Goal: Answer question/provide support: Share knowledge or assist other users

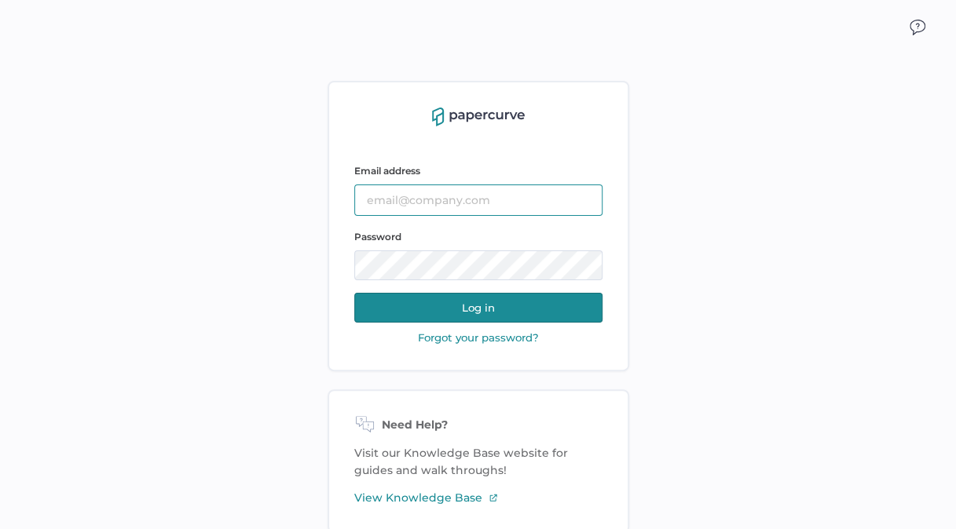
type input "farinoosh.rezai@fresenius-kabi.com"
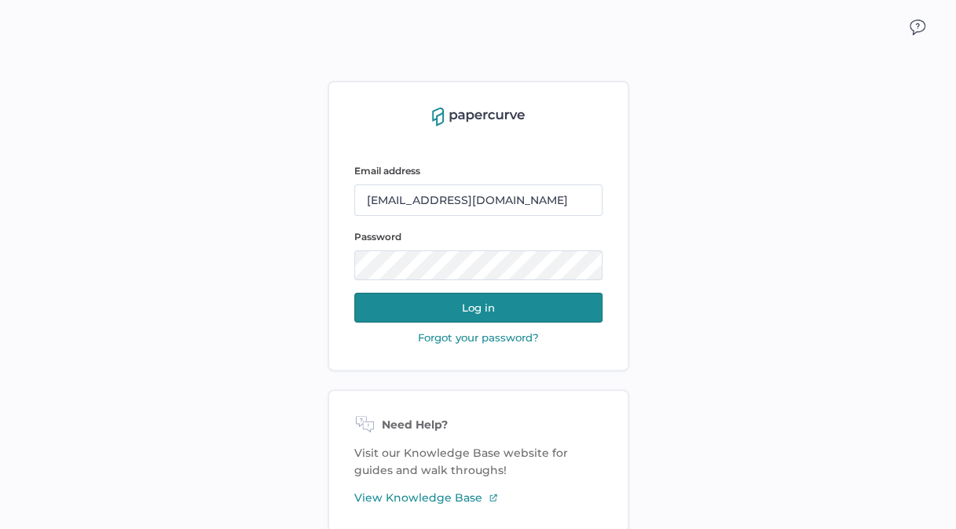
click at [481, 309] on button "Log in" at bounding box center [478, 308] width 248 height 30
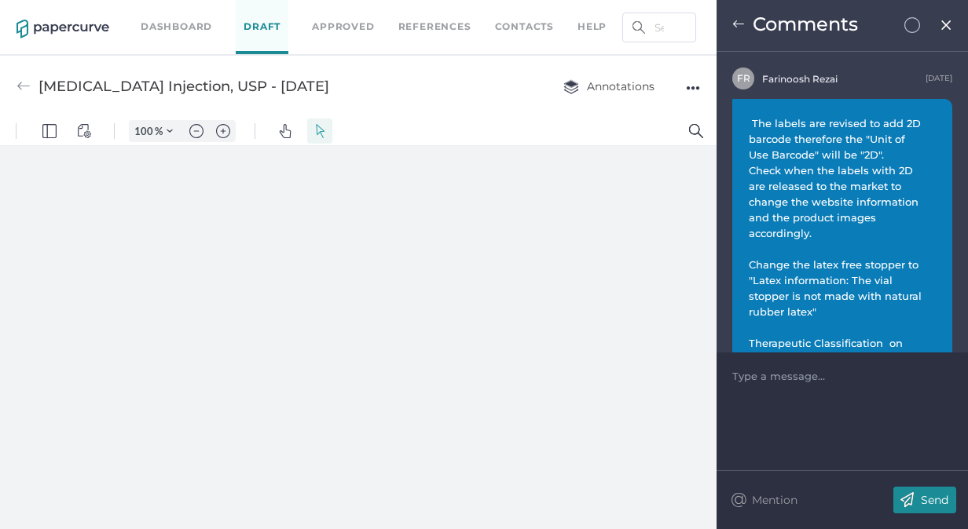
type input "62"
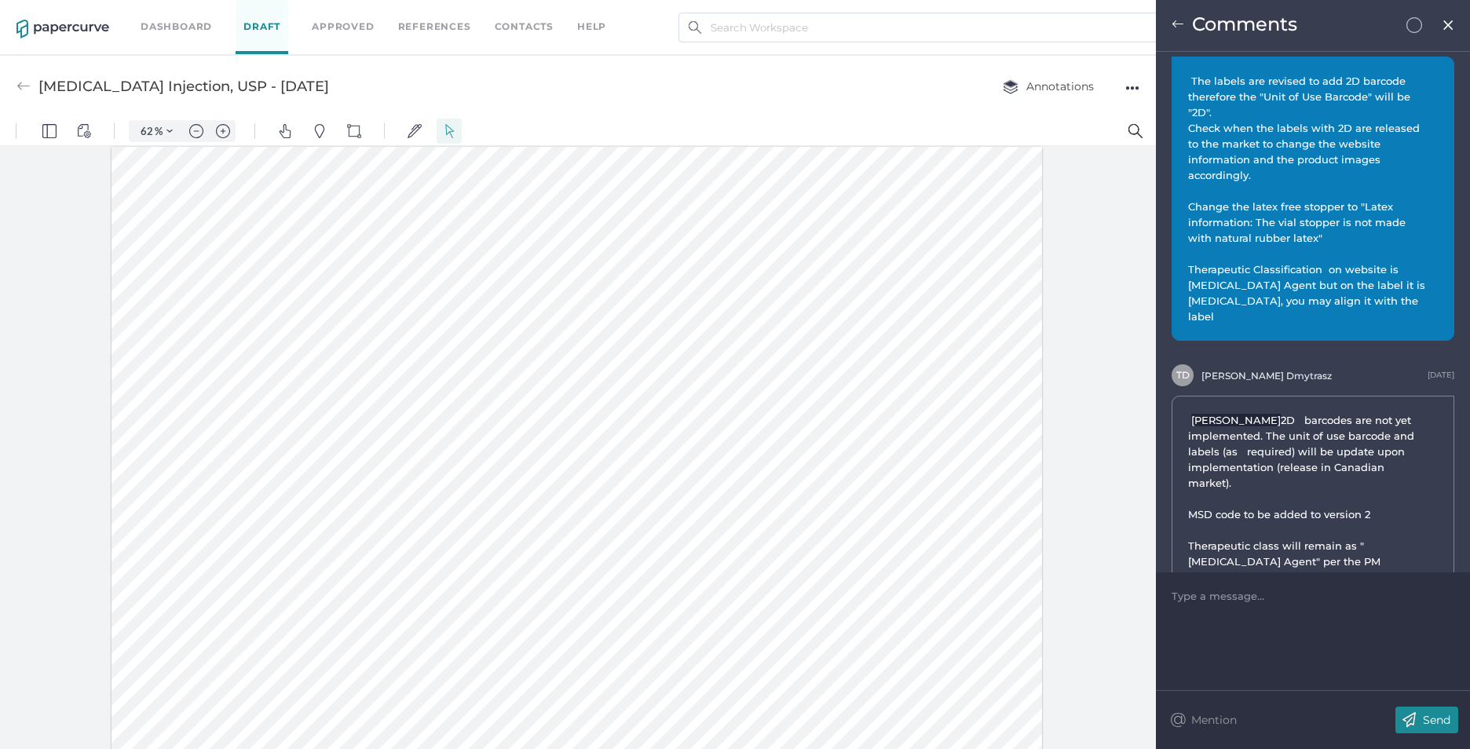
scroll to position [79, 0]
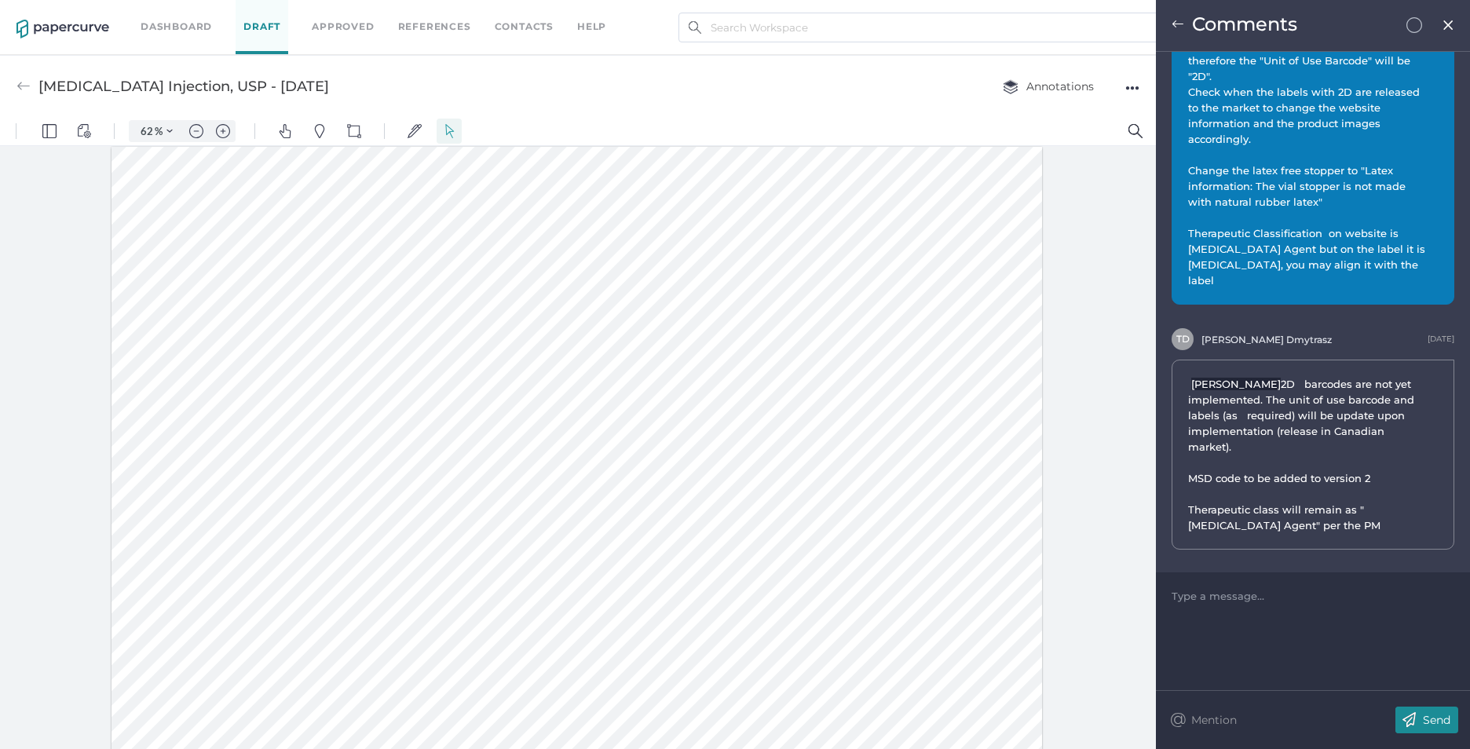
click at [196, 23] on link "Dashboard" at bounding box center [176, 26] width 71 height 17
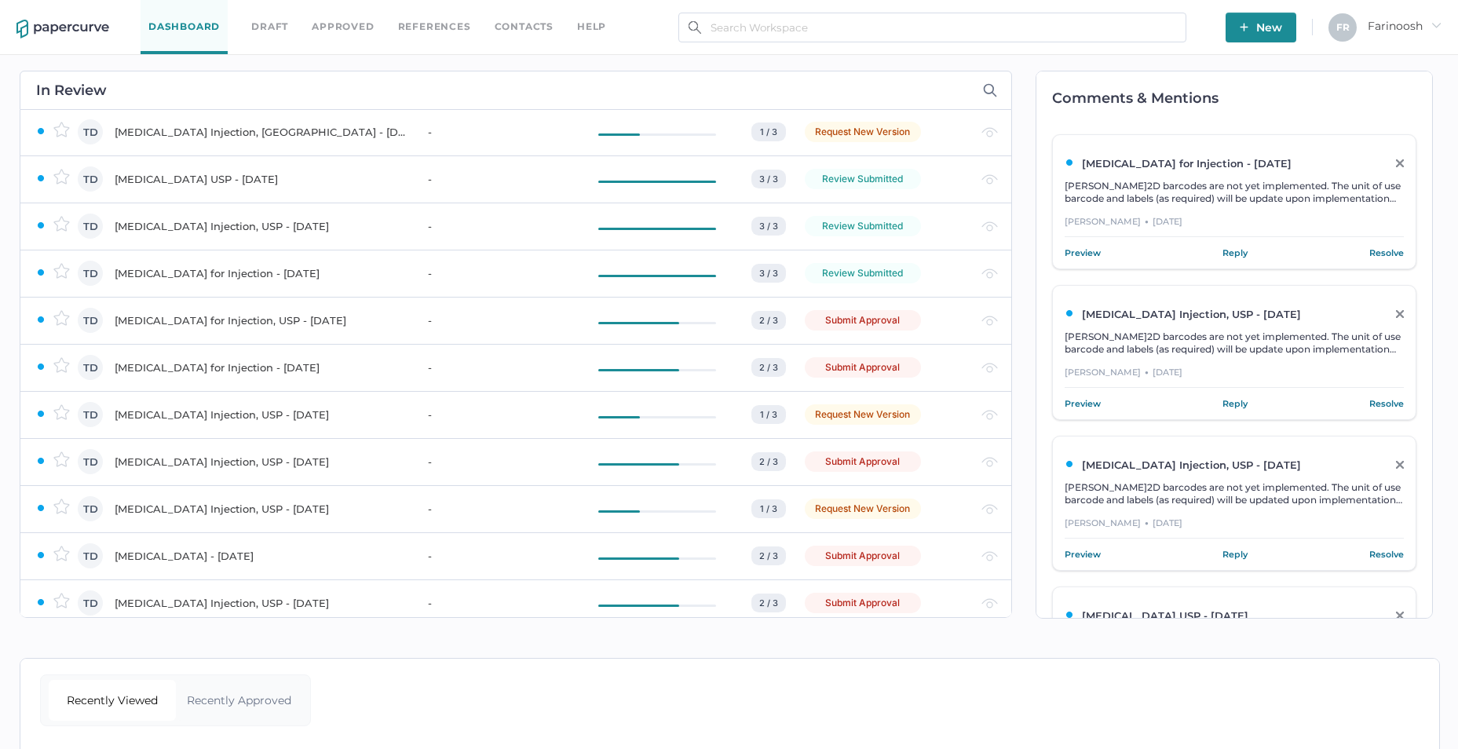
scroll to position [393, 0]
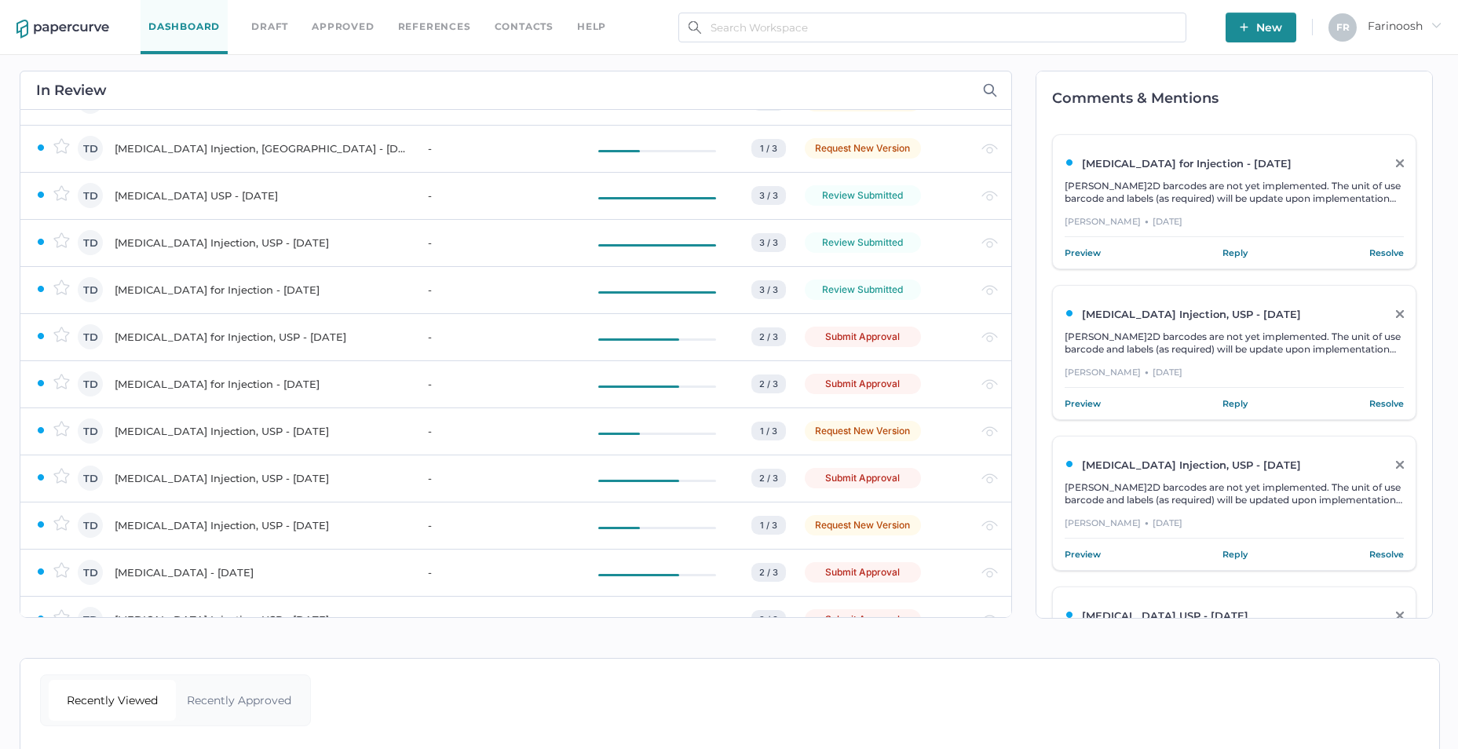
click at [166, 335] on div "[MEDICAL_DATA] for Injection, USP - [DATE]" at bounding box center [262, 336] width 295 height 19
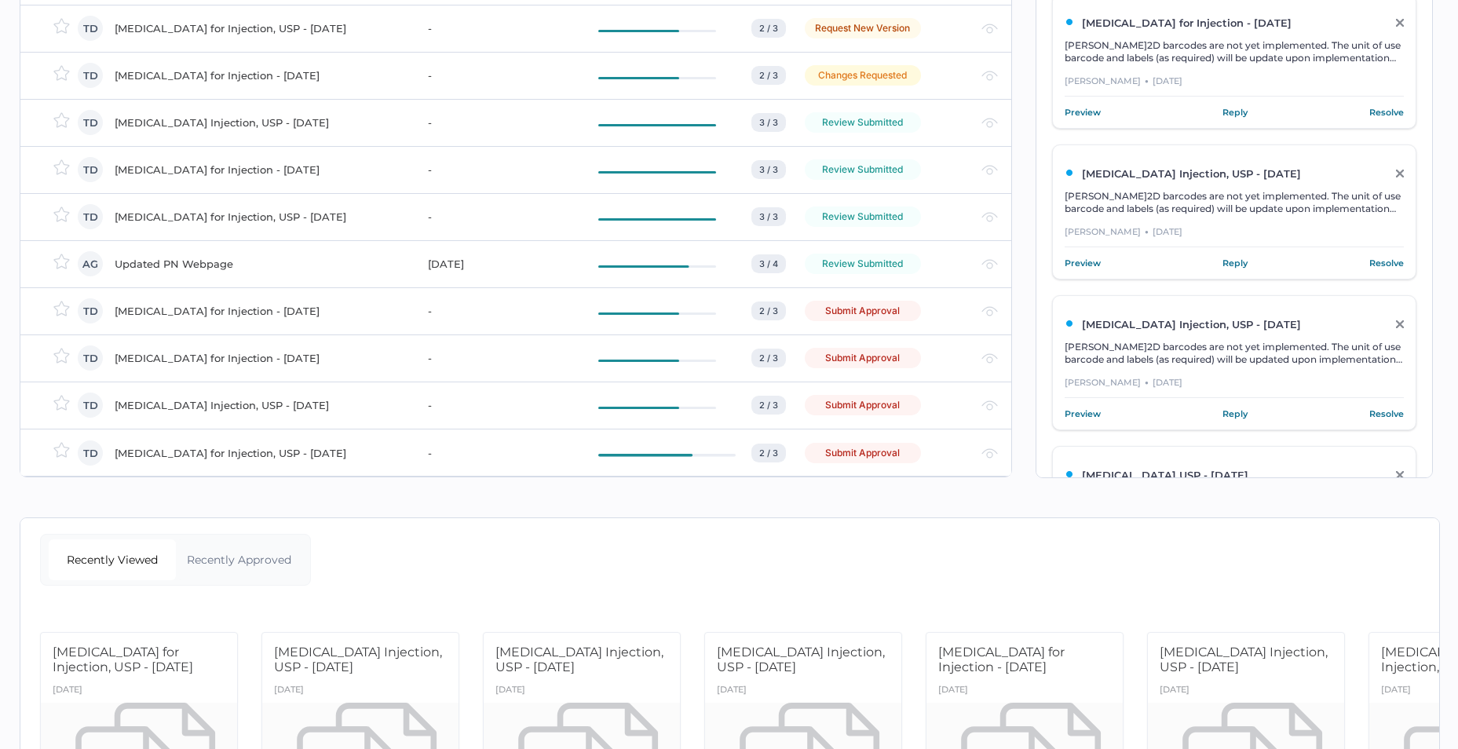
scroll to position [331, 0]
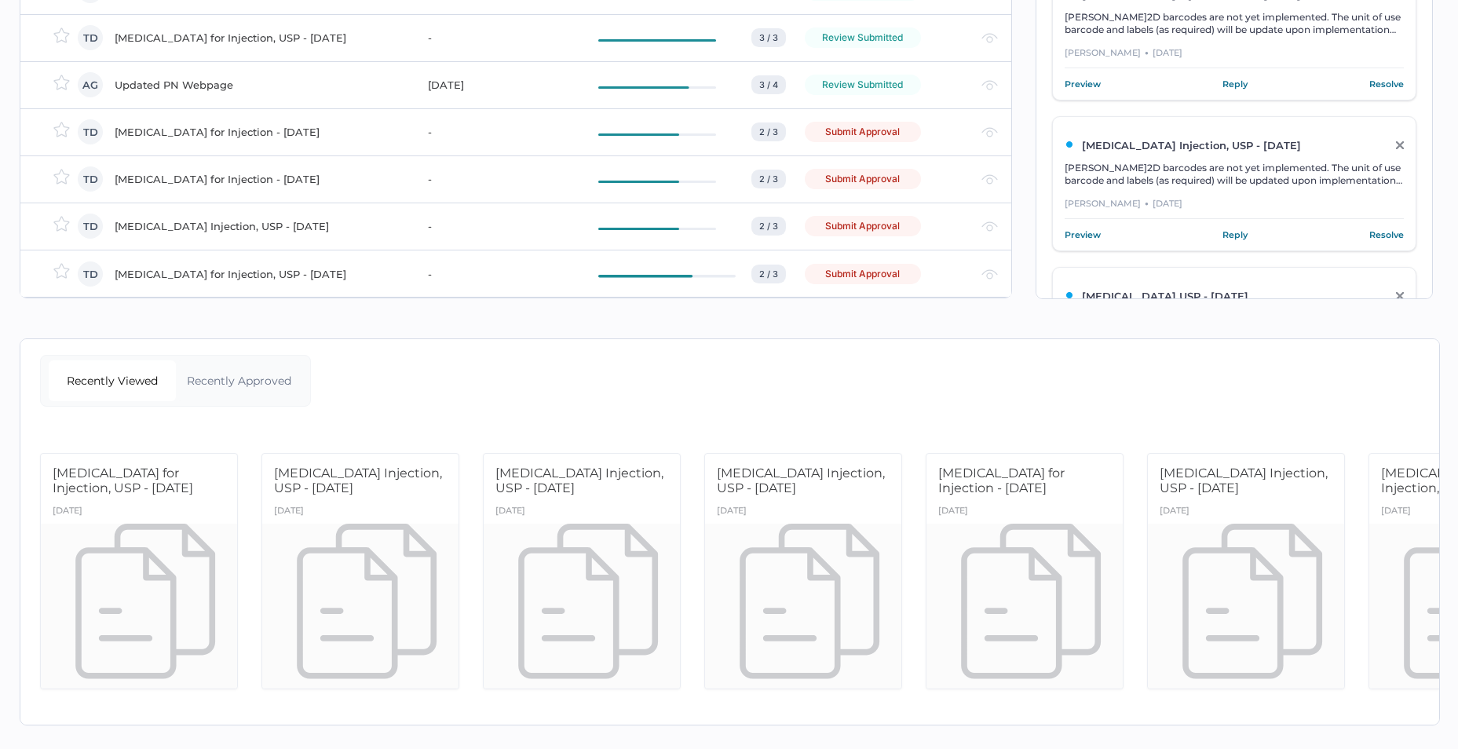
click at [251, 170] on div "[MEDICAL_DATA] for Injection - [DATE]" at bounding box center [262, 179] width 295 height 19
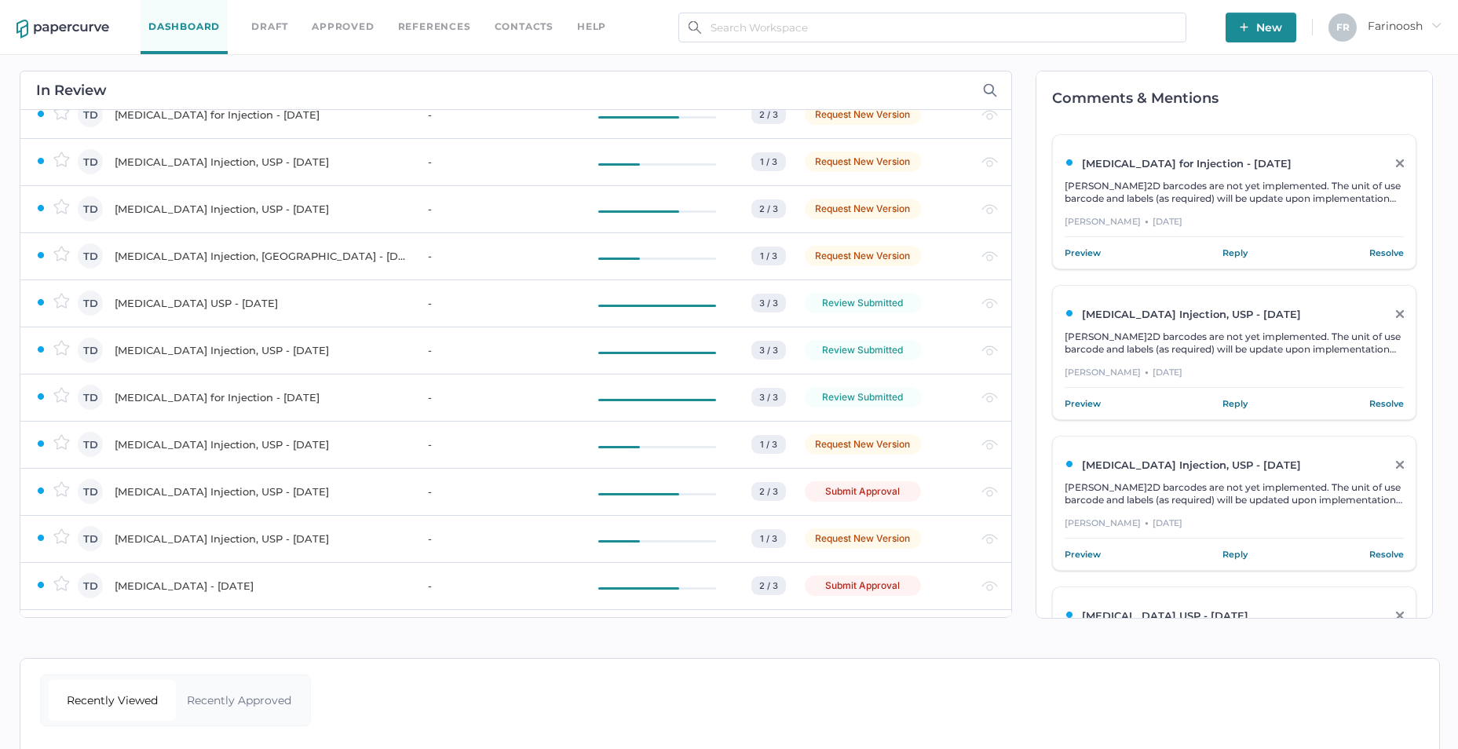
scroll to position [314, 0]
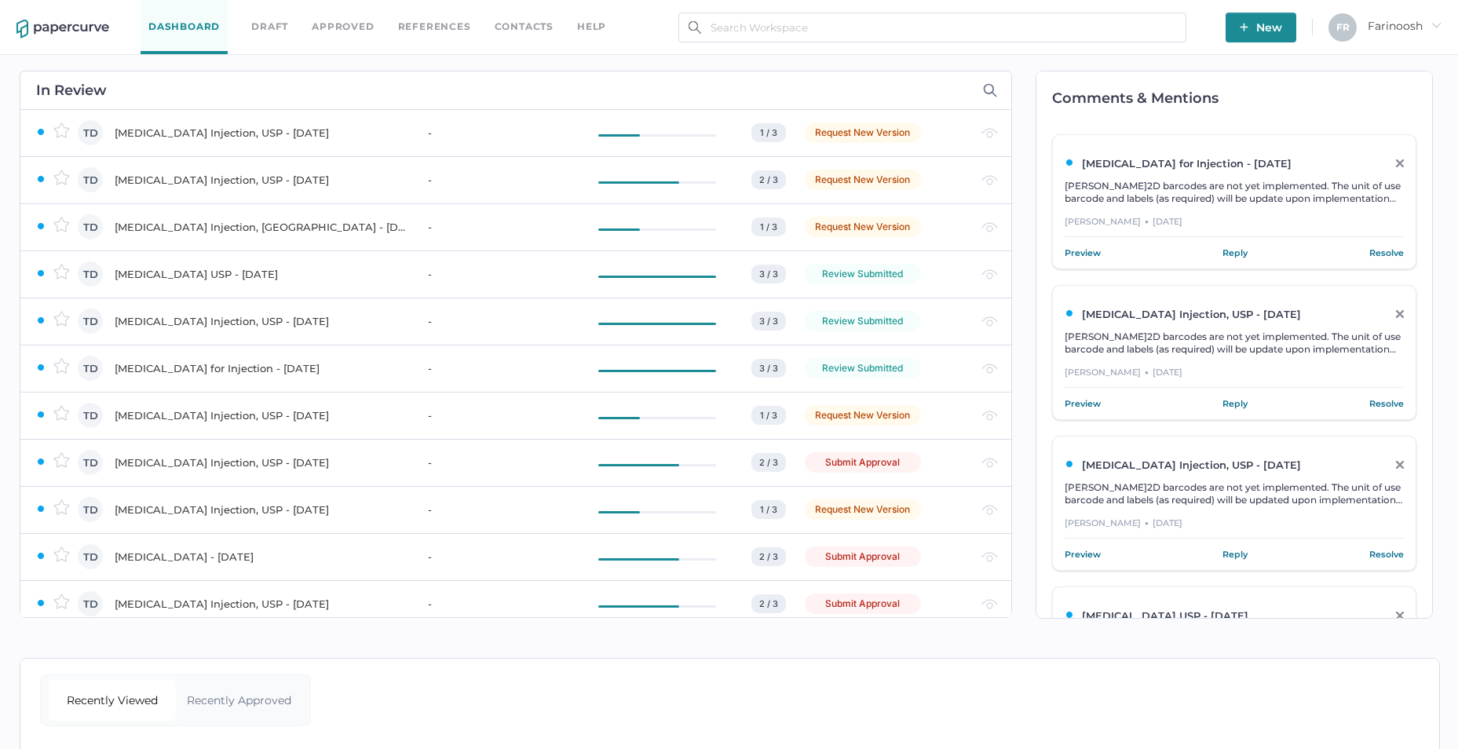
click at [269, 462] on div "[MEDICAL_DATA] Injection, USP - [DATE]" at bounding box center [262, 462] width 295 height 19
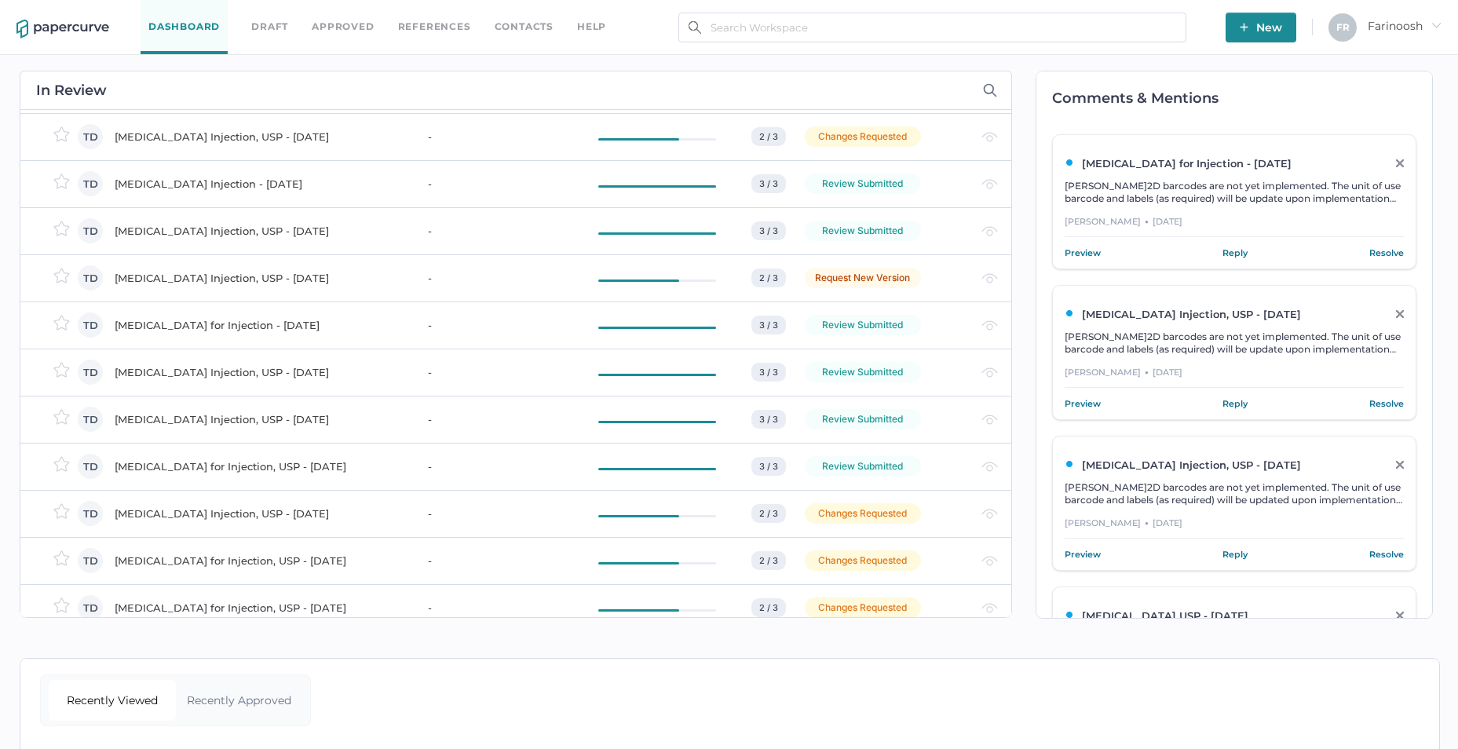
scroll to position [2199, 0]
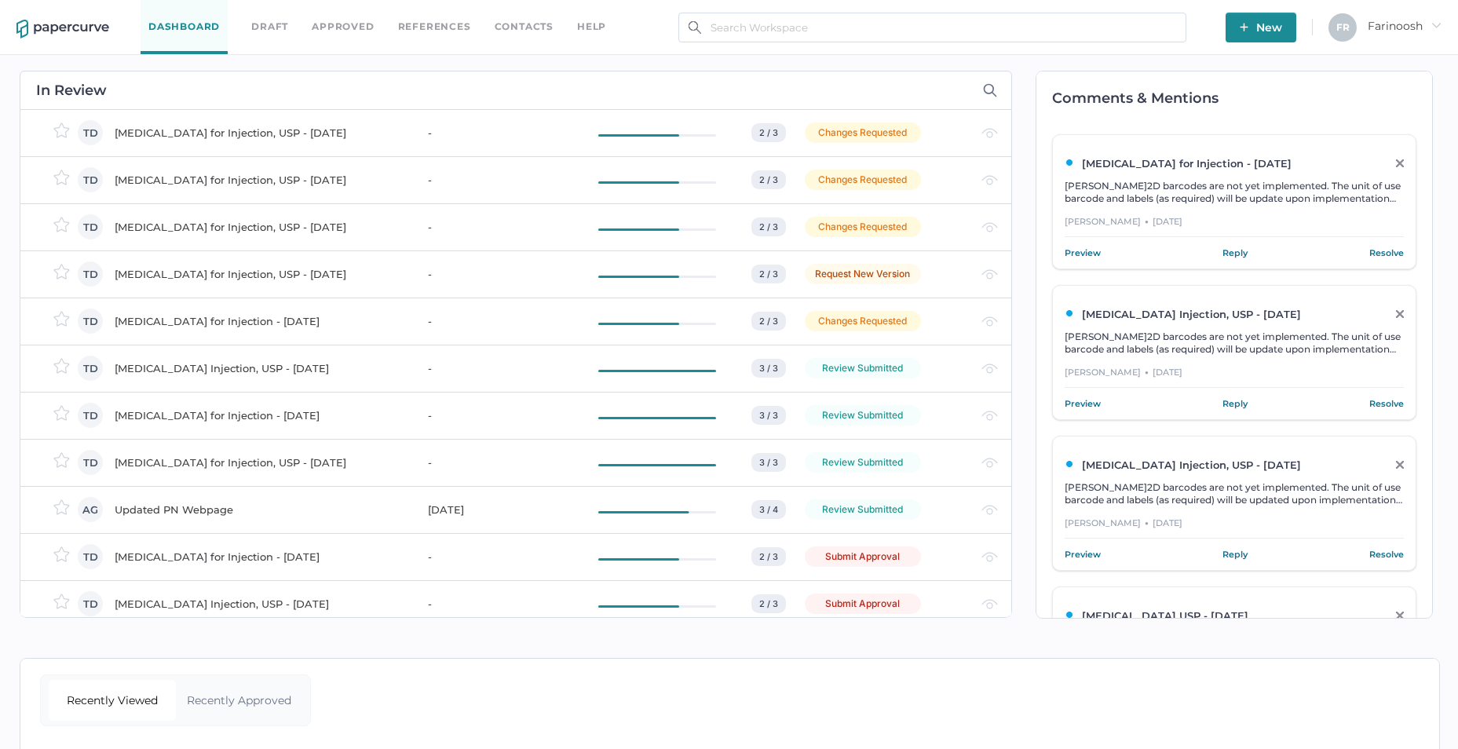
click at [226, 554] on div "Zoledronic Acid for Injection - May 26, 2017" at bounding box center [262, 556] width 295 height 19
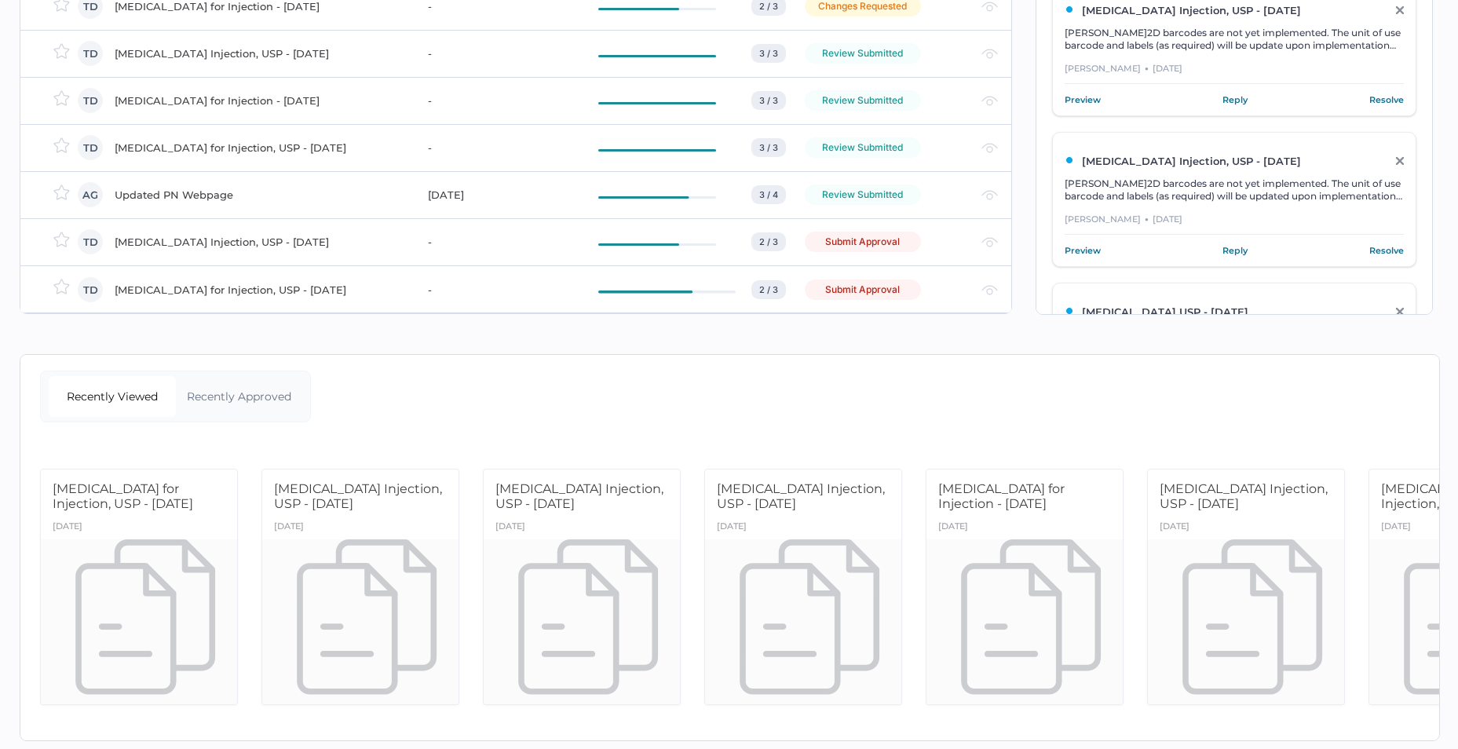
scroll to position [331, 0]
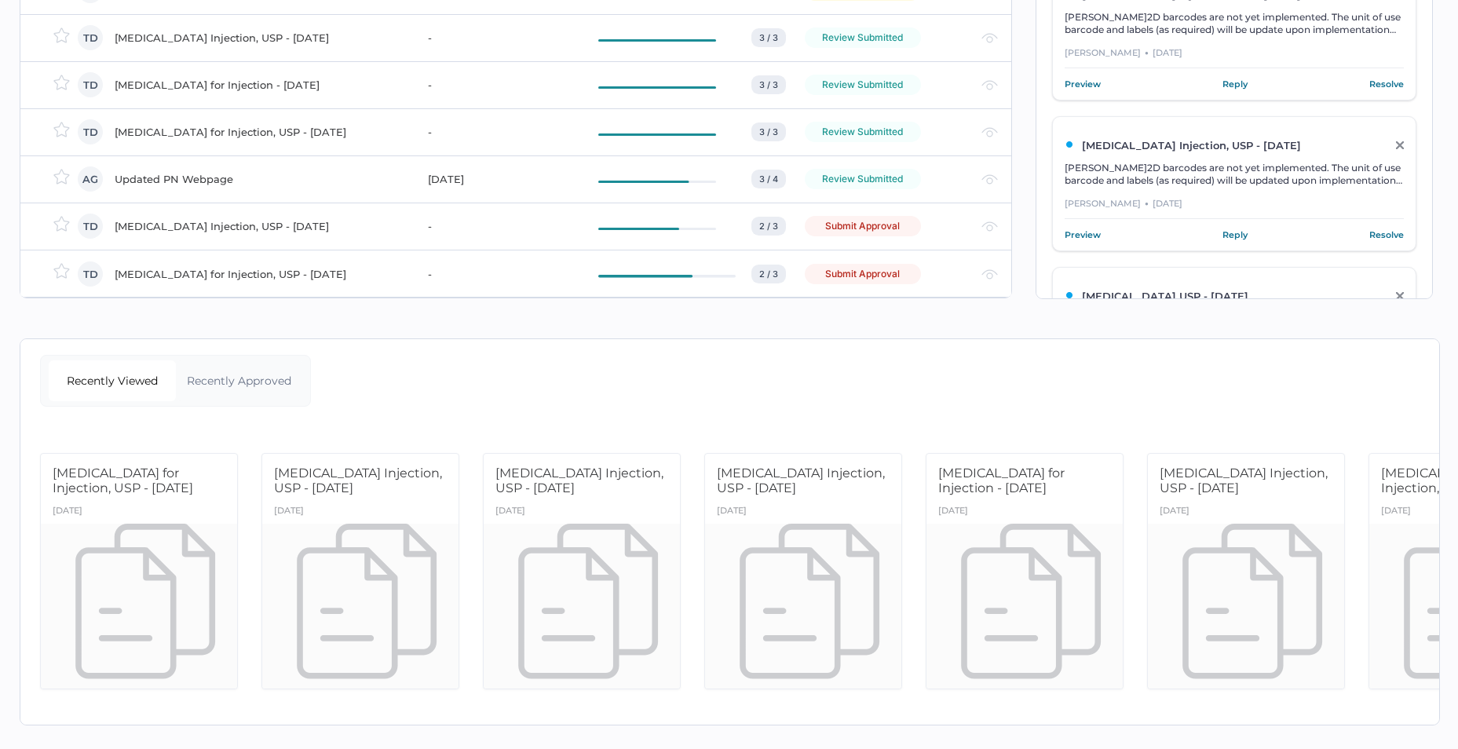
click at [227, 217] on div "Mannitol Injection, USP - September 3, 2021" at bounding box center [262, 226] width 295 height 19
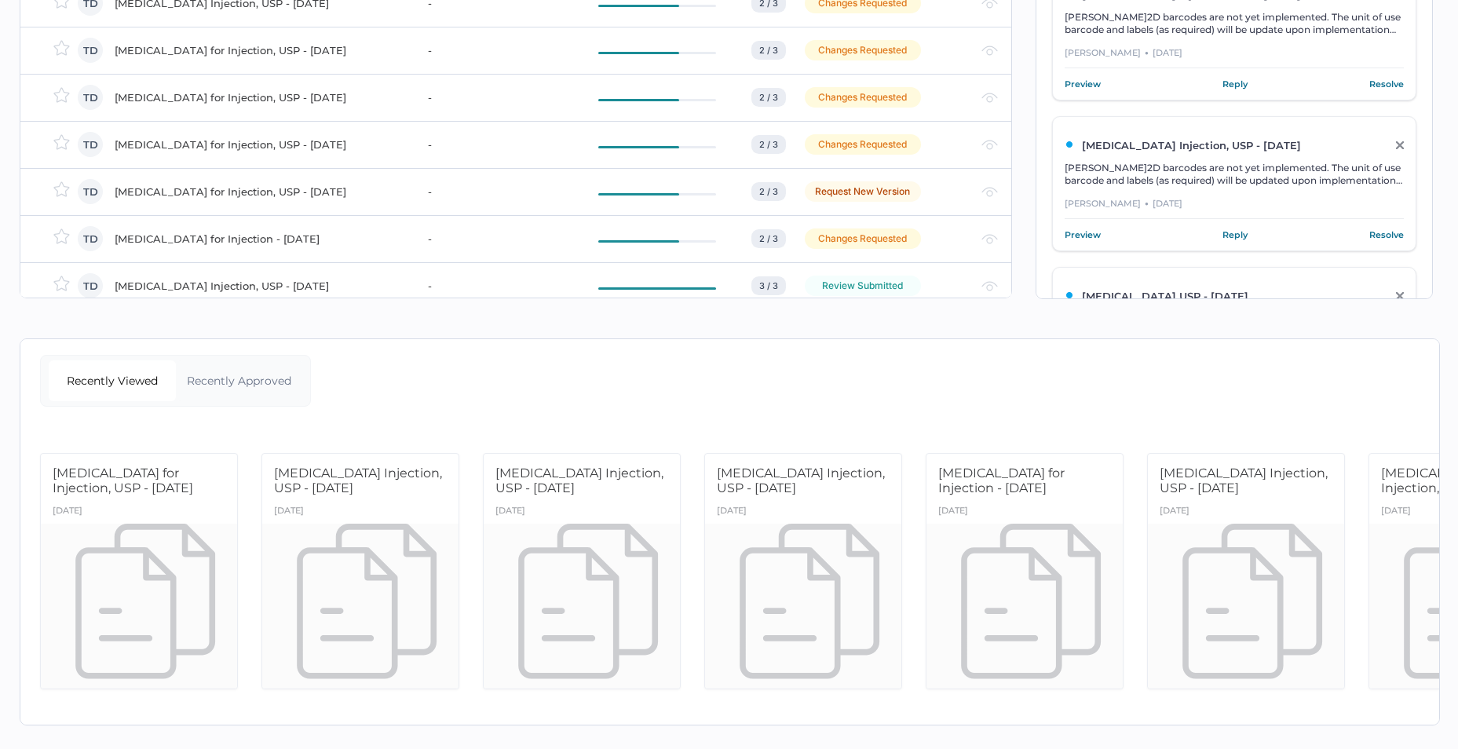
scroll to position [2257, 0]
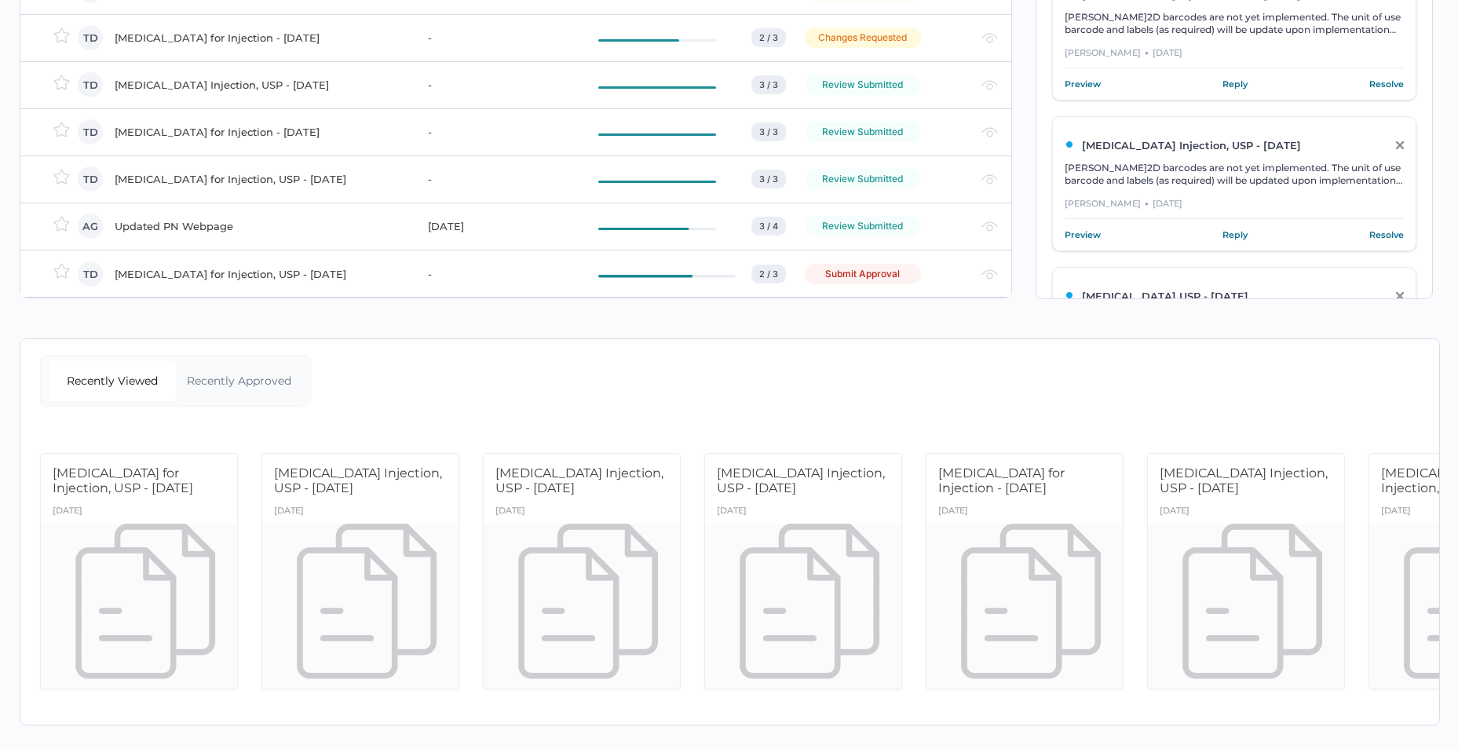
click at [235, 265] on div "Ganciclovir for Injection, USP - April 30, 2018" at bounding box center [262, 274] width 295 height 19
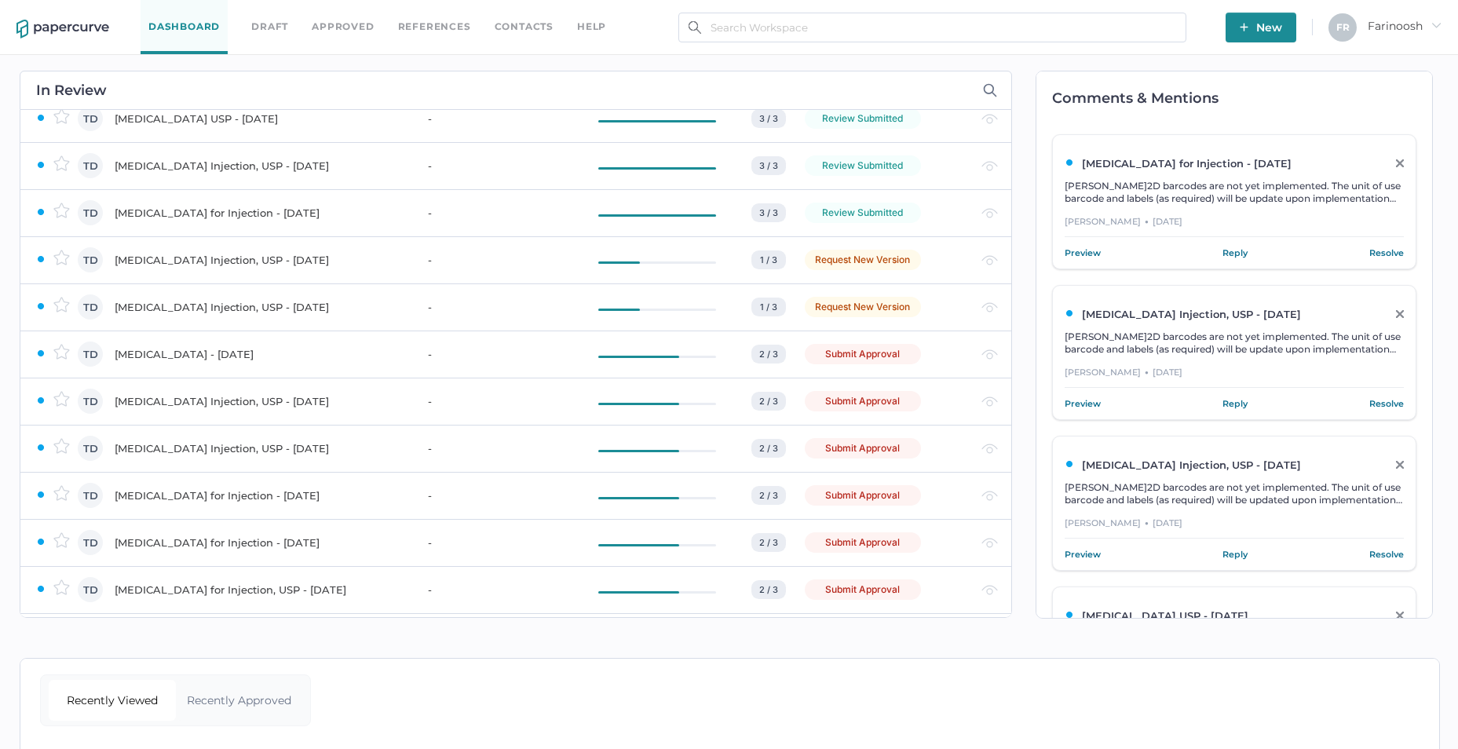
scroll to position [471, 0]
click at [187, 354] on div "Moxifloxacin Injection - March 19, 2020" at bounding box center [262, 352] width 295 height 19
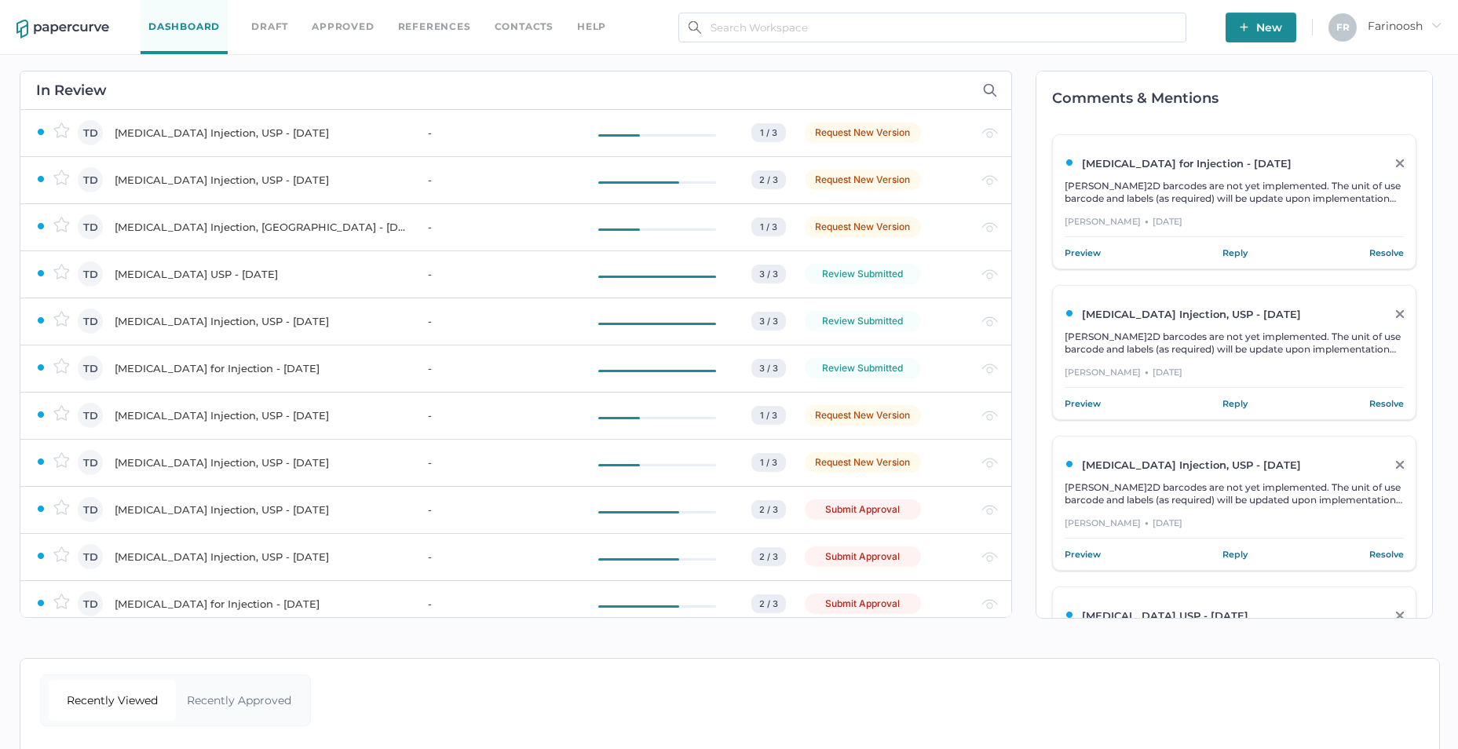
scroll to position [393, 0]
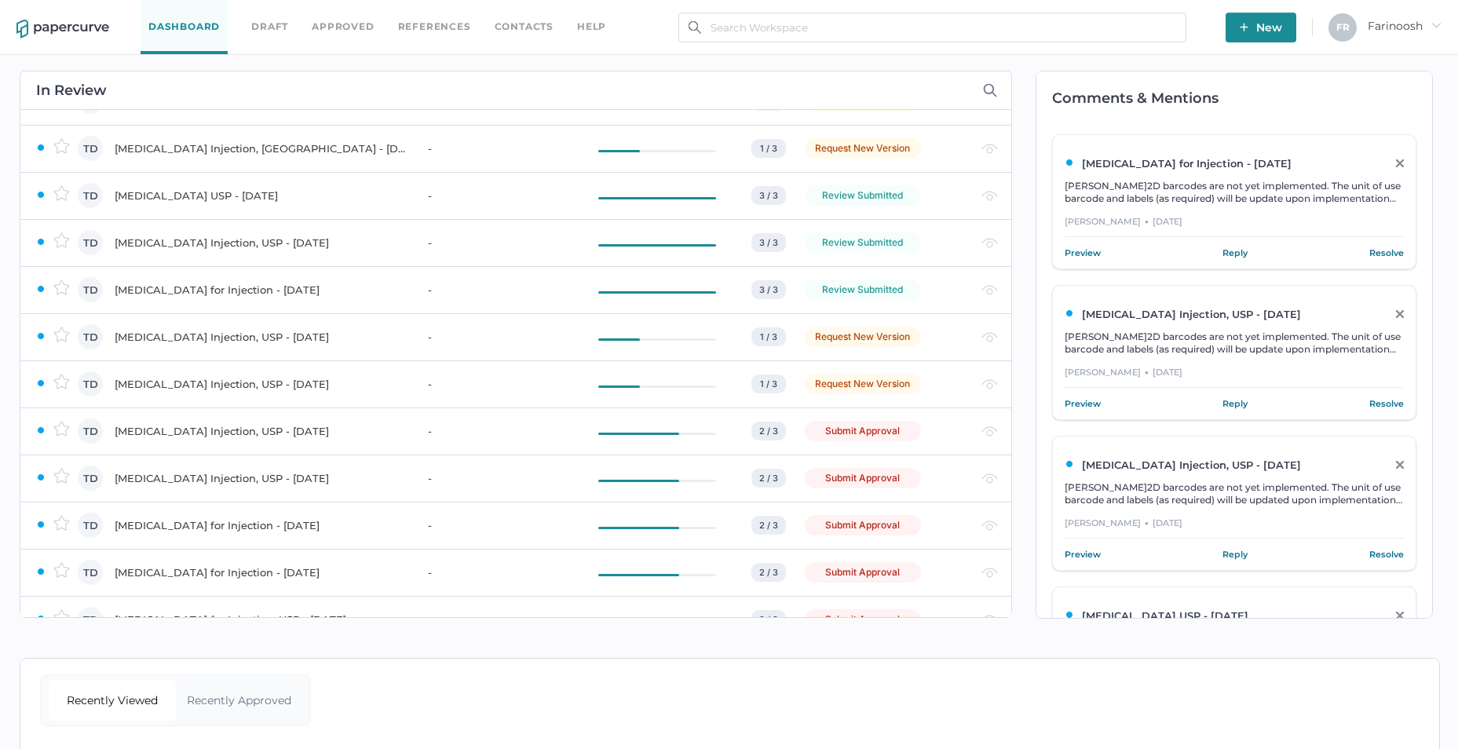
click at [214, 431] on div "Oxaliplatin Injection, USP - NOV 21, 2023" at bounding box center [262, 431] width 295 height 19
click at [274, 430] on div "Oxytocin Injection, USP - May 22, 2020" at bounding box center [262, 431] width 295 height 19
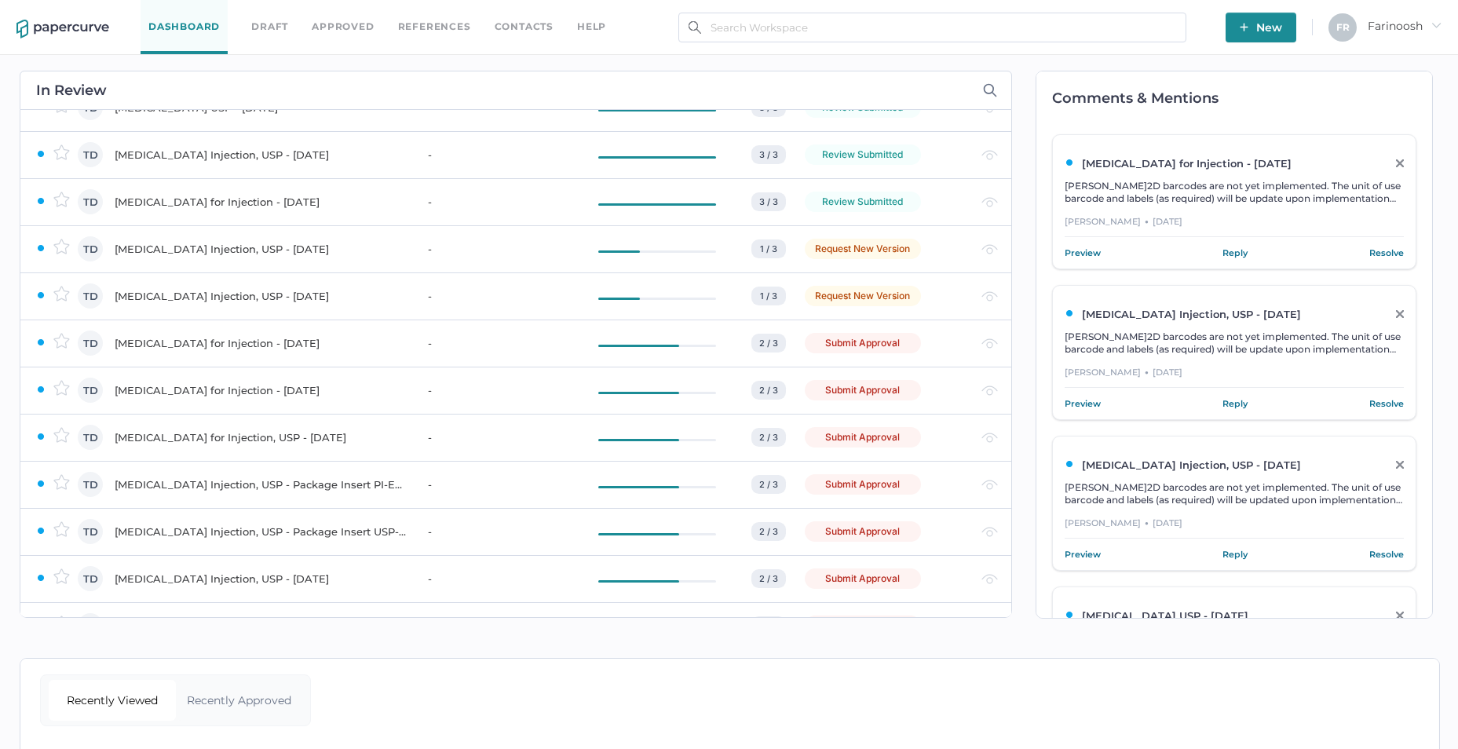
scroll to position [471, 0]
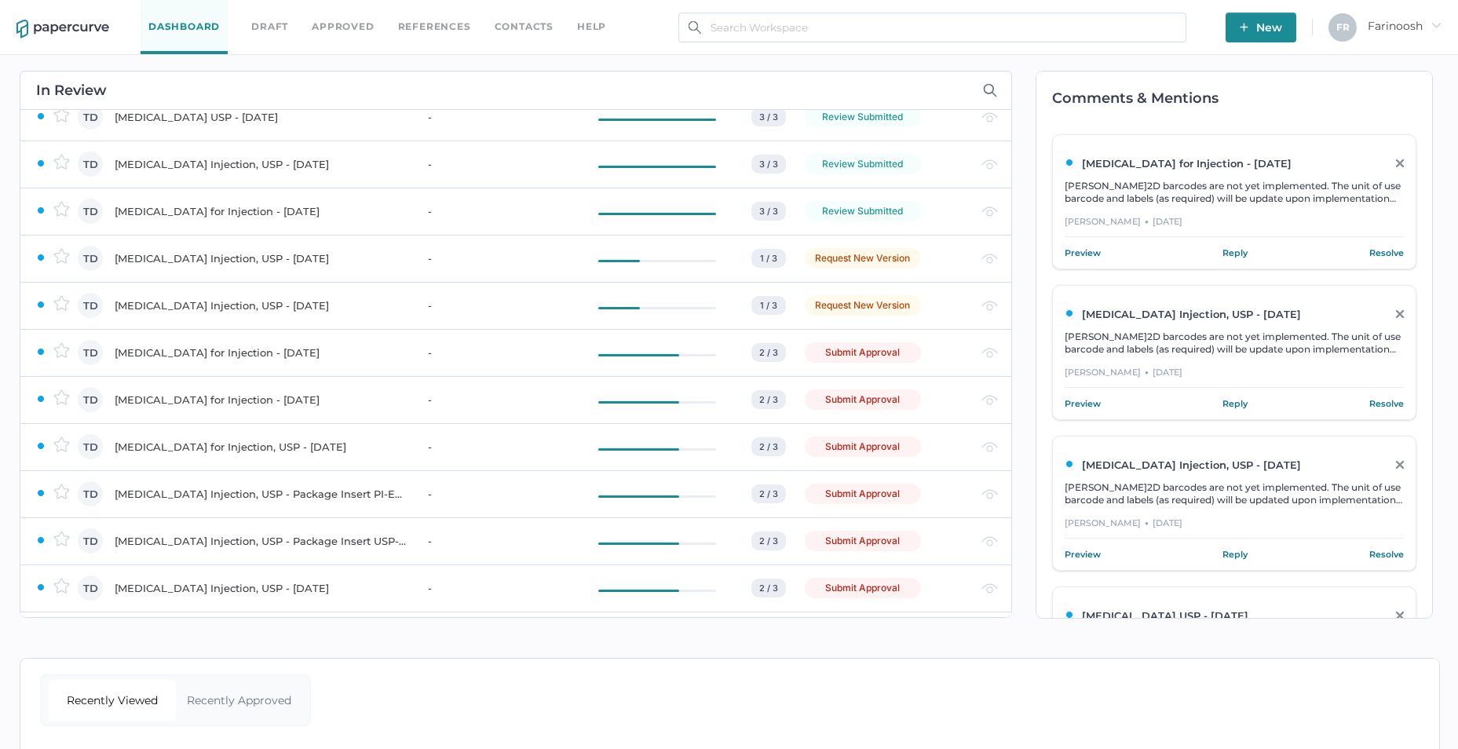
click at [263, 351] on div "Pamidronate Disodium for Injection - March 12, 2019" at bounding box center [262, 352] width 295 height 19
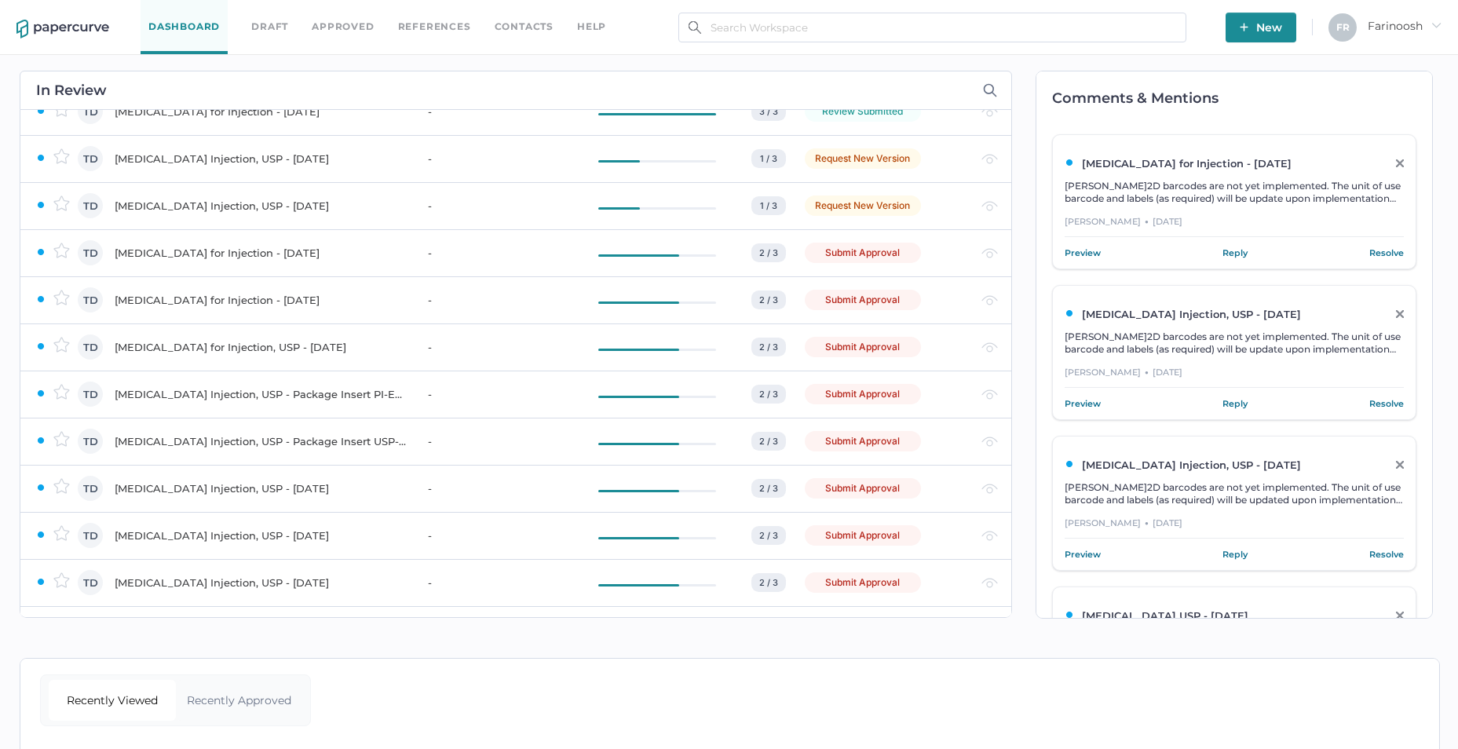
scroll to position [550, 0]
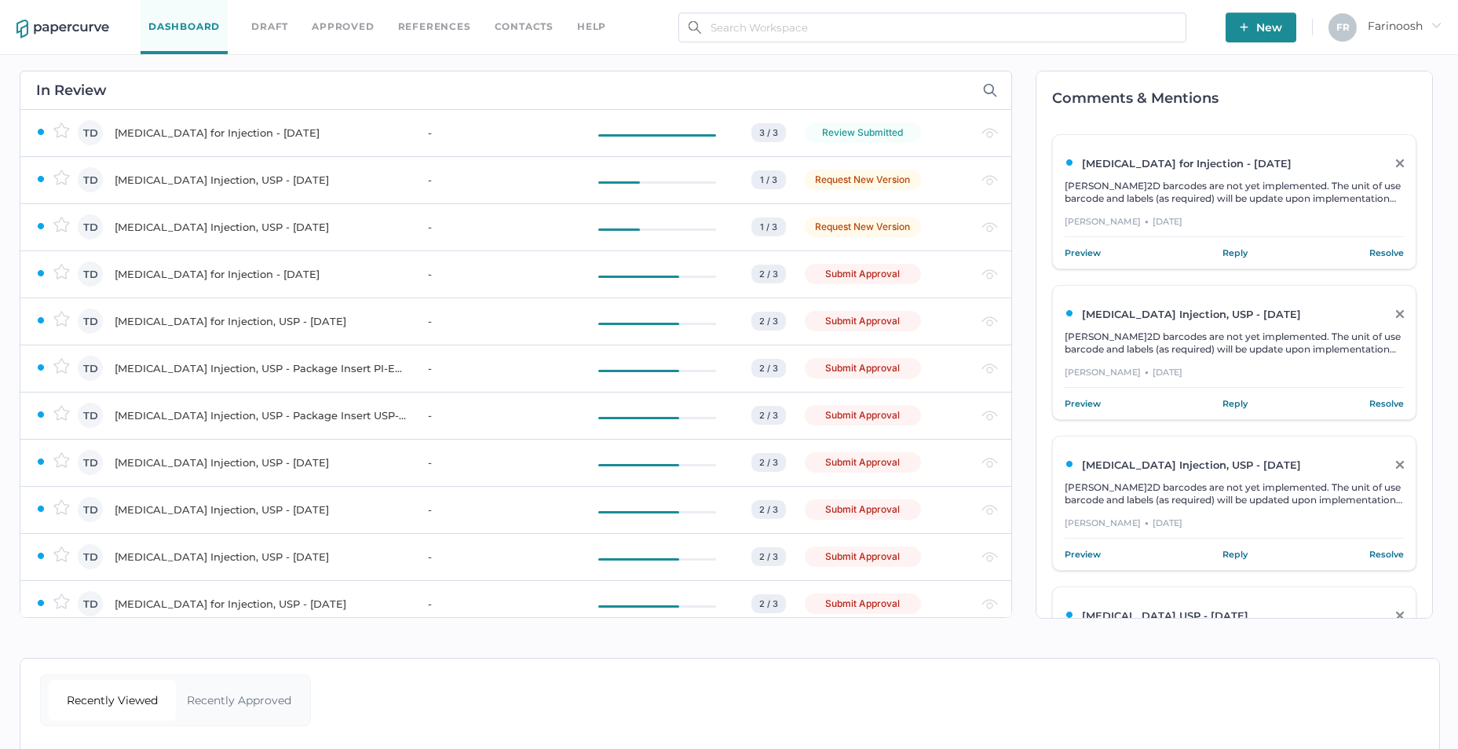
click at [237, 269] on div "Pantoprazole for Injection - May 11, 2021" at bounding box center [262, 274] width 295 height 19
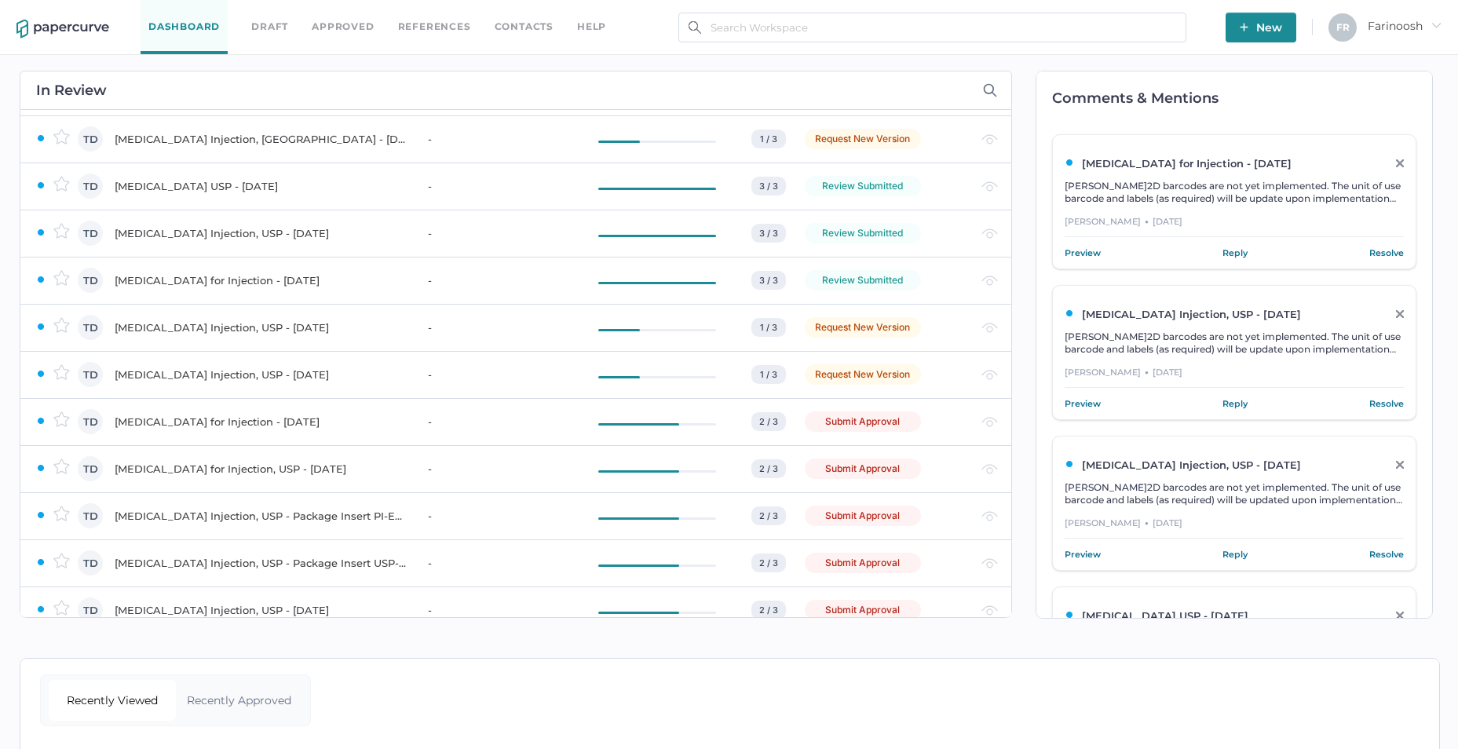
scroll to position [393, 0]
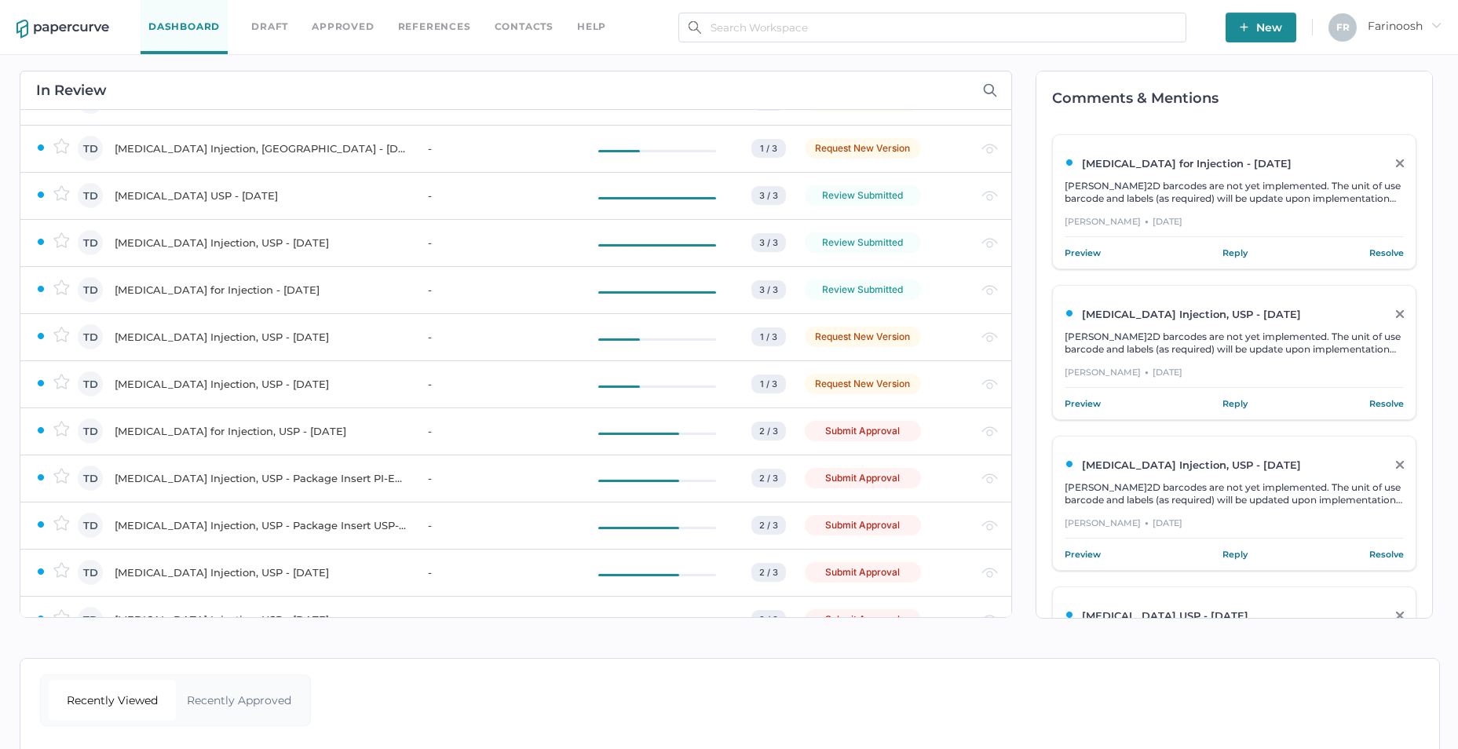
click at [236, 429] on div "Penicillin G Sodium for Injection, USP - July 3, 2019" at bounding box center [262, 431] width 295 height 19
click at [277, 428] on div "Potassium Phosphates Injection, USP - Package Insert PI-ENG-v1.0" at bounding box center [262, 431] width 295 height 19
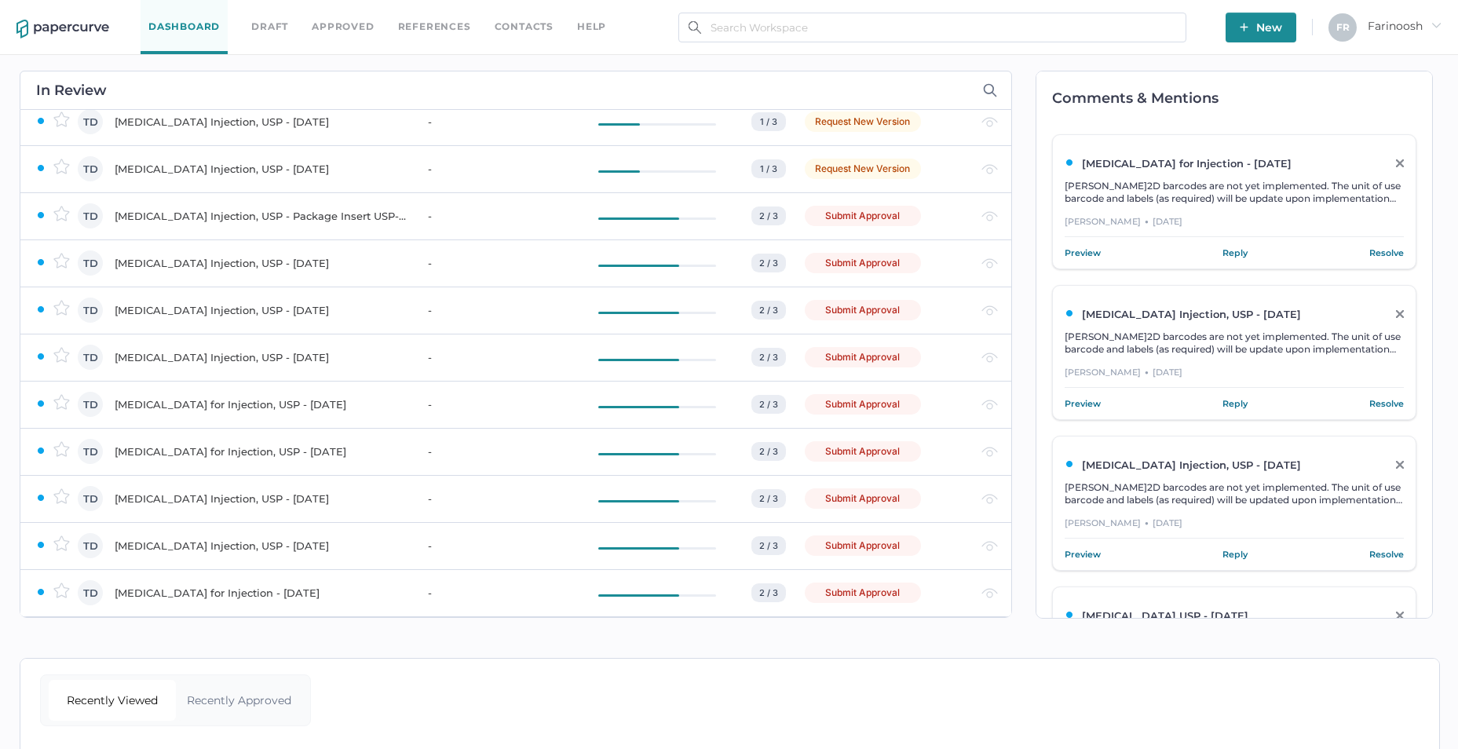
scroll to position [372, 0]
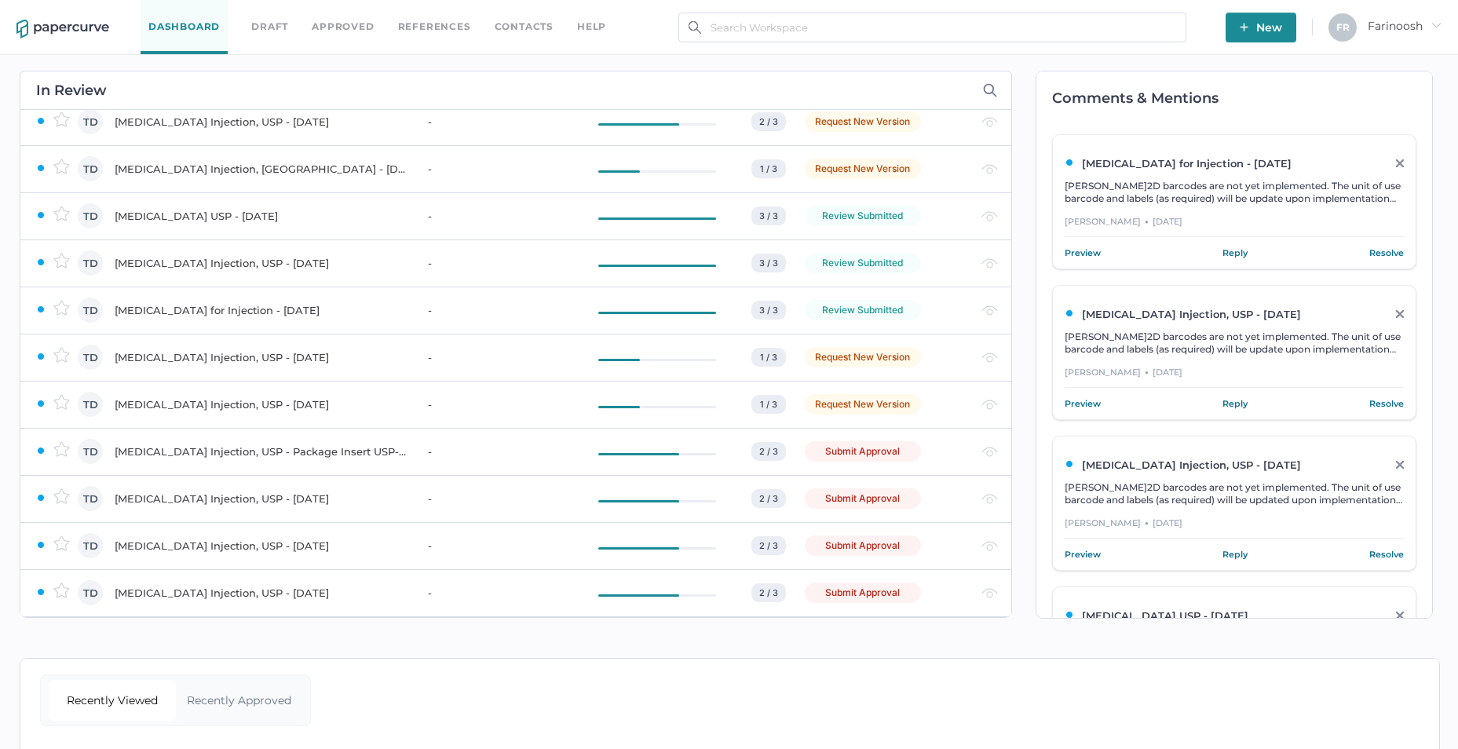
click at [237, 448] on div "Protamine Sulfate Injection, USP - Package Insert USP-PI-ENG-v1.1-Clean" at bounding box center [262, 451] width 295 height 19
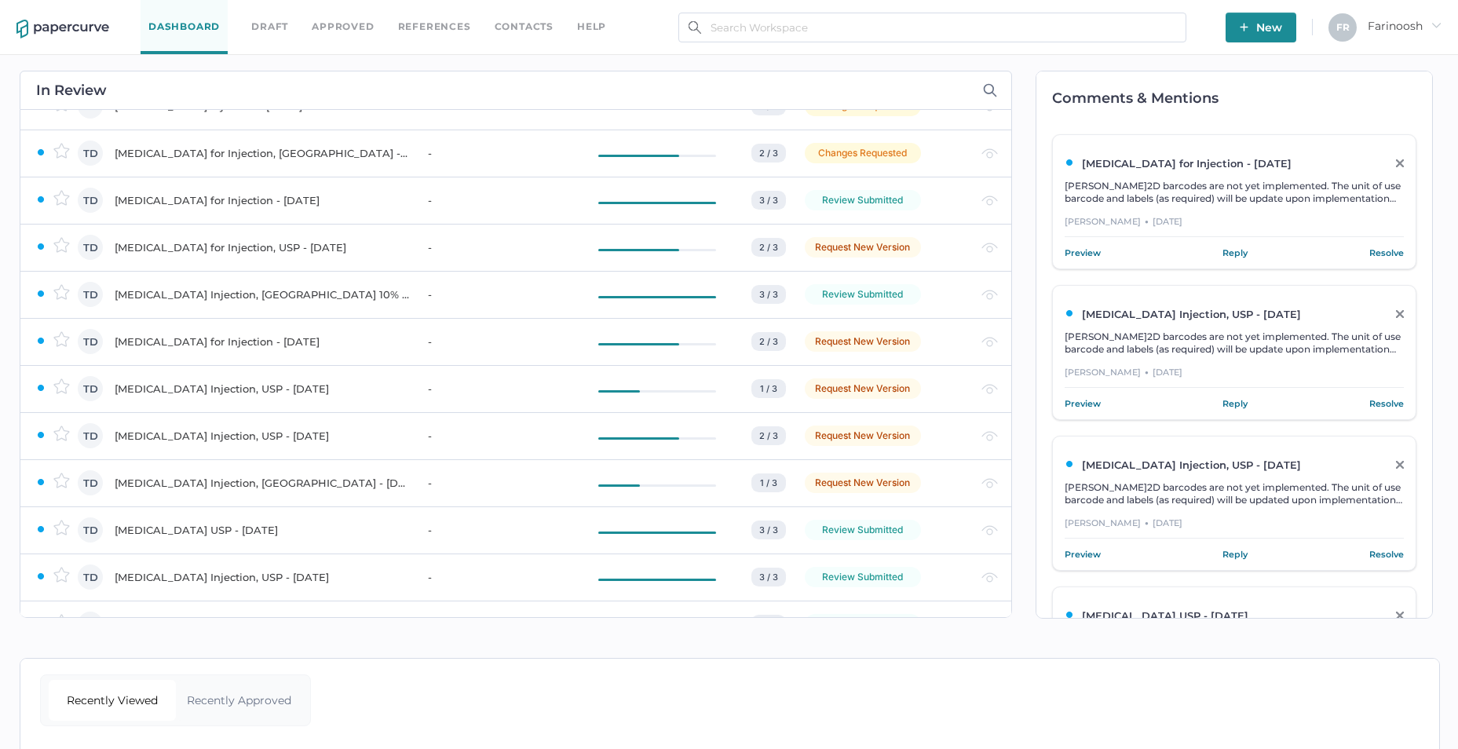
scroll to position [529, 0]
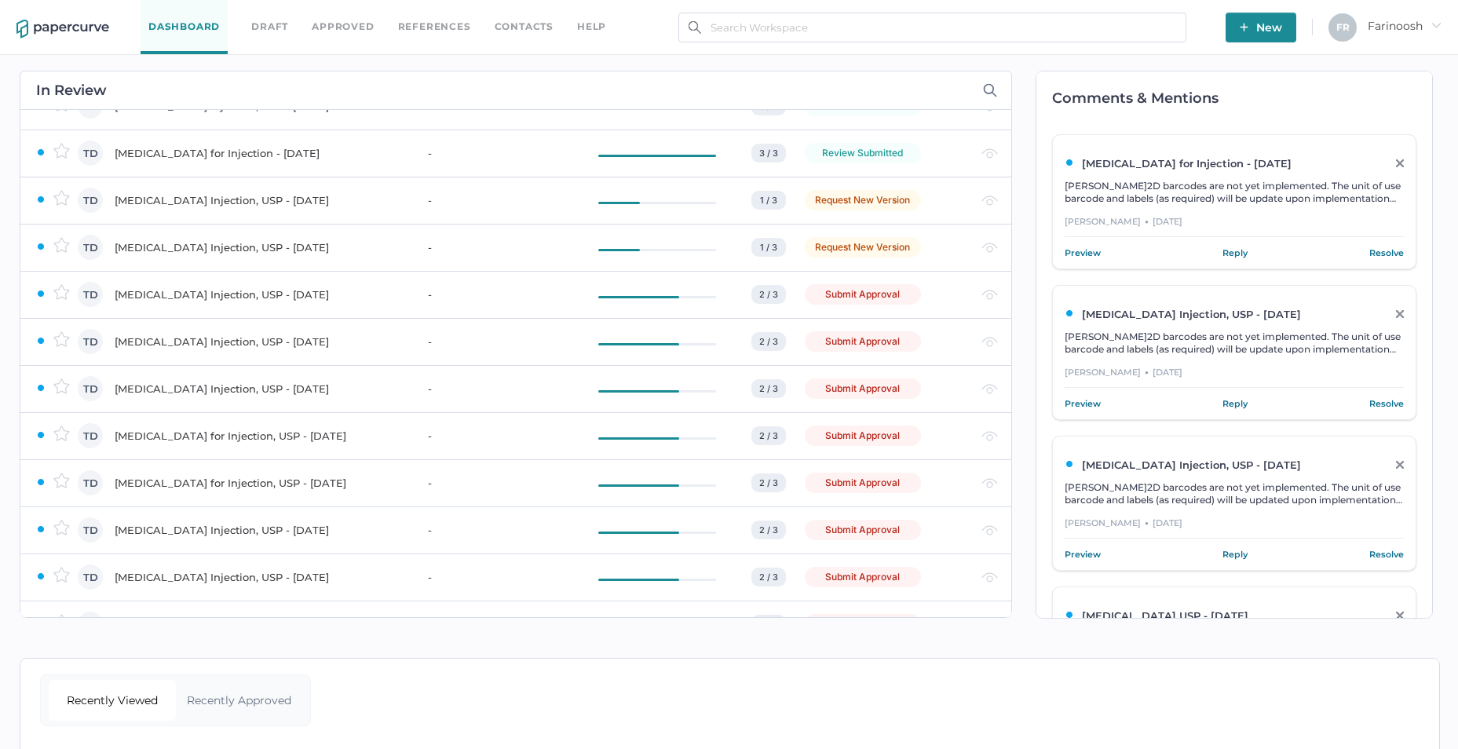
click at [255, 295] on div "Sodium Acetate Injection, USP - NOV 20, 2024" at bounding box center [262, 294] width 295 height 19
click at [201, 293] on div "Sodium Bicarbonate Injection, USP - March 12, 2019" at bounding box center [262, 294] width 295 height 19
click at [249, 290] on div "Sodium Chloride Injection, USP - APR 13, 2022" at bounding box center [262, 294] width 295 height 19
click at [223, 341] on div "Tobramycin for Injection, USP - October 23, 2018" at bounding box center [262, 341] width 295 height 19
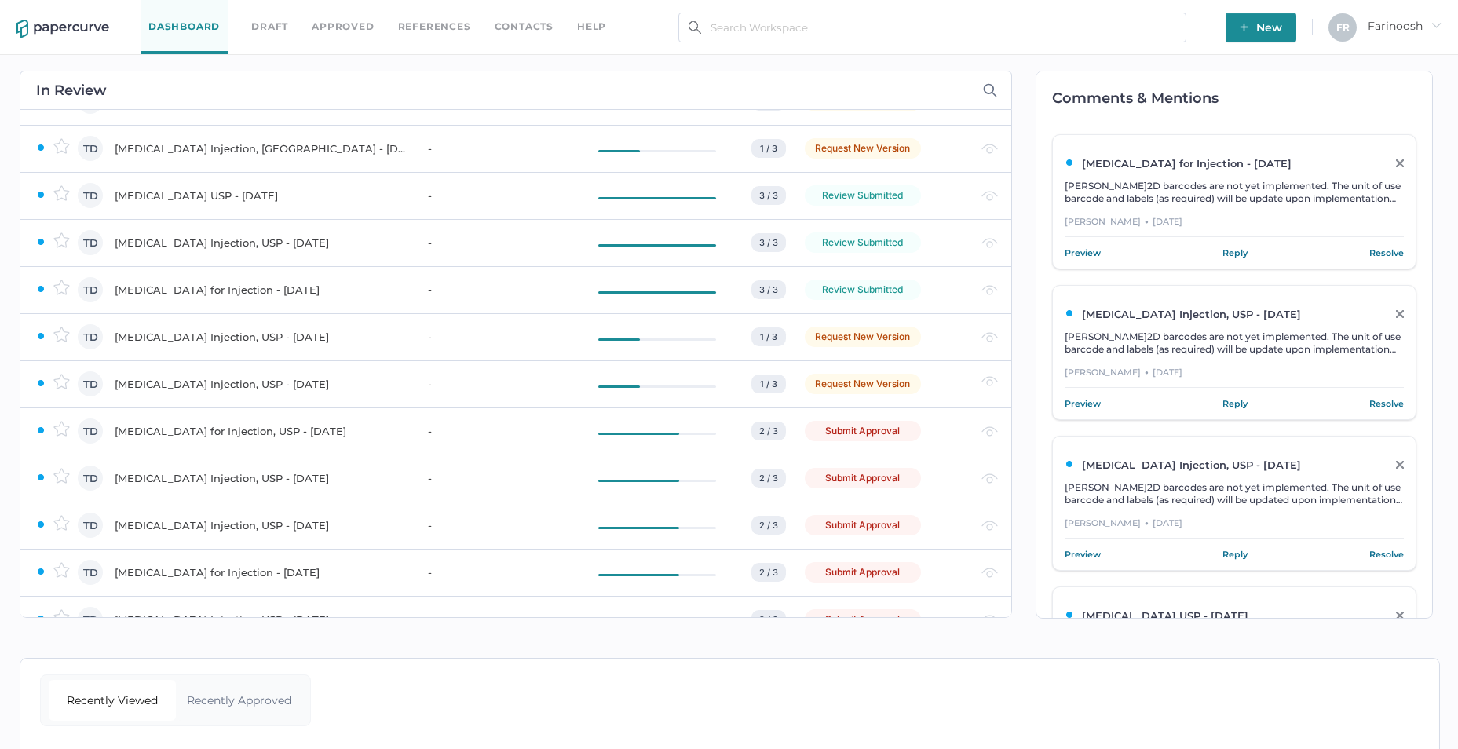
scroll to position [471, 0]
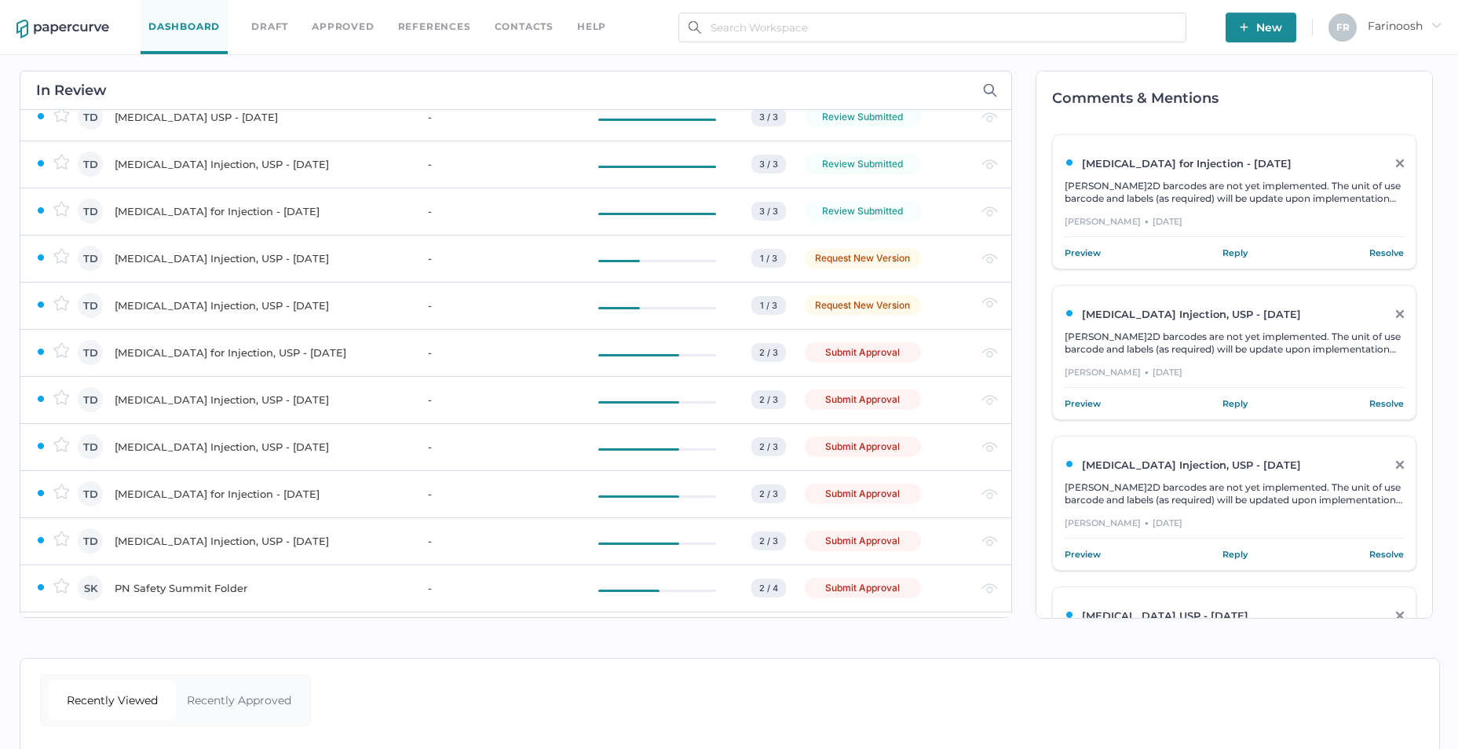
click at [218, 351] on div "Vancomycin Hydrochloride for Injection, USP - December 20, 2017" at bounding box center [262, 352] width 295 height 19
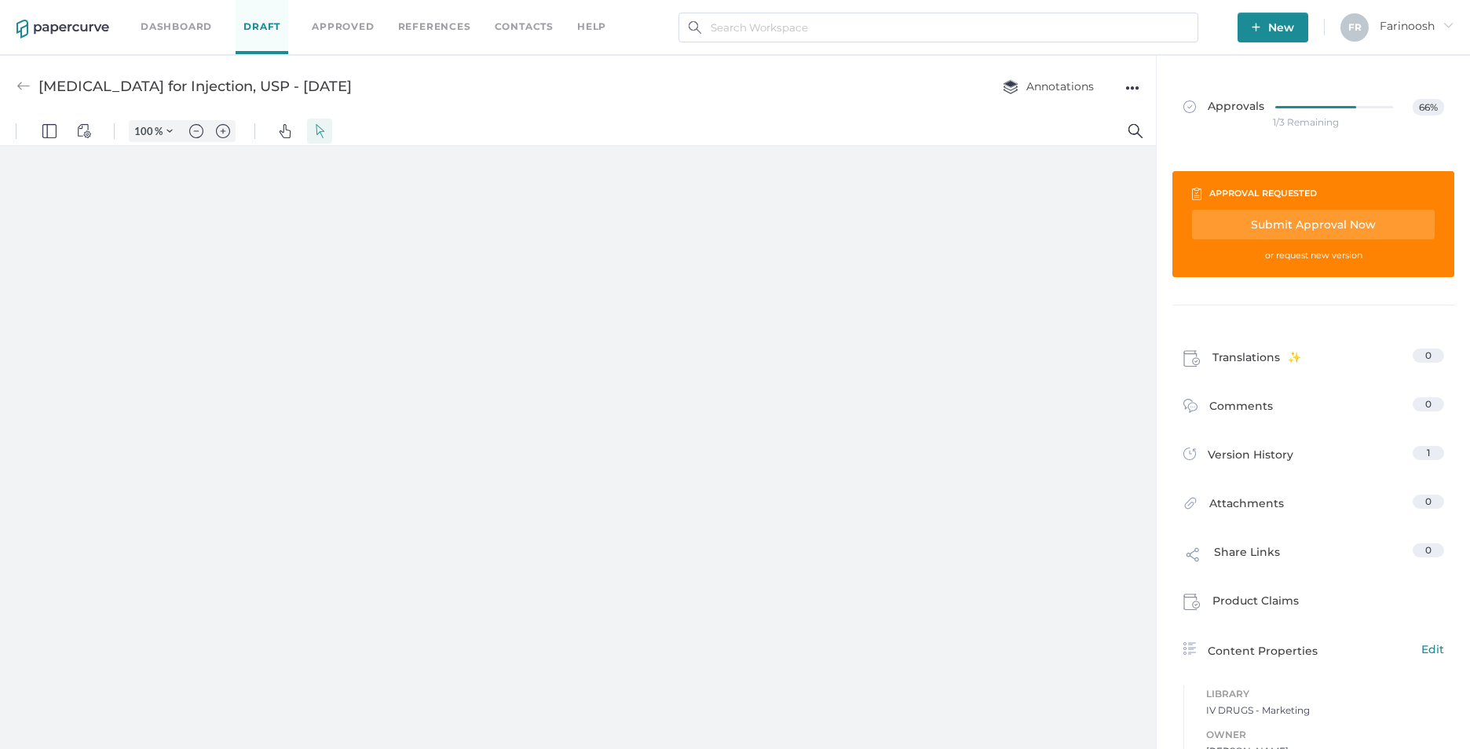
type input "62"
click at [1283, 224] on div "Submit Approval Now" at bounding box center [1313, 225] width 243 height 30
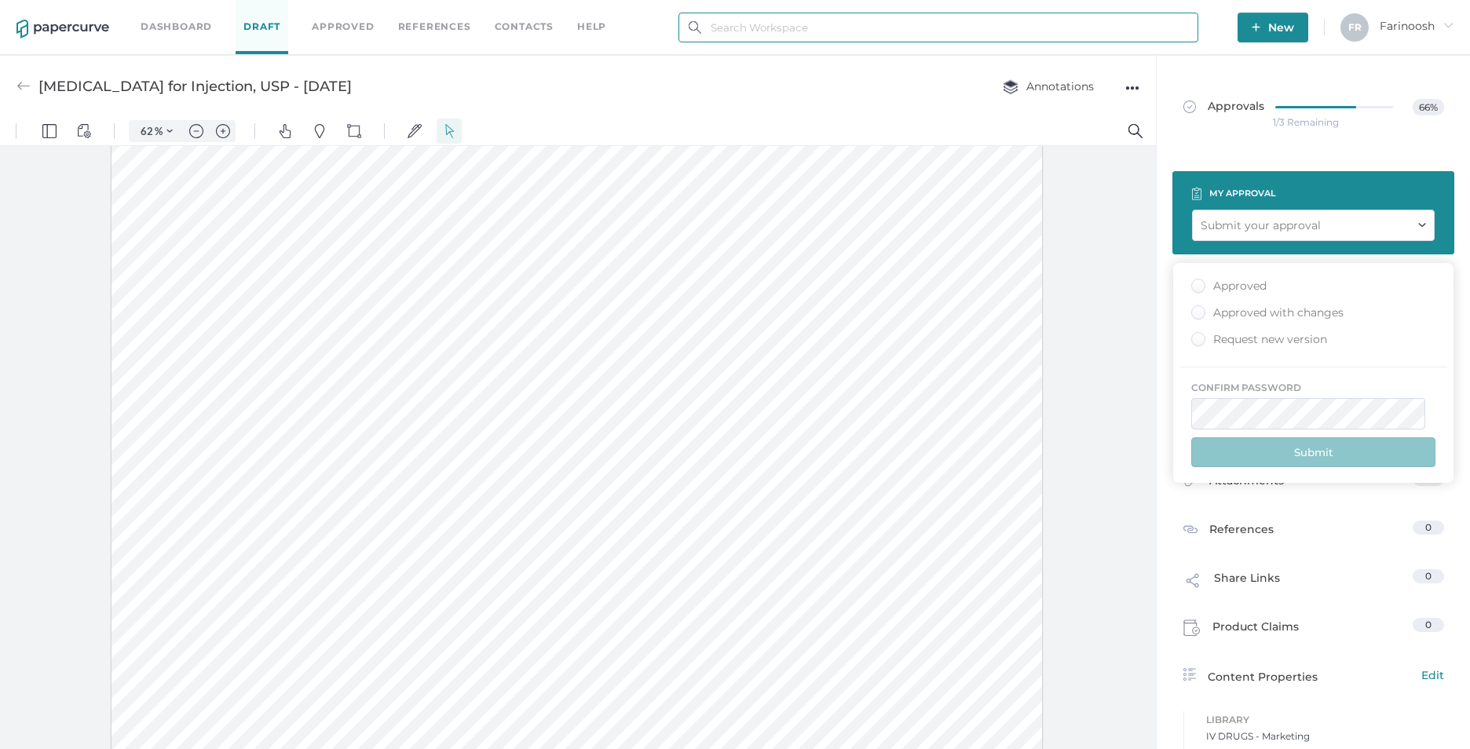
type input "farinoosh.rezai@fresenius-kabi.com"
click at [1200, 292] on div "Approved" at bounding box center [1228, 286] width 75 height 15
click at [1195, 281] on input "Approved" at bounding box center [1195, 281] width 0 height 0
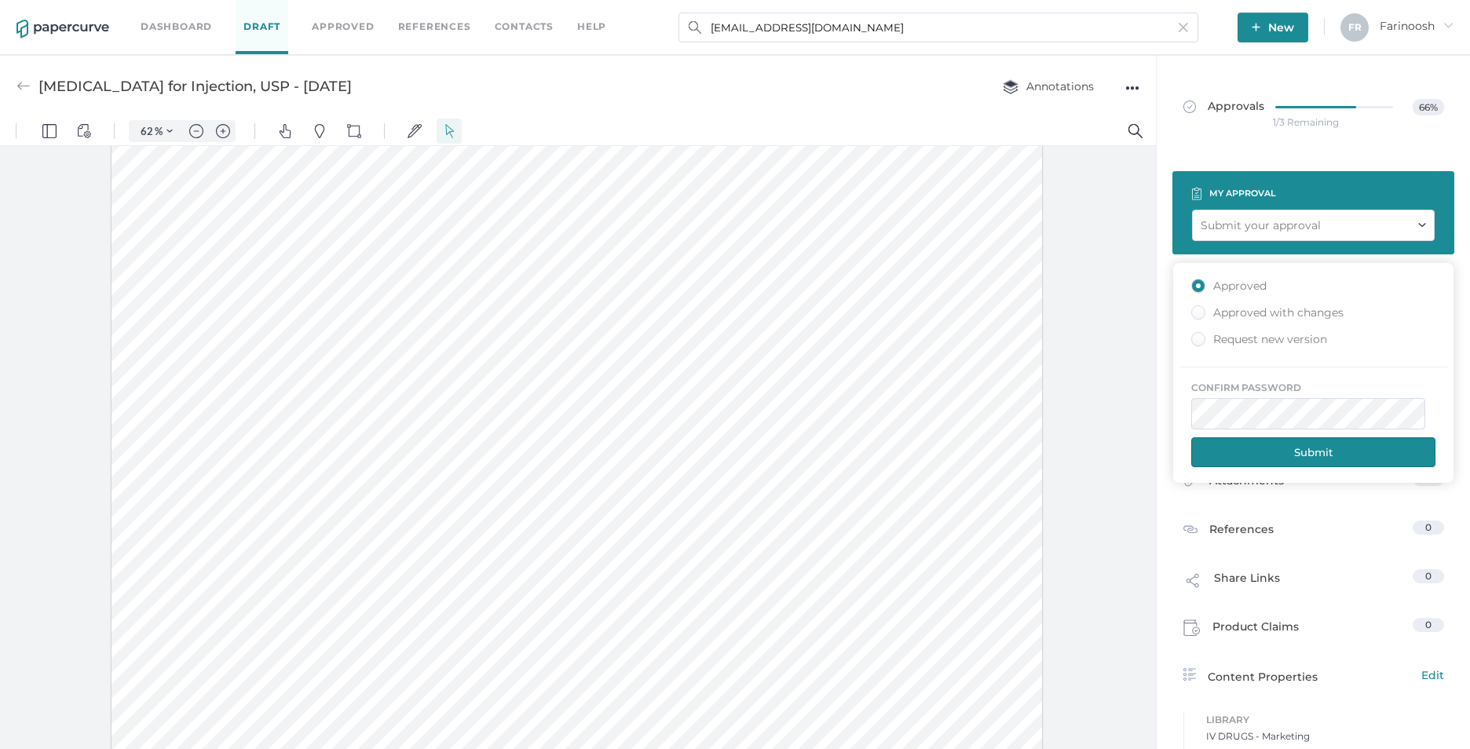
click at [1301, 455] on button "Submit" at bounding box center [1313, 452] width 244 height 30
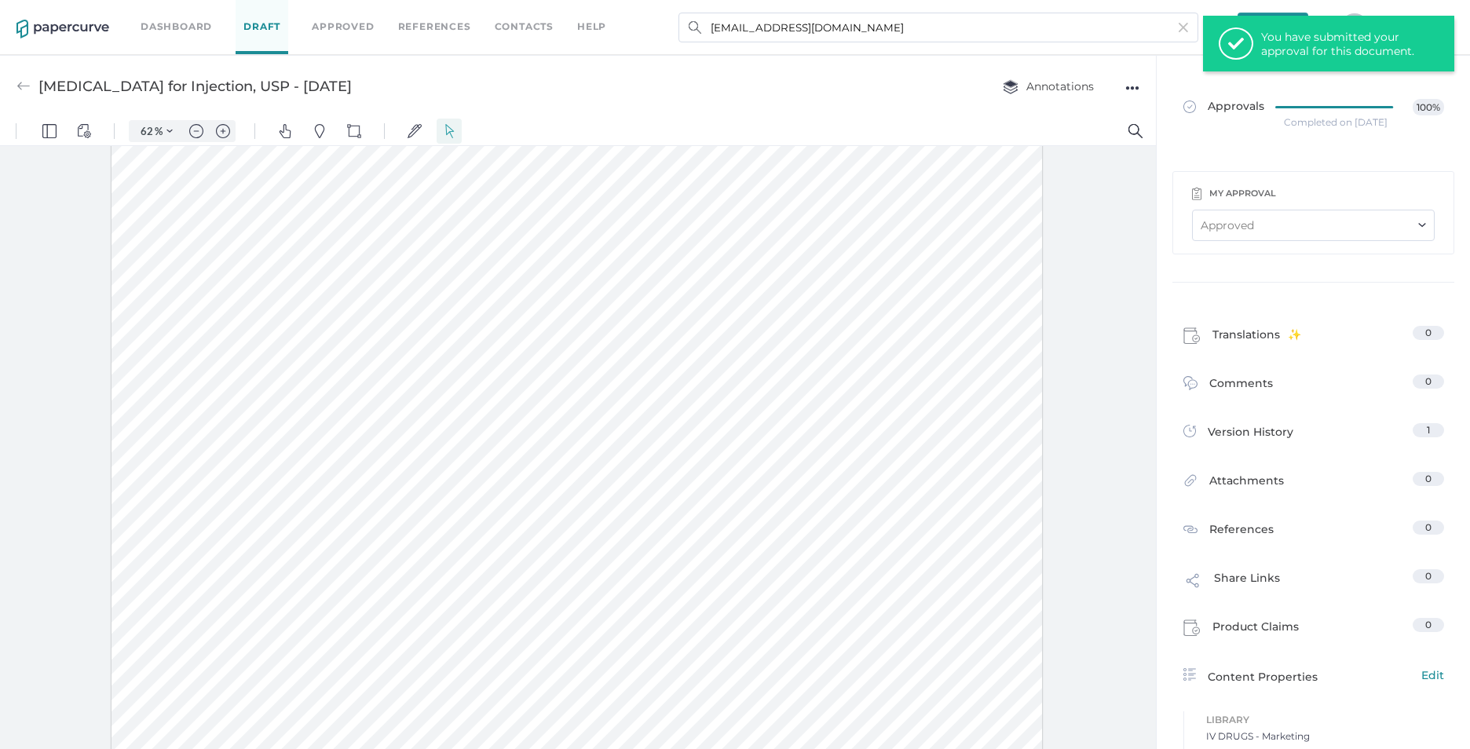
scroll to position [393, 0]
click at [180, 26] on link "Dashboard" at bounding box center [176, 26] width 71 height 17
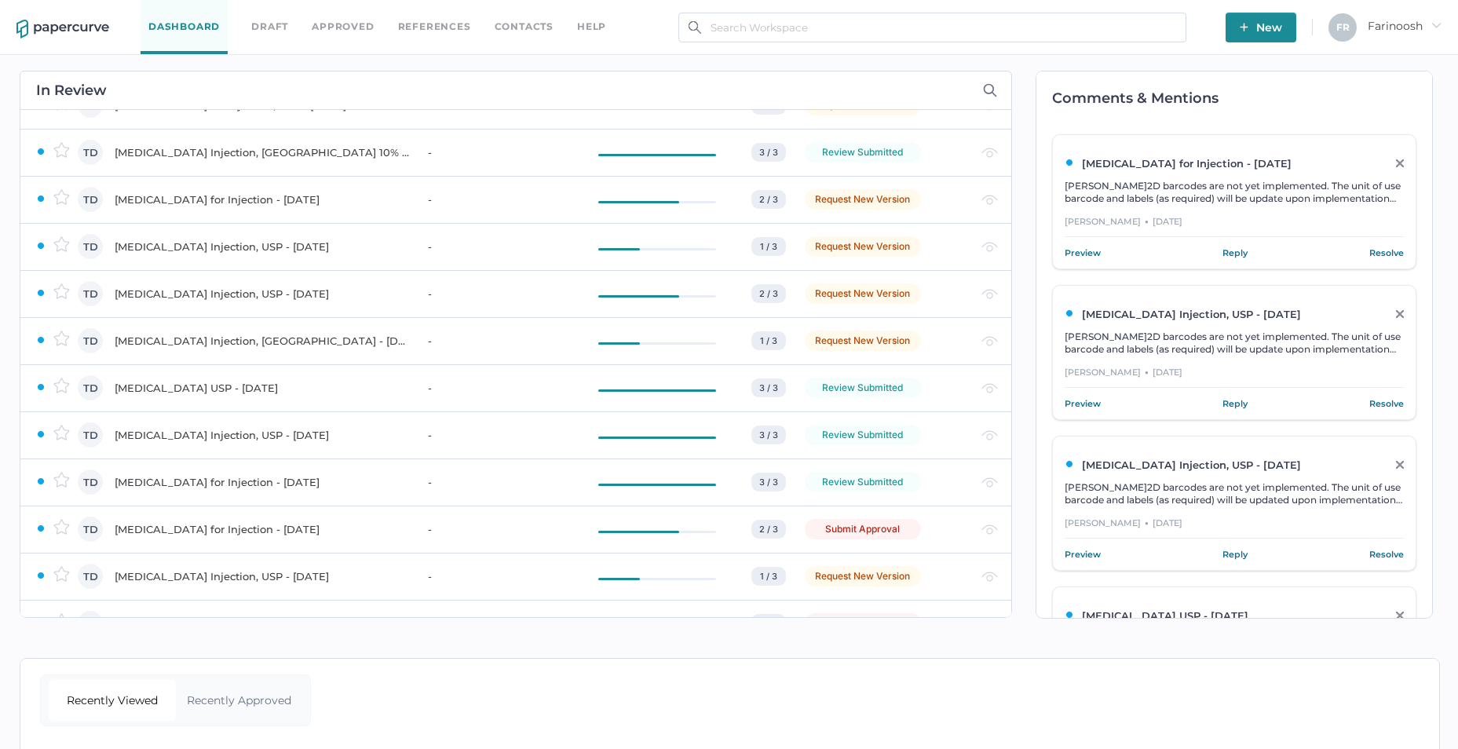
scroll to position [236, 0]
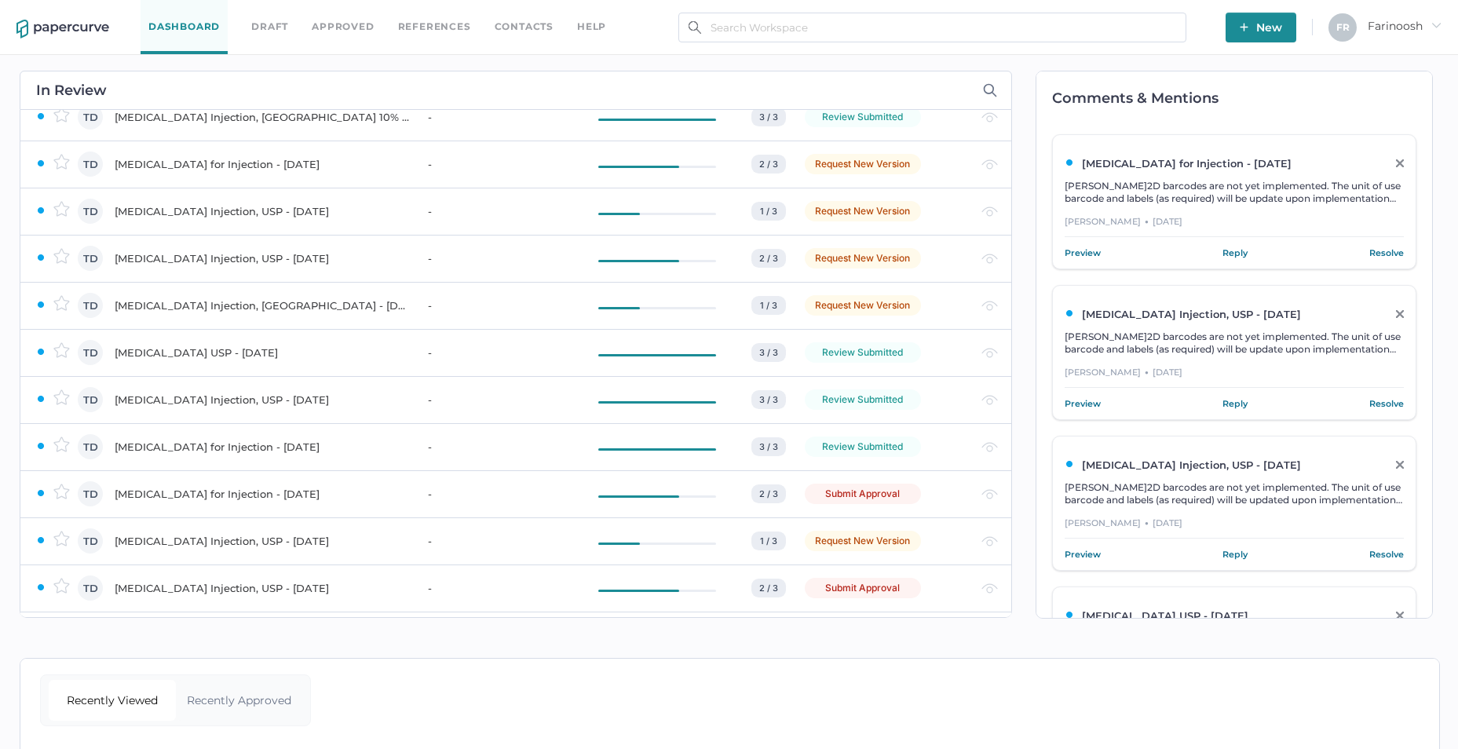
click at [154, 492] on div "[MEDICAL_DATA] for Injection - [DATE]" at bounding box center [262, 494] width 295 height 19
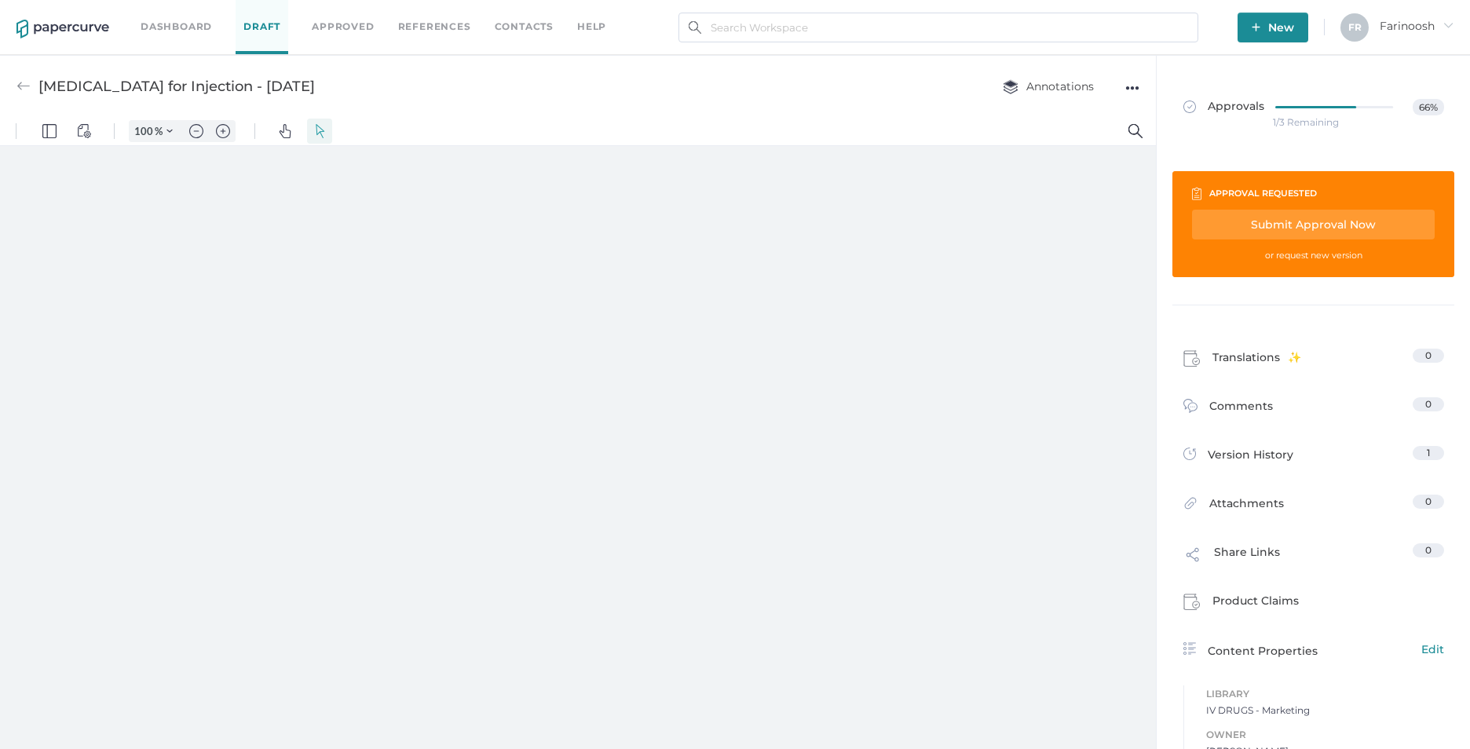
type input "62"
click at [1131, 86] on div "●●●" at bounding box center [1132, 88] width 14 height 22
click at [1089, 302] on div at bounding box center [578, 451] width 1156 height 610
click at [1099, 413] on div at bounding box center [578, 451] width 1156 height 610
click at [1135, 87] on div "●●●" at bounding box center [1132, 88] width 14 height 22
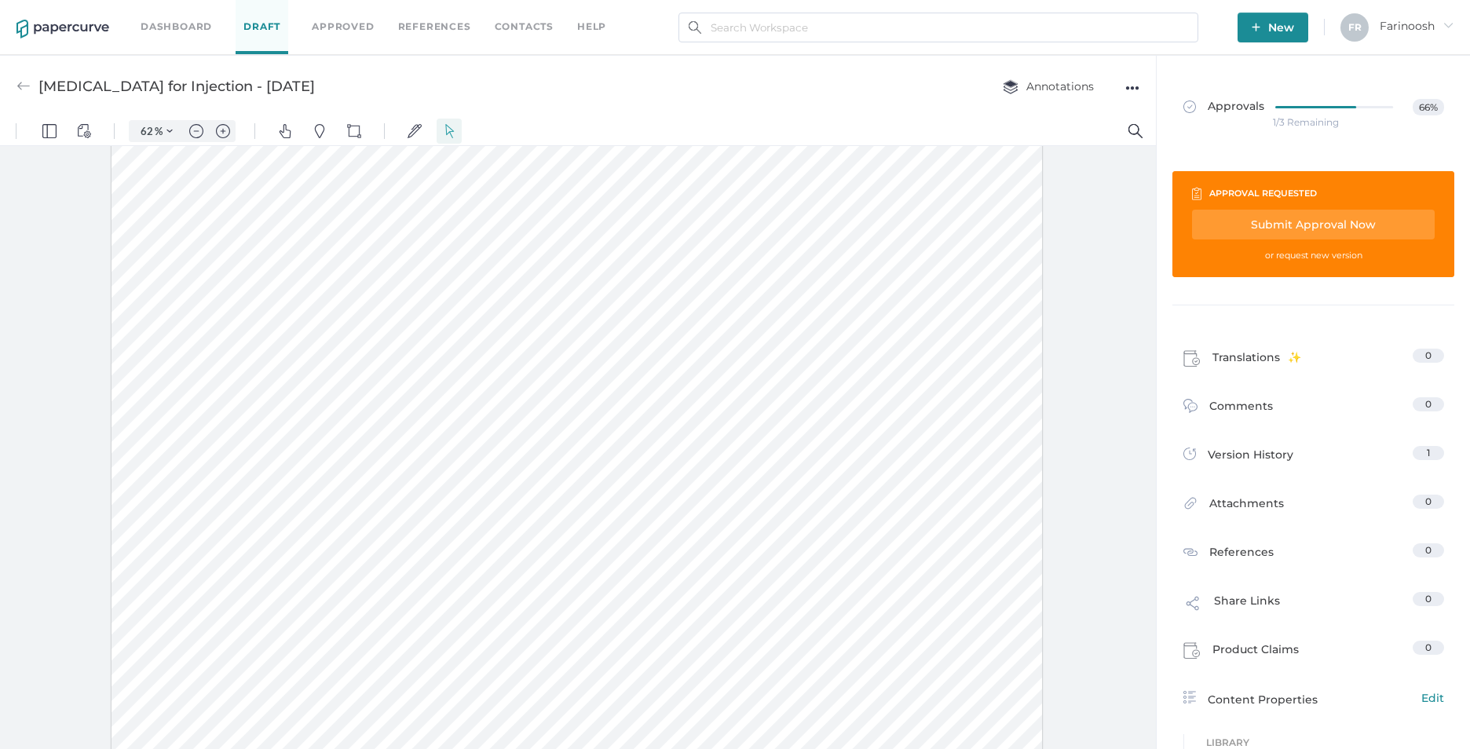
click at [1297, 222] on div "Submit Approval Now" at bounding box center [1313, 225] width 243 height 30
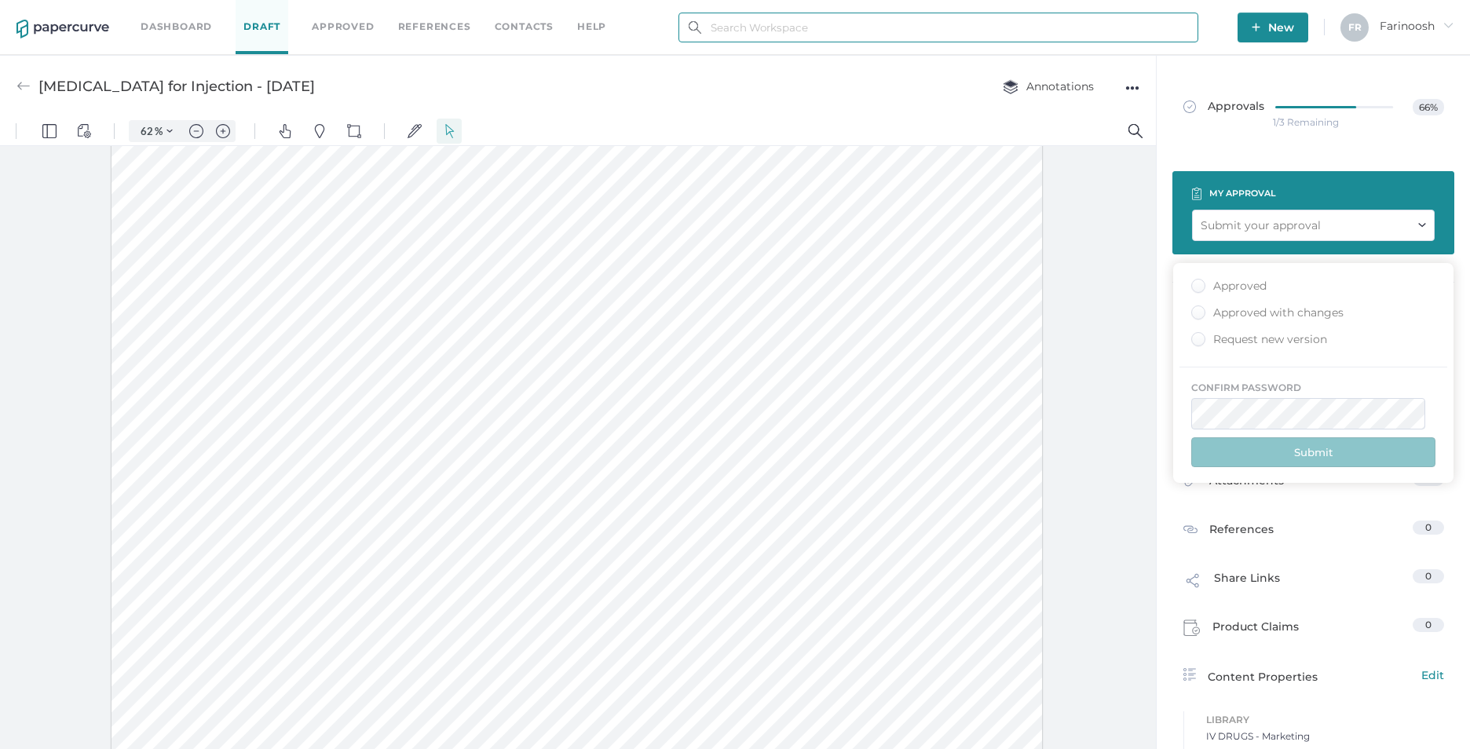
type input "[EMAIL_ADDRESS][DOMAIN_NAME]"
click at [1126, 195] on div at bounding box center [578, 451] width 1156 height 610
click at [1126, 84] on div "●●●" at bounding box center [1132, 88] width 14 height 22
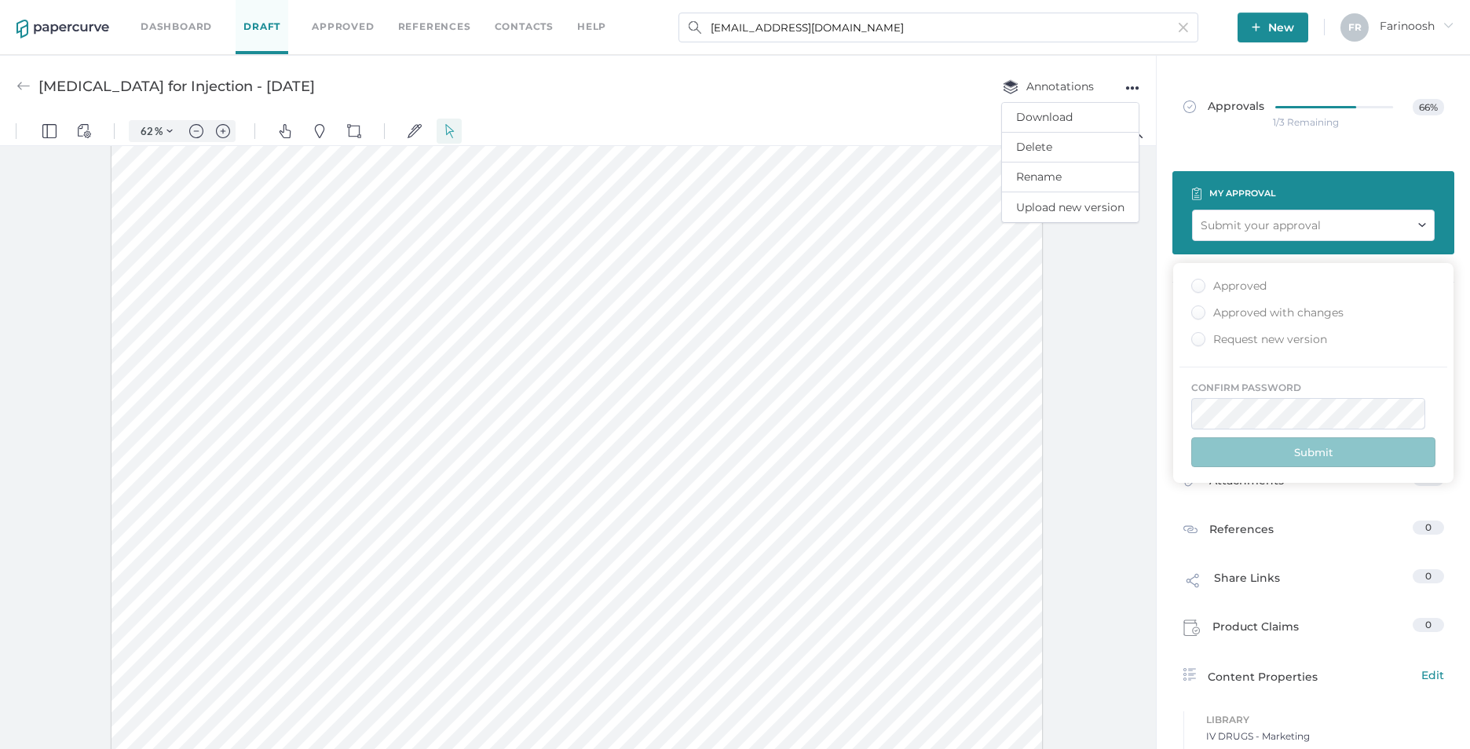
click at [1090, 425] on div at bounding box center [578, 451] width 1156 height 610
click at [1320, 522] on link "References 0" at bounding box center [1314, 531] width 261 height 20
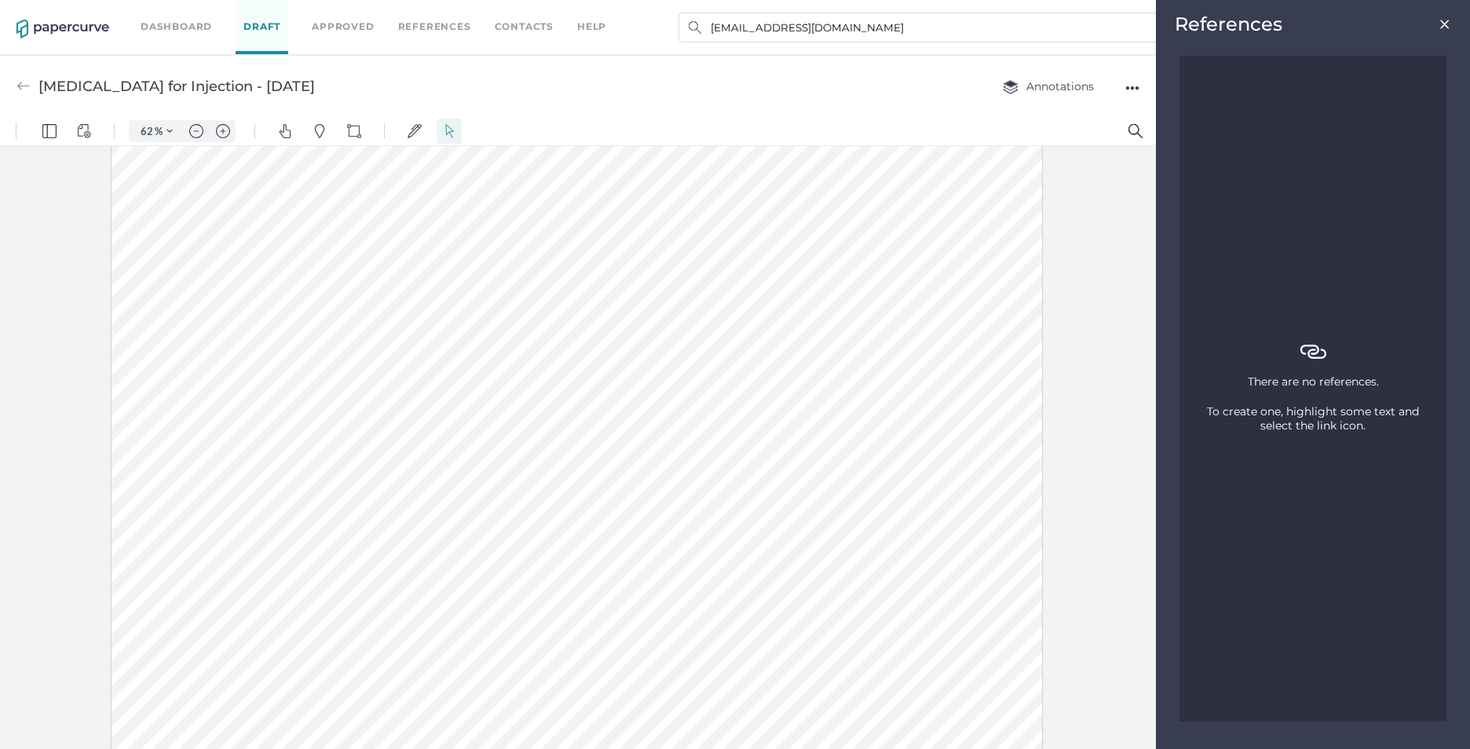
click at [1448, 24] on img at bounding box center [1445, 24] width 13 height 13
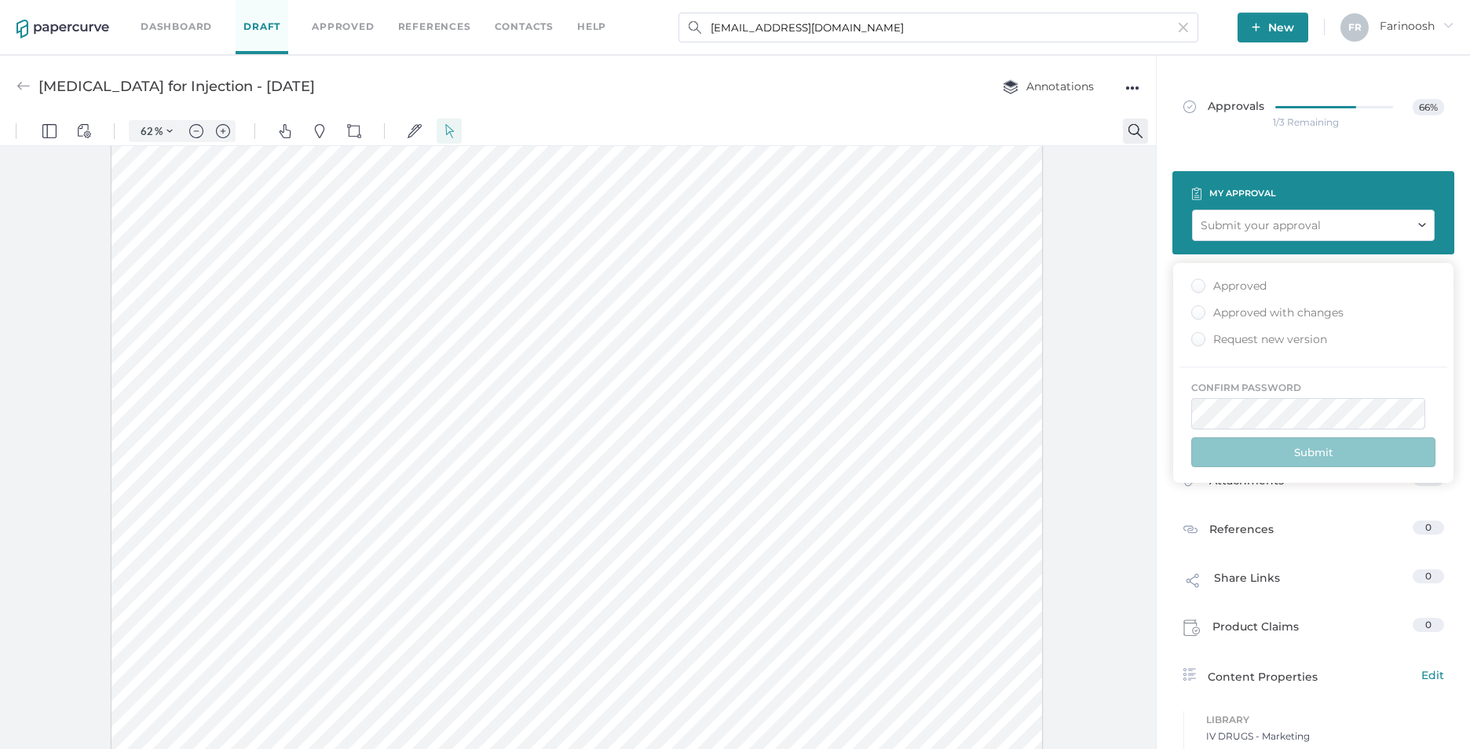
click at [1125, 130] on button "Search" at bounding box center [1135, 131] width 25 height 25
click at [1134, 127] on img "Search" at bounding box center [1136, 131] width 14 height 14
click at [1045, 86] on span "Annotations" at bounding box center [1048, 86] width 91 height 14
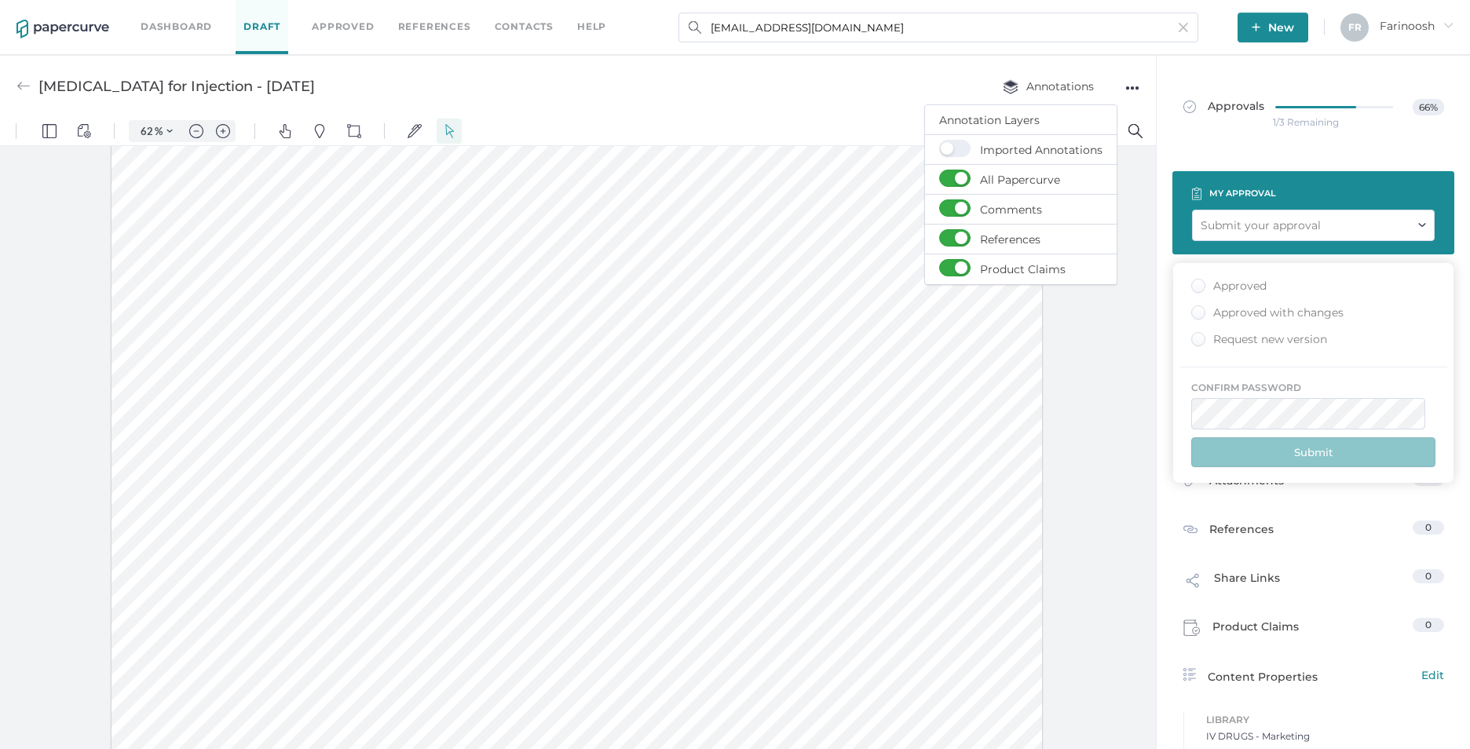
drag, startPoint x: 1128, startPoint y: 573, endPoint x: 1124, endPoint y: 562, distance: 11.7
click at [1126, 569] on div at bounding box center [578, 451] width 1156 height 610
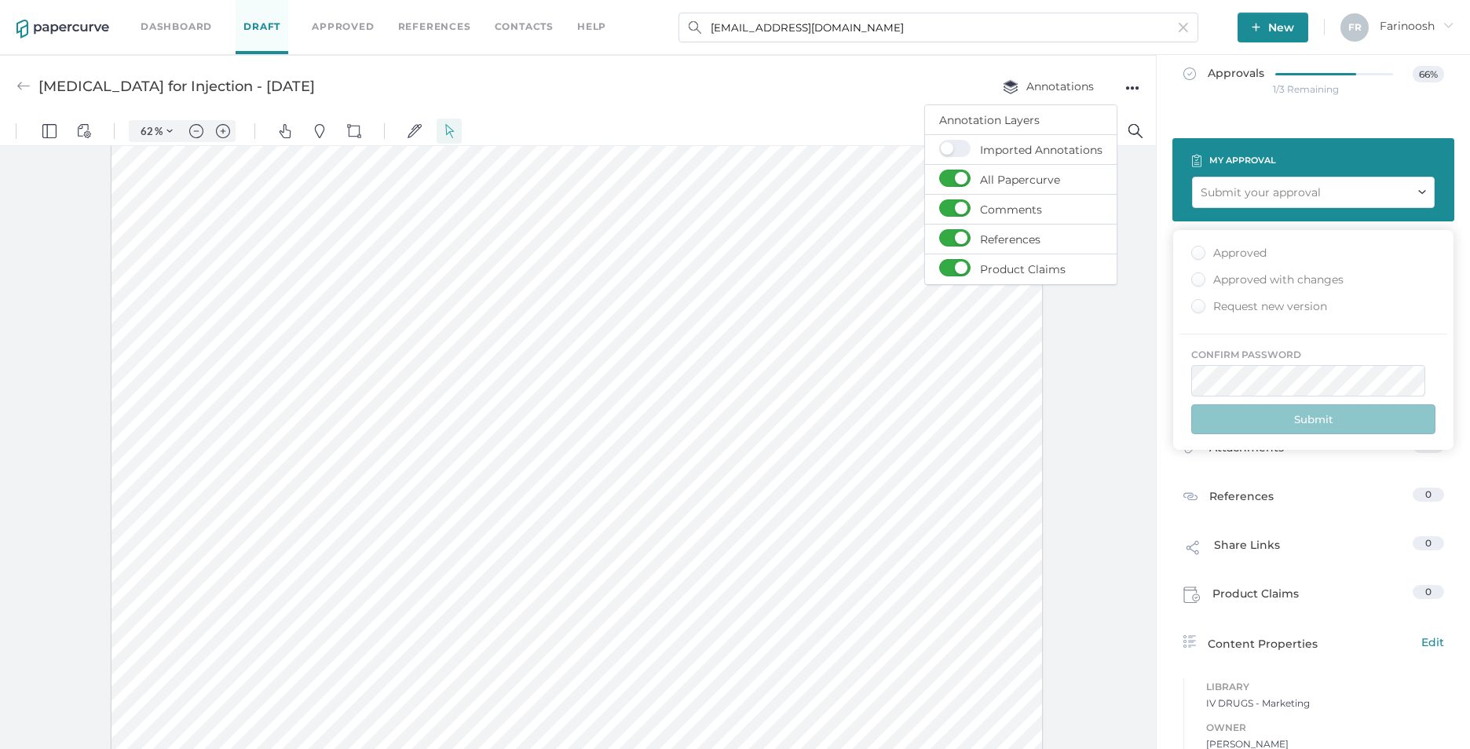
scroll to position [29, 0]
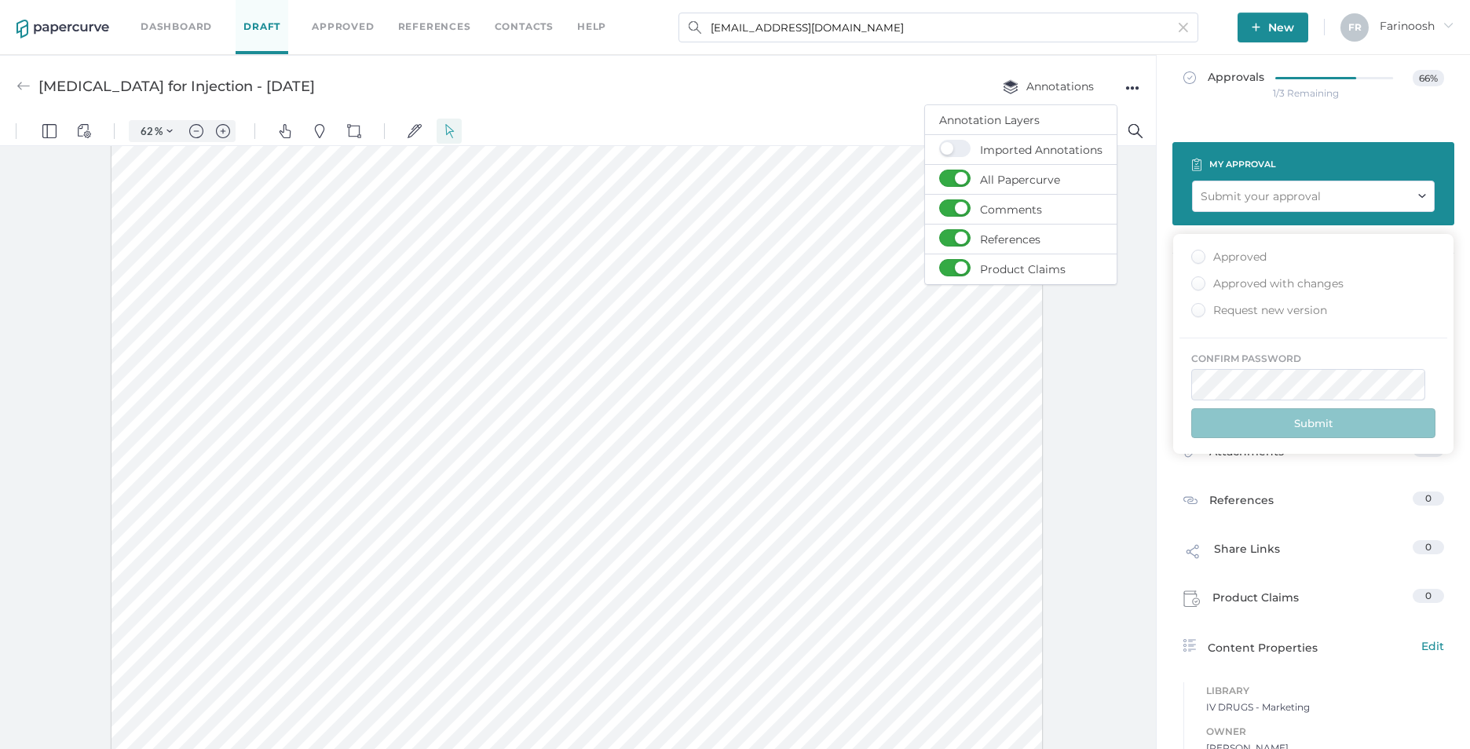
click at [1257, 158] on div "my approval" at bounding box center [1242, 163] width 67 height 17
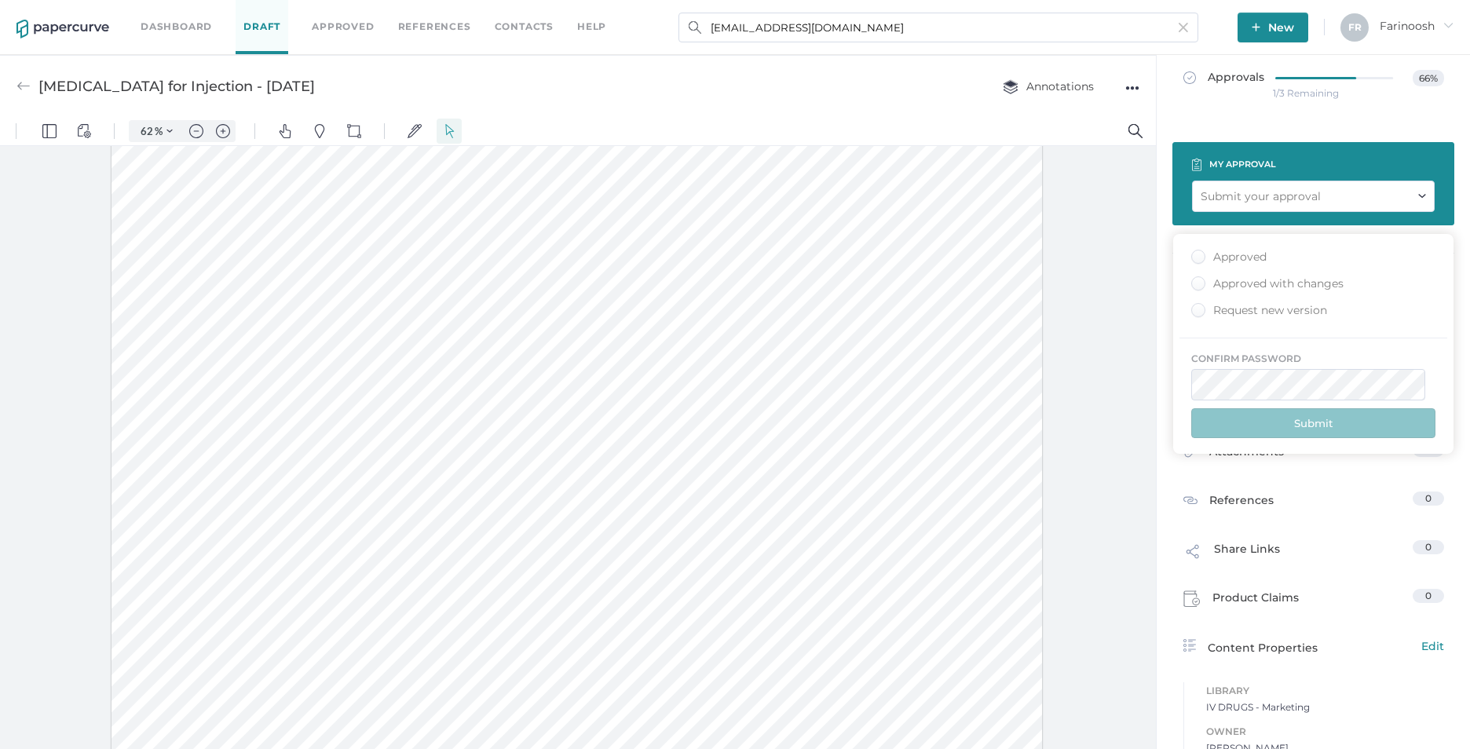
click at [832, 361] on div at bounding box center [577, 309] width 931 height 1422
click at [415, 399] on div at bounding box center [577, 309] width 931 height 1422
click at [191, 20] on link "Dashboard" at bounding box center [176, 26] width 71 height 17
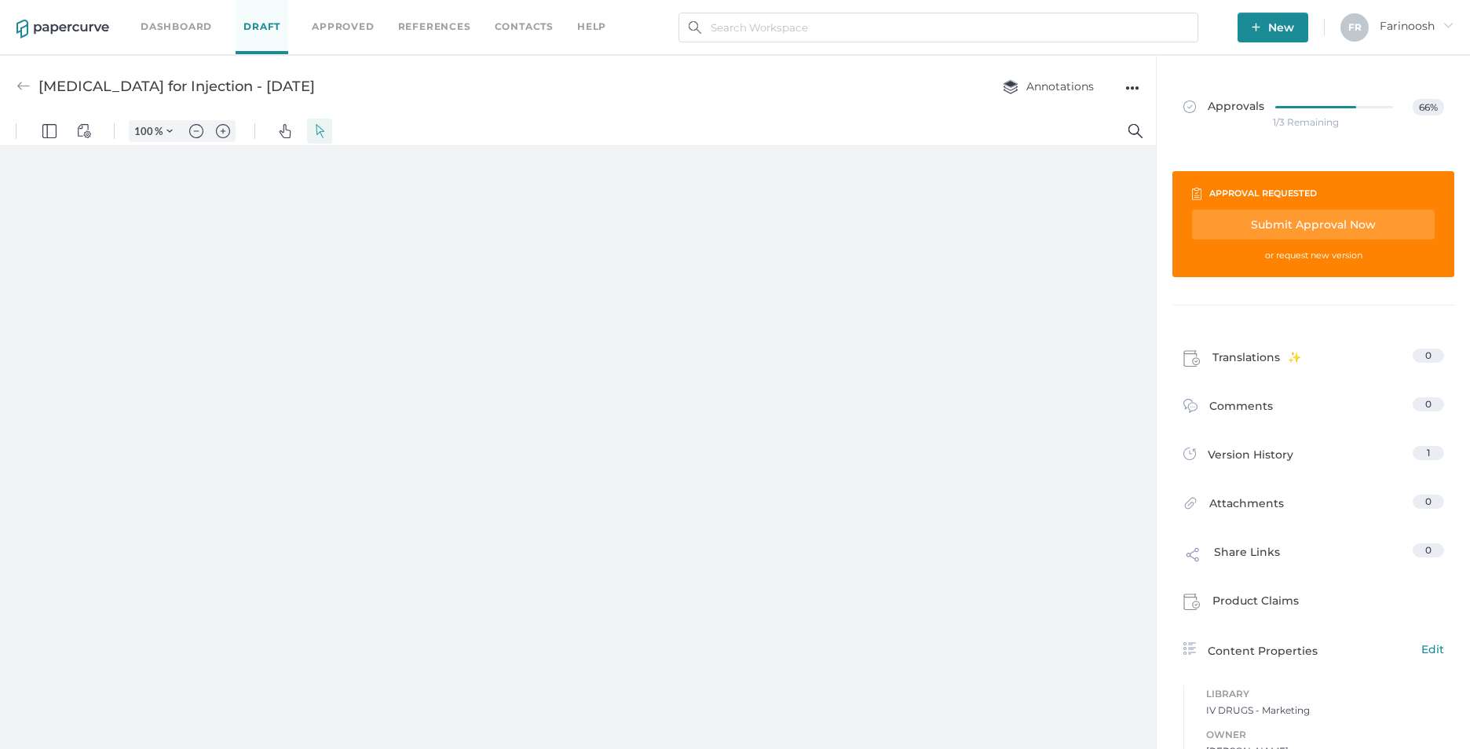
type input "62"
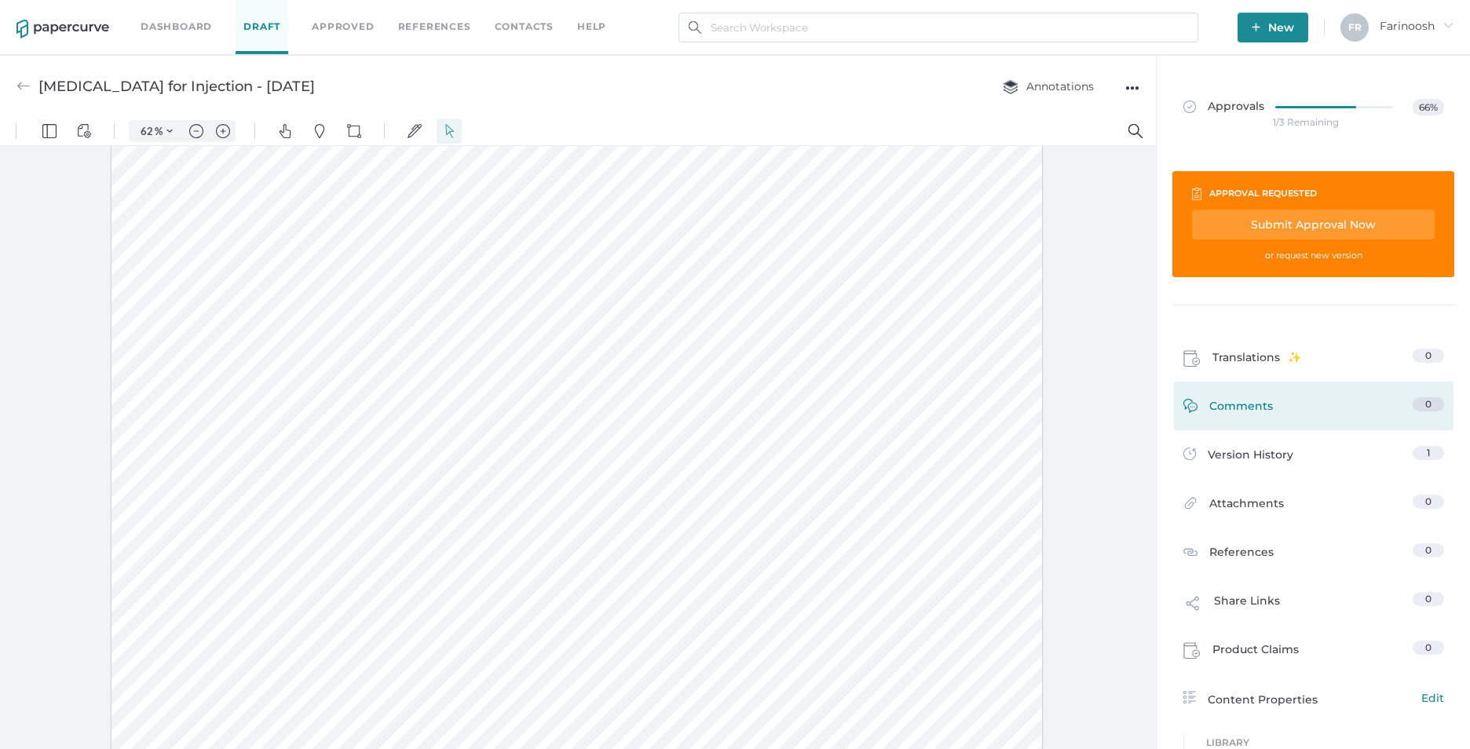
click at [1228, 404] on span "Comments" at bounding box center [1241, 409] width 64 height 24
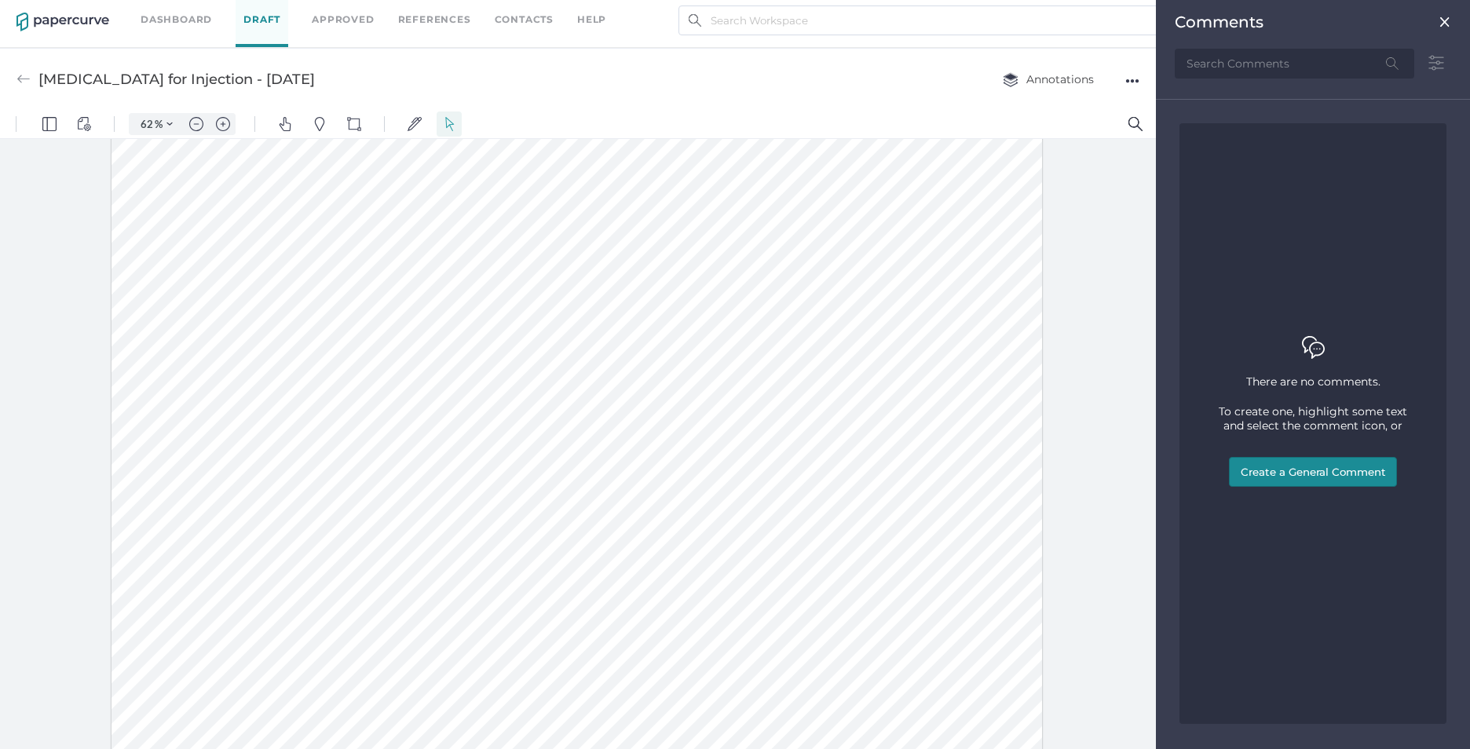
click at [1315, 472] on button "Create a General Comment" at bounding box center [1313, 472] width 168 height 30
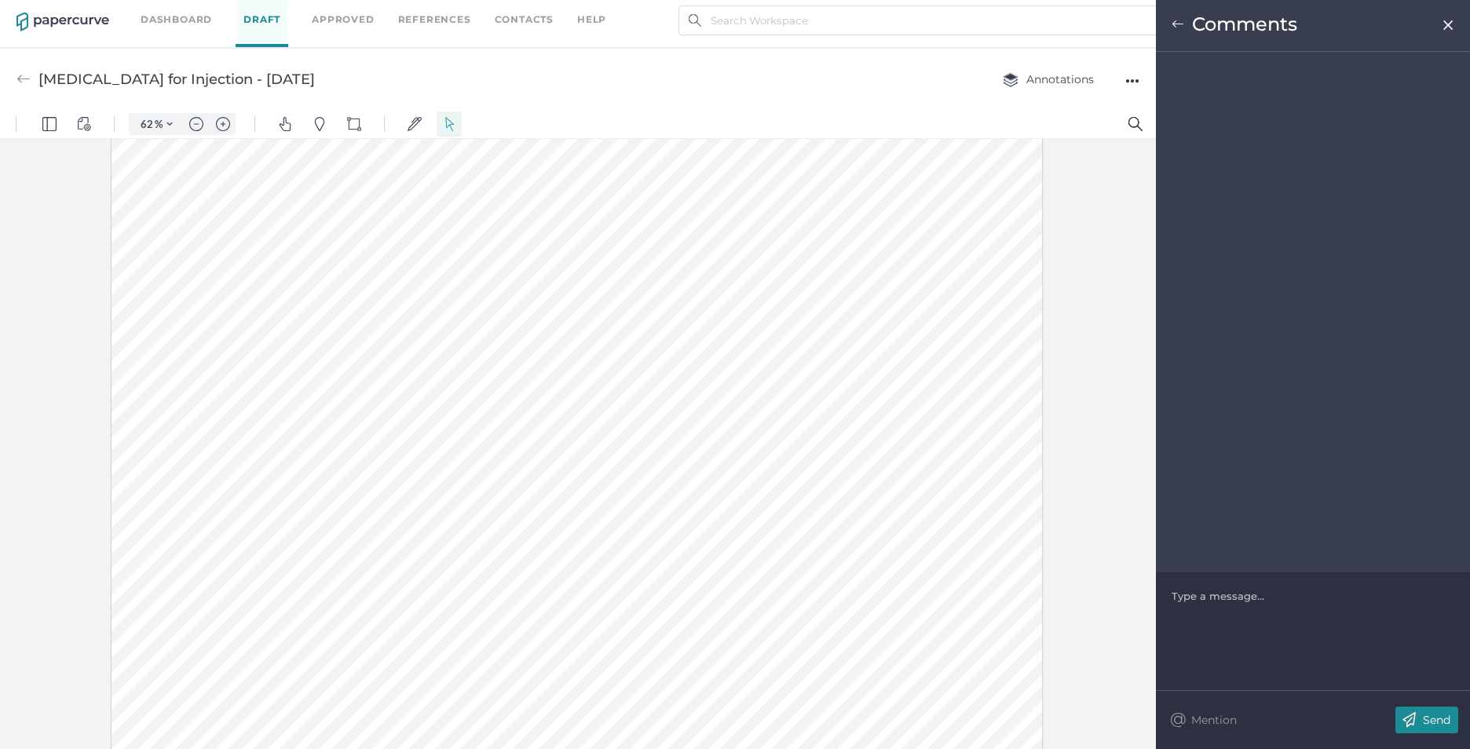
click at [1177, 597] on div at bounding box center [1314, 596] width 282 height 16
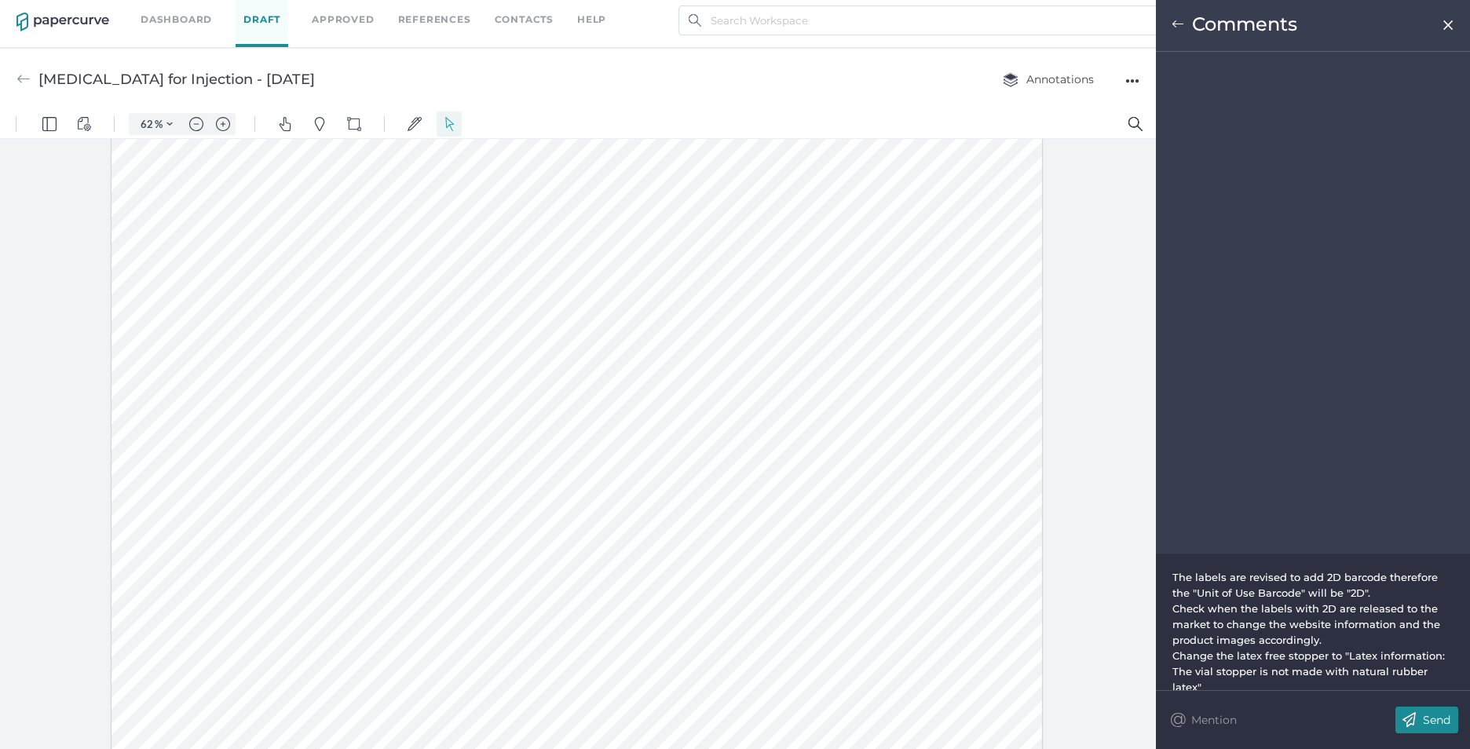
click at [1378, 597] on div "The labels are revised to add 2D barcode therefore the "Unit of Use Barcode" wi…" at bounding box center [1314, 584] width 282 height 31
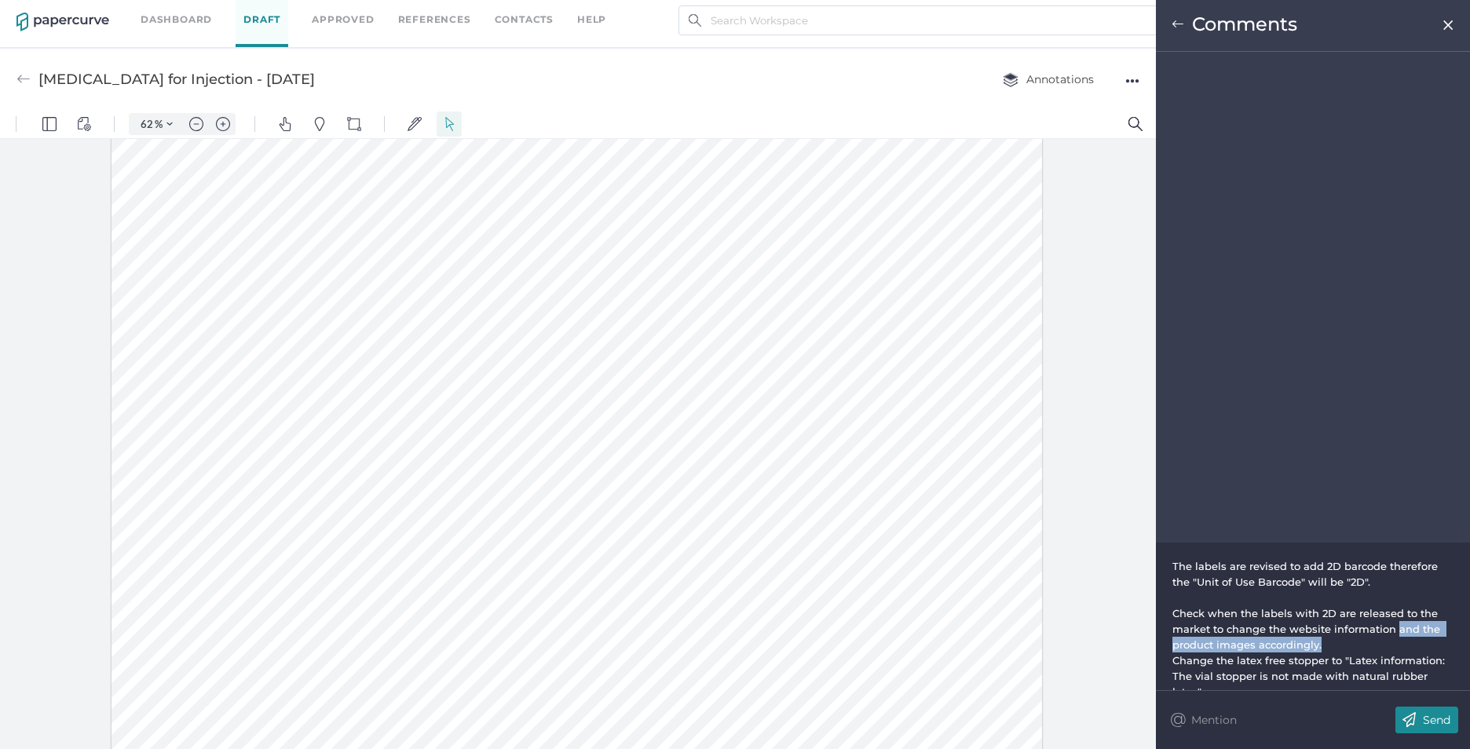
drag, startPoint x: 1397, startPoint y: 631, endPoint x: 1403, endPoint y: 642, distance: 12.7
click at [1403, 642] on div "Check when the labels with 2D are released to the market to change the website …" at bounding box center [1314, 629] width 282 height 47
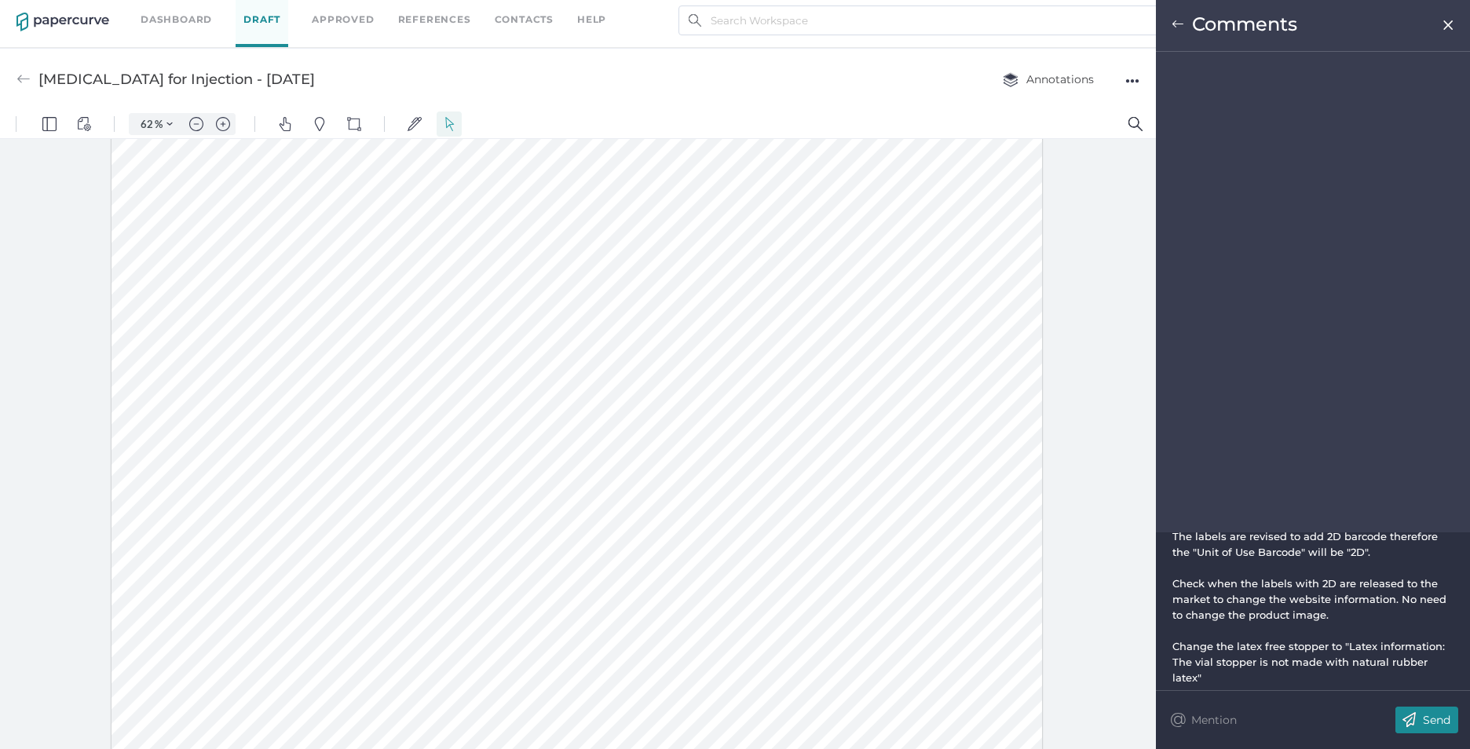
scroll to position [31, 0]
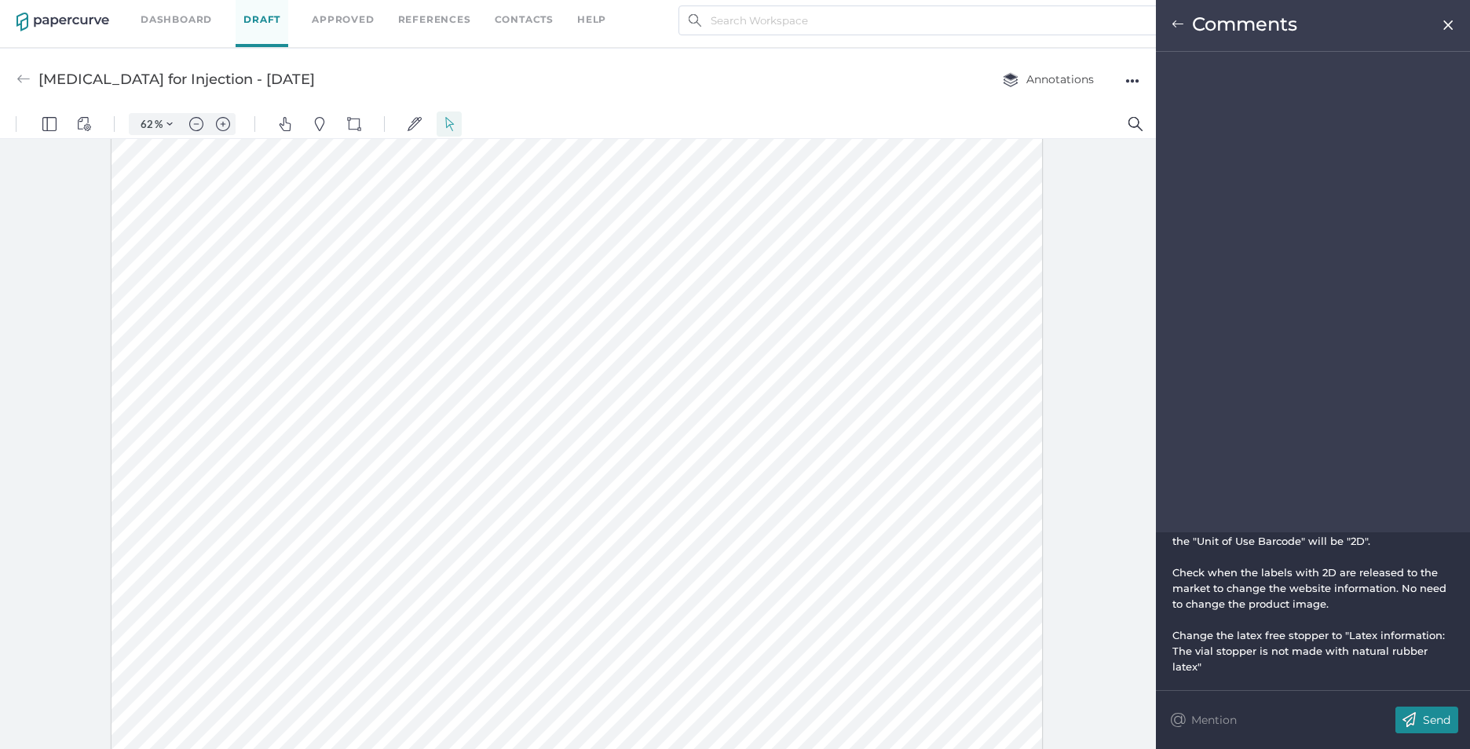
click at [1436, 716] on p "Send" at bounding box center [1436, 720] width 27 height 14
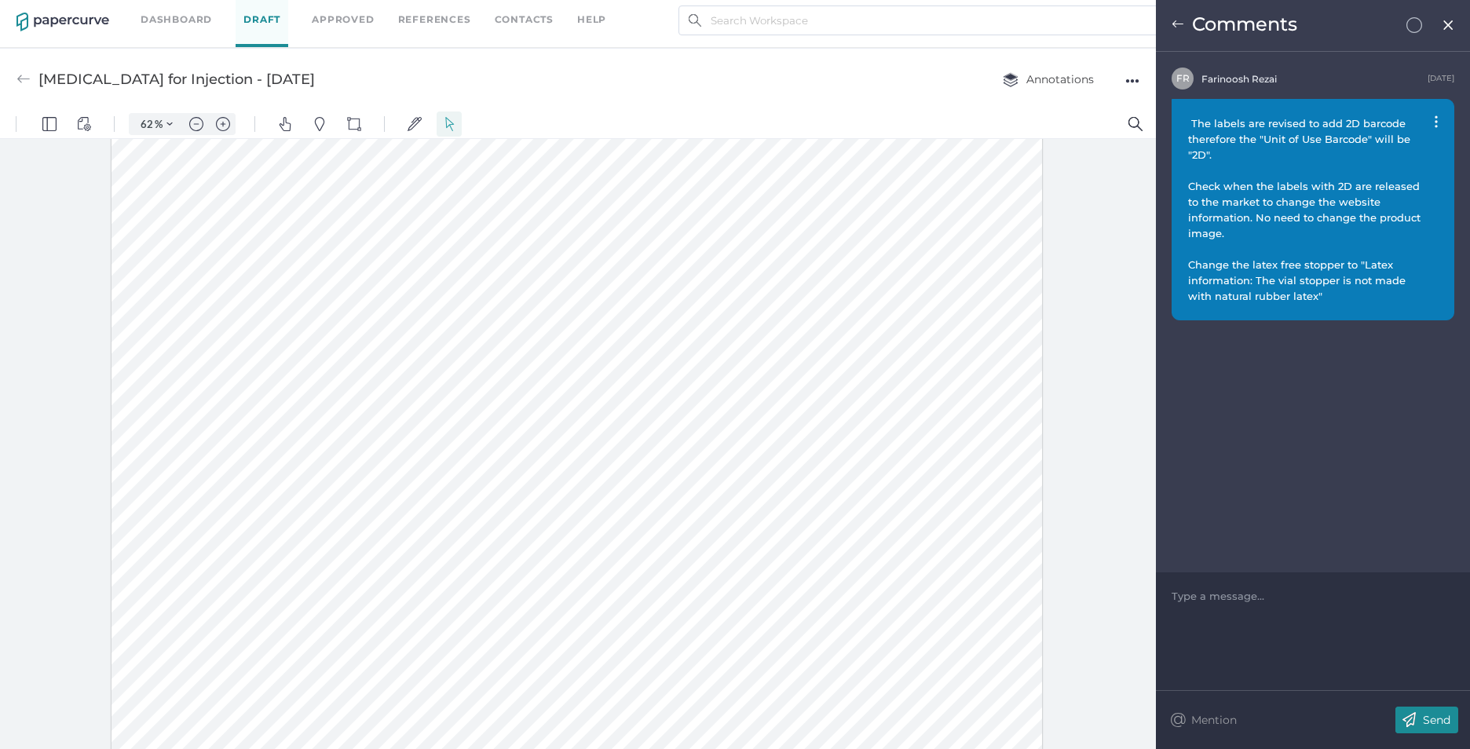
scroll to position [628, 0]
click at [1431, 721] on p "Send" at bounding box center [1436, 720] width 27 height 14
click at [1438, 715] on p "Send" at bounding box center [1436, 720] width 27 height 14
click at [1449, 24] on img at bounding box center [1448, 25] width 13 height 13
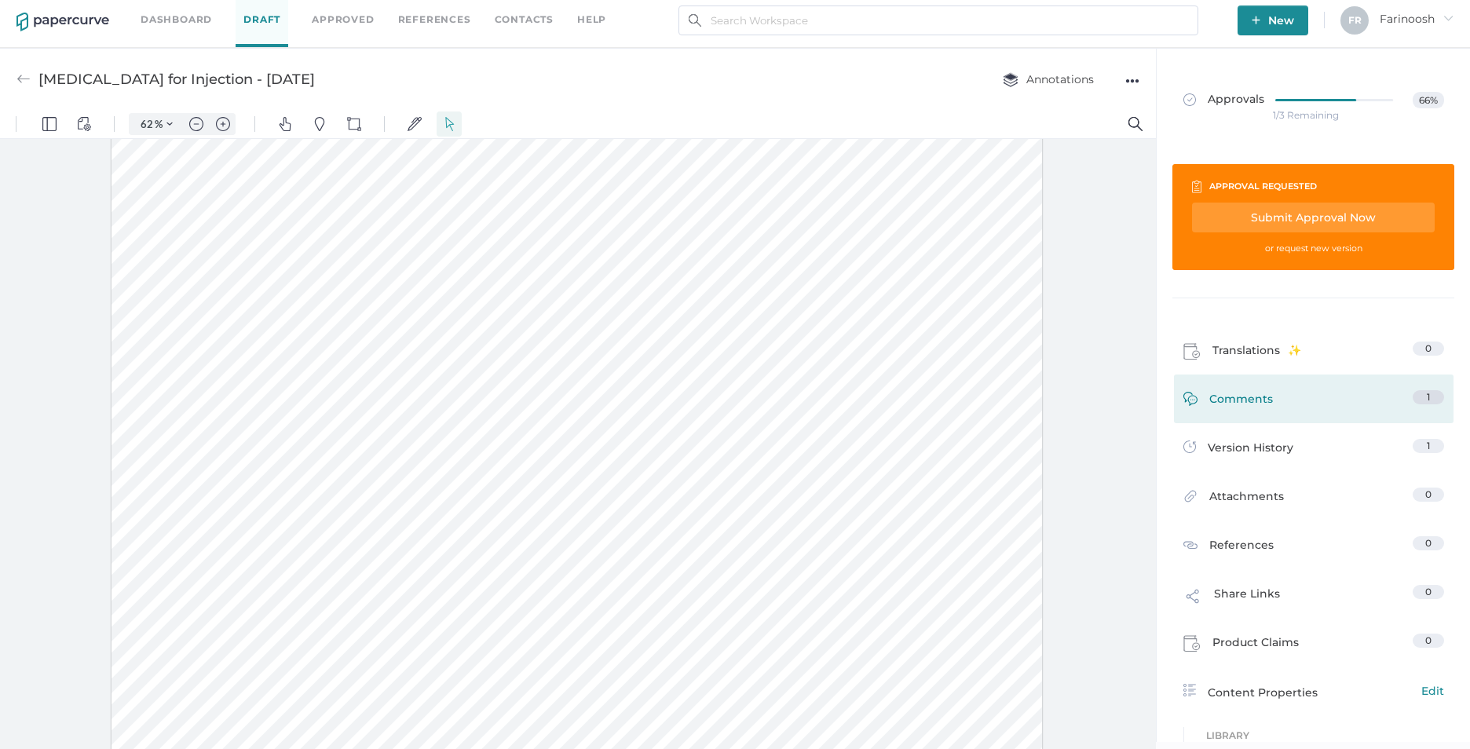
click at [1231, 398] on span "Comments" at bounding box center [1241, 402] width 64 height 24
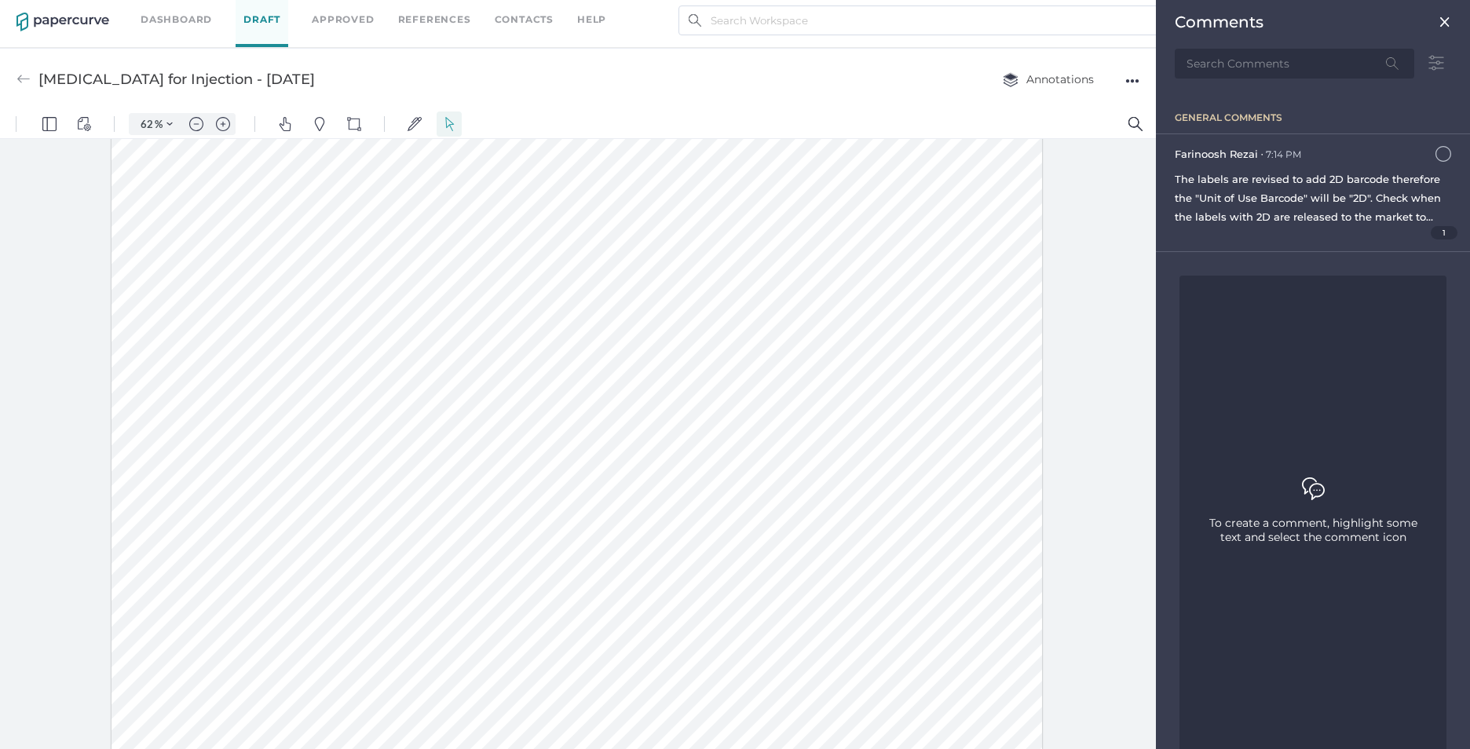
click at [1439, 22] on img at bounding box center [1445, 22] width 13 height 13
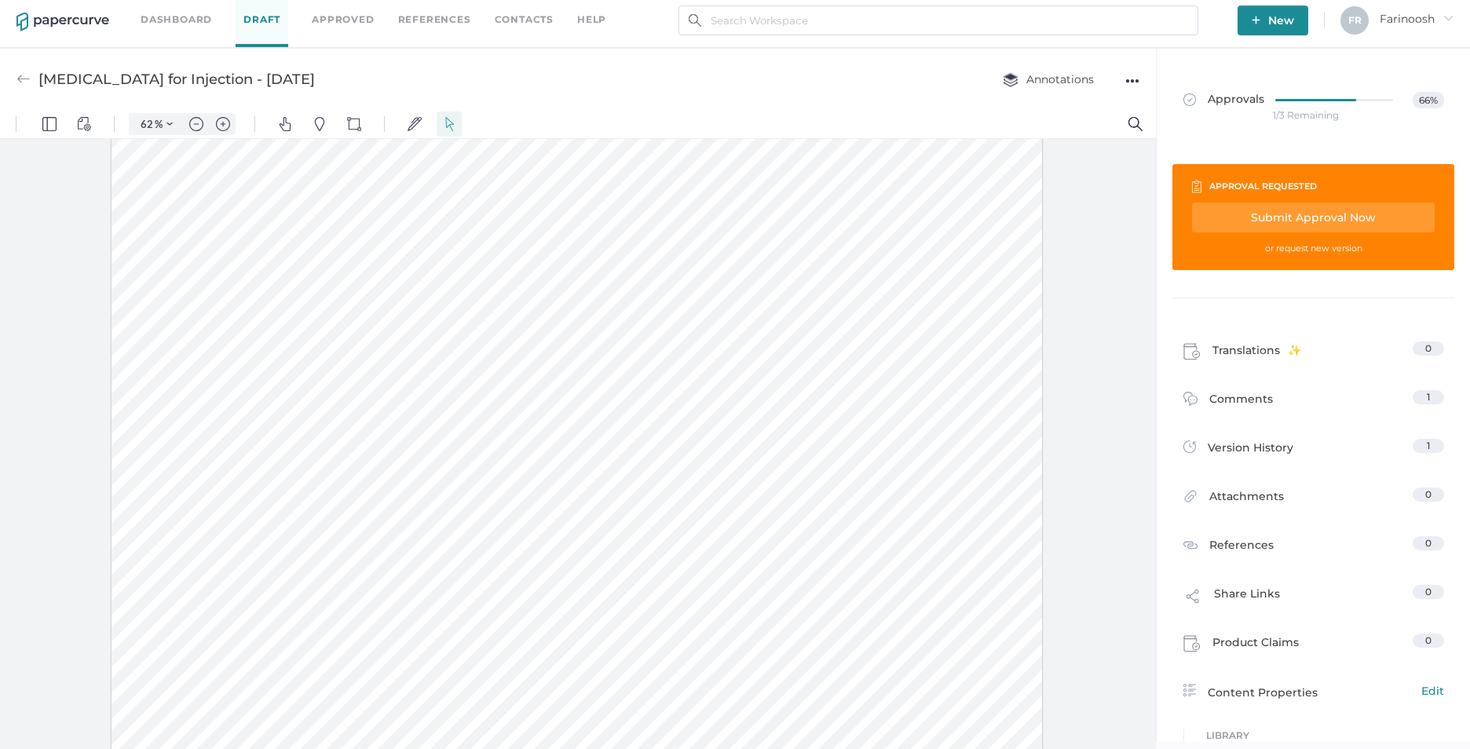
click at [1271, 214] on div "Submit Approval Now" at bounding box center [1313, 218] width 243 height 30
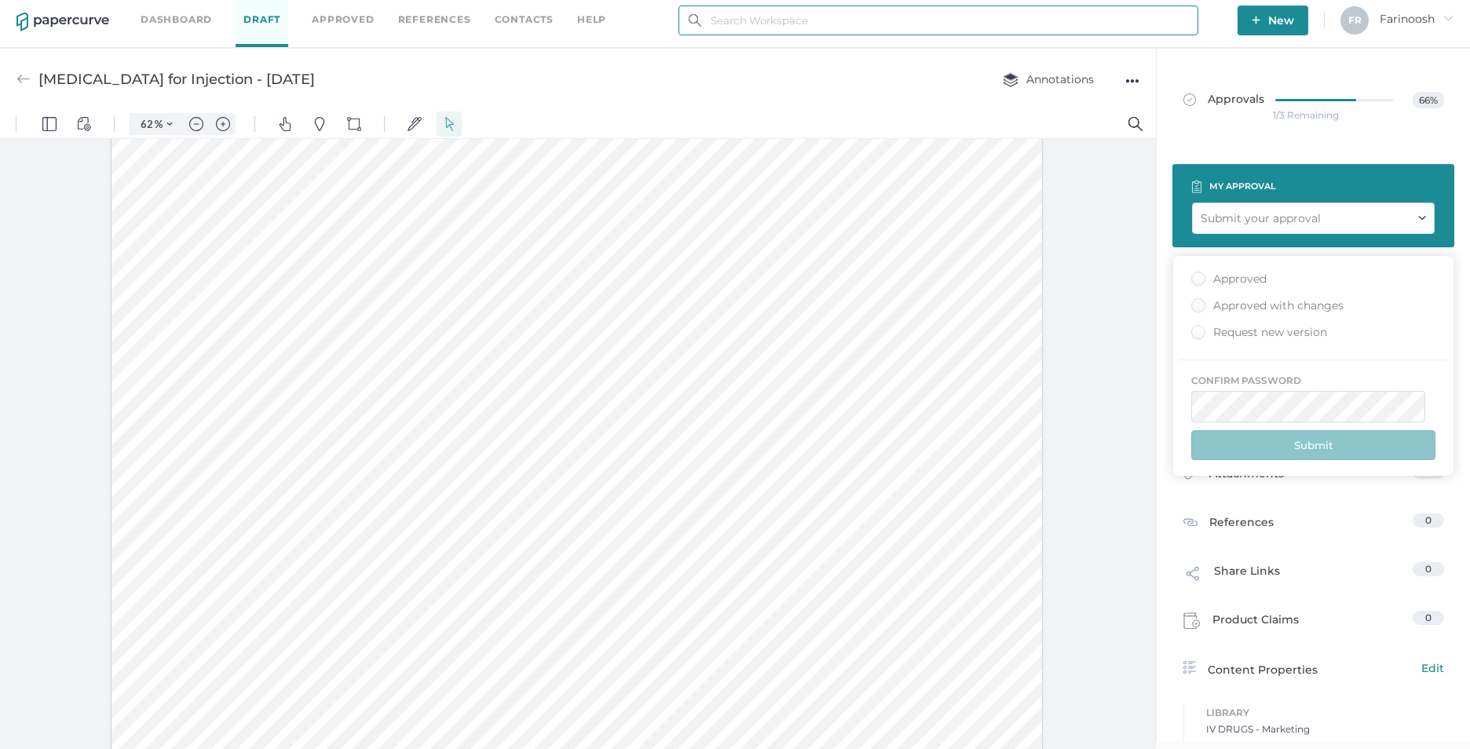
type input "[EMAIL_ADDRESS][DOMAIN_NAME]"
click at [1198, 276] on div "Approved" at bounding box center [1228, 279] width 75 height 15
click at [1195, 274] on input "Approved" at bounding box center [1195, 274] width 0 height 0
click at [1304, 449] on button "Submit" at bounding box center [1313, 445] width 244 height 30
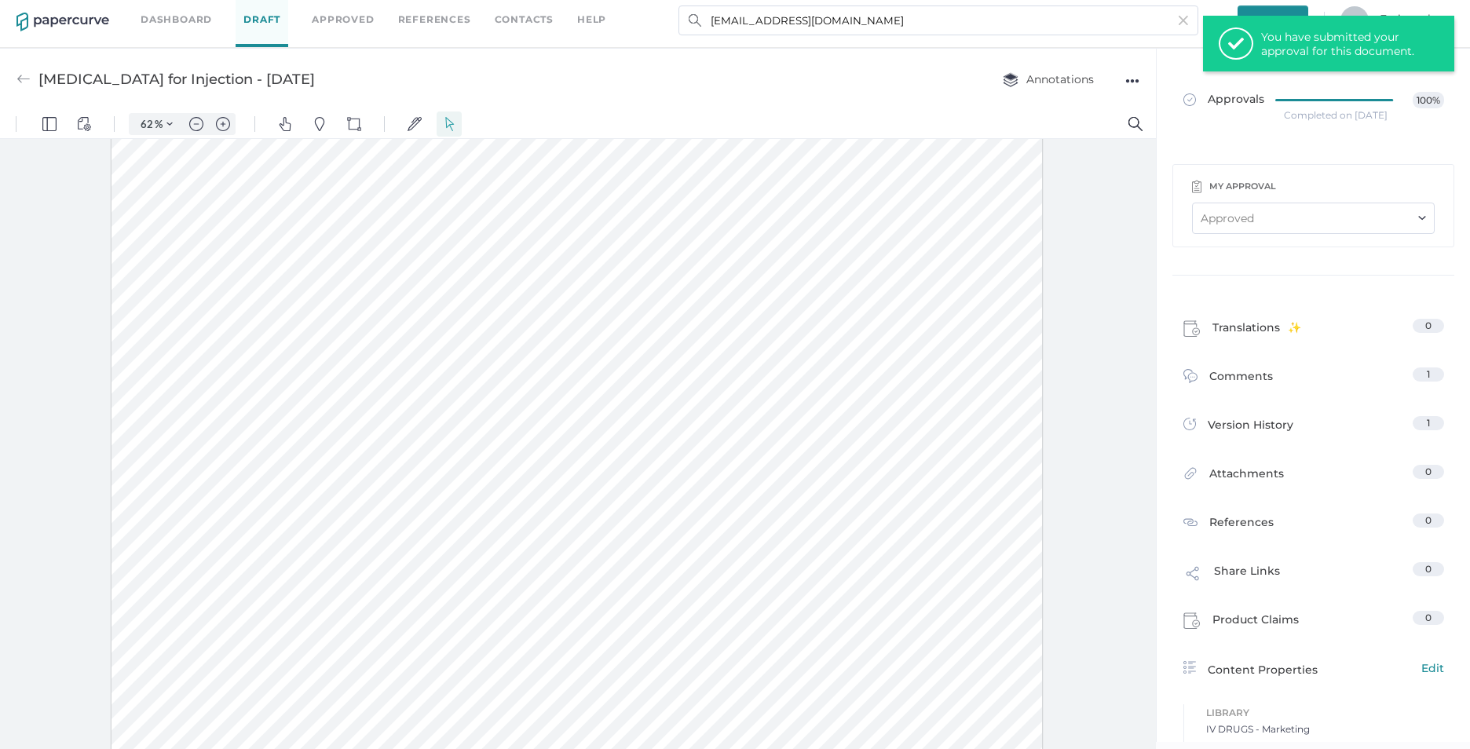
click at [174, 20] on link "Dashboard" at bounding box center [176, 19] width 71 height 17
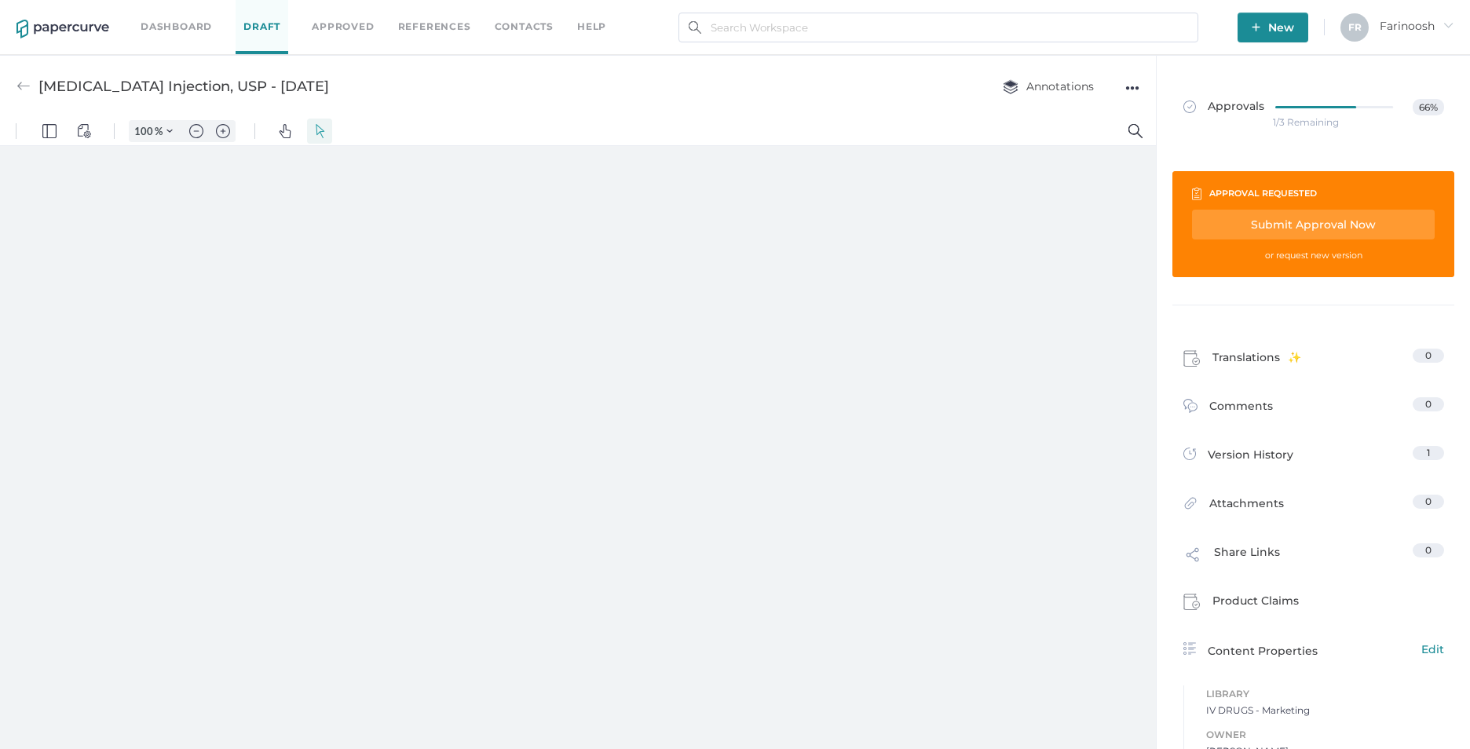
type input "62"
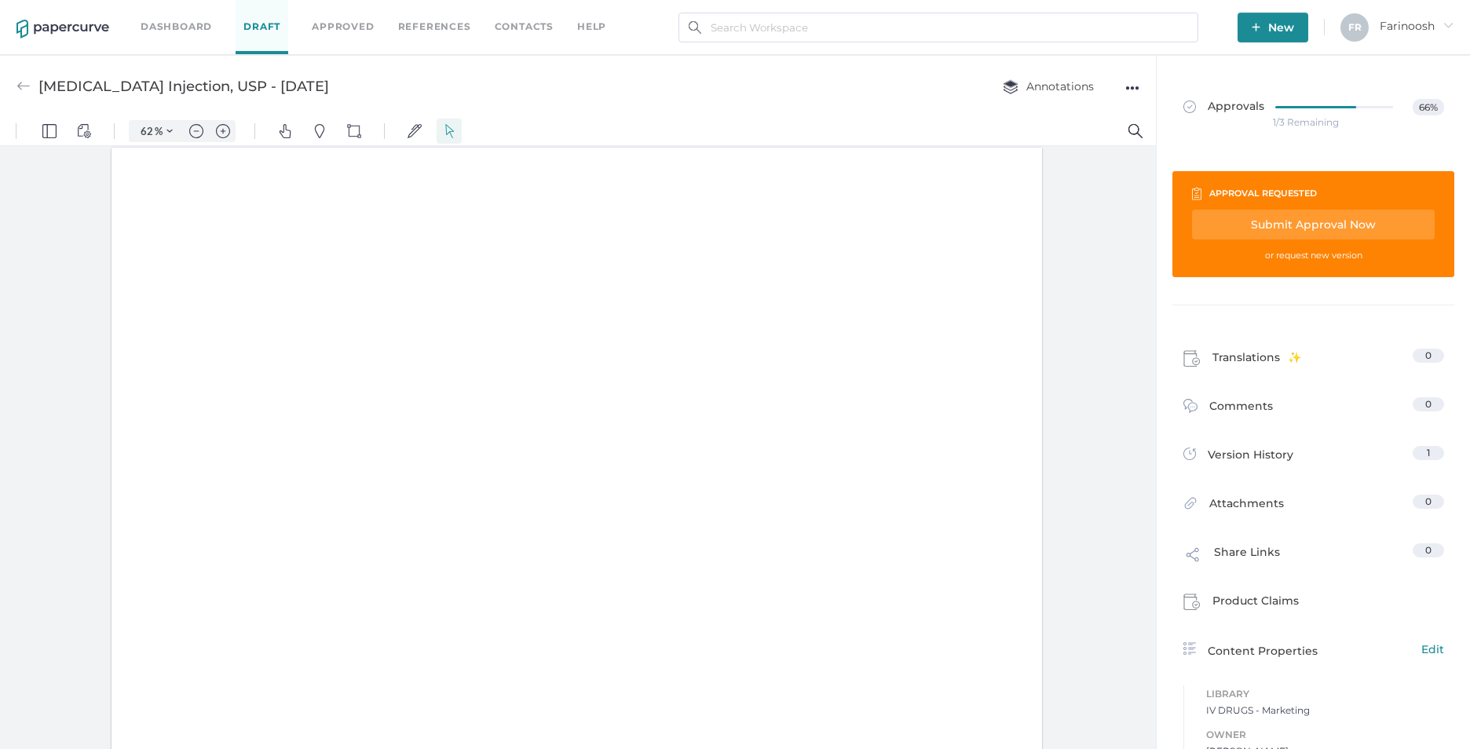
scroll to position [1, 0]
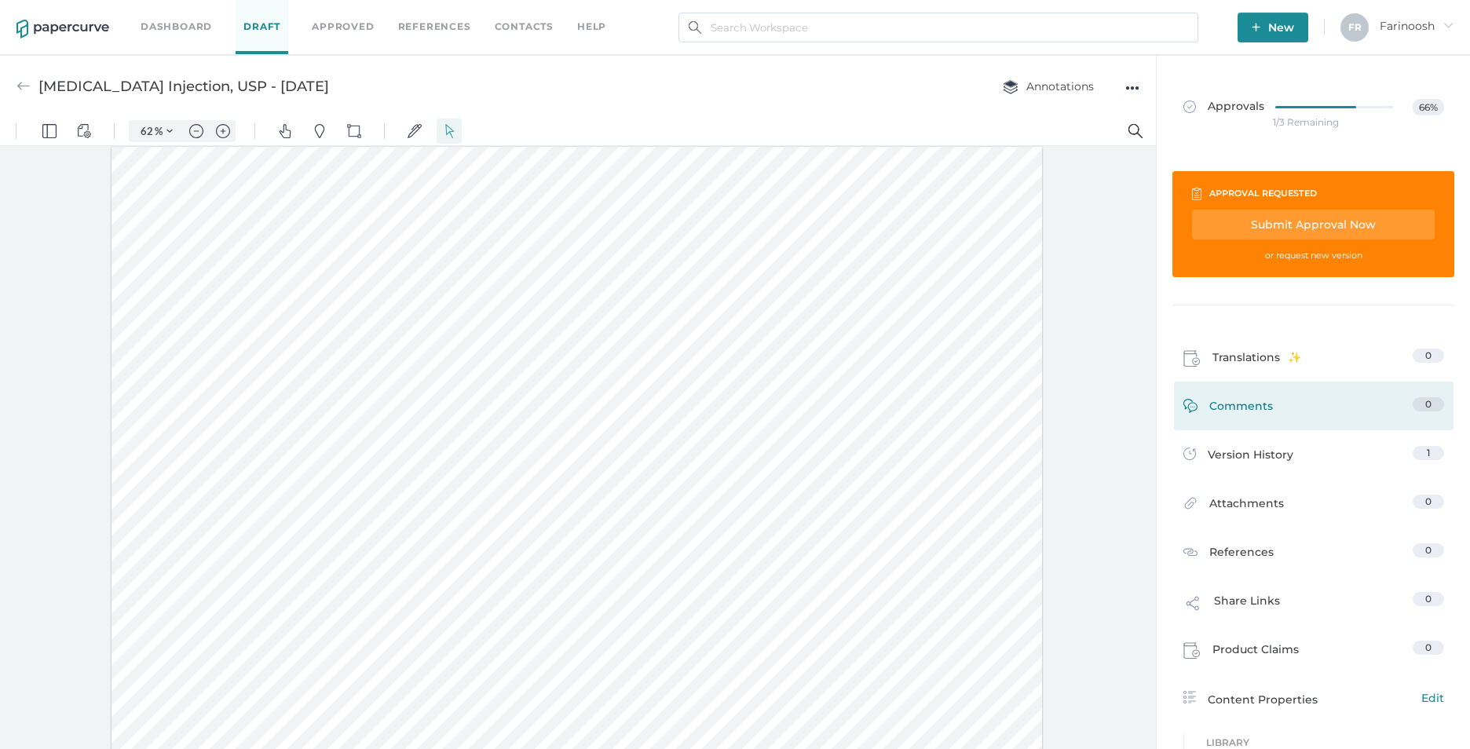
click at [1263, 404] on span "Comments" at bounding box center [1241, 409] width 64 height 24
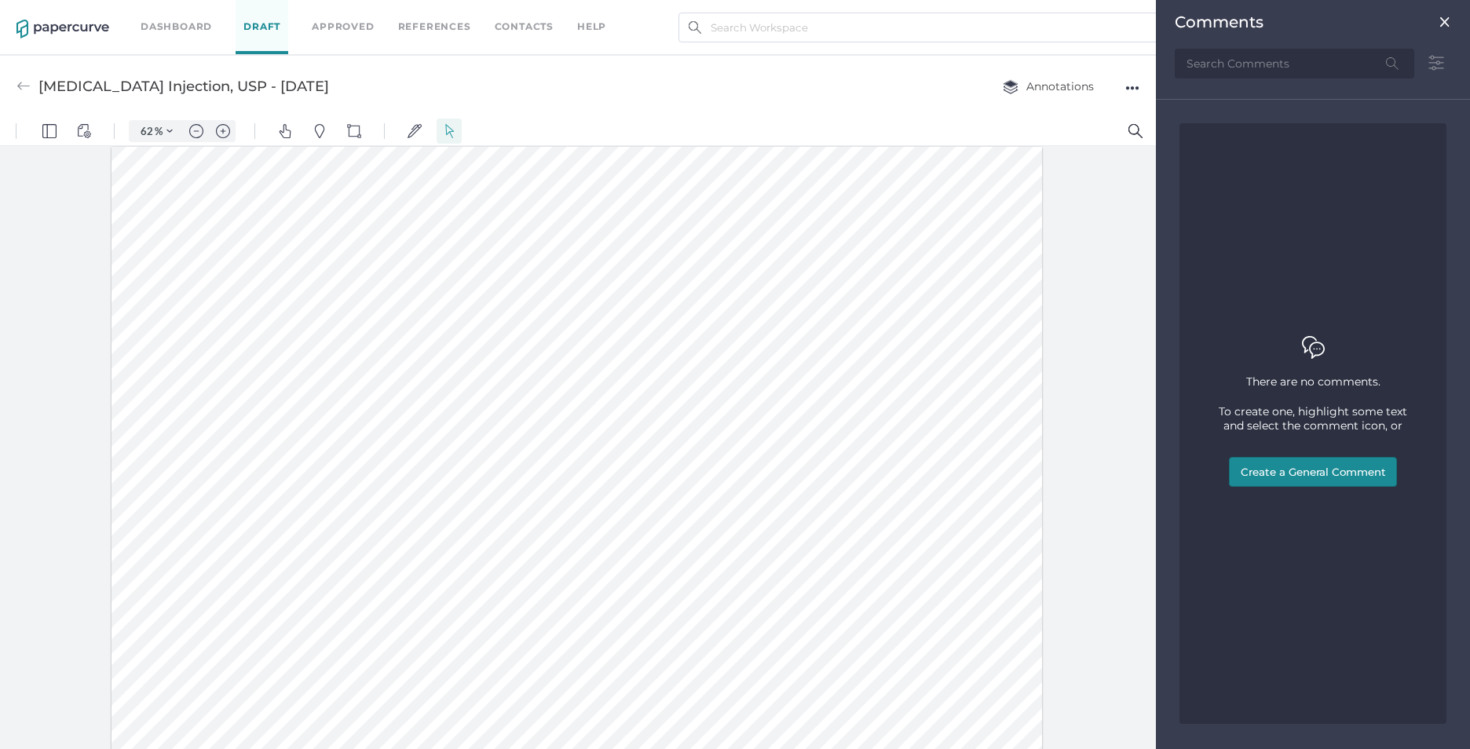
scroll to position [7, 0]
click at [1279, 467] on button "Create a General Comment" at bounding box center [1313, 472] width 168 height 30
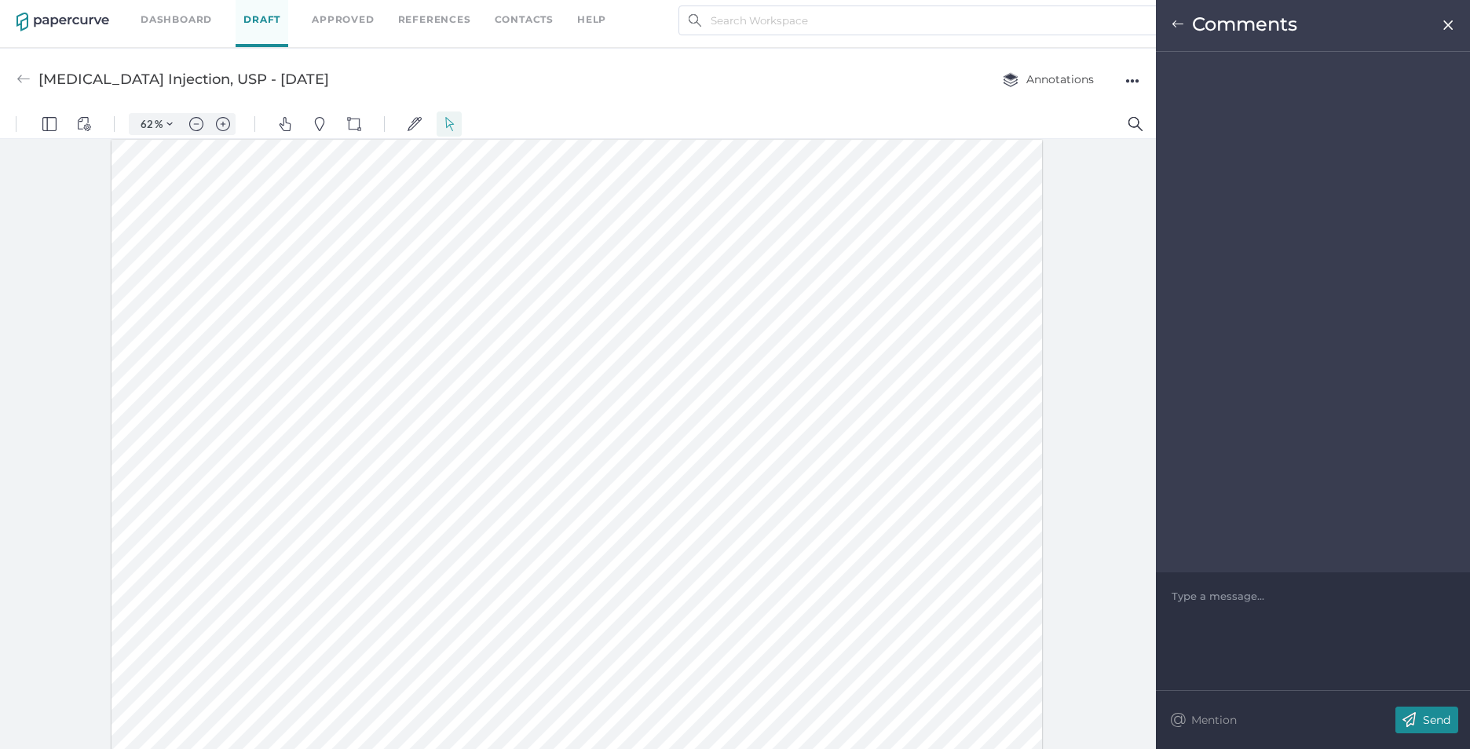
click at [1185, 64] on div at bounding box center [1313, 312] width 314 height 521
click at [1183, 596] on div at bounding box center [1314, 596] width 282 height 16
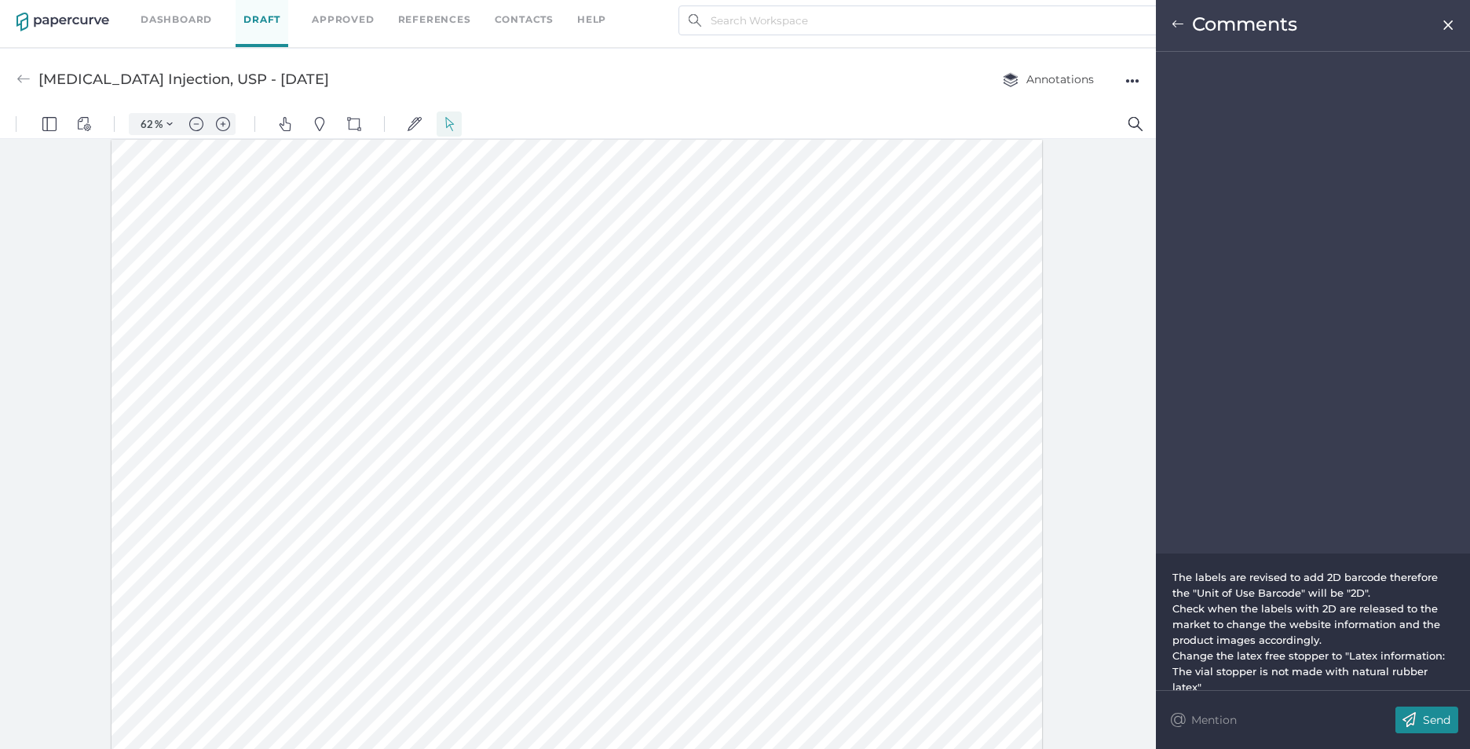
click at [1383, 592] on div "The labels are revised to add 2D barcode therefore the "Unit of Use Barcode" wi…" at bounding box center [1314, 584] width 282 height 31
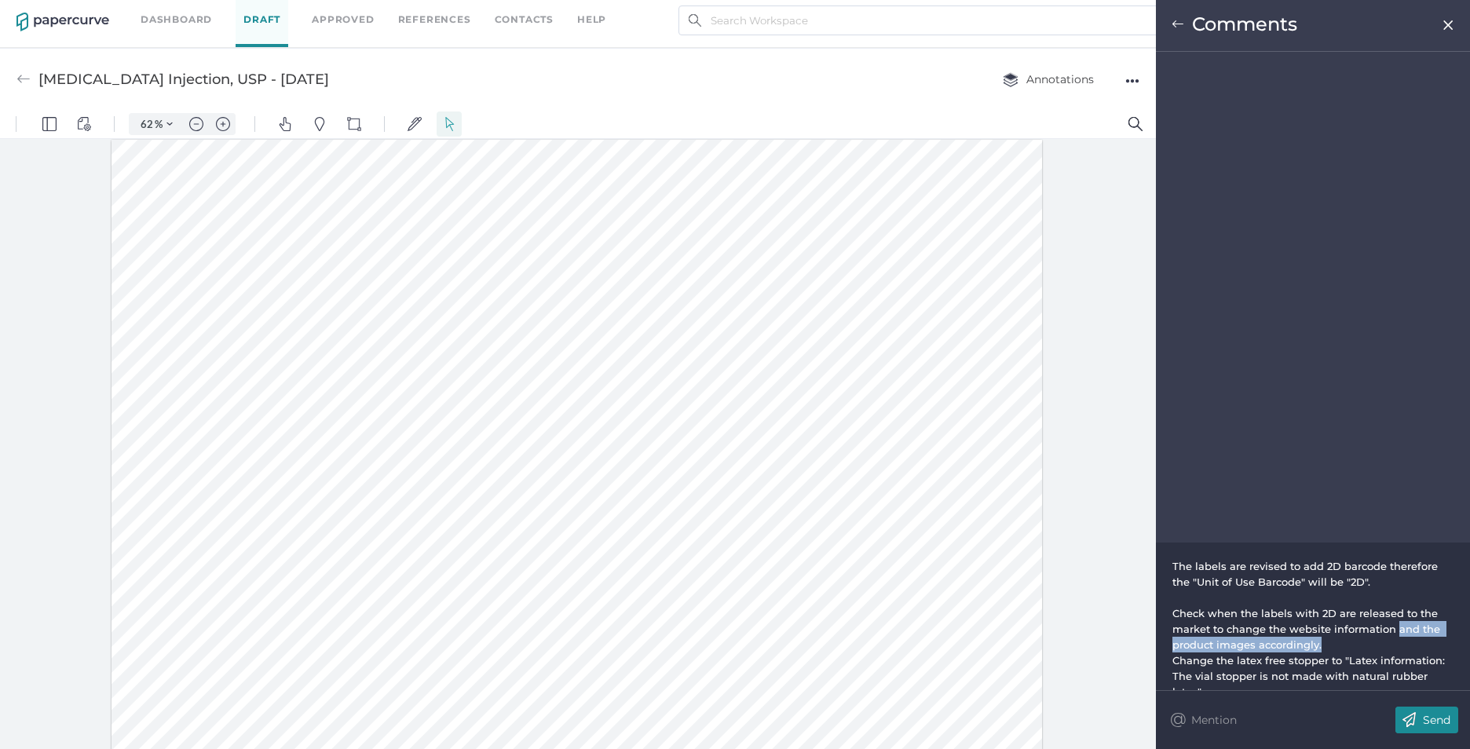
drag, startPoint x: 1396, startPoint y: 630, endPoint x: 1403, endPoint y: 643, distance: 15.1
click at [1403, 643] on div "Check when the labels with 2D are released to the market to change the website …" at bounding box center [1314, 629] width 282 height 47
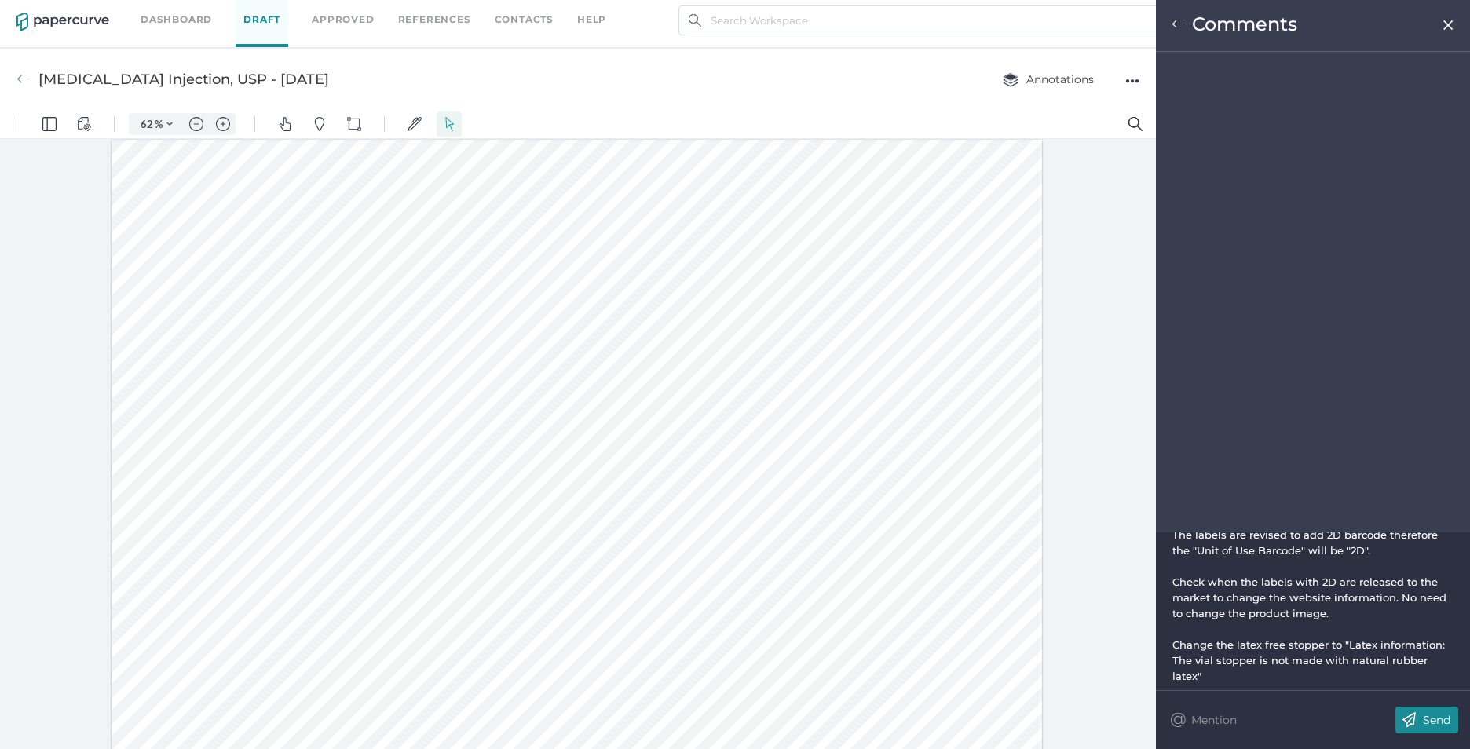
scroll to position [31, 0]
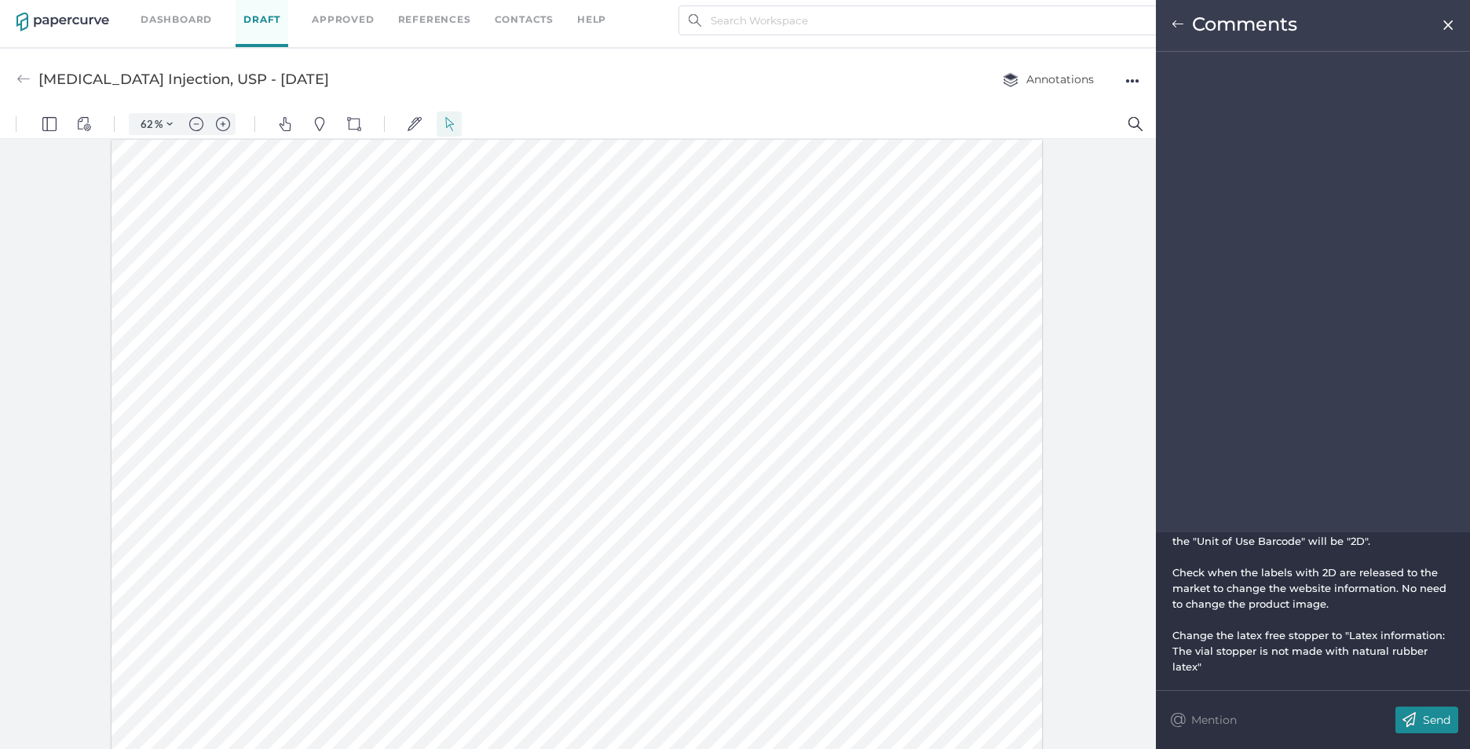
click at [1431, 720] on p "Send" at bounding box center [1436, 720] width 27 height 14
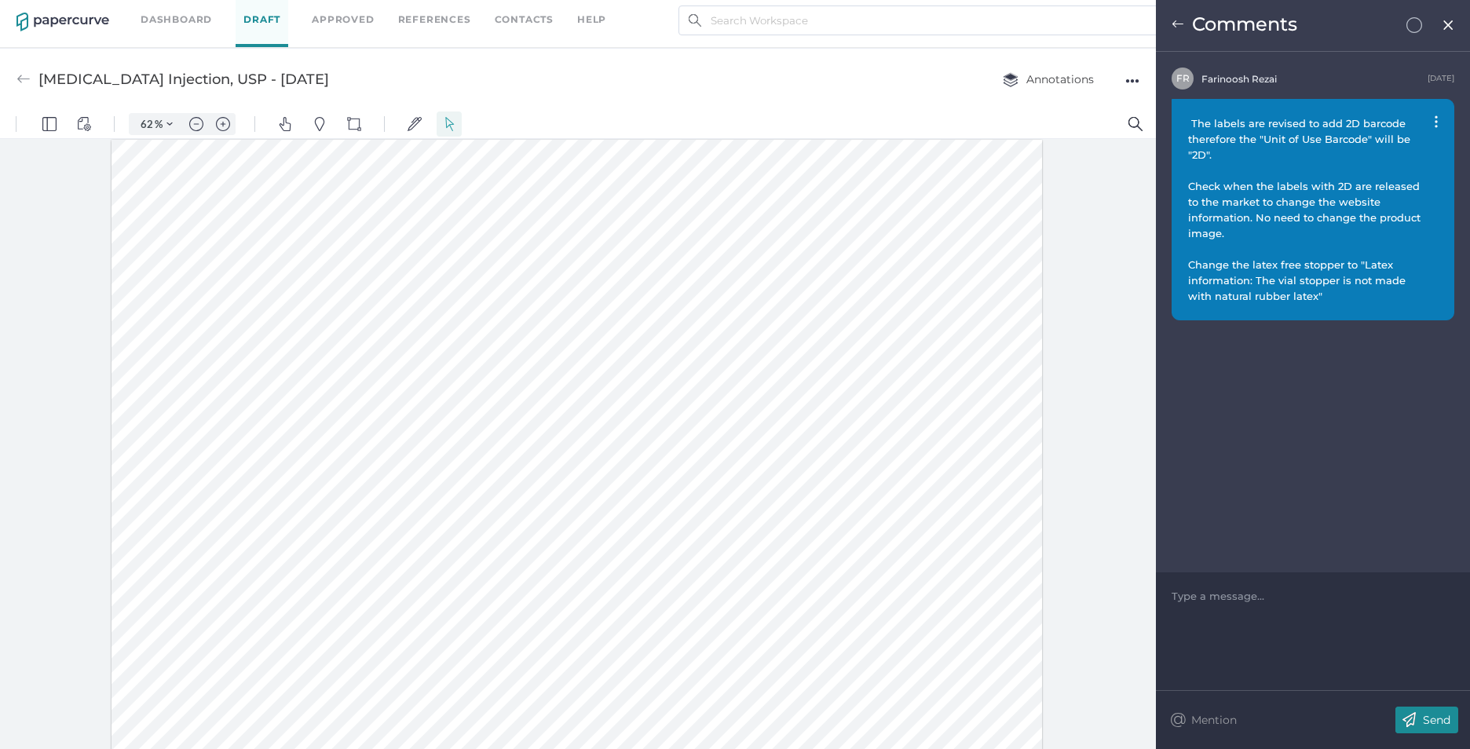
click at [1448, 22] on img at bounding box center [1448, 25] width 13 height 13
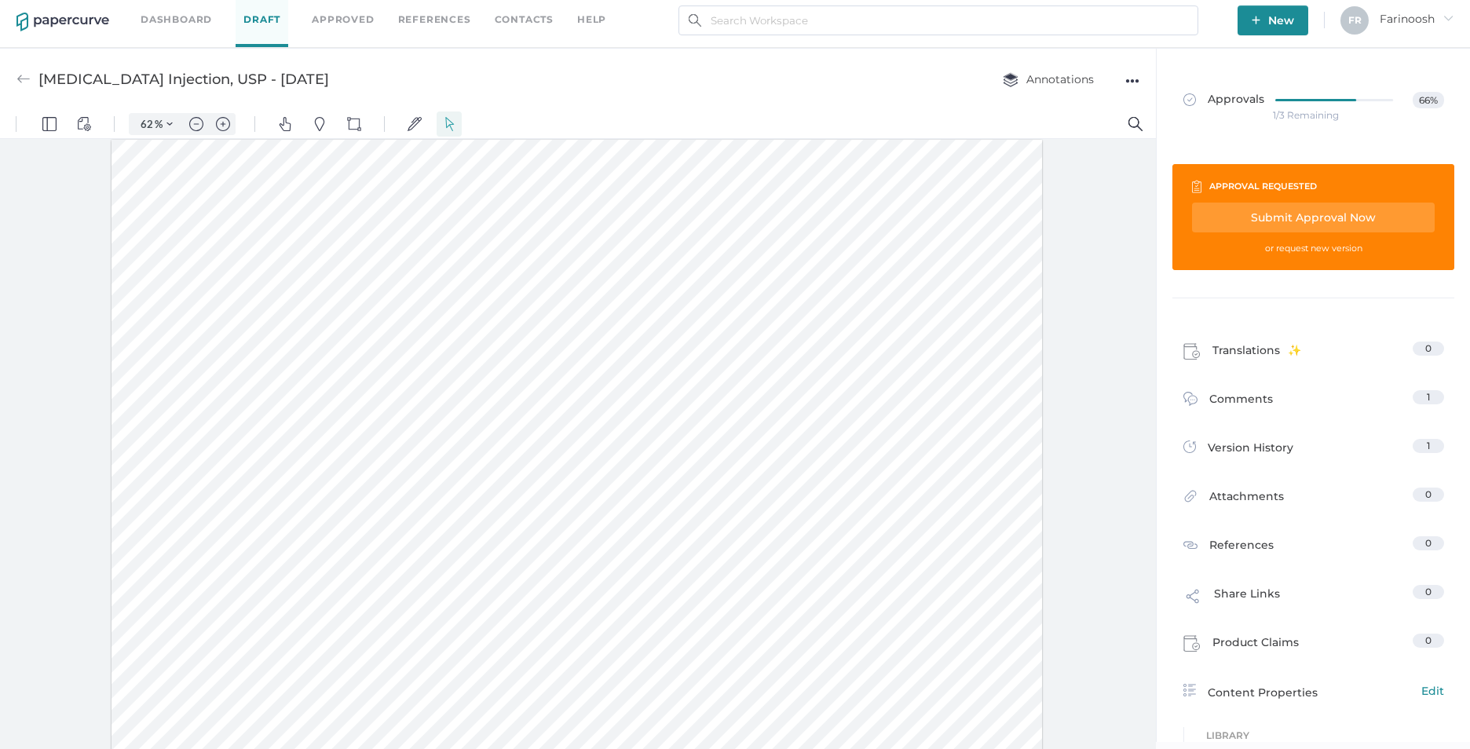
click at [1263, 213] on div "Submit Approval Now" at bounding box center [1313, 218] width 243 height 30
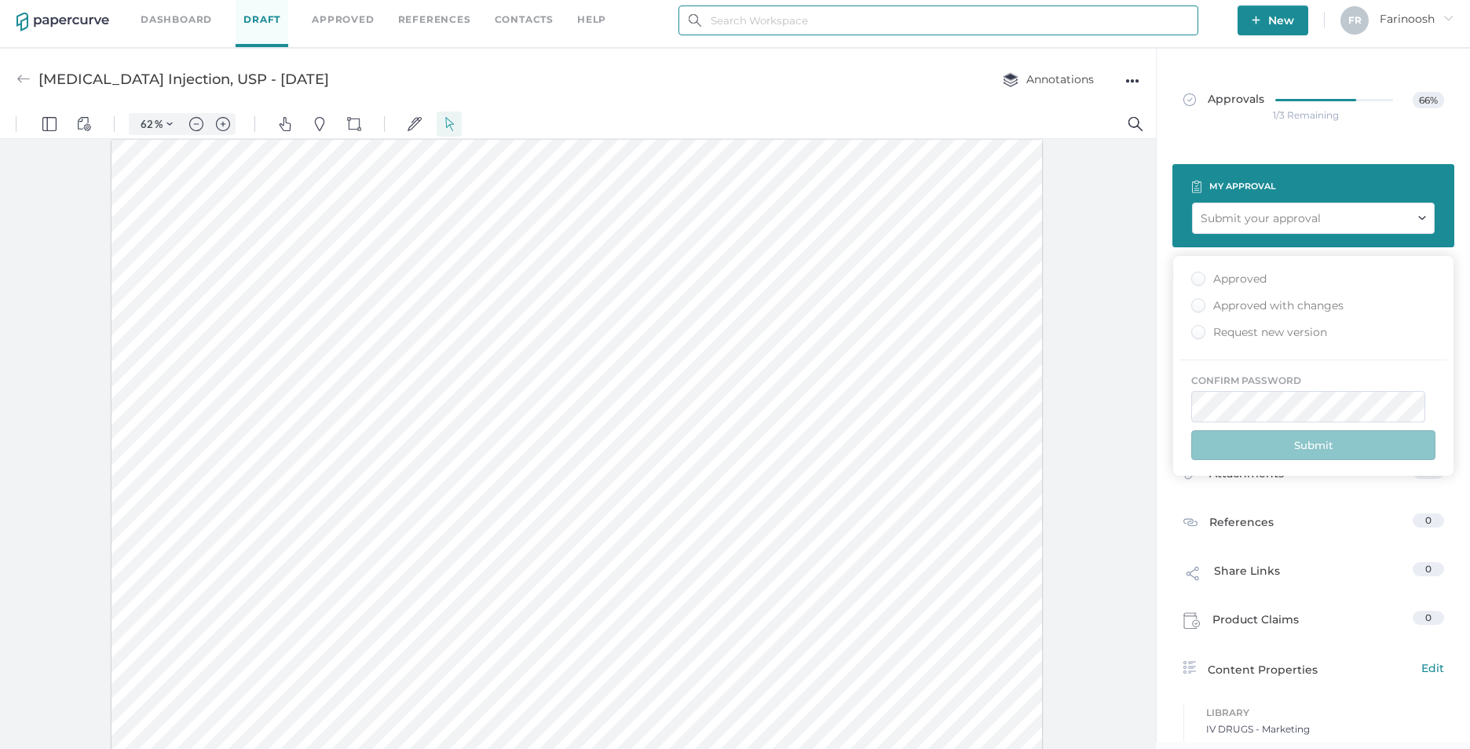
type input "[EMAIL_ADDRESS][DOMAIN_NAME]"
click at [1208, 281] on div "Approved" at bounding box center [1228, 279] width 75 height 15
click at [1195, 274] on input "Approved" at bounding box center [1195, 274] width 0 height 0
click at [1311, 448] on button "Submit" at bounding box center [1313, 445] width 244 height 30
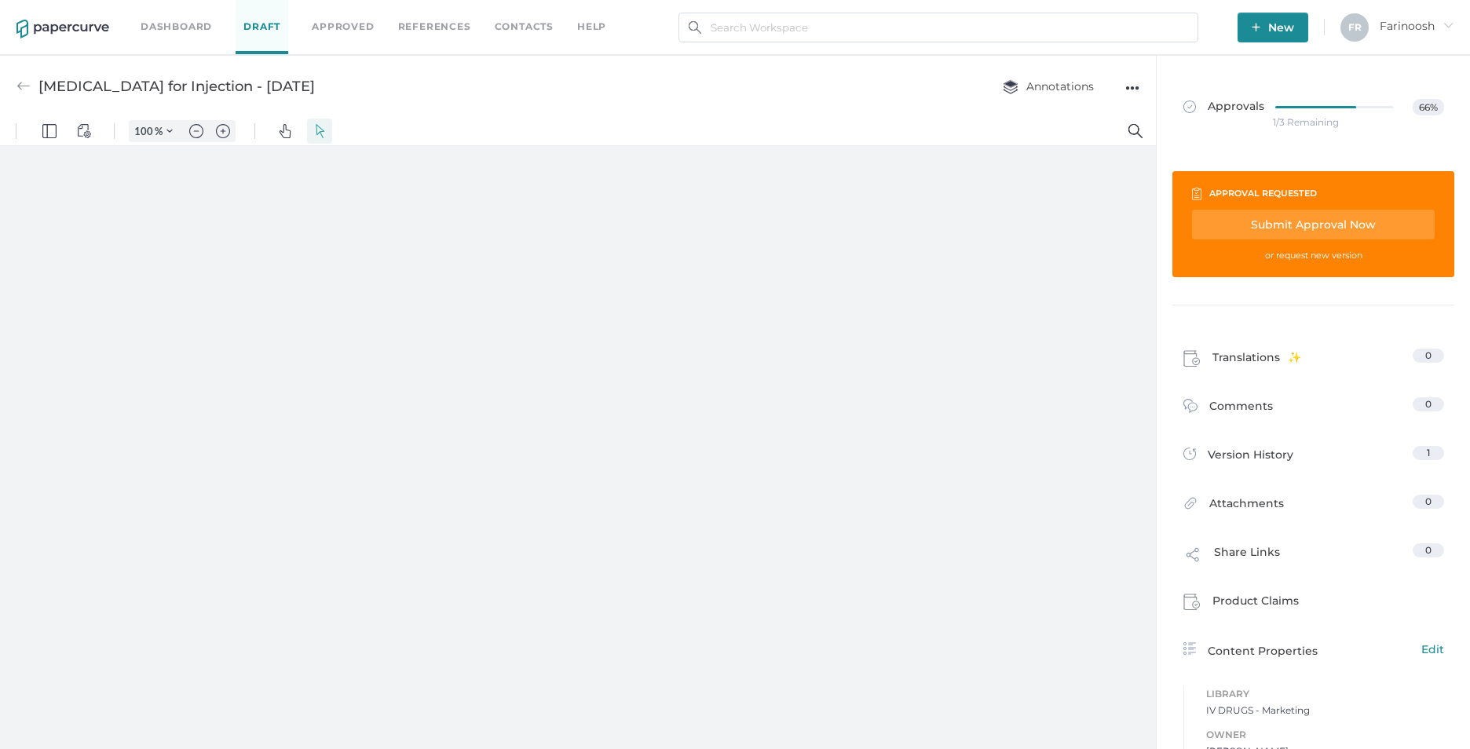
type input "62"
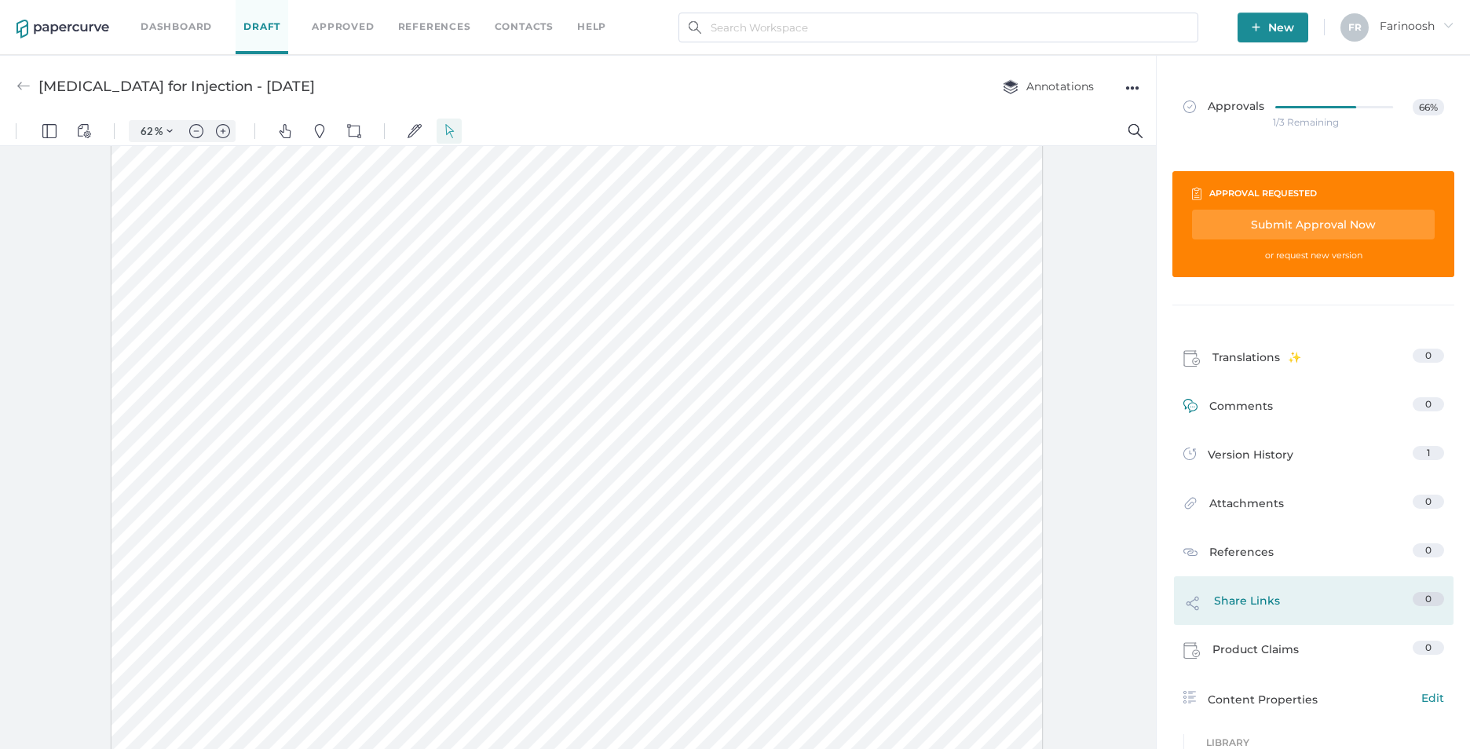
click at [1255, 407] on span "Comments" at bounding box center [1241, 409] width 64 height 24
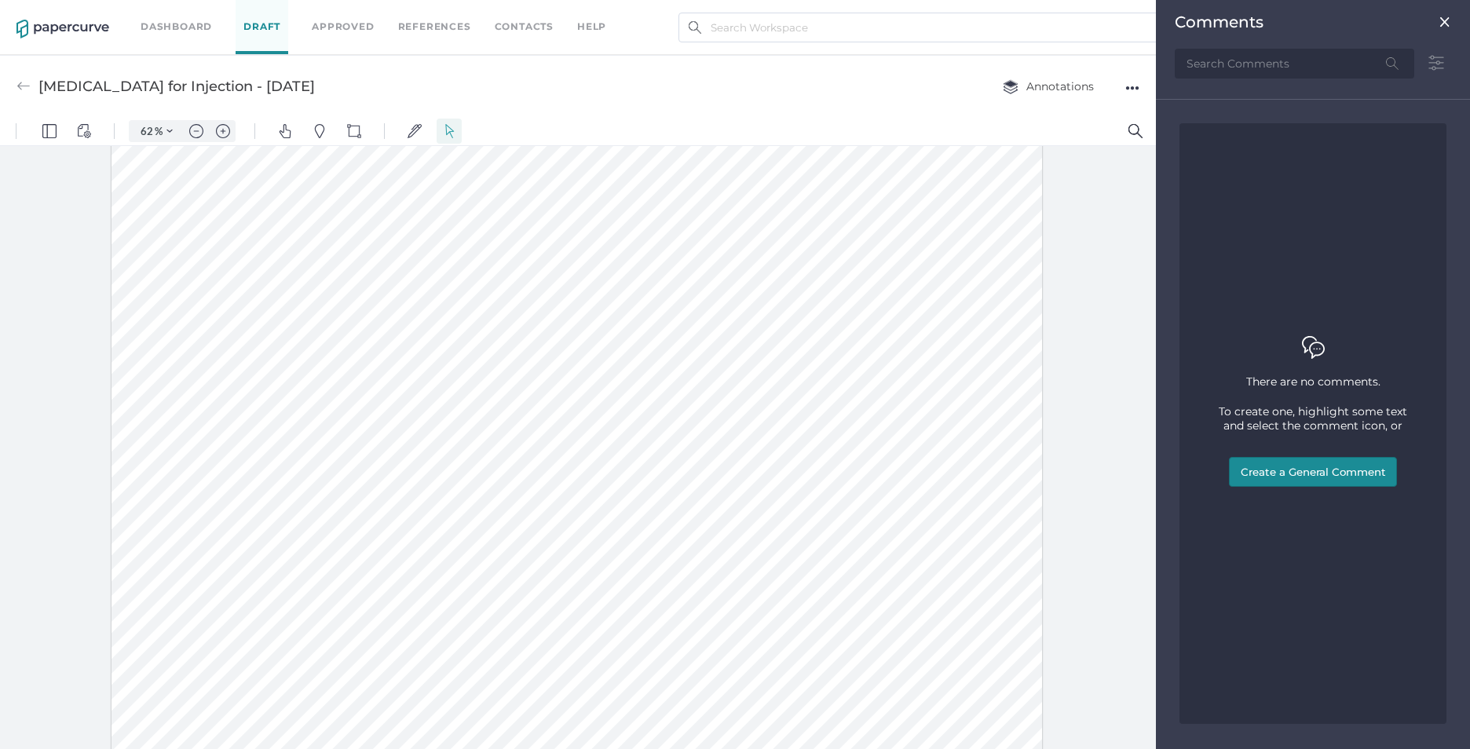
scroll to position [7, 0]
click at [1282, 470] on button "Create a General Comment" at bounding box center [1313, 472] width 168 height 30
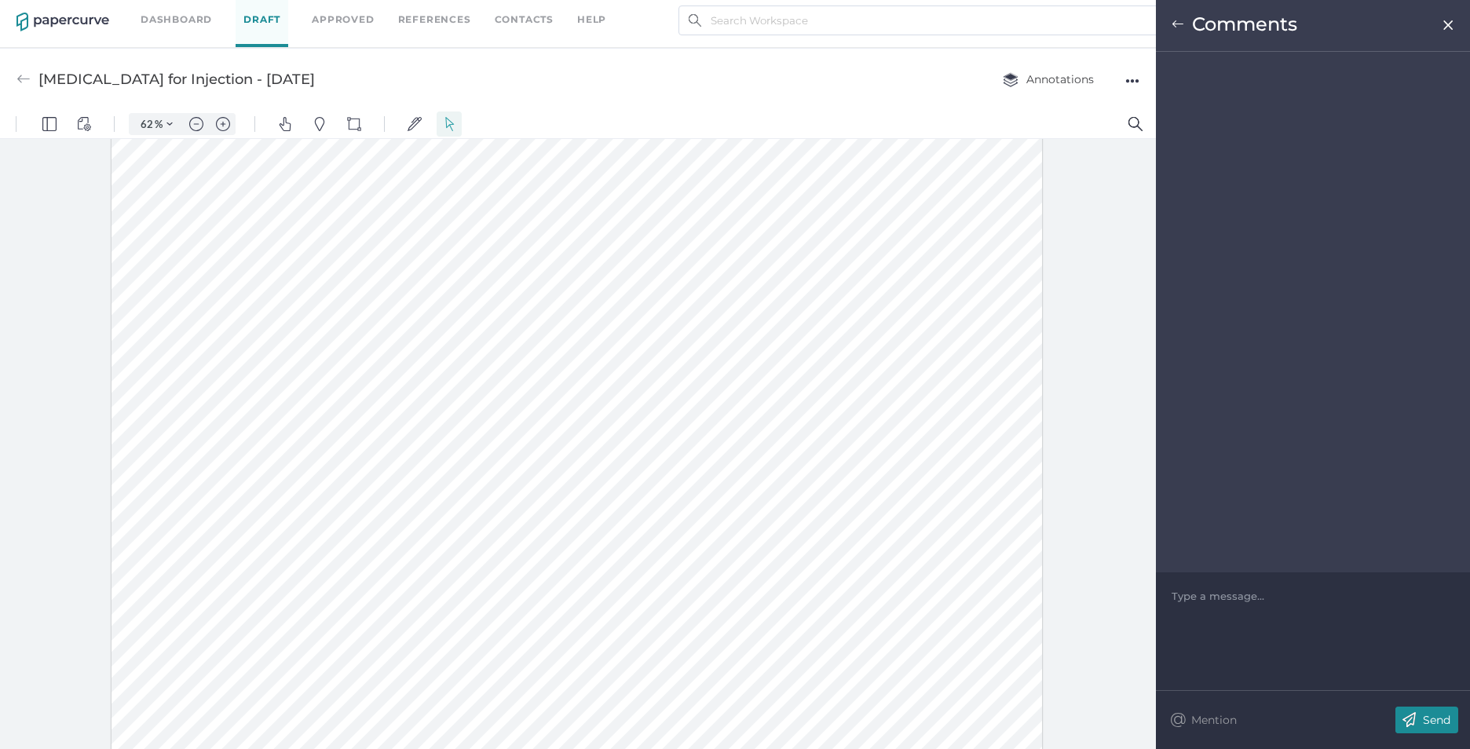
click at [1185, 598] on div at bounding box center [1314, 596] width 282 height 16
click at [1191, 596] on div at bounding box center [1314, 596] width 282 height 16
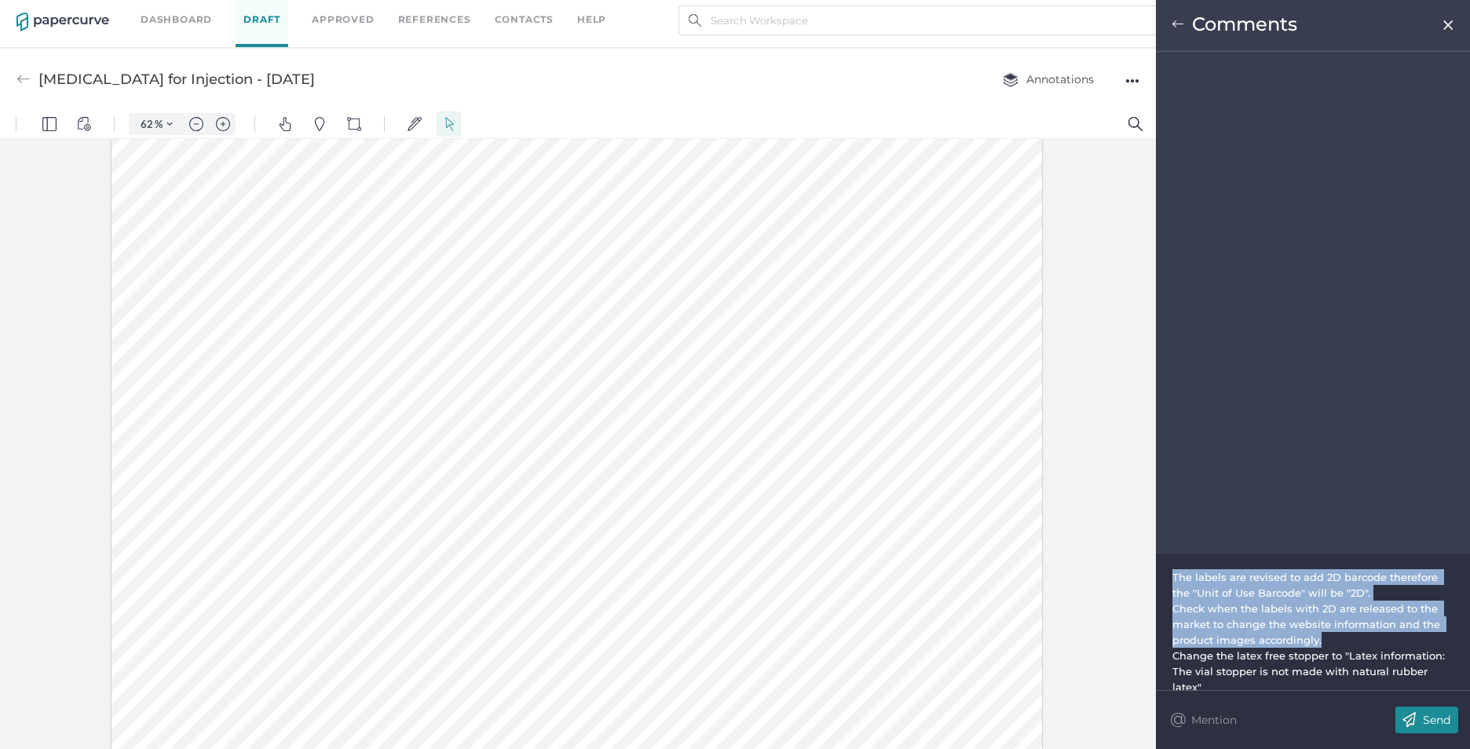
drag, startPoint x: 1173, startPoint y: 573, endPoint x: 1336, endPoint y: 635, distance: 174.0
click at [1336, 635] on div "The labels are revised to add 2D barcode therefore the "Unit of Use Barcode" wi…" at bounding box center [1314, 632] width 282 height 126
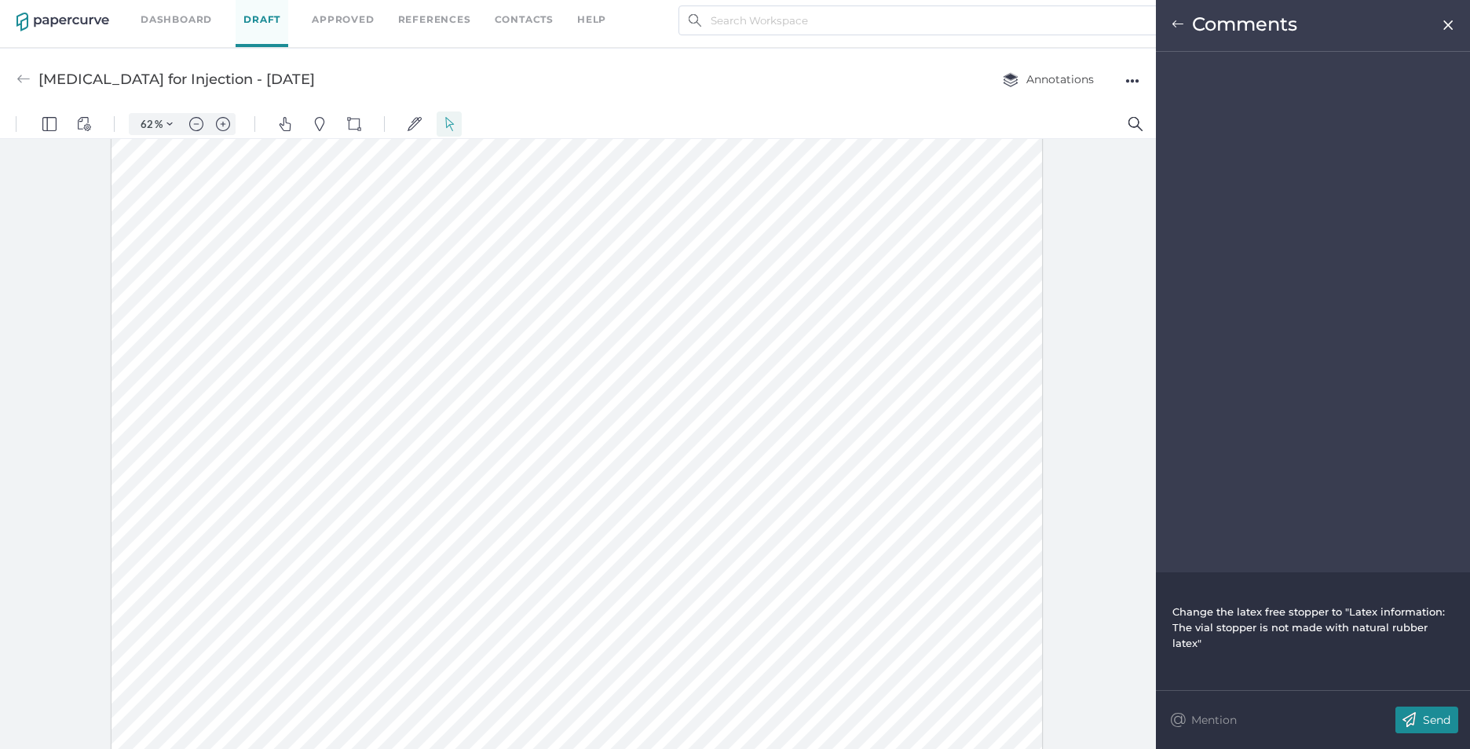
click at [1418, 712] on img at bounding box center [1409, 720] width 27 height 27
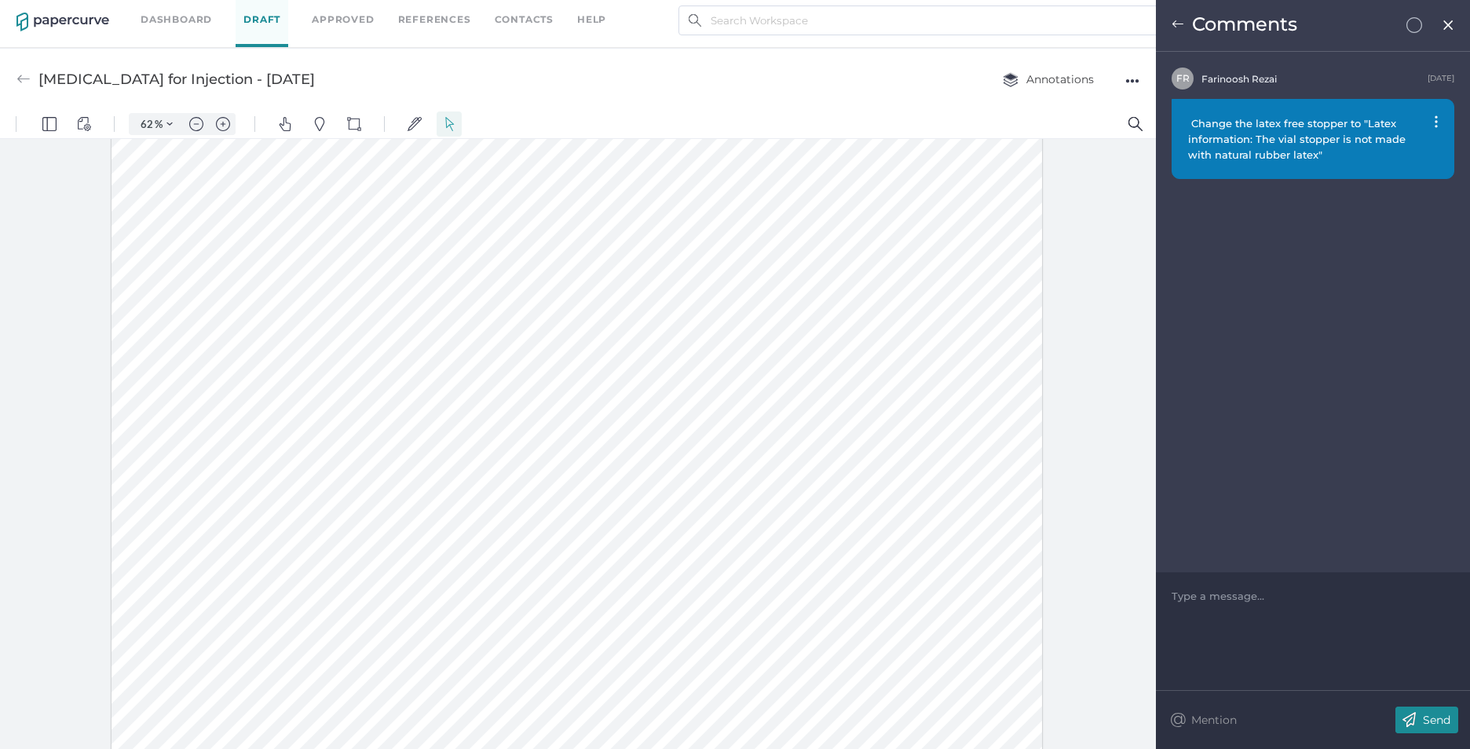
click at [1437, 718] on p "Send" at bounding box center [1436, 720] width 27 height 14
click at [1446, 23] on img at bounding box center [1448, 25] width 13 height 13
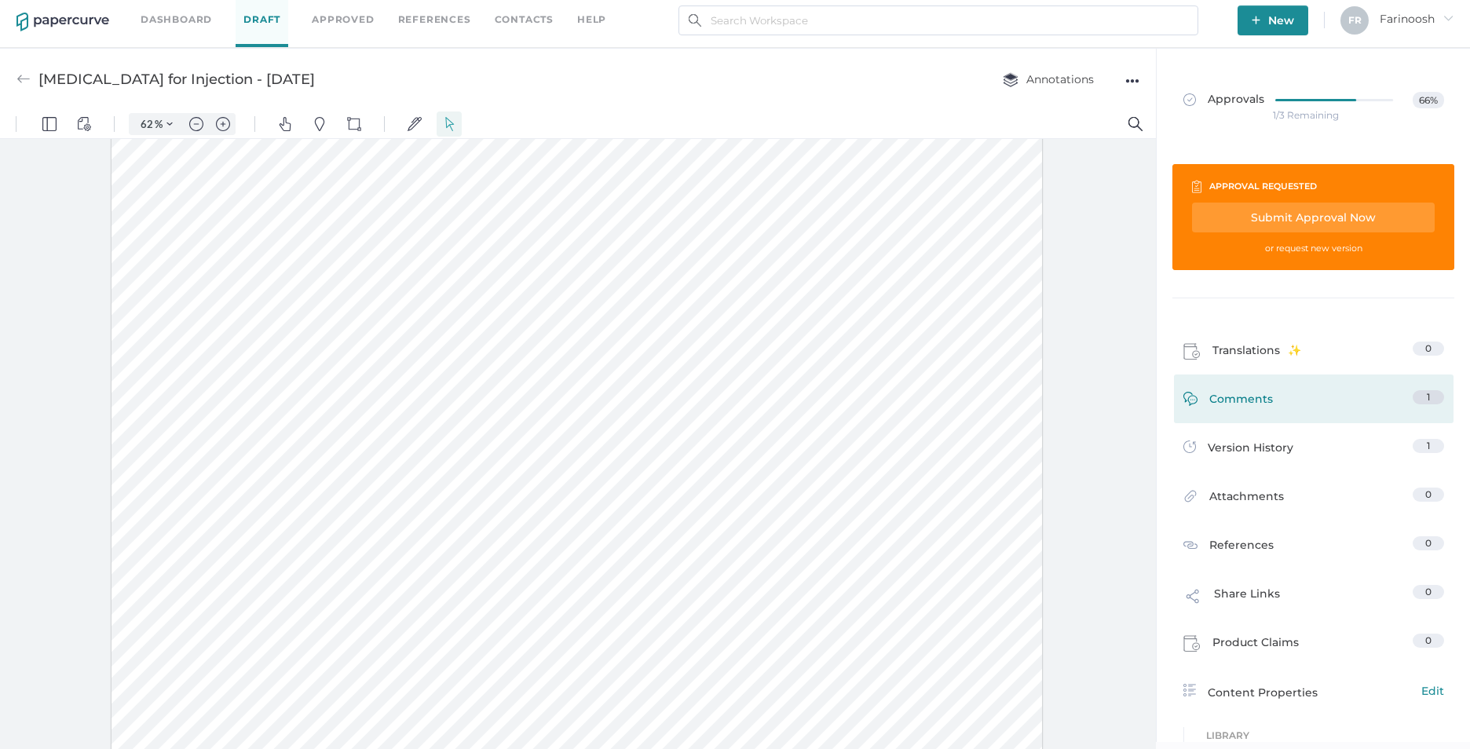
click at [1231, 394] on span "Comments" at bounding box center [1241, 402] width 64 height 24
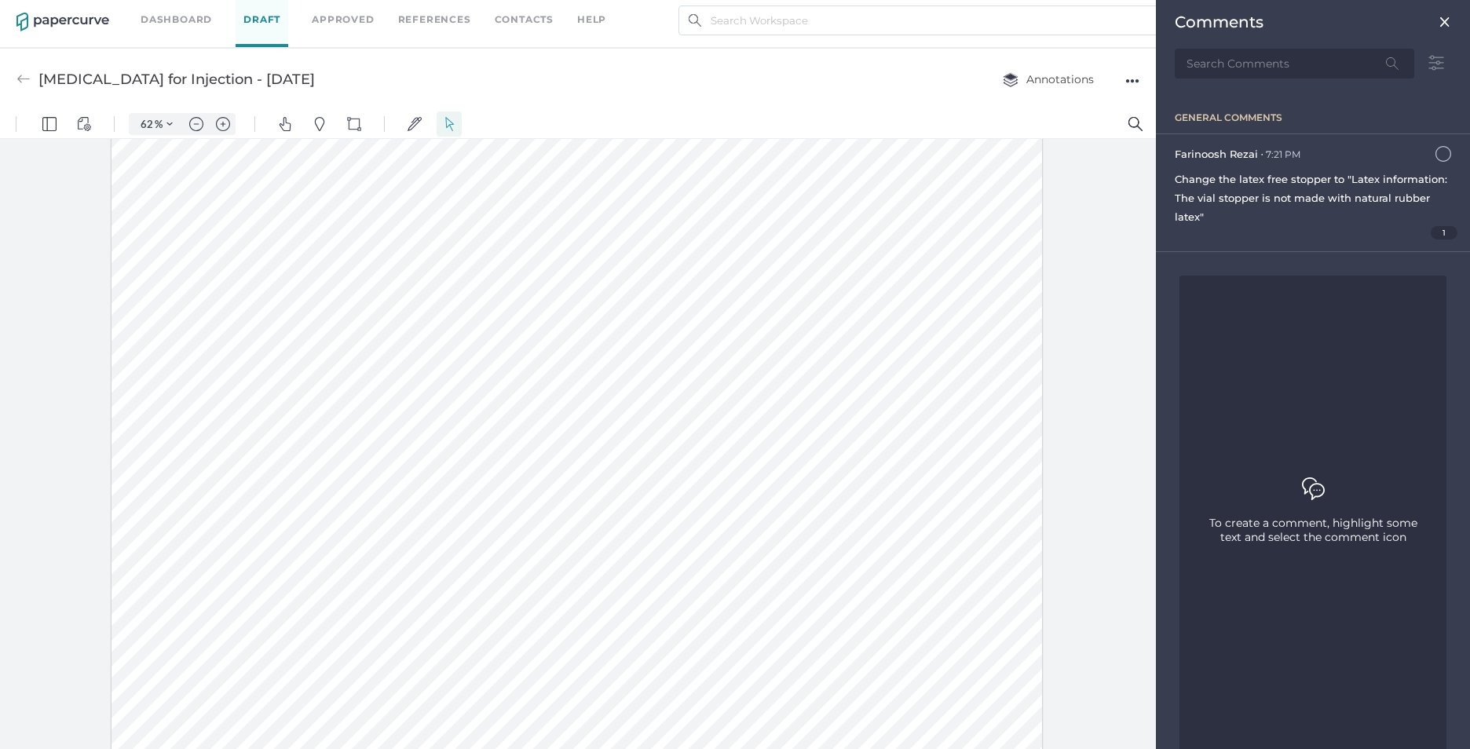
click at [1439, 17] on img at bounding box center [1445, 22] width 13 height 13
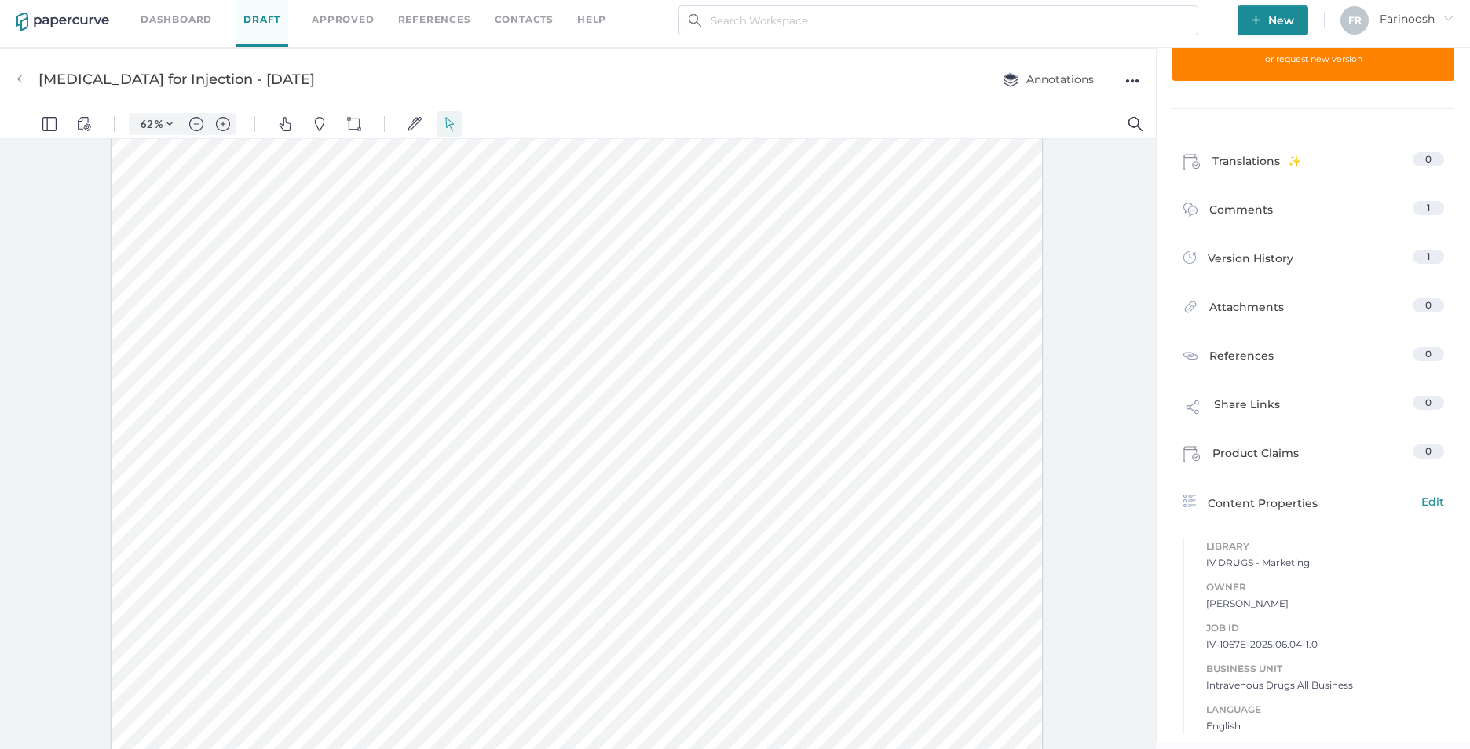
scroll to position [0, 0]
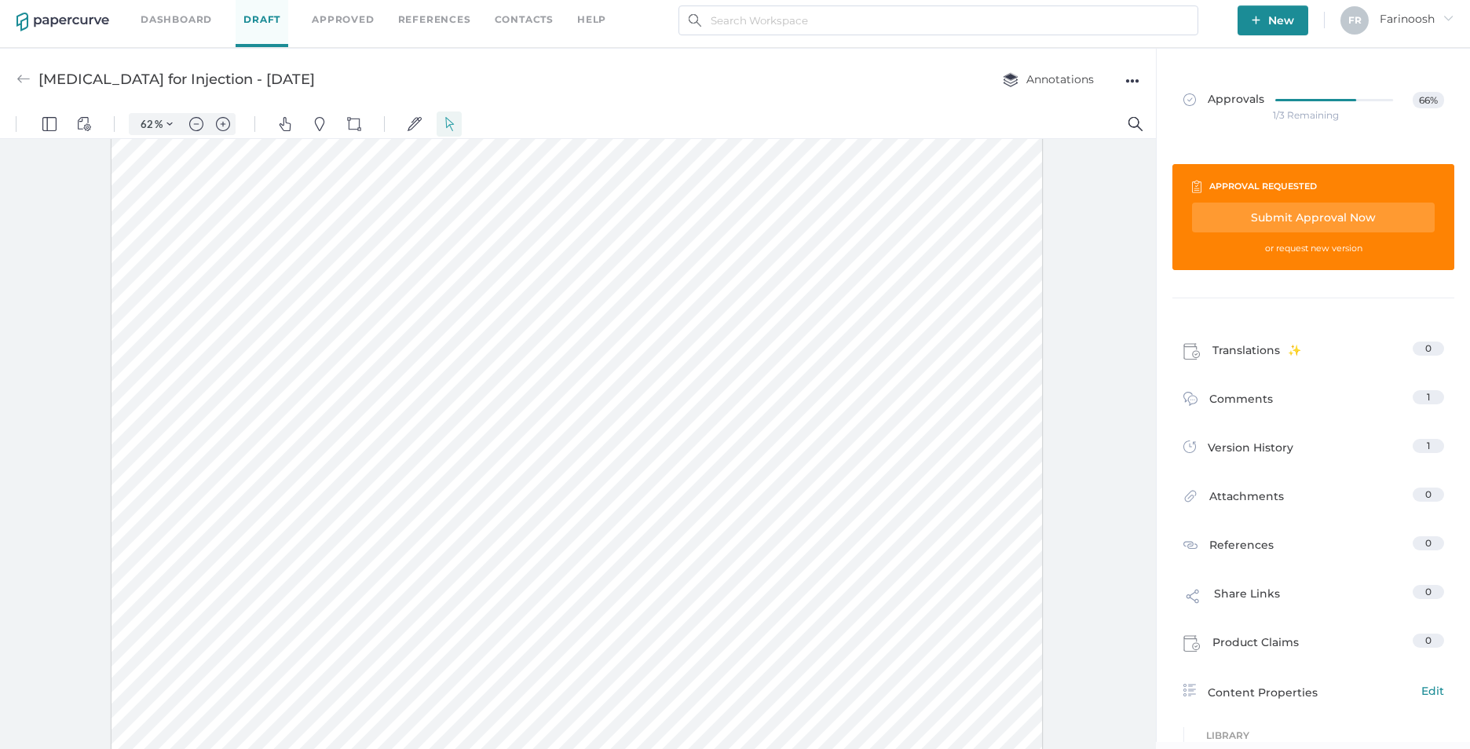
click at [1284, 212] on div "Submit Approval Now" at bounding box center [1313, 218] width 243 height 30
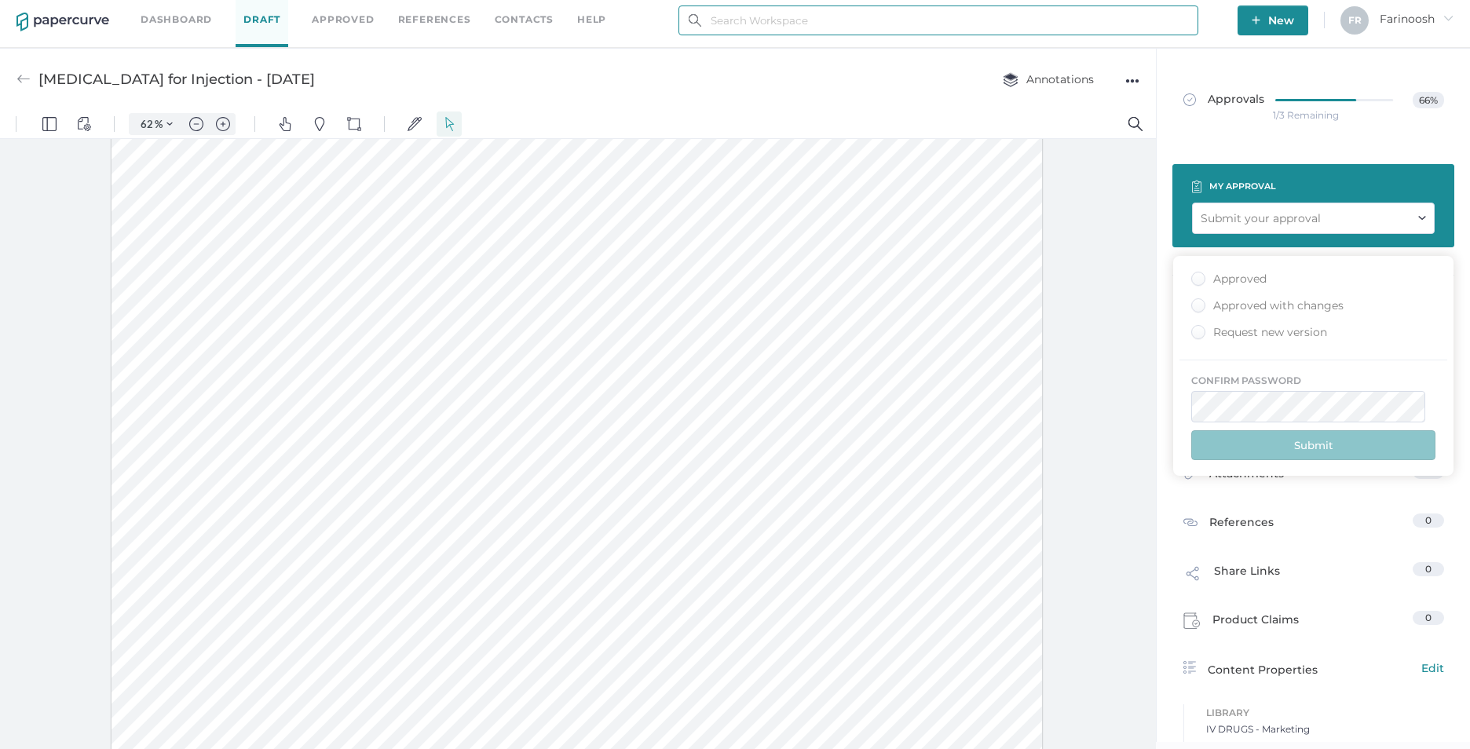
type input "farinoosh.rezai@fresenius-kabi.com"
click at [1191, 279] on div "Approved" at bounding box center [1228, 279] width 75 height 15
click at [1195, 274] on input "Approved" at bounding box center [1195, 274] width 0 height 0
click at [1273, 437] on button "Submit" at bounding box center [1313, 445] width 244 height 30
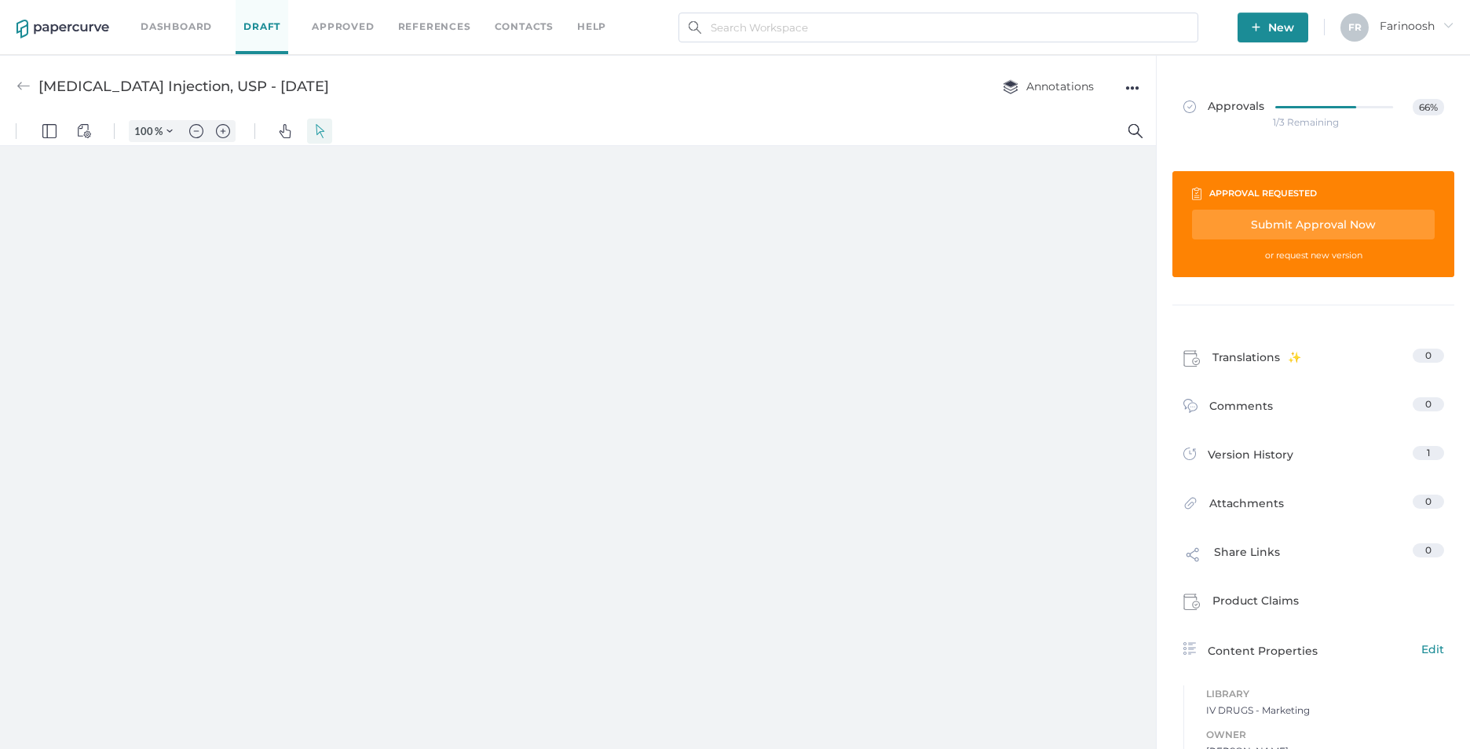
type input "62"
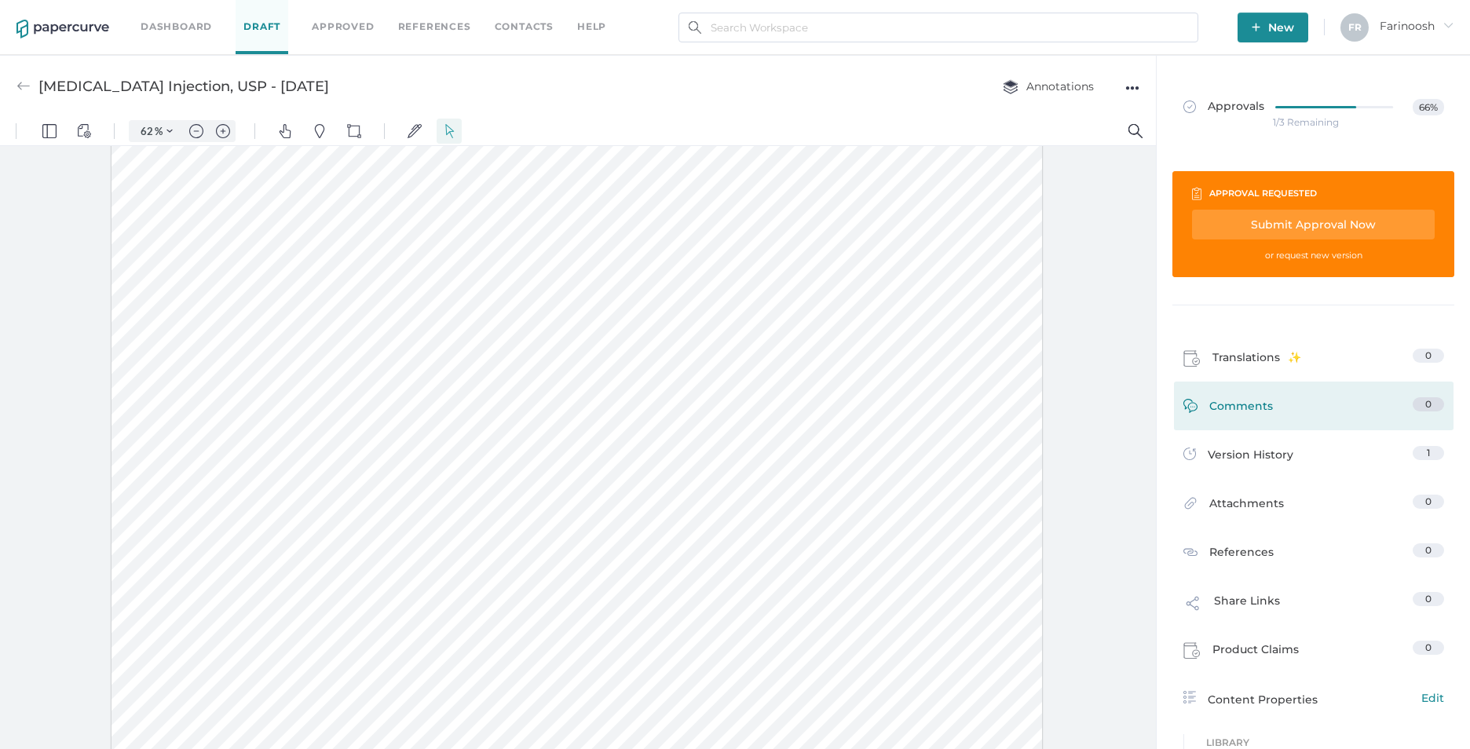
click at [1224, 405] on span "Comments" at bounding box center [1241, 409] width 64 height 24
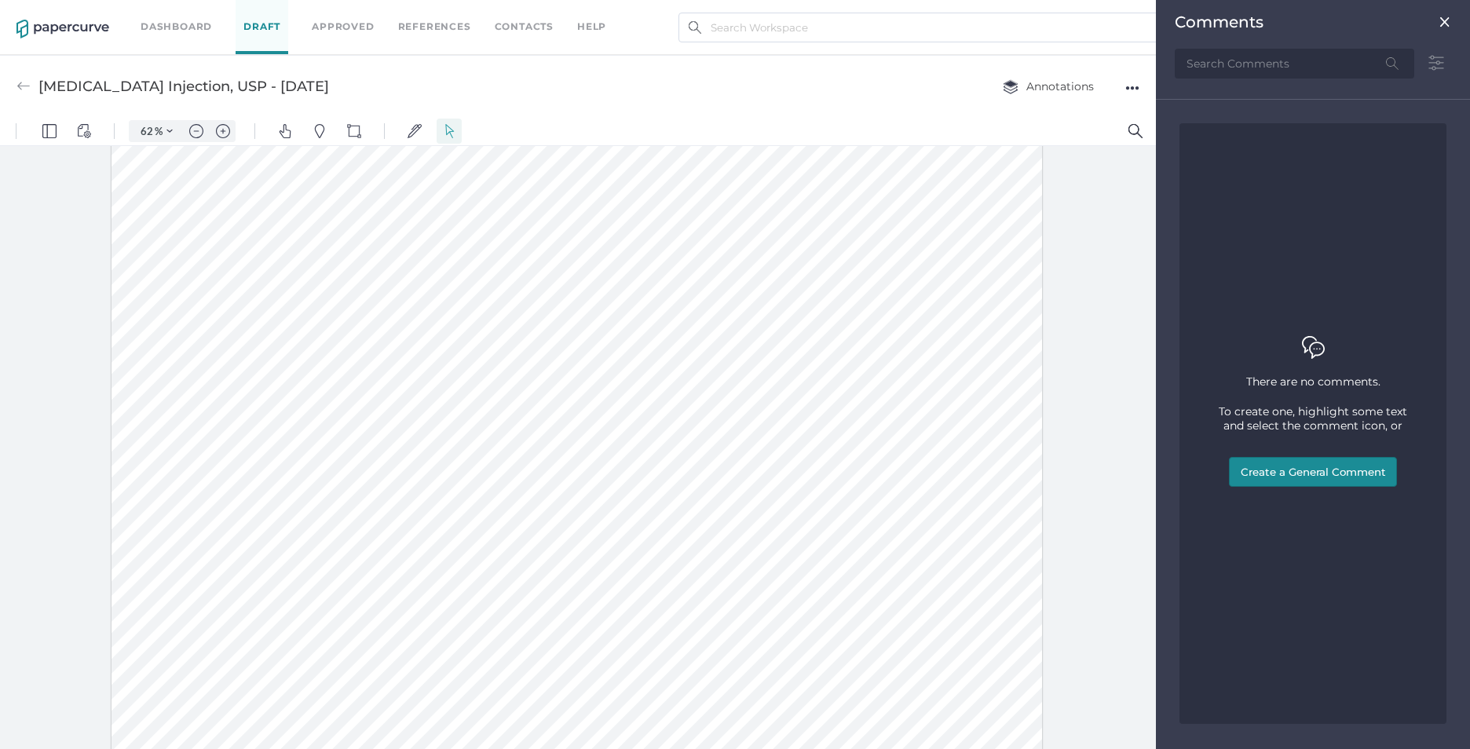
scroll to position [7, 0]
click at [1267, 470] on button "Create a General Comment" at bounding box center [1313, 472] width 168 height 30
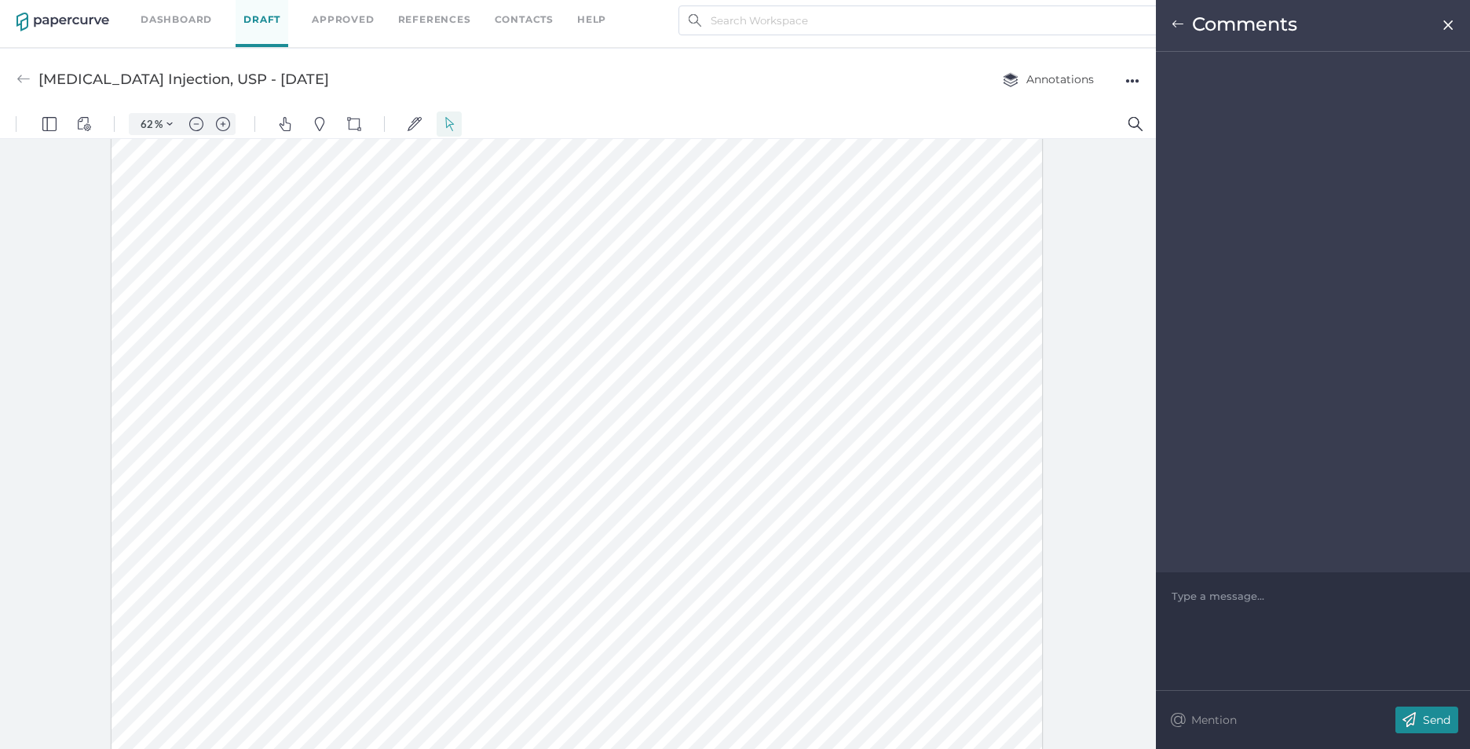
click at [1177, 596] on div at bounding box center [1314, 596] width 282 height 16
click at [1193, 594] on div at bounding box center [1314, 596] width 282 height 16
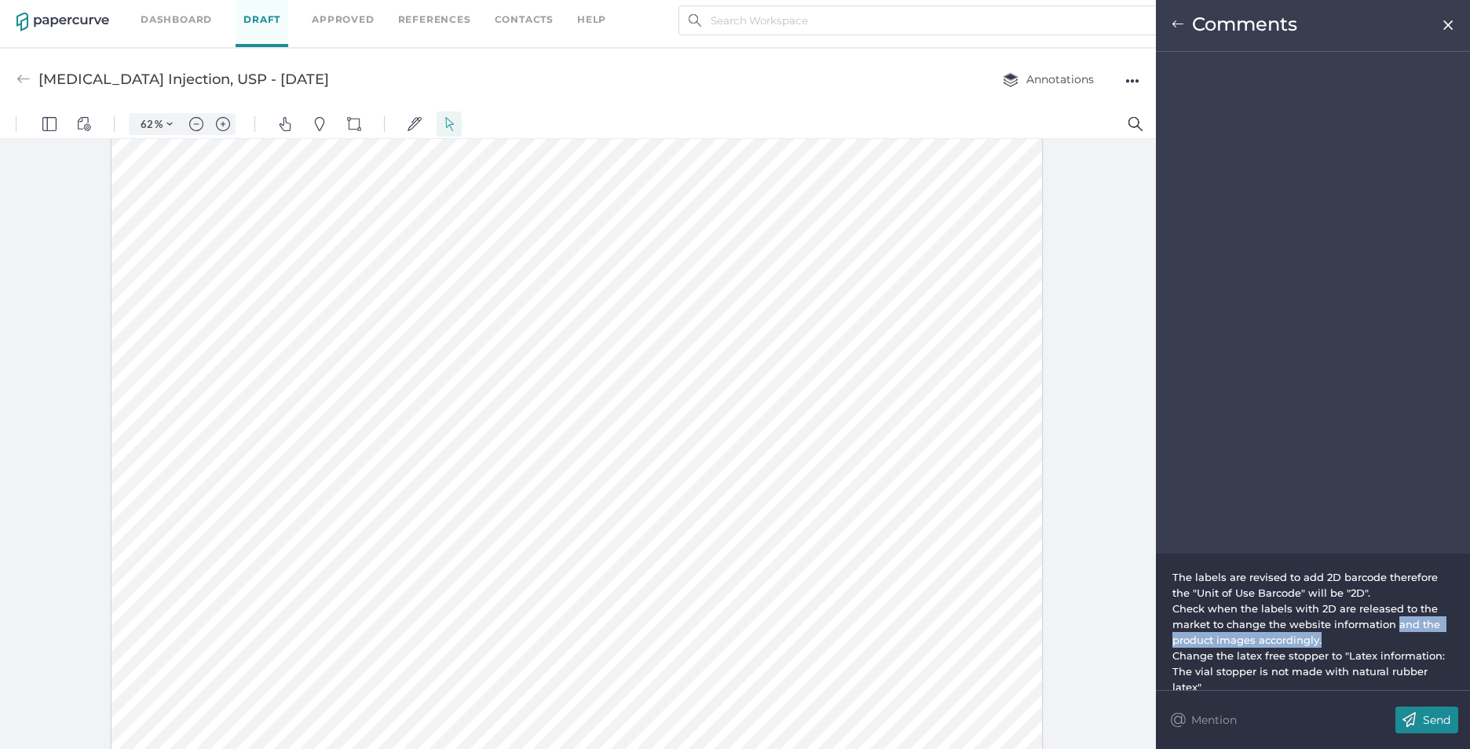
drag, startPoint x: 1398, startPoint y: 624, endPoint x: 1403, endPoint y: 633, distance: 9.8
click at [1403, 633] on div "Check when the labels with 2D are released to the market to change the website …" at bounding box center [1314, 624] width 282 height 47
click at [1173, 568] on span "The labels are revised to add 2D barcode therefore the "Unit of Use Barcode" wi…" at bounding box center [1307, 574] width 269 height 28
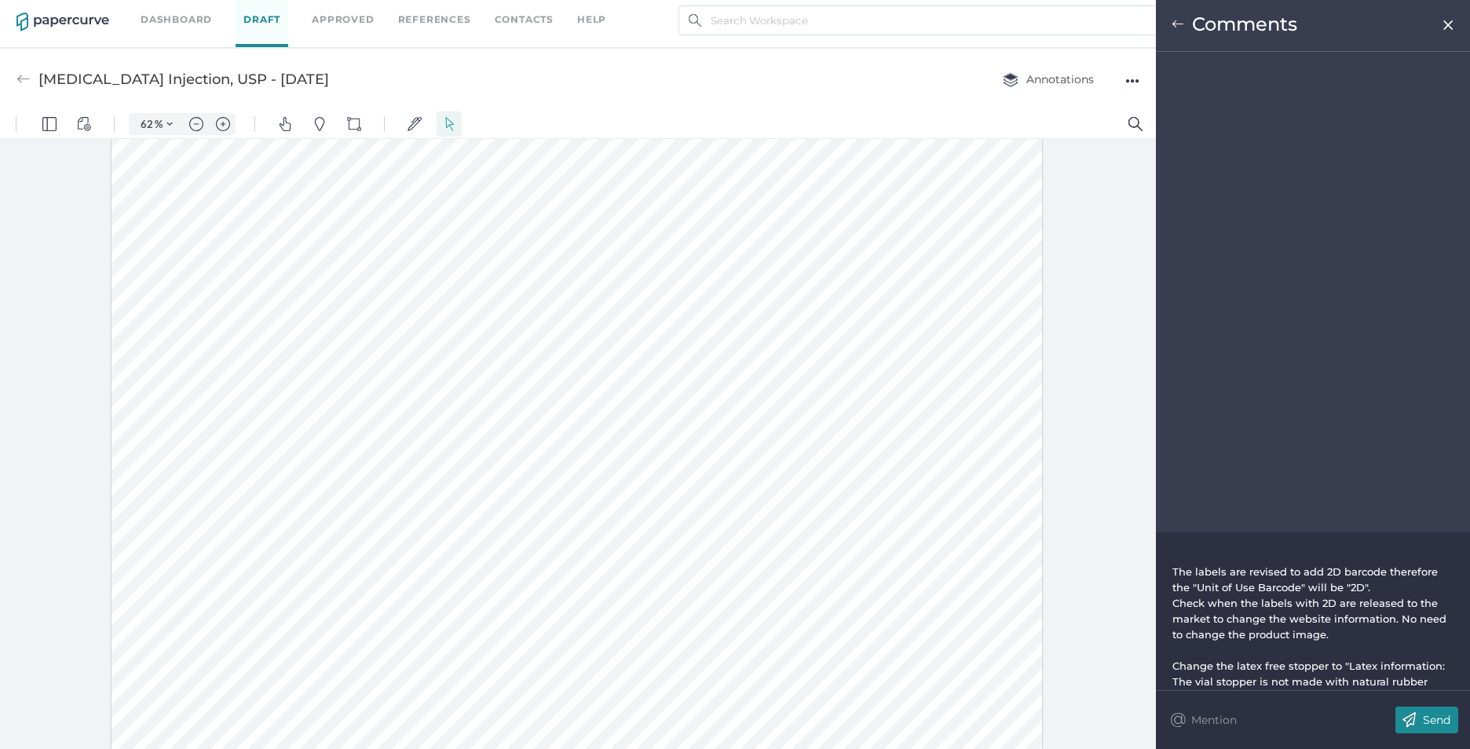
click at [1183, 540] on div "The labels are revised to add 2D barcode therefore the "Unit of Use Barcode" wi…" at bounding box center [1313, 626] width 283 height 188
click at [1176, 546] on div "The labels are revised to add 2D barcode therefore the "Unit of Use Barcode" wi…" at bounding box center [1313, 626] width 283 height 188
click at [1173, 565] on span "The labels are revised to add 2D barcode therefore the "Unit of Use Barcode" wi…" at bounding box center [1307, 579] width 269 height 28
click at [1173, 570] on span "The labels are revised to add 2D barcode therefore the "Unit of Use Barcode" wi…" at bounding box center [1307, 579] width 269 height 28
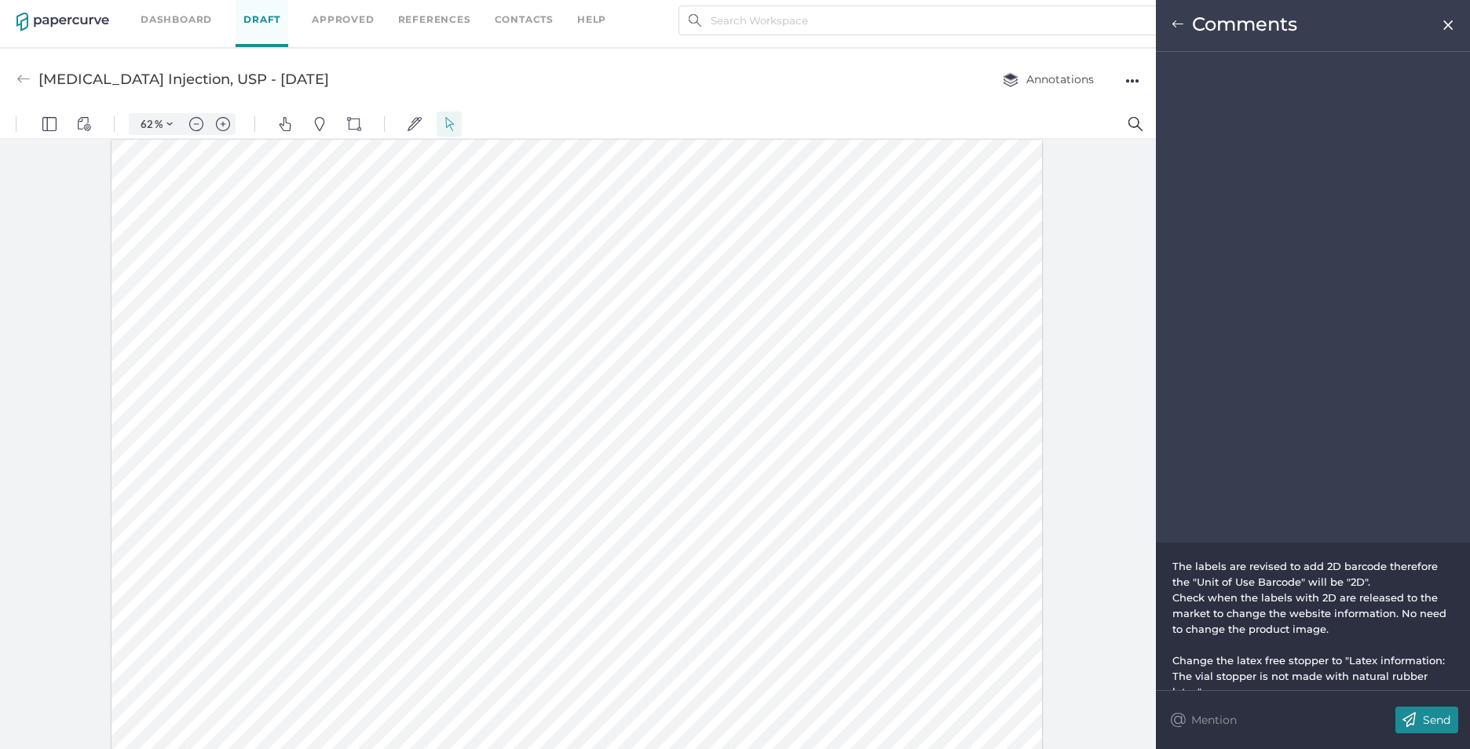
click at [1173, 565] on span "The labels are revised to add 2D barcode therefore the "Unit of Use Barcode" wi…" at bounding box center [1307, 574] width 269 height 28
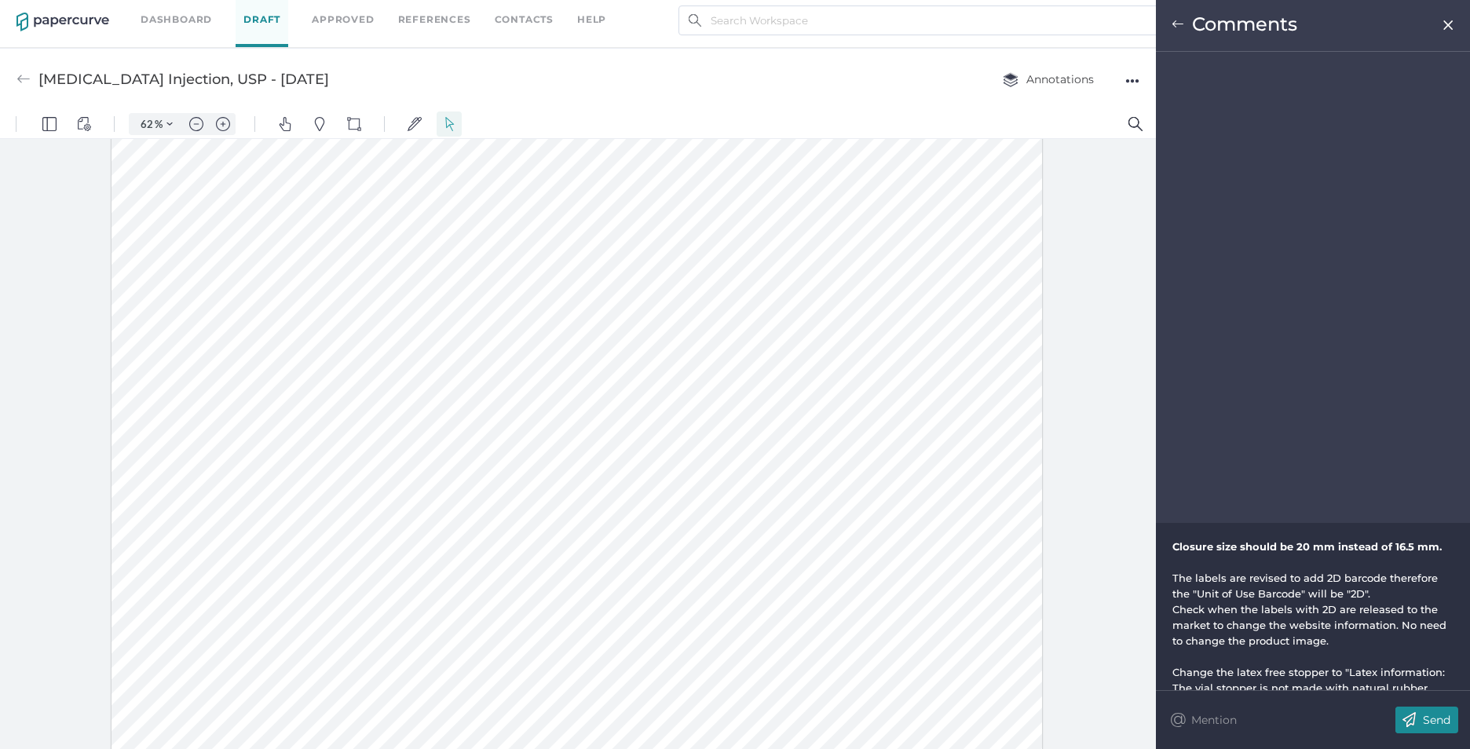
click at [1175, 549] on span "Closure size should be 20 mm instead of 16.5 mm." at bounding box center [1307, 546] width 269 height 13
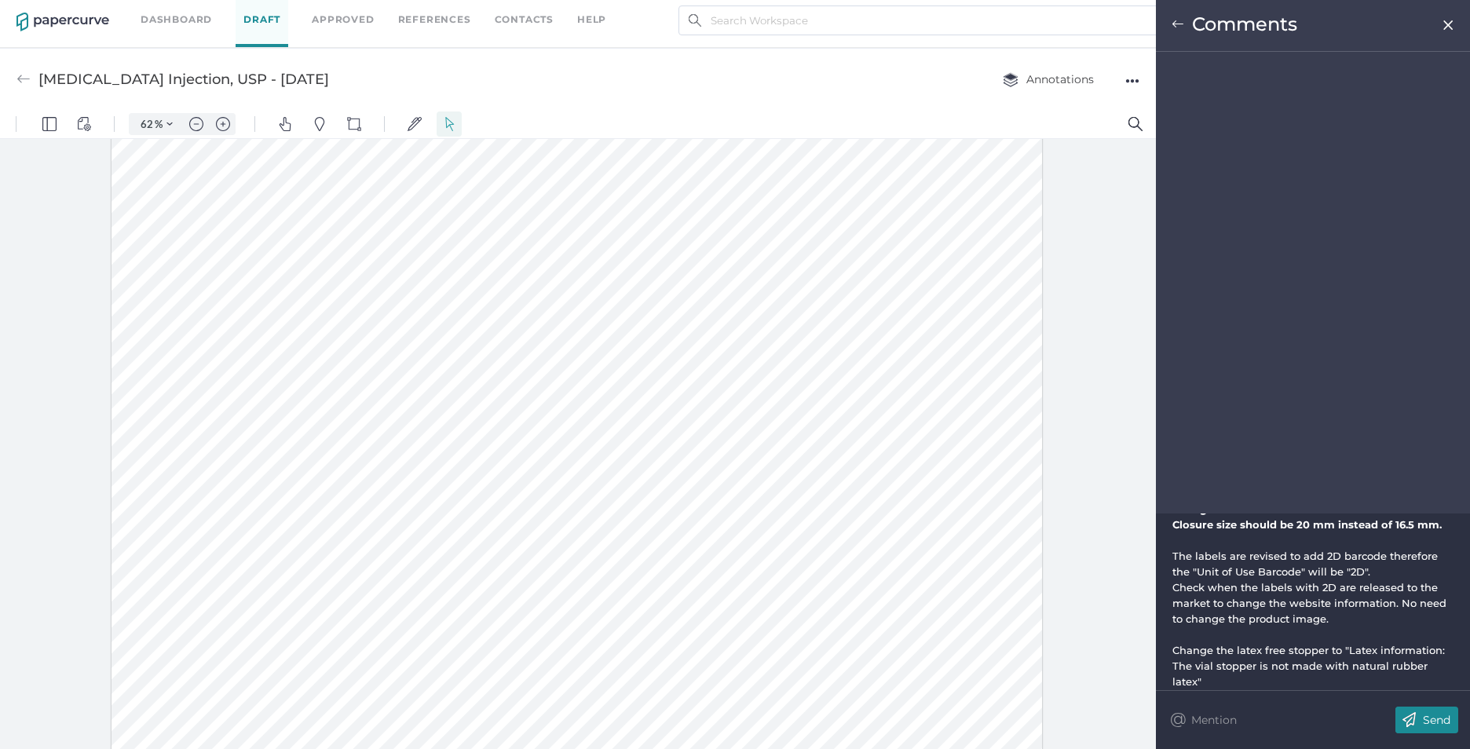
scroll to position [43, 0]
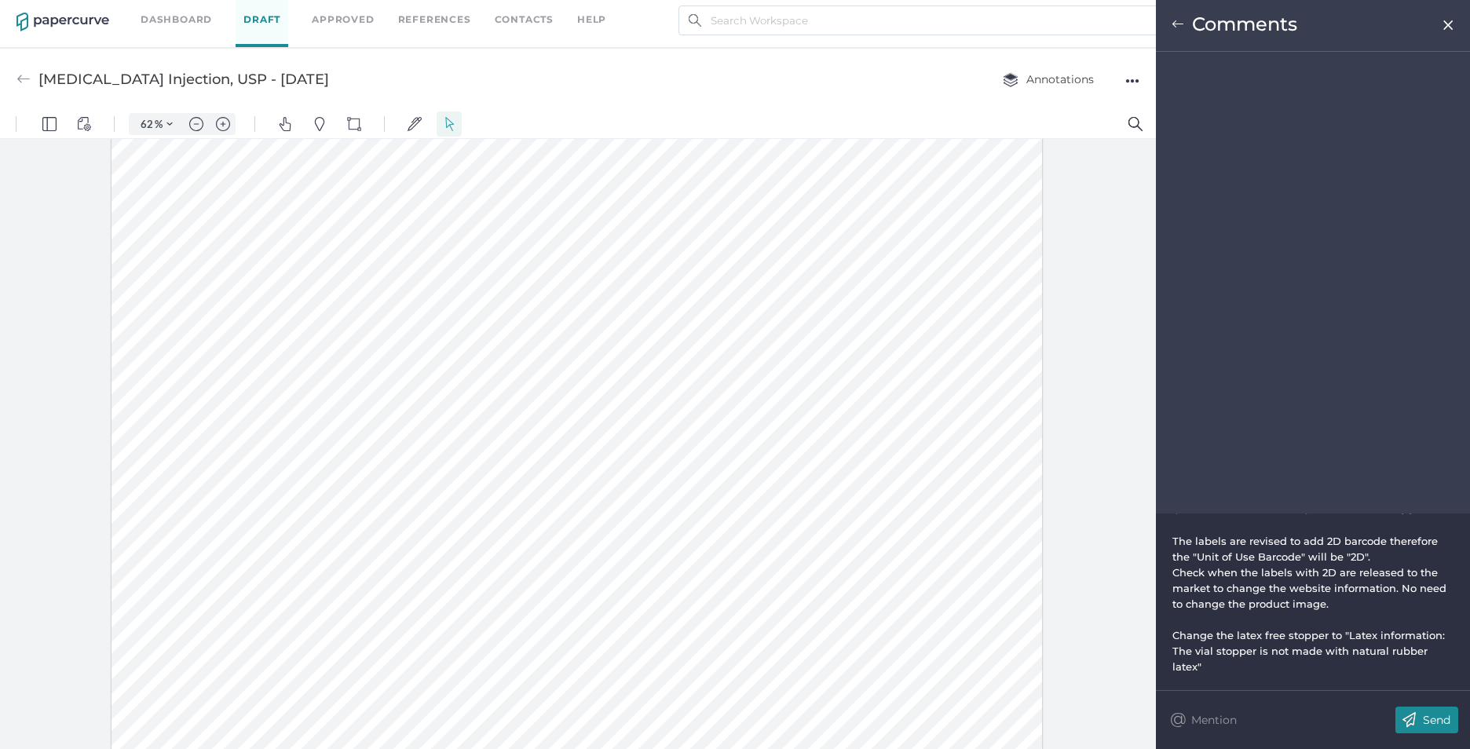
click at [1385, 559] on div "The labels are revised to add 2D barcode therefore the "Unit of Use Barcode" wi…" at bounding box center [1314, 548] width 282 height 31
drag, startPoint x: 1447, startPoint y: 717, endPoint x: 1432, endPoint y: 717, distance: 14.9
click at [1447, 717] on p "Send" at bounding box center [1436, 720] width 27 height 14
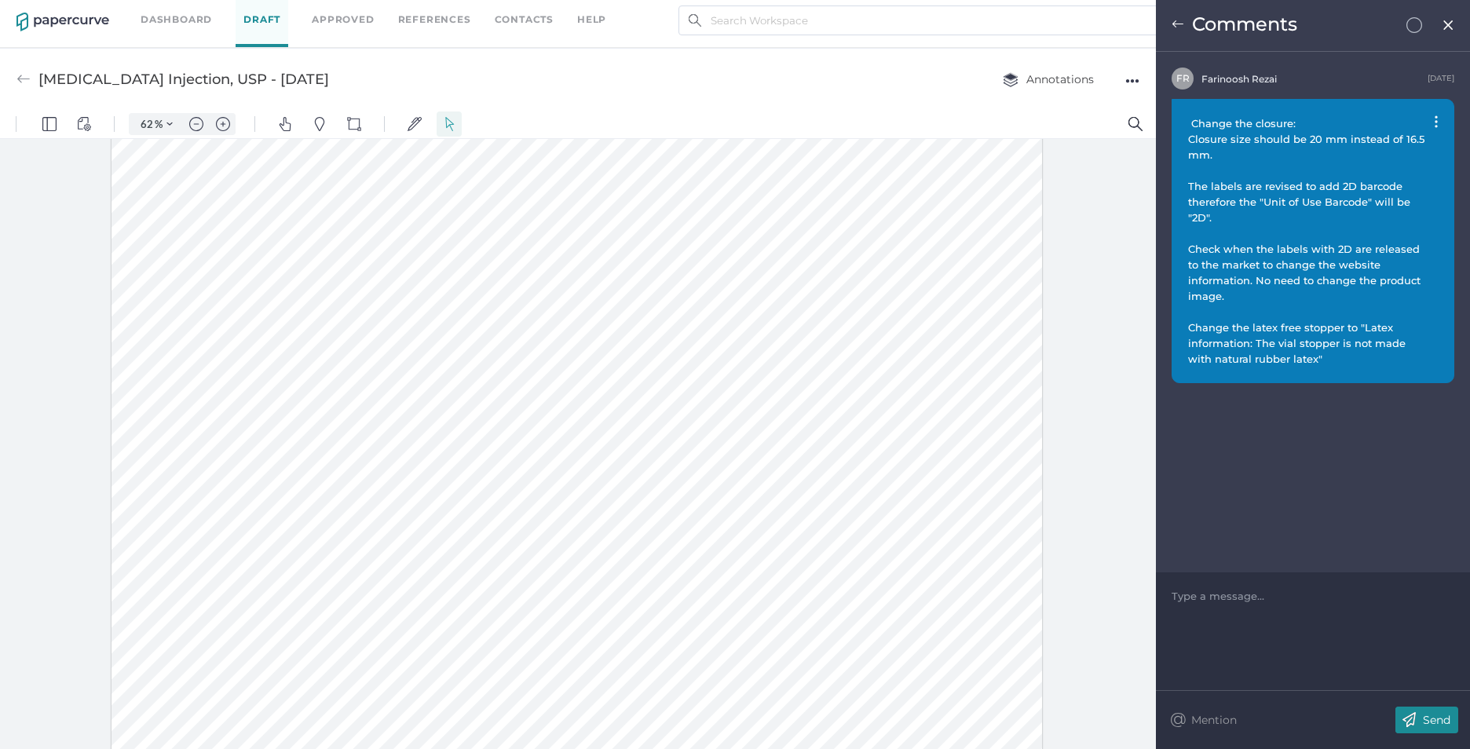
click at [1180, 20] on img at bounding box center [1178, 24] width 13 height 13
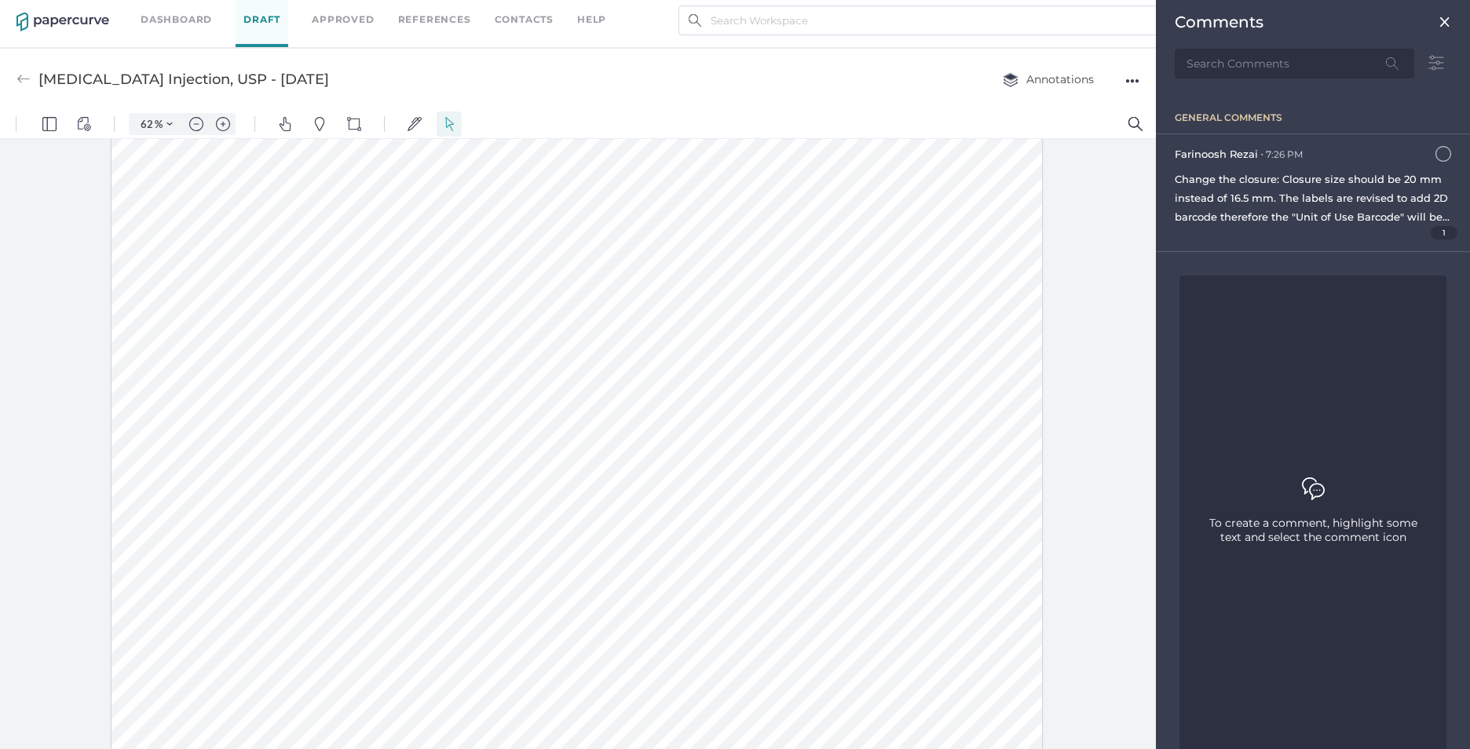
click at [1439, 24] on img at bounding box center [1445, 22] width 13 height 13
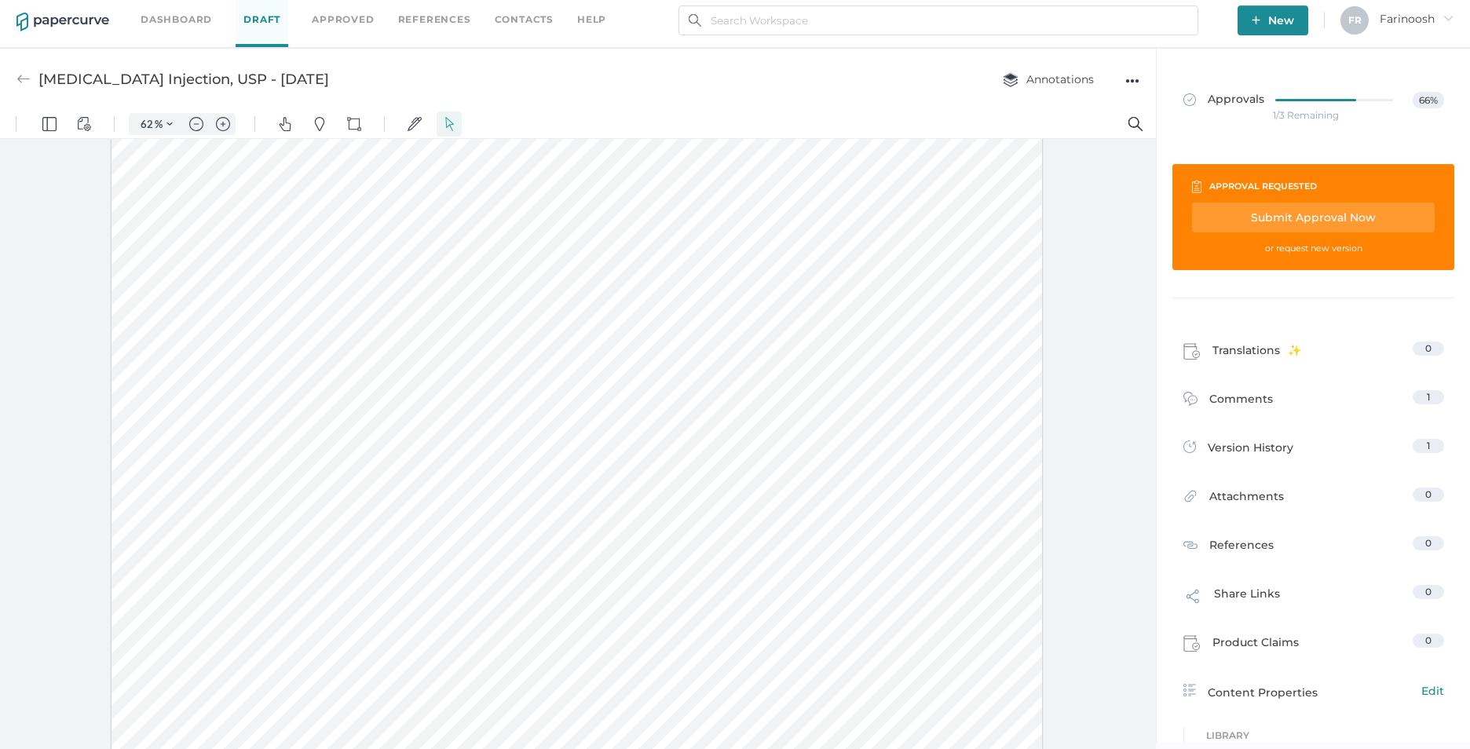
click at [1282, 210] on div "Submit Approval Now" at bounding box center [1313, 218] width 243 height 30
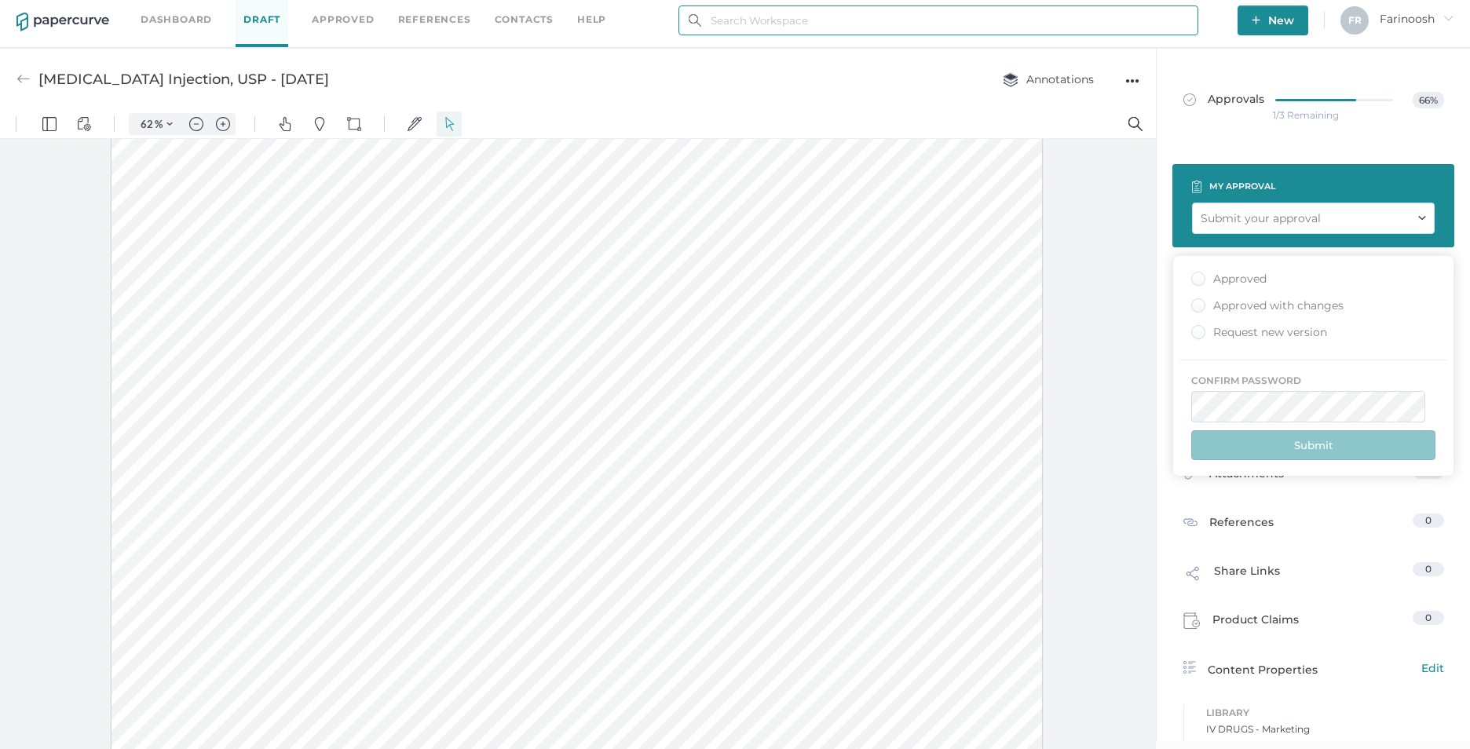
type input "[EMAIL_ADDRESS][DOMAIN_NAME]"
click at [1201, 306] on div "Approved with changes" at bounding box center [1267, 305] width 152 height 15
click at [1195, 301] on input "Approved with changes" at bounding box center [1195, 301] width 0 height 0
click at [1303, 443] on button "Submit" at bounding box center [1313, 445] width 244 height 30
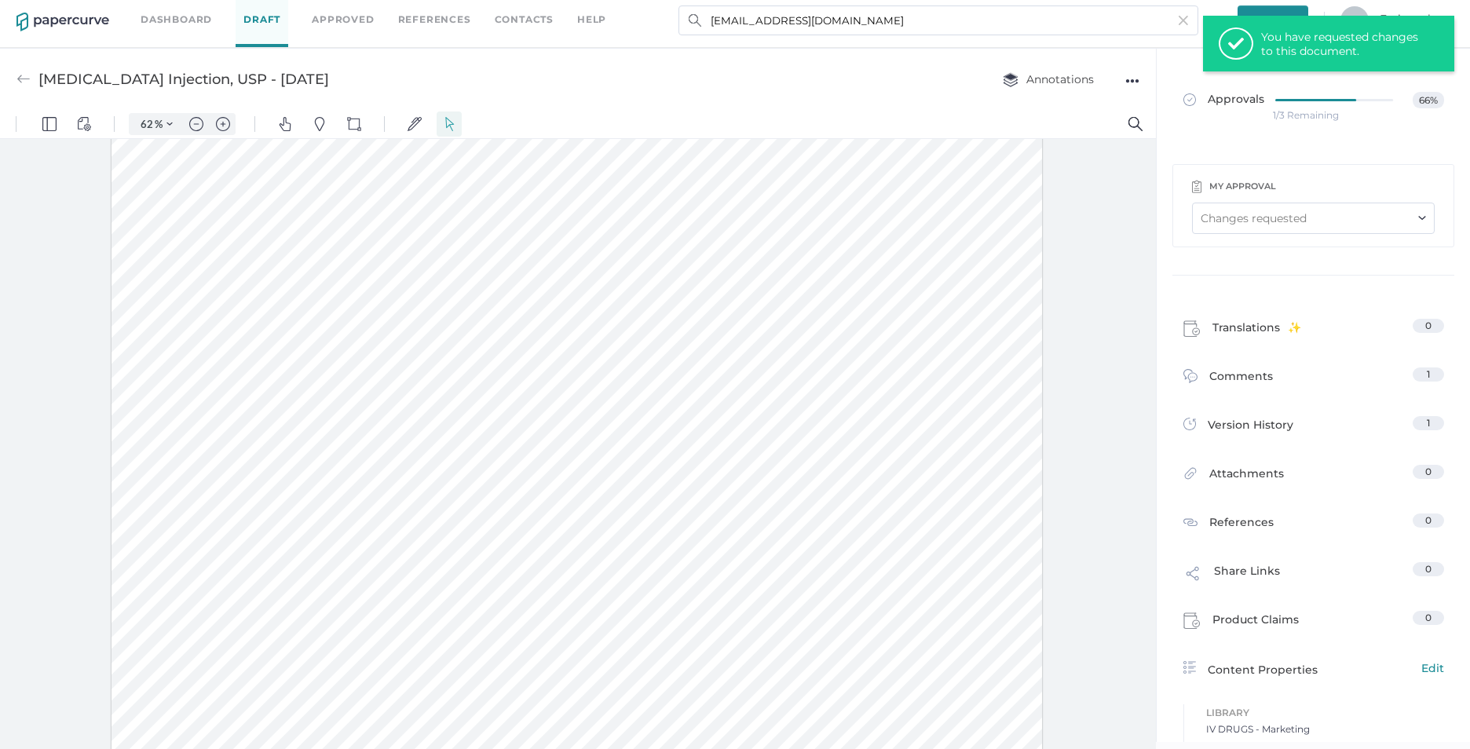
scroll to position [79, 0]
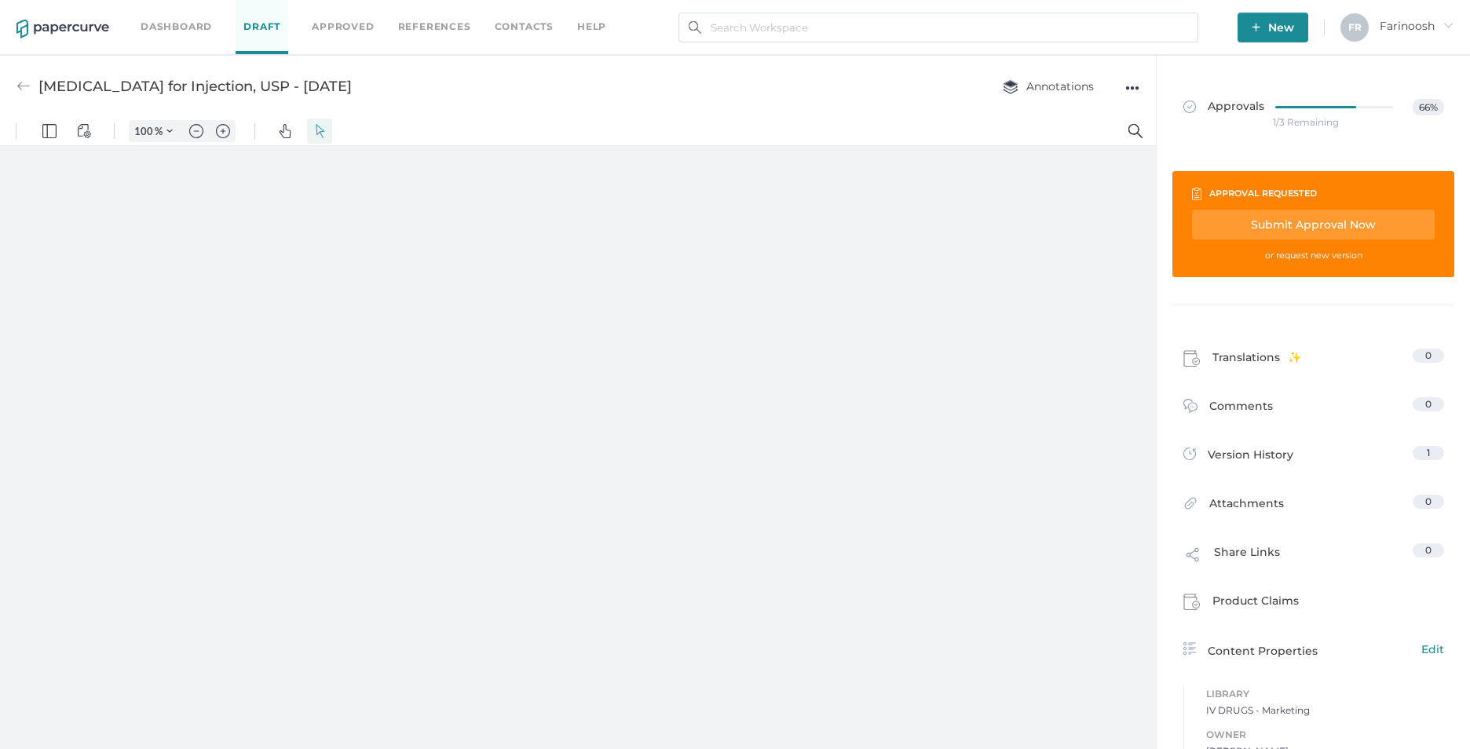
type input "62"
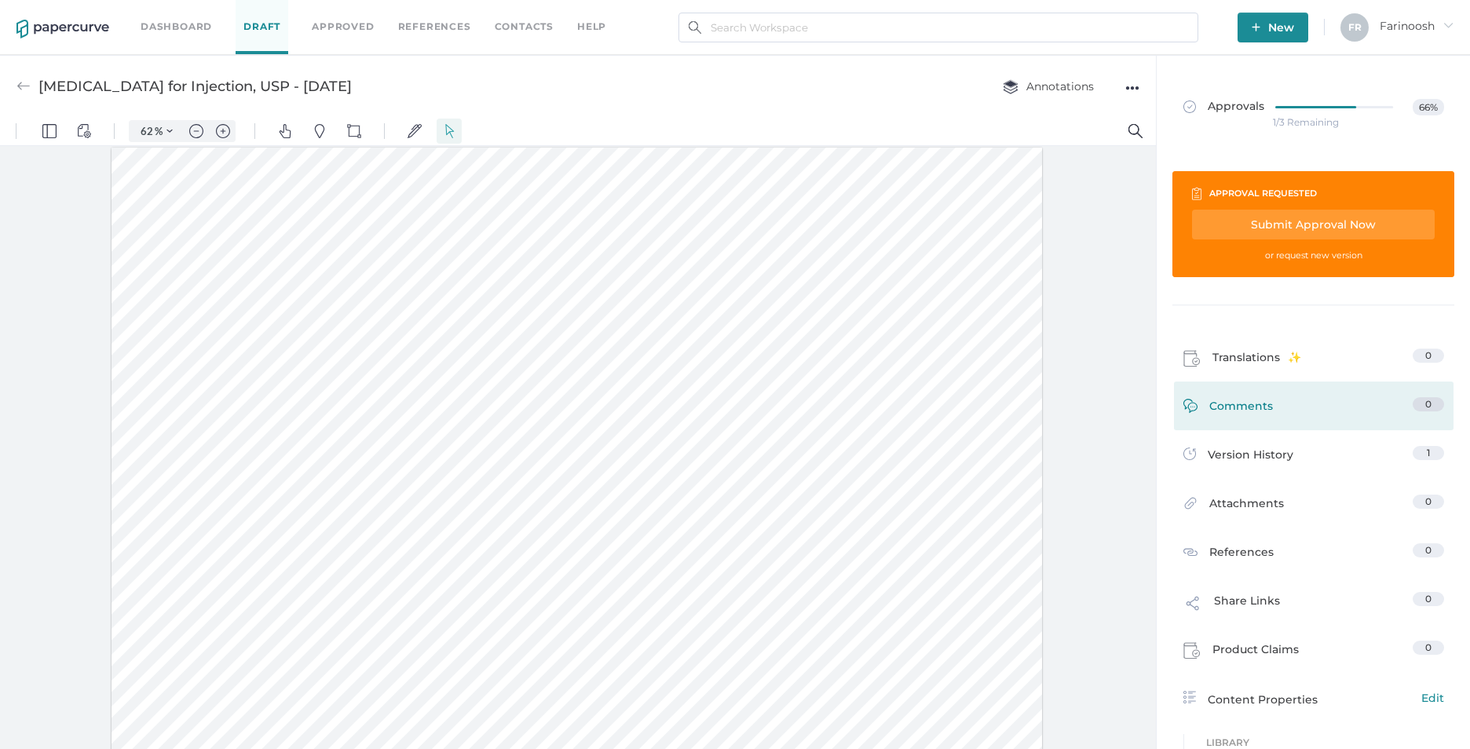
click at [1232, 404] on span "Comments" at bounding box center [1241, 409] width 64 height 24
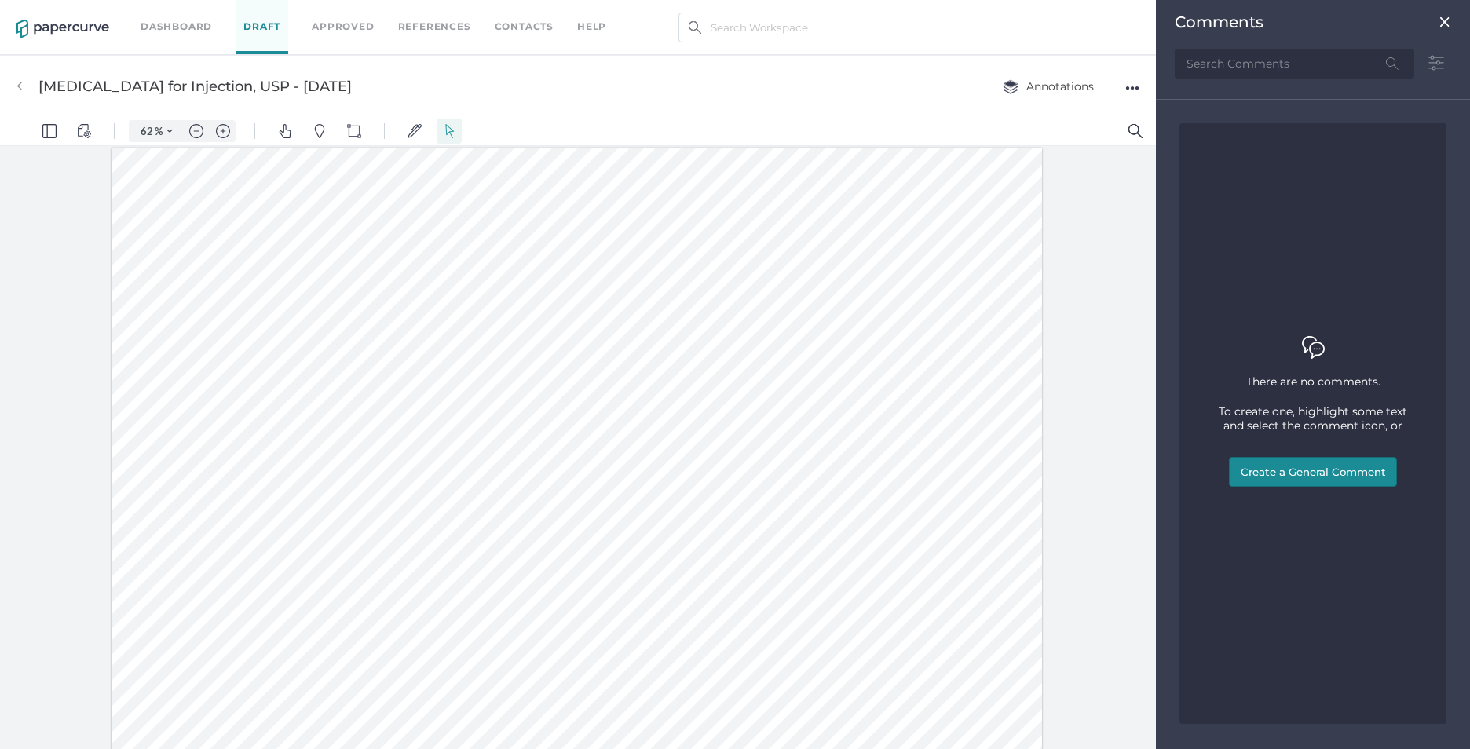
scroll to position [7, 0]
click at [1275, 474] on button "Create a General Comment" at bounding box center [1313, 472] width 168 height 30
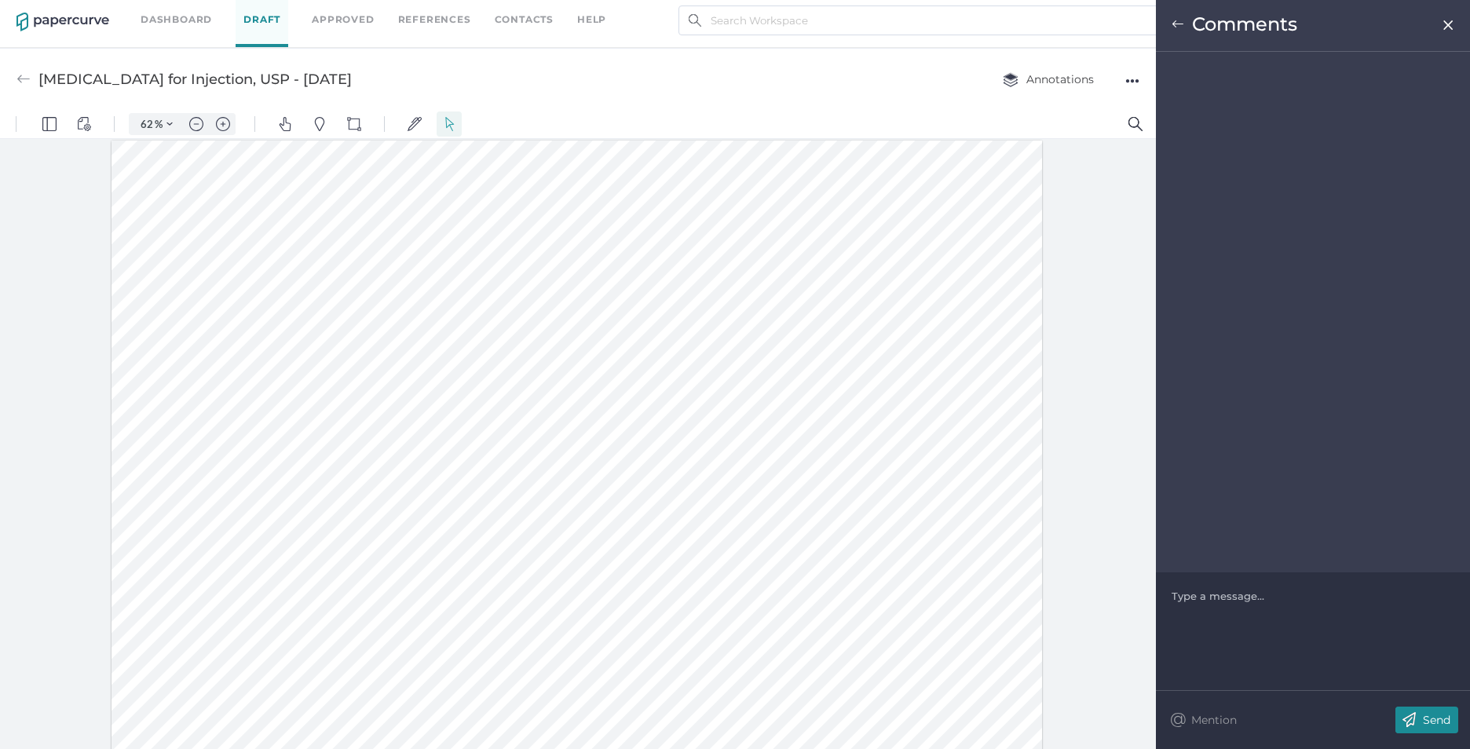
click at [1176, 596] on div at bounding box center [1314, 596] width 282 height 16
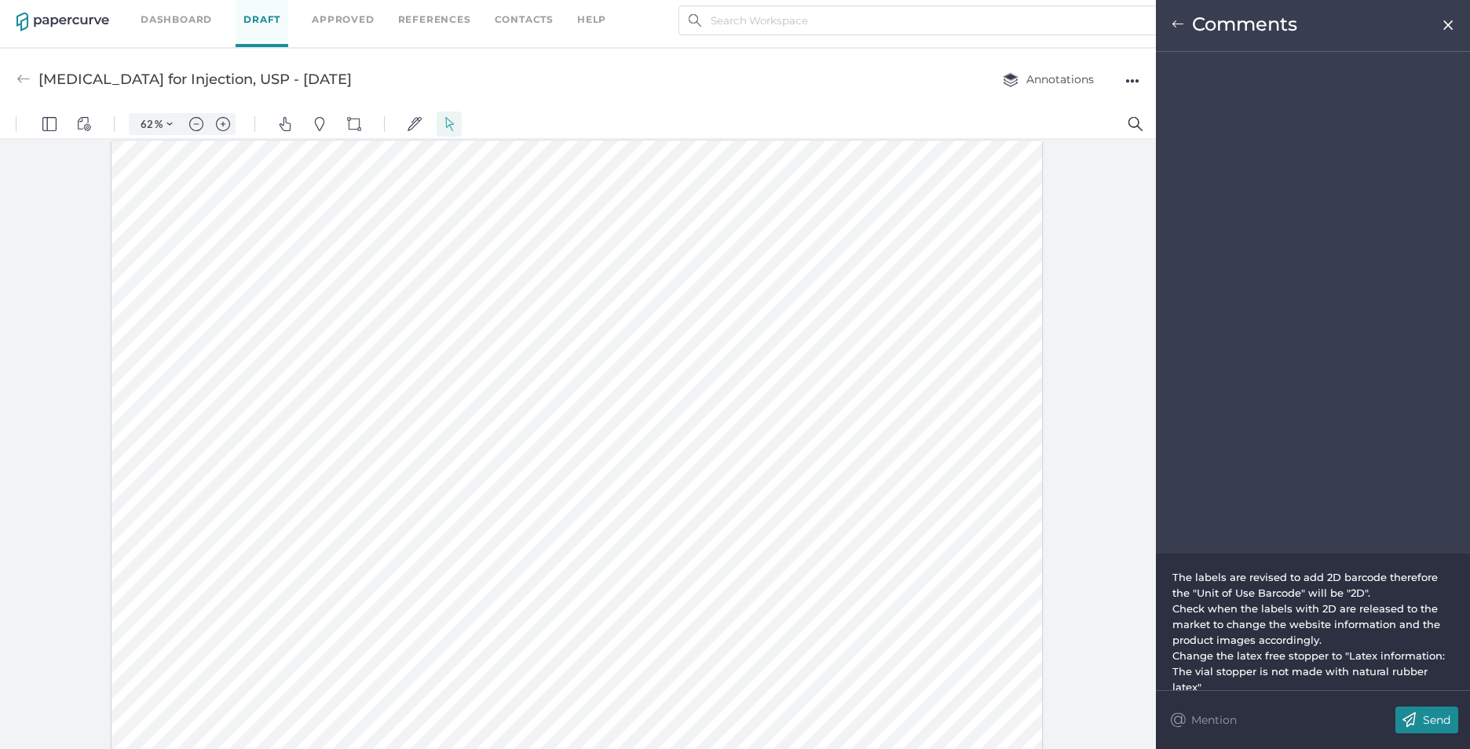
drag, startPoint x: 1244, startPoint y: 578, endPoint x: 1242, endPoint y: 543, distance: 35.4
click at [1245, 578] on span "The labels are revised to add 2D barcode therefore the "Unit of Use Barcode" wi…" at bounding box center [1307, 585] width 269 height 28
drag, startPoint x: 1384, startPoint y: 577, endPoint x: 1436, endPoint y: 583, distance: 52.9
click at [1436, 583] on div "The labels are revised to add 2D barcode therefore the "Unit of Use Barcode" wi…" at bounding box center [1314, 584] width 282 height 31
click at [1385, 568] on span "The labels are revised to add 2D barcode and the submission is under the review…" at bounding box center [1313, 582] width 280 height 44
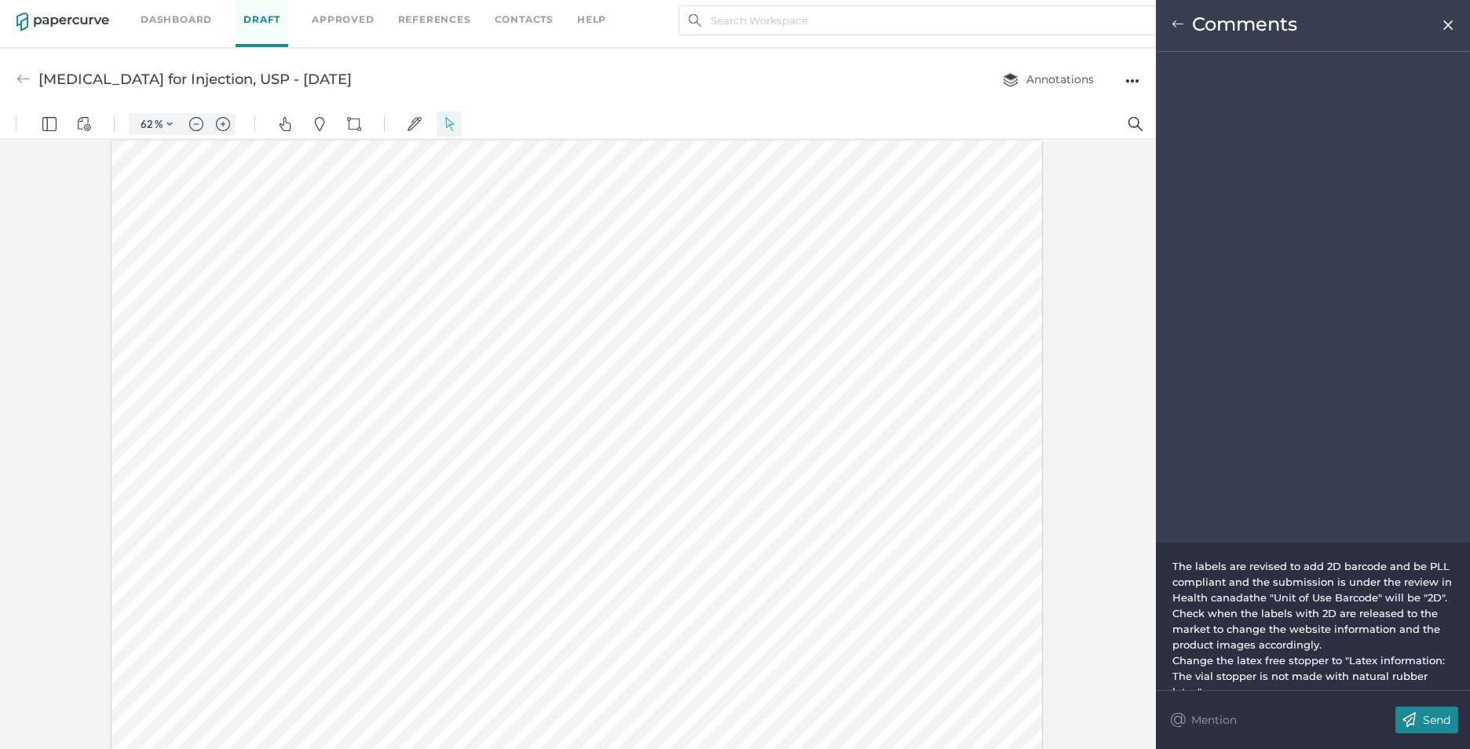
click at [1266, 598] on span "The labels are revised to add 2D barcode and be PLL compliant and the submissio…" at bounding box center [1314, 582] width 283 height 44
drag, startPoint x: 1272, startPoint y: 587, endPoint x: 1274, endPoint y: 578, distance: 9.6
click at [1272, 587] on span "The labels are revised to add 2D barcode and be PLL compliant and the submissio…" at bounding box center [1315, 580] width 284 height 60
click at [1416, 587] on span "The labels are revised to add 2D barcode and be PLL compliant and the submissio…" at bounding box center [1314, 580] width 283 height 60
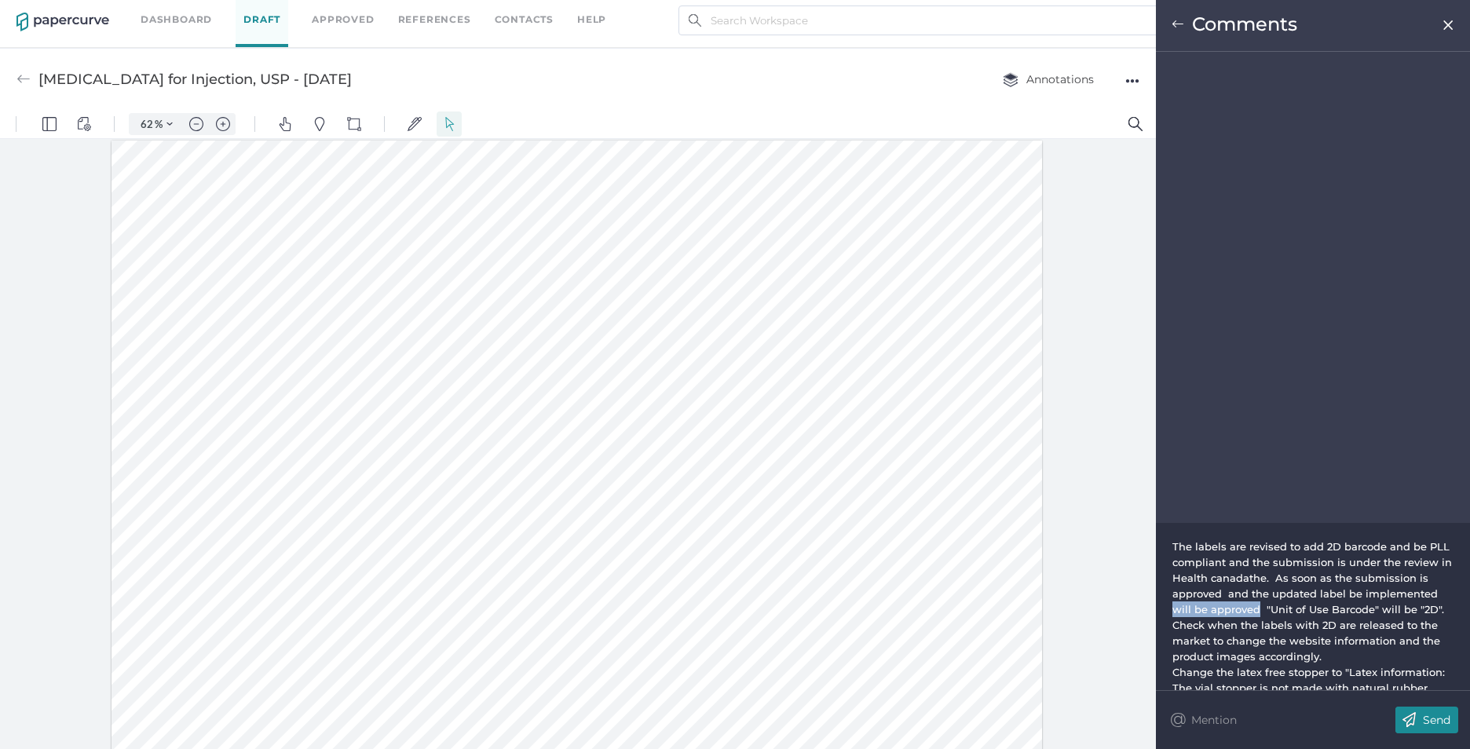
drag, startPoint x: 1258, startPoint y: 612, endPoint x: 1164, endPoint y: 614, distance: 94.3
click at [1165, 614] on div "The labels are revised to add 2D barcode and be PLL compliant and the submissio…" at bounding box center [1313, 606] width 314 height 167
click at [1320, 609] on span "The labels are revised to add 2D barcode and be PLL compliant and the submissio…" at bounding box center [1314, 577] width 283 height 75
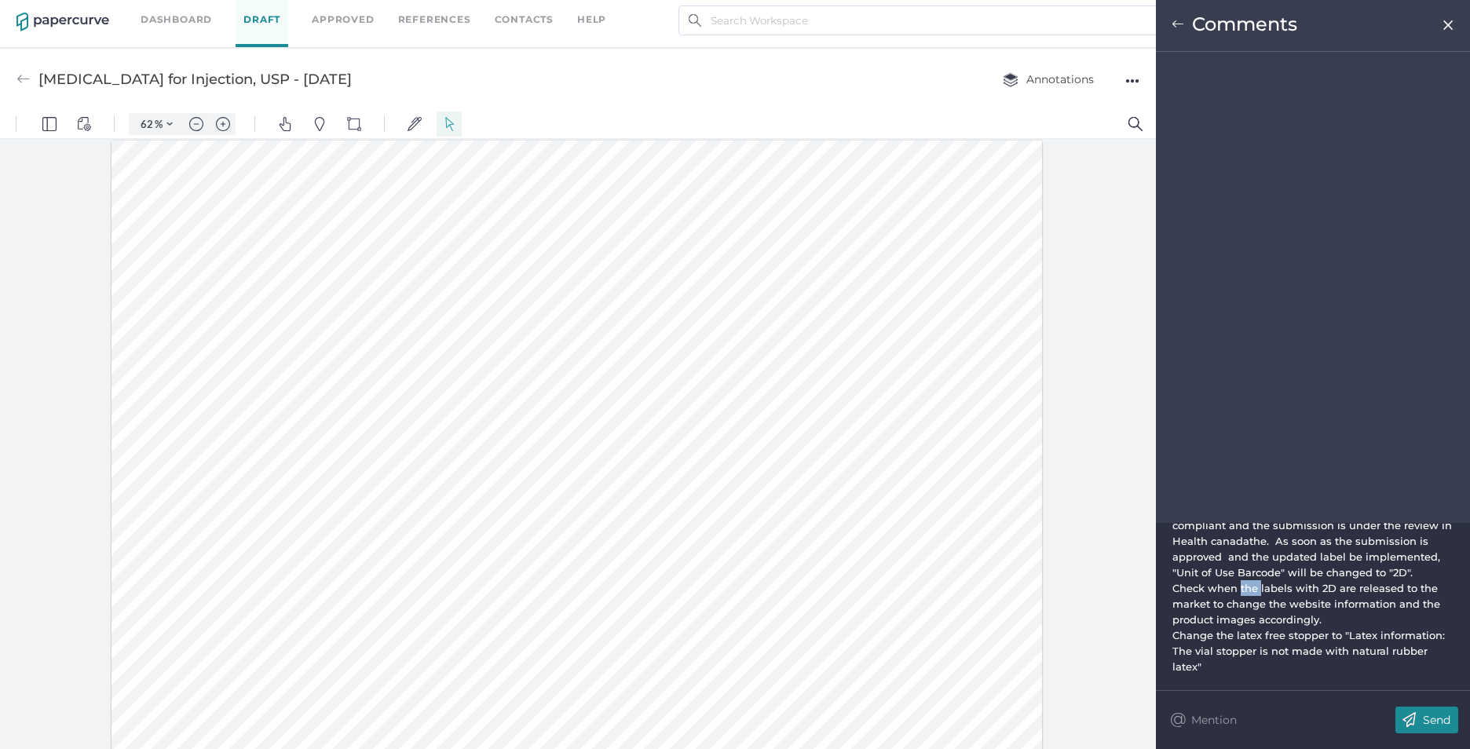
drag, startPoint x: 1260, startPoint y: 589, endPoint x: 1241, endPoint y: 591, distance: 19.0
click at [1241, 591] on span "Check when the labels with 2D are released to the market to change the website …" at bounding box center [1308, 604] width 271 height 44
click at [1435, 619] on div "Check when PLL compliant labels with 2D are released to the market to change th…" at bounding box center [1314, 603] width 282 height 47
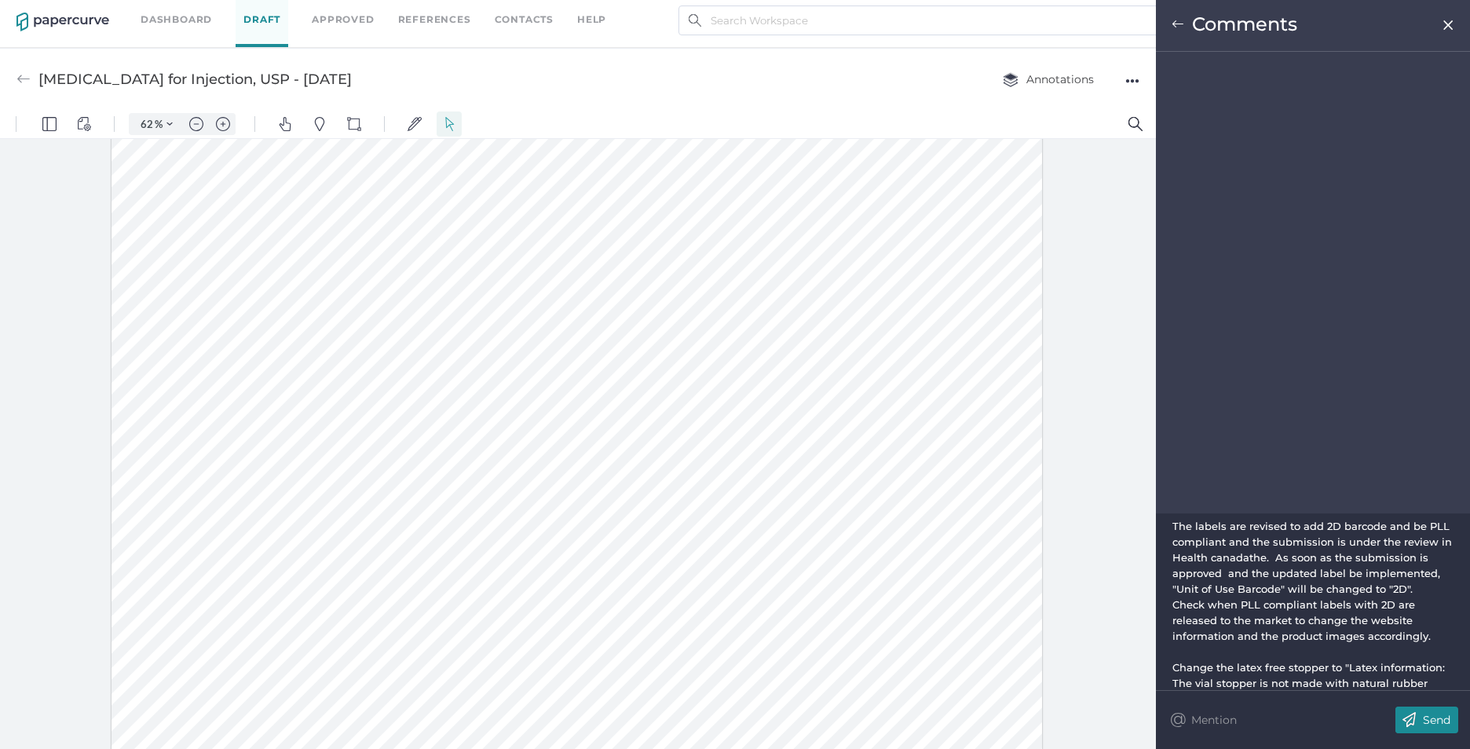
scroll to position [0, 0]
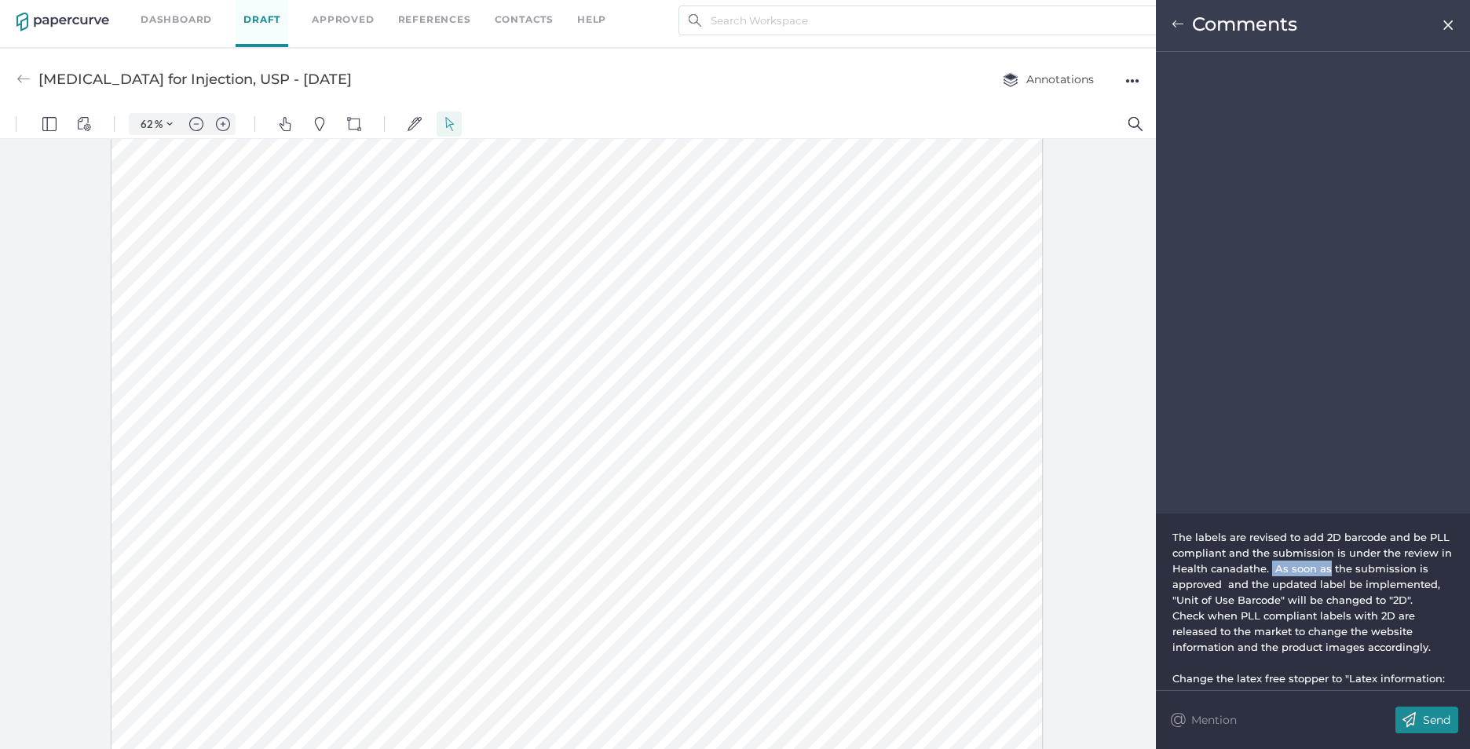
drag, startPoint x: 1271, startPoint y: 570, endPoint x: 1327, endPoint y: 570, distance: 55.8
click at [1327, 570] on span "The labels are revised to add 2D barcode and be PLL compliant and the submissio…" at bounding box center [1314, 568] width 283 height 75
click at [1445, 569] on span "The labels are revised to add 2D barcode and be PLL compliant and the submissio…" at bounding box center [1316, 568] width 287 height 75
drag, startPoint x: 1249, startPoint y: 585, endPoint x: 1232, endPoint y: 584, distance: 16.6
click at [1232, 584] on span "The labels are revised to add 2D barcode and be PLL compliant and the submissio…" at bounding box center [1314, 568] width 283 height 75
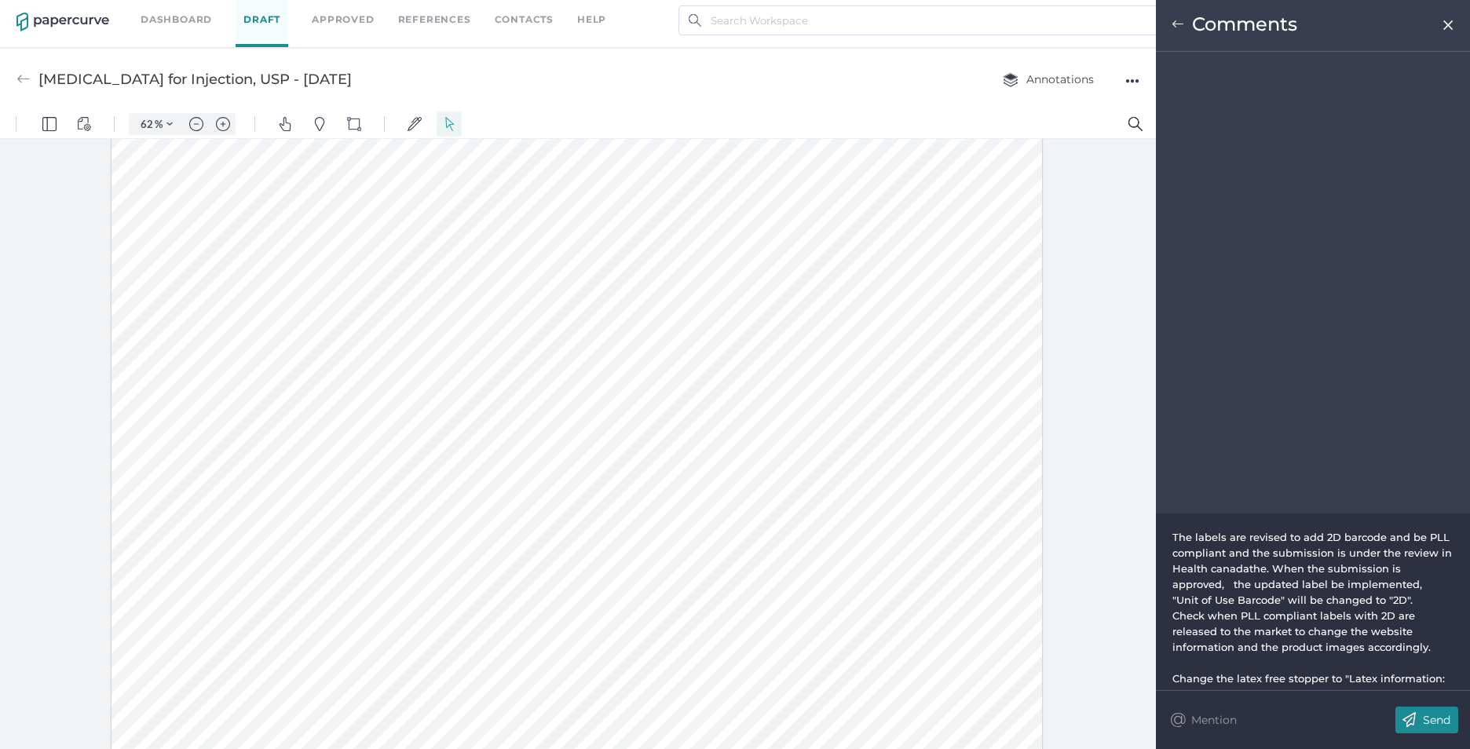
click at [1327, 586] on span "The labels are revised to add 2D barcode and be PLL compliant and the submissio…" at bounding box center [1314, 568] width 283 height 75
click at [1173, 595] on span "The labels are revised to add 2D barcode and be PLL compliant and the submissio…" at bounding box center [1316, 568] width 287 height 75
drag, startPoint x: 1239, startPoint y: 616, endPoint x: 1154, endPoint y: 509, distance: 137.0
click at [1158, 615] on div "The labels are revised to add 2D barcode and be PLL compliant and the submissio…" at bounding box center [1313, 602] width 314 height 177
click at [1348, 615] on span "The PLL compliant labels with 2D are released to the market to change the websi…" at bounding box center [1314, 631] width 282 height 44
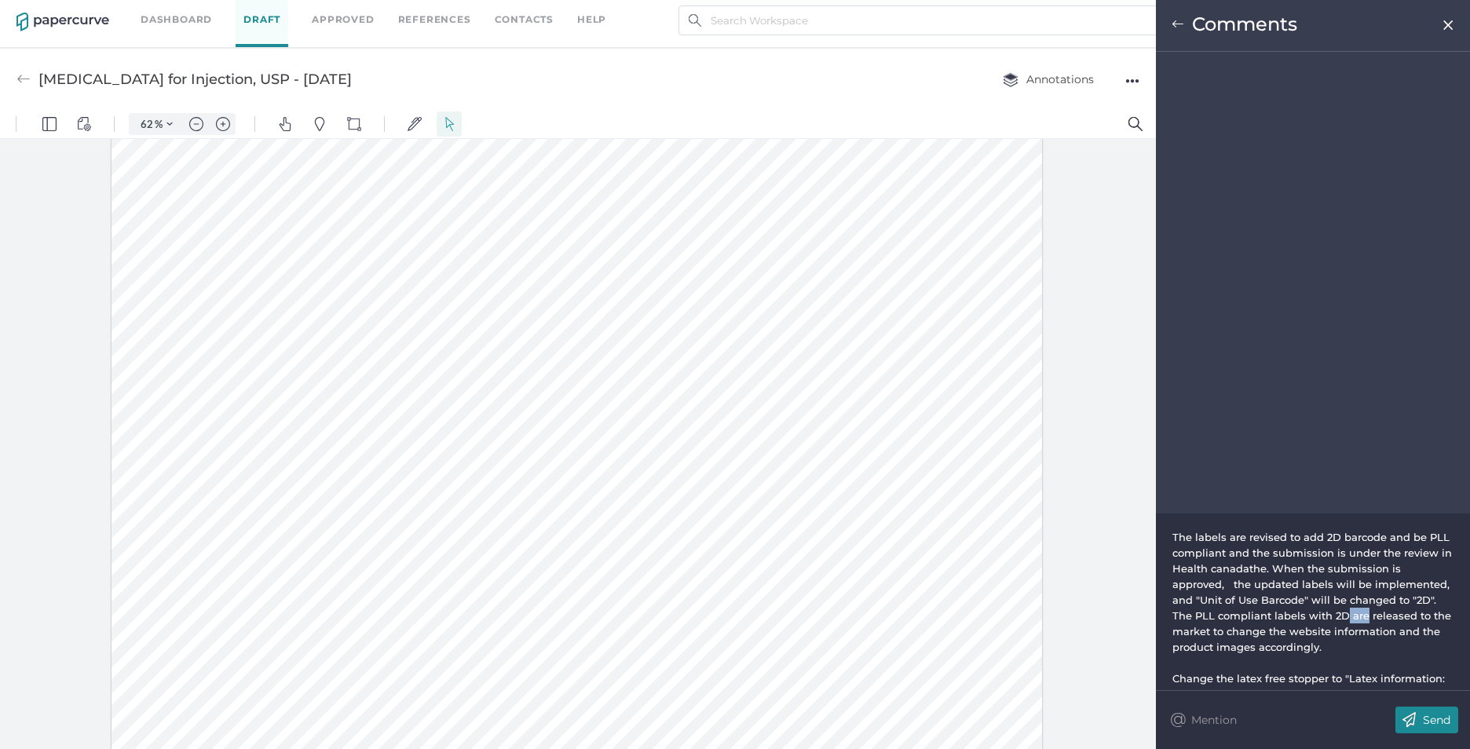
drag, startPoint x: 1346, startPoint y: 614, endPoint x: 1365, endPoint y: 618, distance: 19.3
click at [1365, 618] on span "The PLL compliant labels with 2D are released to the market to change the websi…" at bounding box center [1314, 631] width 282 height 44
click at [1233, 632] on span "The PLL compliant labels with 2Dwill be released to the market to change the we…" at bounding box center [1311, 631] width 277 height 44
click at [1256, 655] on div "The PLL compliant labels with 2Dwill be released to the market in 2026 so kindl…" at bounding box center [1314, 630] width 282 height 63
click at [1349, 606] on span "The PLL compliant labels with 2Dwill be released to the market in 2026 so kindl…" at bounding box center [1311, 631] width 277 height 60
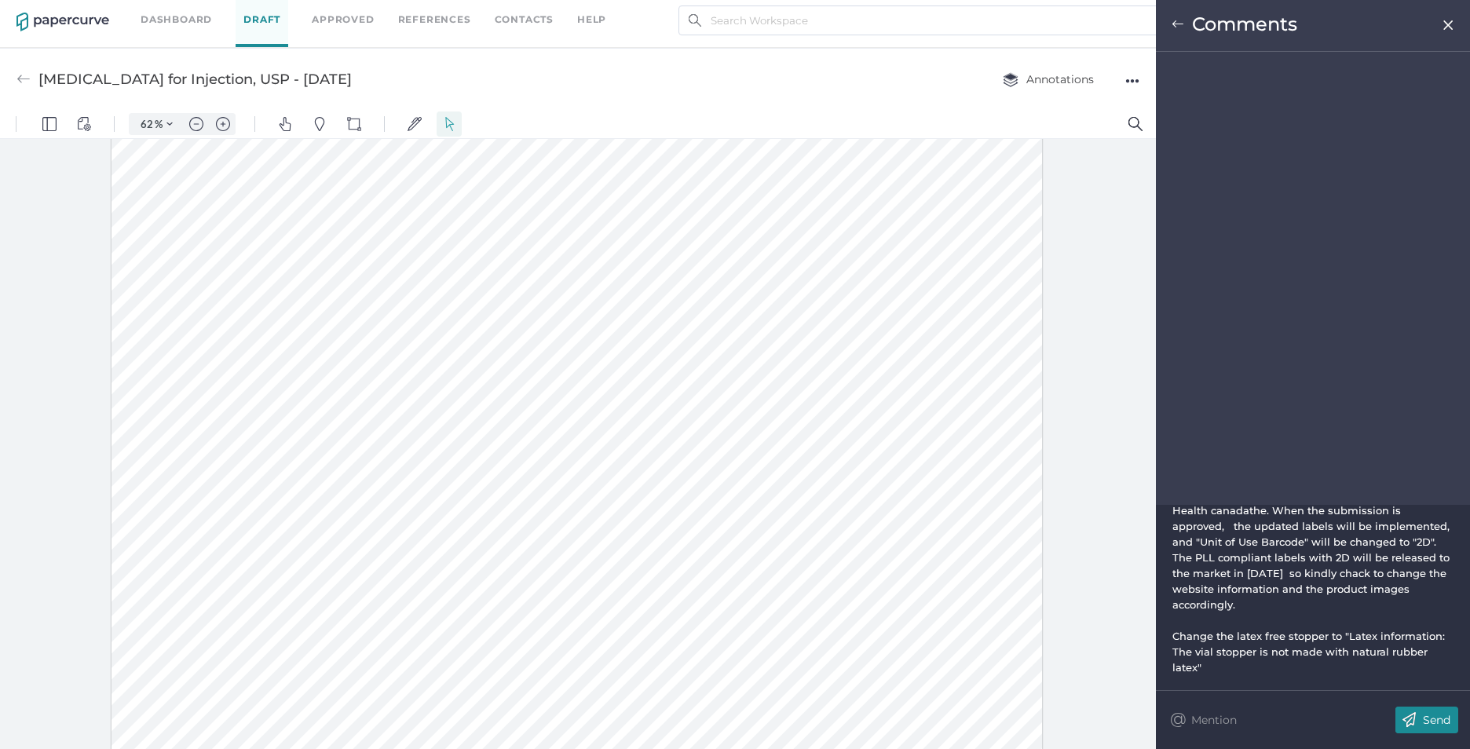
scroll to position [50, 0]
click at [1435, 722] on p "Send" at bounding box center [1436, 720] width 27 height 14
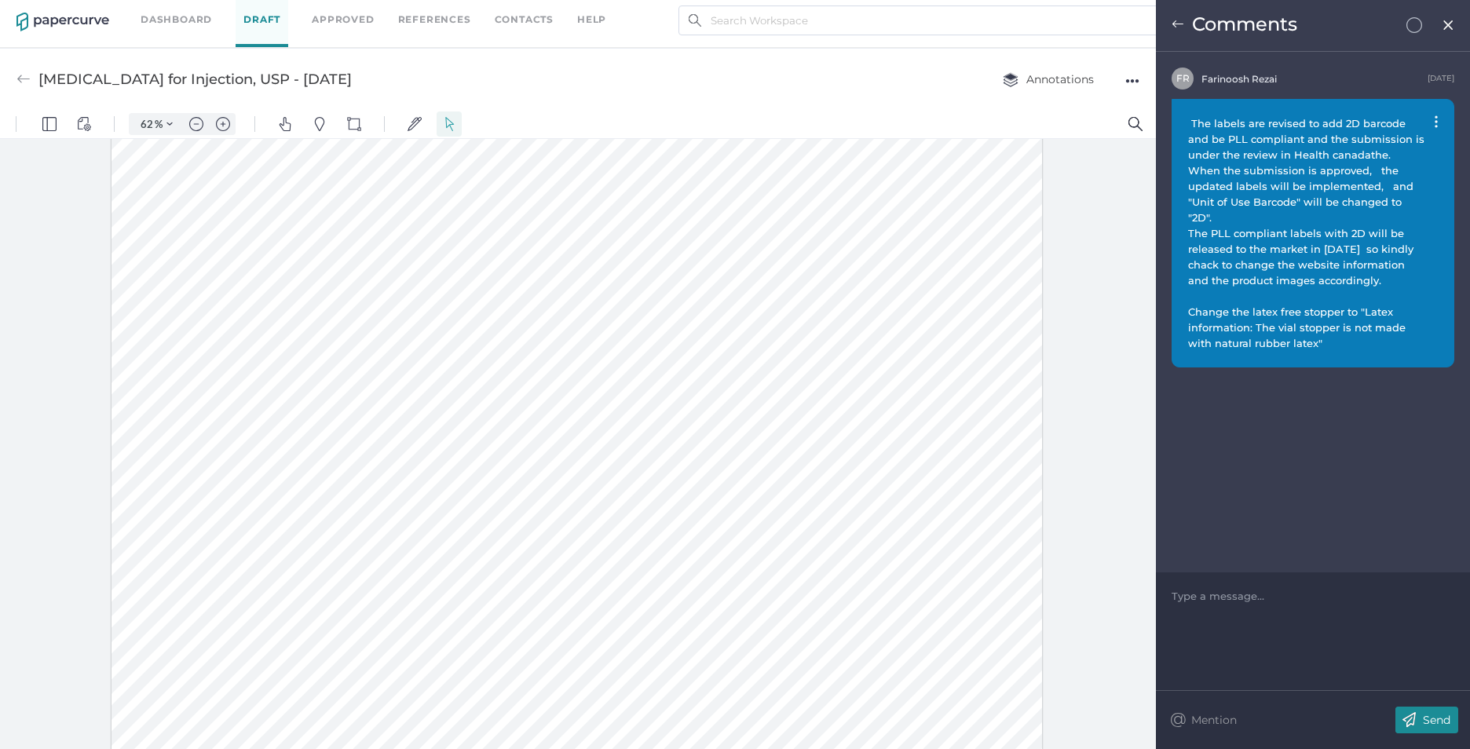
click at [1436, 121] on img at bounding box center [1436, 121] width 3 height 13
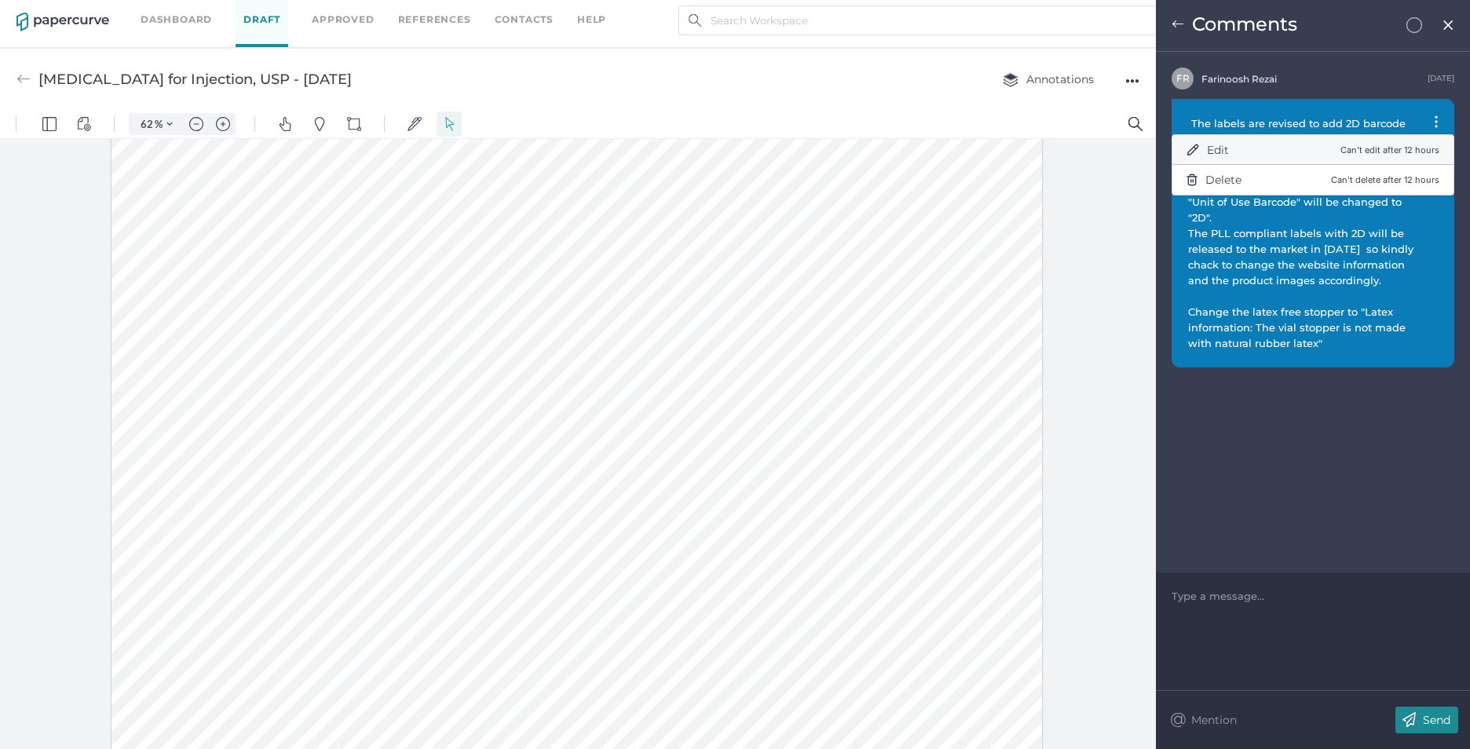
click at [1230, 150] on div "Edit Can't edit after 12 hours" at bounding box center [1313, 149] width 253 height 31
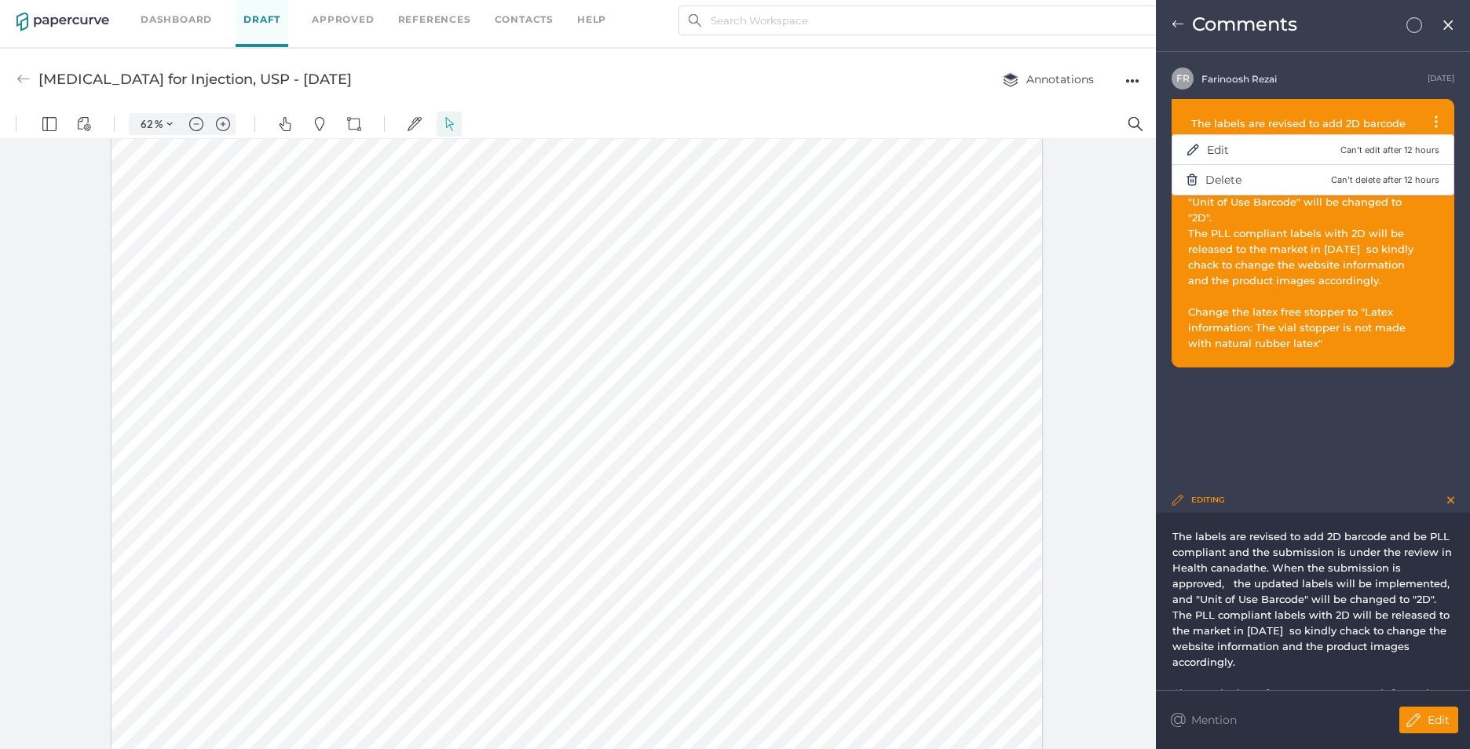
drag, startPoint x: 1249, startPoint y: 551, endPoint x: 1266, endPoint y: 518, distance: 37.9
click at [1250, 547] on span "The labels are revised to add 2D barcode and be PLL compliant and the submissio…" at bounding box center [1316, 567] width 287 height 75
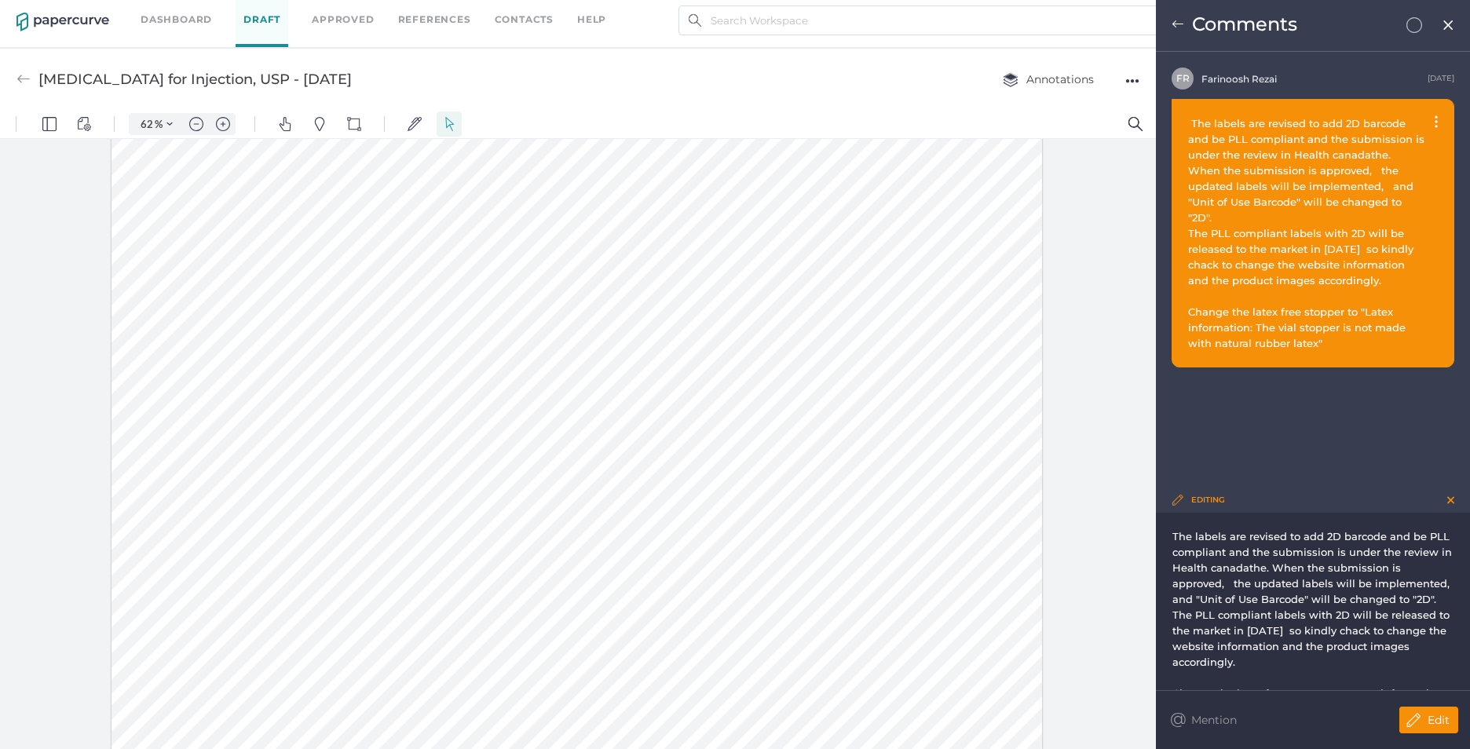
click at [1260, 545] on span "The labels are revised to add 2D barcode and be PLL compliant and the submissio…" at bounding box center [1316, 567] width 287 height 75
click at [1252, 551] on span "The labels are revised to add 2D barcode and be PLL compliant and the submissio…" at bounding box center [1316, 567] width 287 height 75
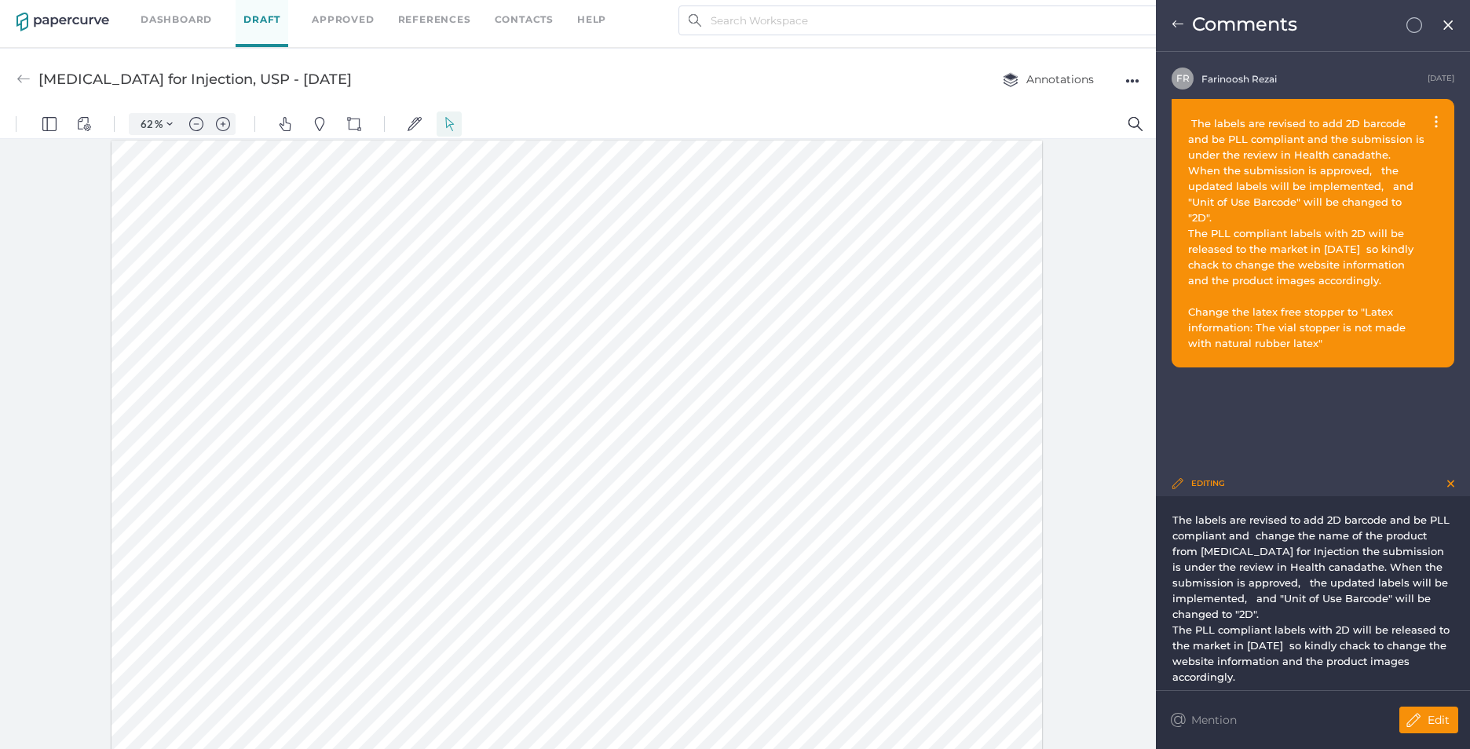
click at [1198, 551] on span "The labels are revised to add 2D barcode and be PLL compliant and change the na…" at bounding box center [1313, 567] width 280 height 107
click at [1327, 551] on span "The labels are revised to add 2D barcode and be PLL compliant and change the na…" at bounding box center [1314, 567] width 282 height 107
click at [1245, 569] on span "The labels are revised to add 2D barcode and be PLL compliant and change the na…" at bounding box center [1315, 568] width 285 height 123
drag, startPoint x: 1407, startPoint y: 519, endPoint x: 1390, endPoint y: 499, distance: 25.6
click at [1407, 519] on span "The labels are revised to add 2D barcode and be PLL compliant and change the na…" at bounding box center [1315, 568] width 285 height 123
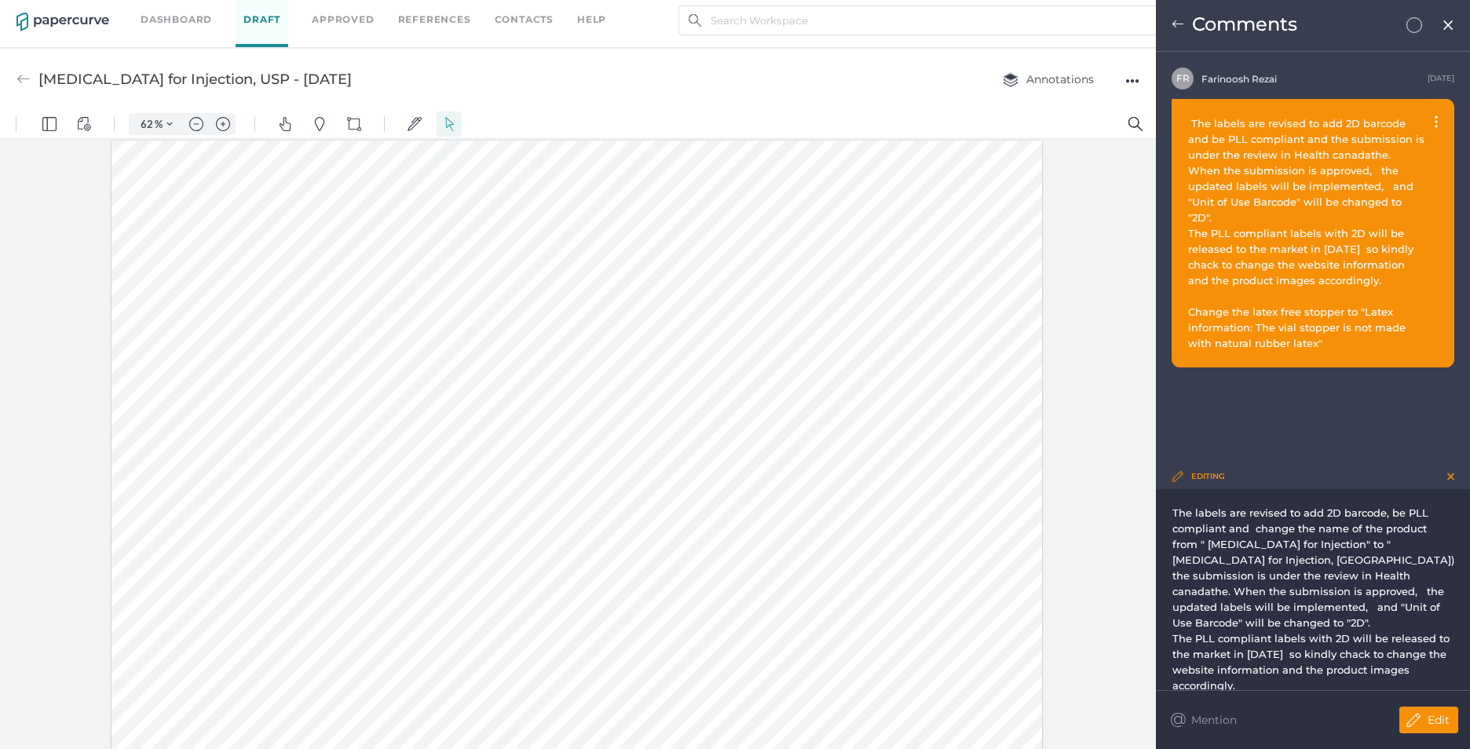
click at [1249, 565] on span "The labels are revised to add 2D barcode, be PLL compliant and change the name …" at bounding box center [1315, 568] width 285 height 123
click at [1175, 520] on span "The labels are revised to add 2D barcode, be PLL compliant and change the name …" at bounding box center [1316, 568] width 287 height 123
drag, startPoint x: 1255, startPoint y: 565, endPoint x: 1274, endPoint y: 568, distance: 19.1
click at [1274, 569] on span "There is The labels are revised to add 2D barcode, be PLL compliant and change …" at bounding box center [1315, 568] width 284 height 123
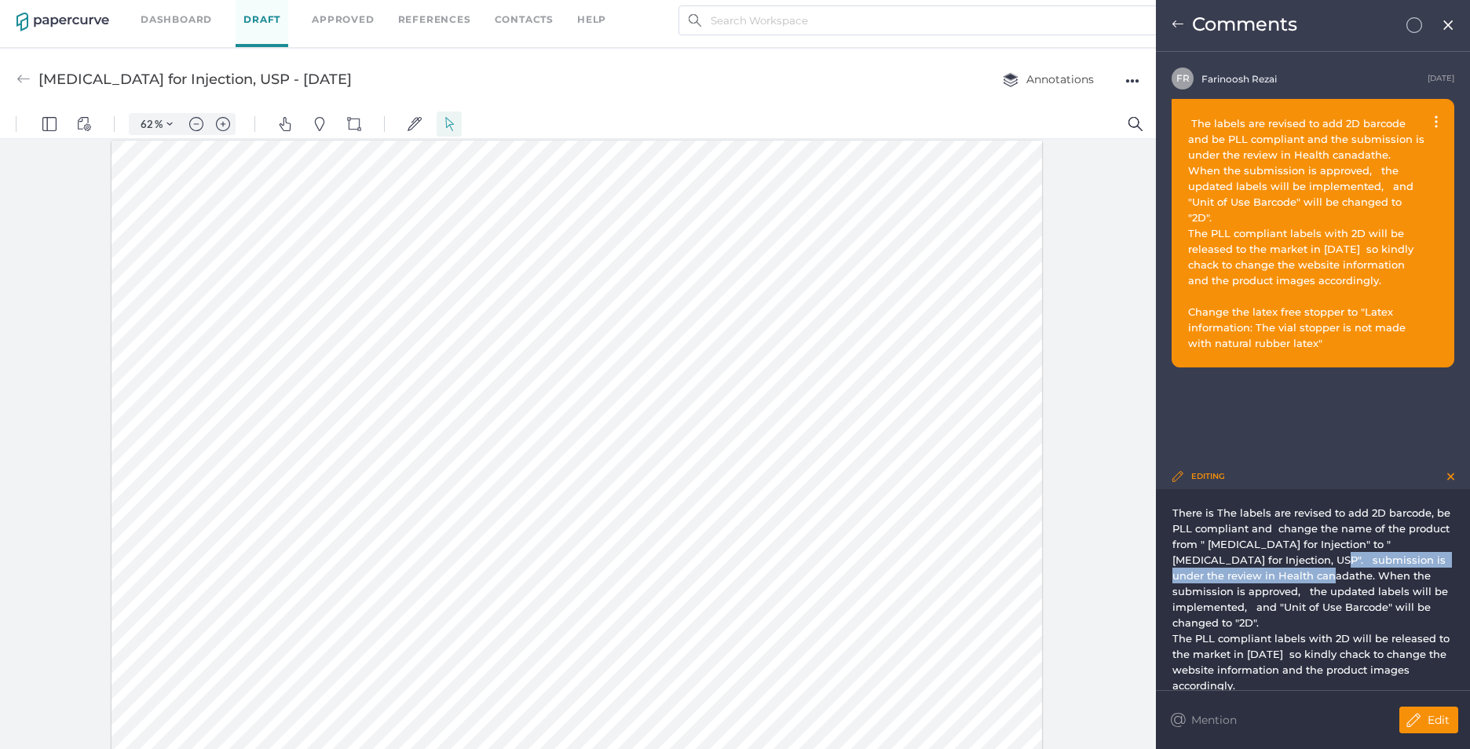
drag, startPoint x: 1258, startPoint y: 563, endPoint x: 1263, endPoint y: 584, distance: 21.0
click at [1263, 584] on span "There is The labels are revised to add 2D barcode, be PLL compliant and change …" at bounding box center [1313, 568] width 281 height 123
copy span "submission is under the review in Health canadathe"
click at [1217, 519] on span "There is The labels are revised to add 2D barcode, be PLL compliant and change …" at bounding box center [1313, 568] width 281 height 123
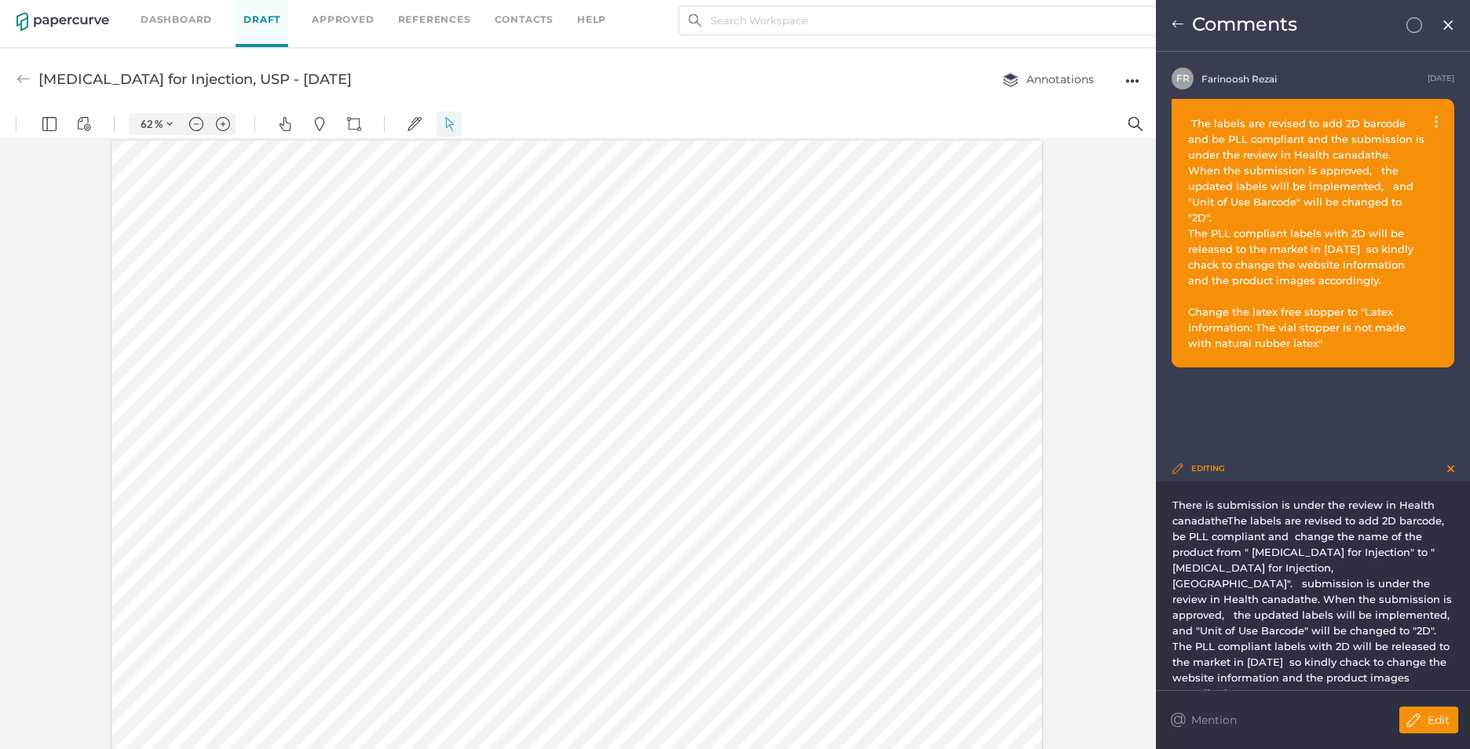
click at [1215, 503] on span "There is submission is under the review in Health canadatheThe labels are revis…" at bounding box center [1316, 568] width 287 height 138
drag, startPoint x: 1295, startPoint y: 506, endPoint x: 1286, endPoint y: 505, distance: 8.7
click at [1286, 505] on span "There is a submission is under the review in Health canadatheThe labels are rev…" at bounding box center [1312, 568] width 279 height 138
drag, startPoint x: 1210, startPoint y: 521, endPoint x: 1210, endPoint y: 496, distance: 25.1
click at [1210, 520] on span "There is a submission under the review in Health canadatheThe labels are revise…" at bounding box center [1312, 568] width 279 height 138
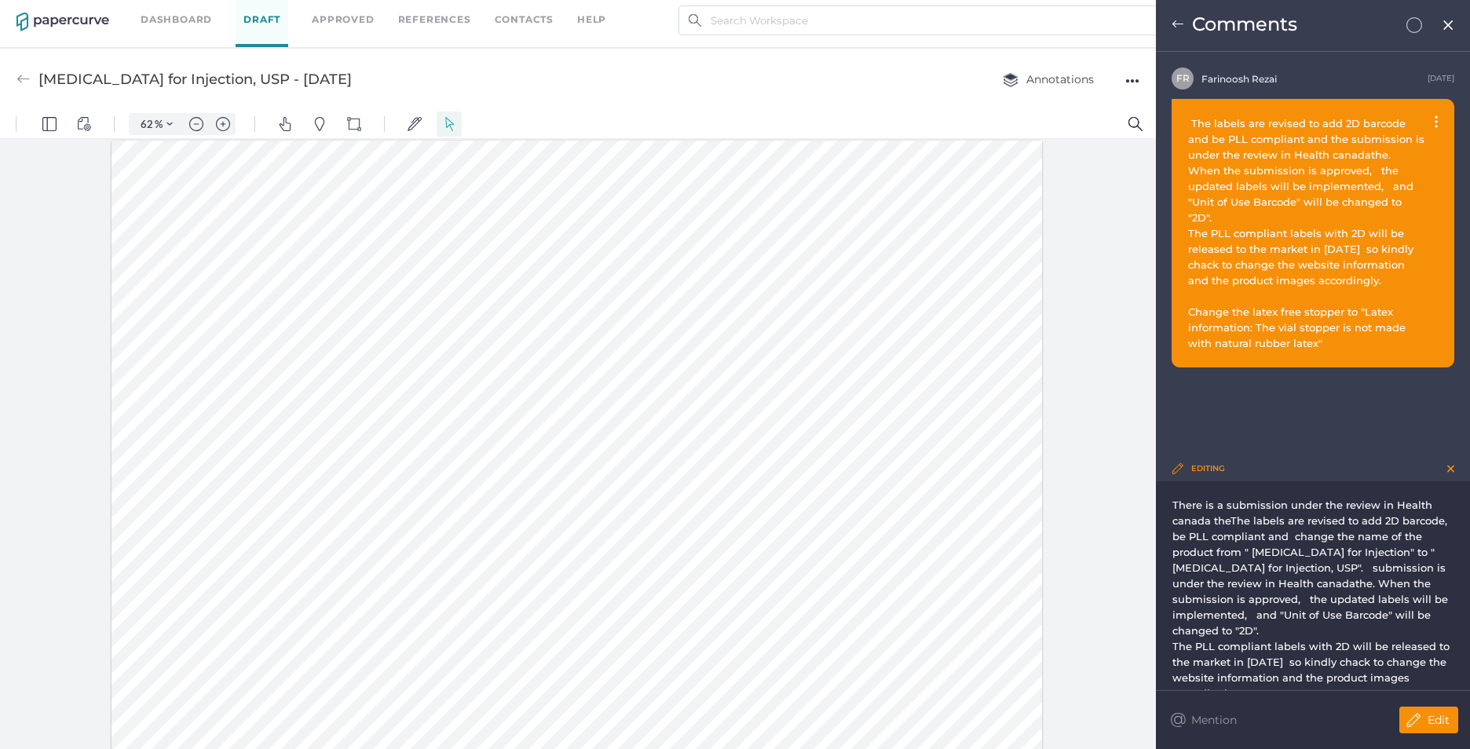
click at [1178, 521] on span "There is a submission under the review in Health canada theThe labels are revis…" at bounding box center [1312, 568] width 279 height 138
click at [1253, 521] on span "There is a submission under the review in Health Canada theThe labels are revis…" at bounding box center [1313, 568] width 280 height 138
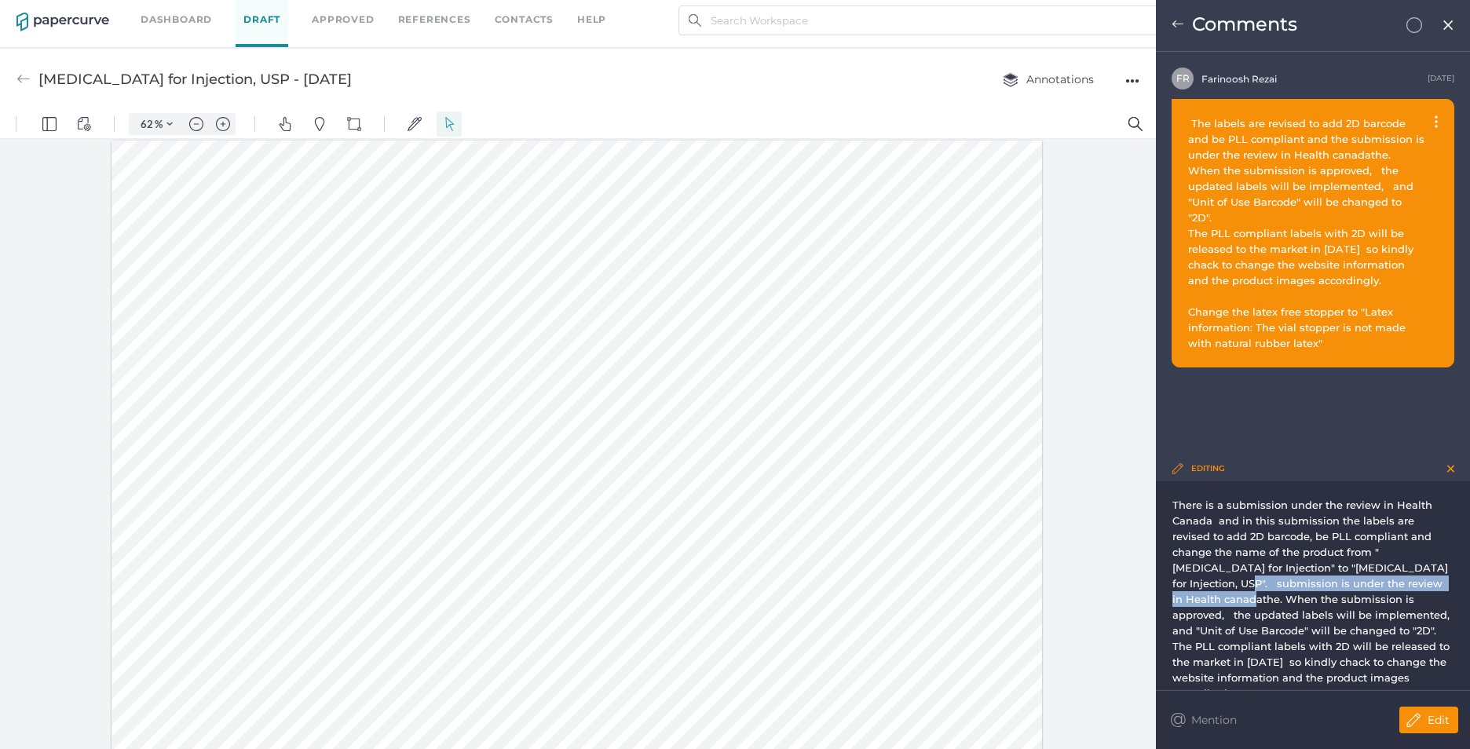
drag, startPoint x: 1173, startPoint y: 585, endPoint x: 1450, endPoint y: 584, distance: 277.2
click at [1450, 584] on div "There is a submission under the review in Health Canada and in this submission …" at bounding box center [1313, 585] width 314 height 209
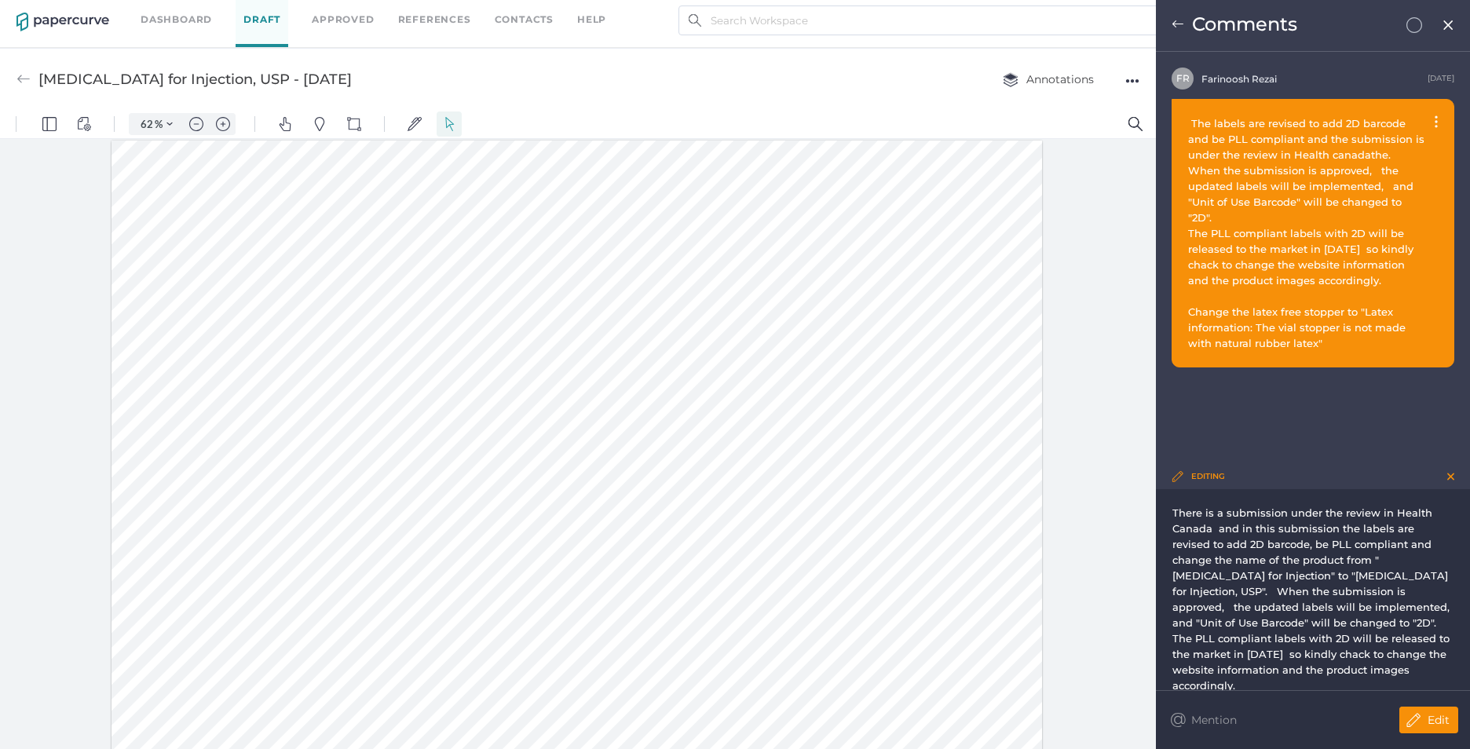
click at [1399, 571] on span "There is a submission under the review in Health Canada and in this submission …" at bounding box center [1316, 568] width 287 height 123
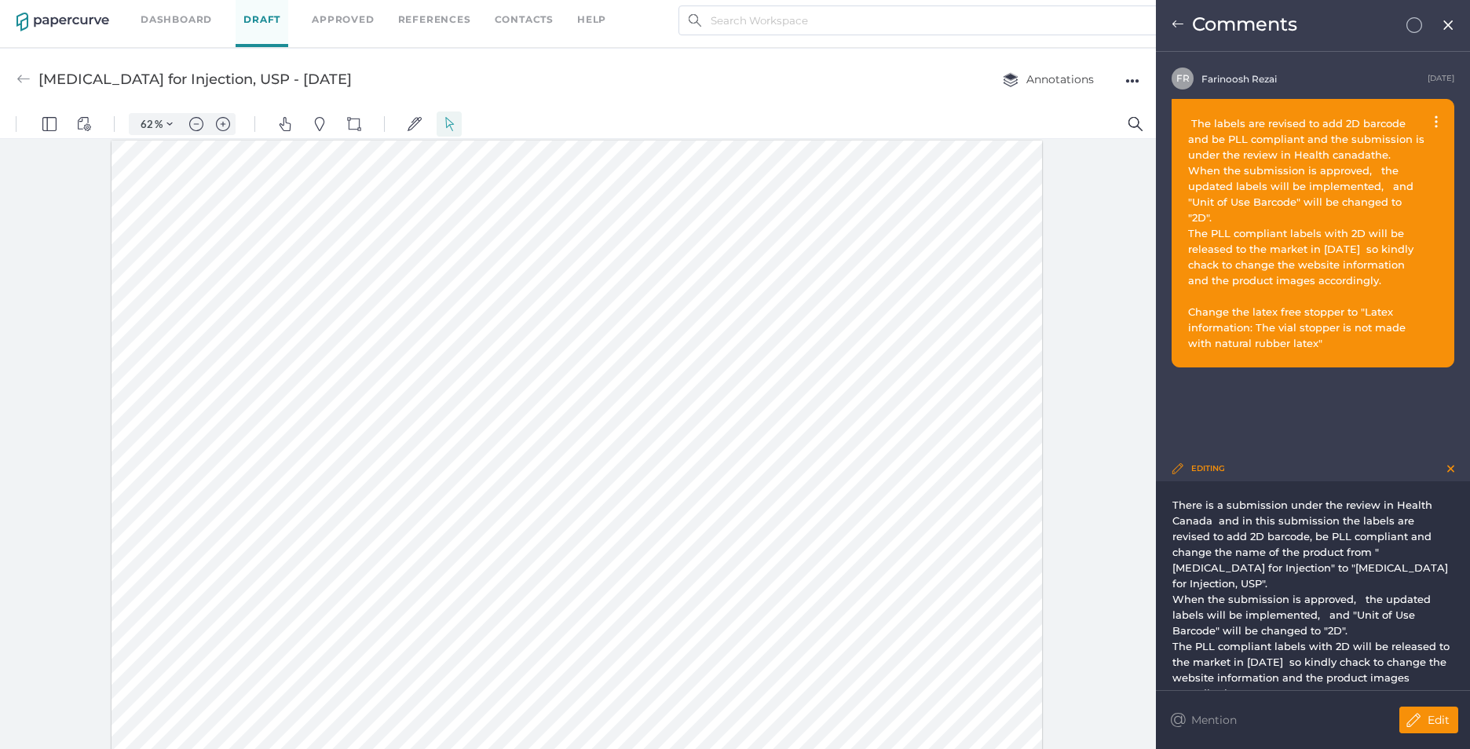
click at [1346, 593] on span "When the submission is approved, the updated labels will be implemented, and "U…" at bounding box center [1304, 615] width 262 height 44
drag, startPoint x: 1323, startPoint y: 607, endPoint x: 1333, endPoint y: 581, distance: 27.9
click at [1324, 605] on span "When the submission is approved , the updated labels will be implemented, and "…" at bounding box center [1305, 615] width 265 height 44
click at [1315, 609] on span "When the submission is approved , the updated labels will be implemented, and "…" at bounding box center [1305, 615] width 265 height 44
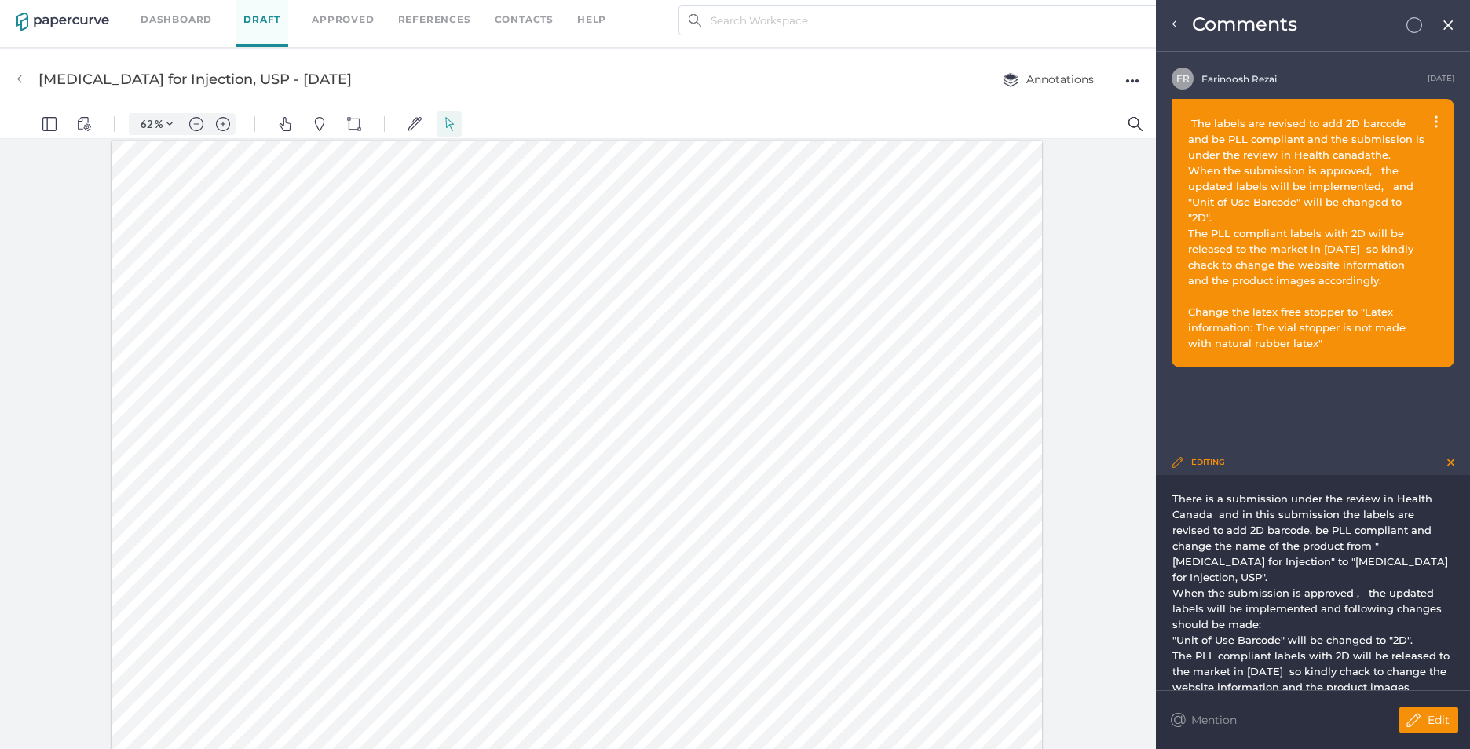
click at [1363, 587] on span "When the submission is approved , the updated labels will be implemented and fo…" at bounding box center [1309, 609] width 273 height 44
click at [1414, 632] on div ""Unit of Use Barcode" will be changed to "2D"." at bounding box center [1314, 640] width 282 height 16
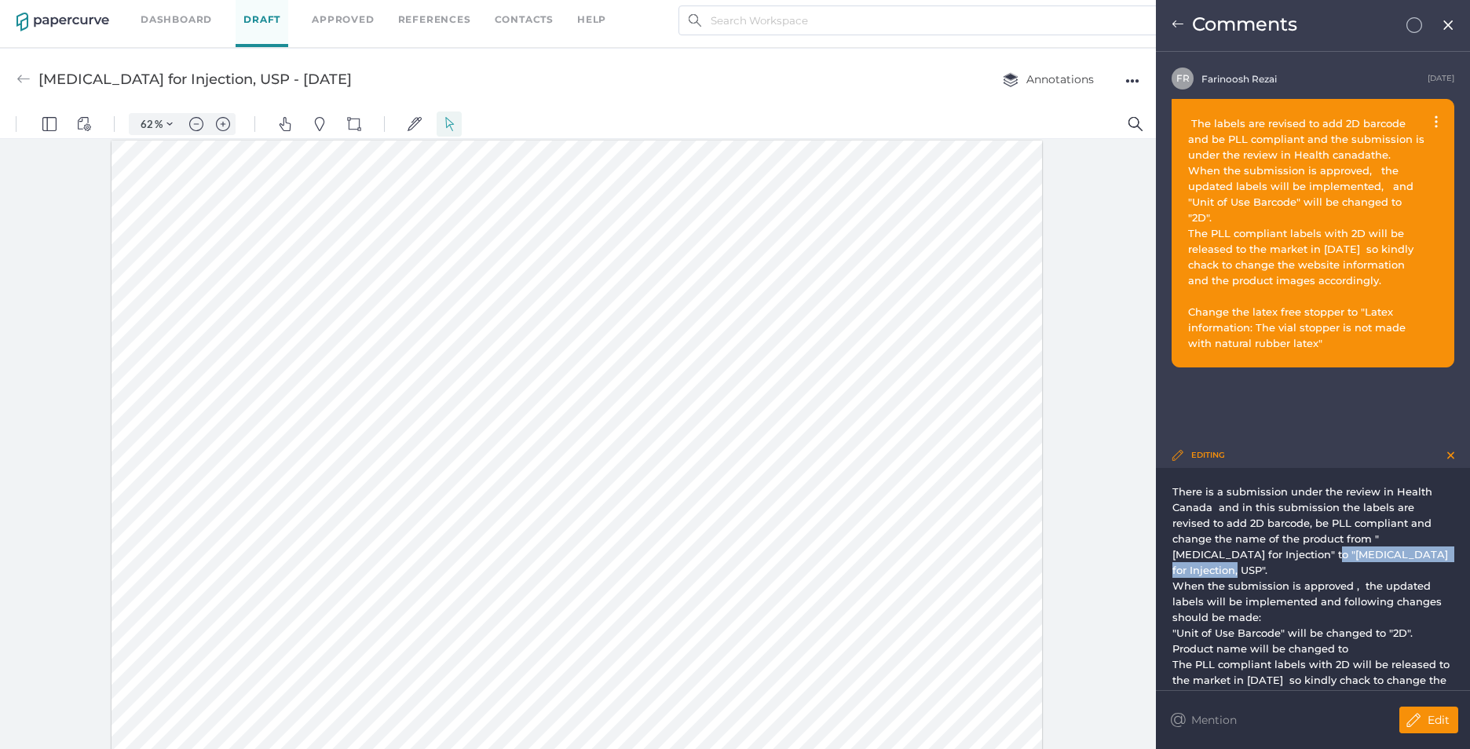
drag, startPoint x: 1242, startPoint y: 562, endPoint x: 1397, endPoint y: 562, distance: 154.7
click at [1397, 562] on span "There is a submission under the review in Health Canada and in this submission …" at bounding box center [1312, 530] width 279 height 91
copy span "Ganciclovir for Injection, USP"."
click at [1355, 642] on div "Product name will be changed to" at bounding box center [1314, 649] width 282 height 16
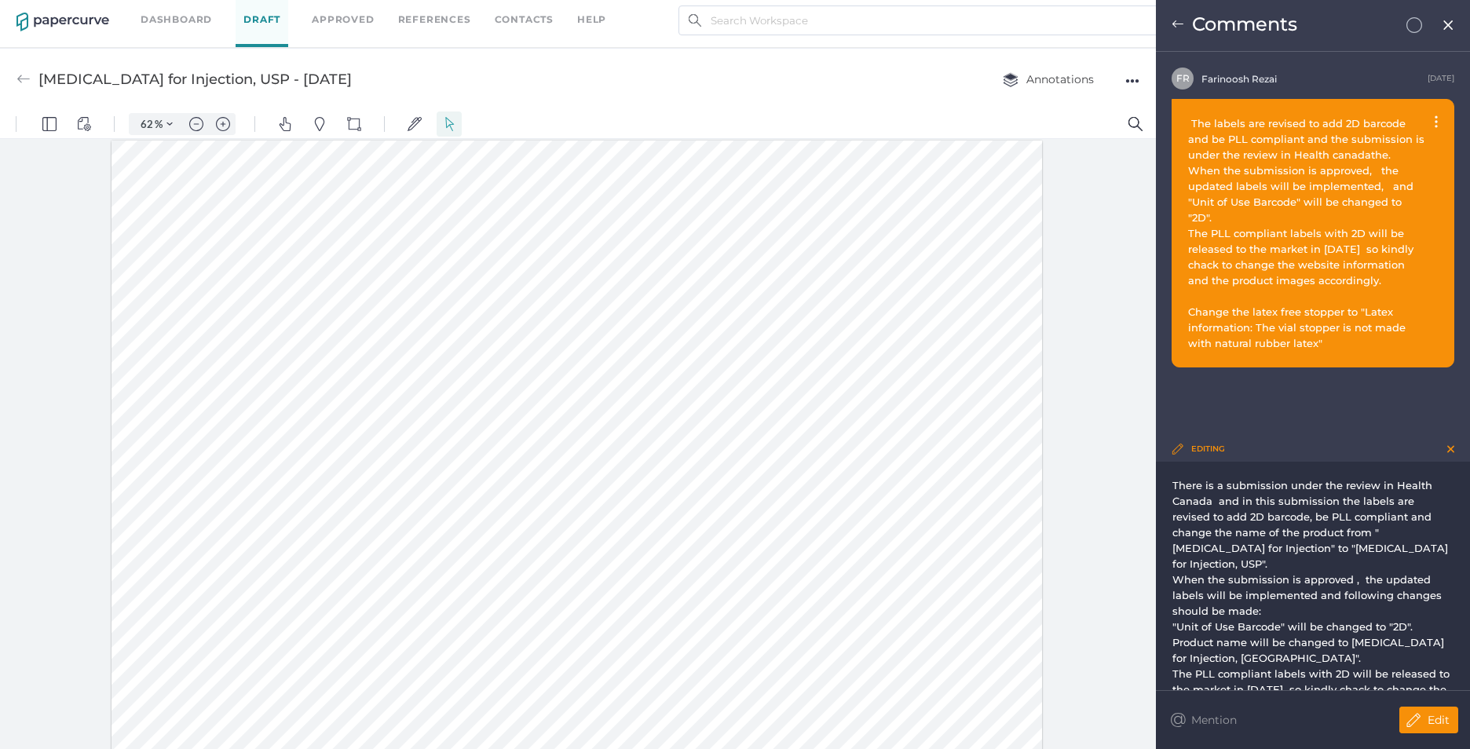
click at [1349, 573] on span "When the submission is approved , the updated labels will be implemented and fo…" at bounding box center [1309, 595] width 273 height 44
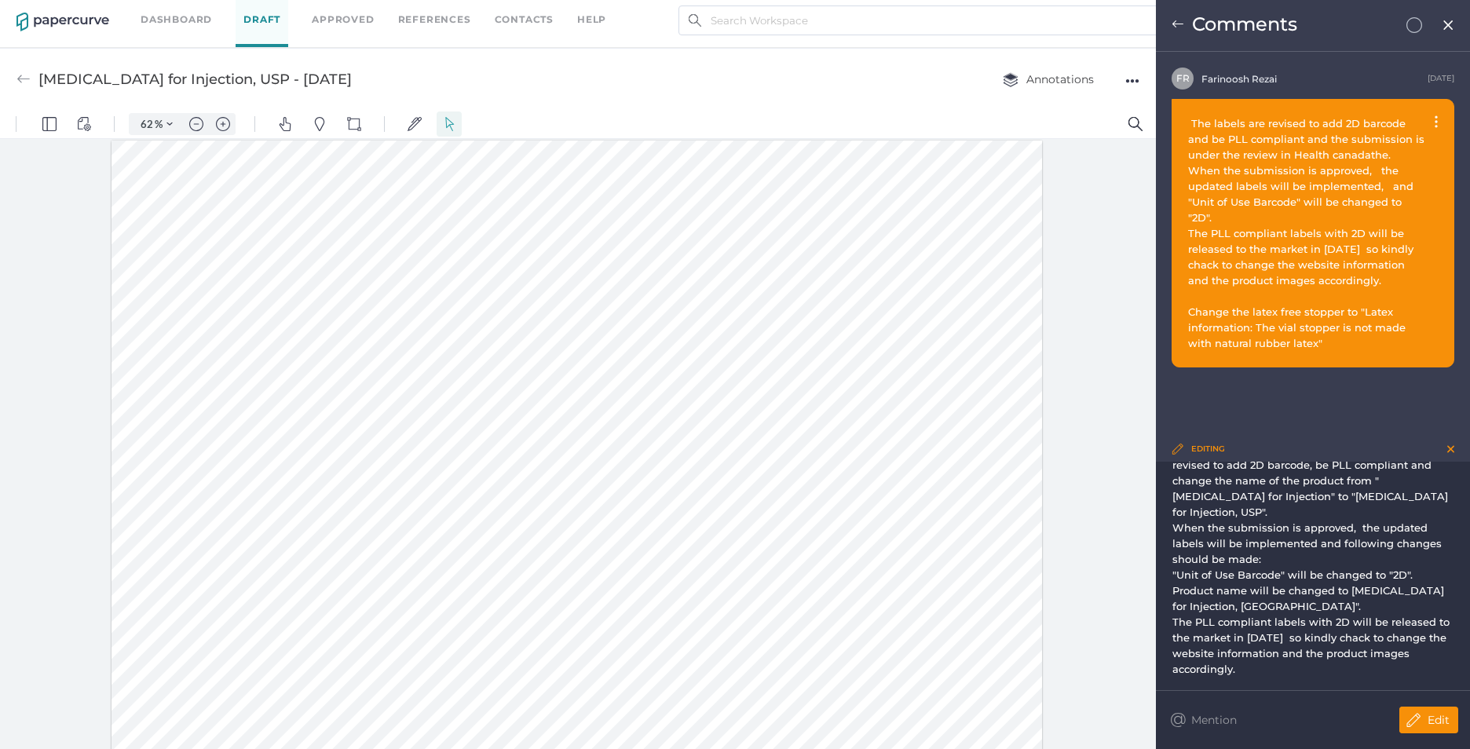
scroll to position [79, 0]
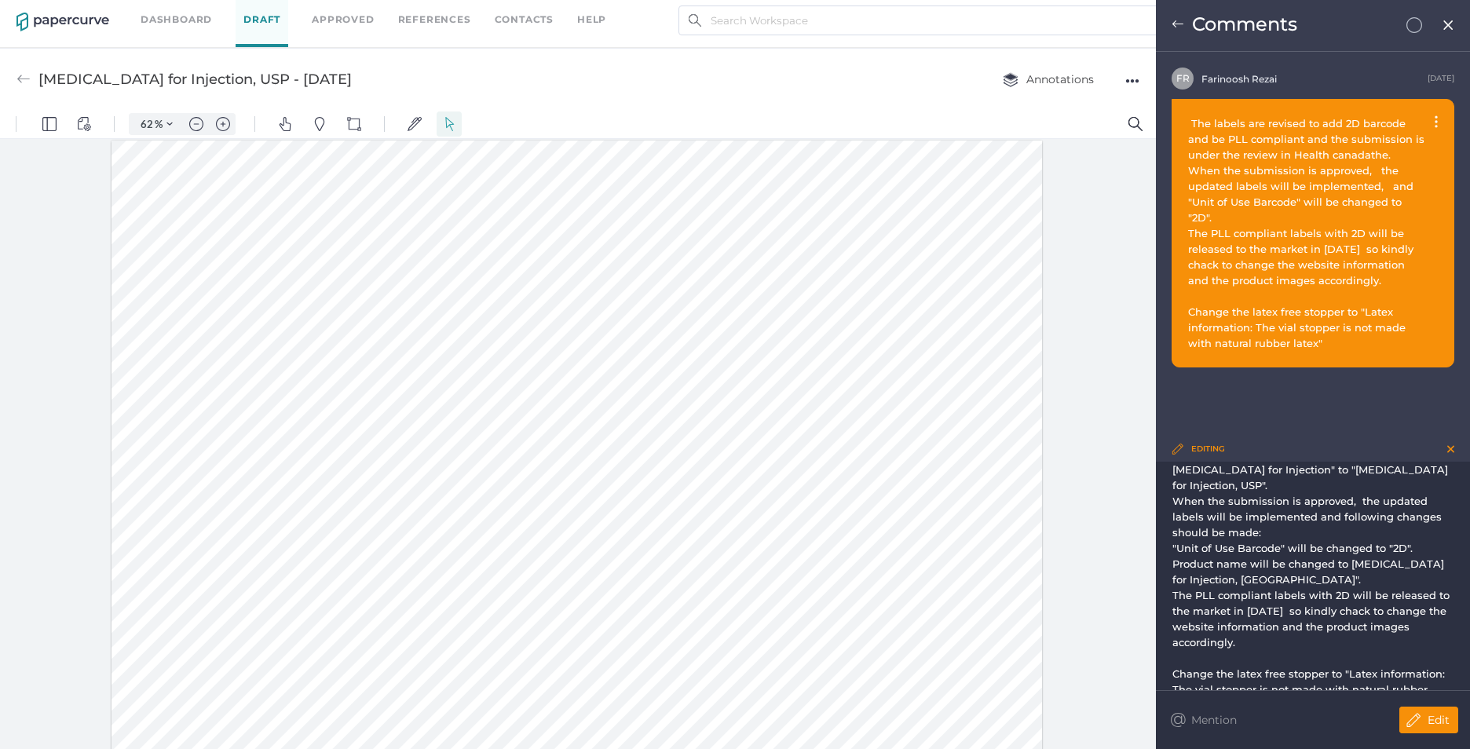
drag, startPoint x: 1350, startPoint y: 584, endPoint x: 1361, endPoint y: 507, distance: 77.7
click at [1349, 589] on span "The PLL compliant labels with 2D will be released to the market in 2026 so kind…" at bounding box center [1313, 619] width 280 height 60
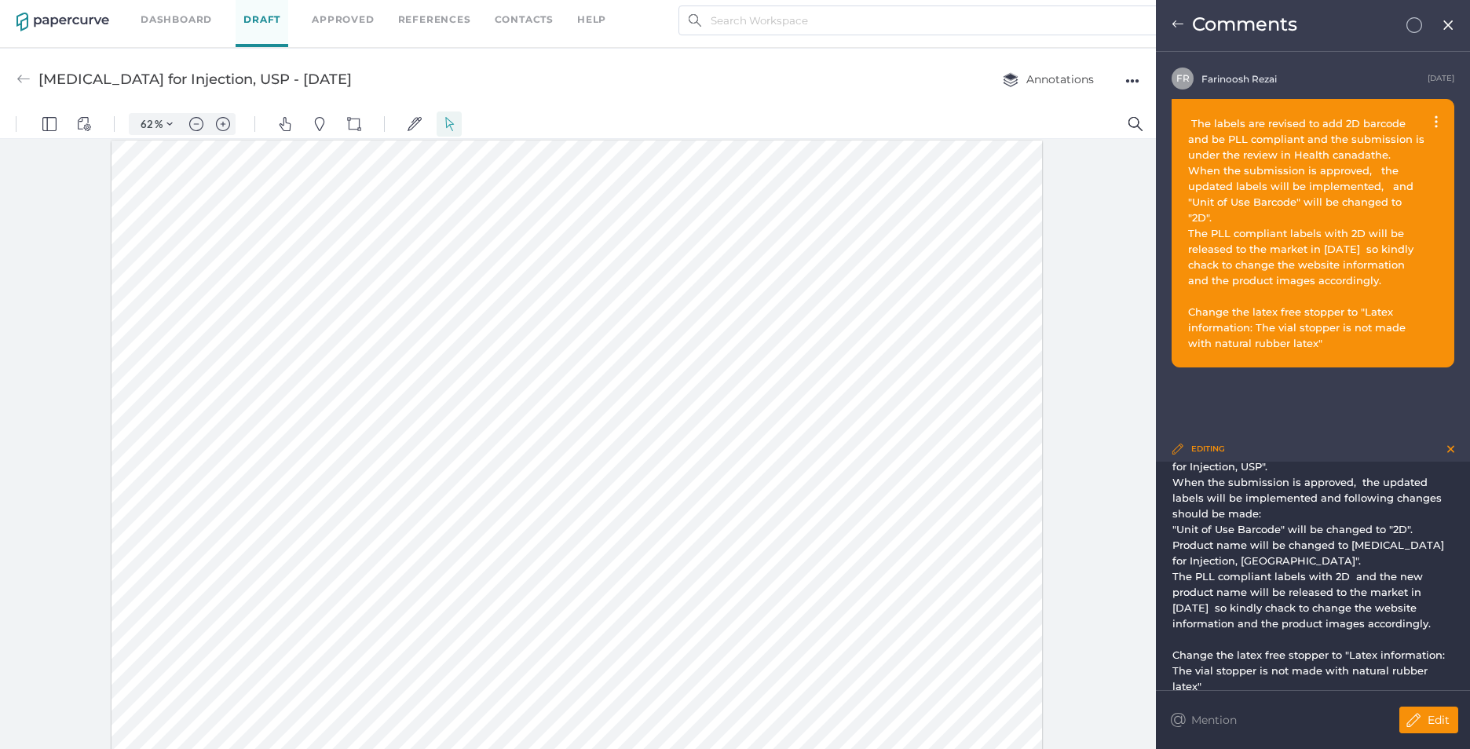
scroll to position [108, 0]
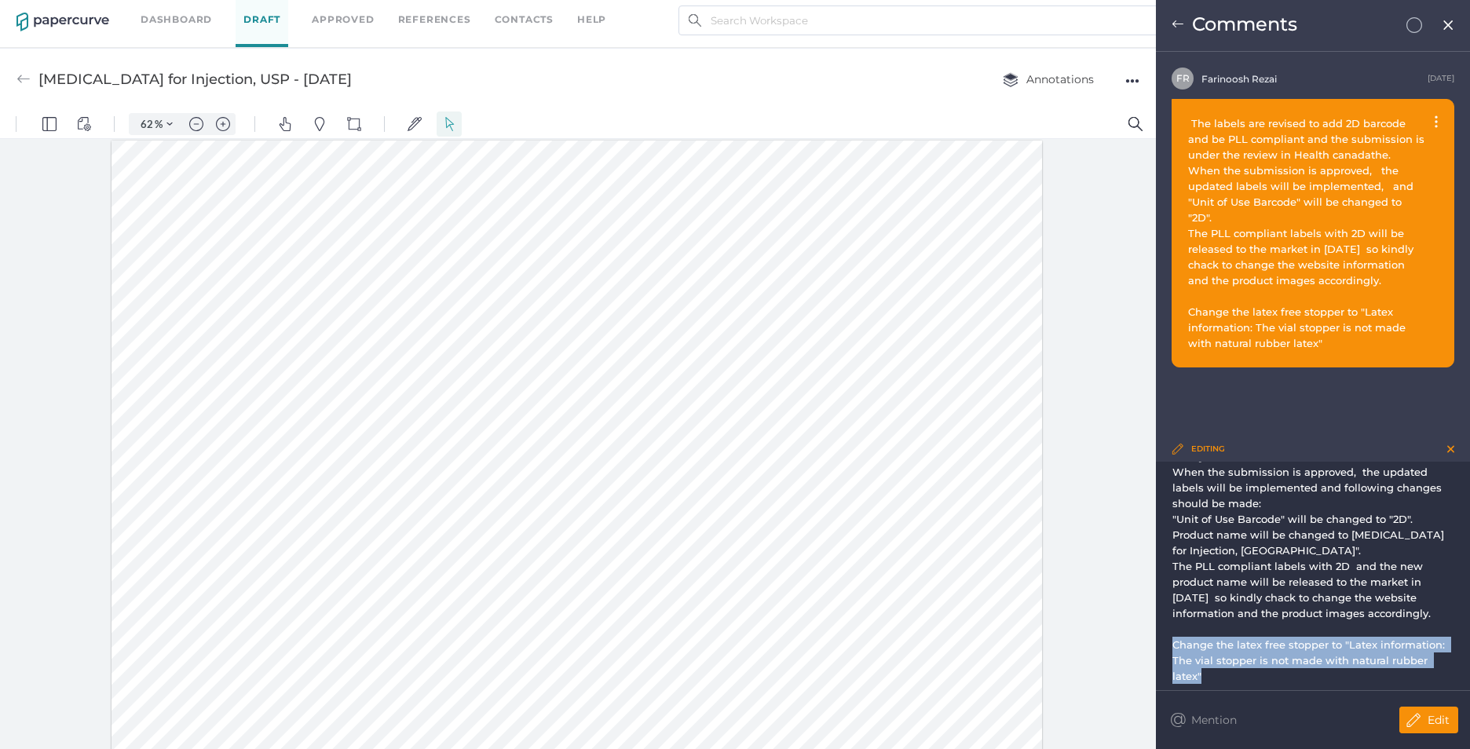
drag, startPoint x: 1174, startPoint y: 635, endPoint x: 1210, endPoint y: 664, distance: 45.9
click at [1210, 664] on div "Change the latex free stopper to "Latex information: The vial stopper is not ma…" at bounding box center [1314, 660] width 282 height 47
copy span "Change the latex free stopper to "Latex information: The vial stopper is not ma…"
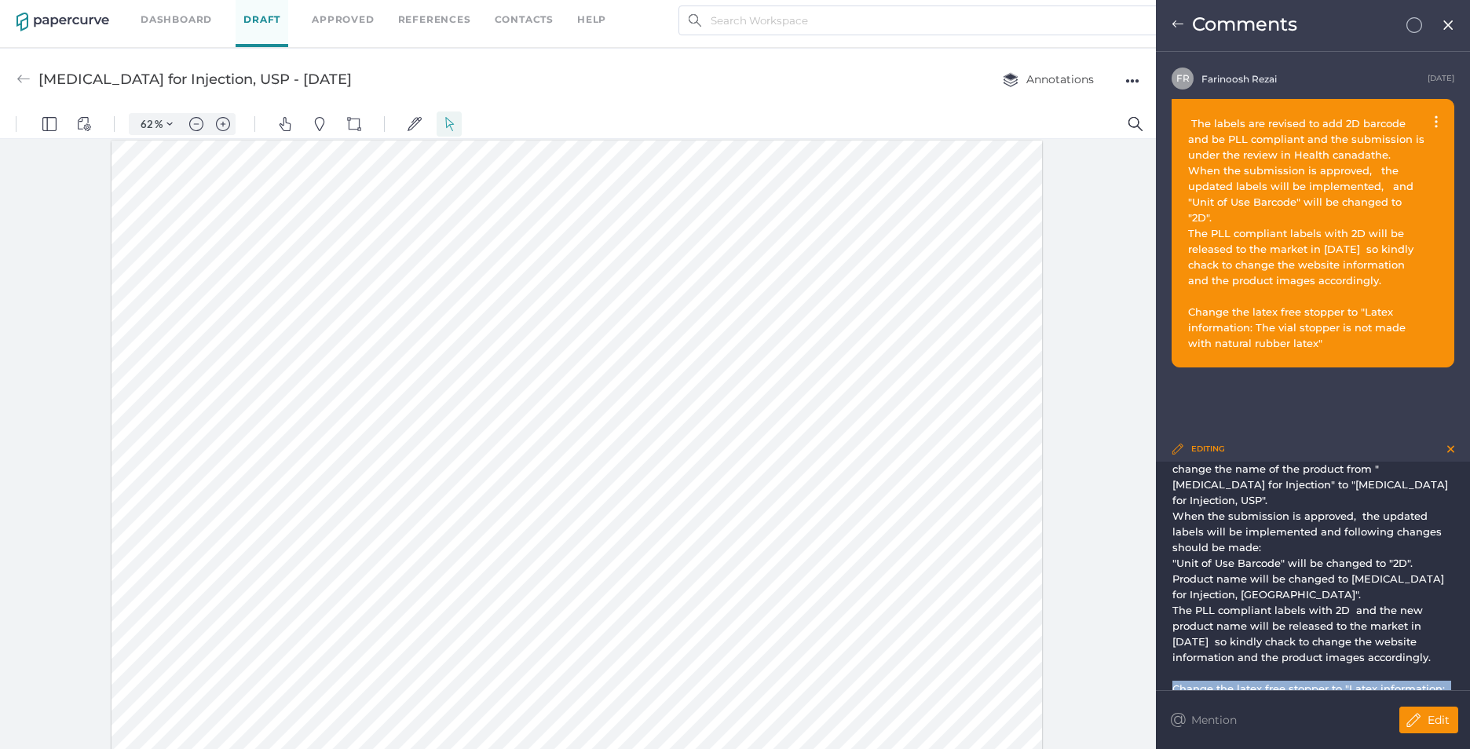
scroll to position [0, 0]
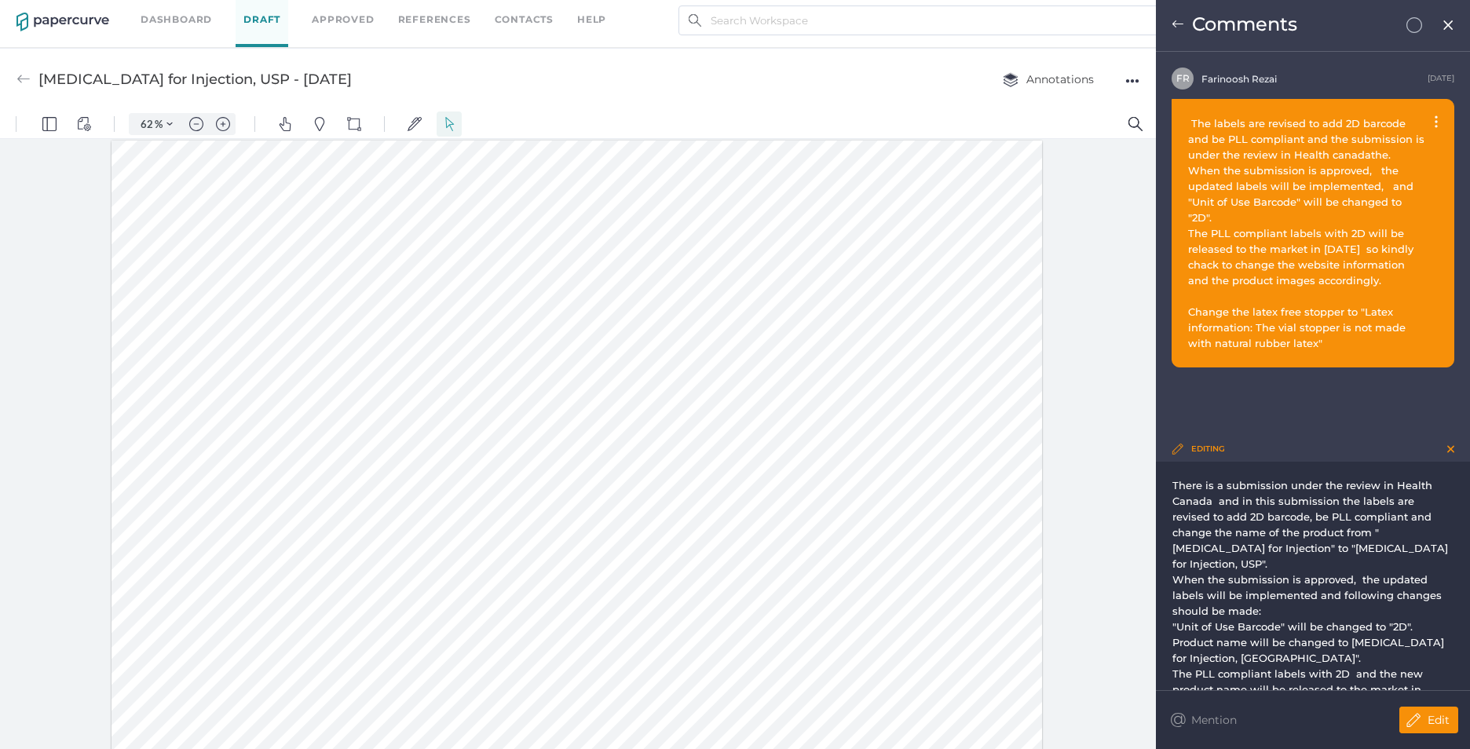
click at [1173, 494] on span "There is a submission under the review in Health Canada and in this submission …" at bounding box center [1312, 524] width 279 height 91
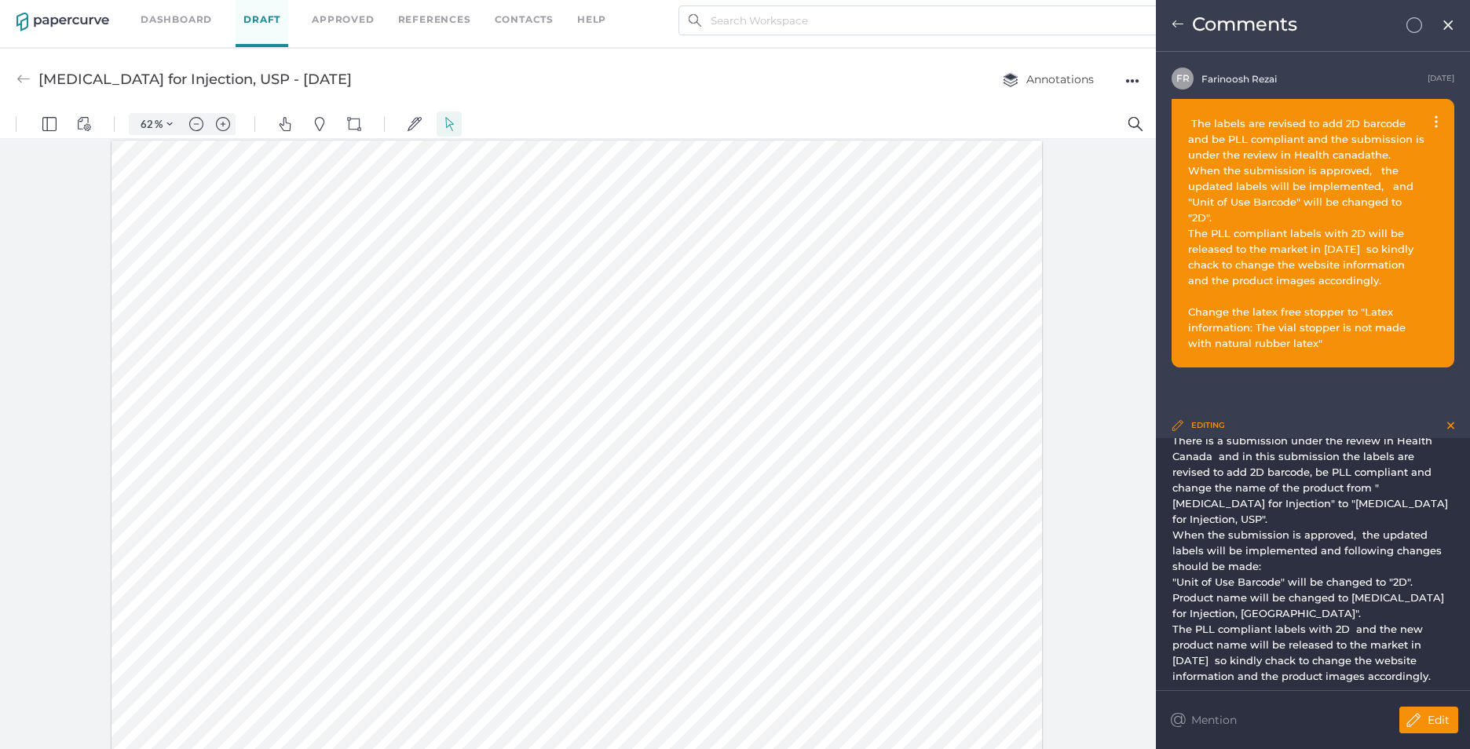
scroll to position [154, 0]
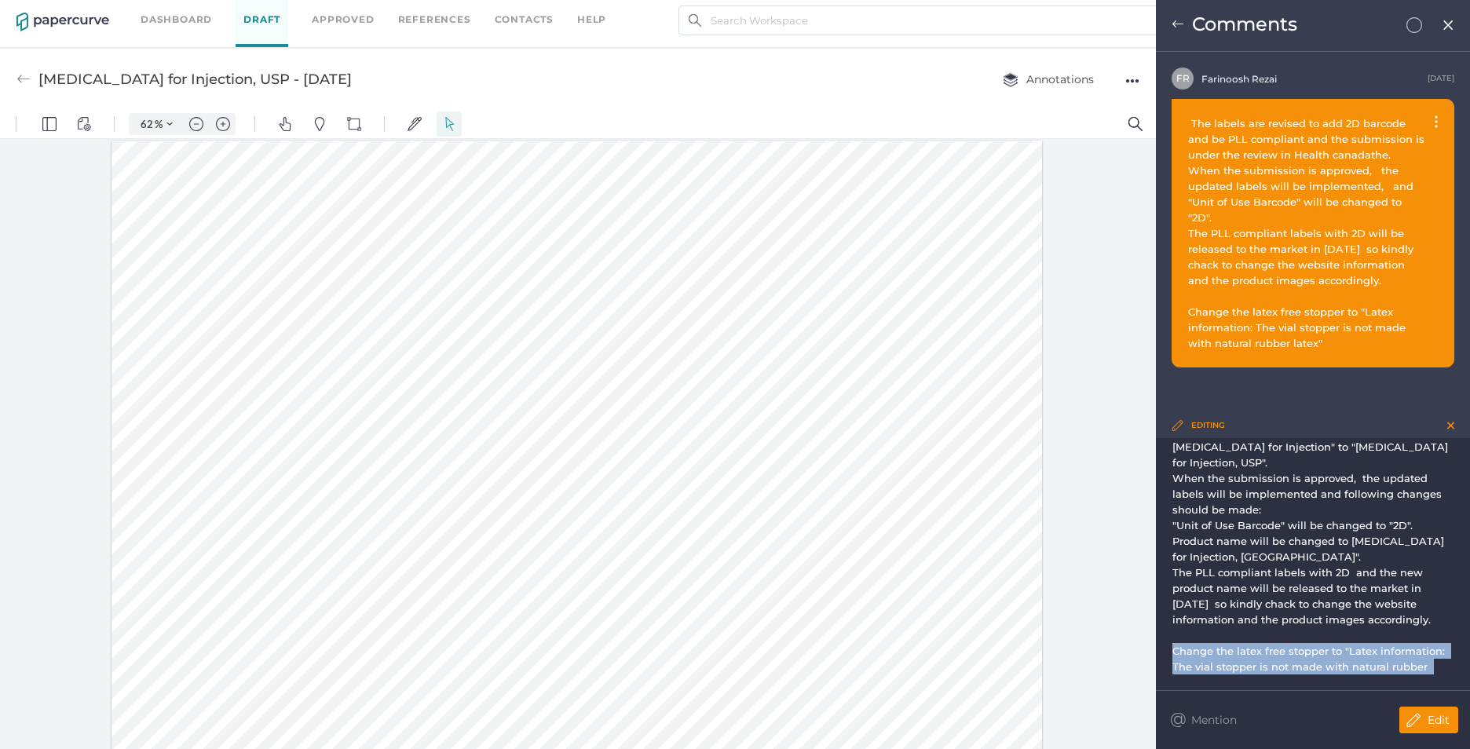
drag, startPoint x: 1173, startPoint y: 636, endPoint x: 1210, endPoint y: 668, distance: 48.5
click at [1215, 671] on div "Change the latex free stopper to "Latex information: The vial stopper is not ma…" at bounding box center [1314, 666] width 282 height 47
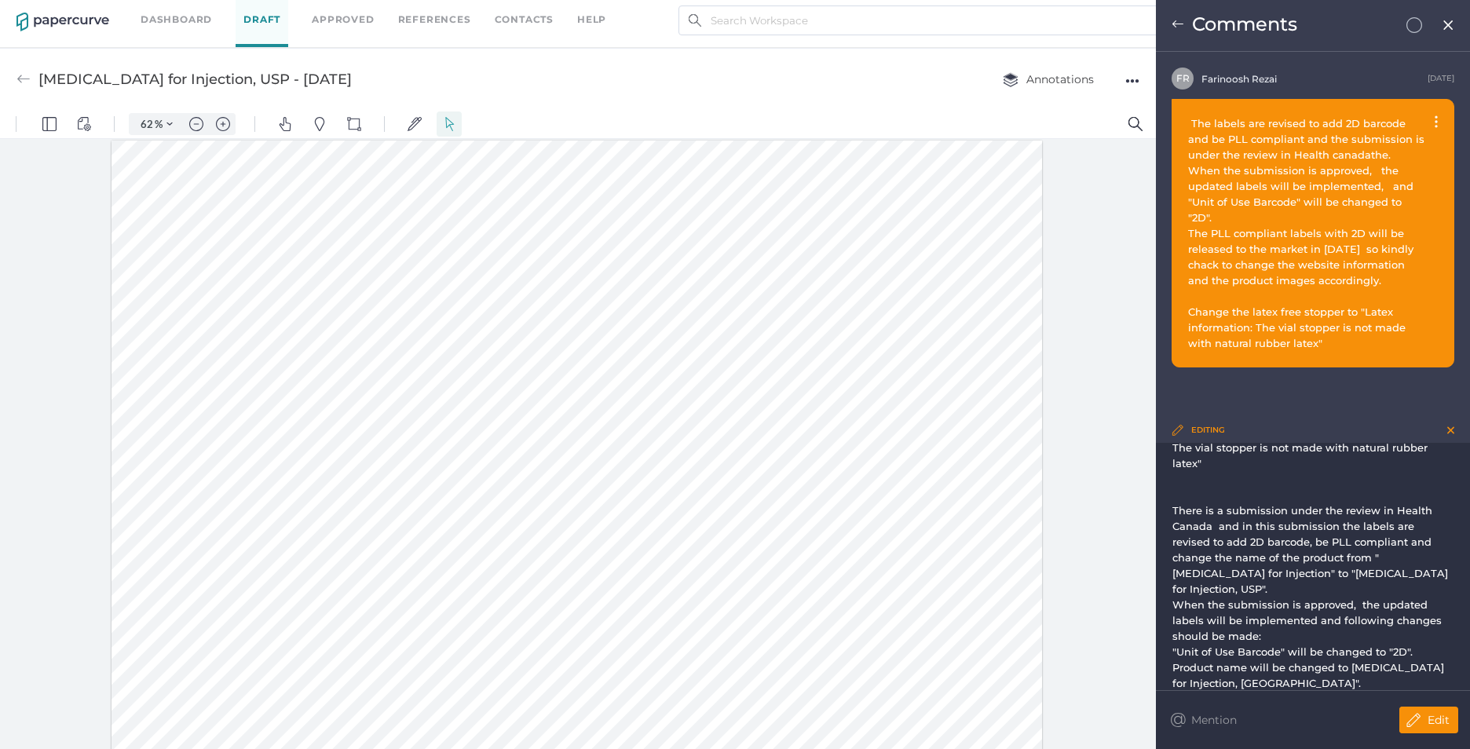
scroll to position [0, 0]
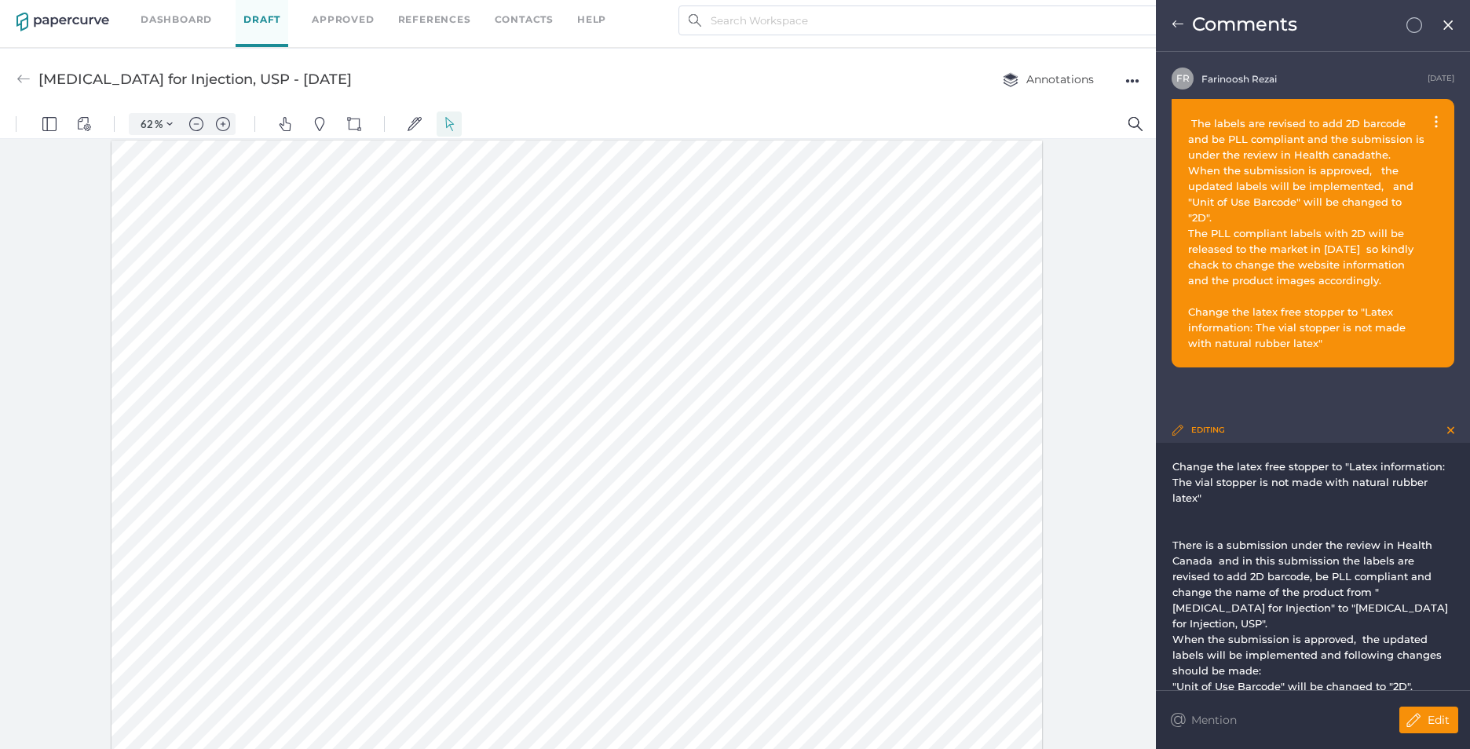
click at [1187, 521] on div at bounding box center [1314, 514] width 282 height 16
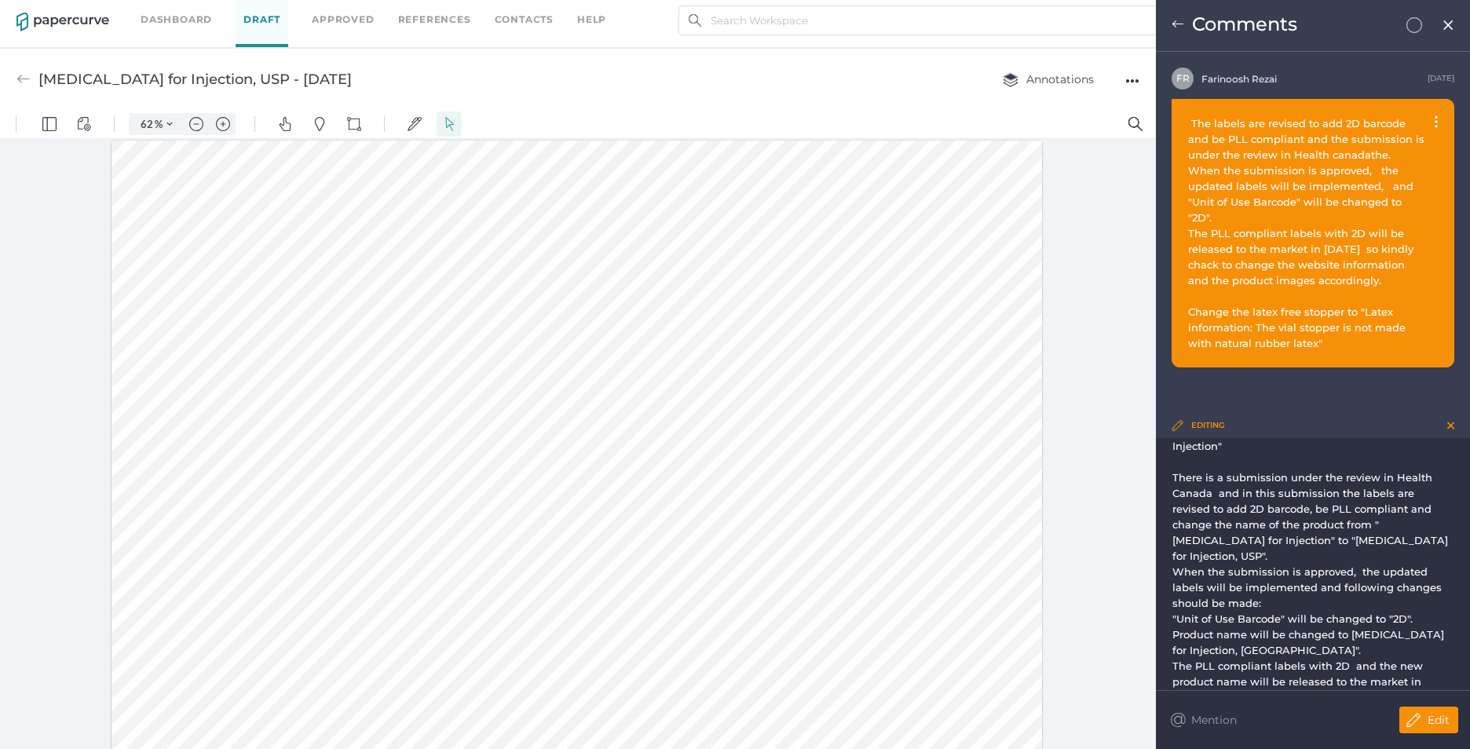
scroll to position [145, 0]
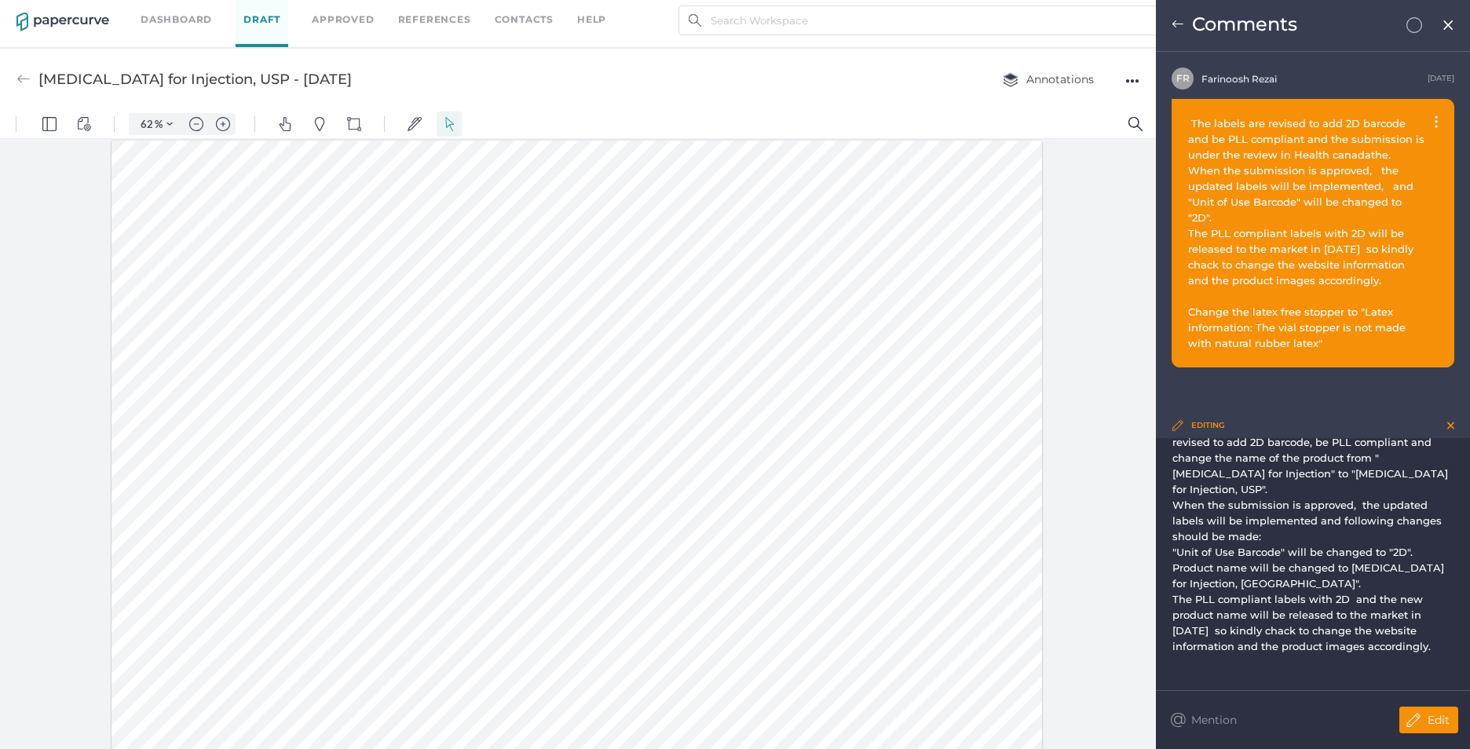
click at [1238, 620] on span "The PLL compliant labels with 2D and the new product name will be released to t…" at bounding box center [1302, 623] width 258 height 60
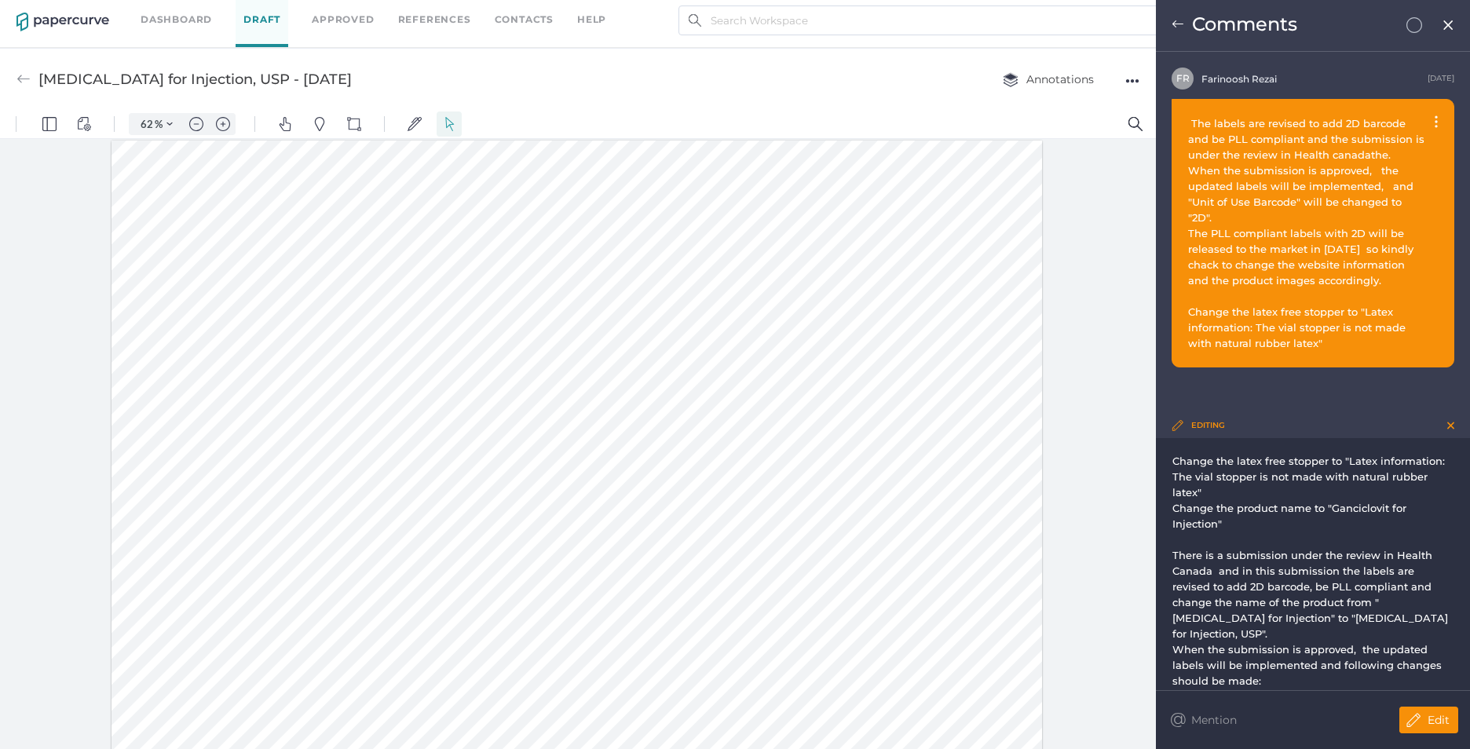
scroll to position [0, 0]
click at [1229, 529] on div "Change the product name to "Ganciclovit for Injection"" at bounding box center [1314, 516] width 282 height 31
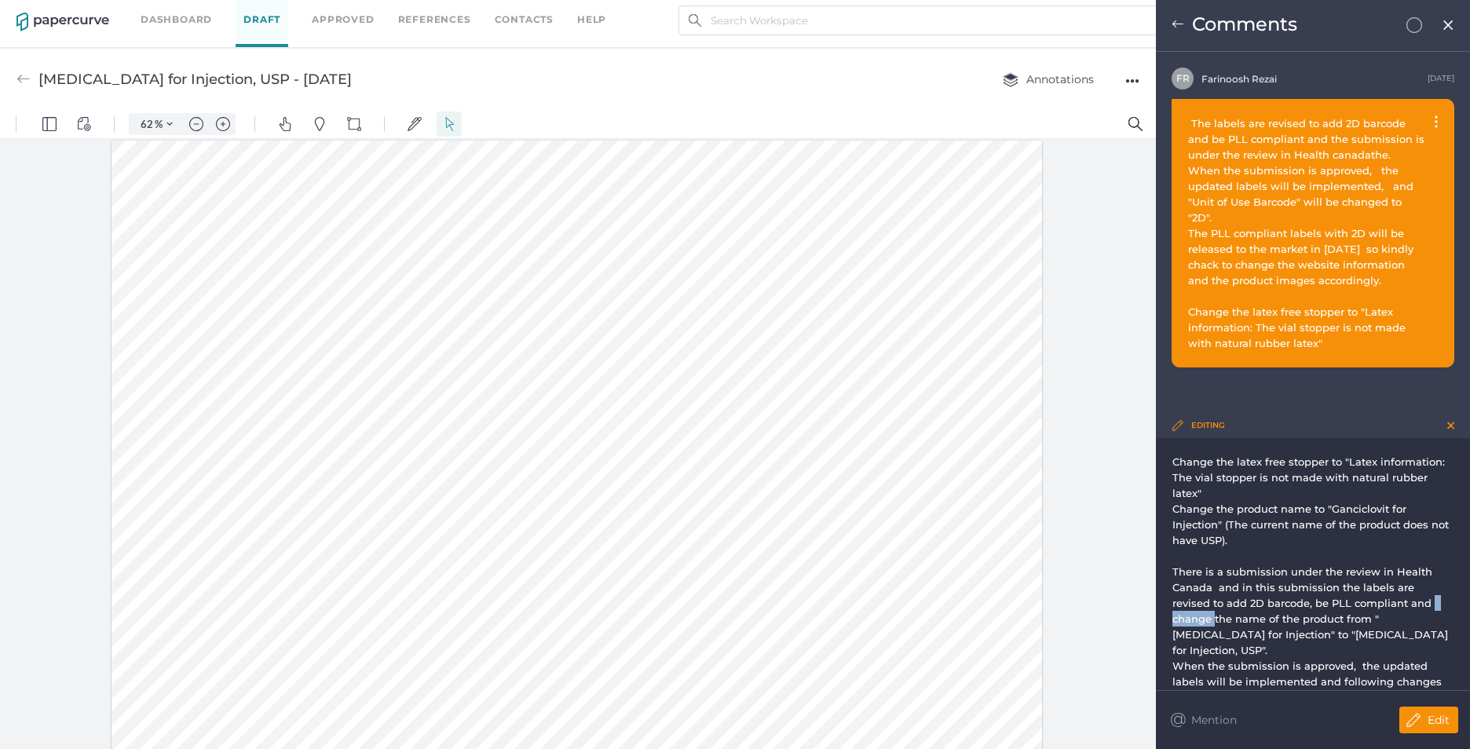
drag, startPoint x: 1389, startPoint y: 601, endPoint x: 1432, endPoint y: 597, distance: 43.4
click at [1435, 603] on div "There is a submission under the review in Health Canada and in this submission …" at bounding box center [1314, 611] width 282 height 94
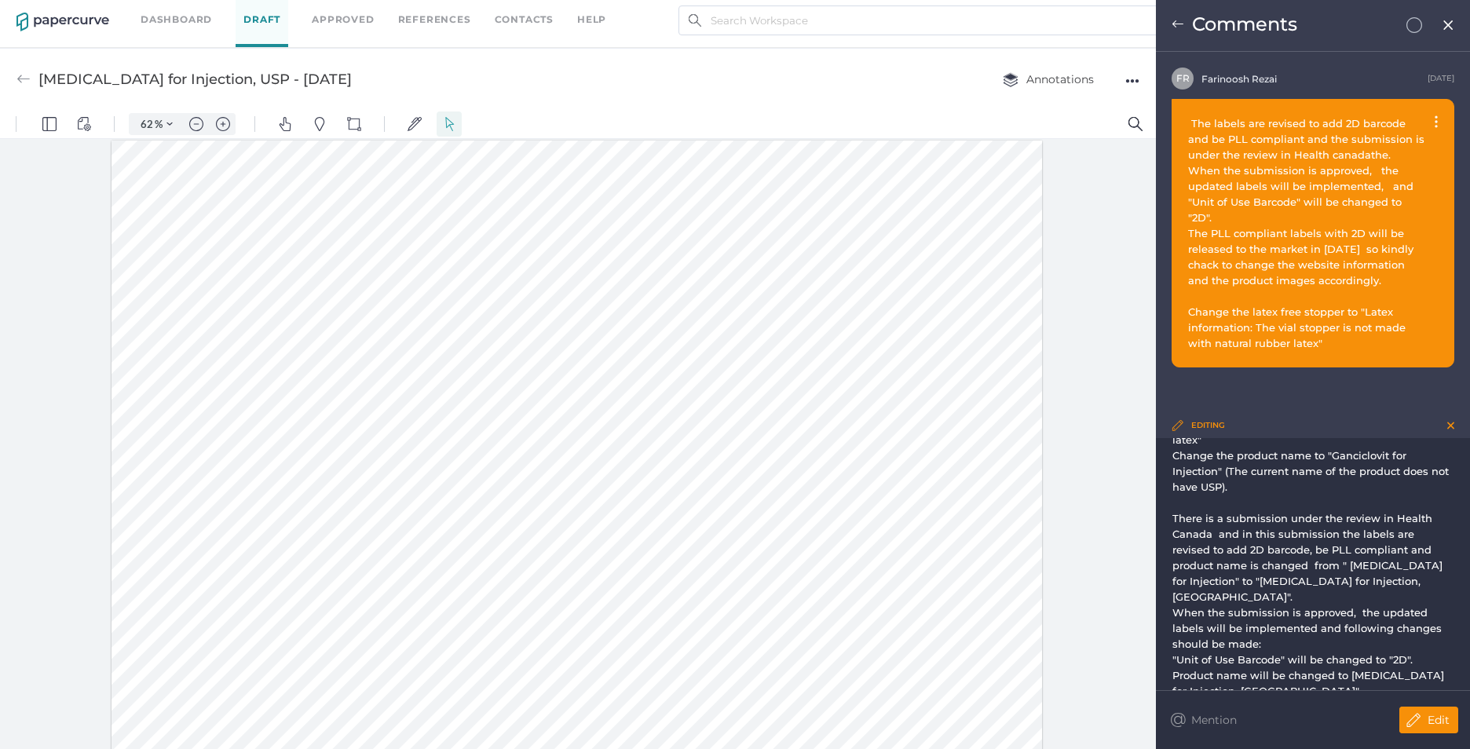
scroll to position [79, 0]
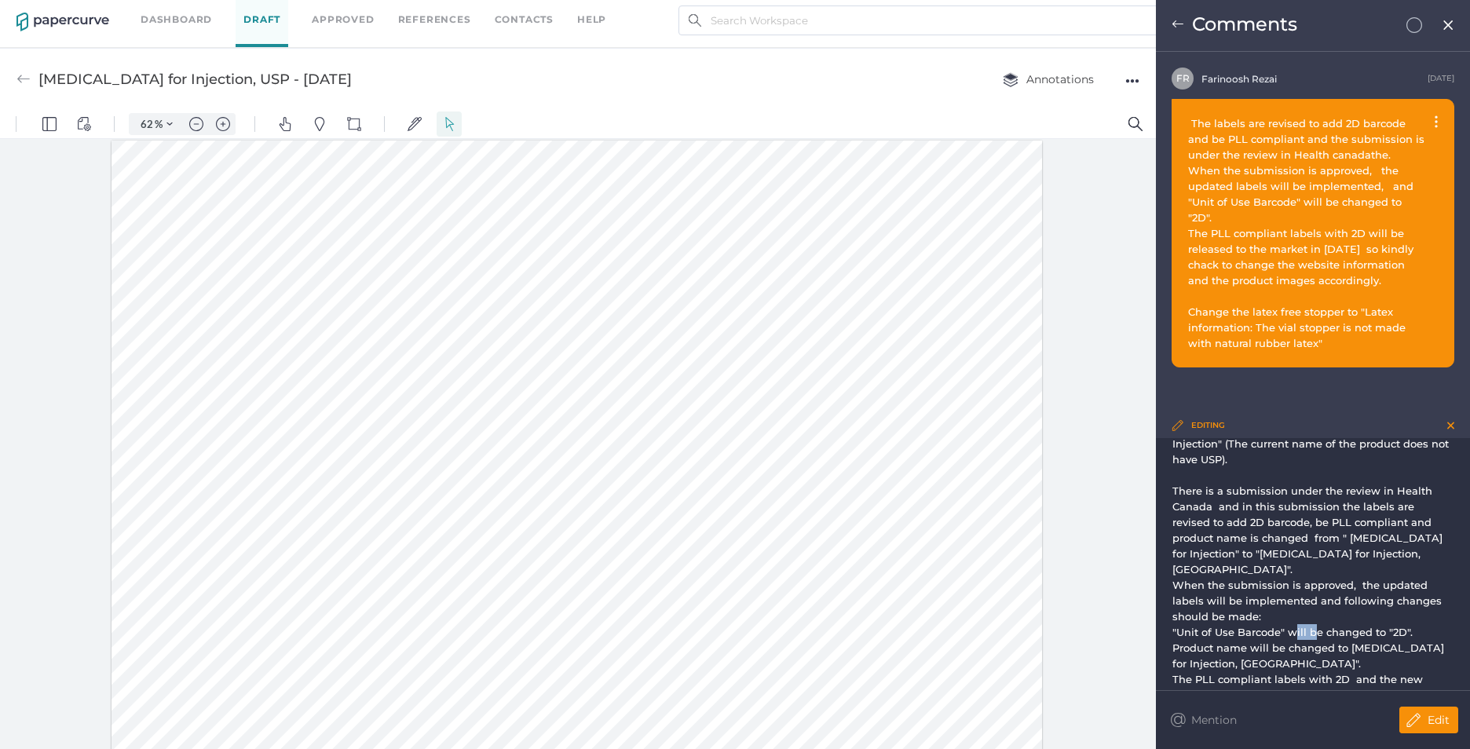
drag, startPoint x: 1308, startPoint y: 618, endPoint x: 1293, endPoint y: 615, distance: 16.0
click at [1293, 626] on span ""Unit of Use Barcode" will be changed to "2D"." at bounding box center [1293, 632] width 240 height 13
drag, startPoint x: 1270, startPoint y: 635, endPoint x: 1253, endPoint y: 631, distance: 17.7
click at [1253, 642] on span "Product name will be changed to Ganciclovir for Injection, USP"." at bounding box center [1310, 656] width 275 height 28
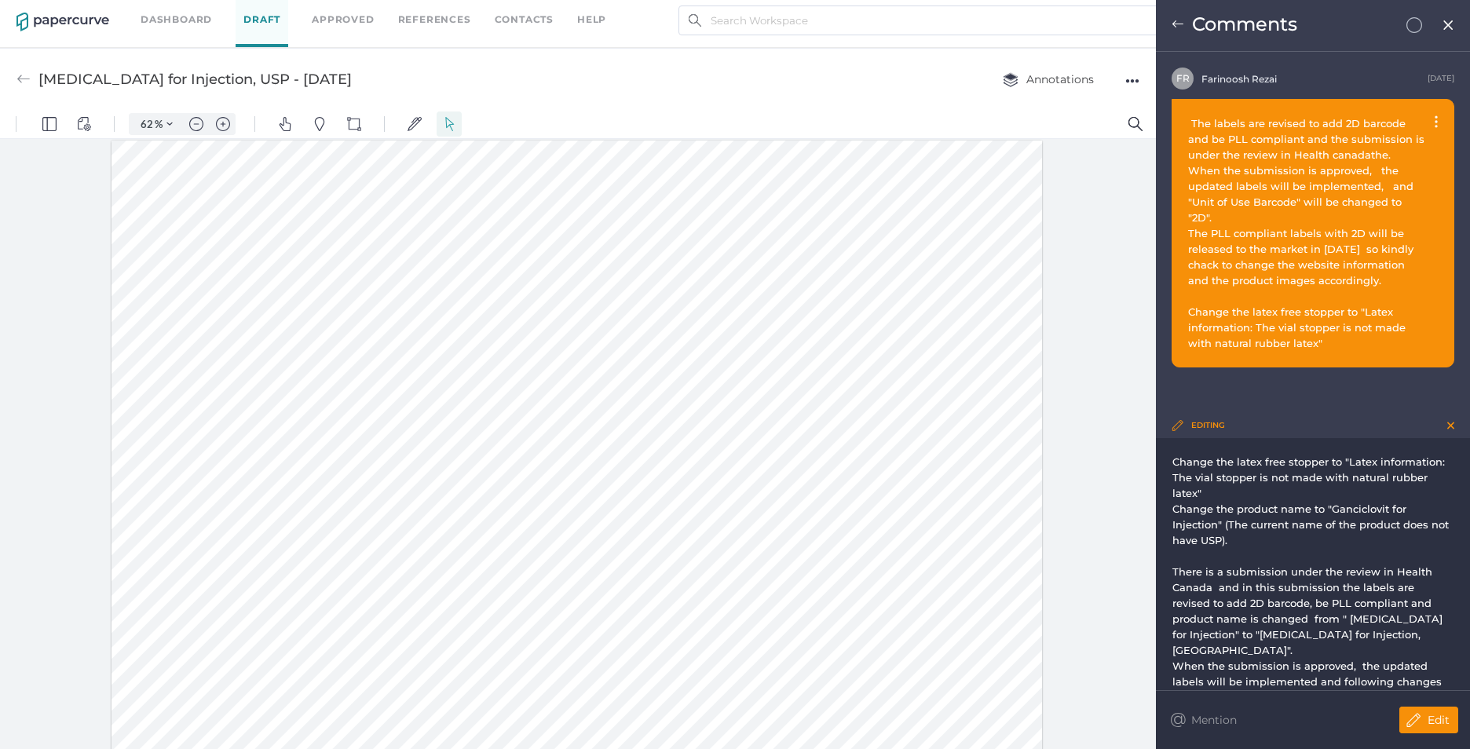
drag, startPoint x: 1425, startPoint y: 717, endPoint x: 1407, endPoint y: 703, distance: 22.9
click at [1424, 715] on img at bounding box center [1413, 720] width 28 height 27
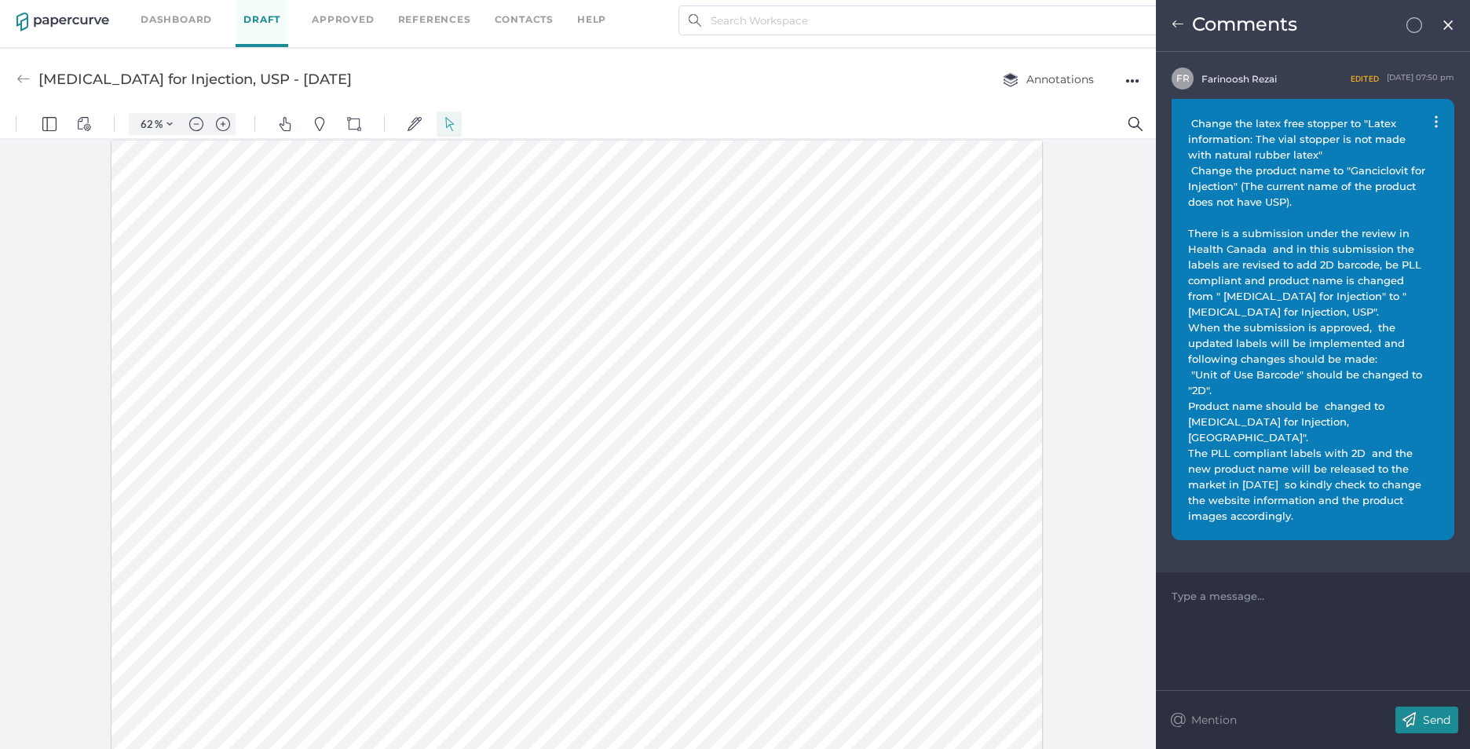
click at [1176, 20] on img at bounding box center [1178, 24] width 13 height 13
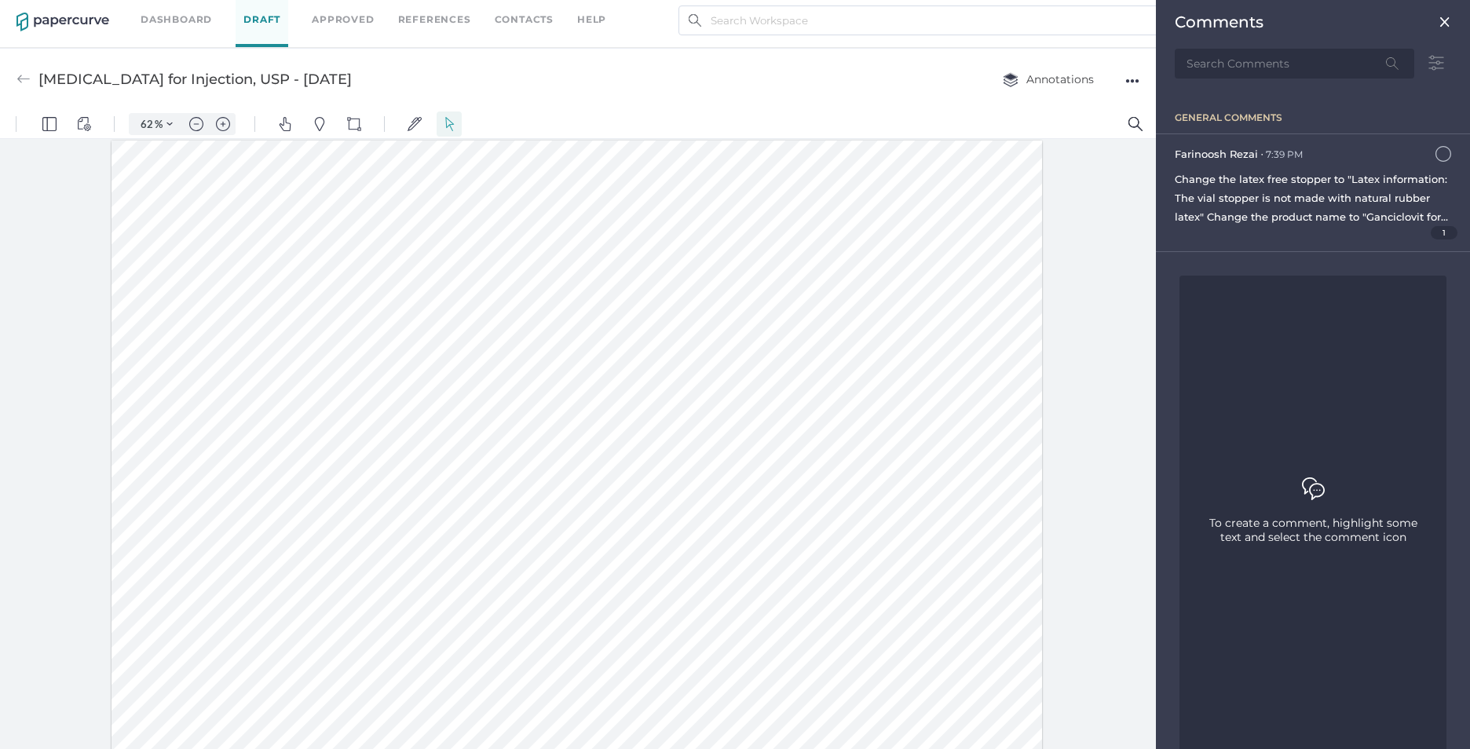
click at [1130, 80] on div "●●●" at bounding box center [1132, 81] width 14 height 22
click at [1055, 317] on div at bounding box center [578, 444] width 1156 height 610
click at [1439, 20] on img at bounding box center [1445, 22] width 13 height 13
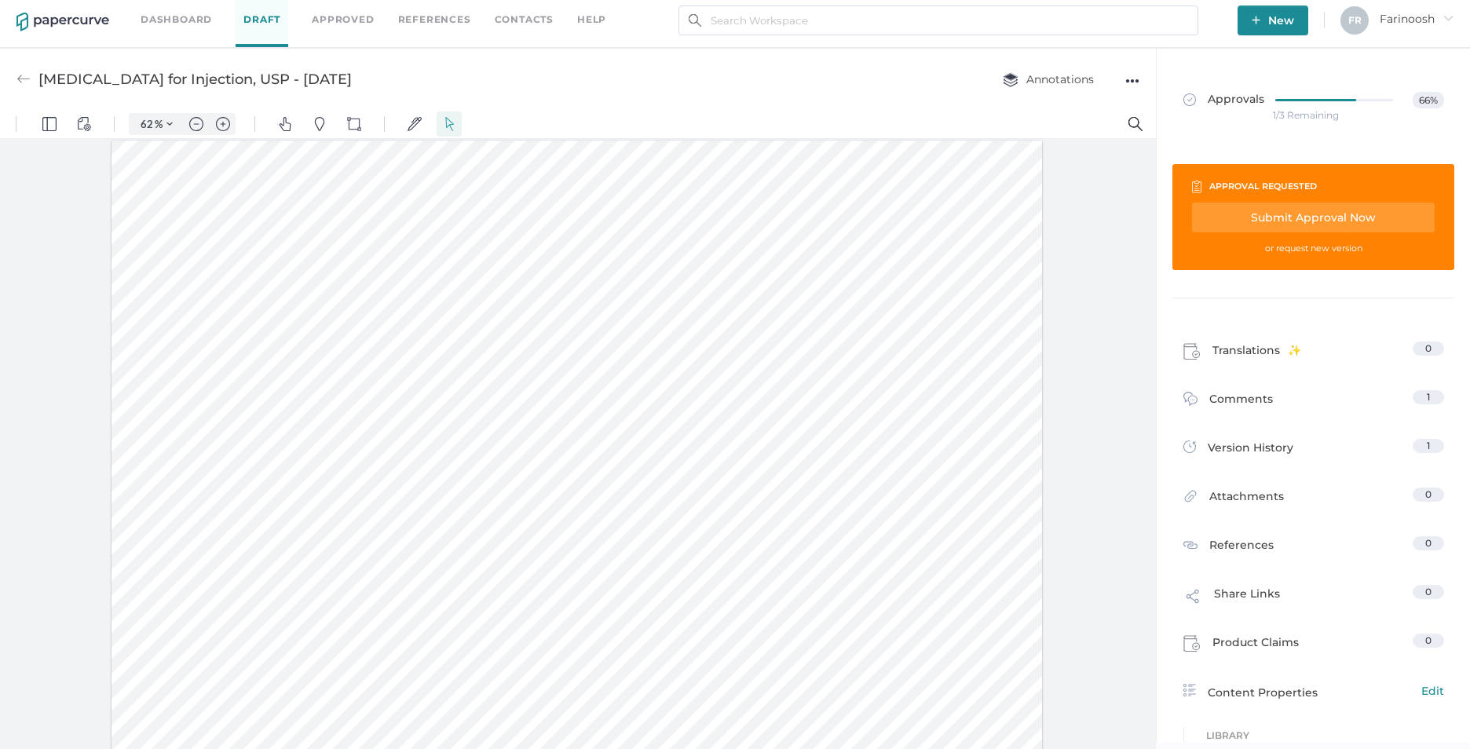
click at [1287, 214] on div "Submit Approval Now" at bounding box center [1313, 218] width 243 height 30
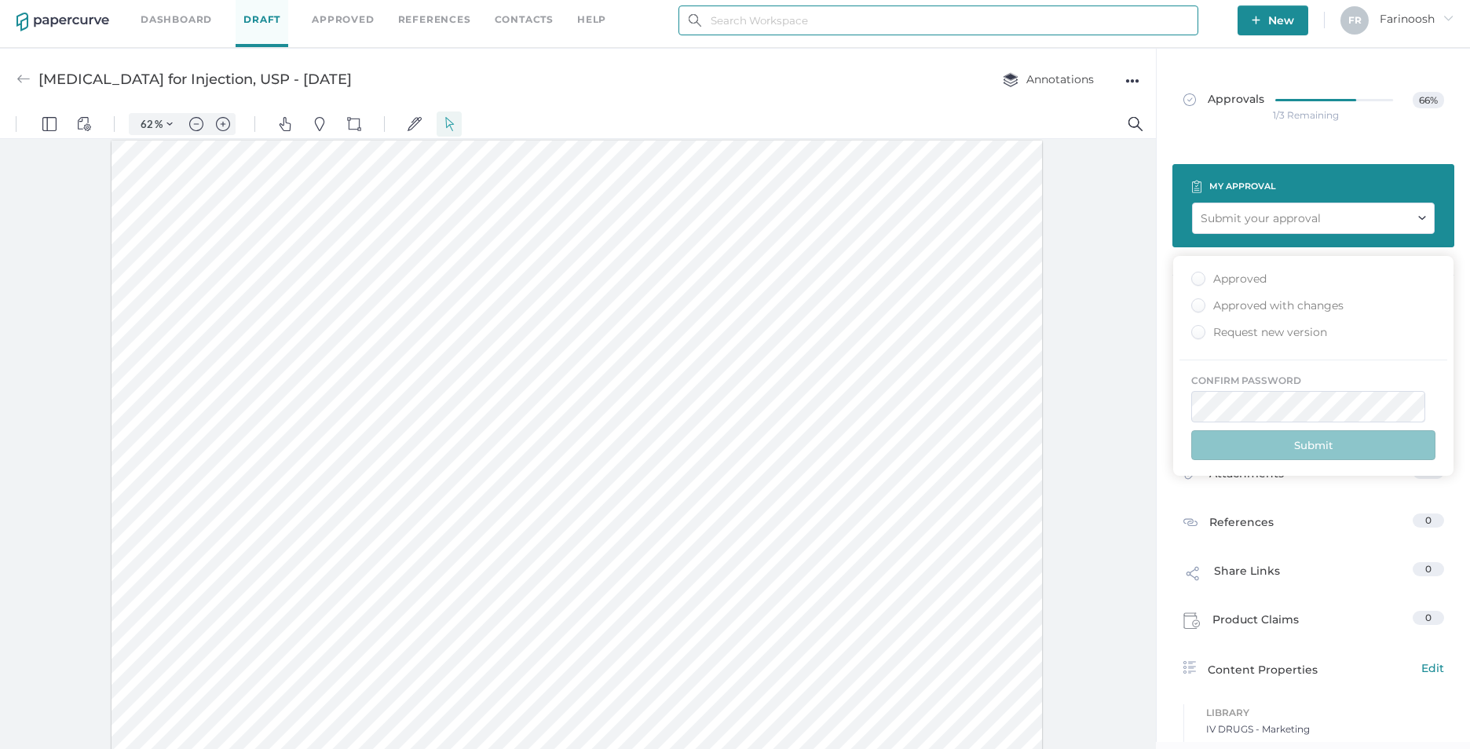
type input "[EMAIL_ADDRESS][DOMAIN_NAME]"
click at [1204, 307] on div "Approved with changes" at bounding box center [1267, 305] width 152 height 15
click at [1195, 301] on input "Approved with changes" at bounding box center [1195, 301] width 0 height 0
drag, startPoint x: 1318, startPoint y: 442, endPoint x: 1062, endPoint y: 387, distance: 261.9
click at [1318, 442] on button "Submit" at bounding box center [1313, 445] width 244 height 30
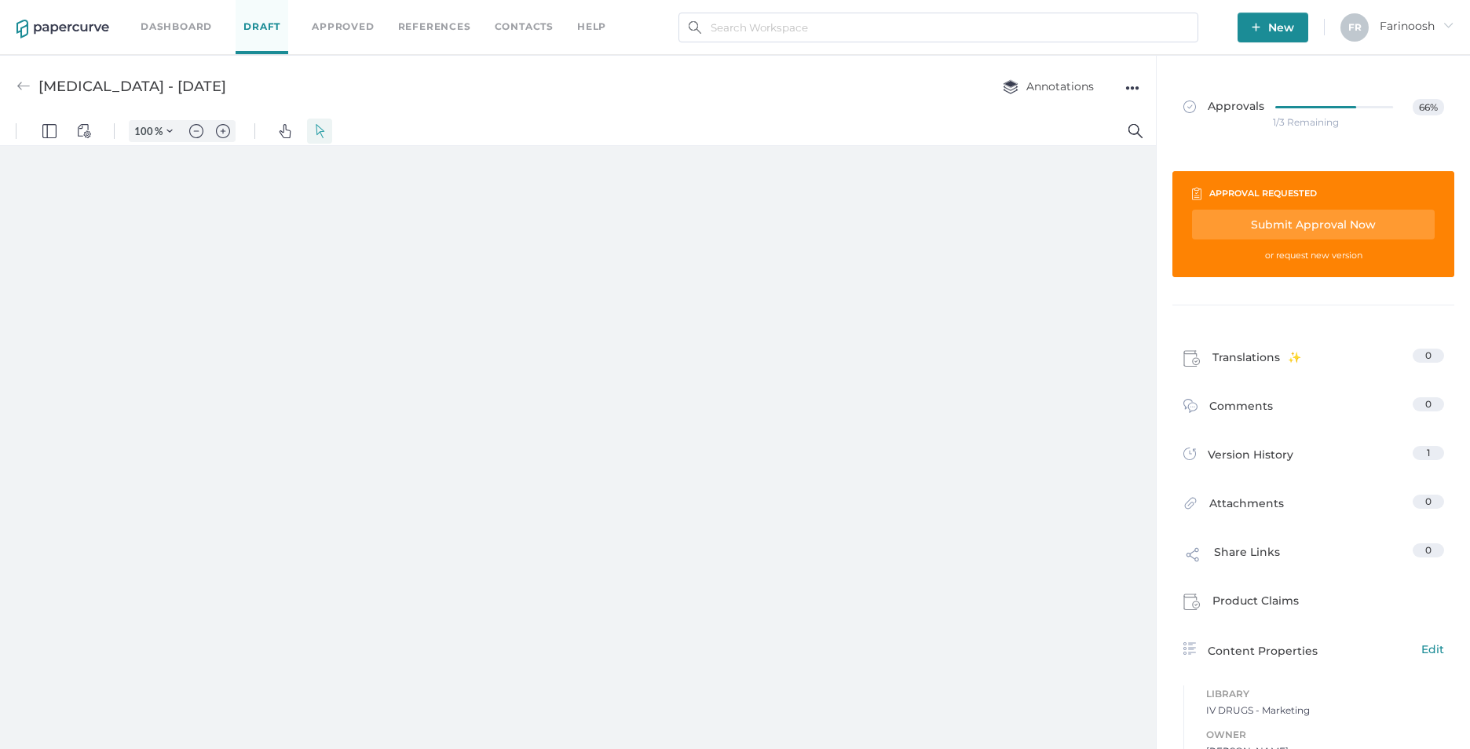
type input "62"
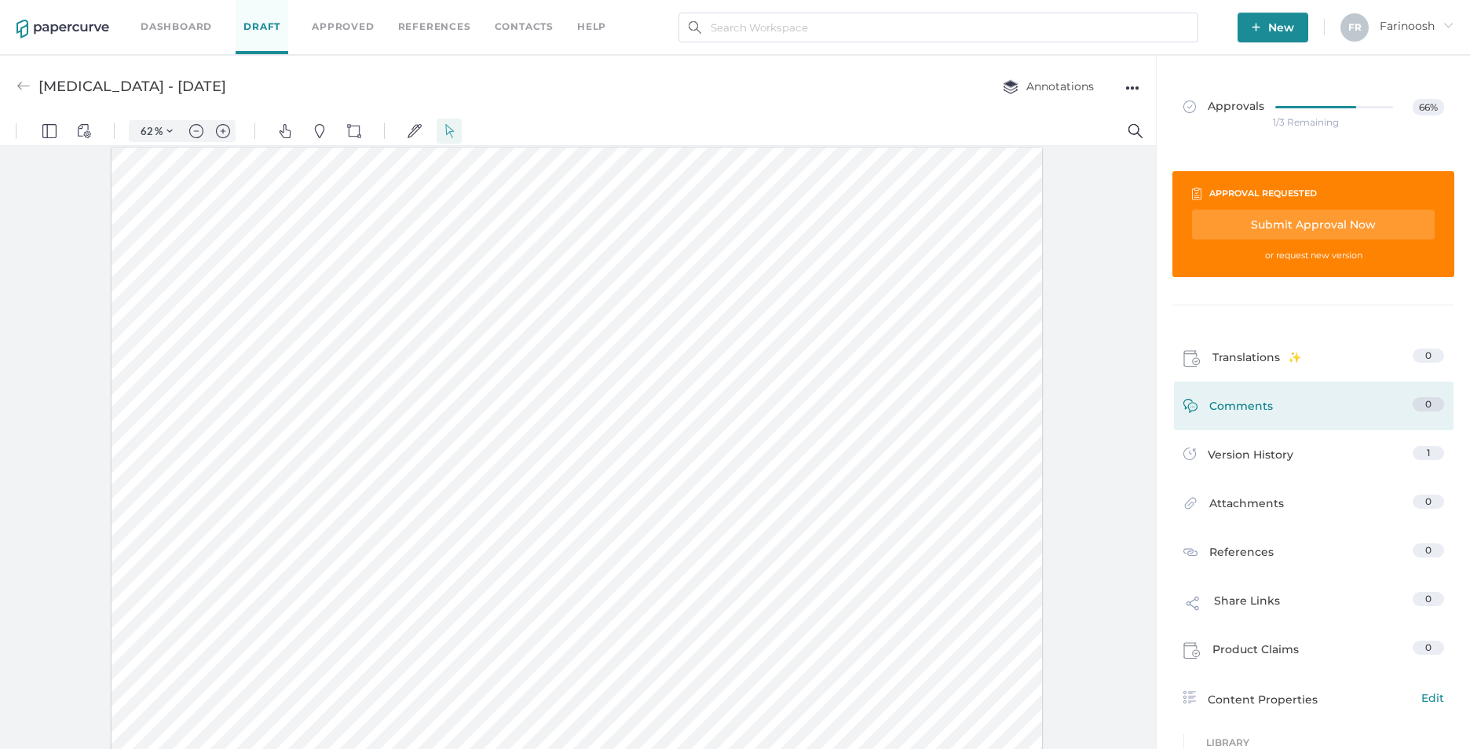
click at [1238, 408] on span "Comments" at bounding box center [1241, 409] width 64 height 24
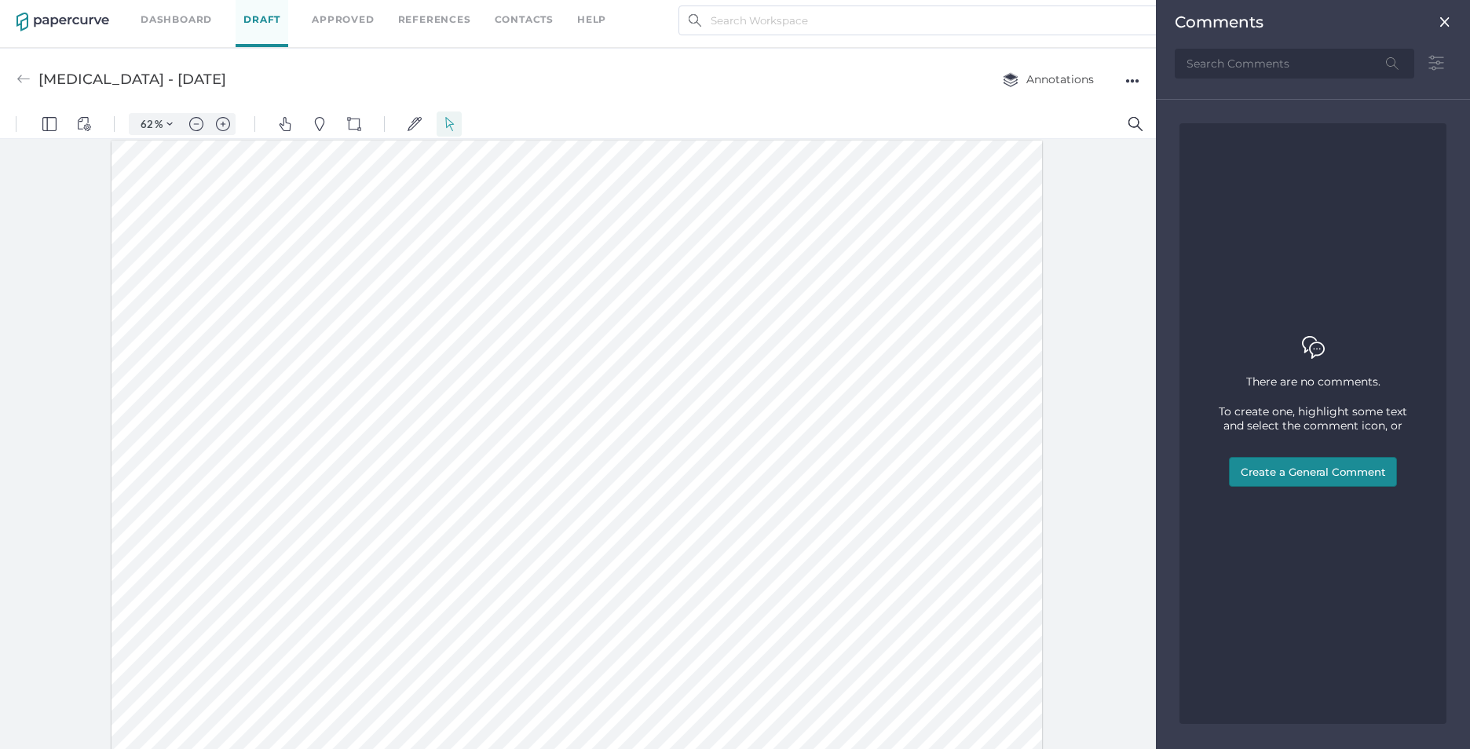
click at [1280, 474] on button "Create a General Comment" at bounding box center [1313, 472] width 168 height 30
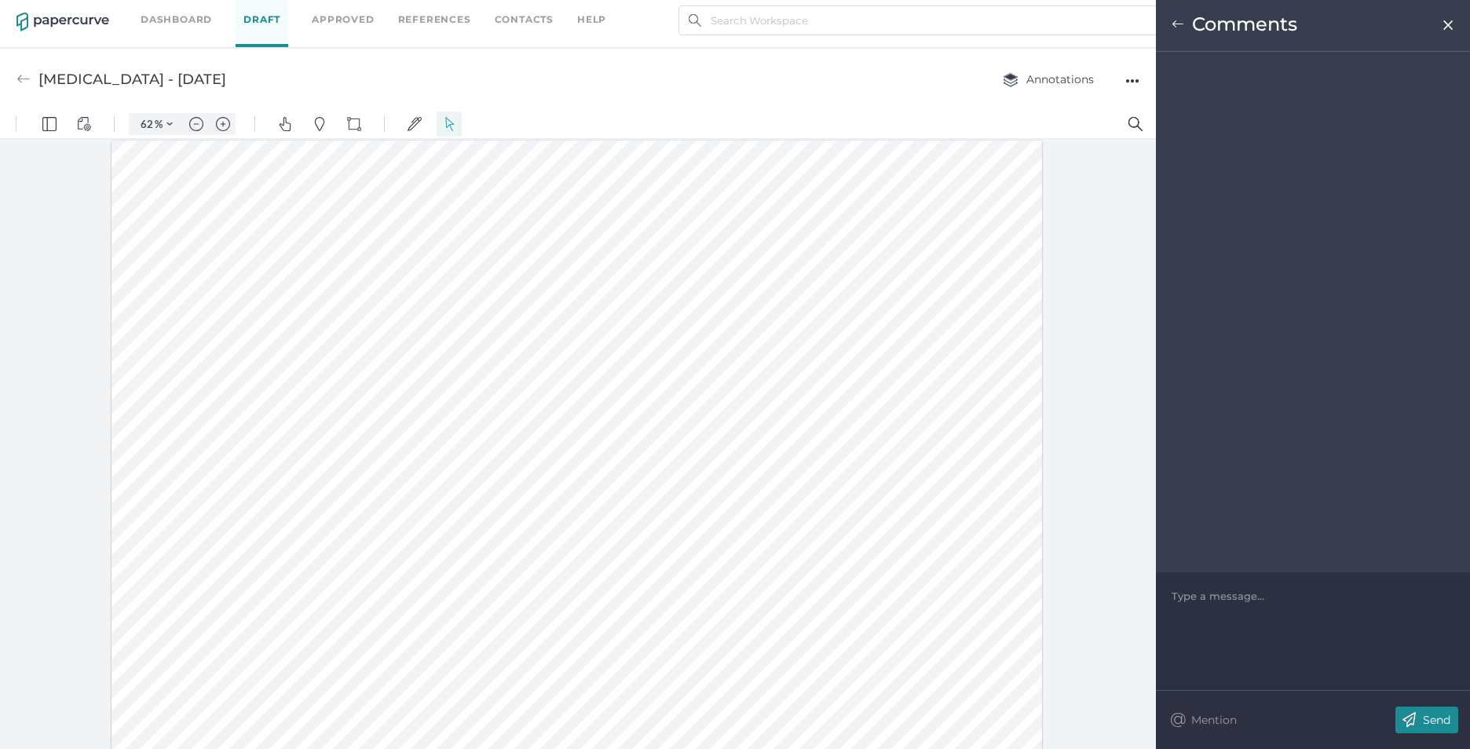
click at [1200, 592] on div at bounding box center [1314, 596] width 282 height 16
click at [1189, 596] on div at bounding box center [1314, 596] width 282 height 16
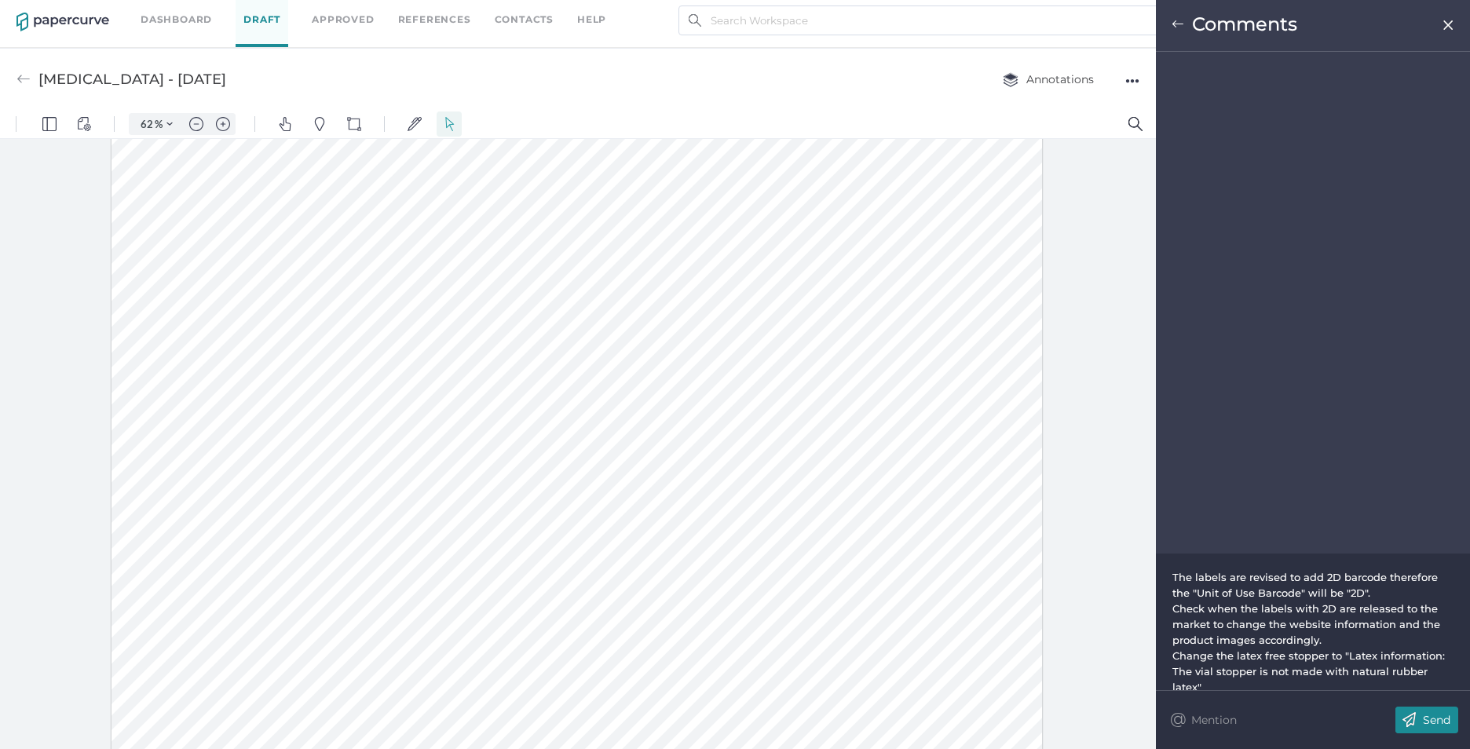
scroll to position [471, 0]
drag, startPoint x: 1213, startPoint y: 671, endPoint x: 1198, endPoint y: 671, distance: 14.9
click at [1198, 671] on span "Change the latex free stopper to "Latex information: The vial stopper is not ma…" at bounding box center [1311, 671] width 276 height 44
click at [1246, 682] on div "Change the latex free stopper to "Latex information: The vial stopper is not ma…" at bounding box center [1314, 671] width 282 height 47
drag, startPoint x: 1255, startPoint y: 672, endPoint x: 1197, endPoint y: 671, distance: 58.1
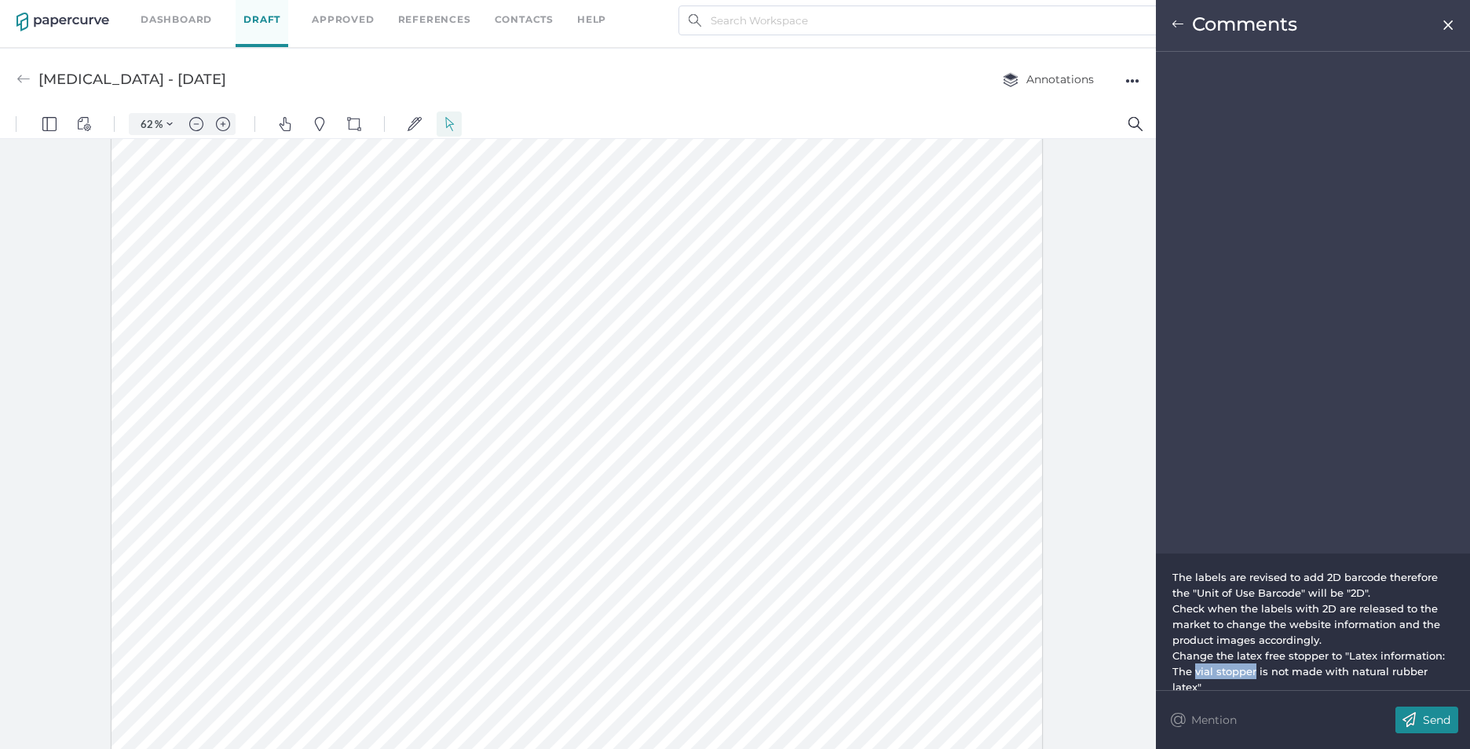
click at [1197, 671] on span "Change the latex free stopper to "Latex information: The vial stopper is not ma…" at bounding box center [1311, 671] width 276 height 44
click at [325, 421] on div at bounding box center [577, 380] width 931 height 1422
click at [1176, 665] on span "Change the latex free stopper to "Latex information: The bag is not made with n…" at bounding box center [1311, 659] width 276 height 28
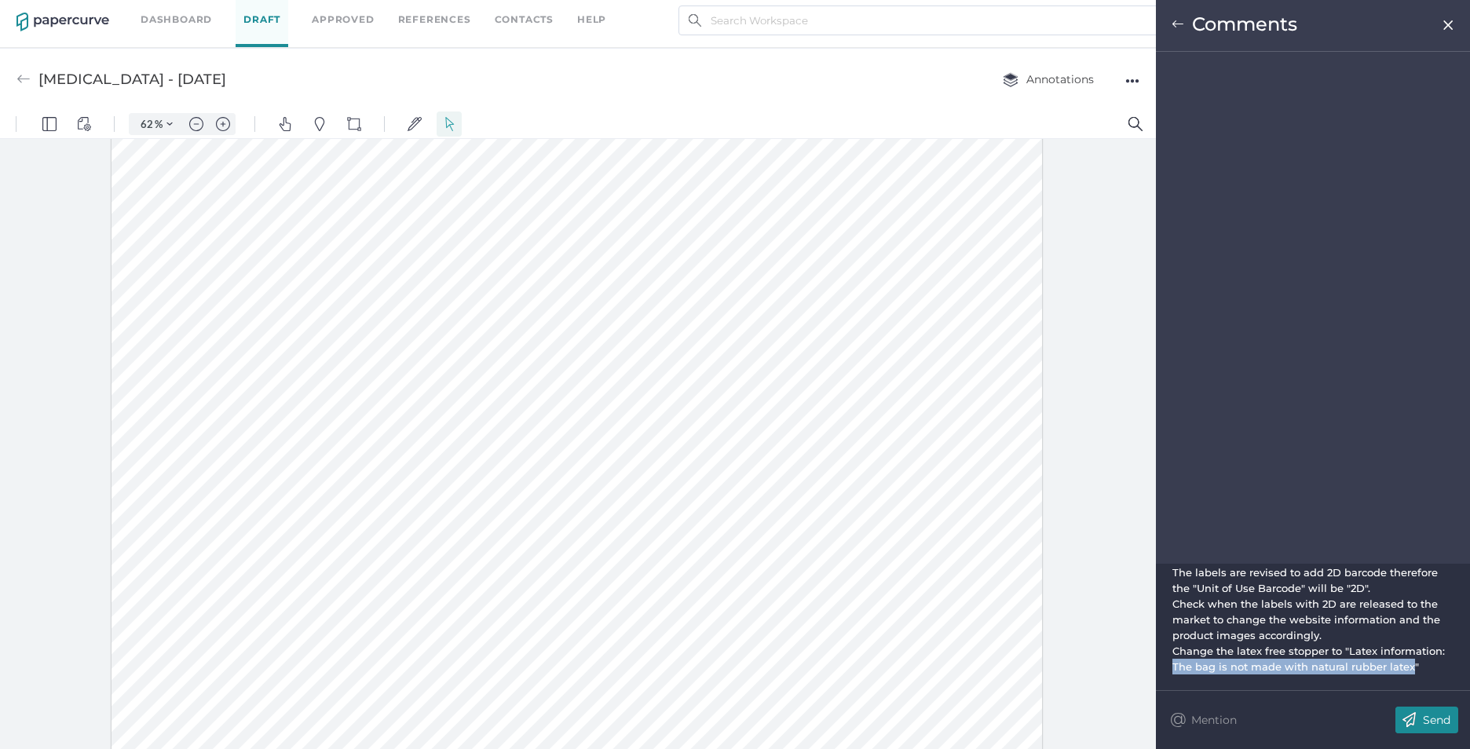
drag, startPoint x: 1174, startPoint y: 664, endPoint x: 1407, endPoint y: 672, distance: 233.4
click at [1407, 672] on span "Change the latex free stopper to "Latex information: The bag is not made with n…" at bounding box center [1311, 659] width 276 height 28
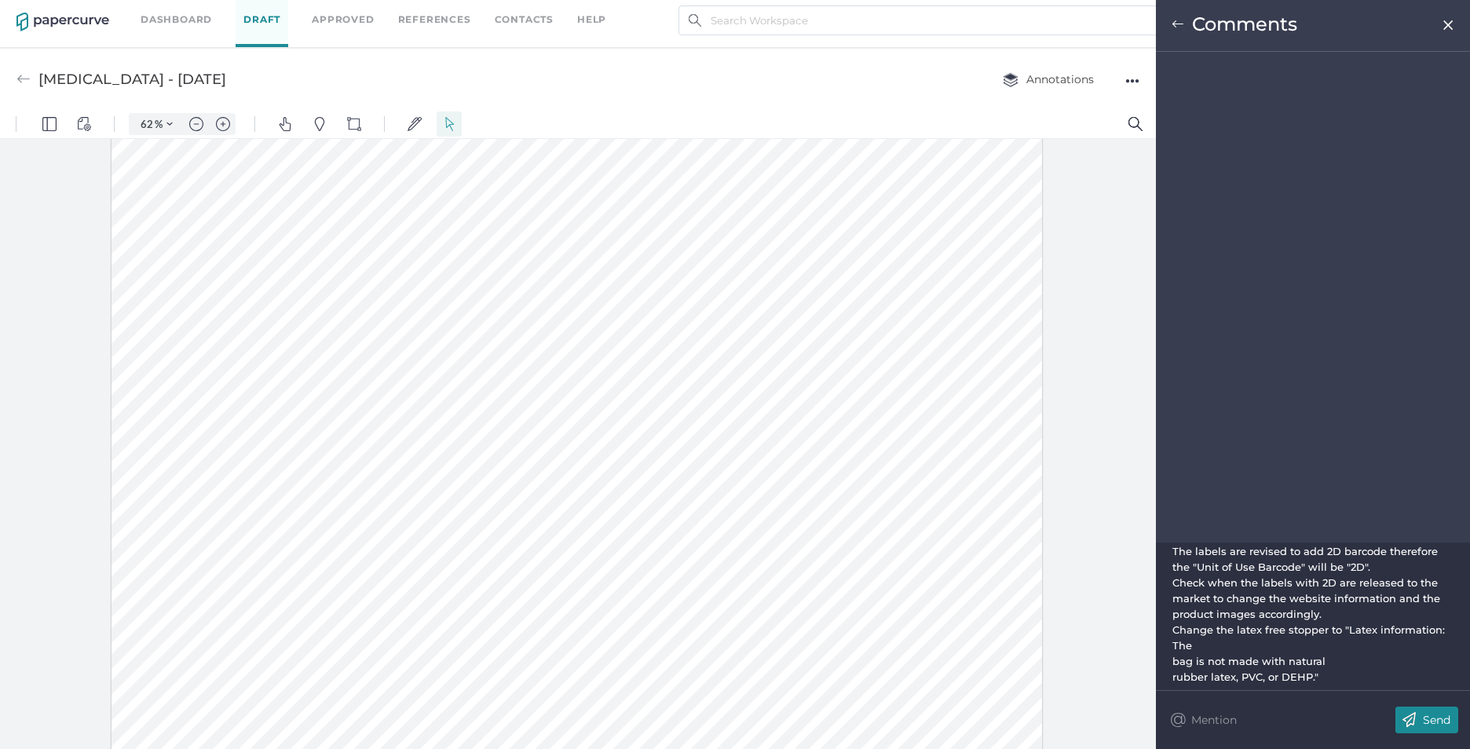
click at [1172, 662] on div "The labels are revised to add 2D barcode therefore the "Unit of Use Barcode" wi…" at bounding box center [1313, 613] width 283 height 141
click at [1173, 661] on span "bag is not made with natural" at bounding box center [1249, 661] width 153 height 13
click at [1172, 671] on div "The labels are revised to add 2D barcode therefore the "Unit of Use Barcode" wi…" at bounding box center [1313, 617] width 283 height 126
click at [1174, 674] on span "rubber latex, PVC, or DEHP."" at bounding box center [1246, 672] width 146 height 13
click at [1335, 627] on div "Check when the labels with 2D are released to the market to change the website …" at bounding box center [1314, 609] width 282 height 47
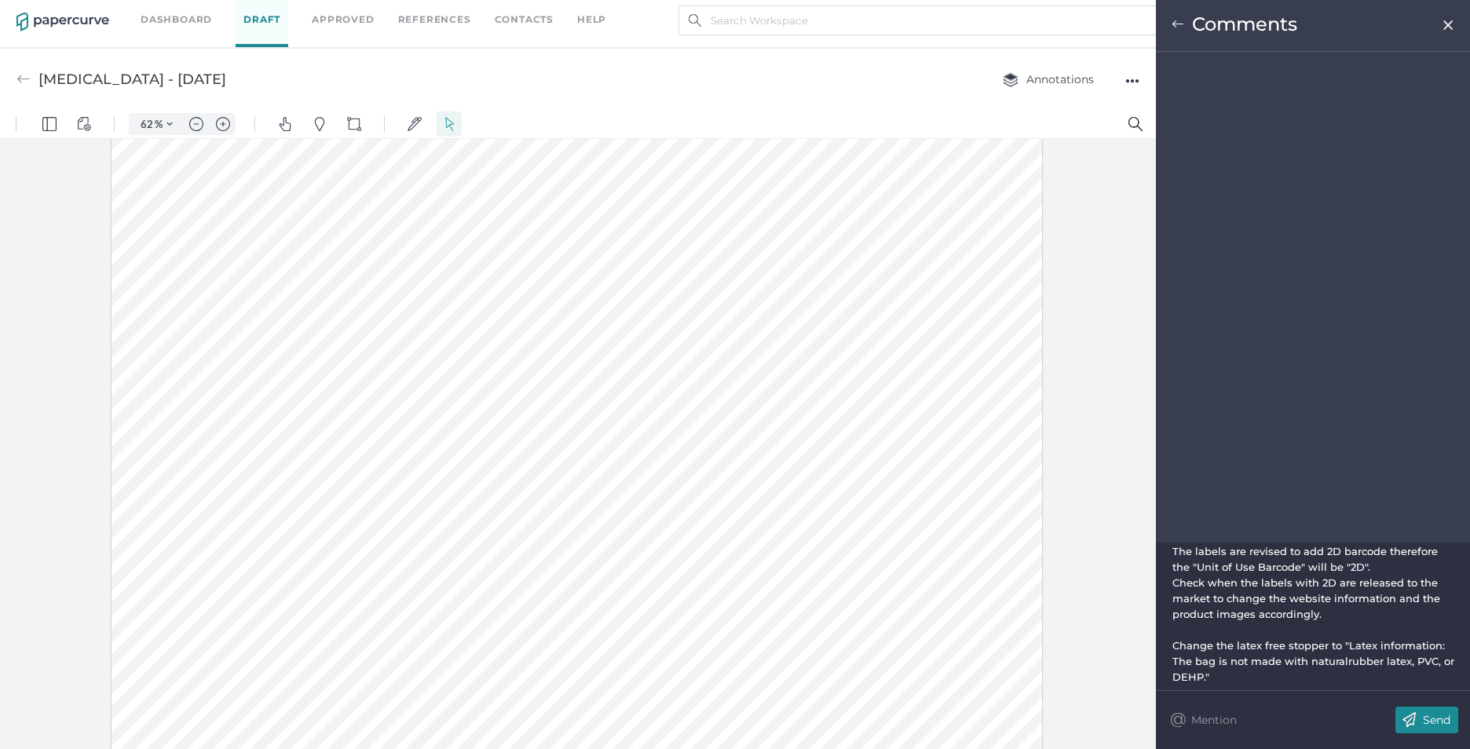
click at [1345, 660] on span "Change the latex free stopper to "Latex information: The bag is not made with n…" at bounding box center [1315, 661] width 285 height 44
drag, startPoint x: 1442, startPoint y: 720, endPoint x: 1359, endPoint y: 698, distance: 86.1
click at [1440, 719] on p "Send" at bounding box center [1436, 720] width 27 height 14
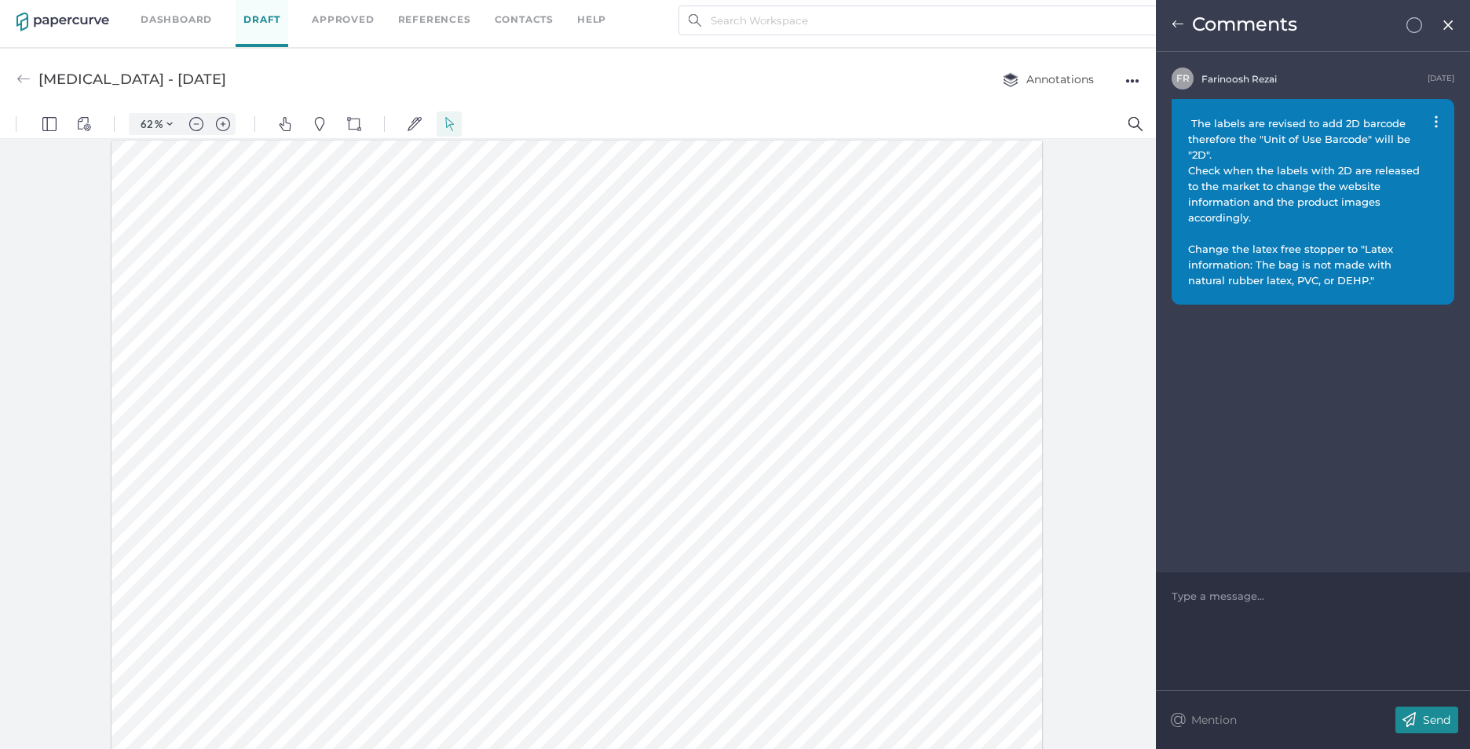
click at [1177, 26] on img at bounding box center [1178, 24] width 13 height 13
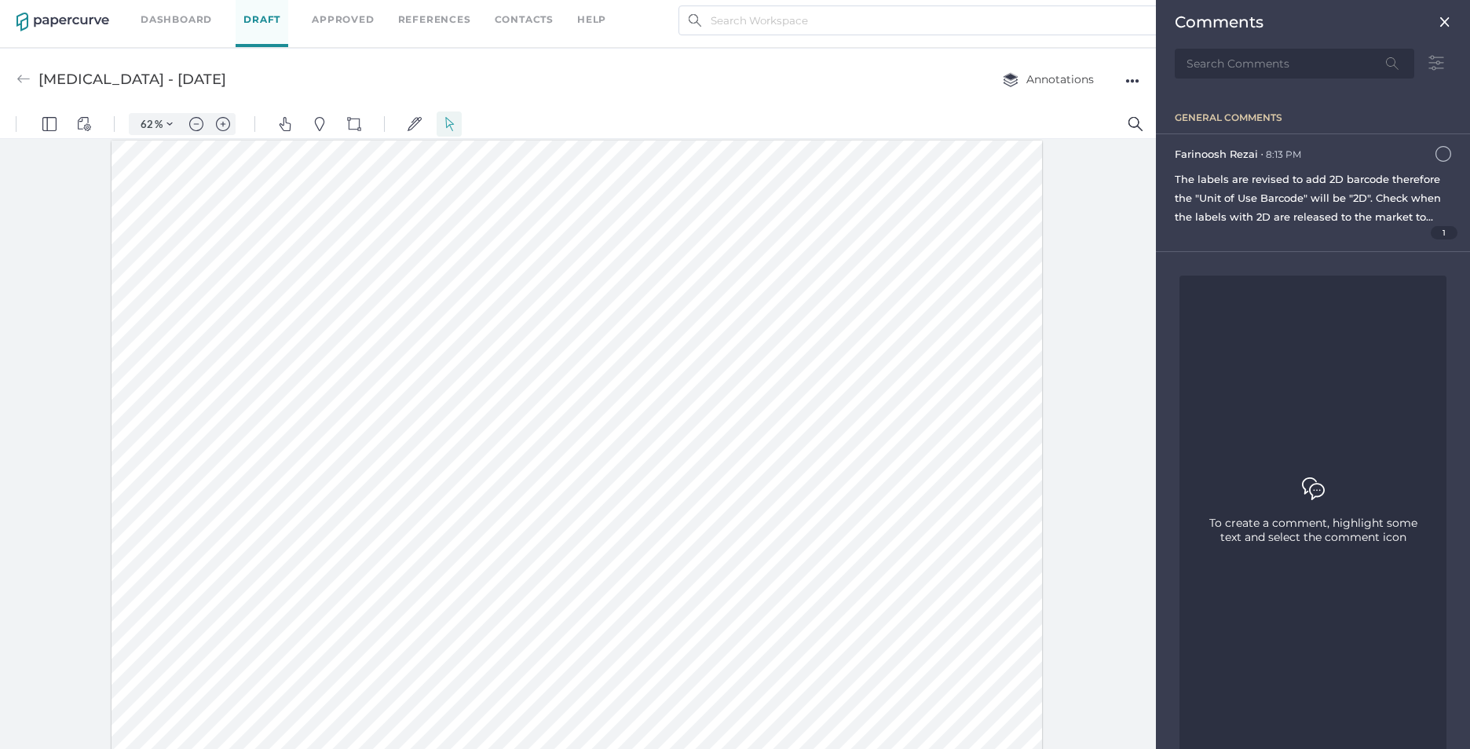
click at [1439, 24] on img at bounding box center [1445, 22] width 13 height 13
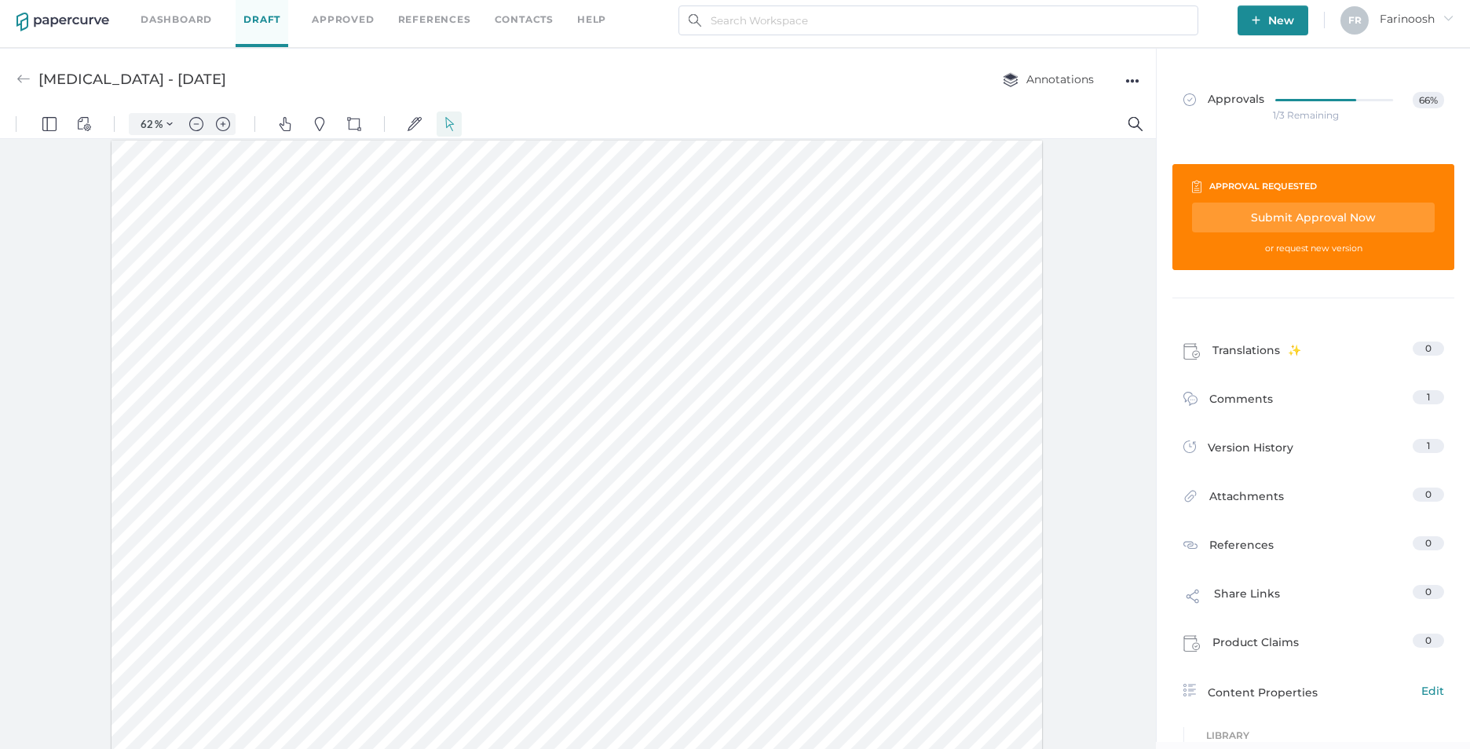
click at [1259, 224] on div "Submit Approval Now" at bounding box center [1313, 218] width 243 height 30
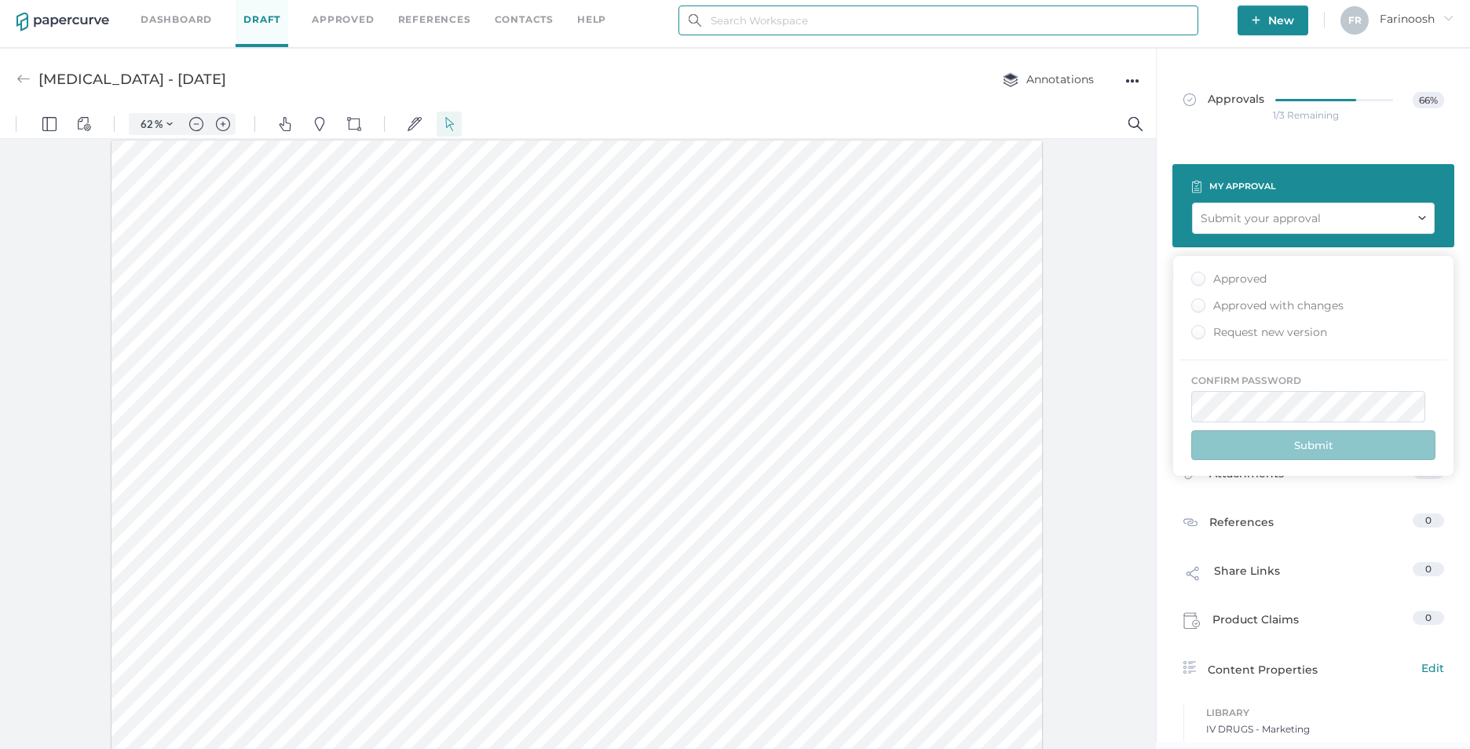
type input "[EMAIL_ADDRESS][DOMAIN_NAME]"
click at [1195, 280] on div "Approved" at bounding box center [1228, 279] width 75 height 15
click at [1195, 274] on input "Approved" at bounding box center [1195, 274] width 0 height 0
click at [1289, 450] on button "Submit" at bounding box center [1313, 445] width 244 height 30
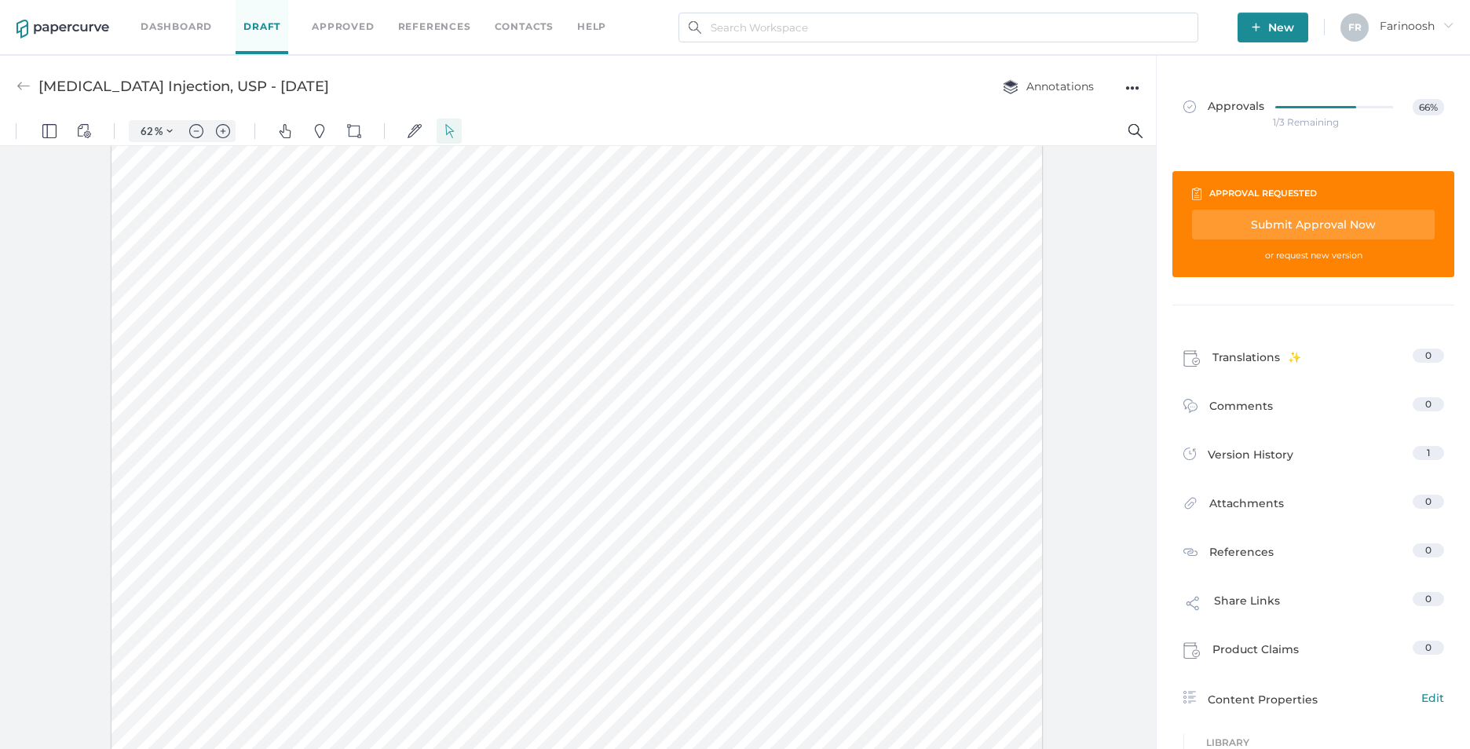
scroll to position [551, 0]
type input "85"
click at [1219, 408] on span "Comments" at bounding box center [1241, 409] width 64 height 24
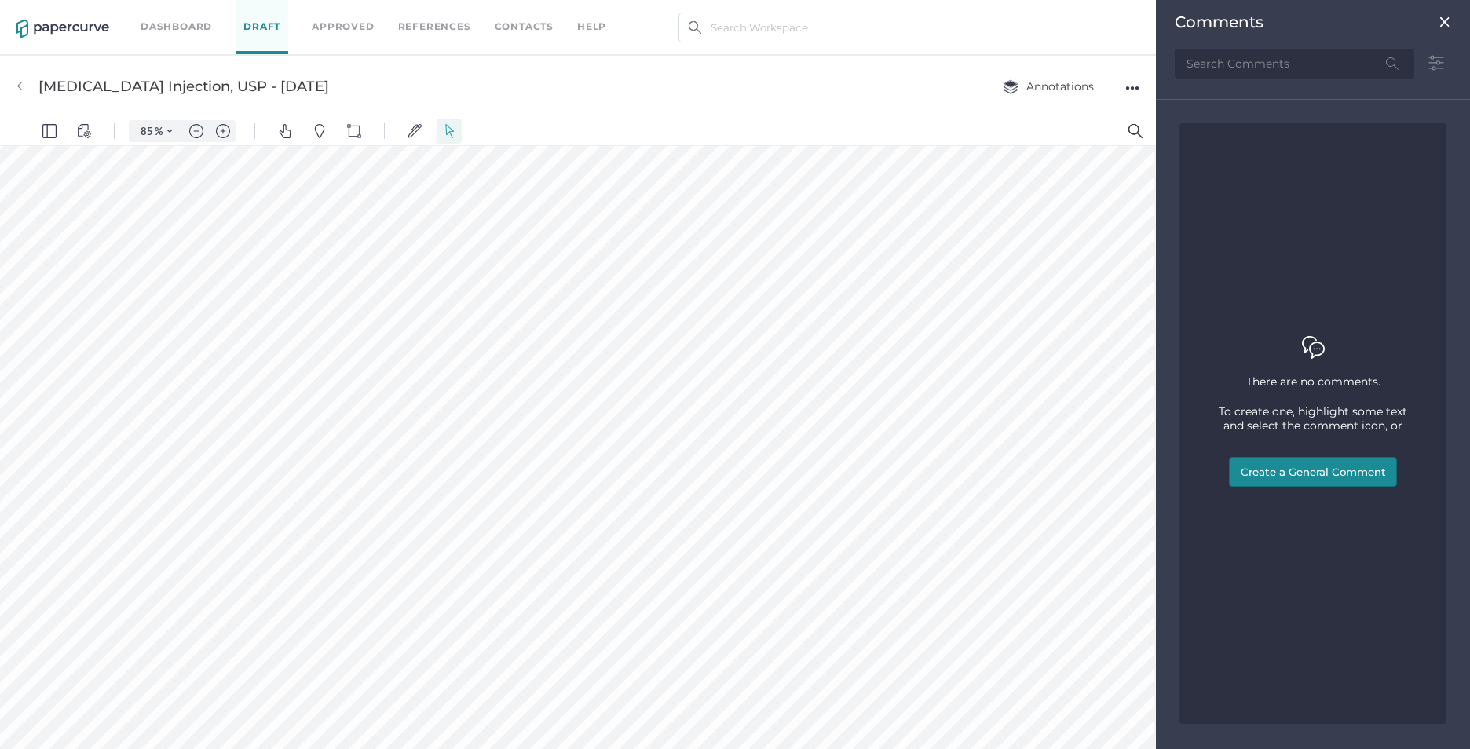
scroll to position [7, 0]
drag, startPoint x: 1284, startPoint y: 471, endPoint x: 1253, endPoint y: 469, distance: 30.7
click at [1280, 470] on button "Create a General Comment" at bounding box center [1313, 472] width 168 height 30
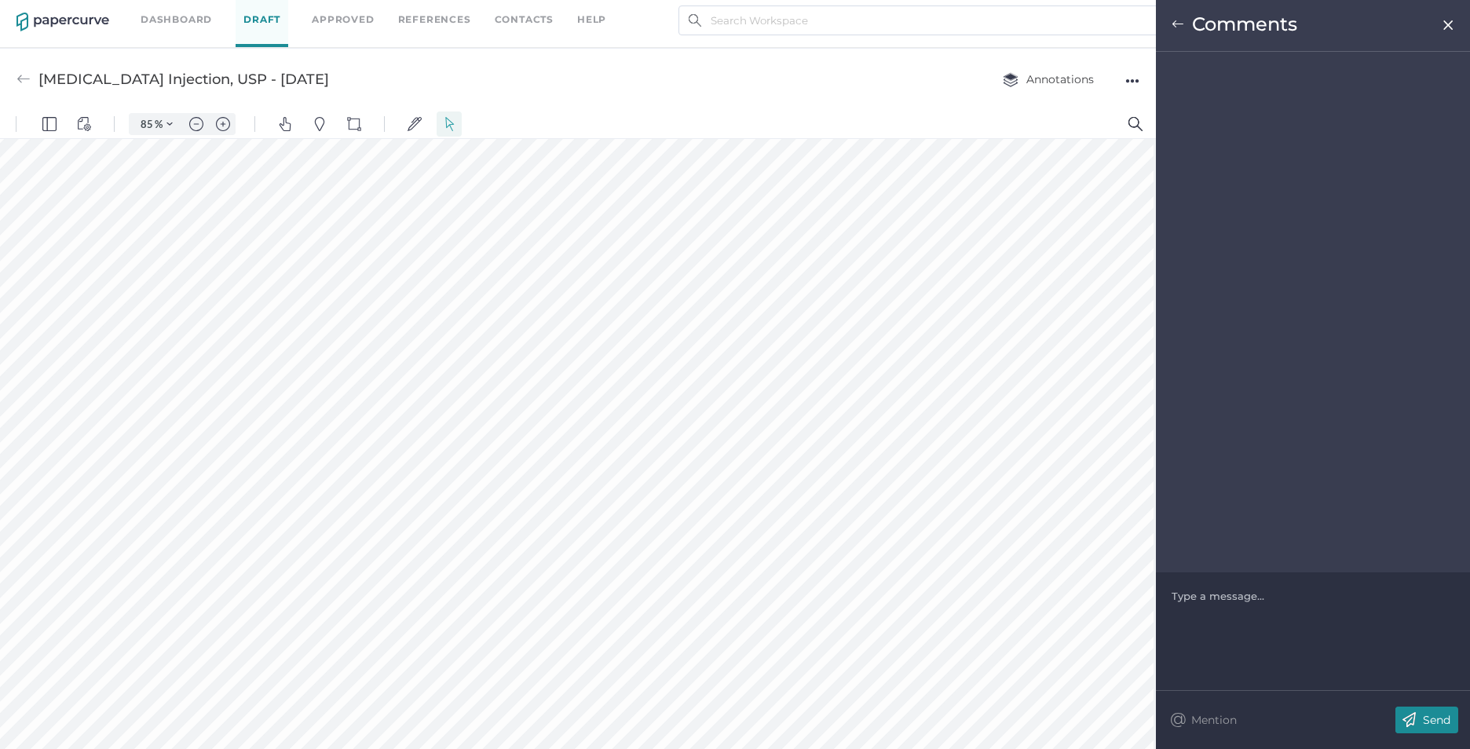
click at [1176, 598] on div at bounding box center [1314, 596] width 282 height 16
click at [1424, 712] on div "Send" at bounding box center [1427, 720] width 63 height 27
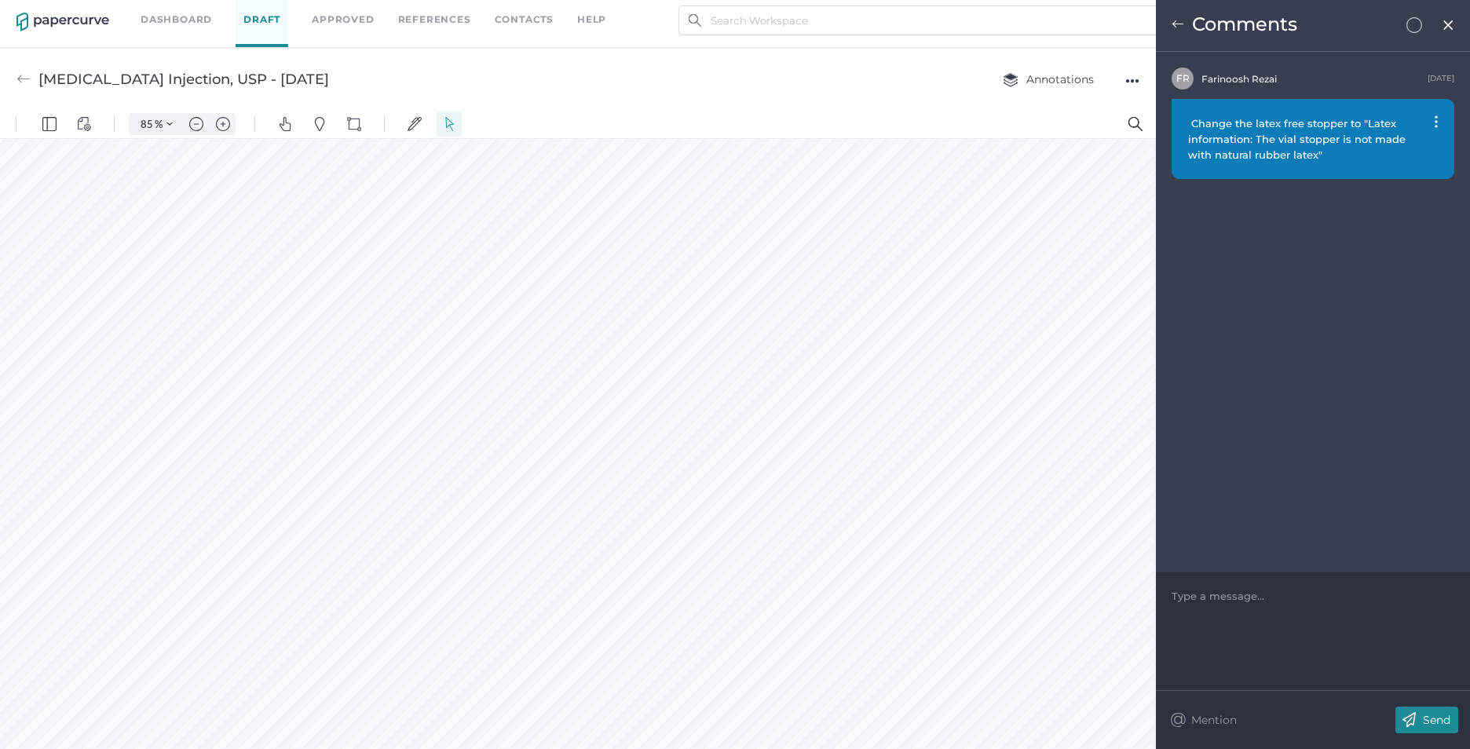
scroll to position [0, 31]
click at [1450, 26] on img at bounding box center [1448, 25] width 13 height 13
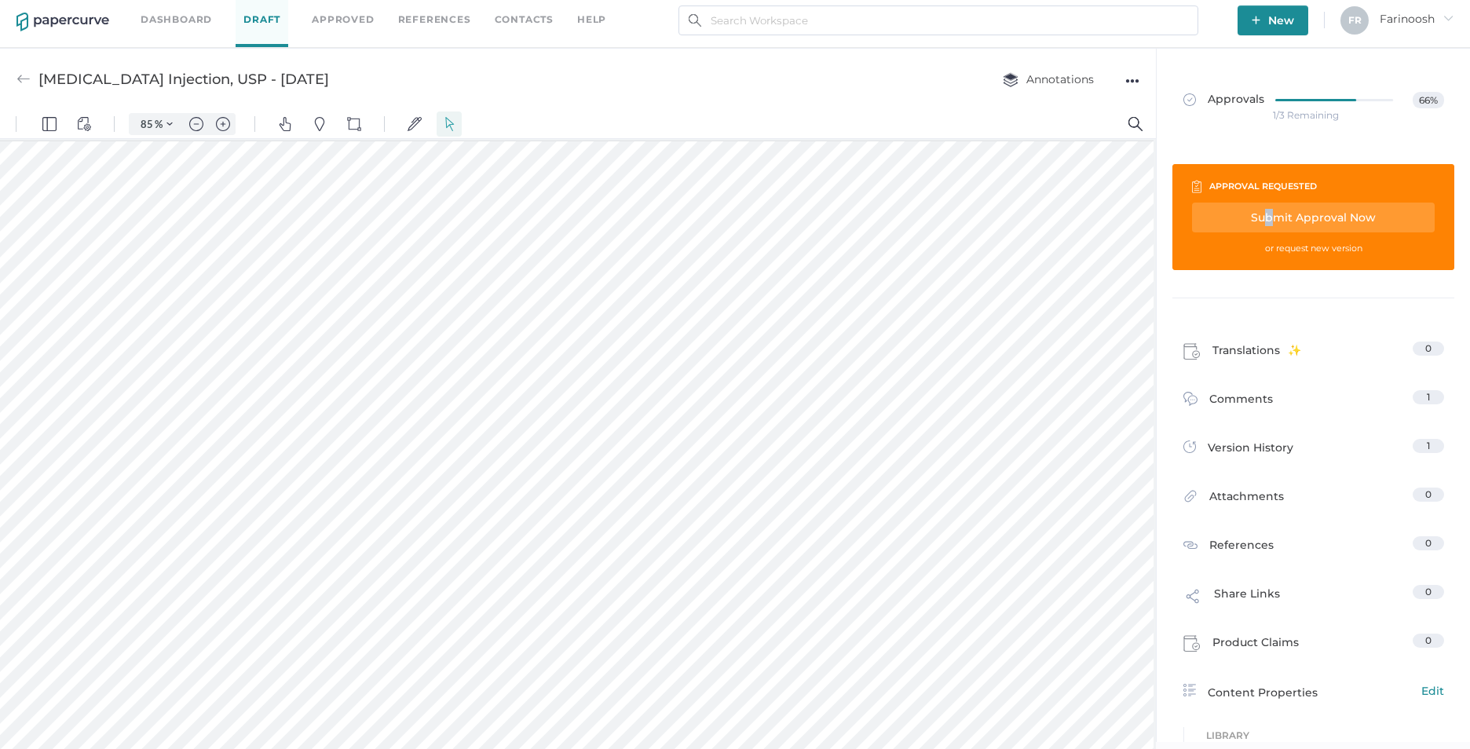
click at [1265, 216] on div "Submit Approval Now" at bounding box center [1313, 218] width 243 height 30
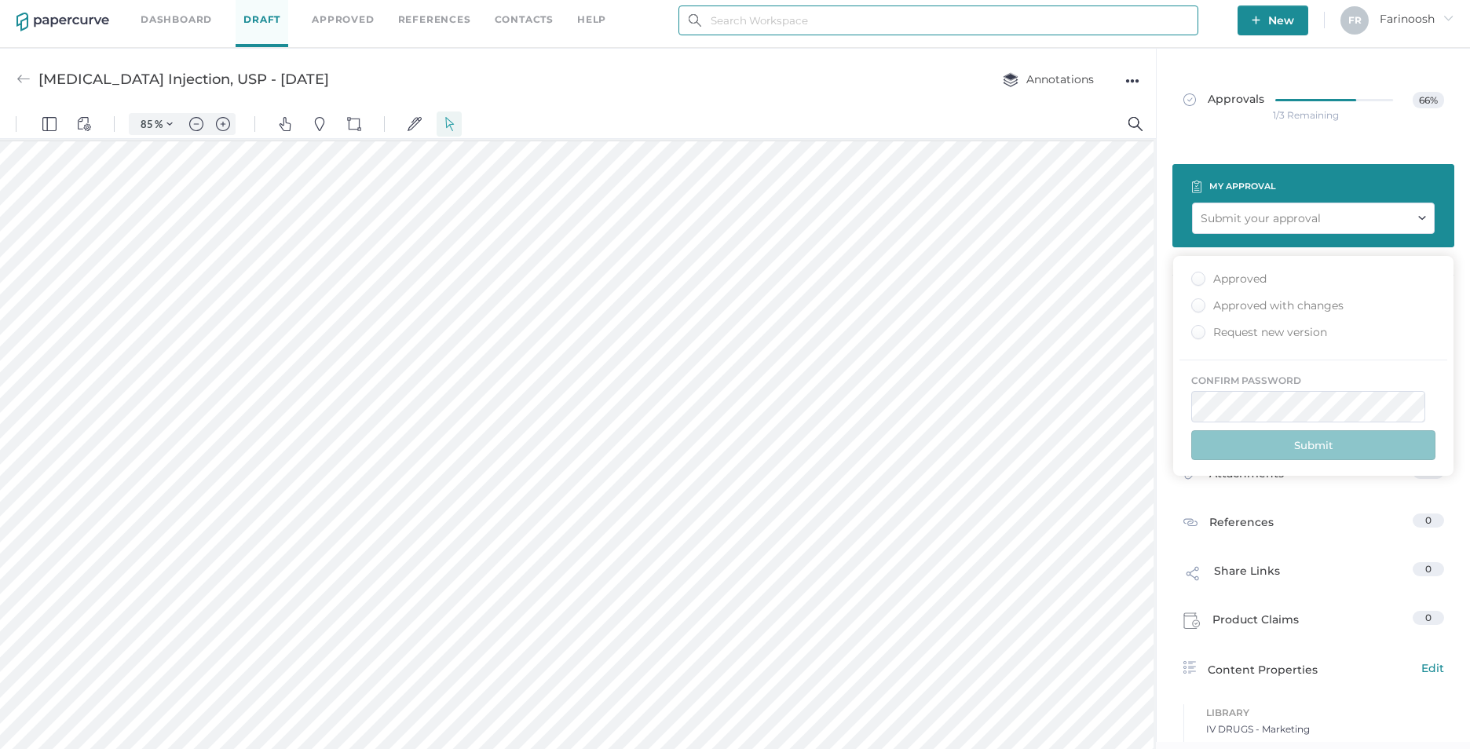
type input "[EMAIL_ADDRESS][DOMAIN_NAME]"
click at [1197, 280] on div "Approved" at bounding box center [1228, 279] width 75 height 15
click at [1195, 274] on input "Approved" at bounding box center [1195, 274] width 0 height 0
drag, startPoint x: 1275, startPoint y: 445, endPoint x: 1175, endPoint y: 463, distance: 101.4
click at [1274, 445] on button "Submit" at bounding box center [1313, 445] width 244 height 30
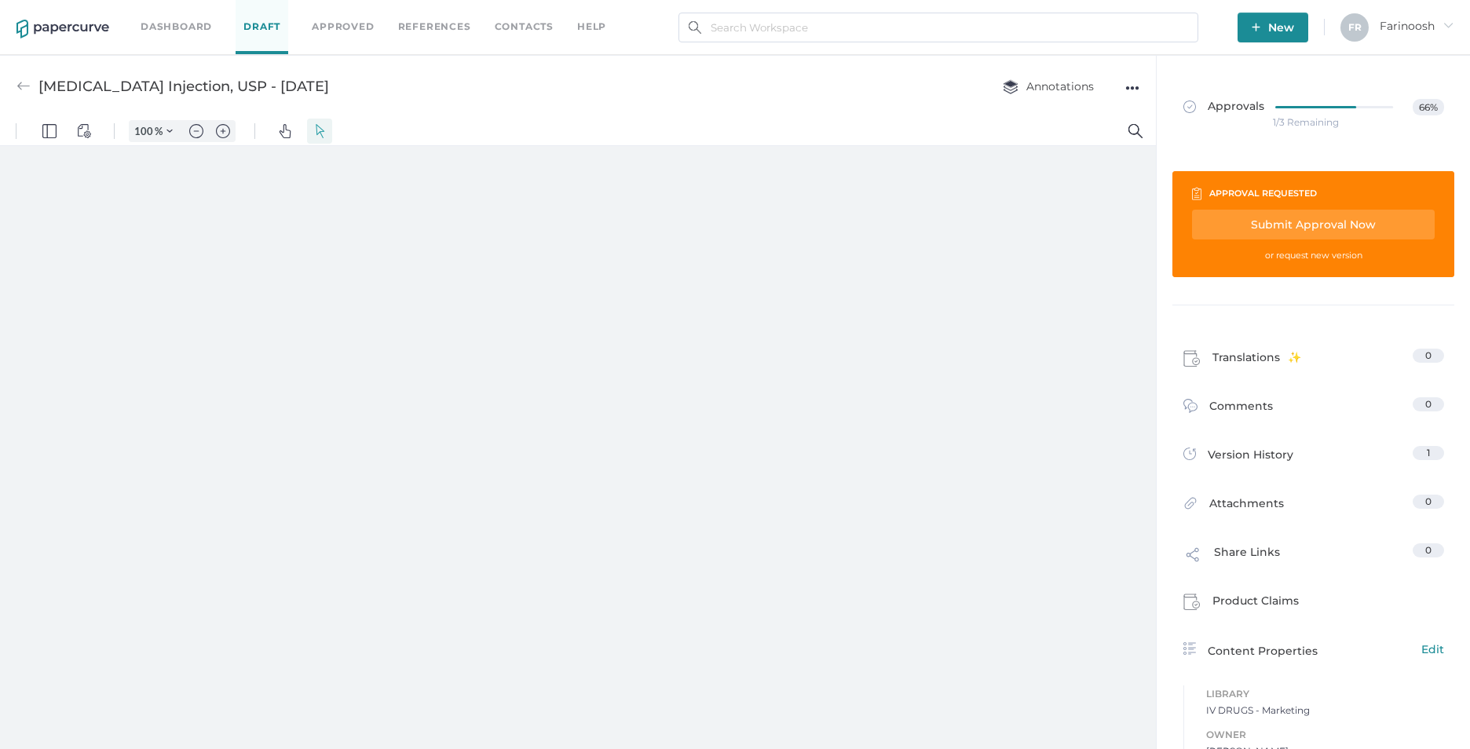
type input "85"
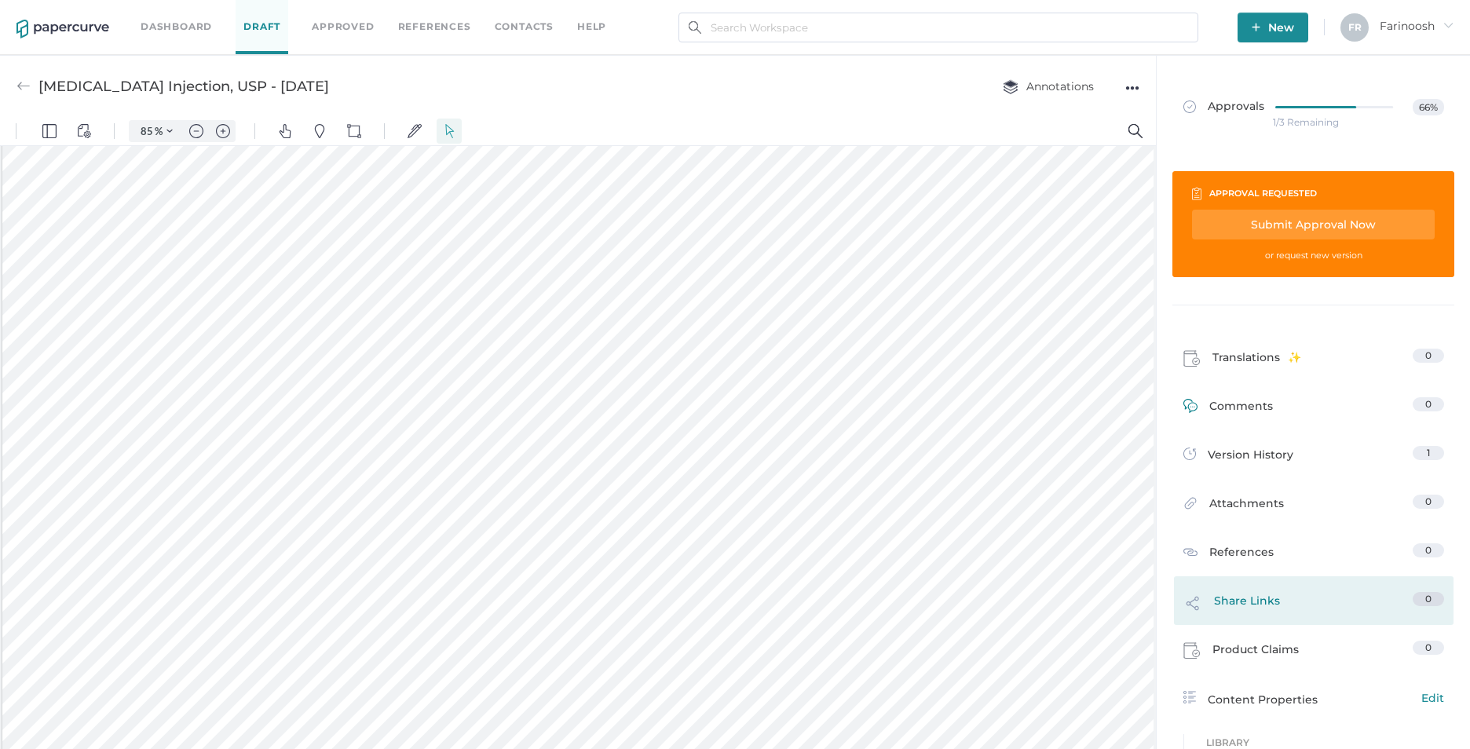
click at [1251, 407] on span "Comments" at bounding box center [1241, 409] width 64 height 24
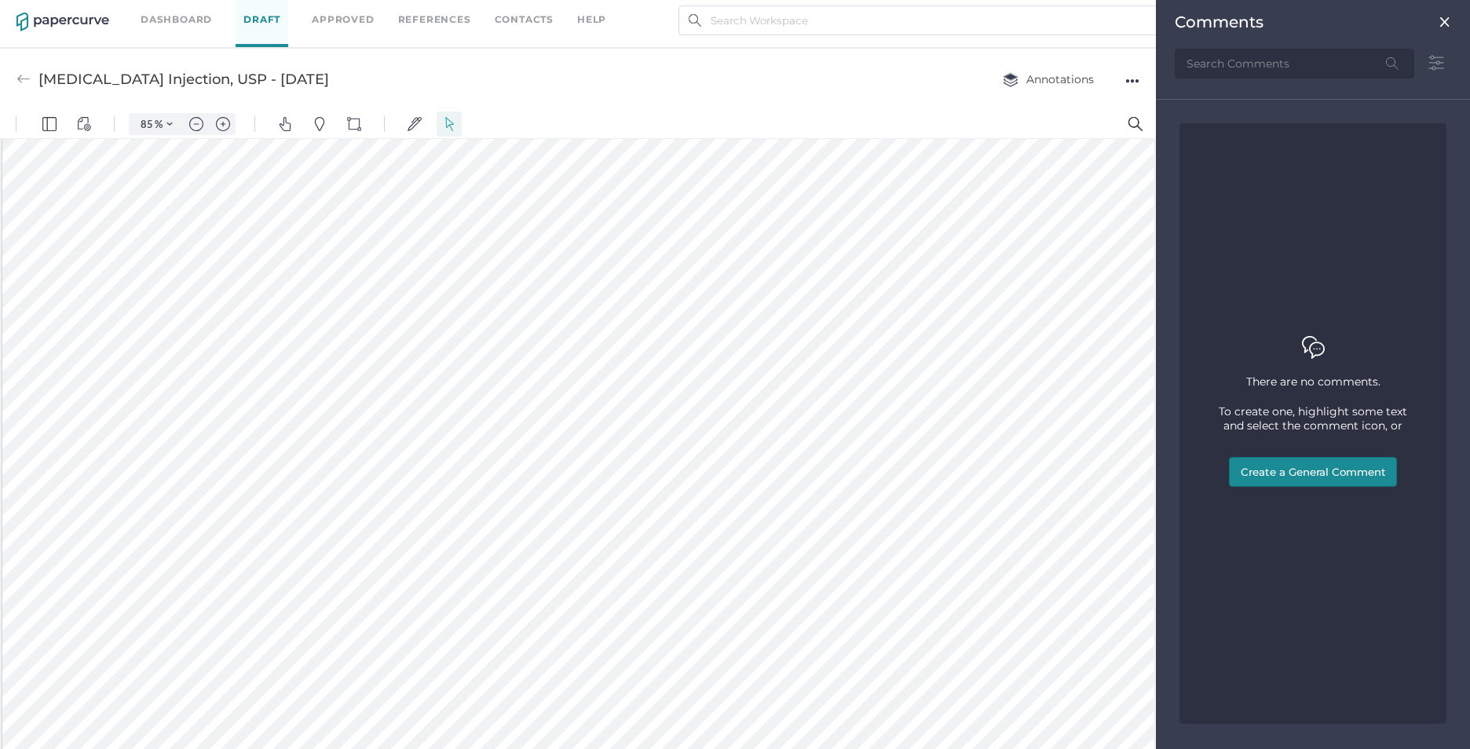
drag, startPoint x: 1285, startPoint y: 470, endPoint x: 1210, endPoint y: 483, distance: 75.8
click at [1284, 470] on button "Create a General Comment" at bounding box center [1313, 472] width 168 height 30
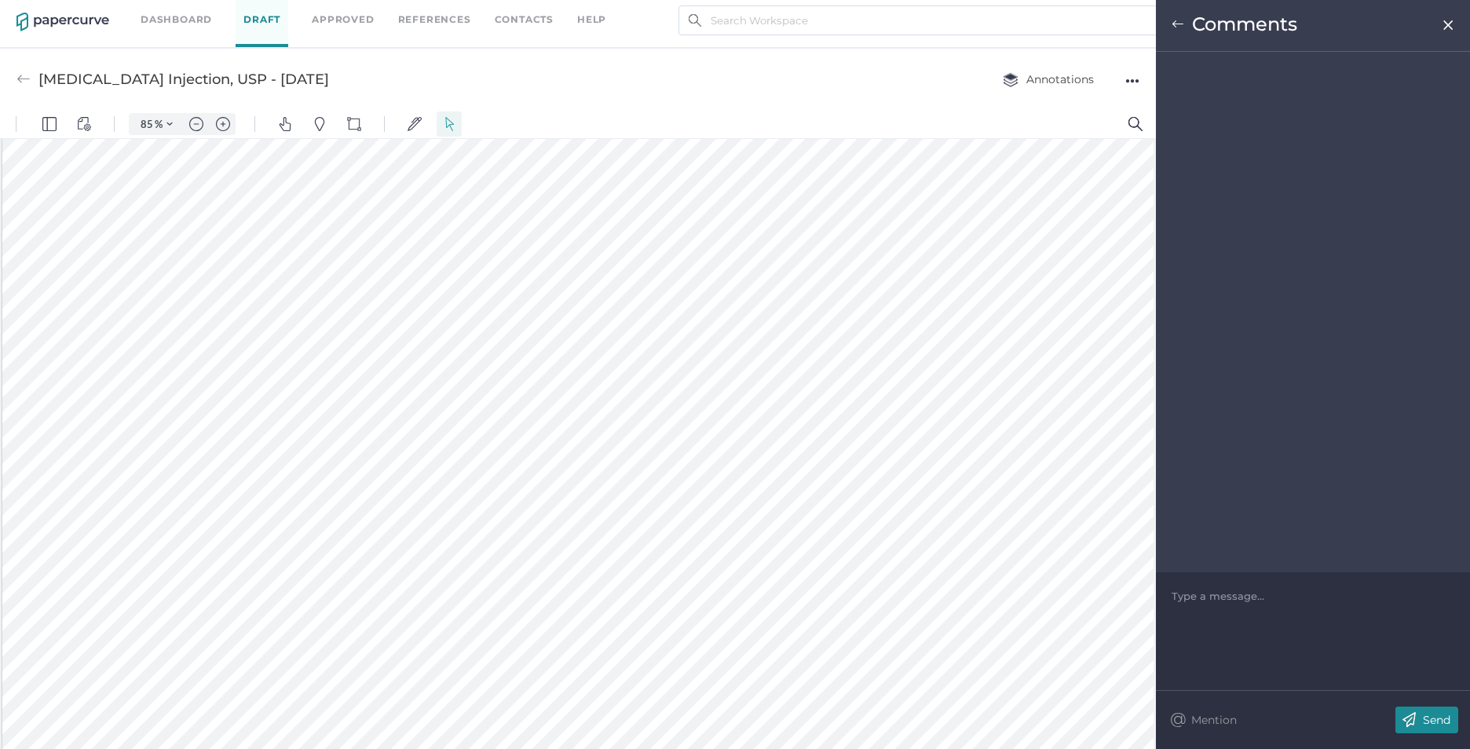
click at [1198, 599] on div at bounding box center [1314, 596] width 282 height 16
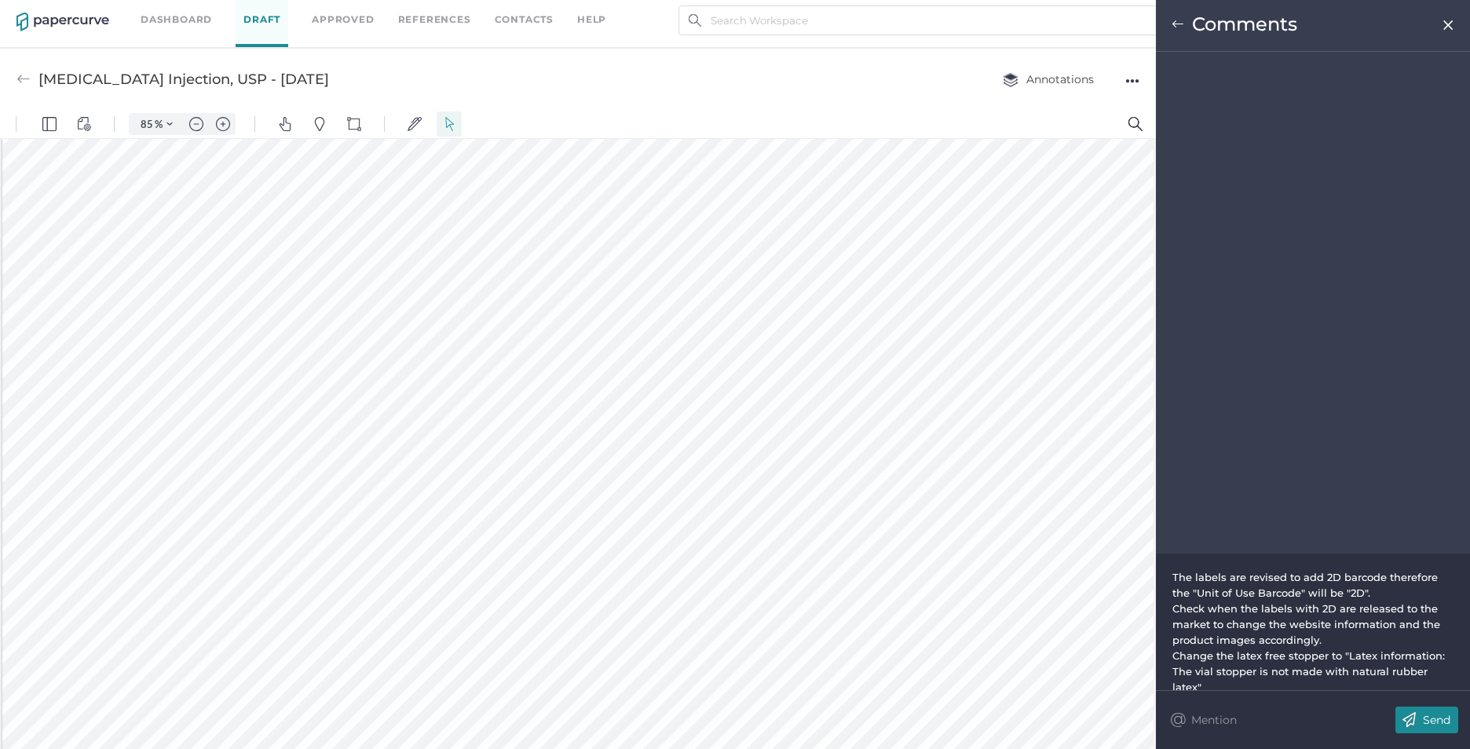
scroll to position [1180, 0]
click at [1375, 596] on div "The labels are revised to add 2D barcode therefore the "Unit of Use Barcode" wi…" at bounding box center [1314, 584] width 282 height 31
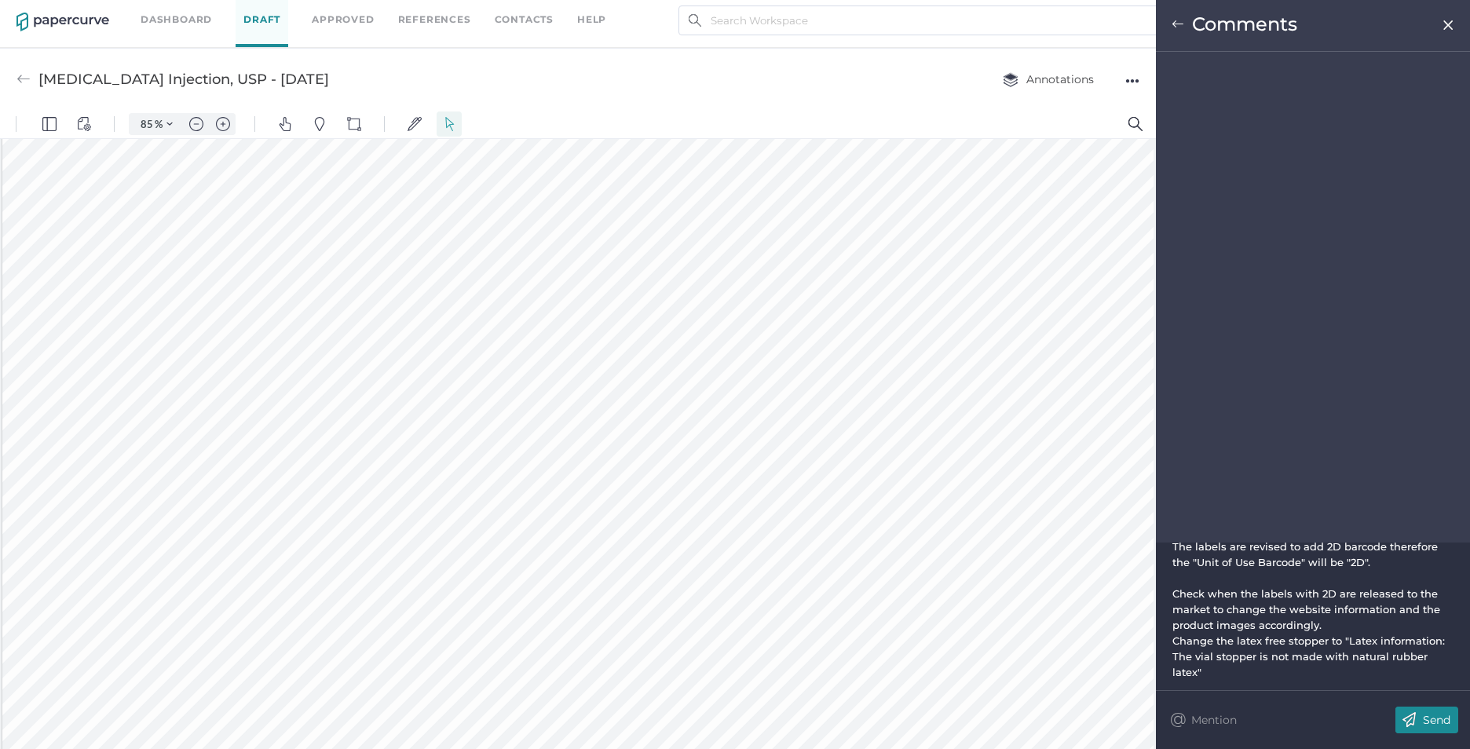
scroll to position [25, 0]
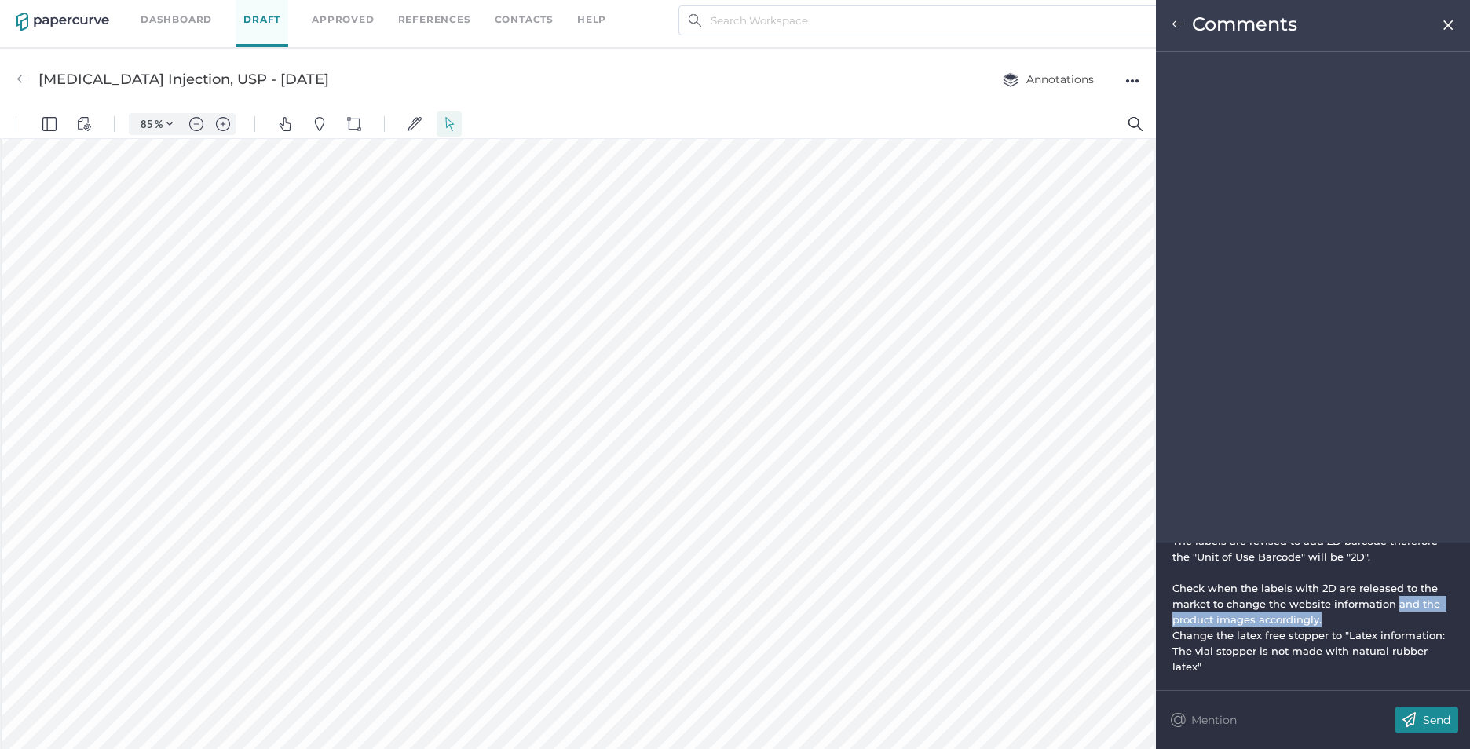
drag, startPoint x: 1396, startPoint y: 606, endPoint x: 1395, endPoint y: 616, distance: 9.6
click at [1403, 615] on div "Check when the labels with 2D are released to the market to change the website …" at bounding box center [1314, 603] width 282 height 47
drag, startPoint x: 1400, startPoint y: 604, endPoint x: 1407, endPoint y: 619, distance: 16.2
click at [1407, 619] on div "Check when the labels with 2D are released to the market to change the website …" at bounding box center [1314, 603] width 282 height 47
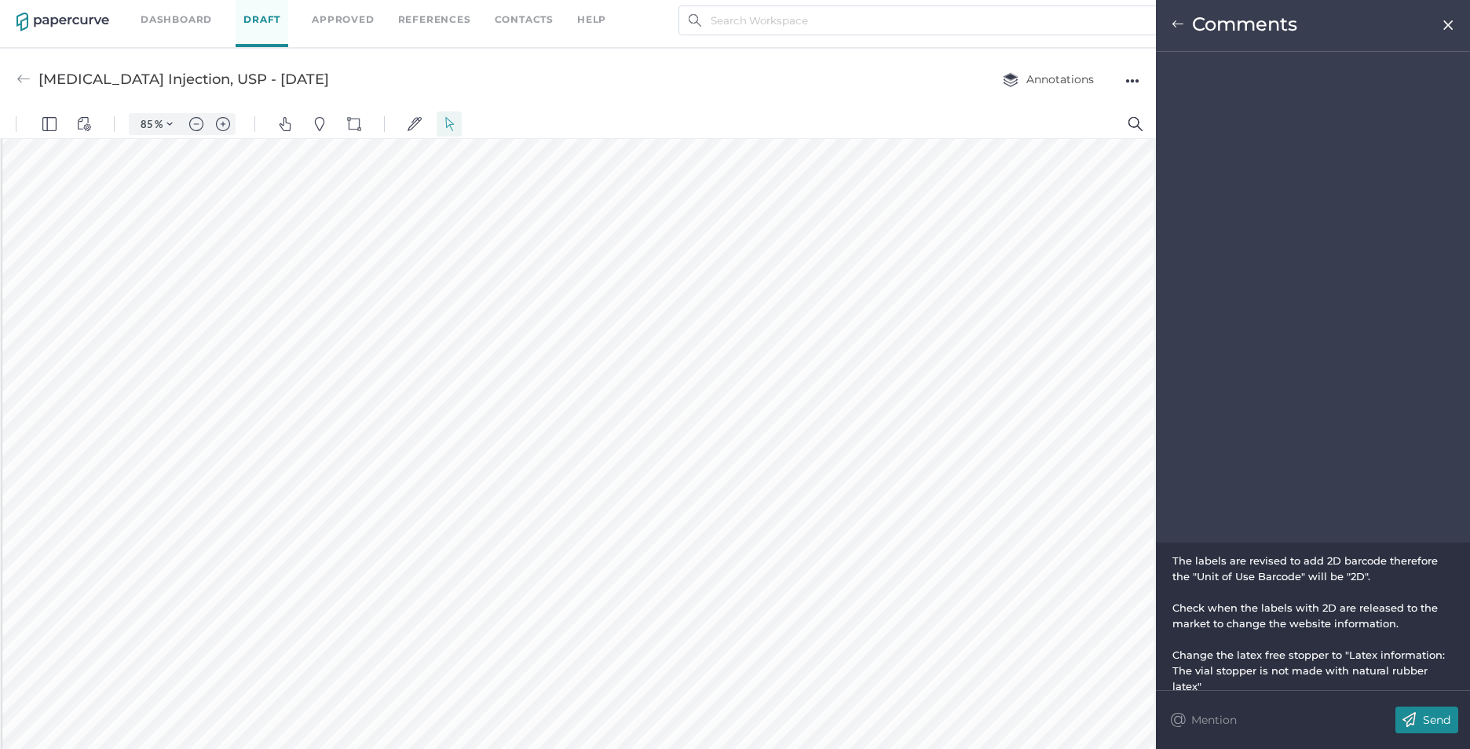
scroll to position [0, 0]
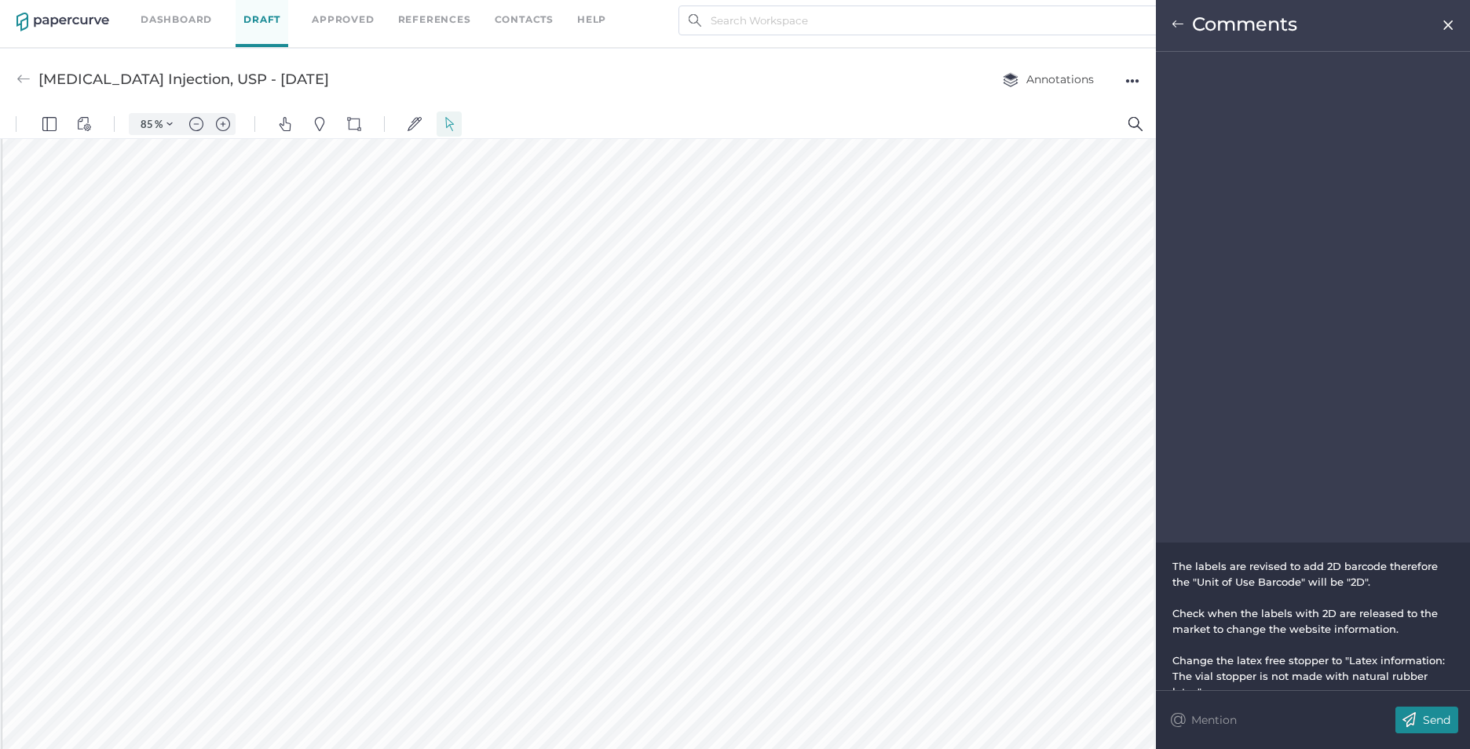
click at [1173, 567] on span "The labels are revised to add 2D barcode therefore the "Unit of Use Barcode" wi…" at bounding box center [1307, 574] width 269 height 28
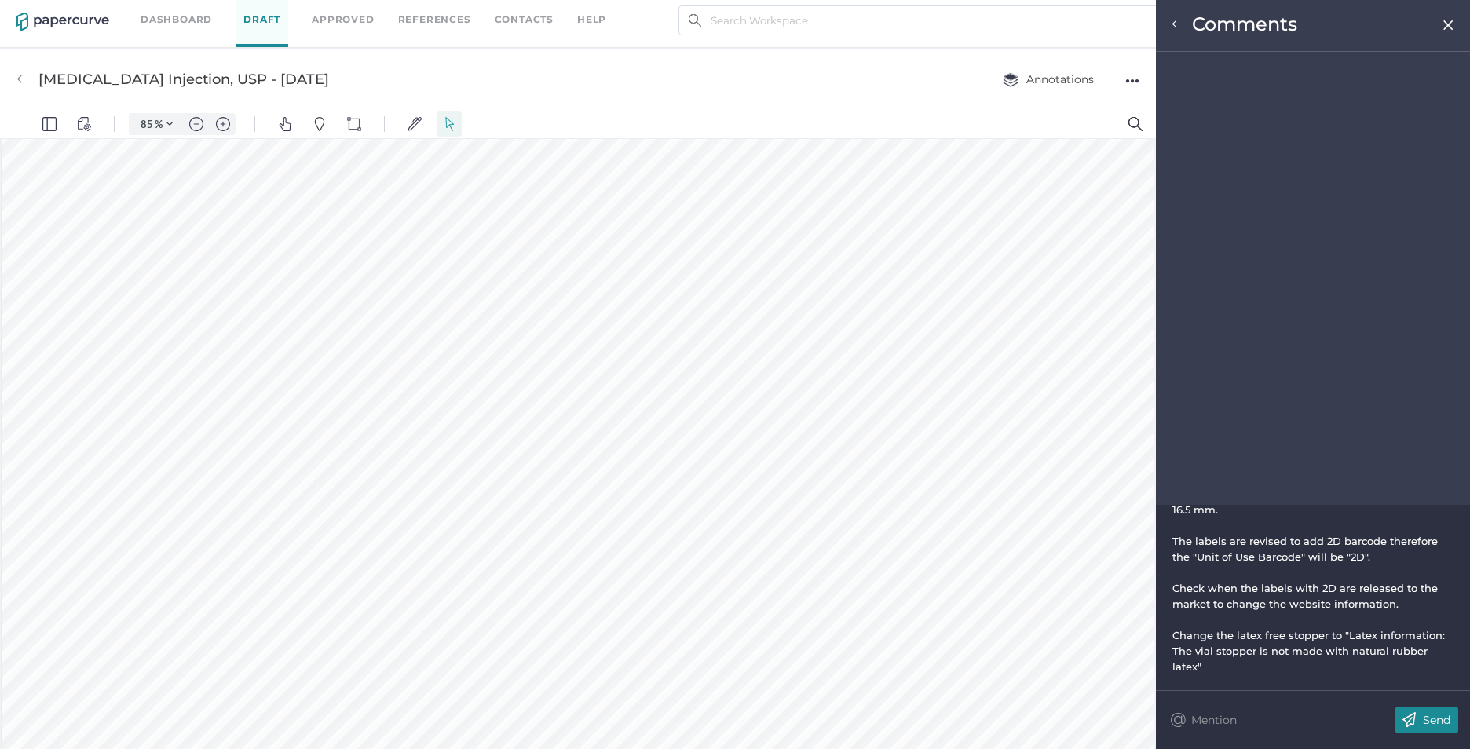
click at [1417, 609] on div "Check when the labels with 2D are released to the market to change the website …" at bounding box center [1314, 595] width 282 height 31
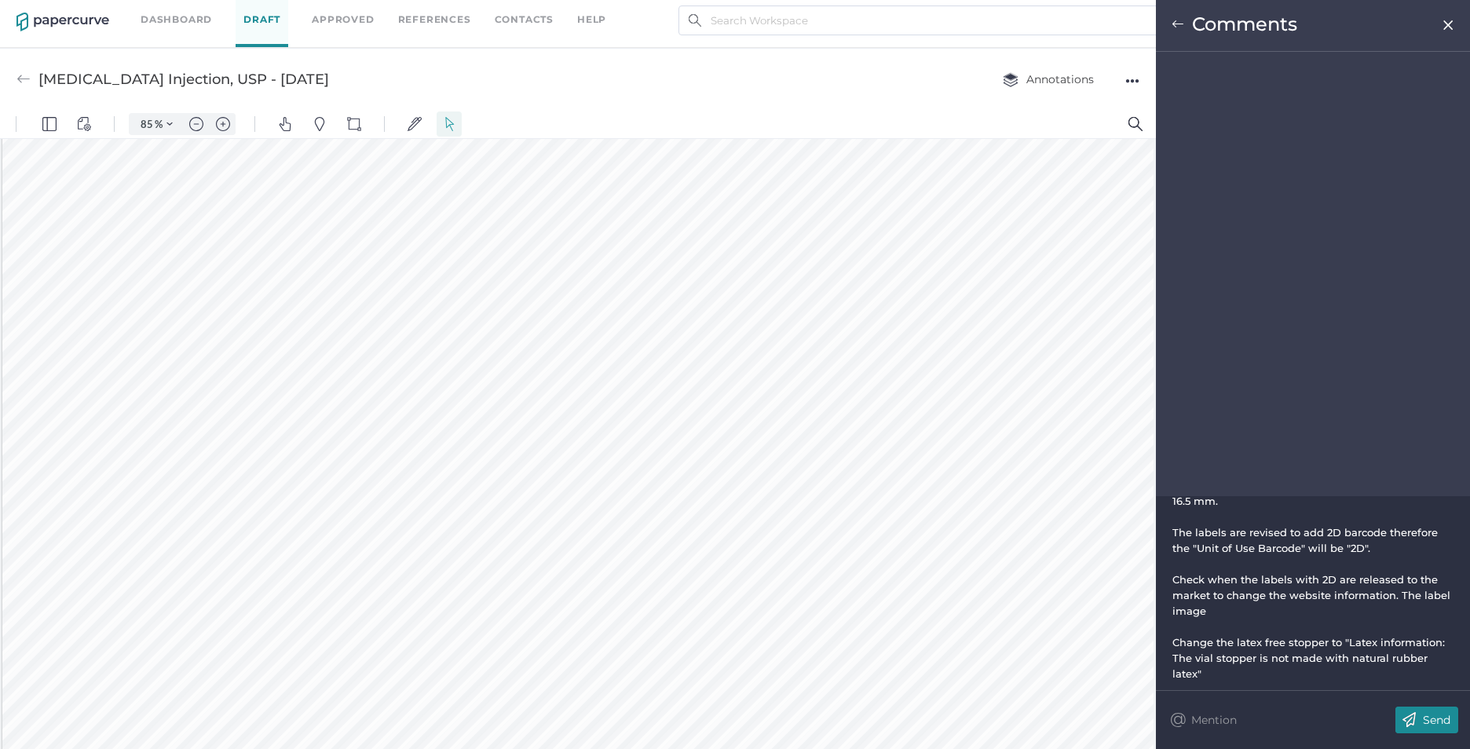
click at [1399, 600] on span "Check when the labels with 2D are released to the market to change the website …" at bounding box center [1313, 595] width 281 height 44
click at [1363, 611] on div "Check when the labels with 2D are released to the market to change the website …" at bounding box center [1314, 595] width 282 height 47
click at [1353, 617] on span "Check when the labels with 2D are released to the market to change the website …" at bounding box center [1311, 595] width 277 height 44
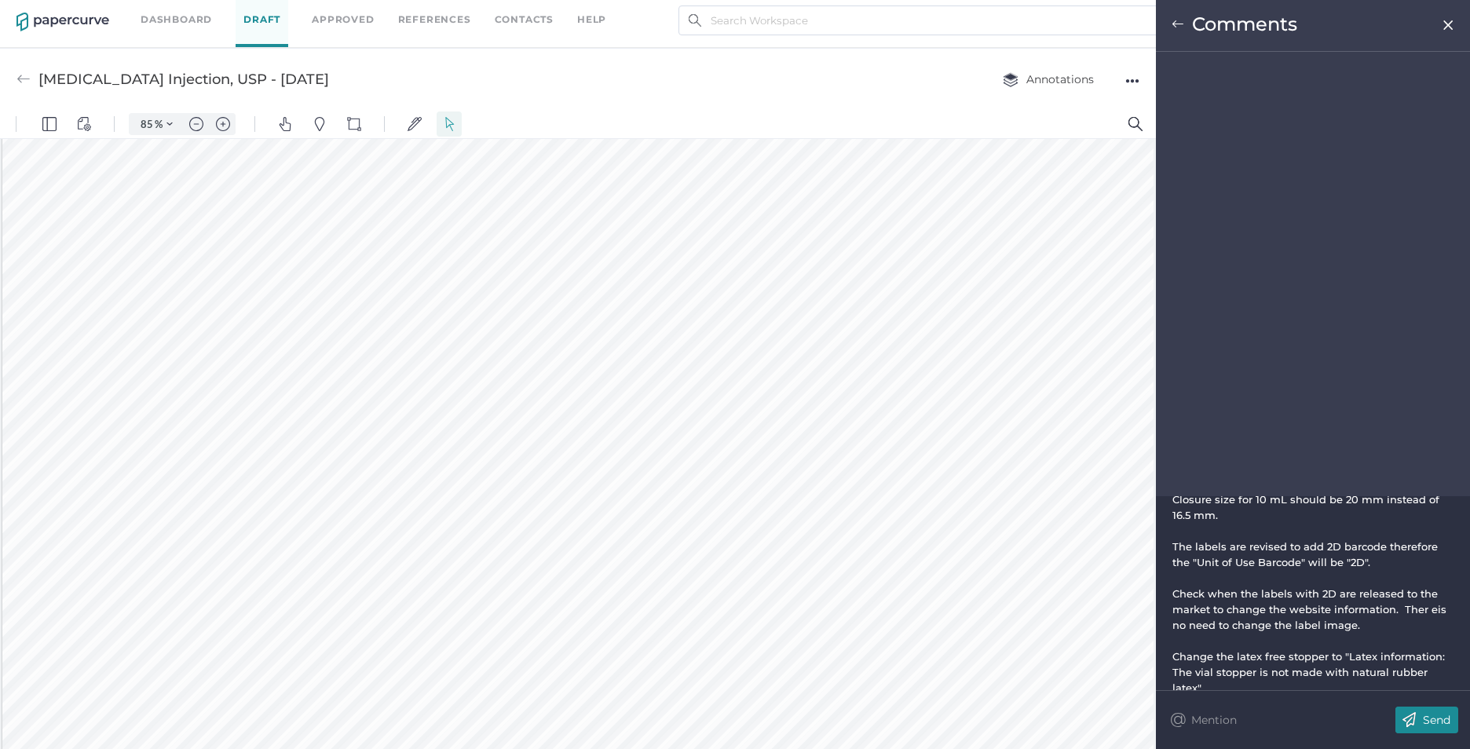
scroll to position [0, 0]
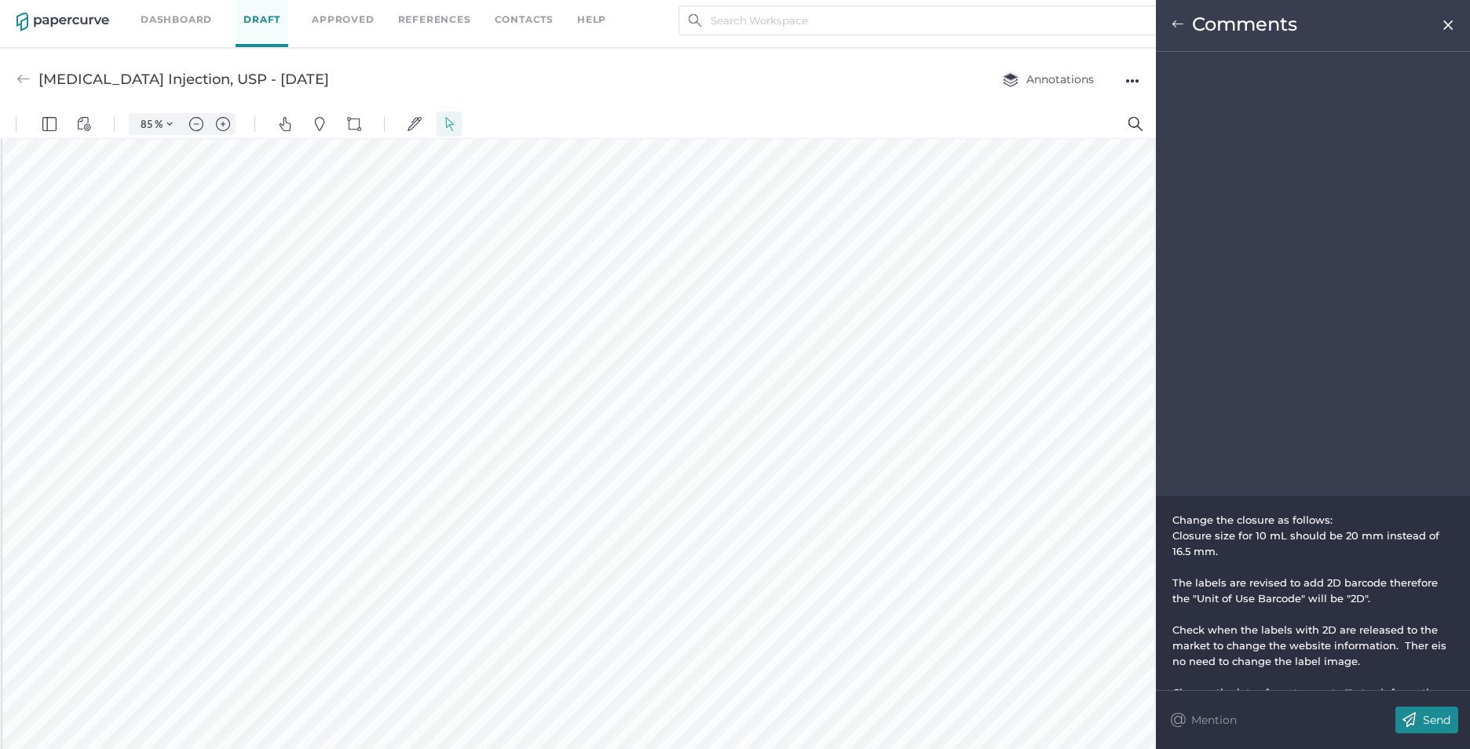
drag, startPoint x: 1429, startPoint y: 724, endPoint x: 1316, endPoint y: 712, distance: 112.9
click at [1427, 723] on p "Send" at bounding box center [1436, 720] width 27 height 14
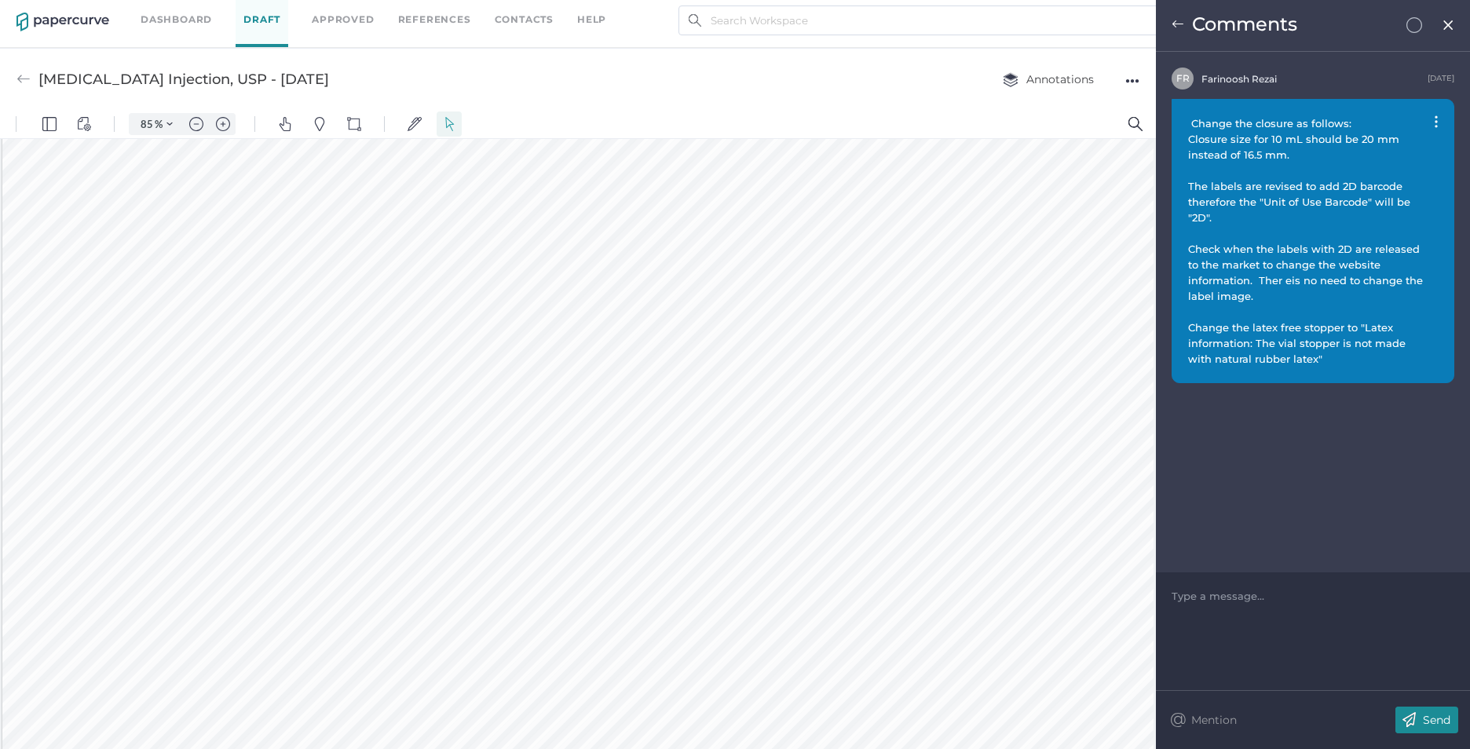
click at [1436, 121] on img at bounding box center [1436, 121] width 3 height 13
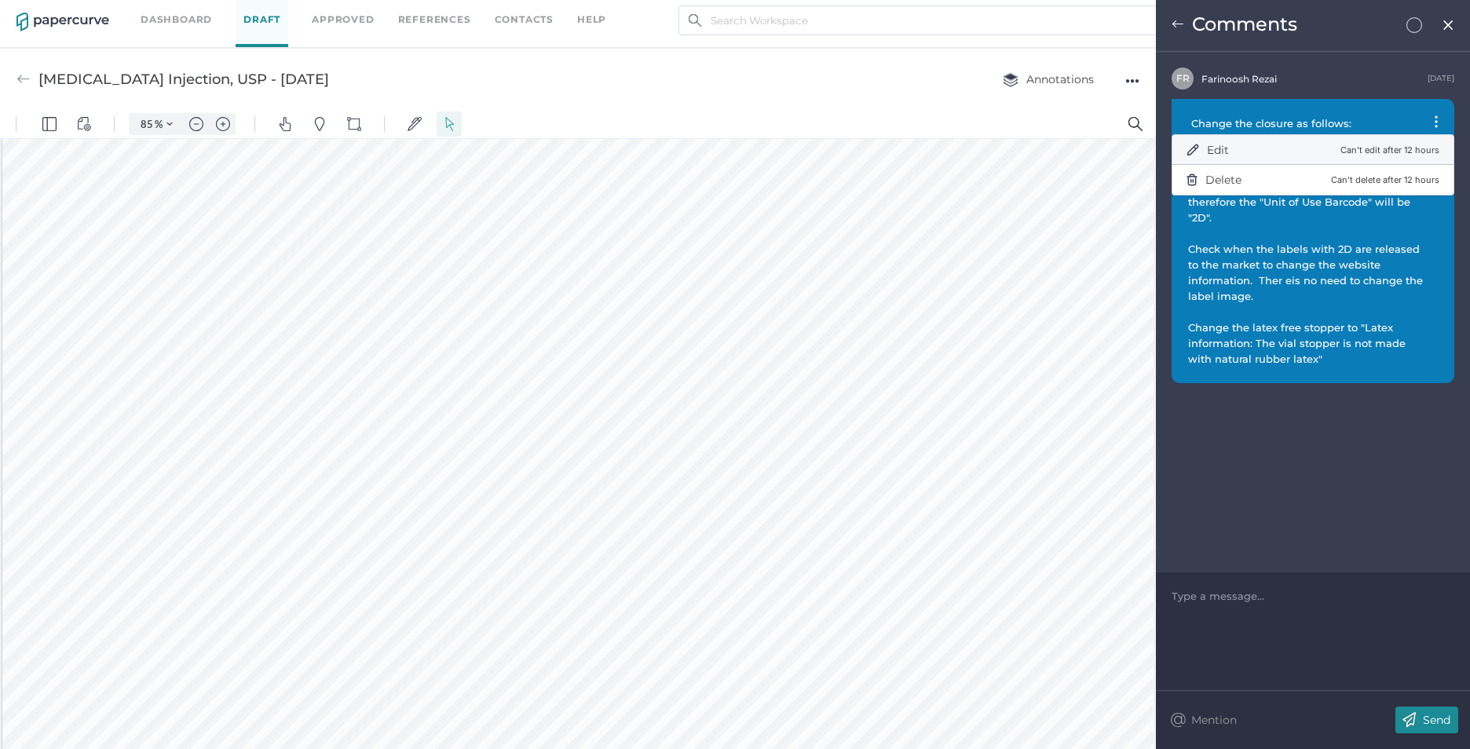
click at [1202, 150] on div "Edit" at bounding box center [1208, 149] width 42 height 31
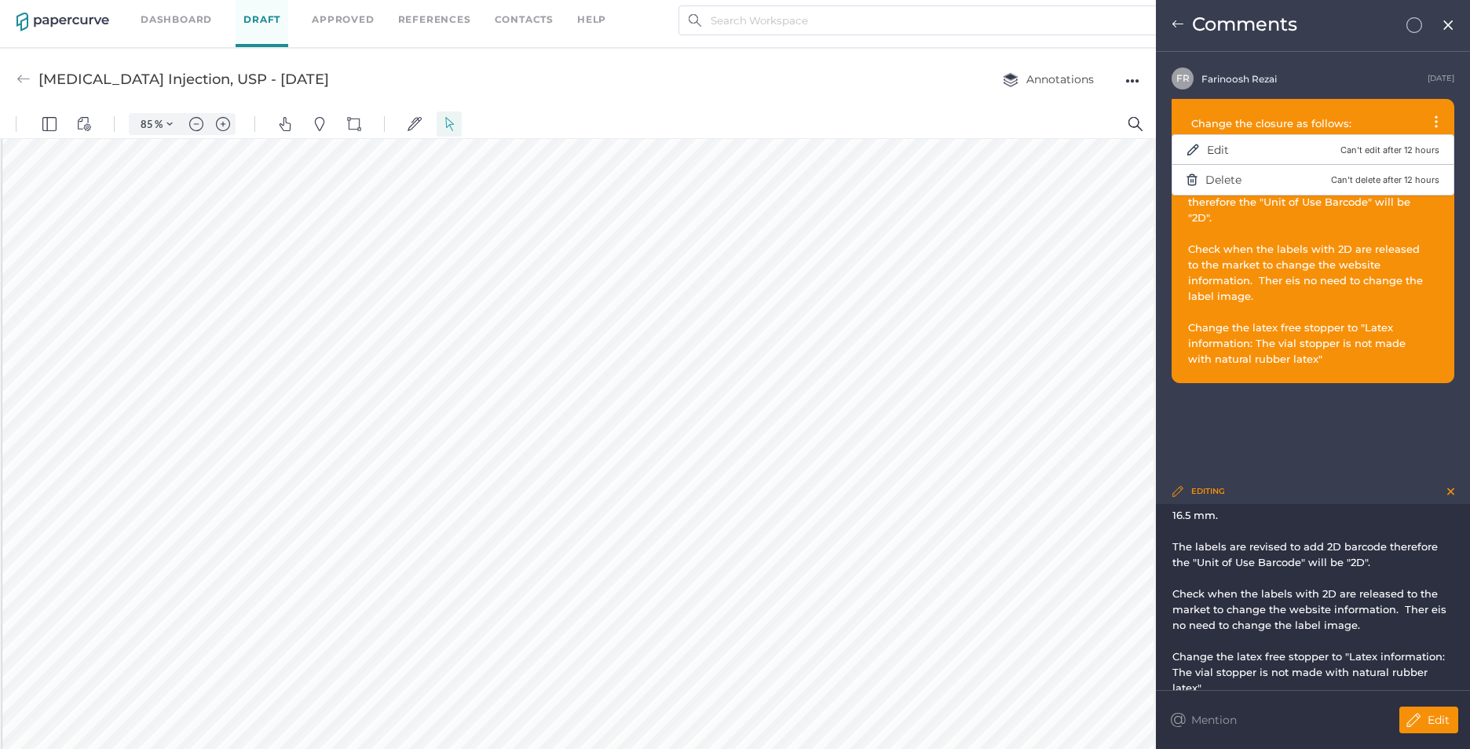
scroll to position [65, 0]
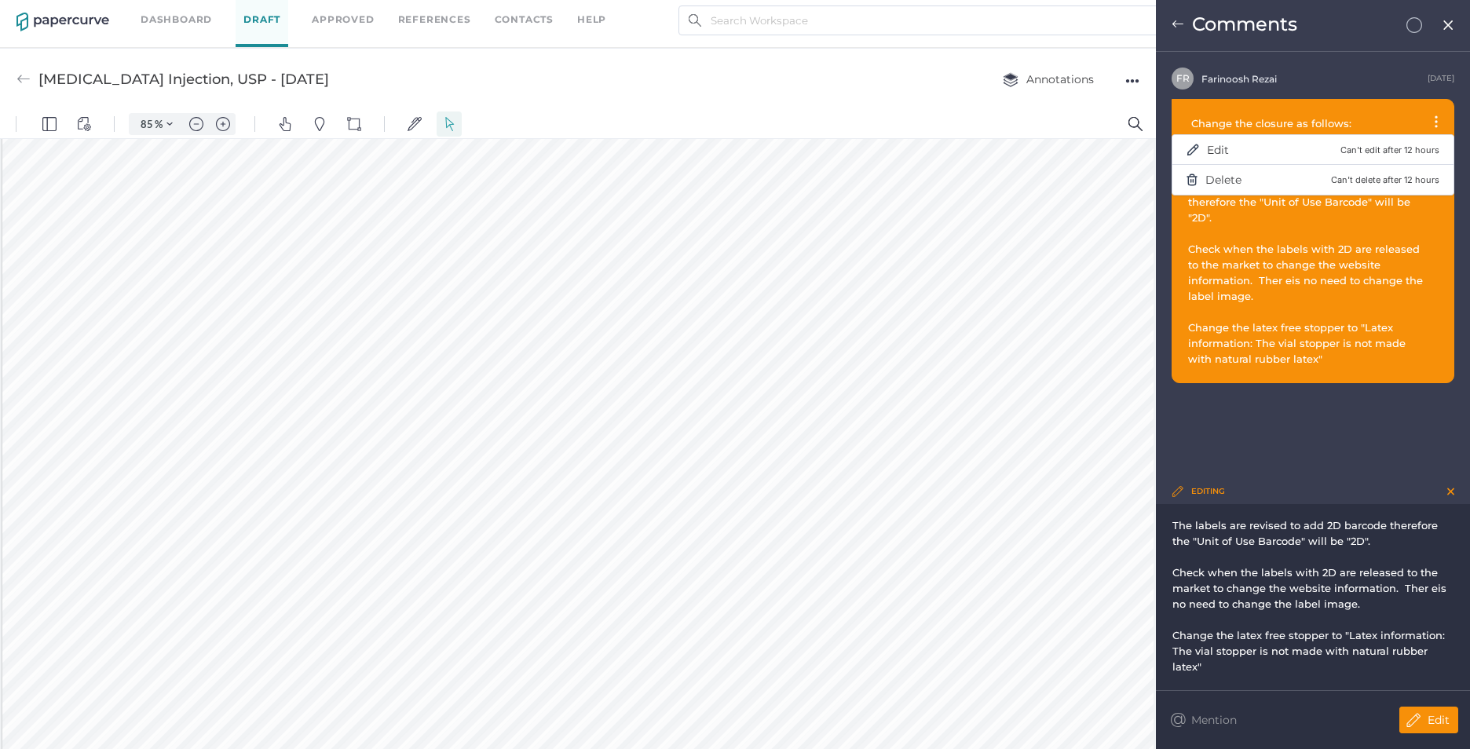
click at [1425, 589] on span "Check when the labels with 2D are released to the market to change the website …" at bounding box center [1311, 588] width 277 height 44
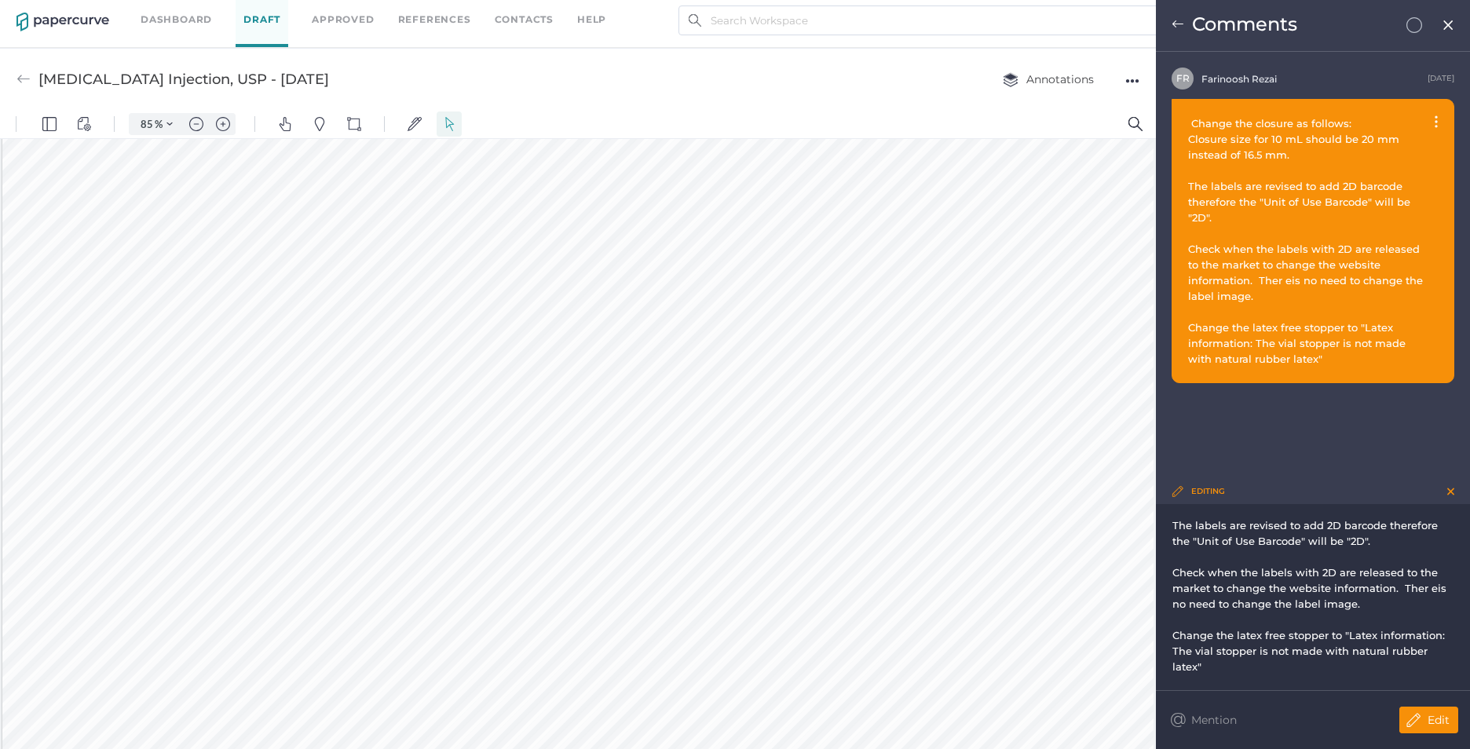
click at [1429, 589] on span "Check when the labels with 2D are released to the market to change the website …" at bounding box center [1311, 588] width 277 height 44
click at [1333, 630] on span "Change the latex free stopper to "Latex information: The vial stopper is not ma…" at bounding box center [1311, 651] width 276 height 44
click at [1423, 722] on img at bounding box center [1413, 720] width 28 height 27
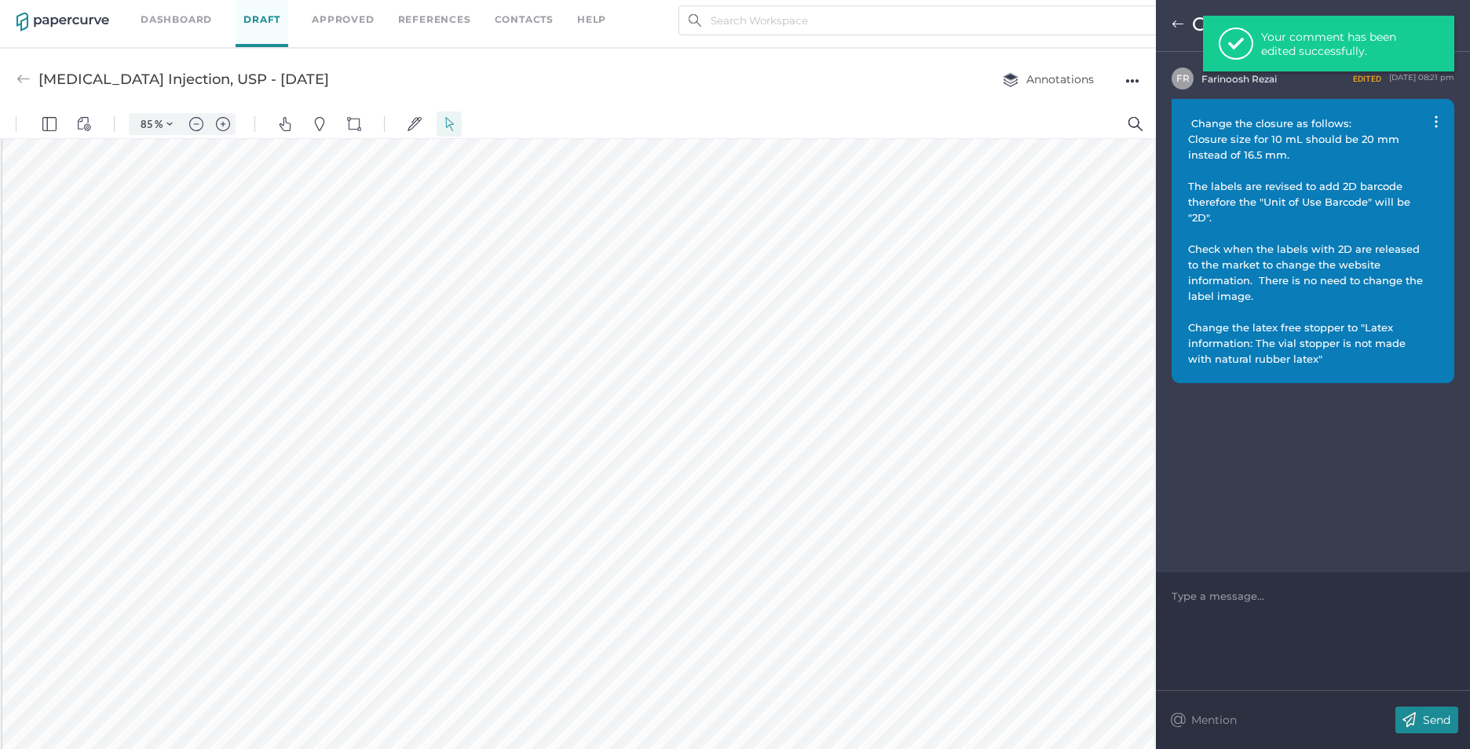
scroll to position [1101, 0]
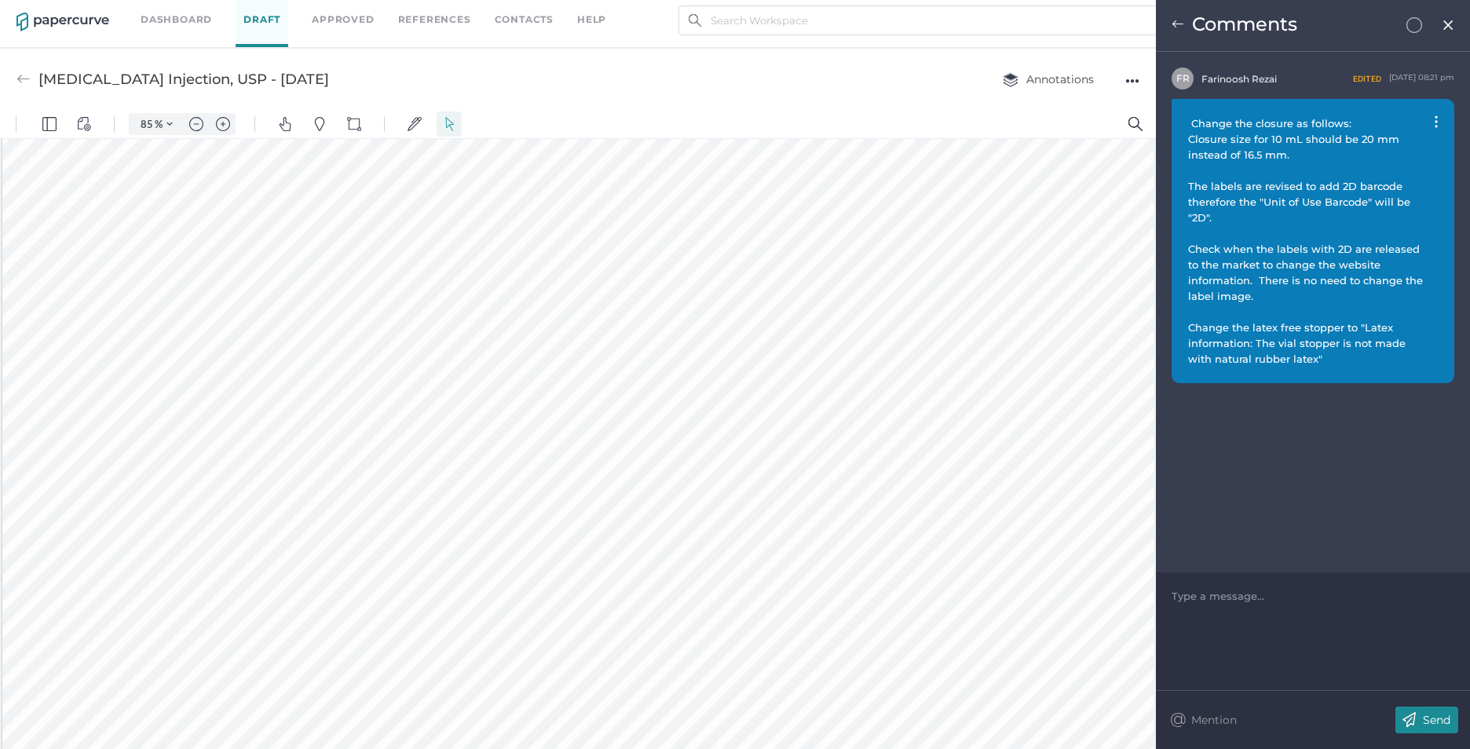
click at [1451, 24] on img at bounding box center [1448, 25] width 13 height 13
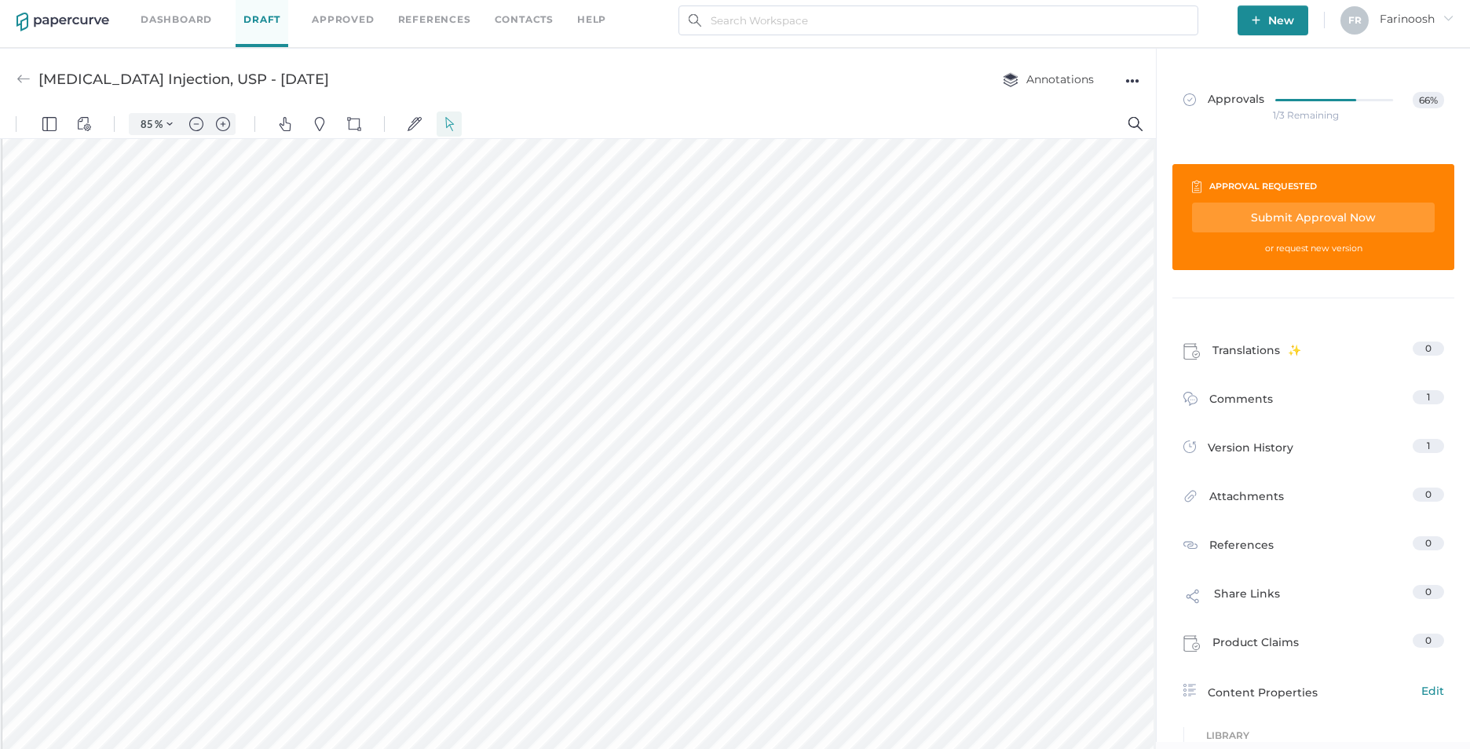
click at [1268, 217] on div "Submit Approval Now" at bounding box center [1313, 218] width 243 height 30
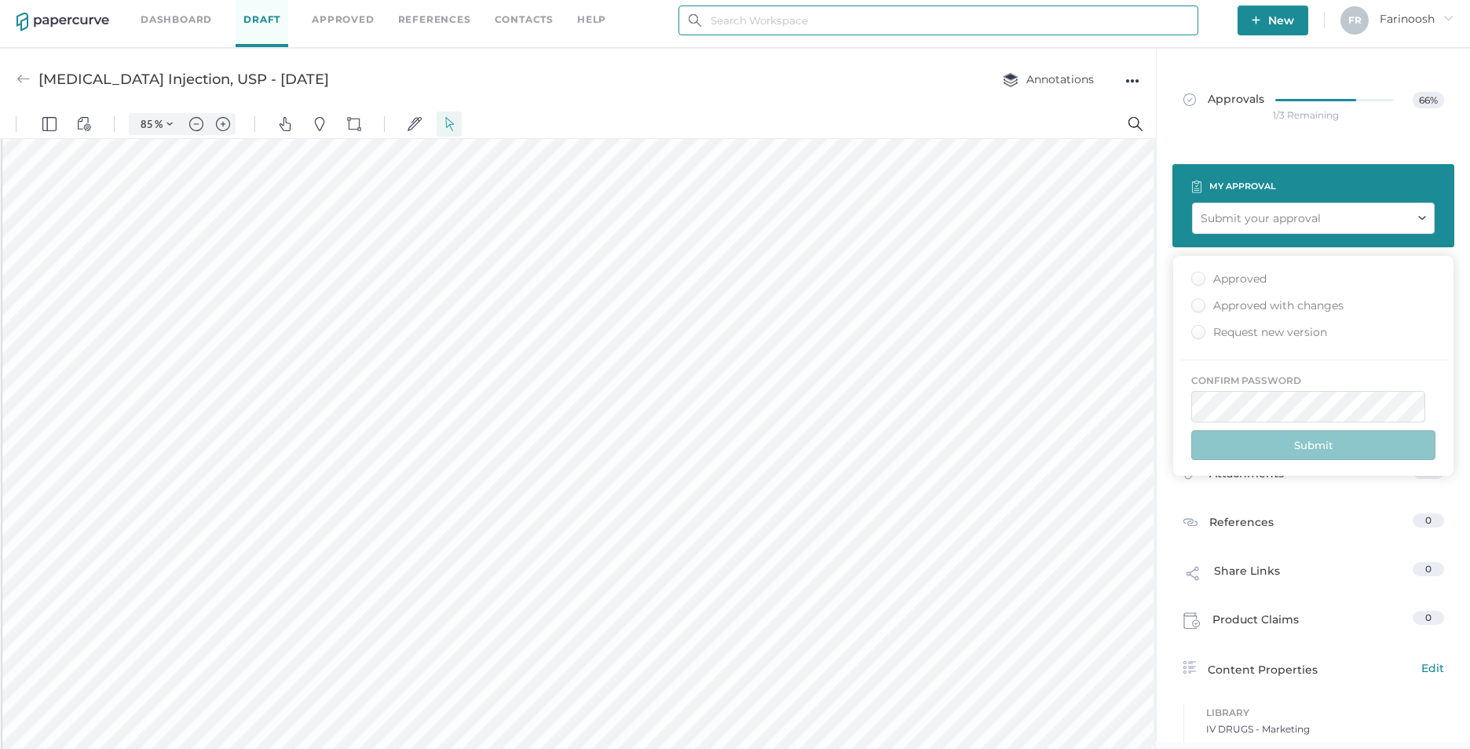
type input "[EMAIL_ADDRESS][DOMAIN_NAME]"
click at [1202, 308] on div "Approved with changes" at bounding box center [1267, 305] width 152 height 15
click at [1195, 301] on input "Approved with changes" at bounding box center [1195, 301] width 0 height 0
click at [1288, 445] on button "Submit" at bounding box center [1313, 445] width 244 height 30
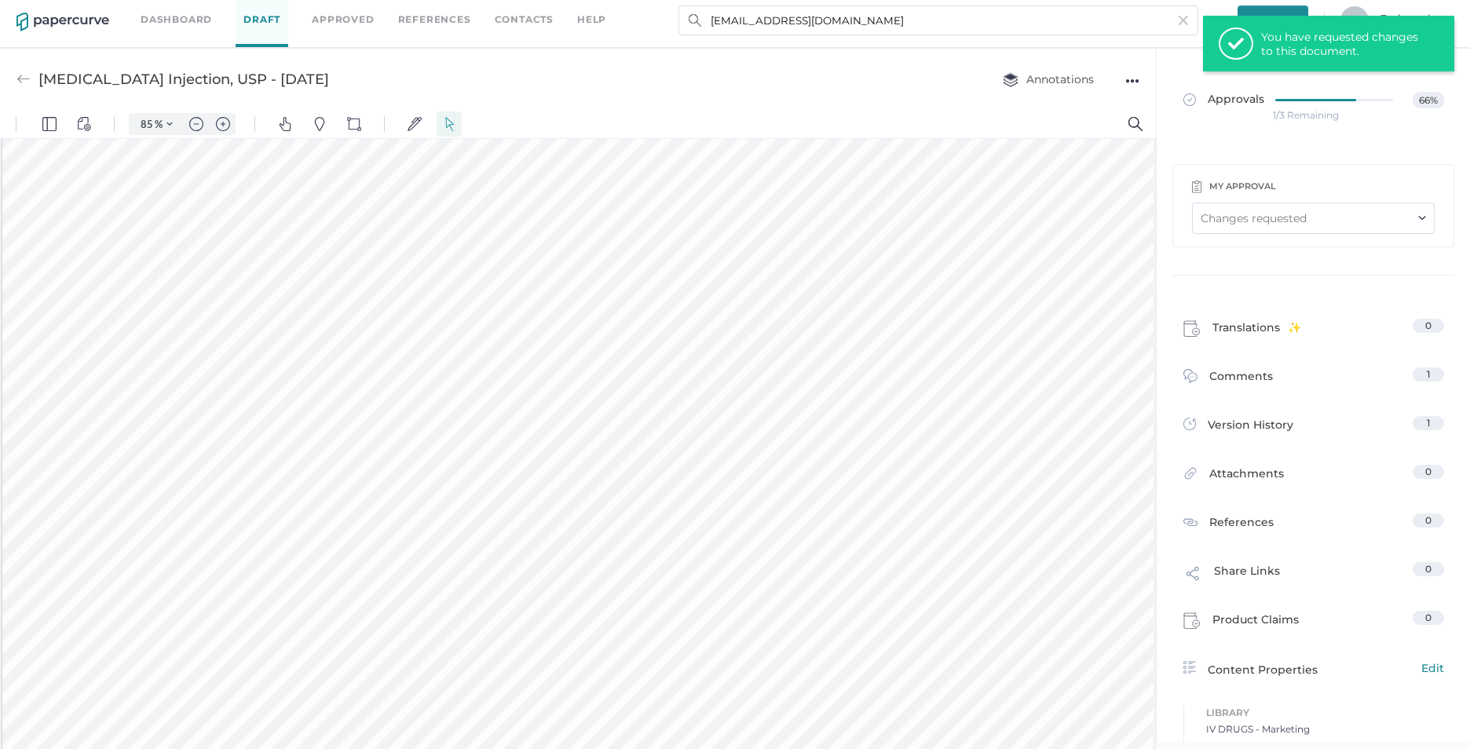
scroll to position [630, 0]
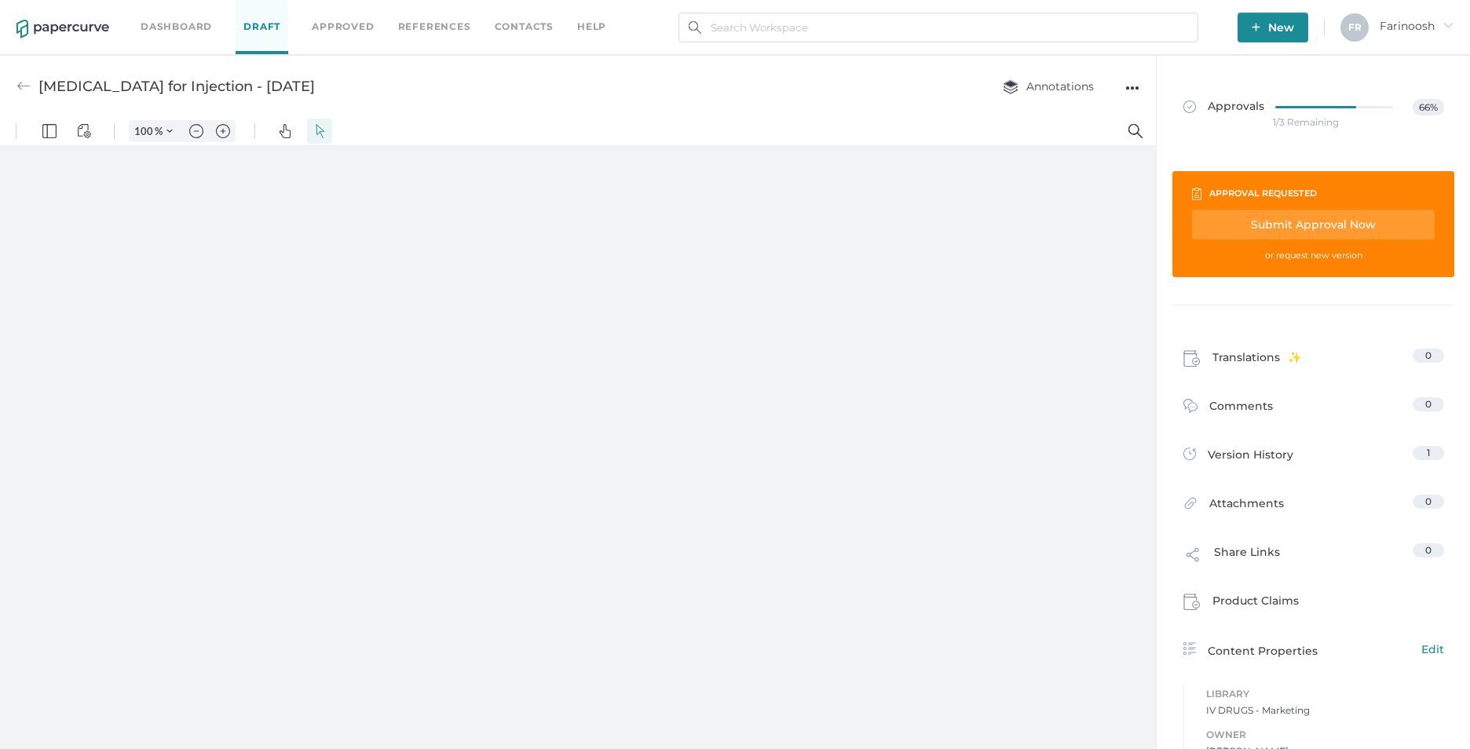
type input "85"
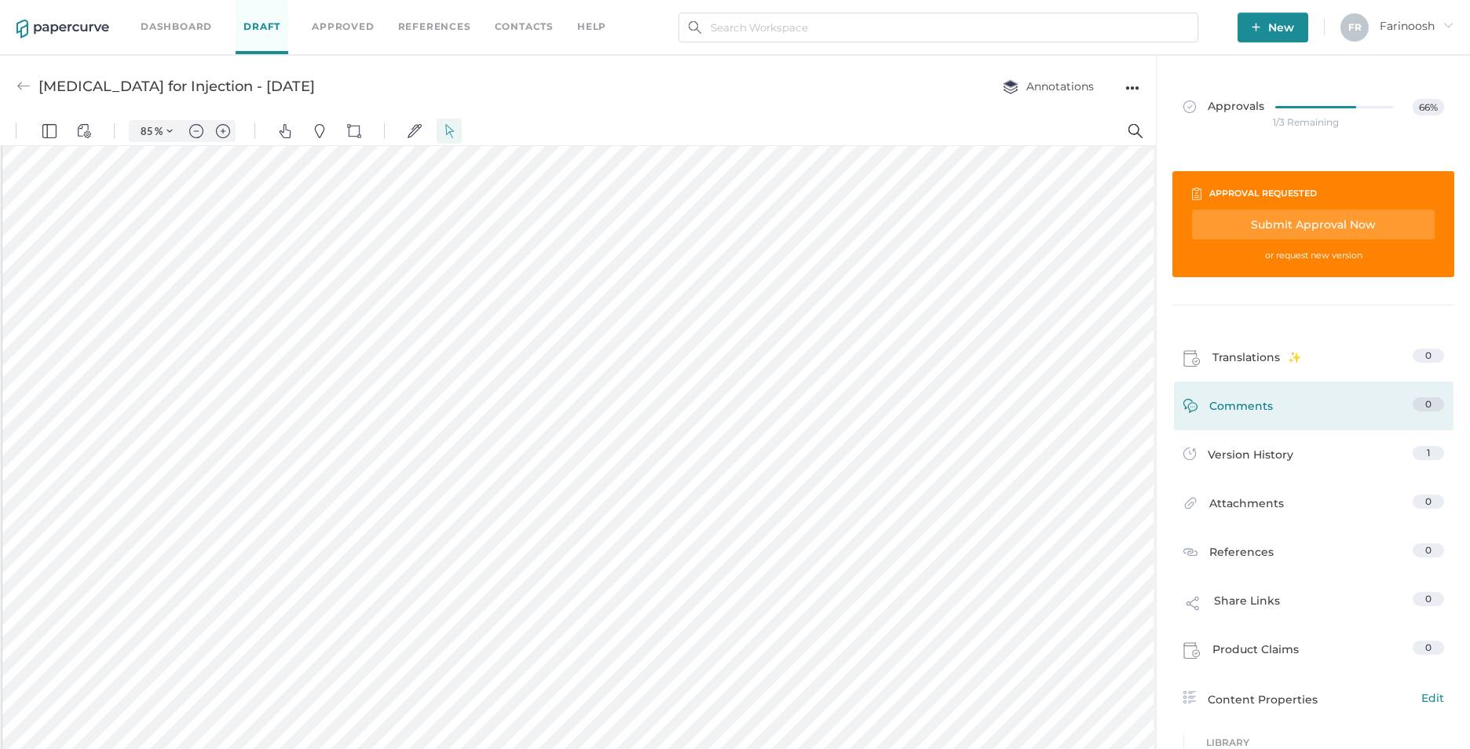
click at [1227, 404] on span "Comments" at bounding box center [1241, 409] width 64 height 24
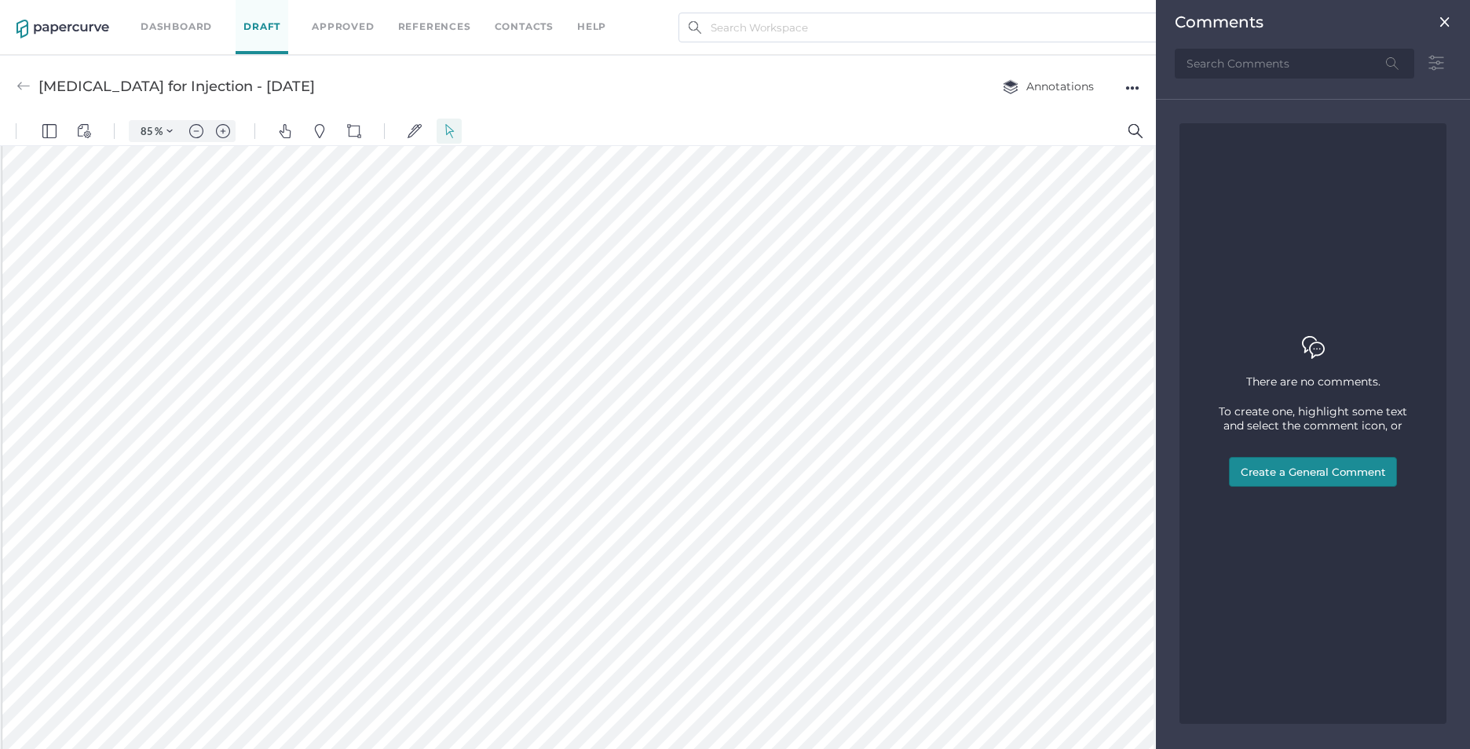
scroll to position [7, 0]
click at [1269, 470] on button "Create a General Comment" at bounding box center [1313, 472] width 168 height 30
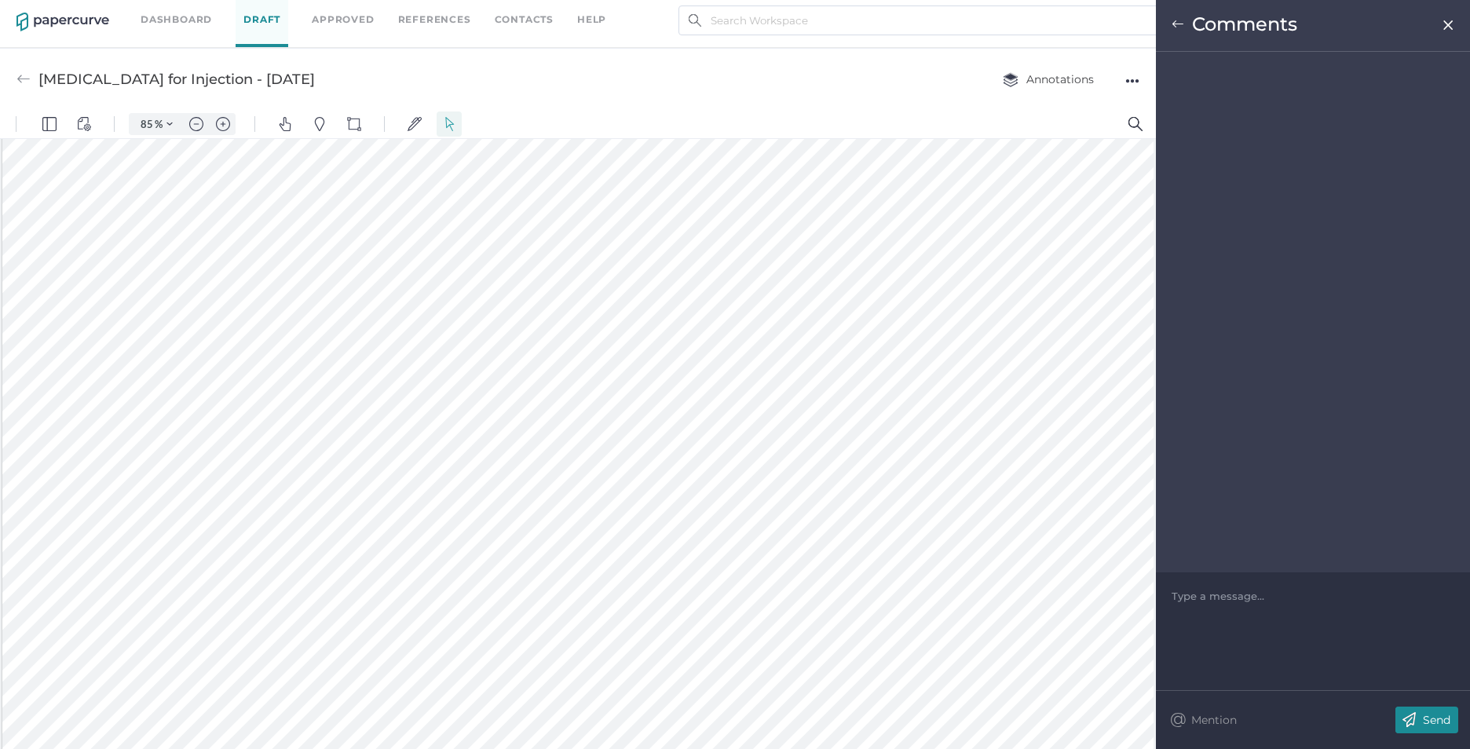
click at [1194, 602] on div at bounding box center [1314, 596] width 282 height 16
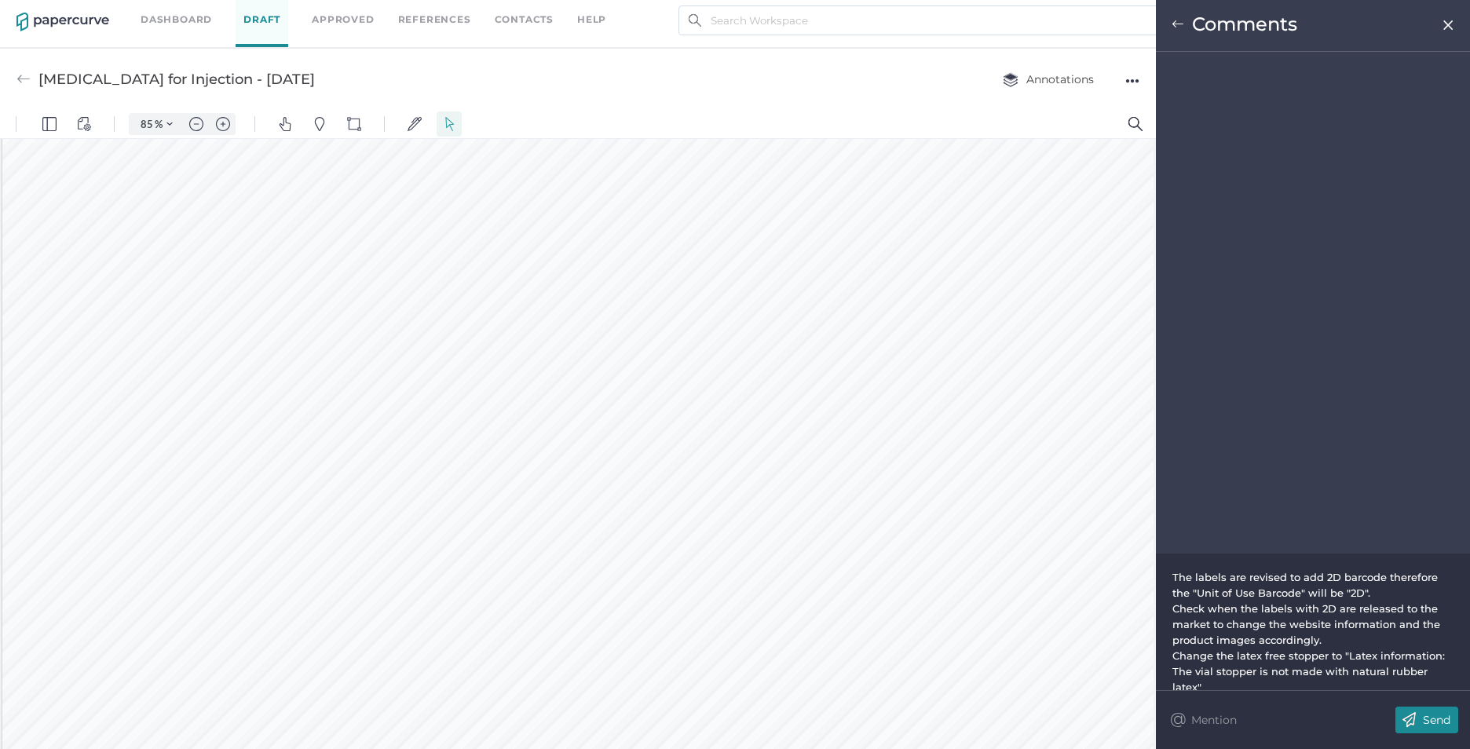
scroll to position [865, 0]
click at [1374, 595] on div "The labels are revised to add 2D barcode therefore the "Unit of Use Barcode" wi…" at bounding box center [1314, 584] width 282 height 31
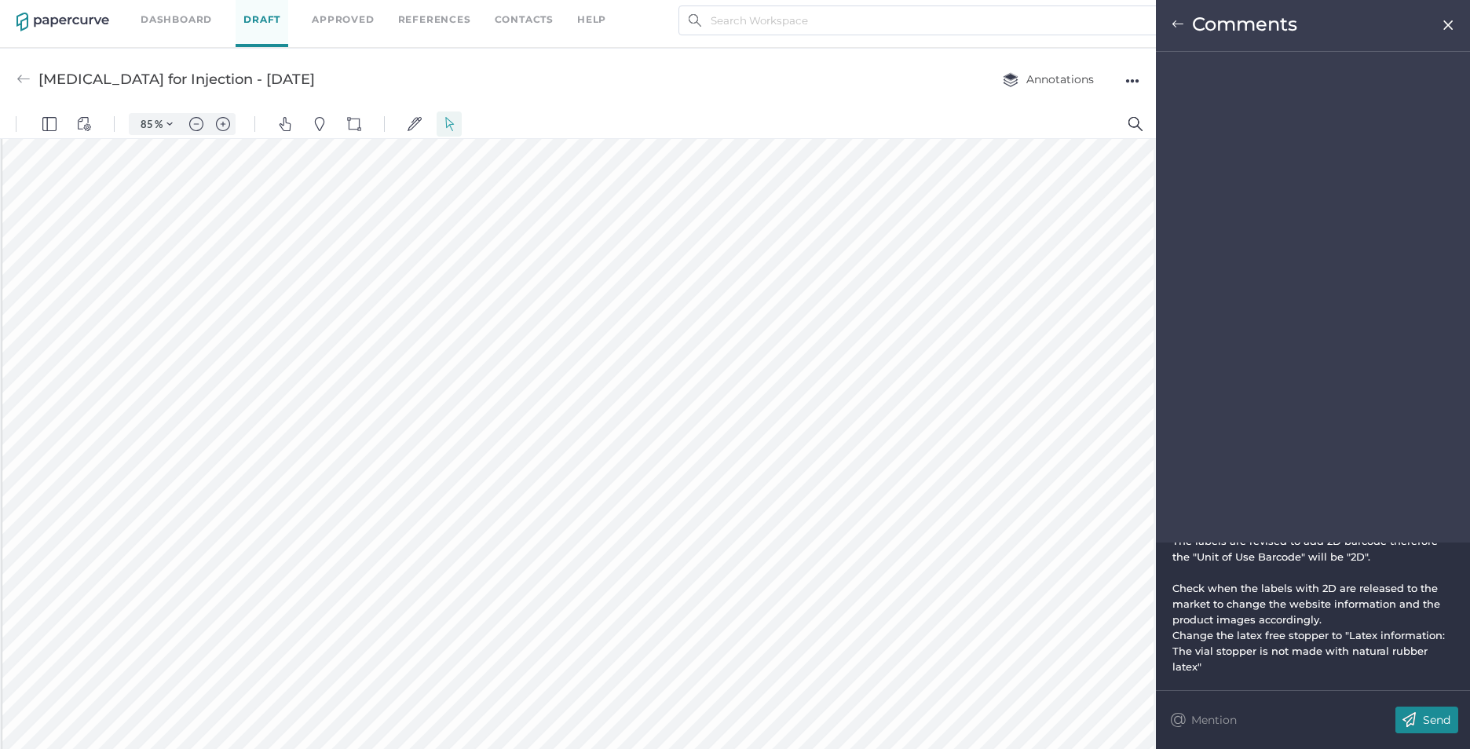
drag, startPoint x: 1344, startPoint y: 621, endPoint x: 1352, endPoint y: 609, distance: 15.2
click at [1344, 620] on div "Check when the labels with 2D are released to the market to change the website …" at bounding box center [1314, 603] width 282 height 47
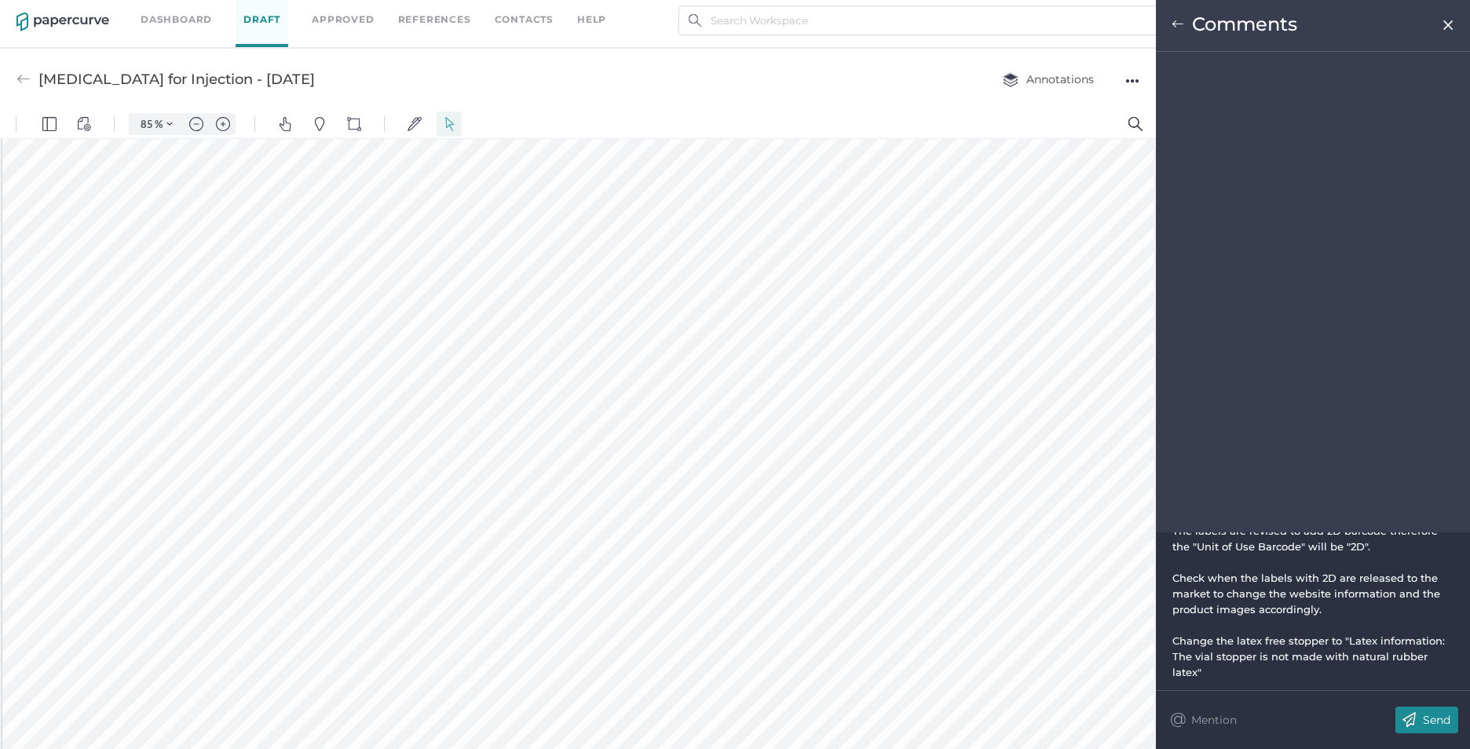
click at [1418, 715] on img at bounding box center [1409, 720] width 27 height 27
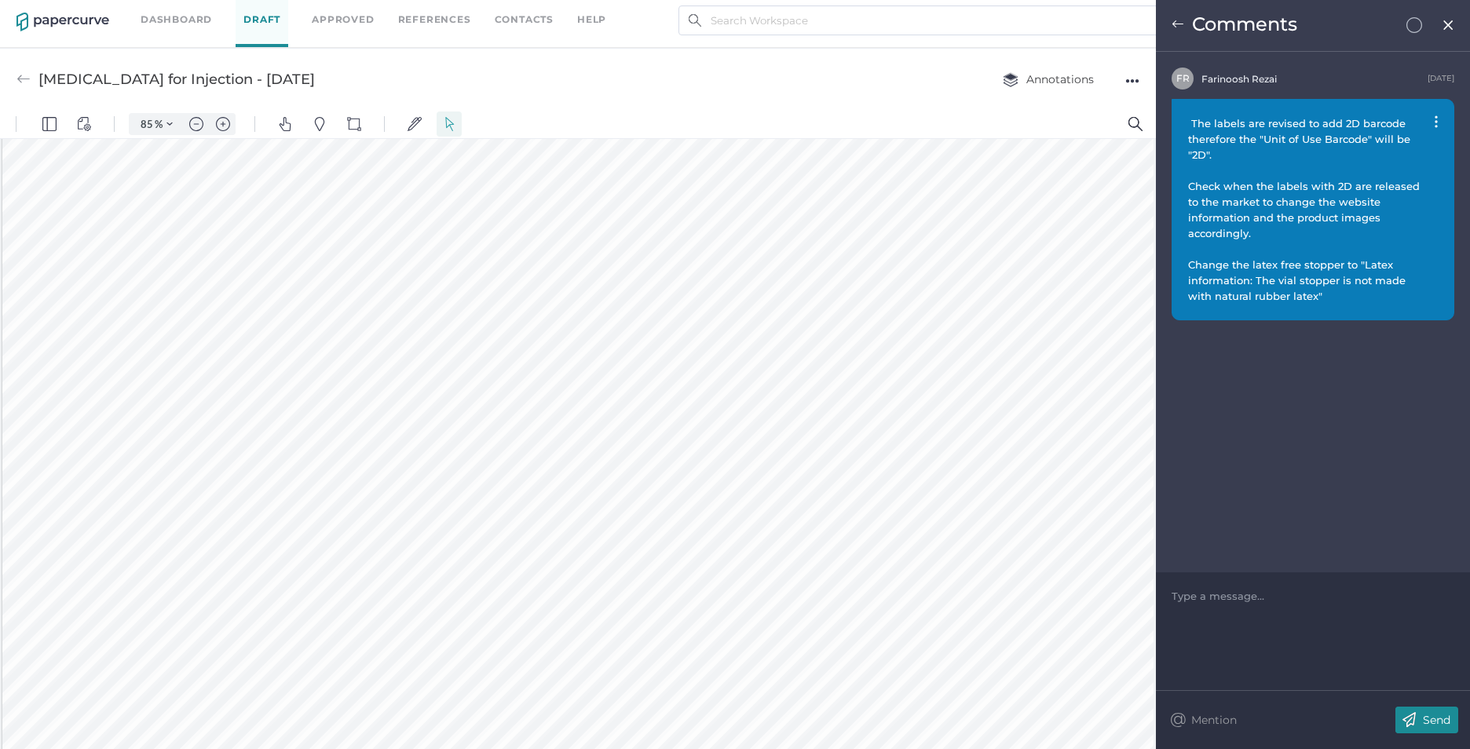
scroll to position [316, 0]
click at [1177, 20] on img at bounding box center [1178, 24] width 13 height 13
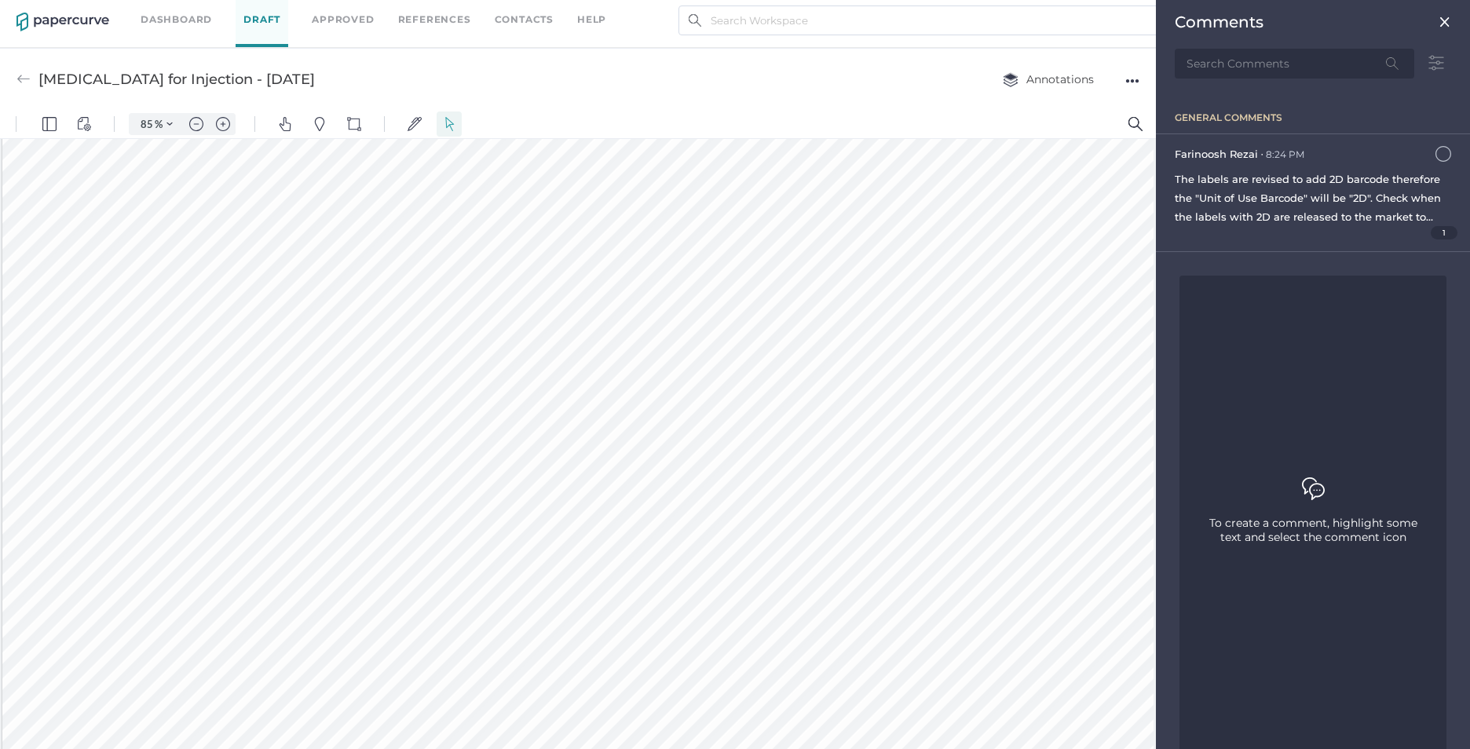
click at [1439, 21] on img at bounding box center [1445, 22] width 13 height 13
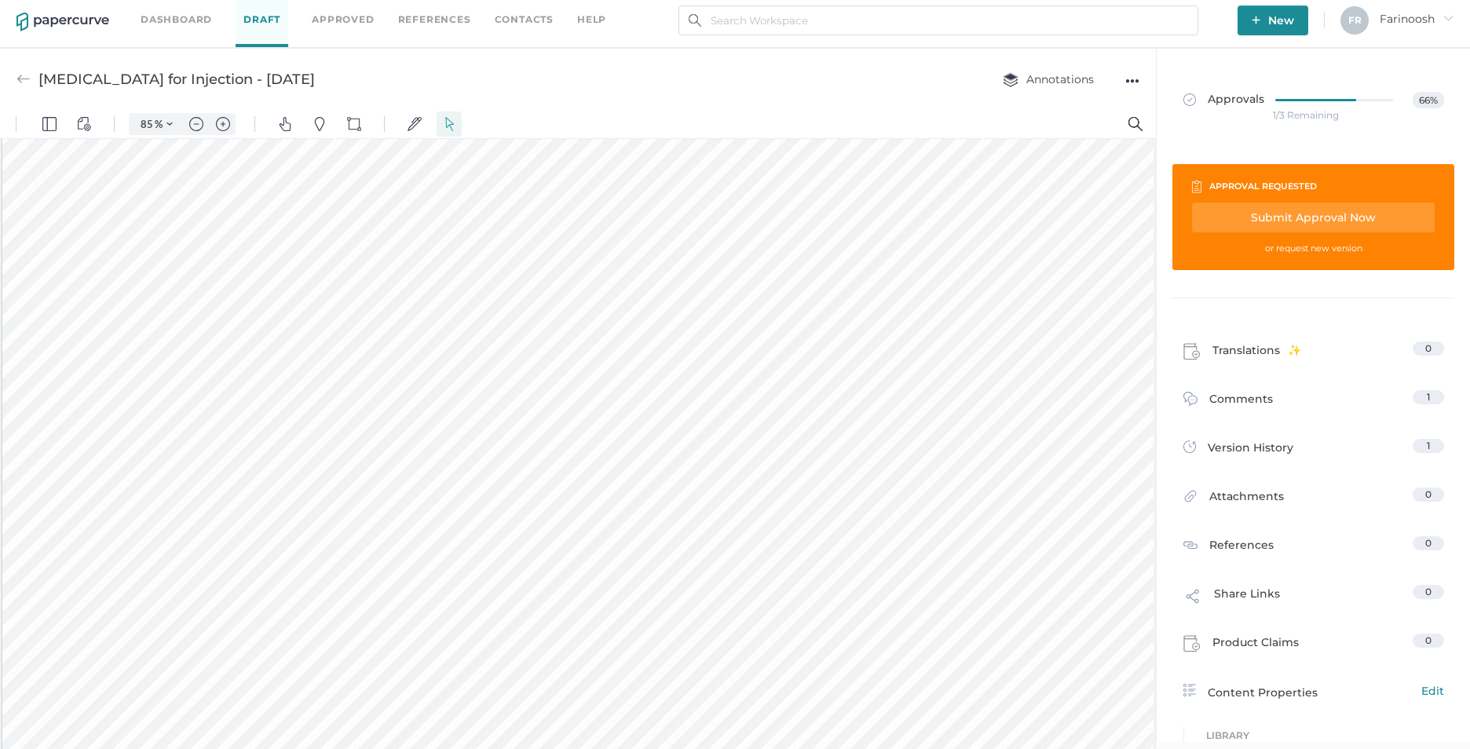
click at [1260, 218] on div "Submit Approval Now" at bounding box center [1313, 218] width 243 height 30
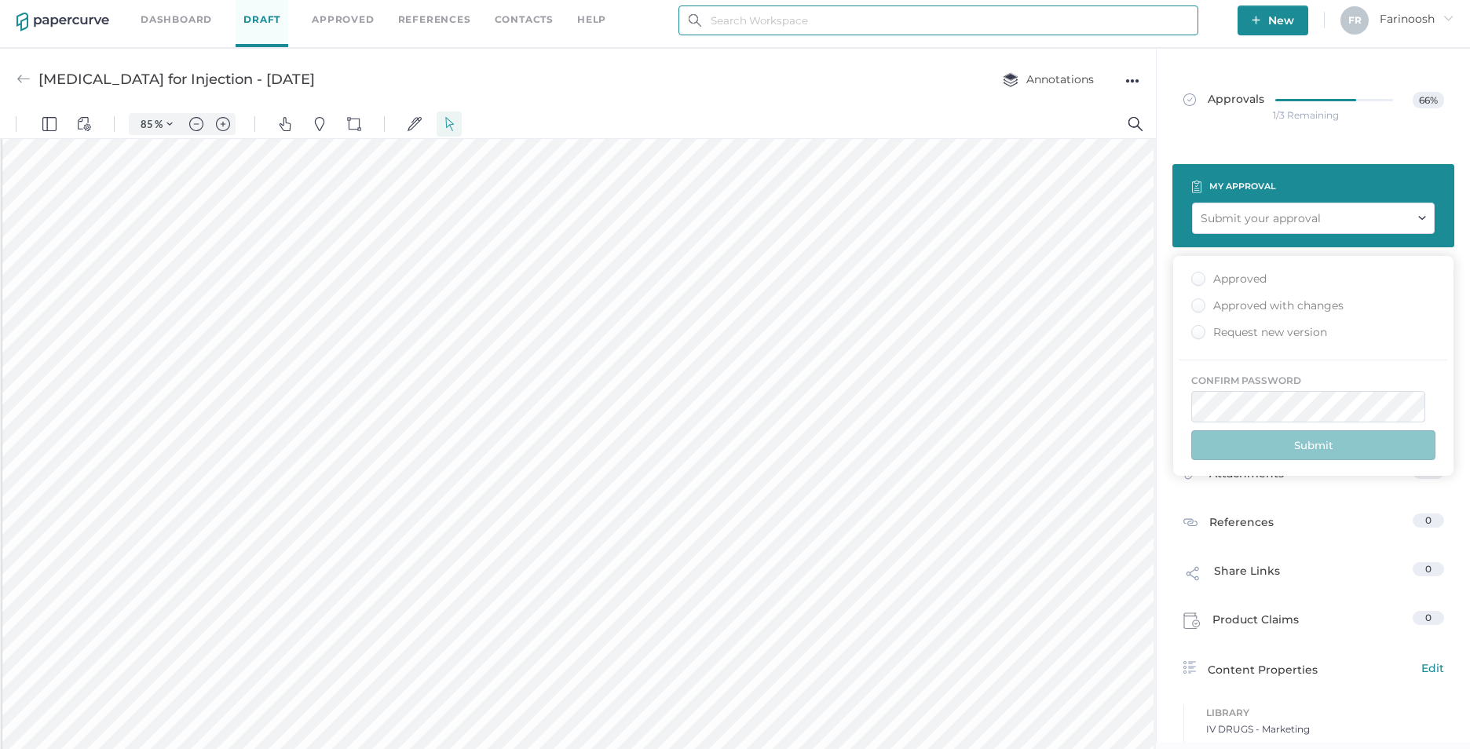
type input "[EMAIL_ADDRESS][DOMAIN_NAME]"
click at [1192, 279] on div "Approved" at bounding box center [1228, 279] width 75 height 15
click at [1195, 274] on input "Approved" at bounding box center [1195, 274] width 0 height 0
drag, startPoint x: 1283, startPoint y: 440, endPoint x: 1125, endPoint y: 344, distance: 185.3
click at [1283, 440] on button "Submit" at bounding box center [1313, 445] width 244 height 30
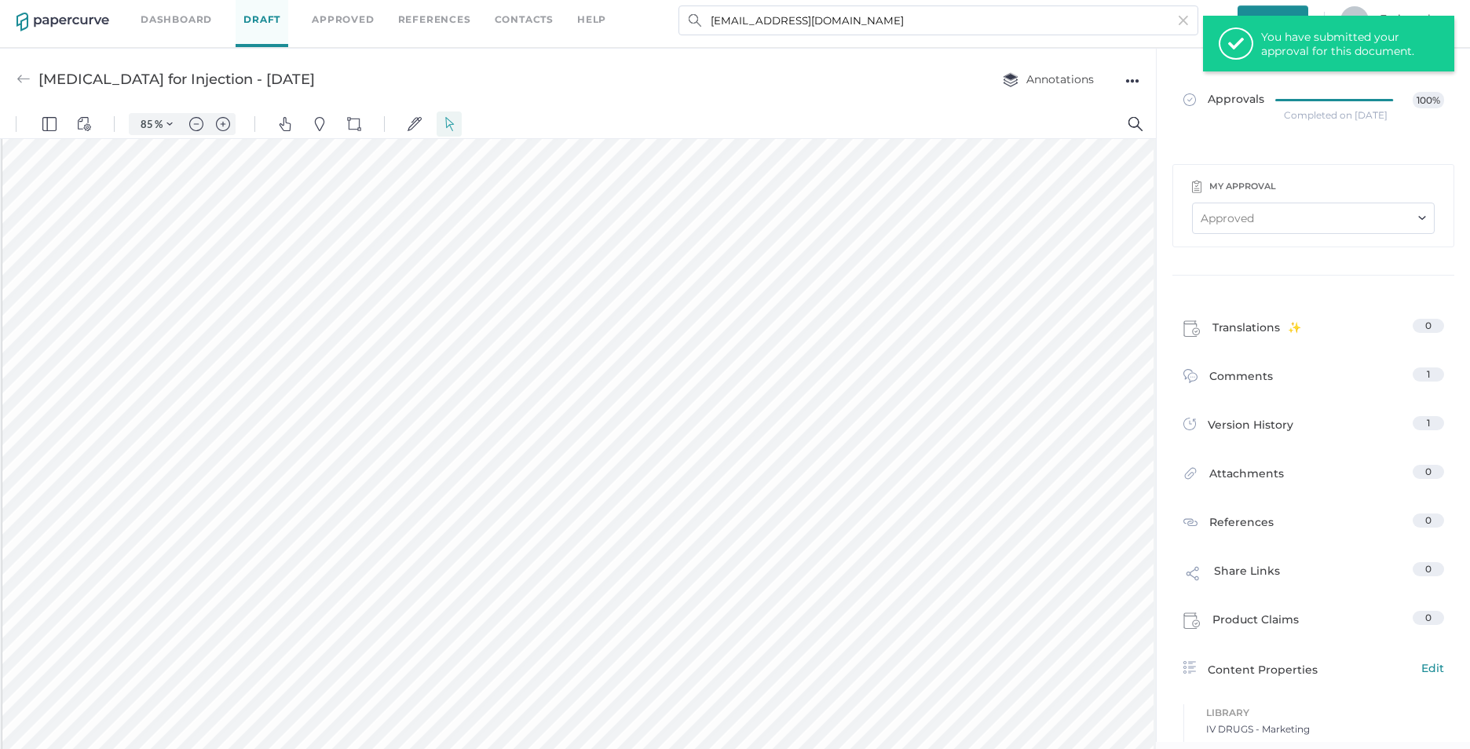
click at [174, 18] on link "Dashboard" at bounding box center [176, 19] width 71 height 17
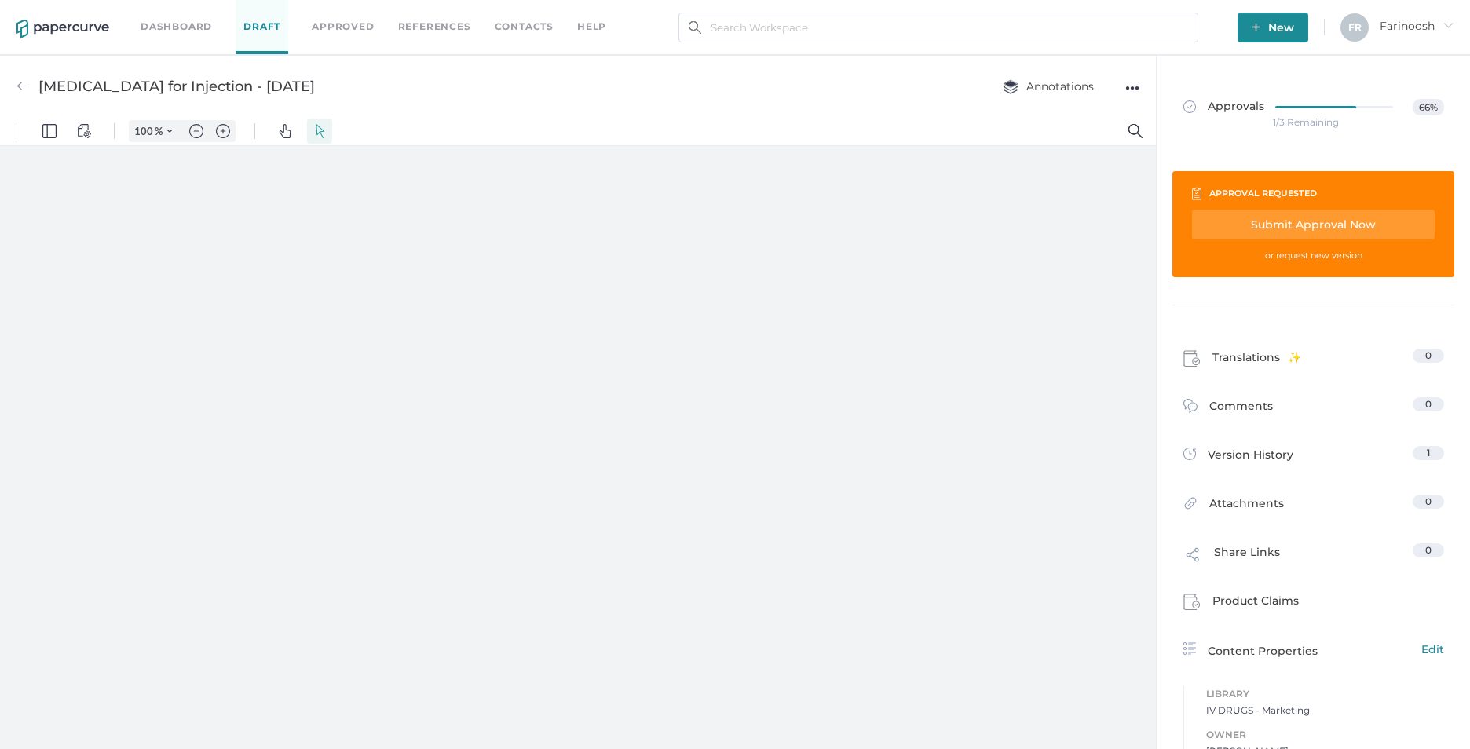
type input "85"
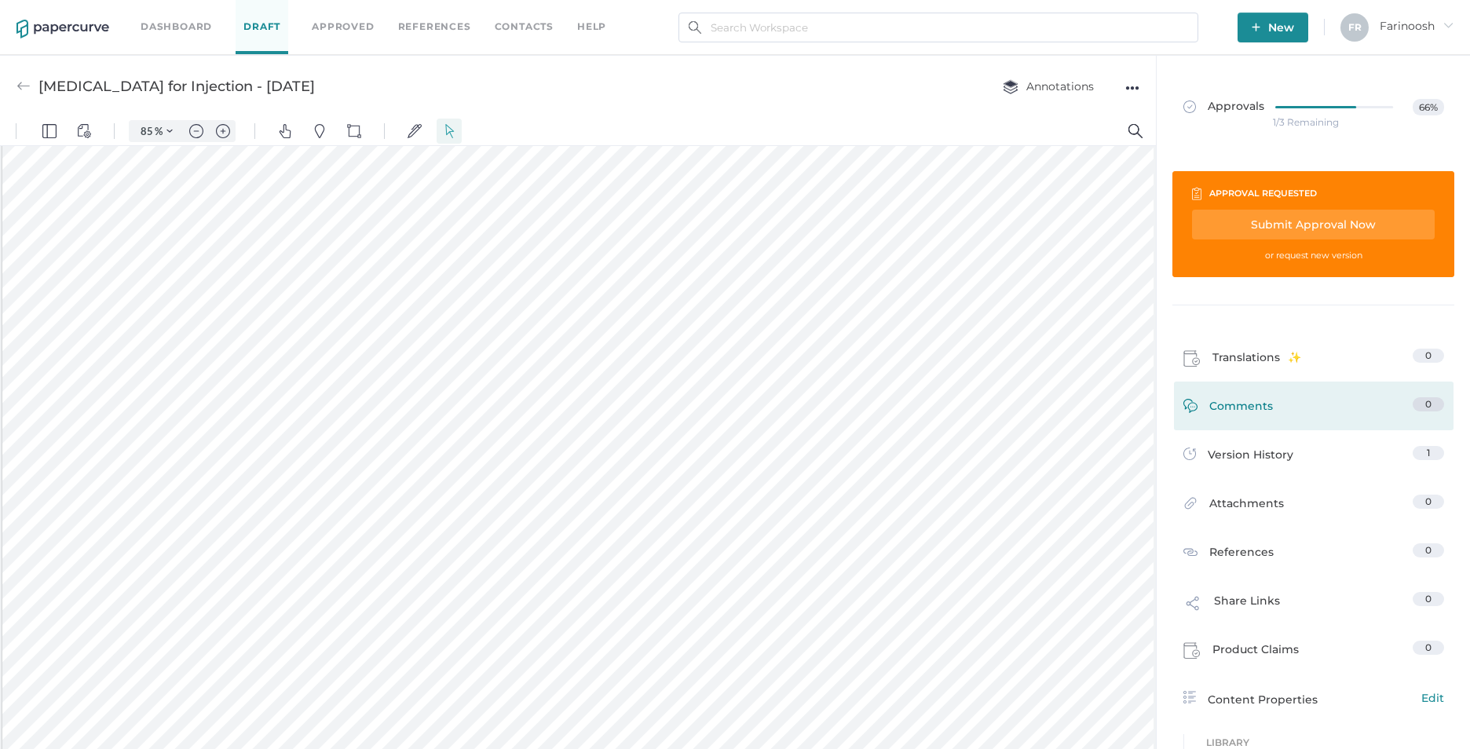
click at [1220, 407] on span "Comments" at bounding box center [1241, 409] width 64 height 24
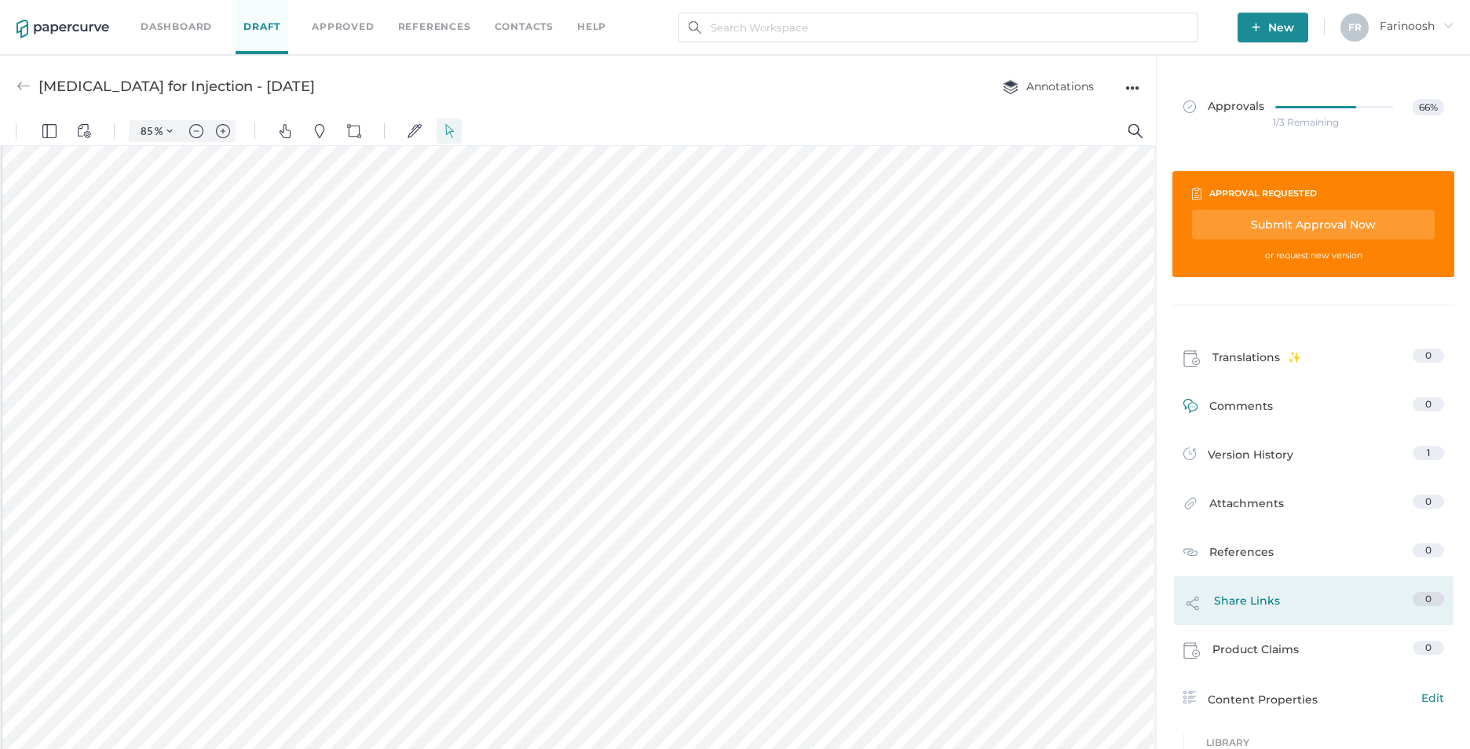
scroll to position [7, 0]
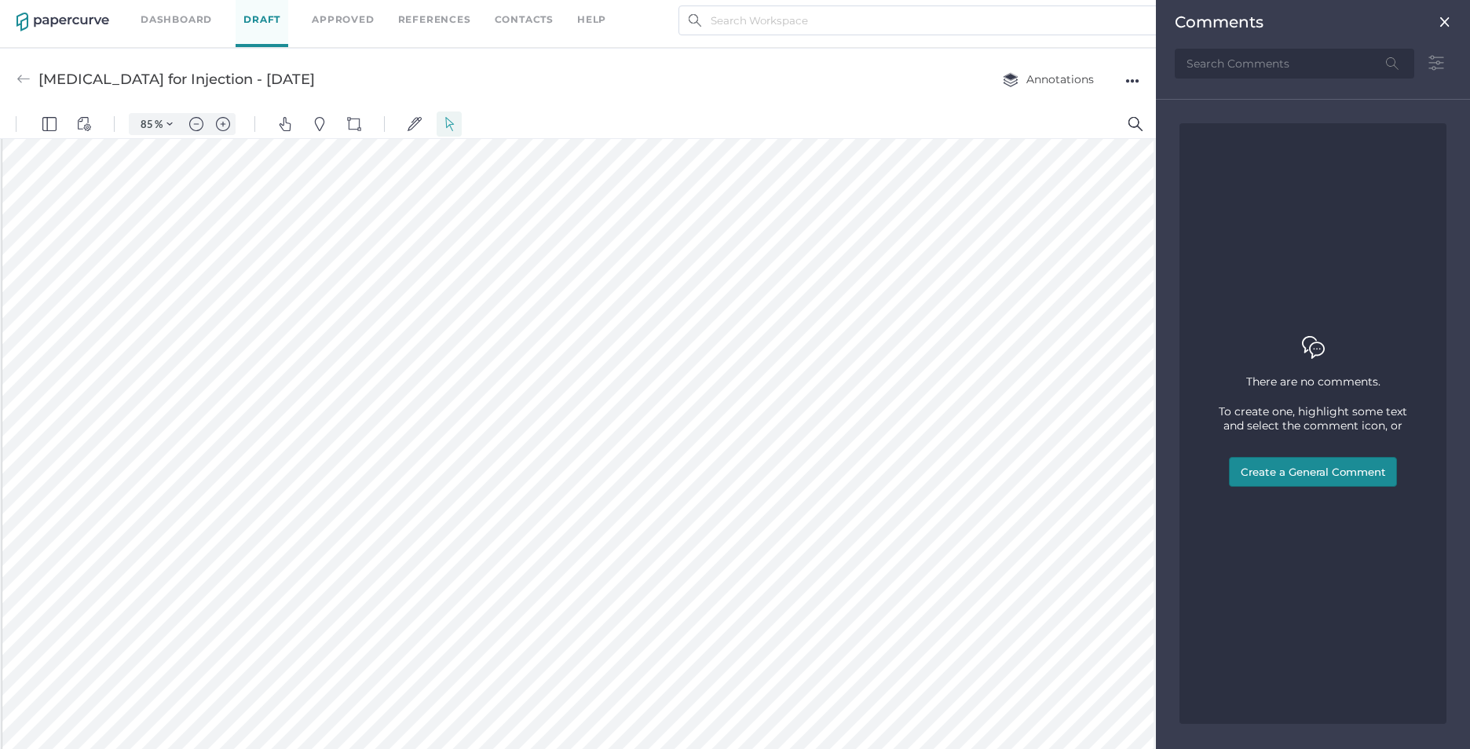
click at [1262, 473] on button "Create a General Comment" at bounding box center [1313, 472] width 168 height 30
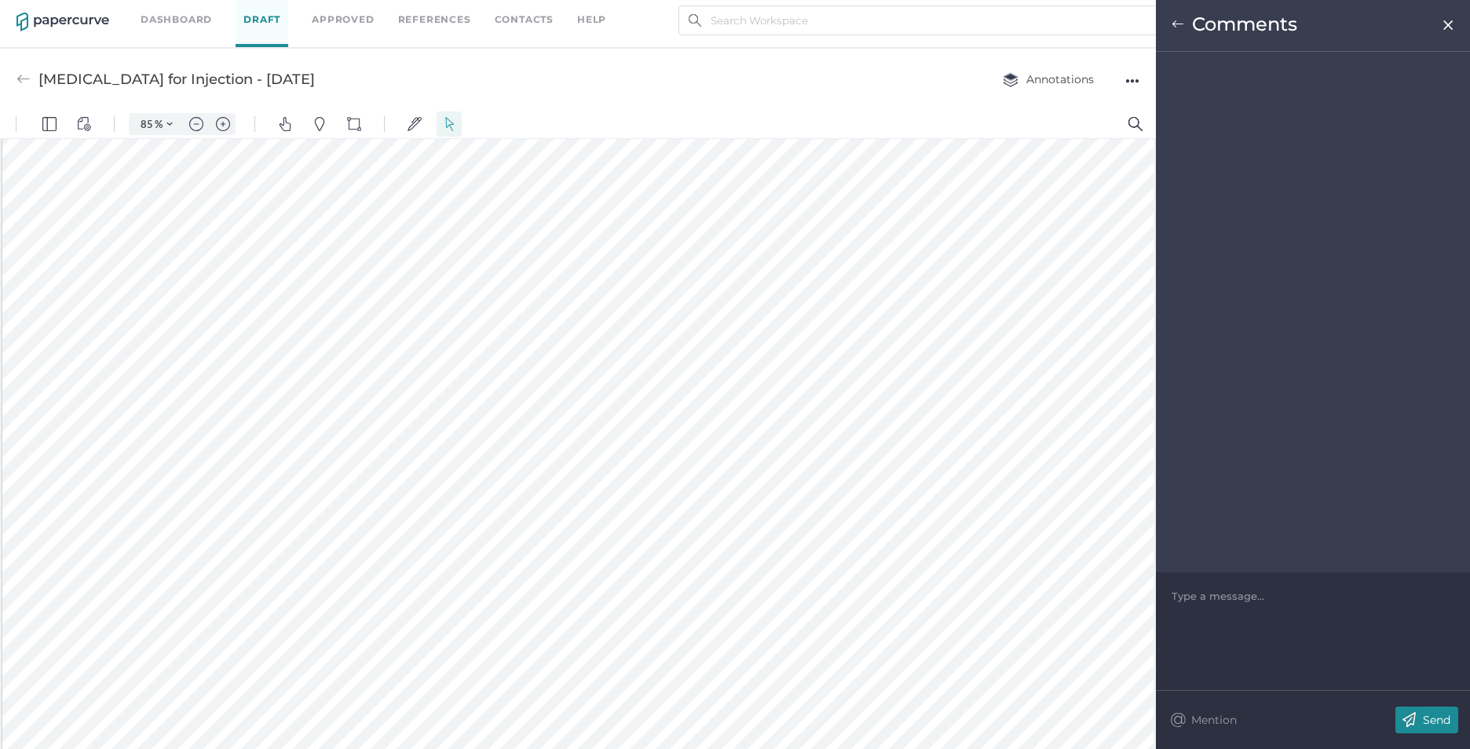
scroll to position [943, 0]
click at [1187, 596] on div at bounding box center [1314, 596] width 282 height 16
click at [1299, 616] on span "The company website should be updated to include the updated French PM. dated" at bounding box center [1312, 604] width 279 height 28
click at [1356, 612] on div "The company website should be updated to include the updated French PM dated" at bounding box center [1314, 603] width 282 height 31
click at [1250, 658] on div "The company website should be updated to include the updated French PM dated Ap…" at bounding box center [1313, 632] width 314 height 118
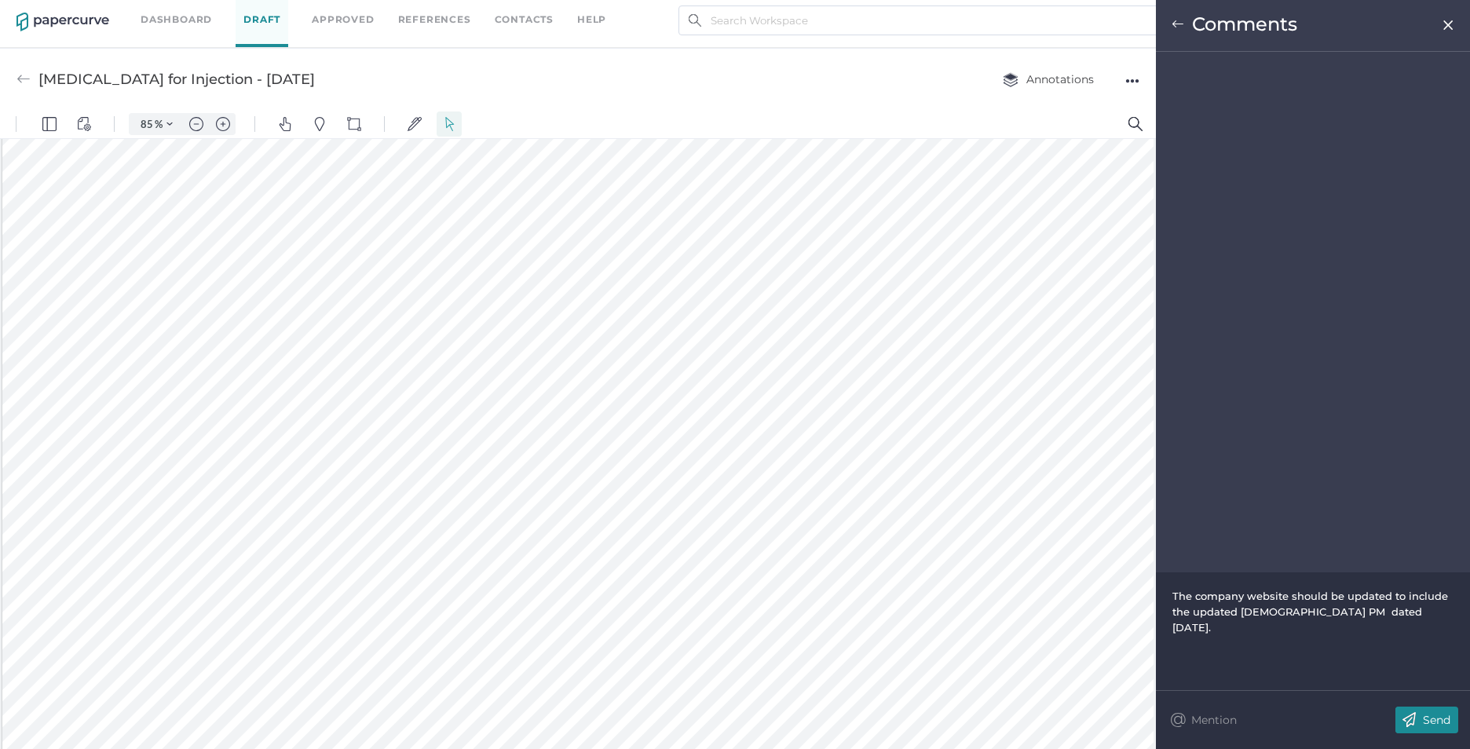
click at [1421, 618] on div "The company website should be updated to include the updated French PM dated Ap…" at bounding box center [1314, 611] width 282 height 47
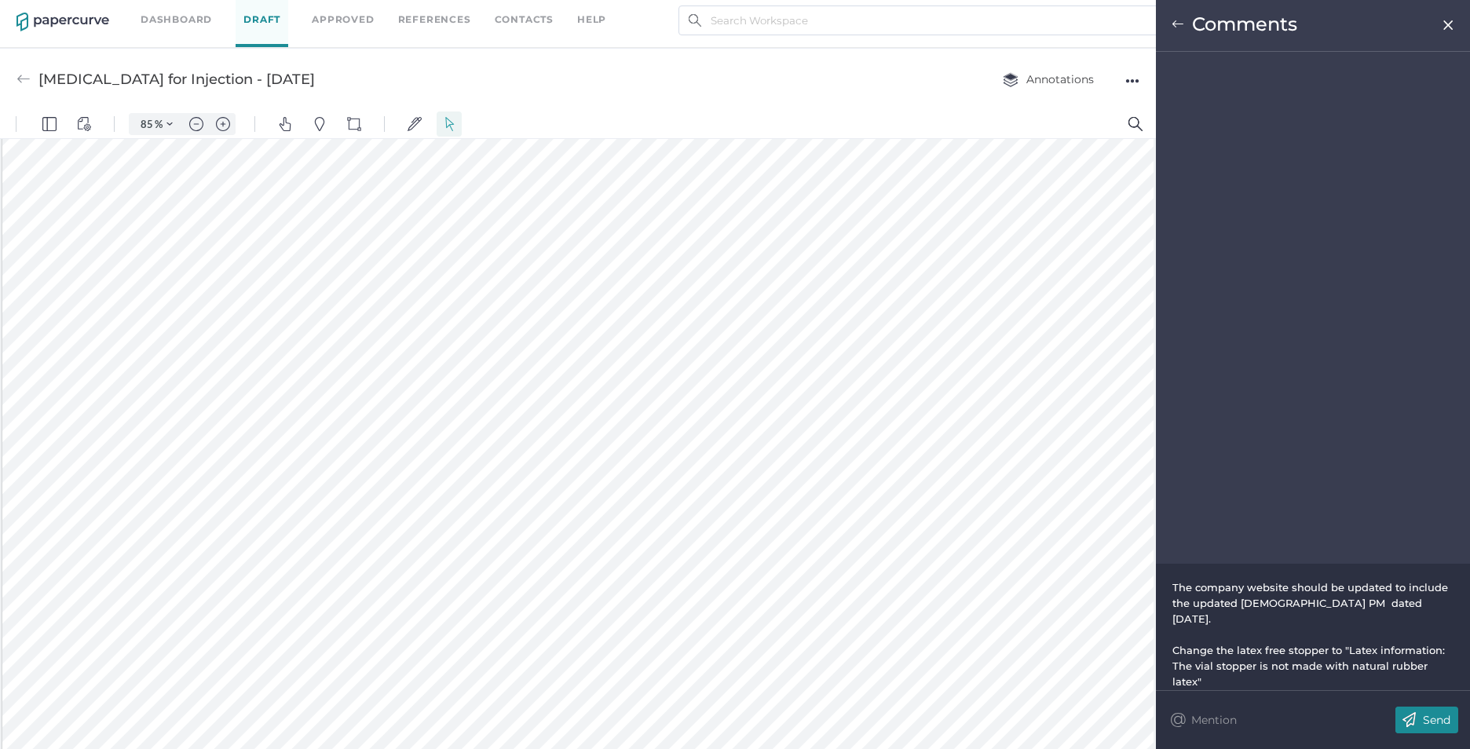
click at [1432, 724] on p "Send" at bounding box center [1436, 720] width 27 height 14
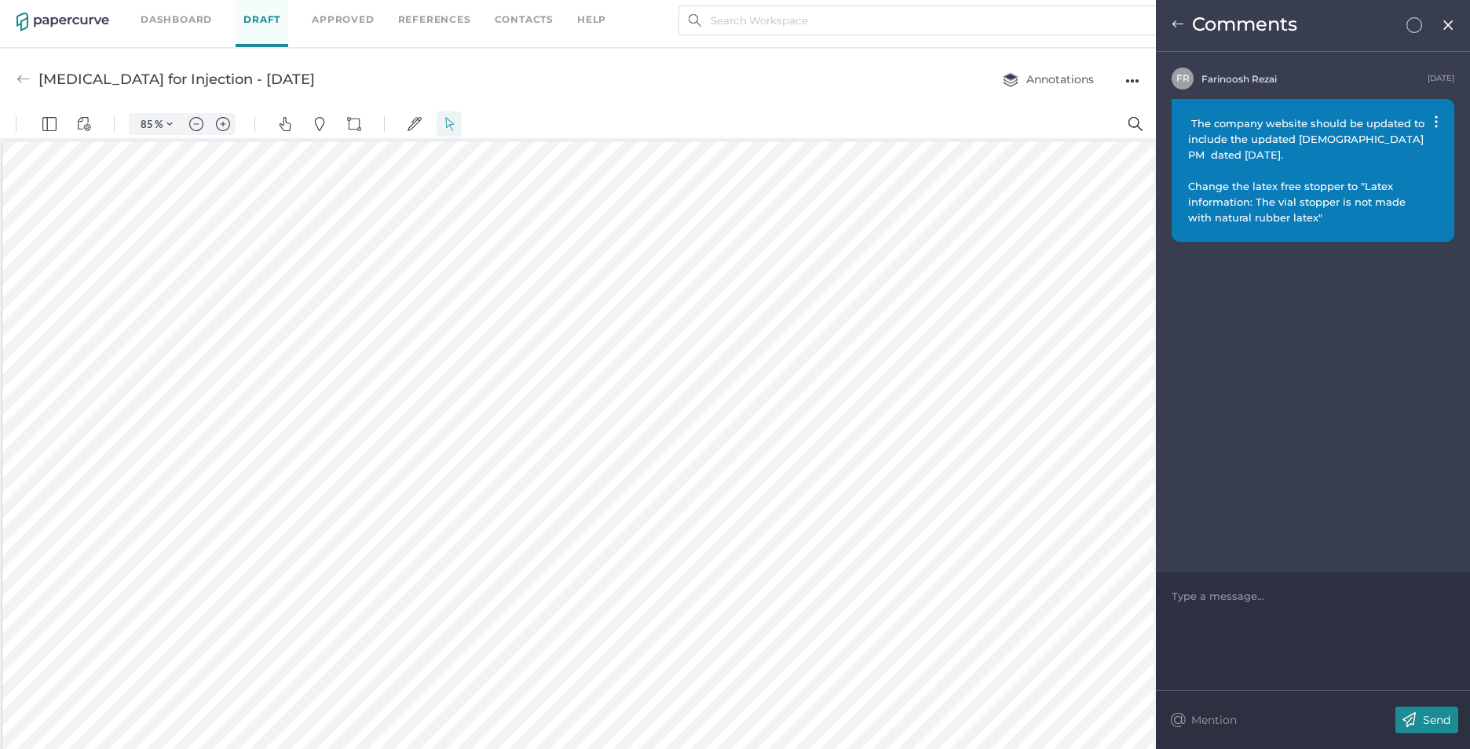
scroll to position [157, 0]
click at [1440, 717] on p "Send" at bounding box center [1436, 720] width 27 height 14
click at [1425, 719] on p "Send" at bounding box center [1436, 720] width 27 height 14
click at [1447, 27] on img at bounding box center [1448, 25] width 13 height 13
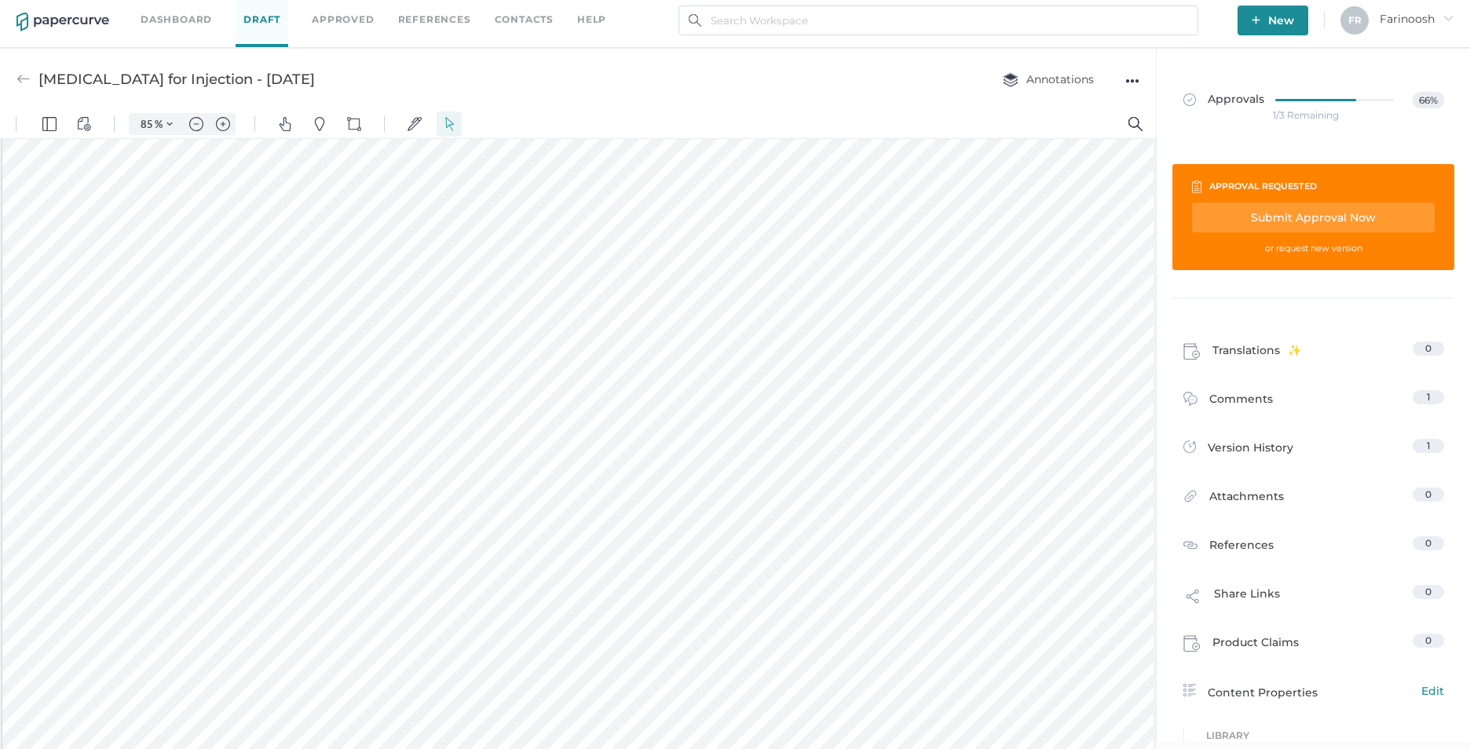
click at [1296, 219] on div "Submit Approval Now" at bounding box center [1313, 218] width 243 height 30
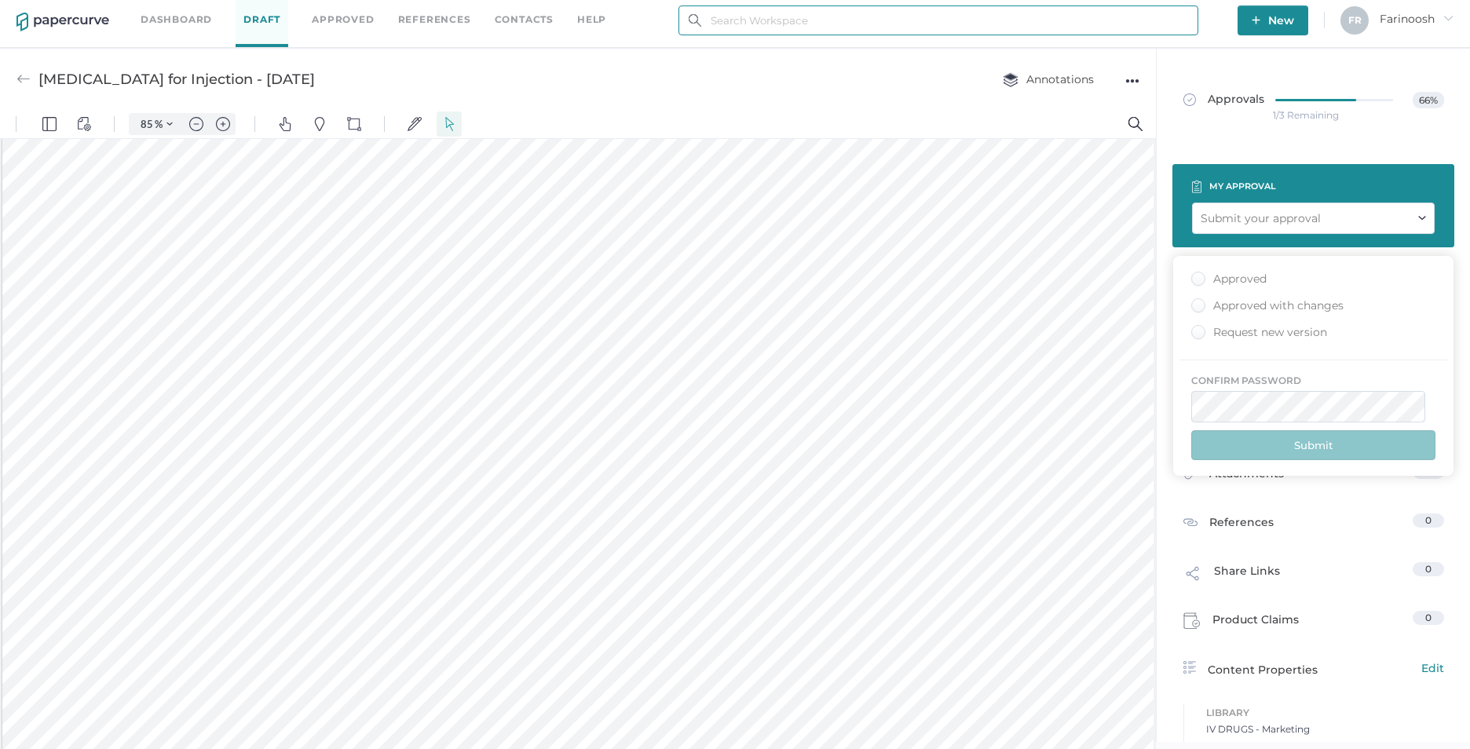
type input "[EMAIL_ADDRESS][DOMAIN_NAME]"
click at [1199, 304] on div "Approved with changes" at bounding box center [1267, 305] width 152 height 15
click at [1195, 301] on input "Approved with changes" at bounding box center [1195, 301] width 0 height 0
click at [1284, 448] on button "Submit" at bounding box center [1313, 445] width 244 height 30
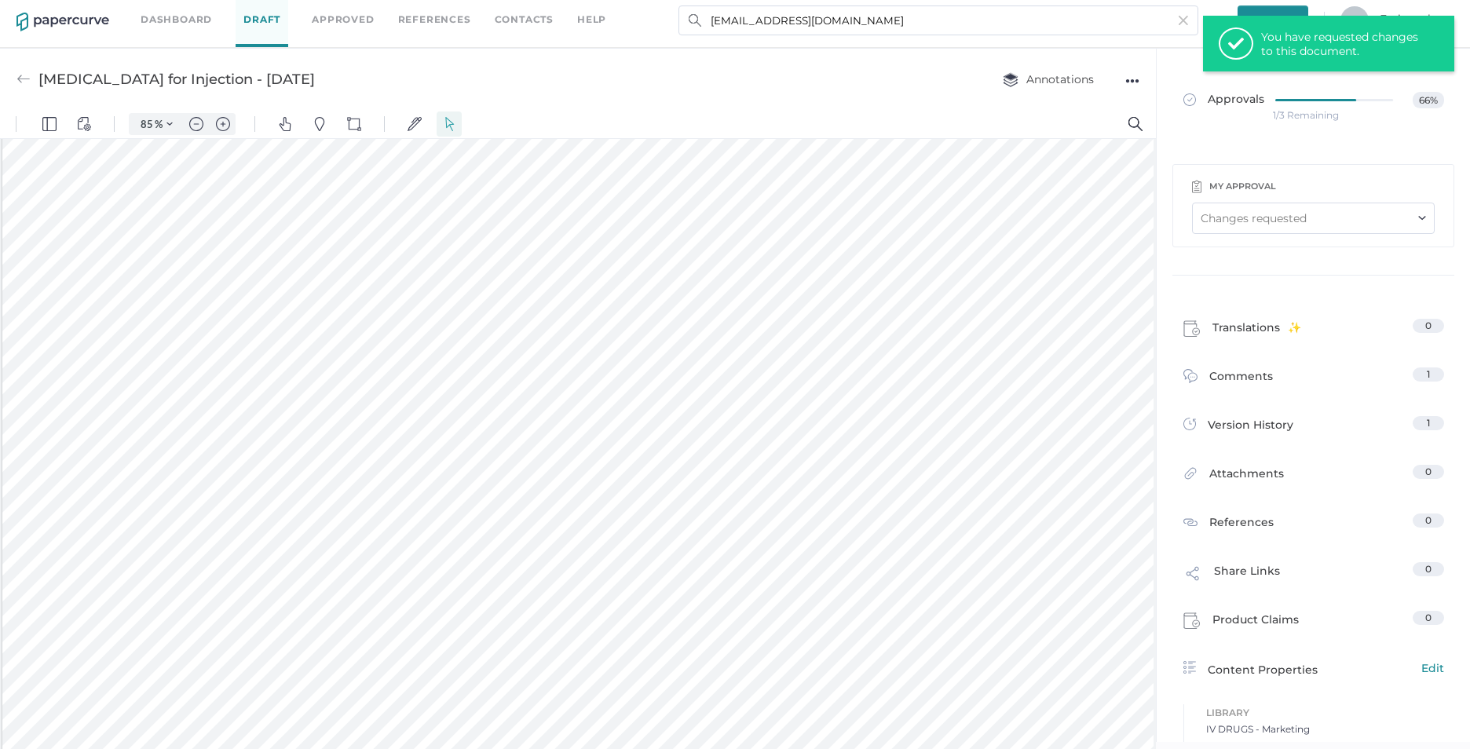
scroll to position [79, 0]
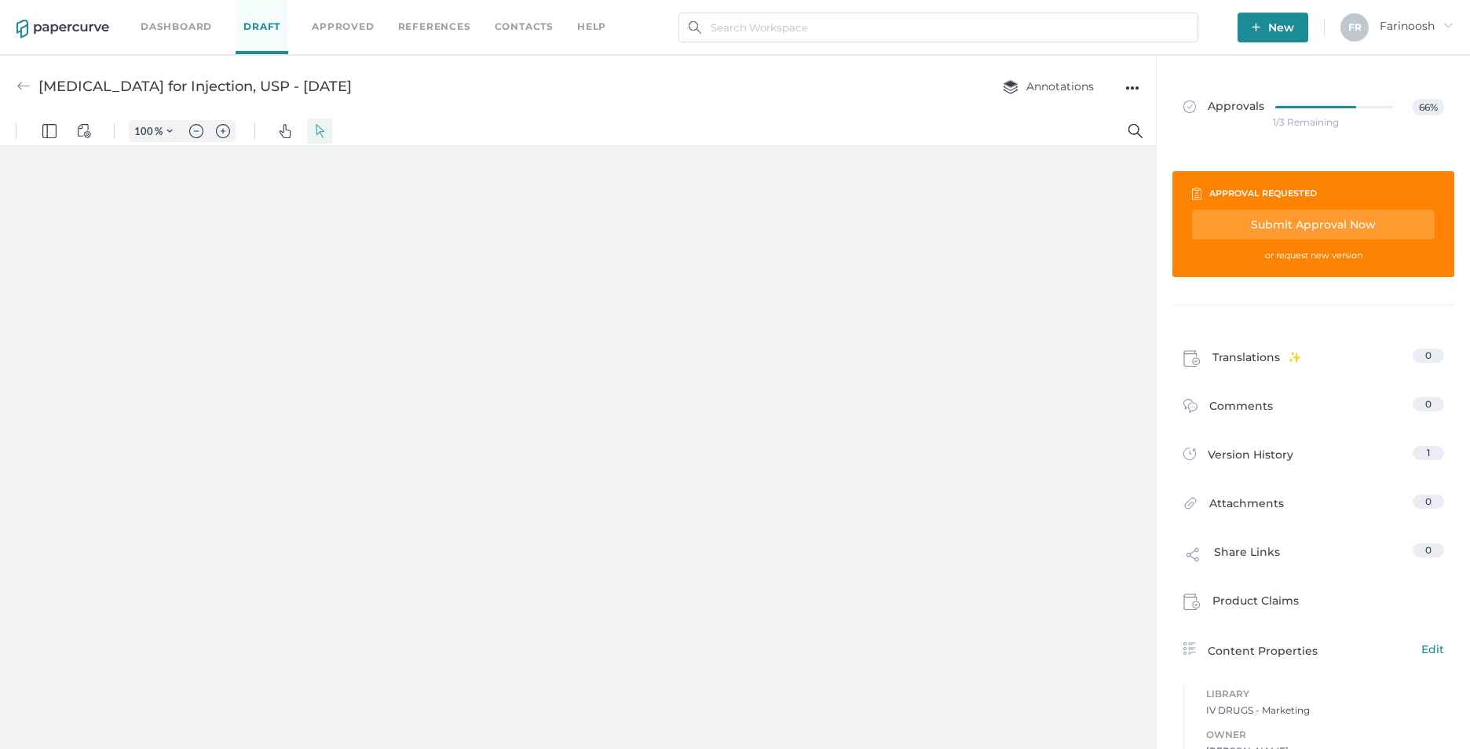
type input "85"
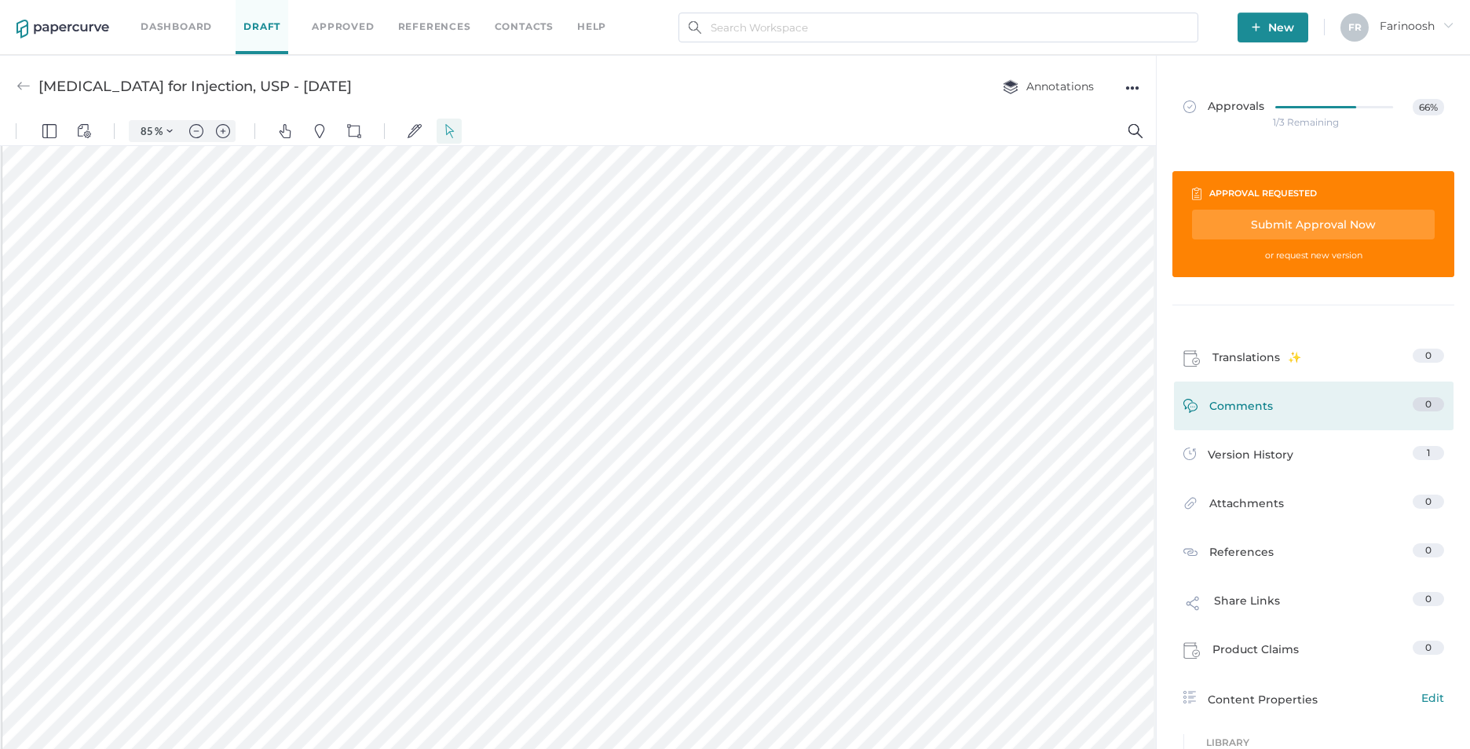
click at [1257, 403] on span "Comments" at bounding box center [1241, 409] width 64 height 24
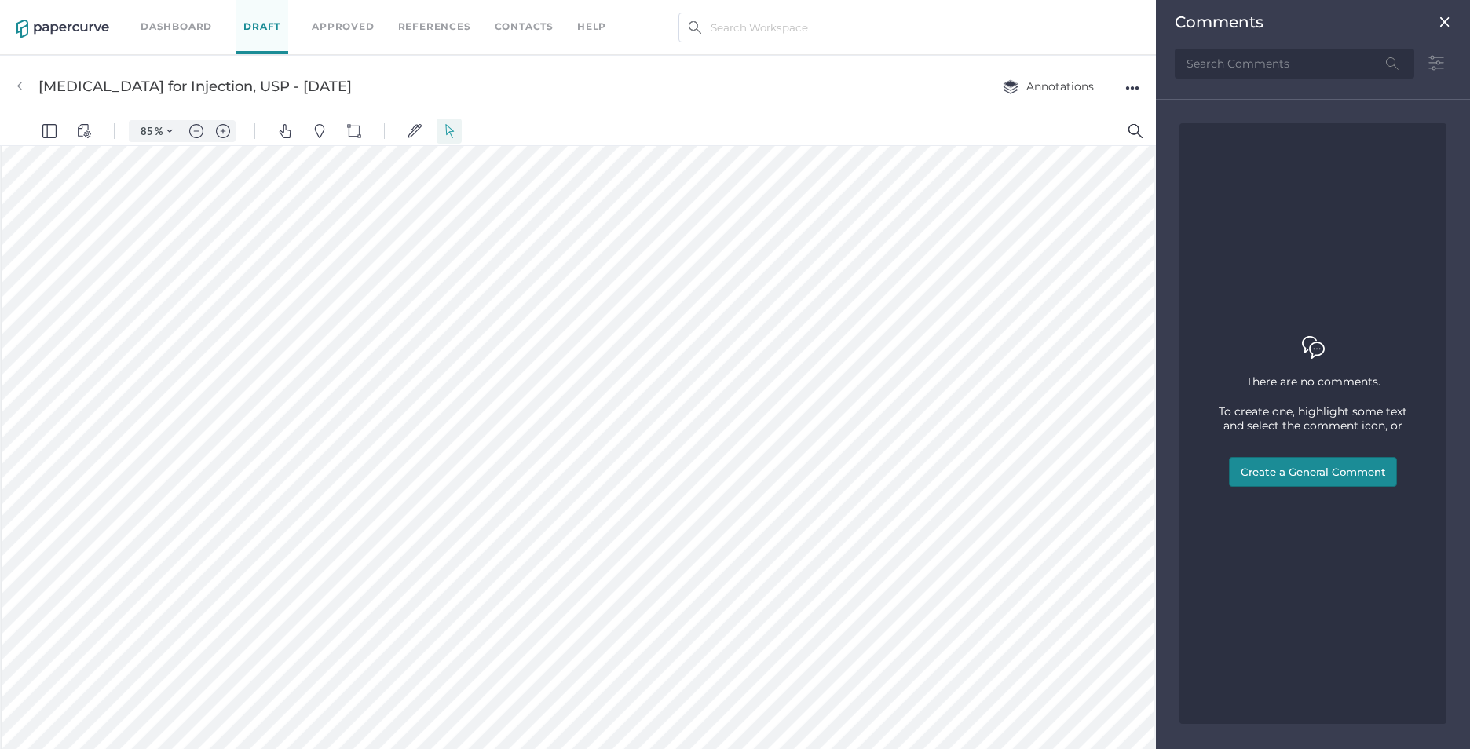
scroll to position [7, 0]
drag, startPoint x: 1279, startPoint y: 474, endPoint x: 179, endPoint y: 459, distance: 1100.4
click at [1279, 474] on button "Create a General Comment" at bounding box center [1313, 472] width 168 height 30
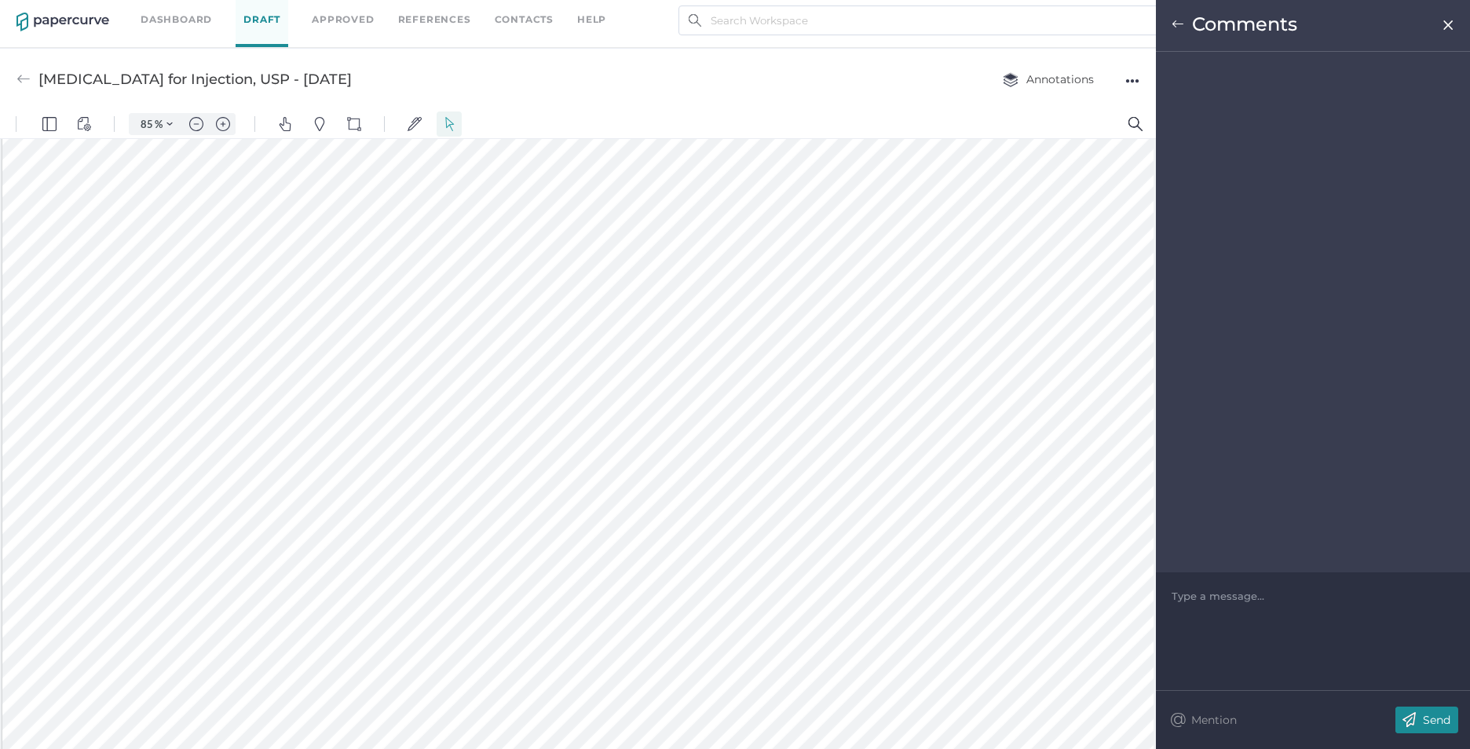
click at [1180, 598] on div at bounding box center [1314, 596] width 282 height 16
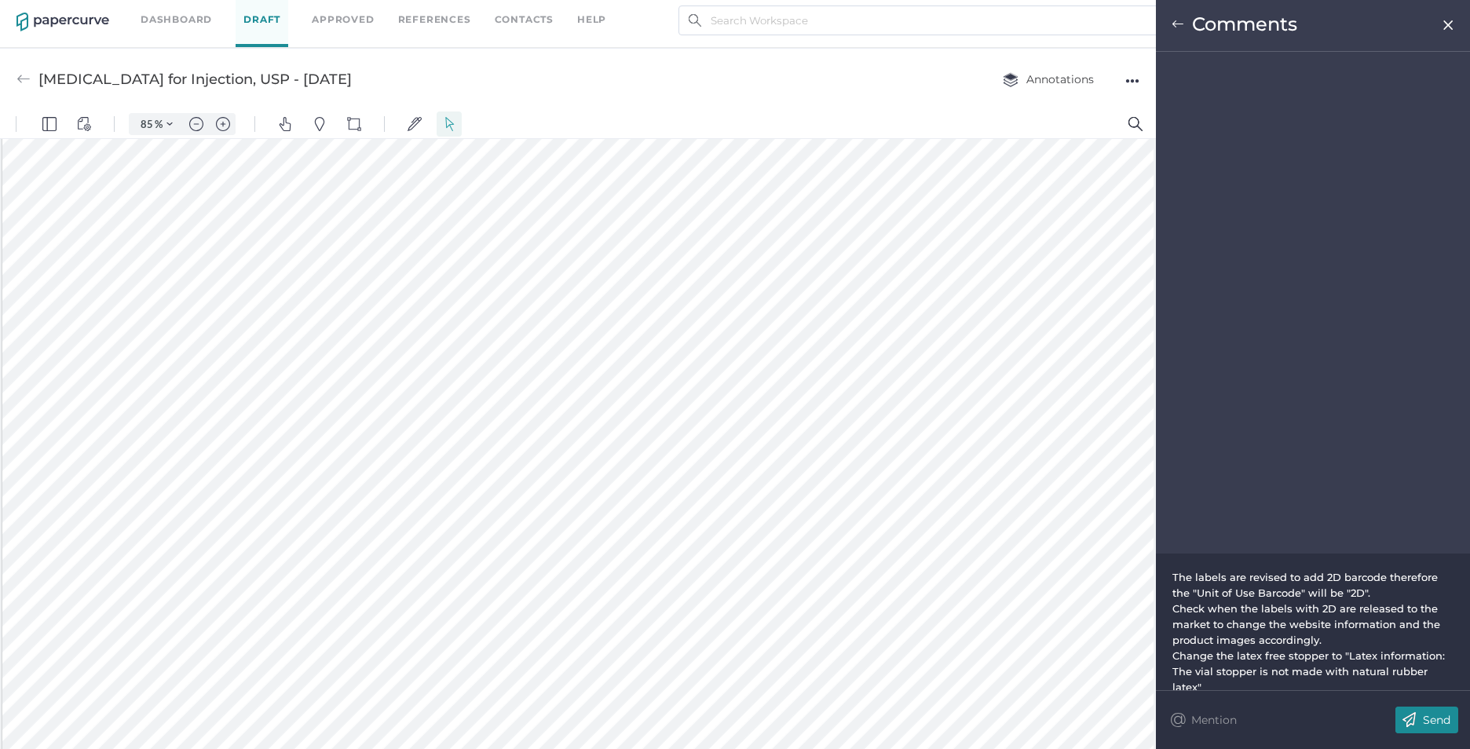
click at [1225, 578] on span "The labels are revised to add 2D barcode therefore the "Unit of Use Barcode" wi…" at bounding box center [1307, 585] width 269 height 28
drag, startPoint x: 1362, startPoint y: 575, endPoint x: 1352, endPoint y: 587, distance: 16.2
click at [1362, 575] on div "The labels for 1 million units and 5 million units are revised to add 2D barcod…" at bounding box center [1314, 581] width 282 height 47
drag, startPoint x: 1393, startPoint y: 631, endPoint x: 1399, endPoint y: 642, distance: 12.7
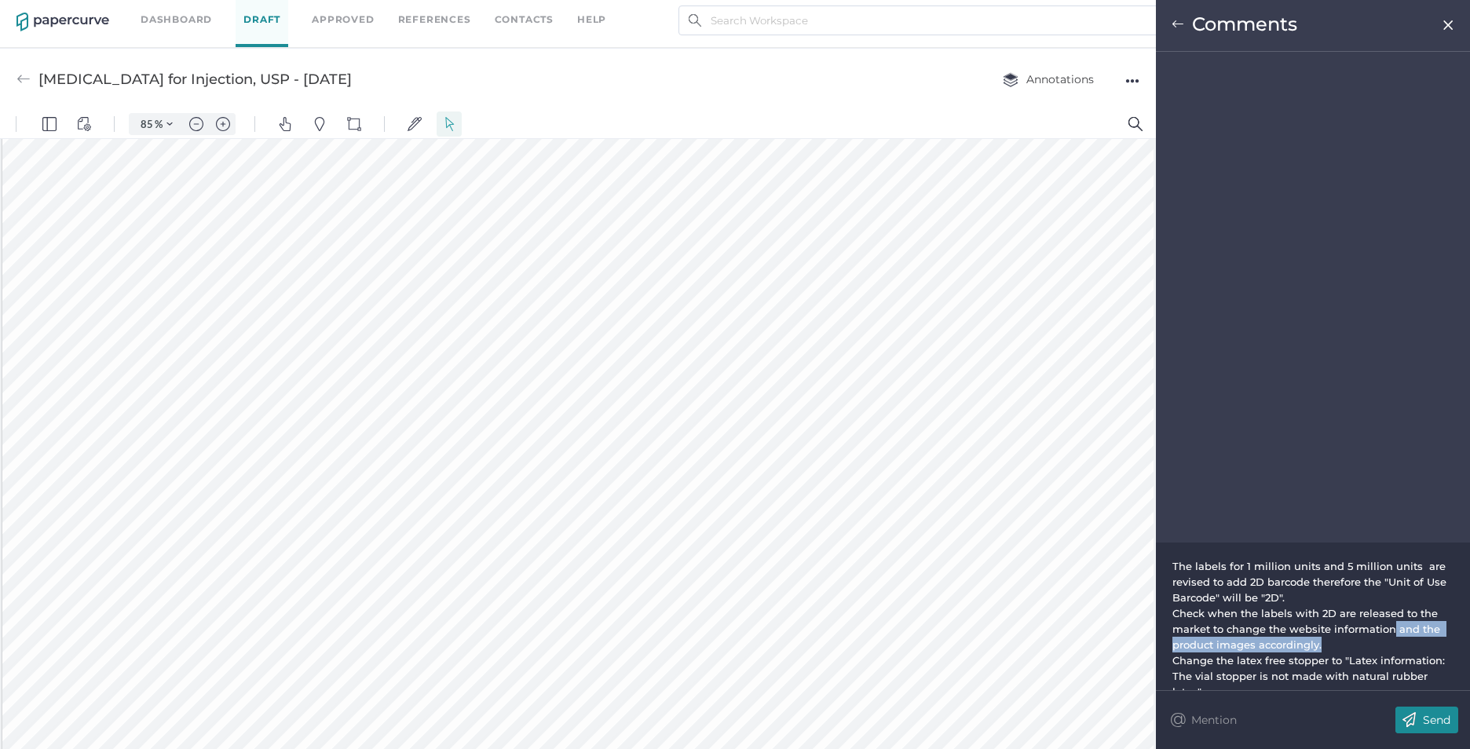
click at [1399, 642] on div "Check when the labels with 2D are released to the market to change the website …" at bounding box center [1314, 629] width 282 height 47
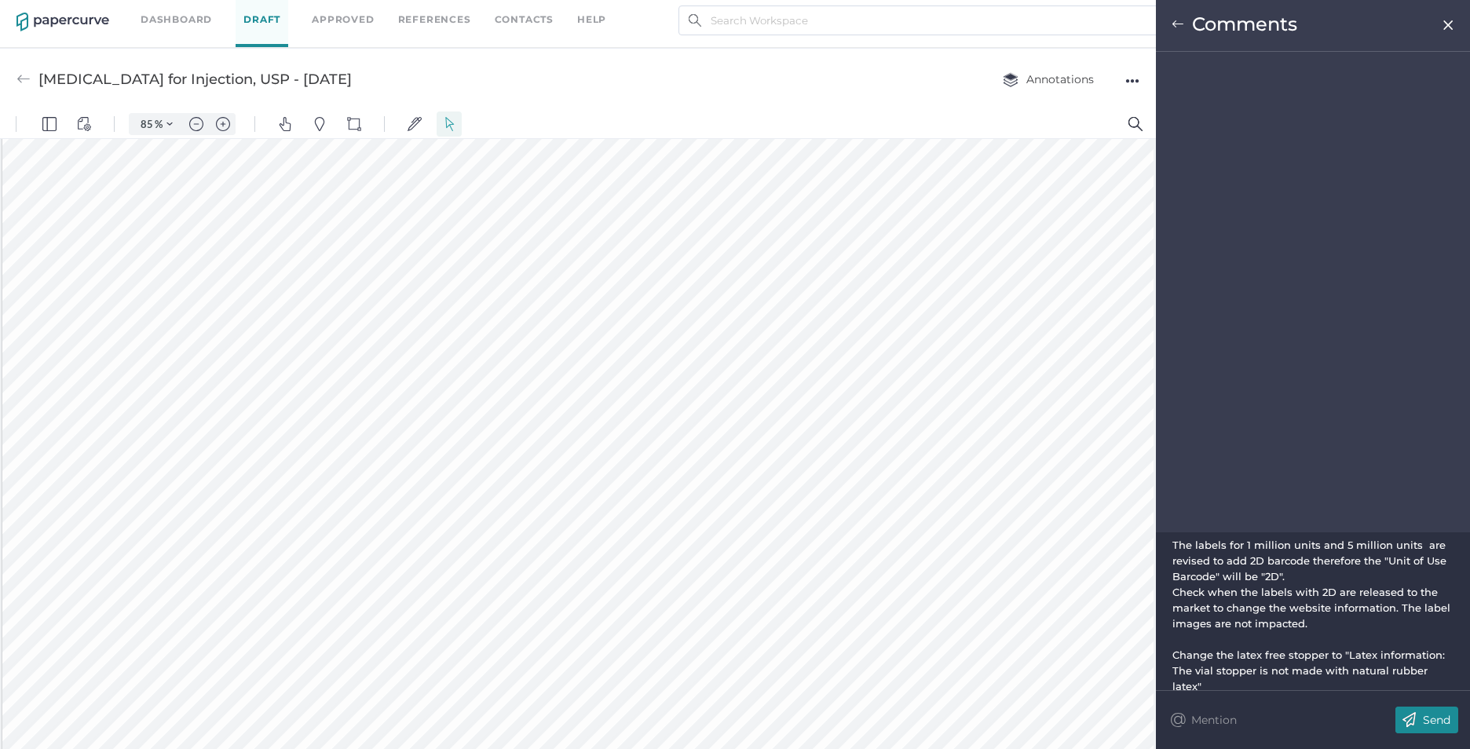
scroll to position [0, 0]
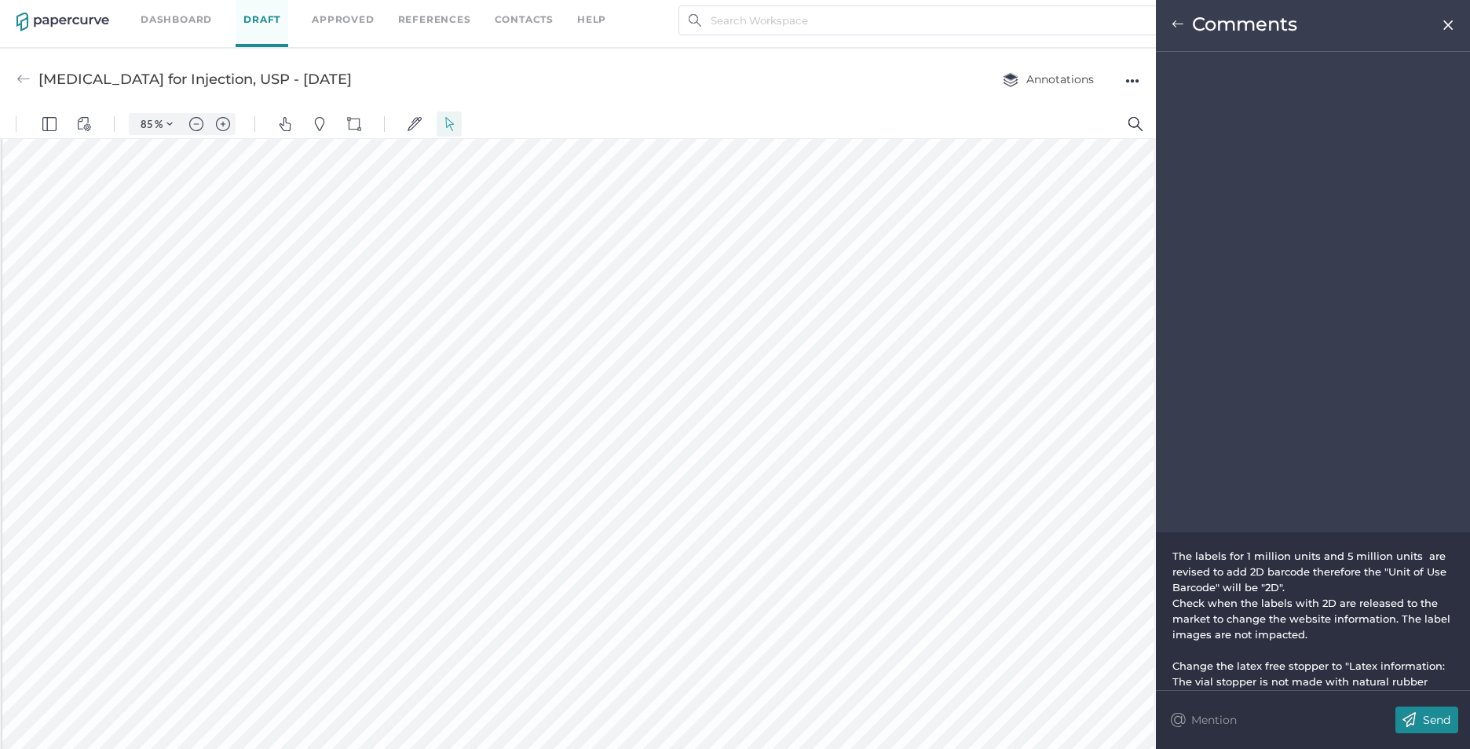
drag, startPoint x: 1402, startPoint y: 595, endPoint x: 1403, endPoint y: 607, distance: 12.6
click at [1402, 595] on div "The labels for 1 million units and 5 million units are revised to add 2D barcod…" at bounding box center [1314, 571] width 282 height 47
drag, startPoint x: 1400, startPoint y: 617, endPoint x: 1410, endPoint y: 634, distance: 19.4
click at [1410, 634] on div "Check when the labels with 2D are released to the market to change the website …" at bounding box center [1314, 618] width 282 height 47
click at [1307, 597] on div "The labels for 1 million units and 5 million units are revised to add 2D barcod…" at bounding box center [1314, 581] width 282 height 47
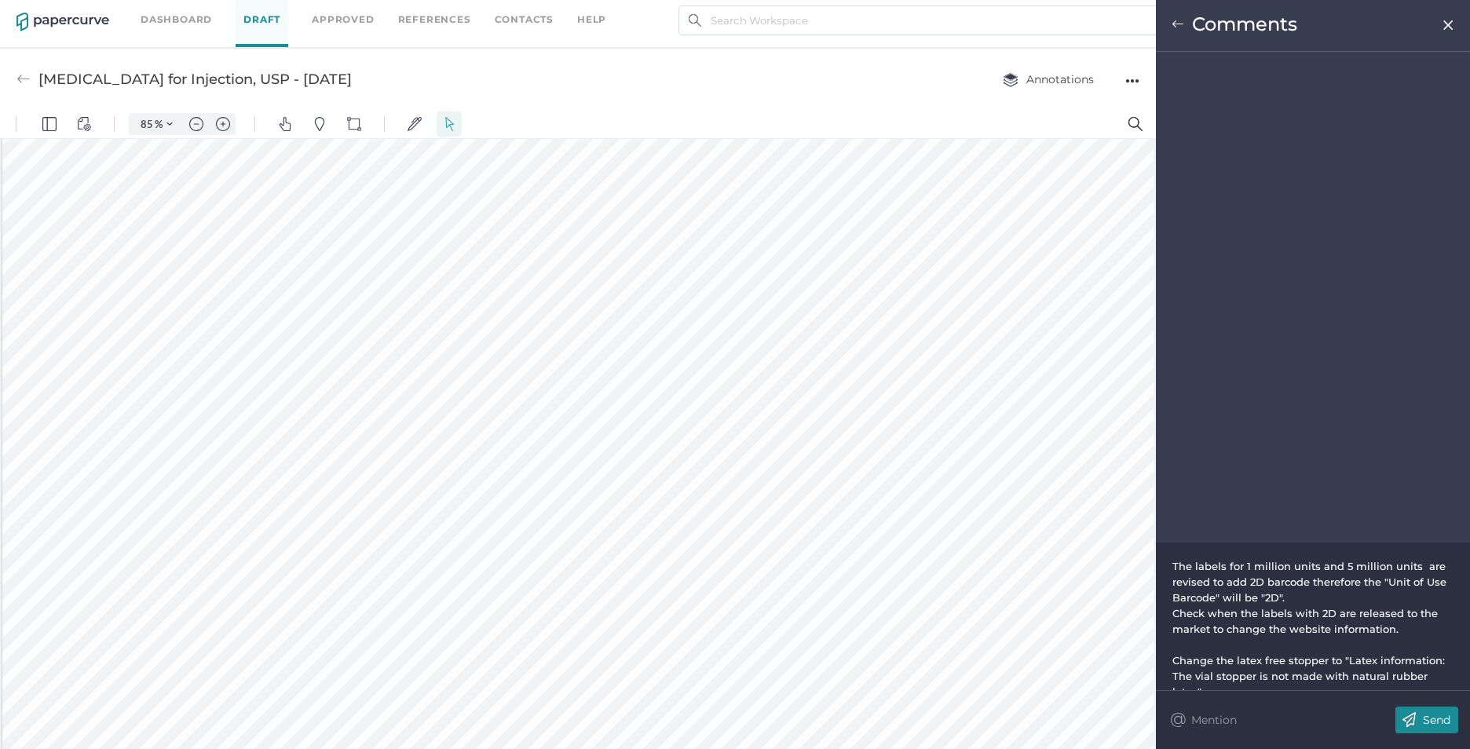
scroll to position [944, 0]
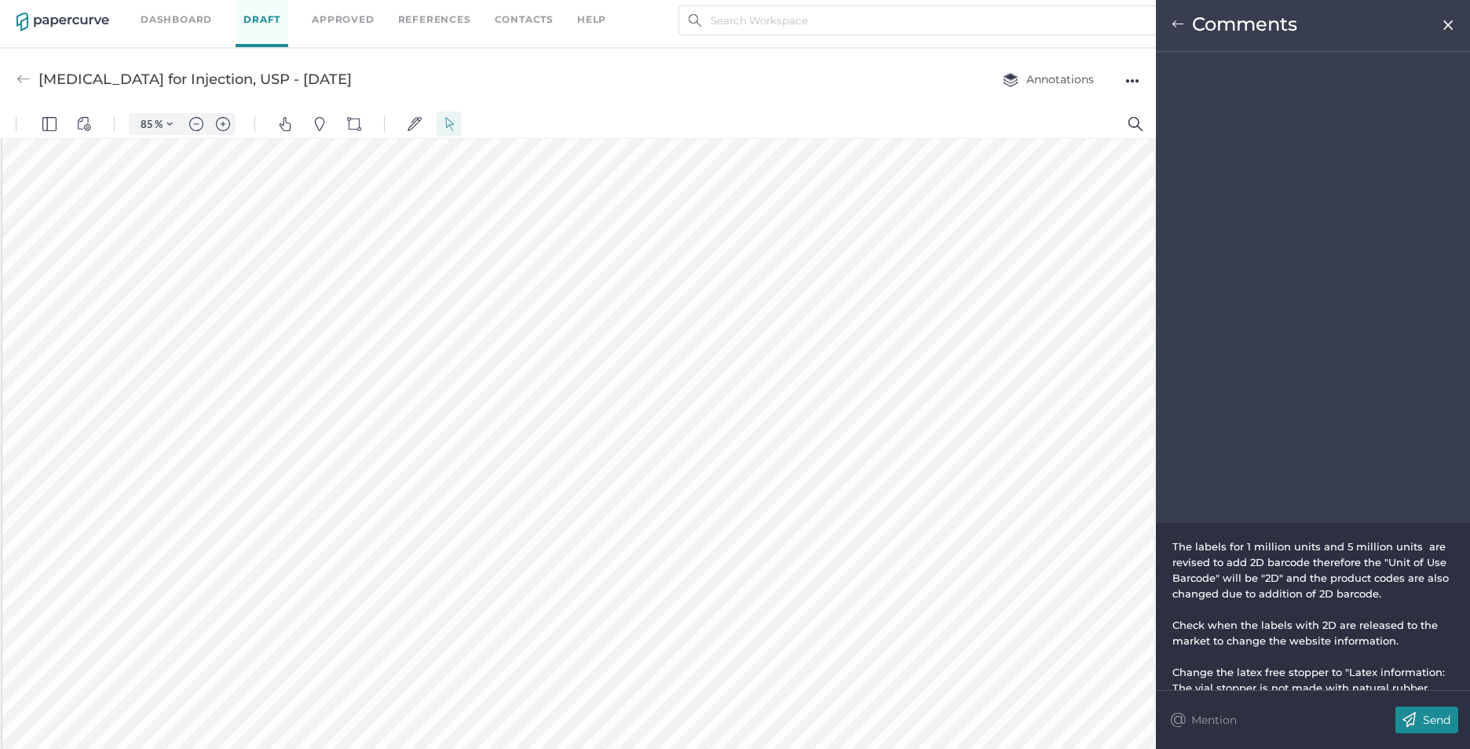
drag, startPoint x: 1399, startPoint y: 642, endPoint x: 1330, endPoint y: 643, distance: 69.9
click at [1330, 643] on div "Check when the labels with 2D are released to the market to change the website …" at bounding box center [1314, 632] width 282 height 31
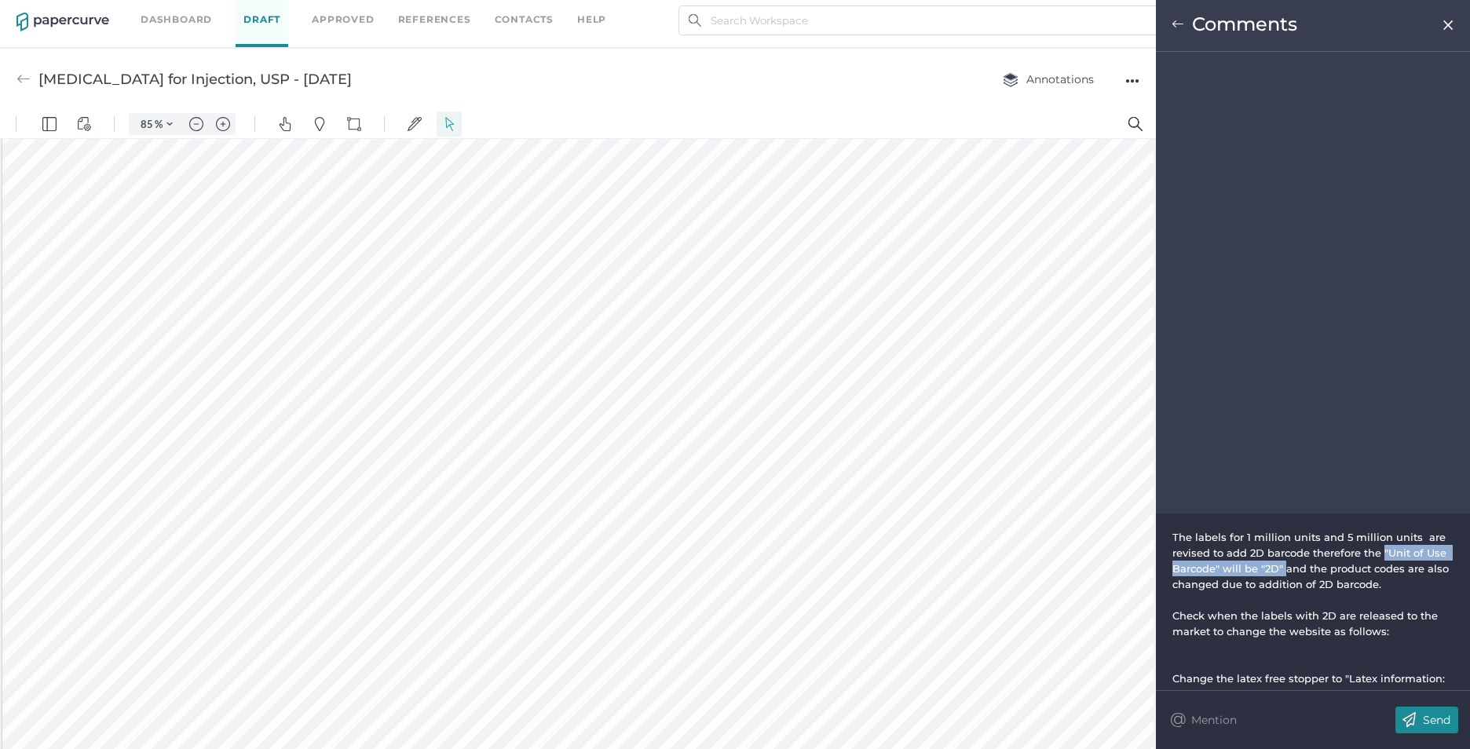
drag, startPoint x: 1382, startPoint y: 551, endPoint x: 1284, endPoint y: 570, distance: 100.0
click at [1284, 570] on span "The labels for 1 million units and 5 million units are revised to add 2D barcod…" at bounding box center [1313, 561] width 280 height 60
copy span ""Unit of Use Barcode" will be "2D""
click at [1187, 649] on div at bounding box center [1314, 647] width 282 height 16
click at [1169, 646] on div "The labels for 1 million units and 5 million units are revised to add 2D barcod…" at bounding box center [1313, 602] width 314 height 177
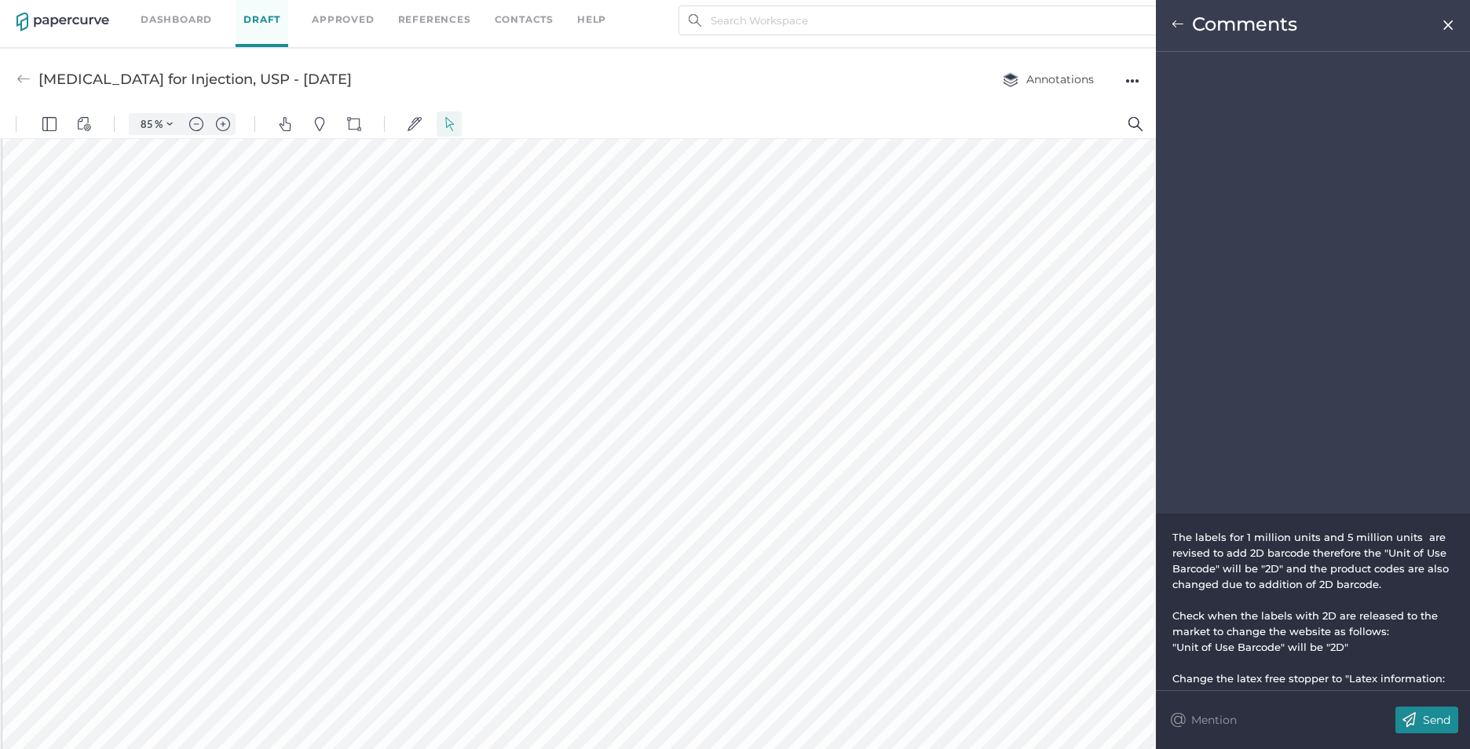
click at [1173, 647] on span ""Unit of Use Barcode" will be "2D"" at bounding box center [1261, 647] width 176 height 13
drag, startPoint x: 1311, startPoint y: 553, endPoint x: 1282, endPoint y: 566, distance: 31.3
click at [1282, 566] on span "The labels for 1 million units and 5 million units are revised to add 2D barcod…" at bounding box center [1313, 561] width 280 height 60
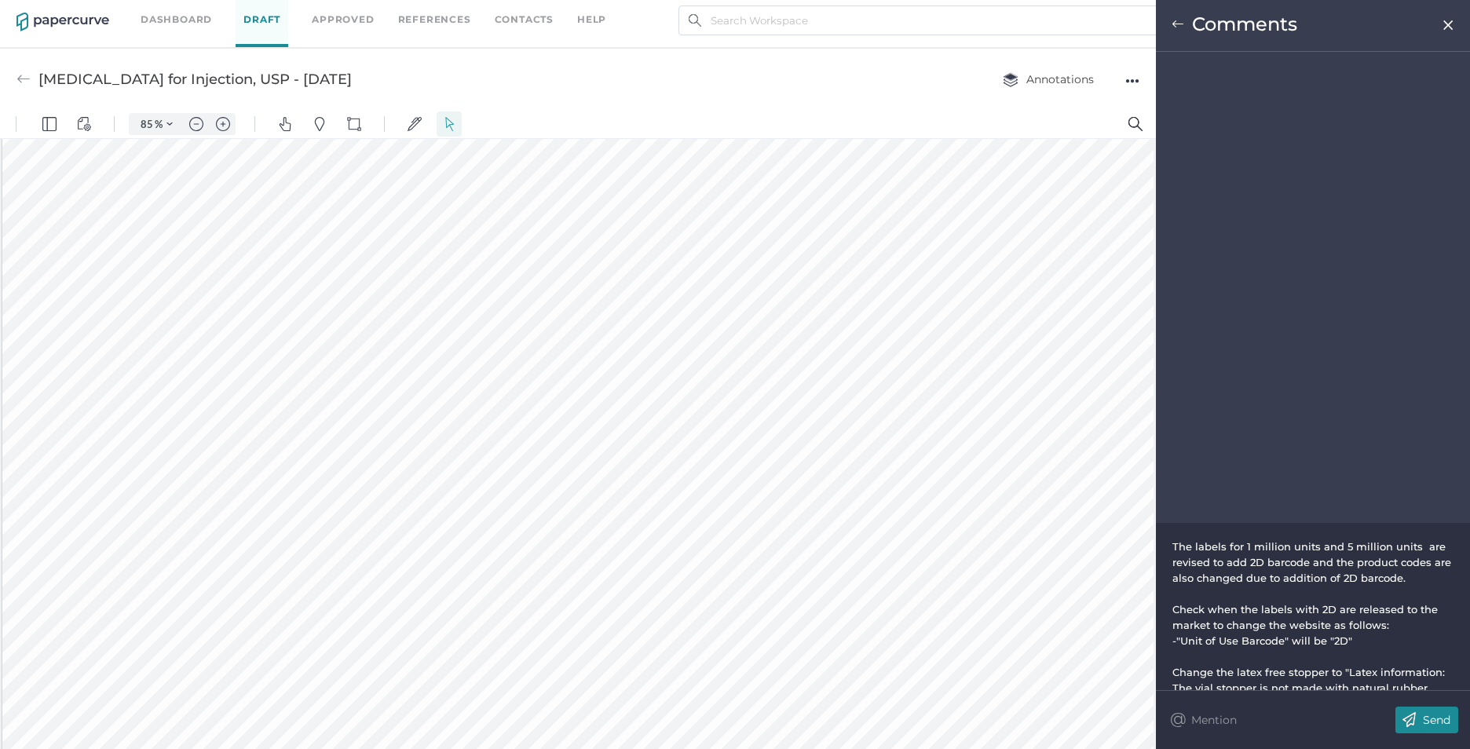
scroll to position [37, 0]
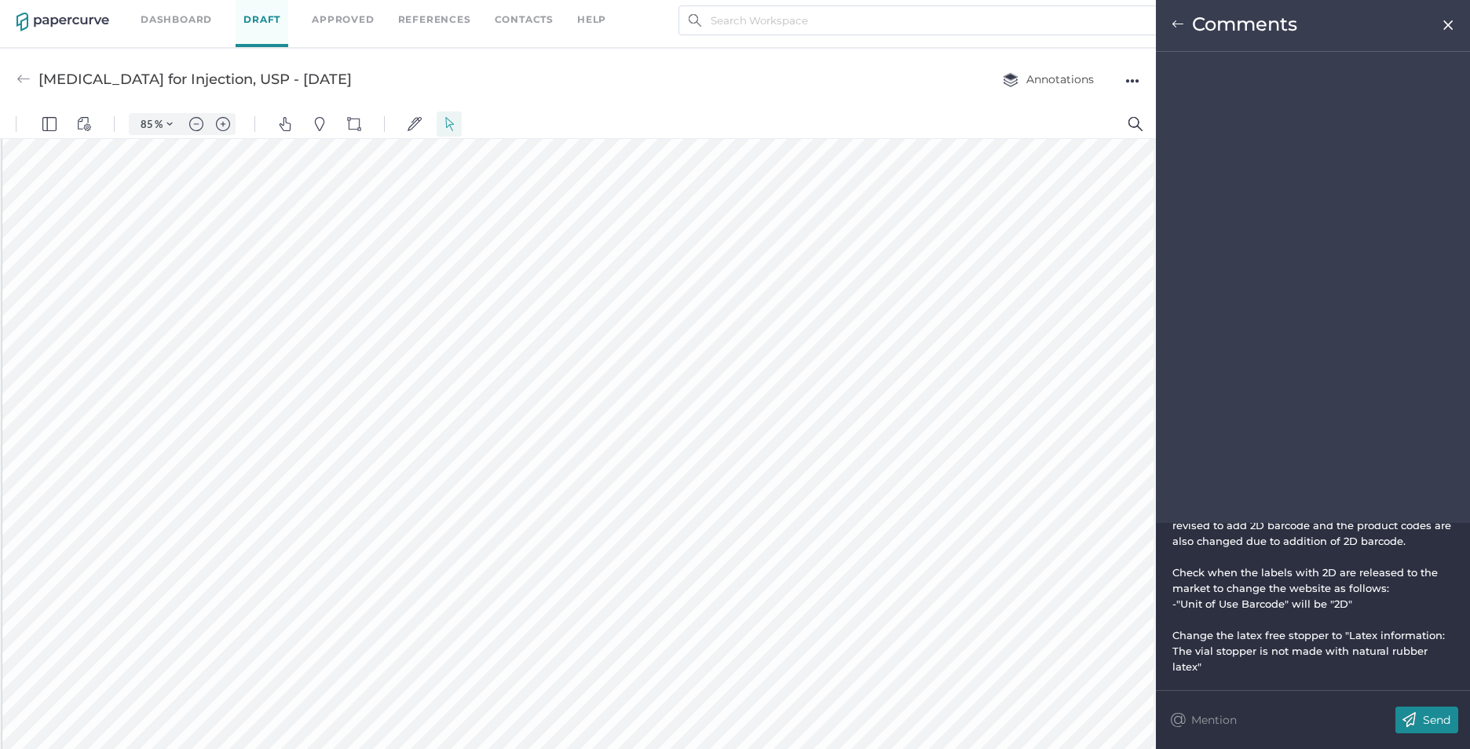
click at [1358, 604] on div "-"Unit of Use Barcode" will be "2D"" at bounding box center [1314, 604] width 282 height 16
click at [1176, 622] on div at bounding box center [1314, 620] width 282 height 16
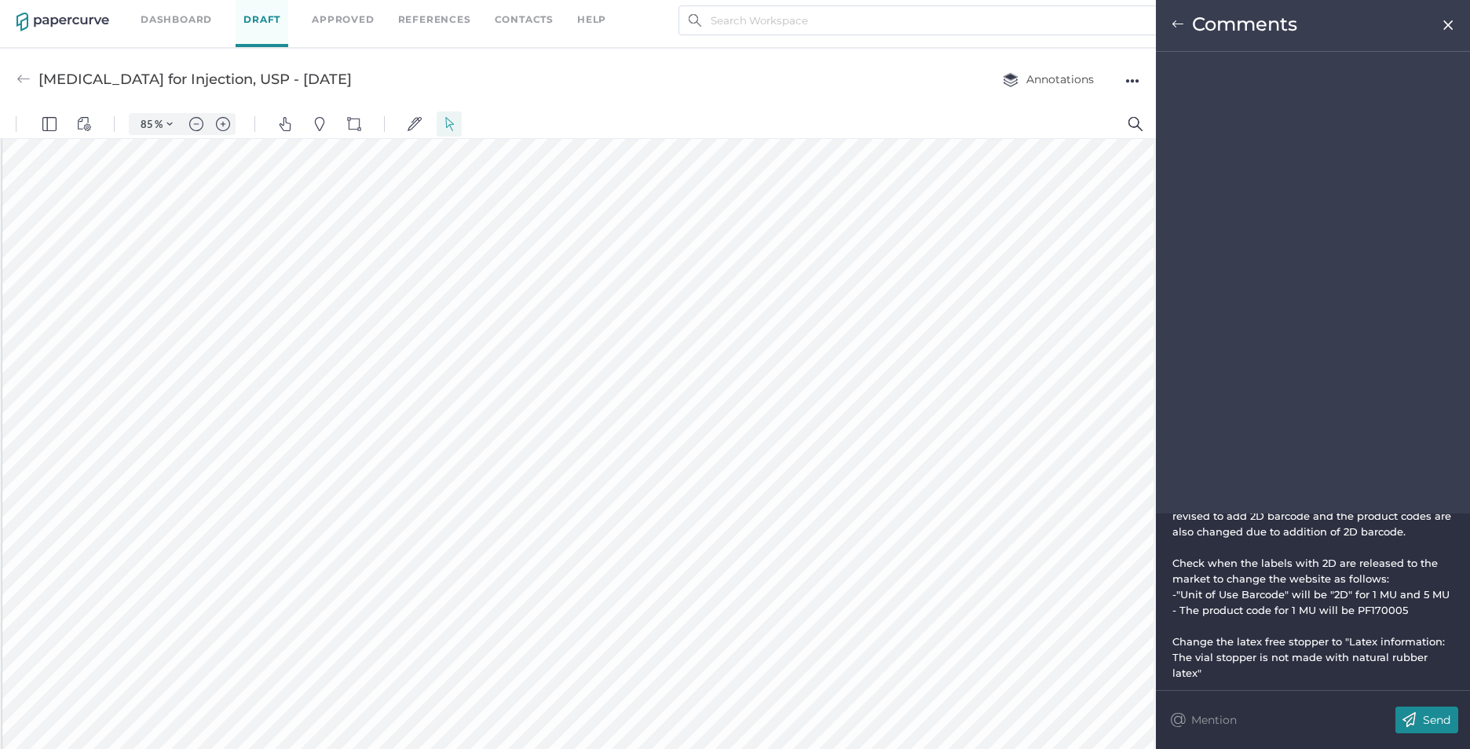
scroll to position [1337, 0]
click at [1410, 609] on div "- The product code for 1 MU will be PF170005" at bounding box center [1314, 610] width 282 height 16
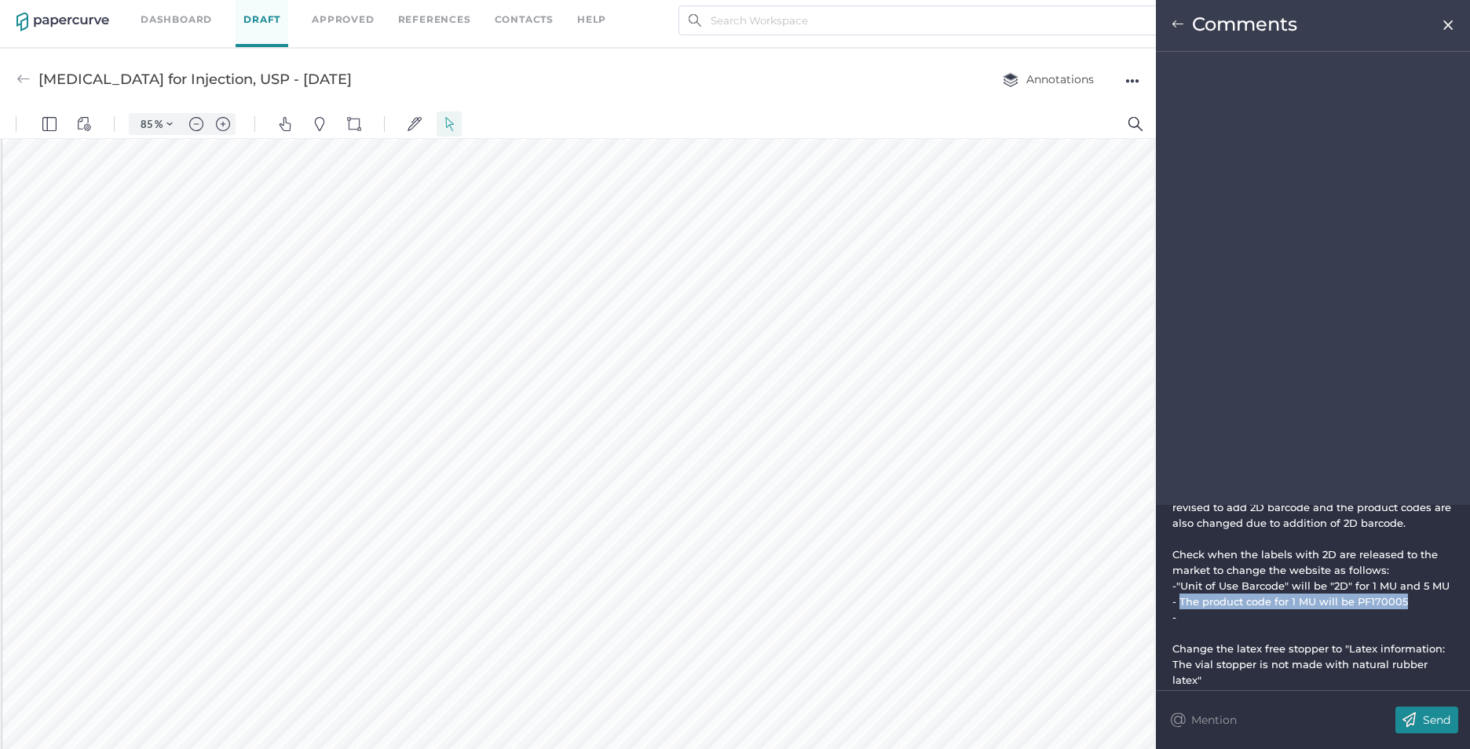
drag, startPoint x: 1178, startPoint y: 602, endPoint x: 1418, endPoint y: 606, distance: 239.6
click at [1418, 606] on div "- The product code for 1 MU will be PF170005" at bounding box center [1314, 602] width 282 height 16
copy span "The product code for 1 MU will be PF170005"
click at [1194, 619] on div "-" at bounding box center [1314, 617] width 282 height 16
click at [1187, 621] on div "- v" at bounding box center [1314, 617] width 282 height 16
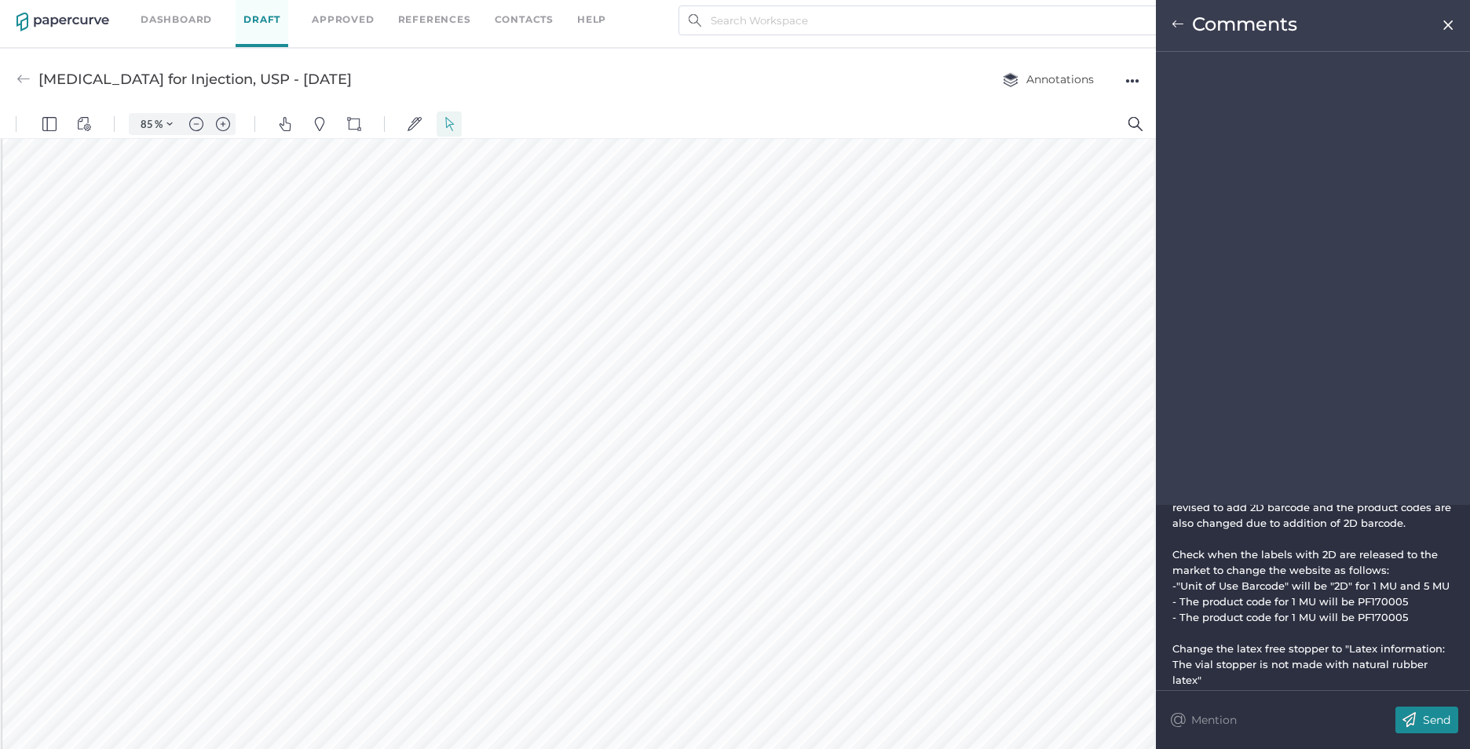
click at [1405, 617] on div "- The product code for 1 MU will be PF170005" at bounding box center [1314, 617] width 282 height 16
click at [1389, 632] on div at bounding box center [1314, 633] width 282 height 16
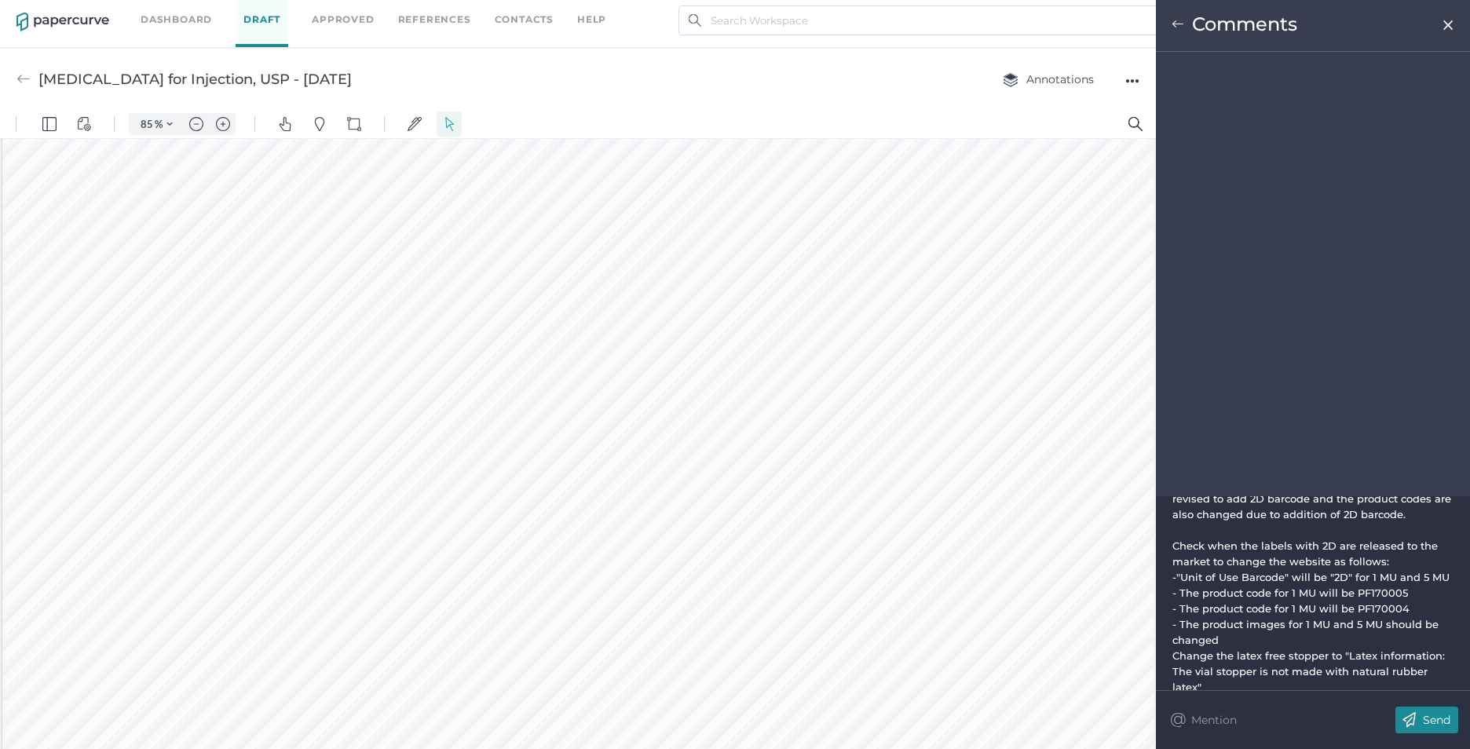
click at [1297, 587] on span "- The product code for 1 MU will be PF170005" at bounding box center [1291, 593] width 236 height 13
click at [1224, 643] on div "- The product images for 1 MU and 5 MU should be changed" at bounding box center [1314, 631] width 282 height 31
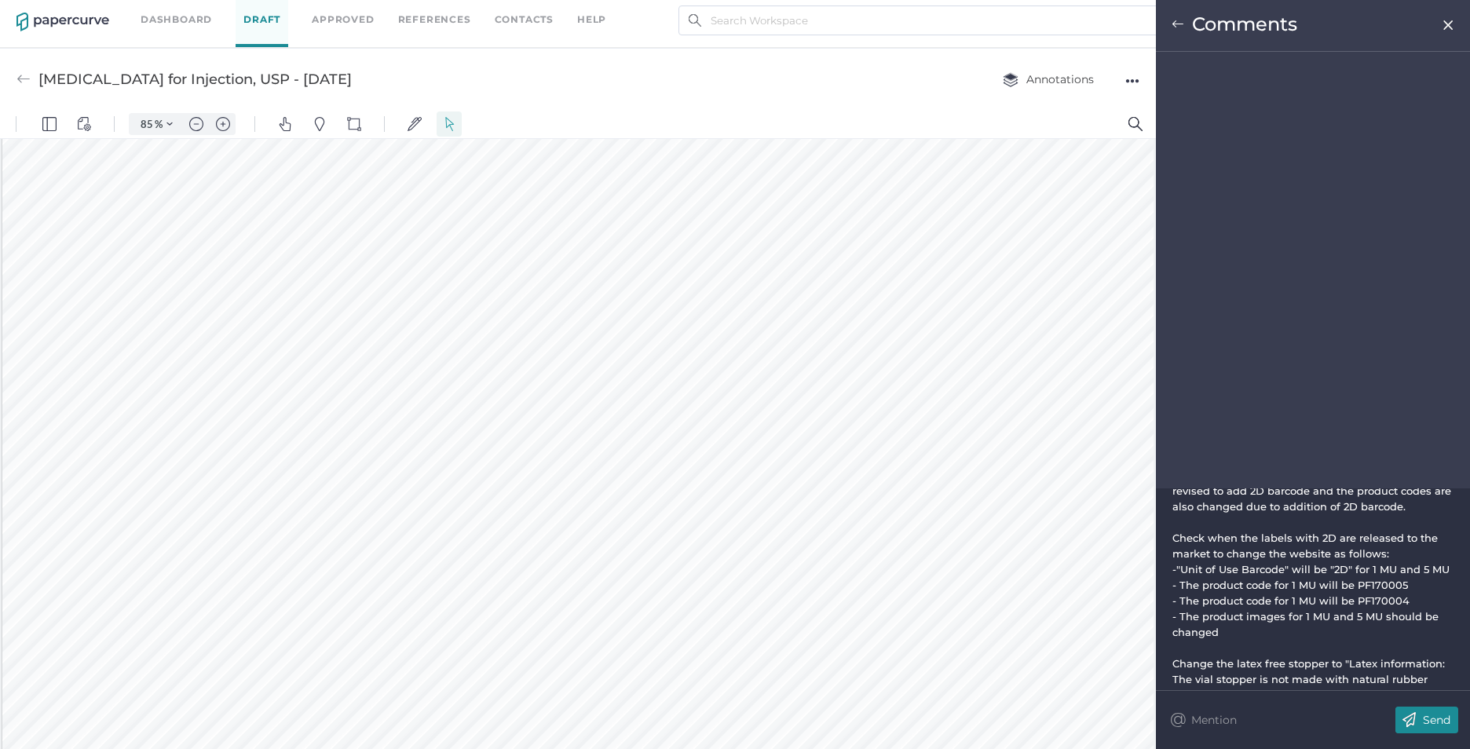
click at [1443, 719] on p "Send" at bounding box center [1436, 720] width 27 height 14
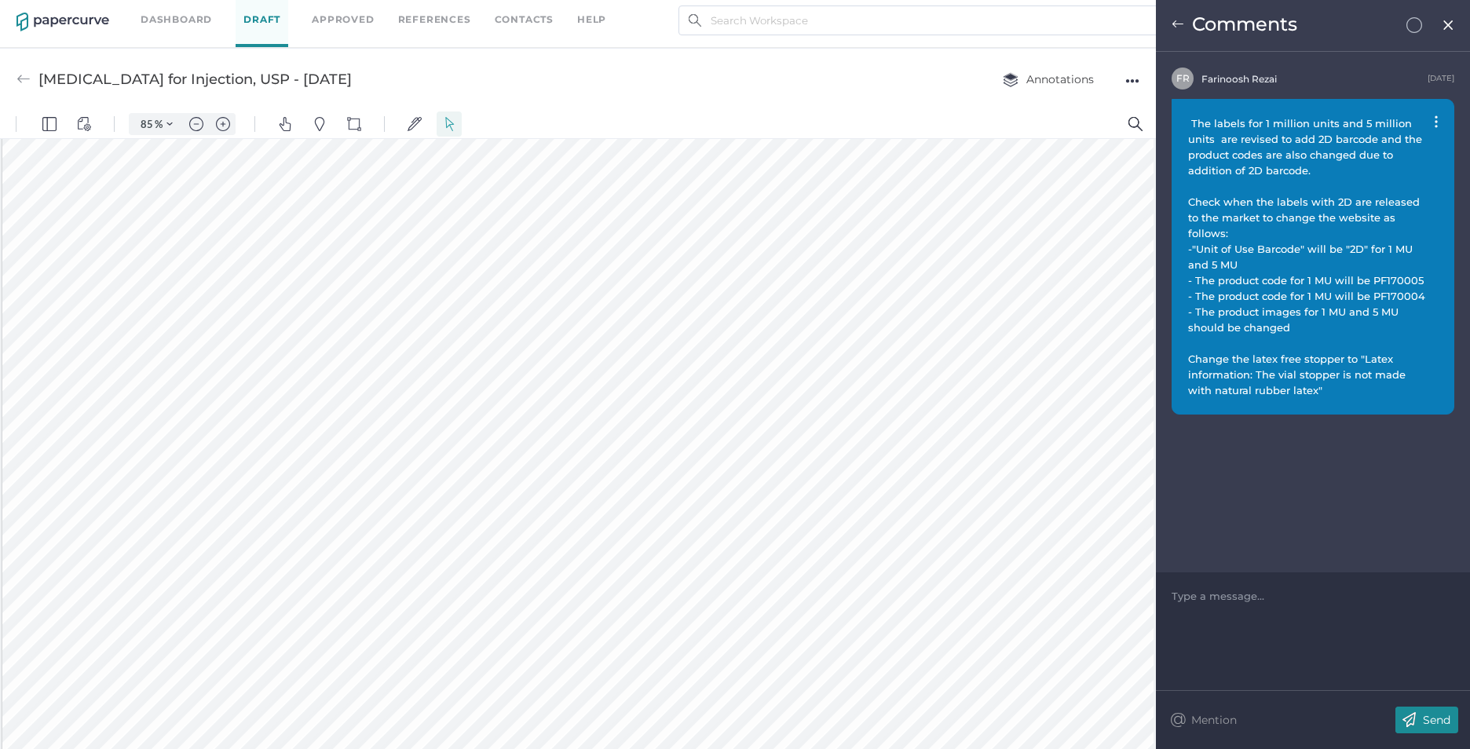
scroll to position [787, 0]
drag, startPoint x: 1451, startPoint y: 25, endPoint x: 1124, endPoint y: 34, distance: 326.8
click at [1451, 25] on img at bounding box center [1448, 25] width 13 height 13
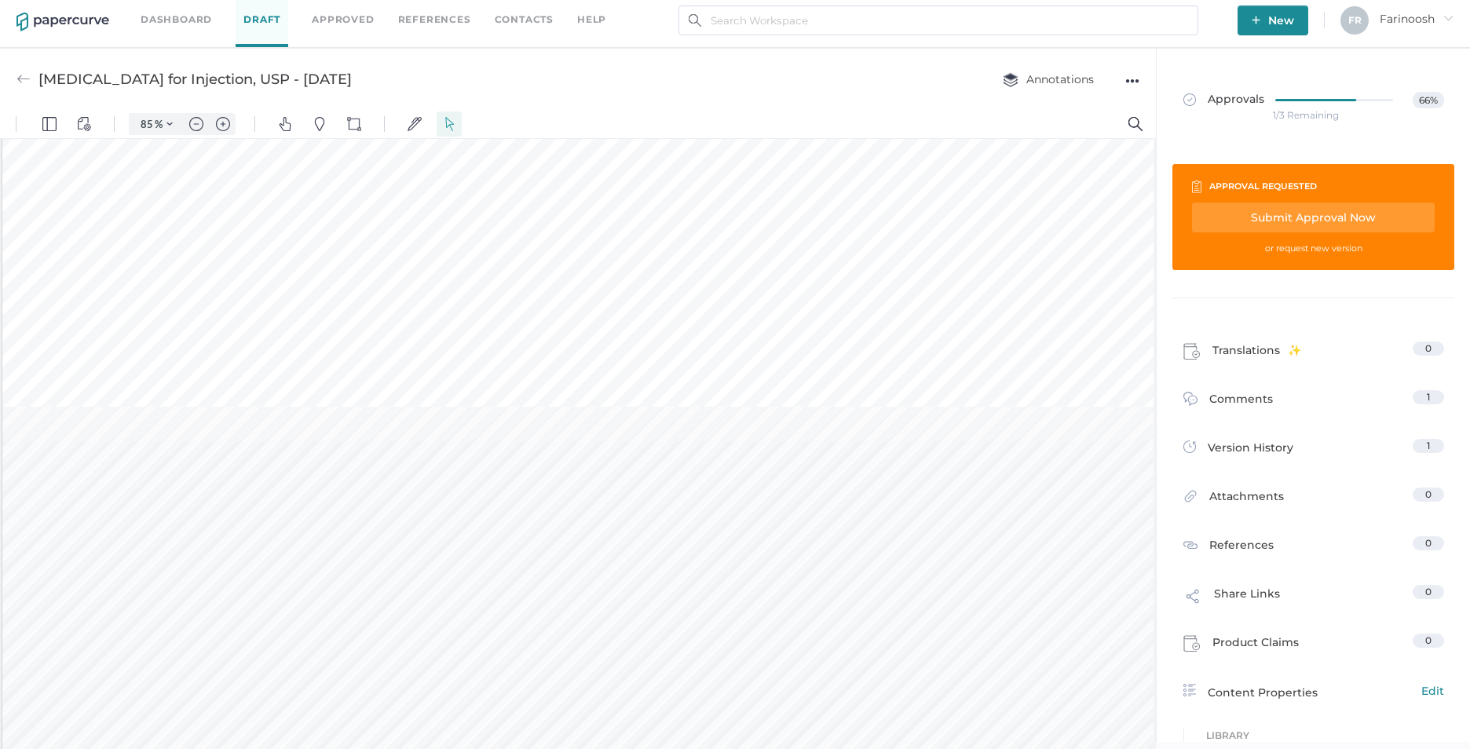
scroll to position [159, 0]
click at [1260, 216] on div "Submit Approval Now" at bounding box center [1313, 218] width 243 height 30
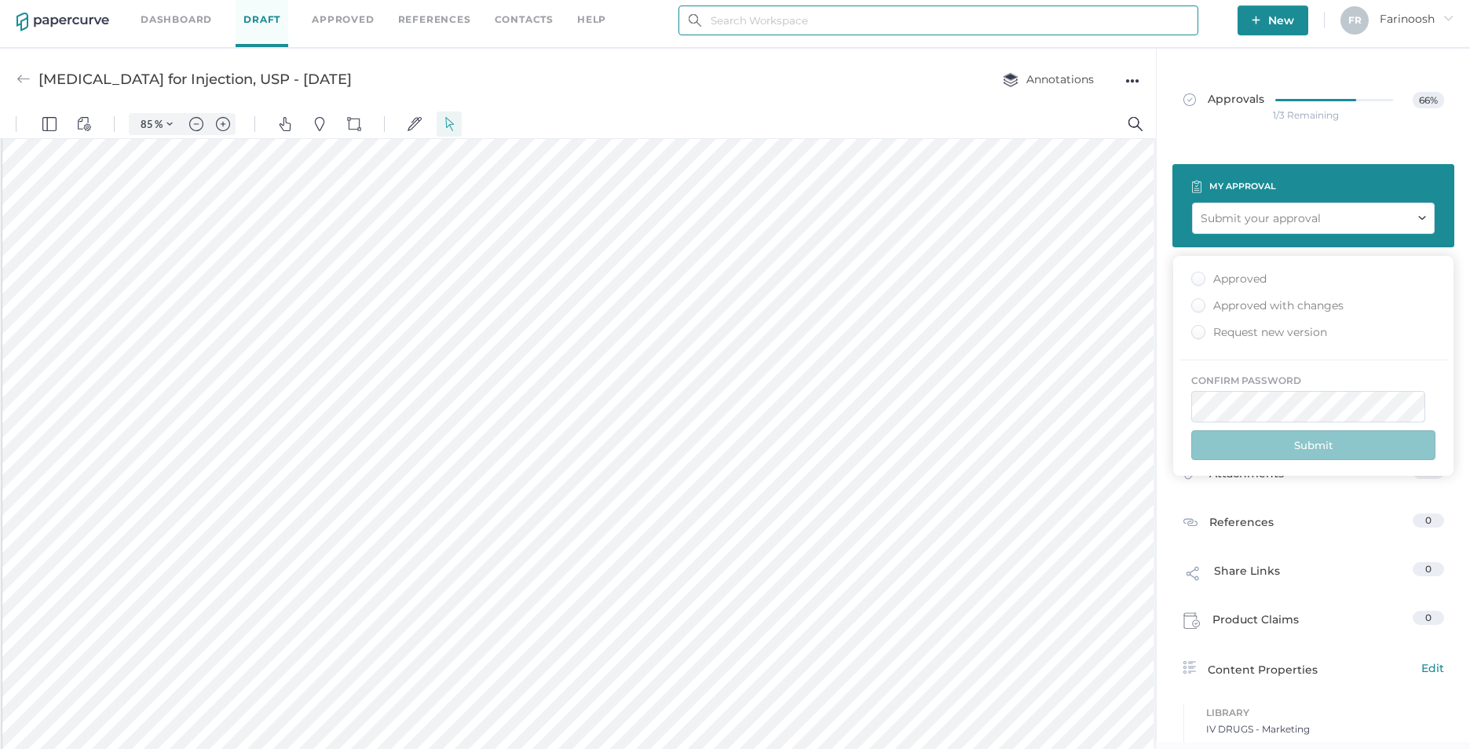
type input "[EMAIL_ADDRESS][DOMAIN_NAME]"
click at [1196, 276] on div "Approved" at bounding box center [1228, 279] width 75 height 15
click at [1195, 274] on input "Approved" at bounding box center [1195, 274] width 0 height 0
click at [1300, 446] on button "Submit" at bounding box center [1313, 445] width 244 height 30
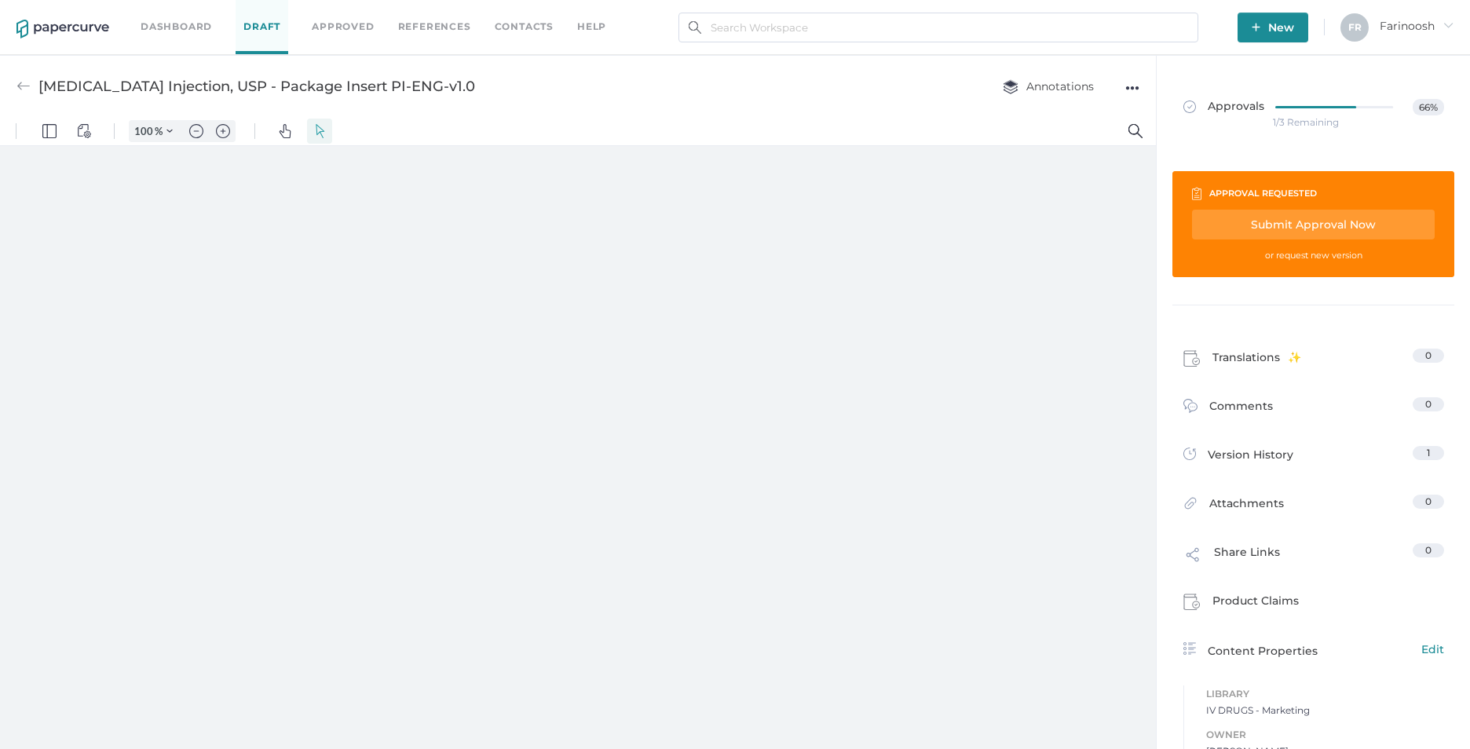
type input "85"
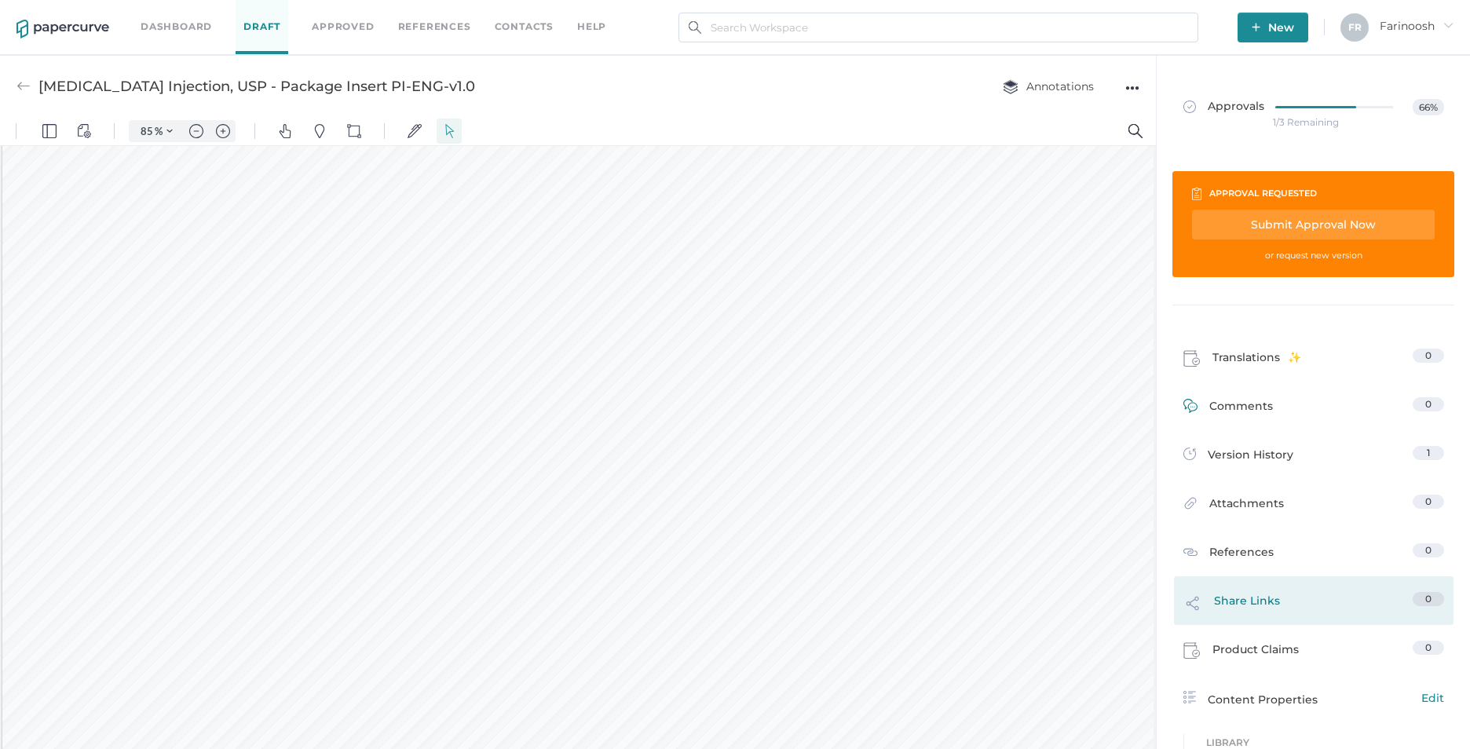
click at [1219, 408] on span "Comments" at bounding box center [1241, 409] width 64 height 24
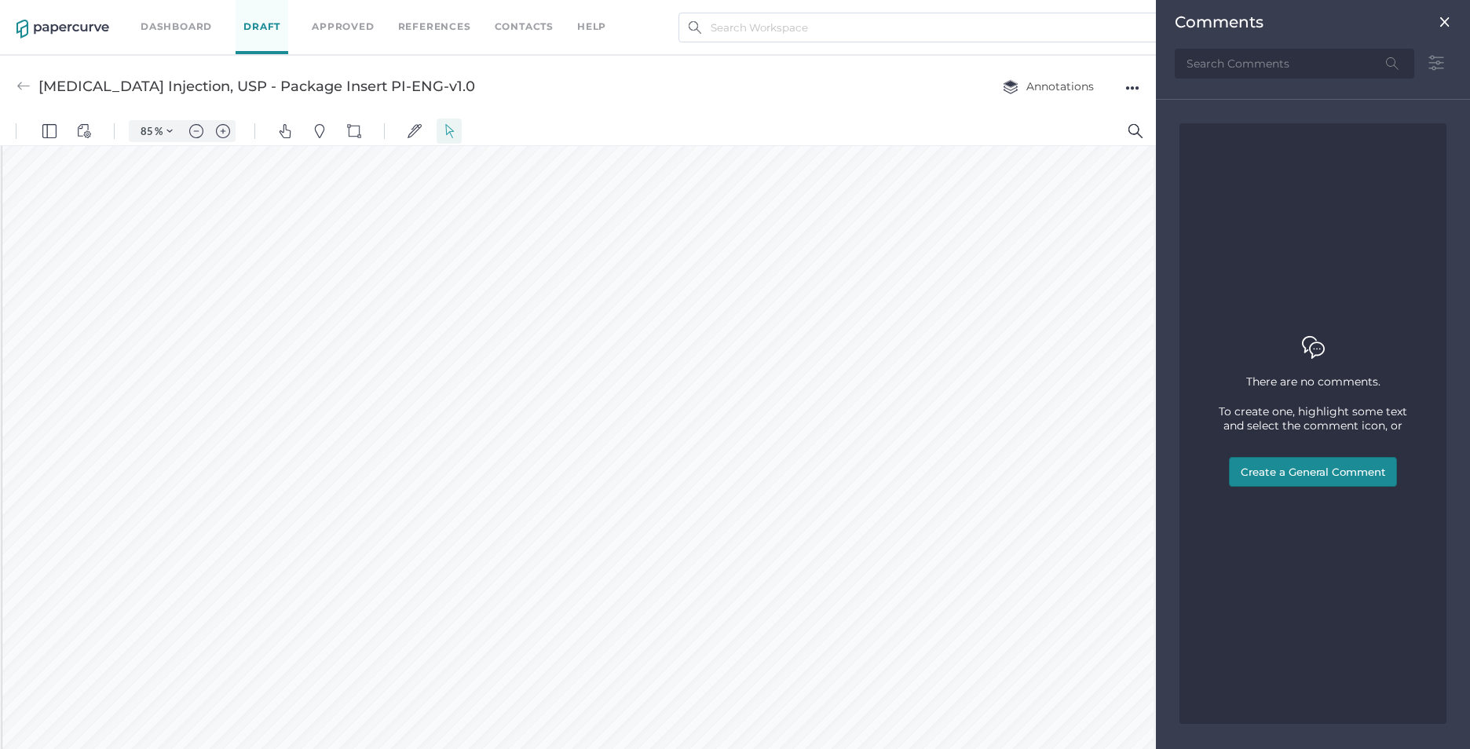
scroll to position [7, 0]
click at [1256, 468] on button "Create a General Comment" at bounding box center [1313, 472] width 168 height 30
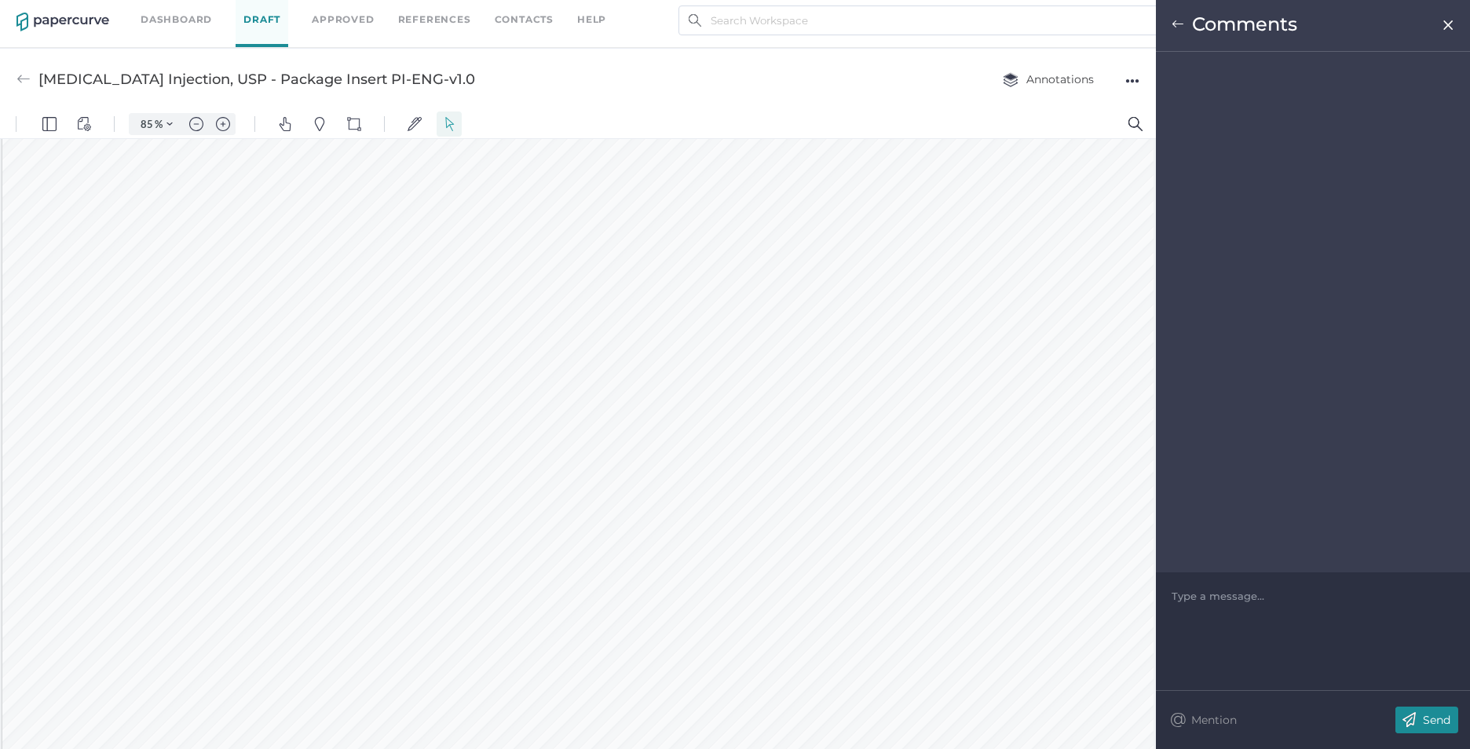
click at [1181, 595] on div at bounding box center [1314, 596] width 282 height 16
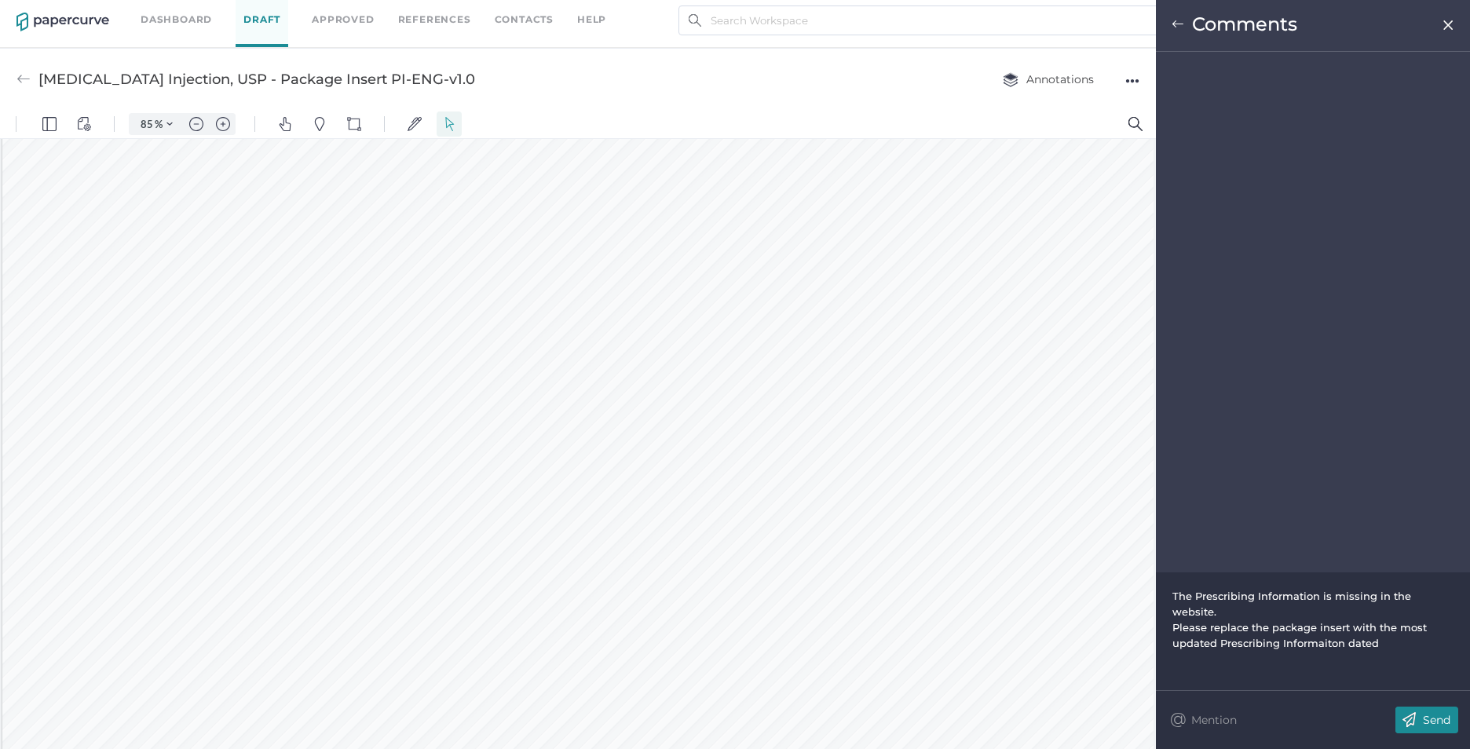
click at [1389, 626] on div "Please replace the package insert with the most updated Prescribing Informaiton…" at bounding box center [1314, 635] width 282 height 31
click at [1209, 644] on div "Please replace the package insert with the most updated Prescribing Informaiton…" at bounding box center [1314, 635] width 282 height 31
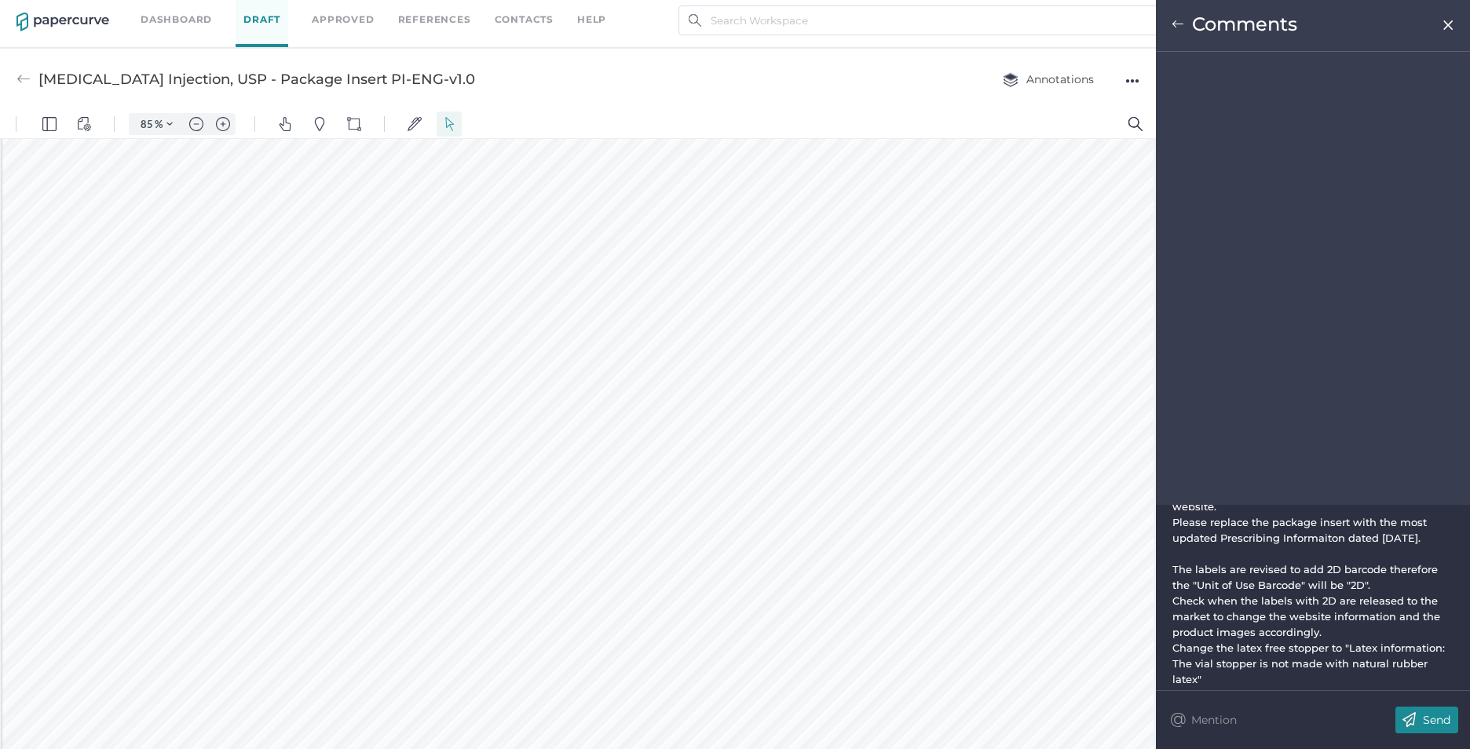
scroll to position [57, 0]
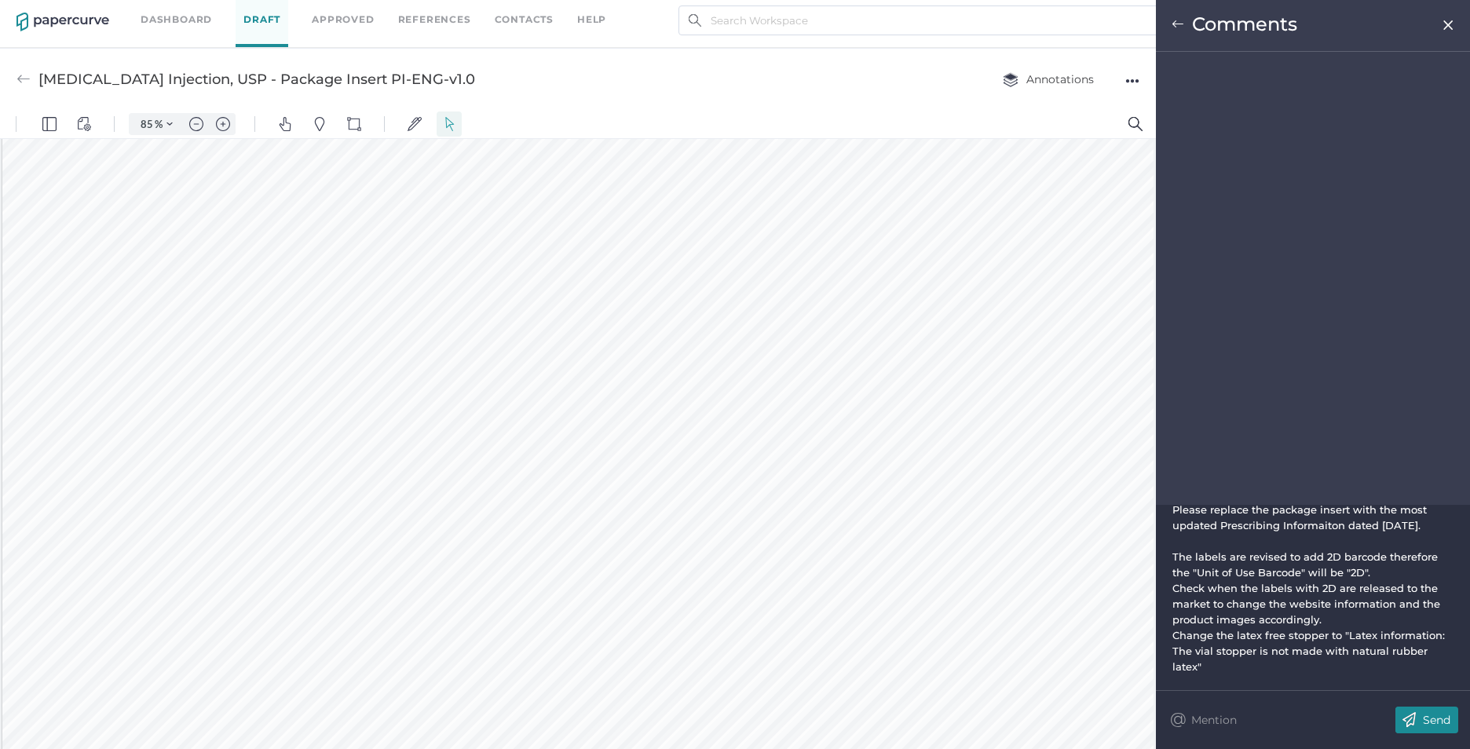
click at [1361, 606] on span "Check when the labels with 2D are released to the market to change the website …" at bounding box center [1308, 604] width 271 height 44
drag, startPoint x: 1396, startPoint y: 602, endPoint x: 1407, endPoint y: 619, distance: 19.8
click at [1407, 619] on div "Check when the labels with 2D are released to the market to change the website …" at bounding box center [1314, 603] width 282 height 47
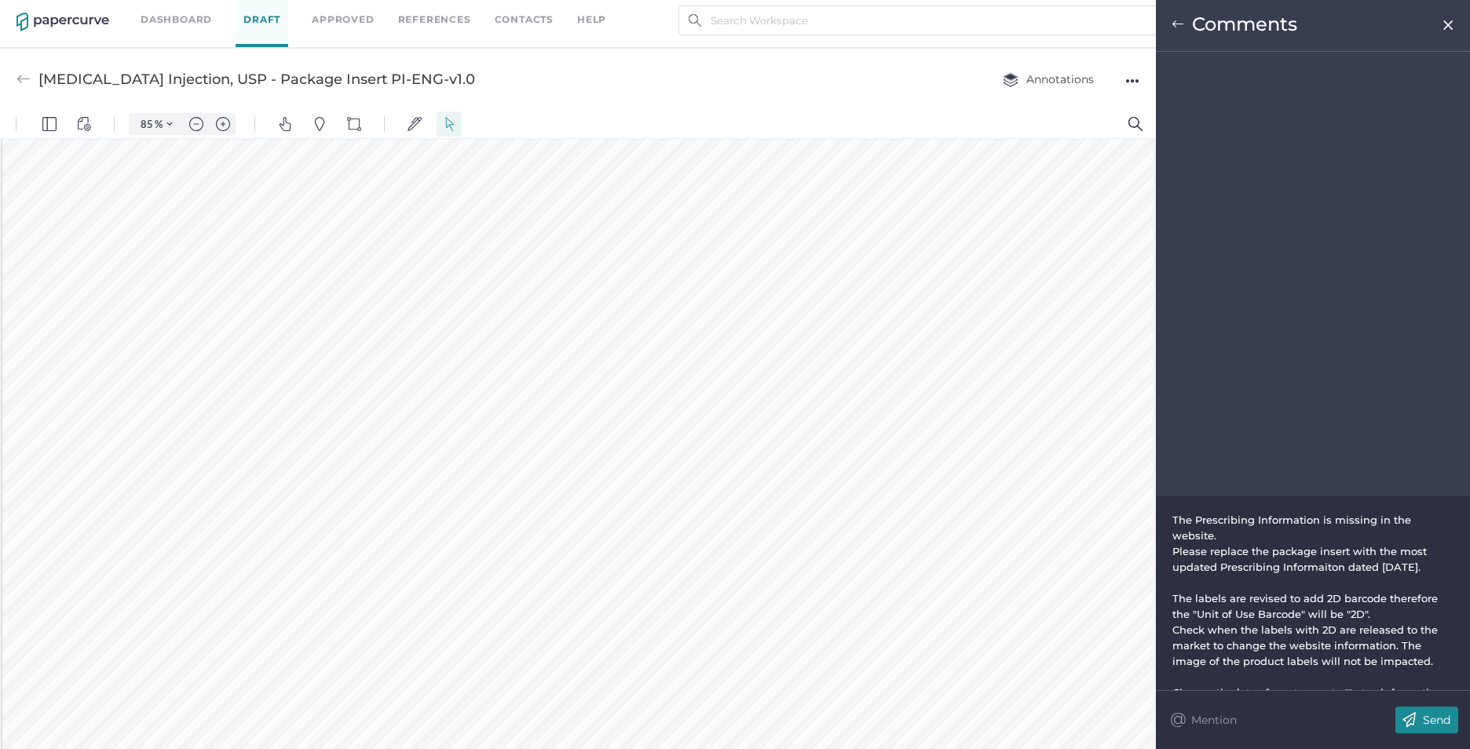
click at [1234, 575] on div "Please replace the package insert with the most updated Prescribing Informaiton…" at bounding box center [1314, 558] width 282 height 31
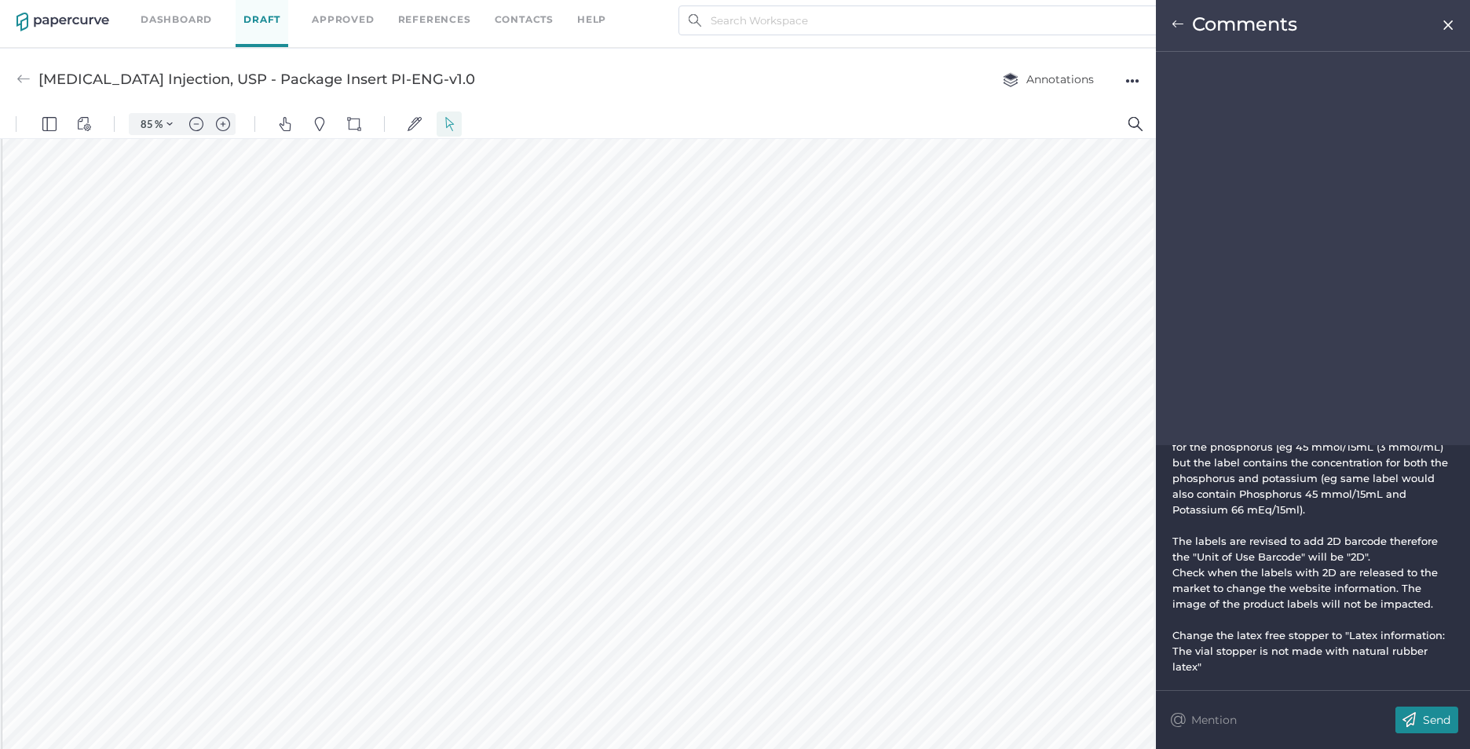
scroll to position [135, 0]
drag, startPoint x: 1418, startPoint y: 718, endPoint x: 1410, endPoint y: 711, distance: 10.0
click at [1418, 718] on img at bounding box center [1409, 720] width 27 height 27
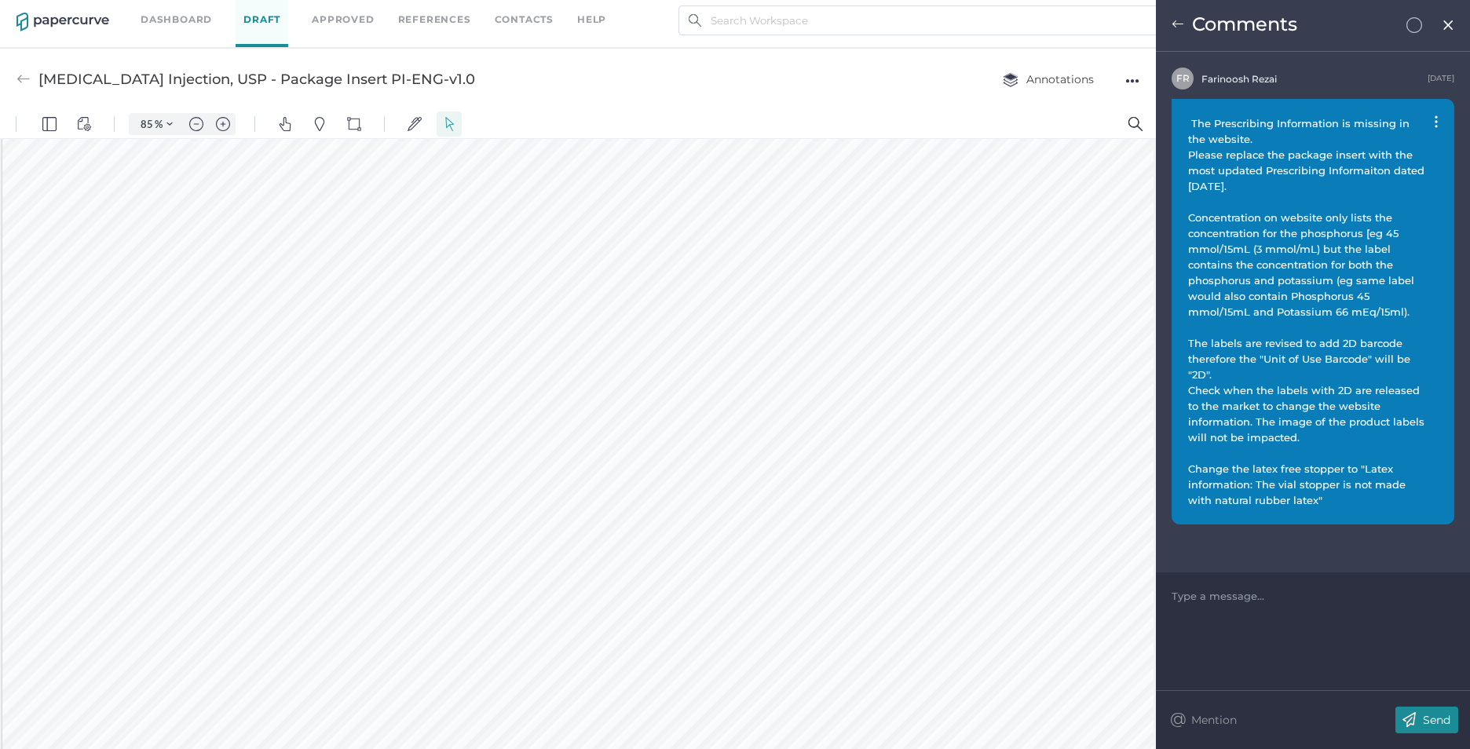
click at [1449, 24] on img at bounding box center [1448, 25] width 13 height 13
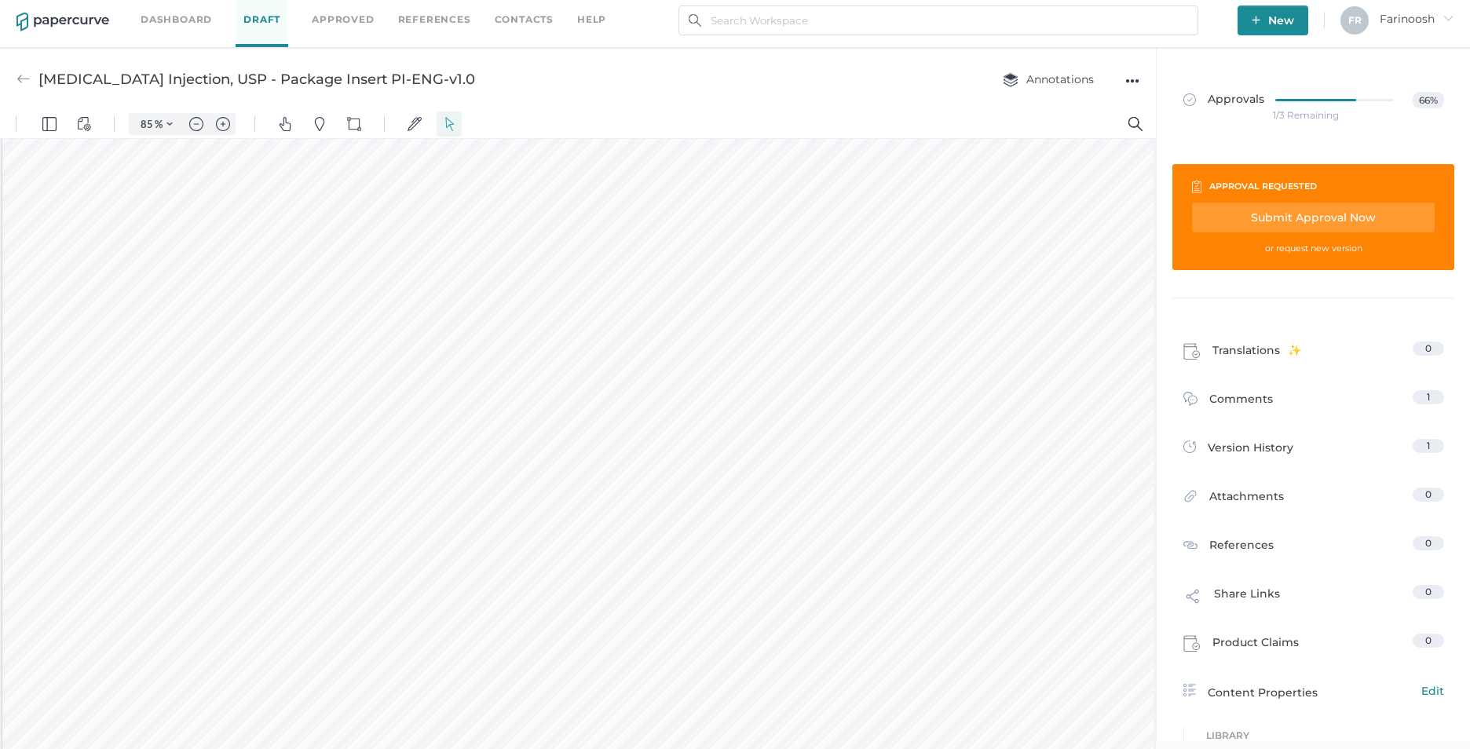
click at [1266, 216] on div "Submit Approval Now" at bounding box center [1313, 218] width 243 height 30
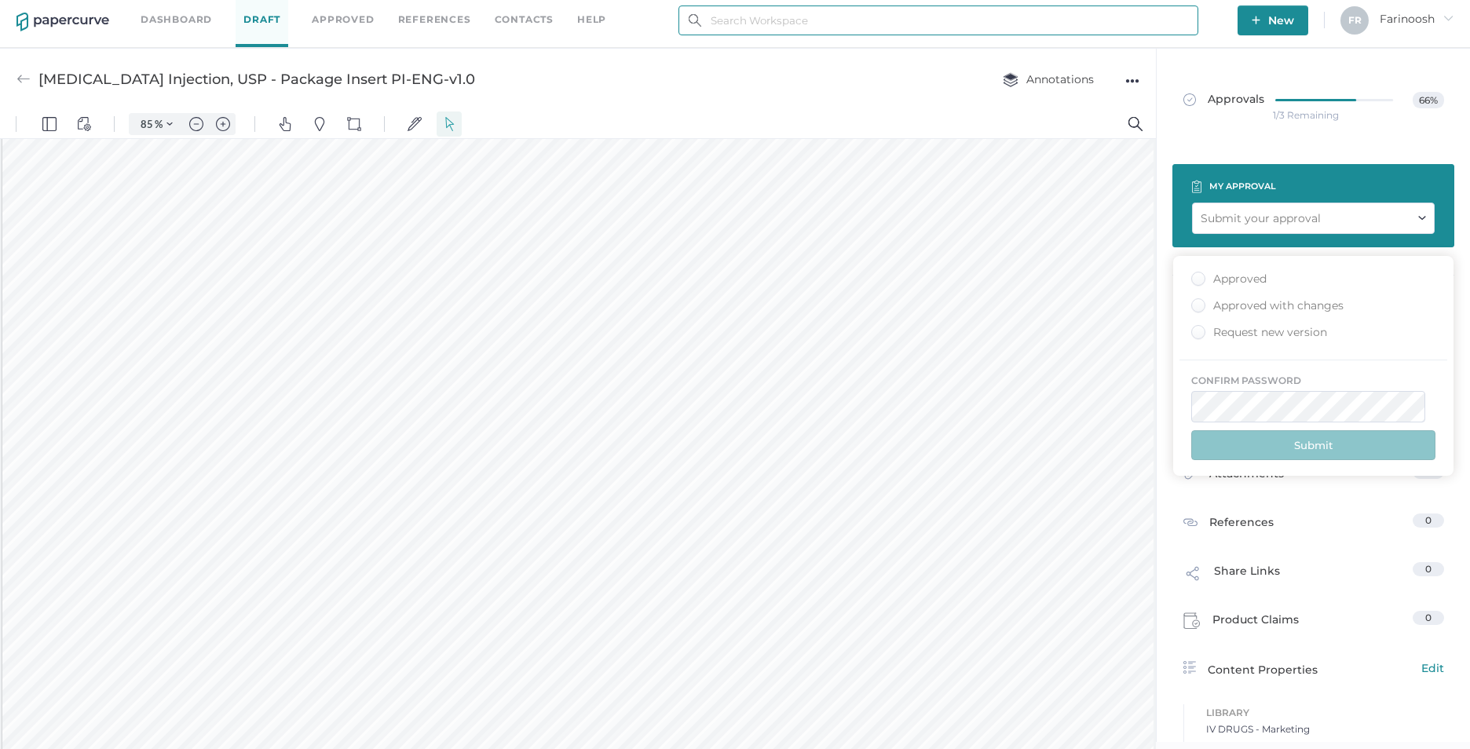
type input "[EMAIL_ADDRESS][DOMAIN_NAME]"
click at [1202, 310] on div "Approved with changes" at bounding box center [1267, 305] width 152 height 15
click at [1195, 301] on input "Approved with changes" at bounding box center [1195, 301] width 0 height 0
click at [1308, 445] on button "Submit" at bounding box center [1313, 445] width 244 height 30
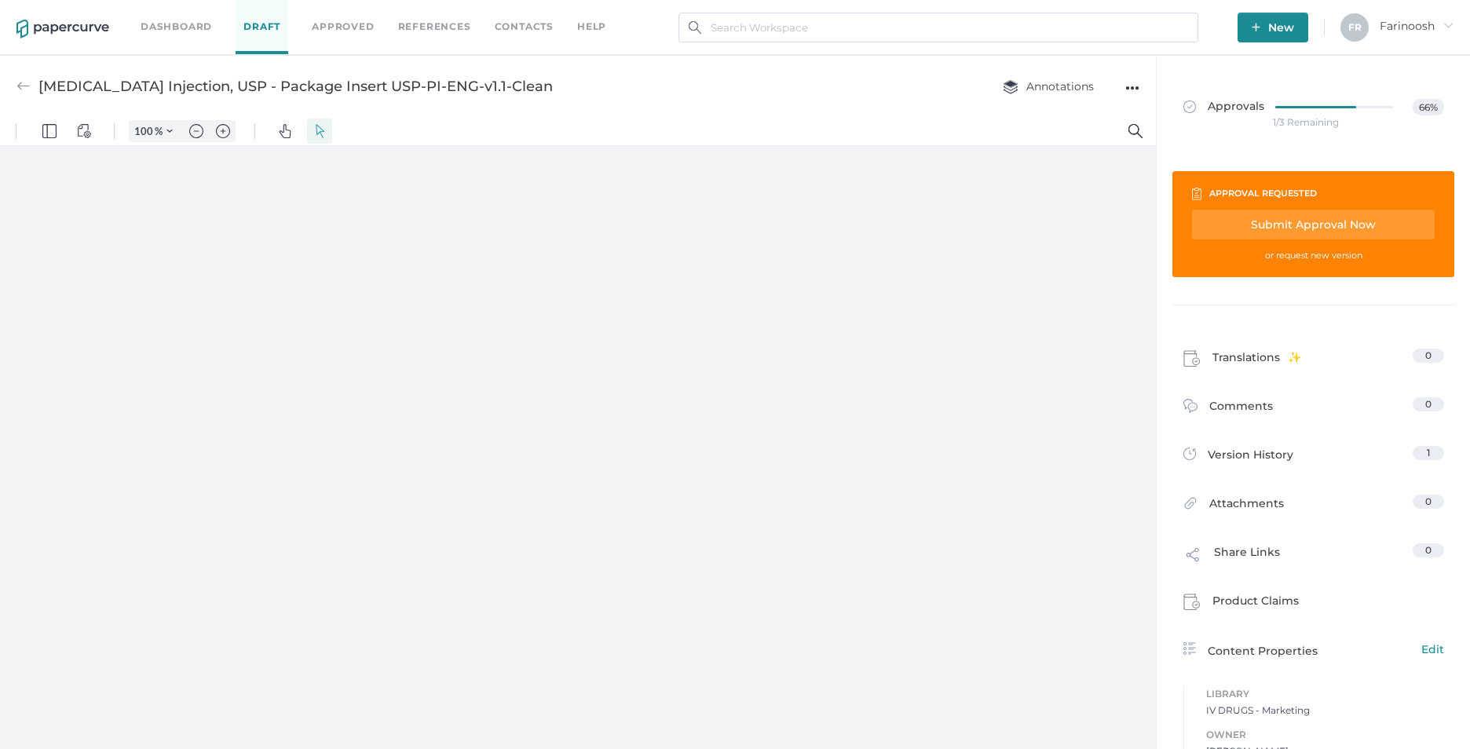
type input "85"
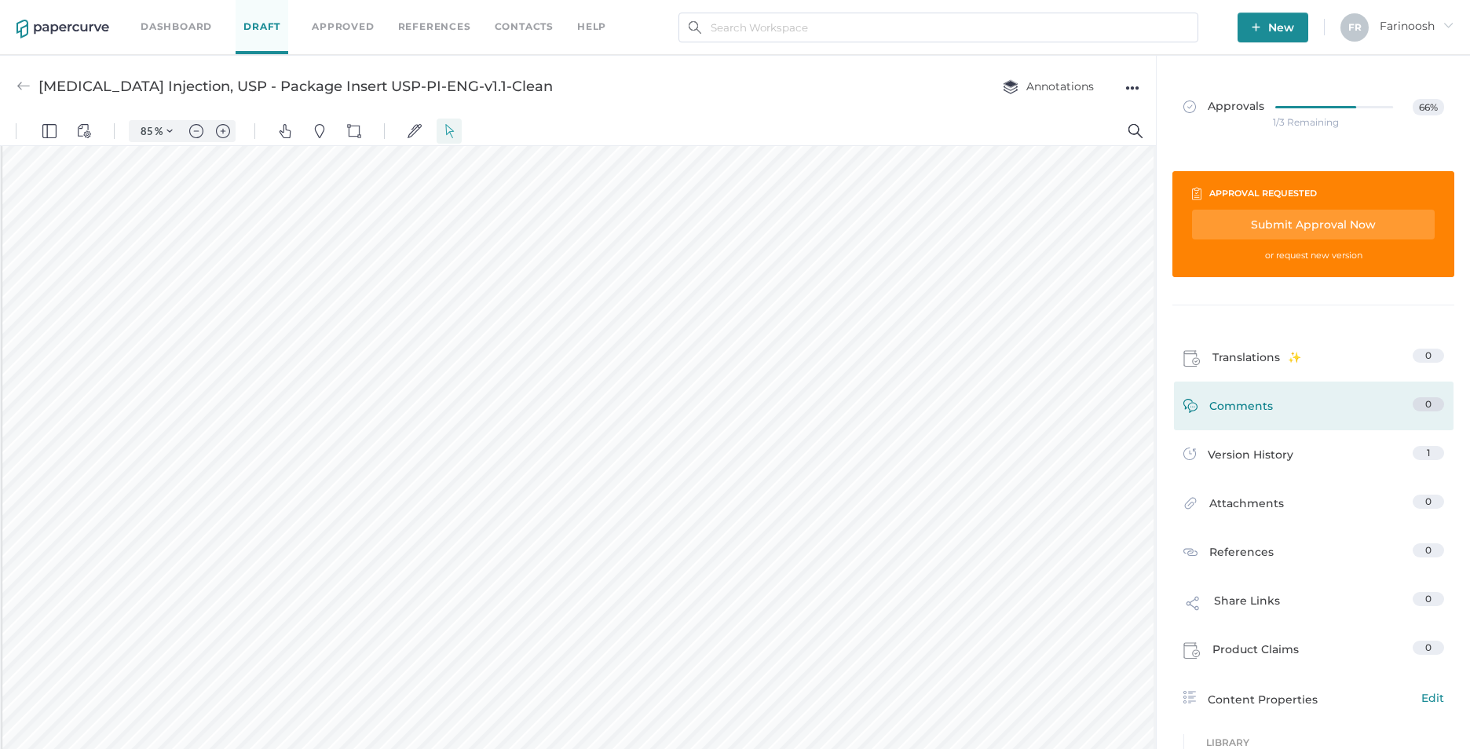
click at [1227, 405] on span "Comments" at bounding box center [1241, 409] width 64 height 24
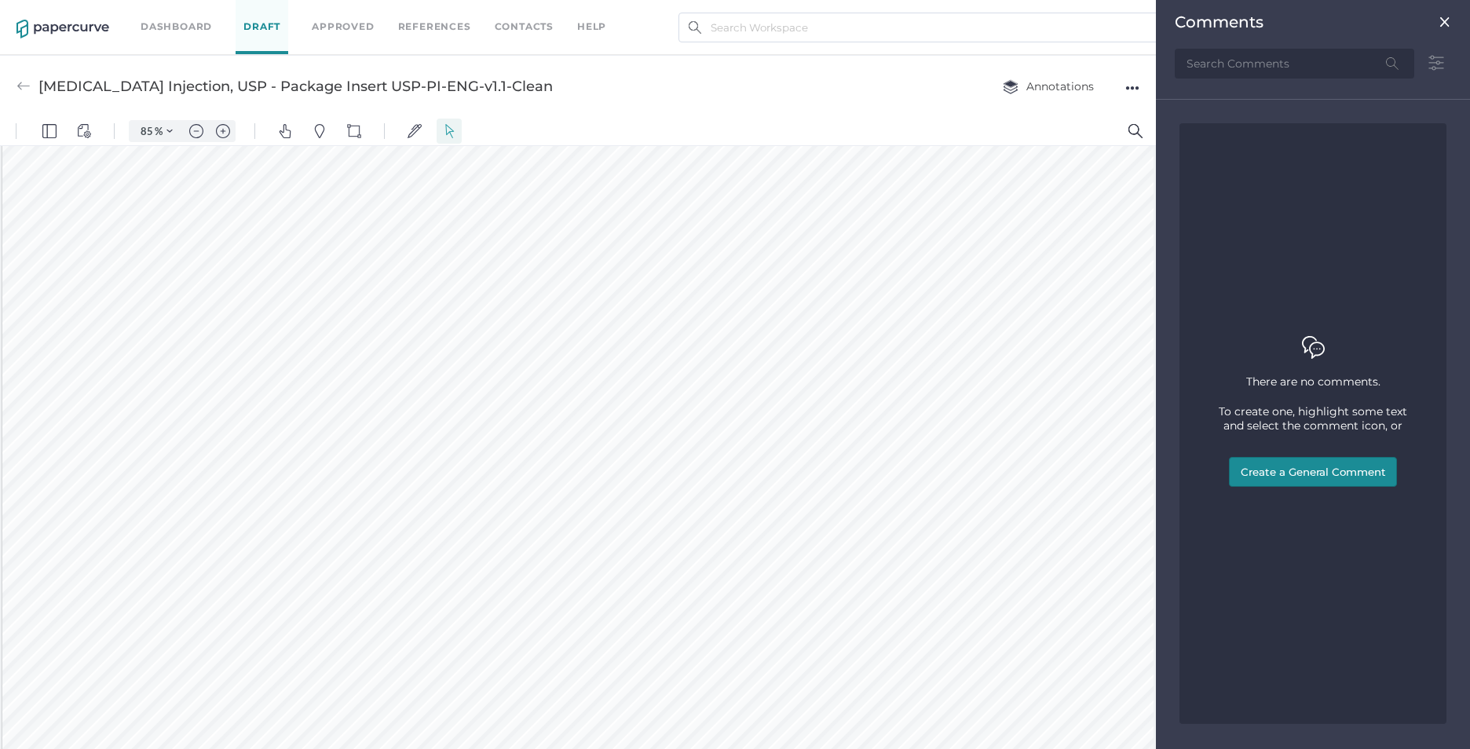
scroll to position [7, 0]
click at [1255, 472] on button "Create a General Comment" at bounding box center [1313, 472] width 168 height 30
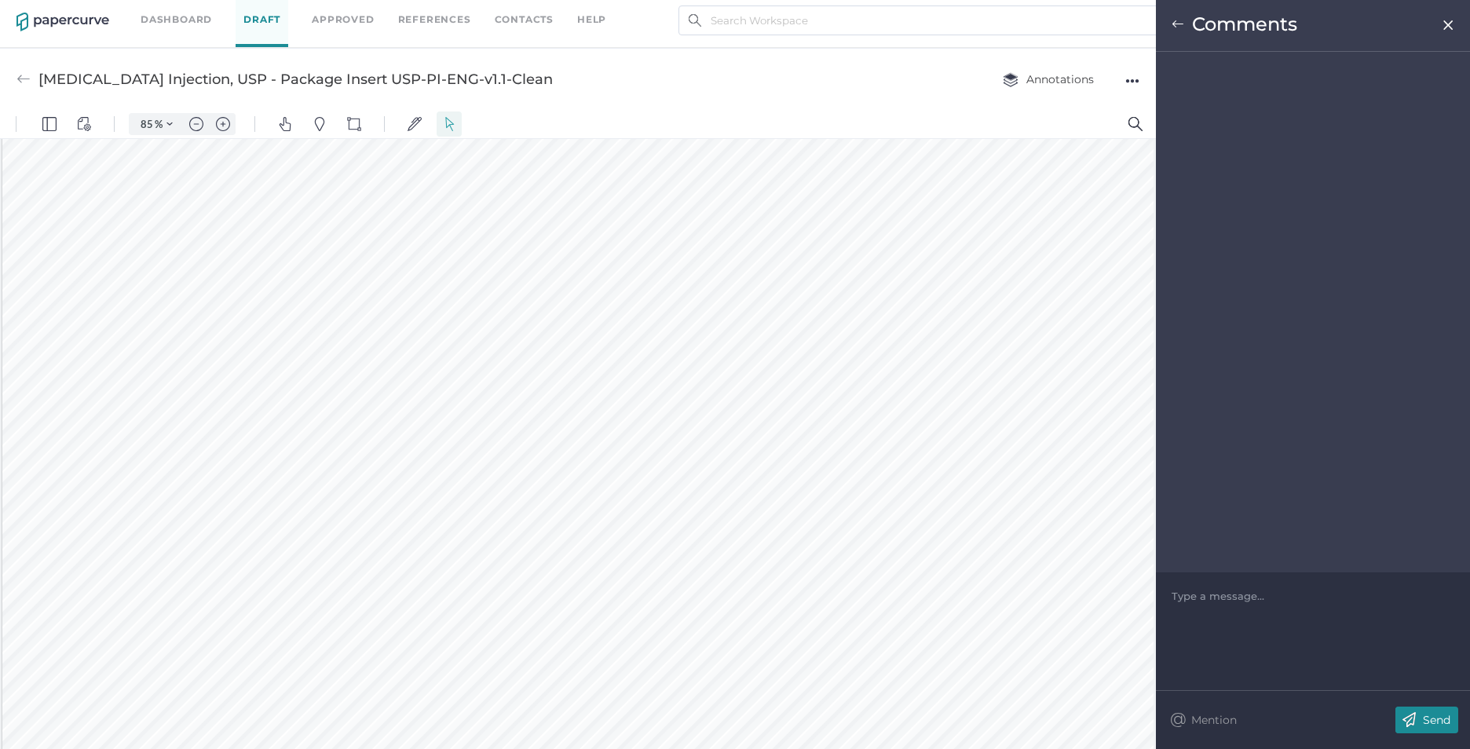
click at [1192, 600] on div at bounding box center [1314, 596] width 282 height 16
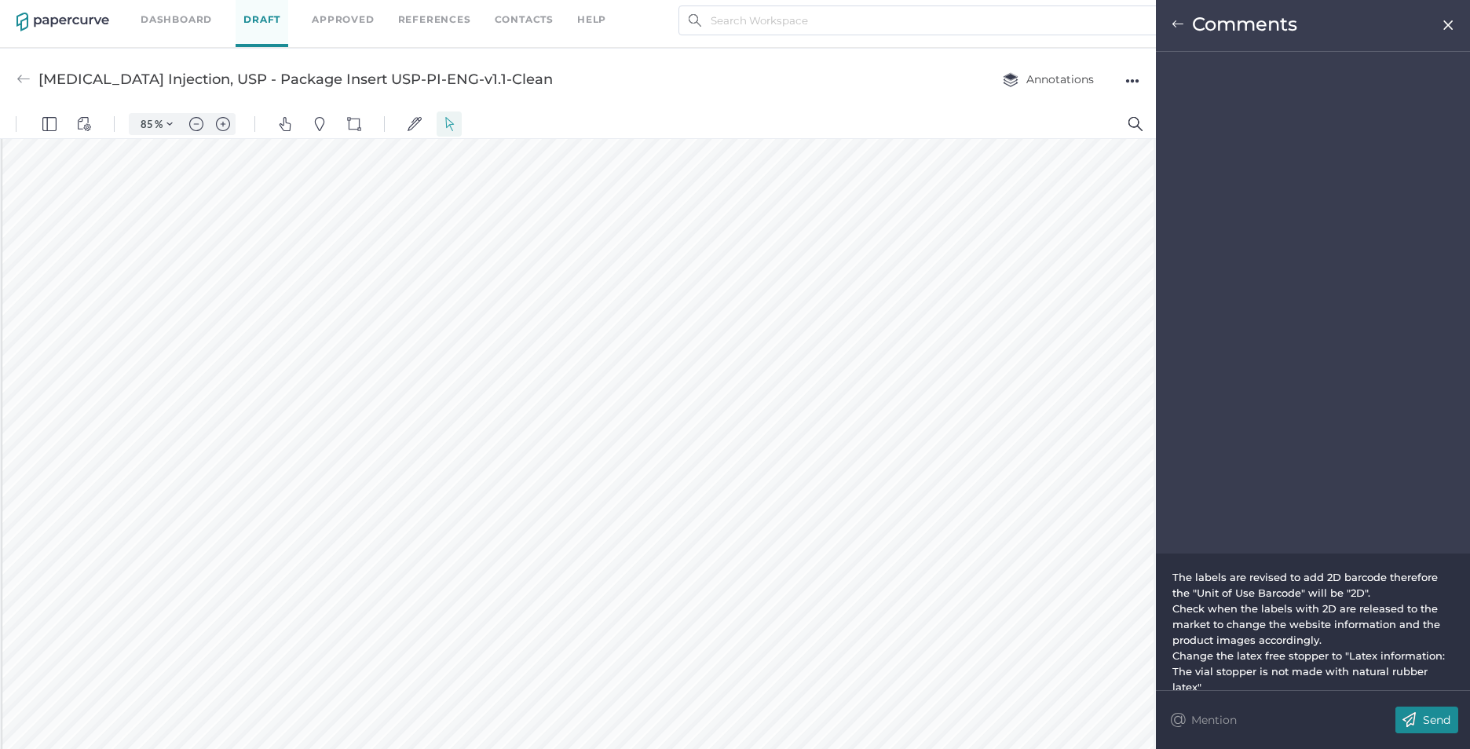
scroll to position [944, 0]
click at [1381, 593] on div "The labels are revised to add 2D barcode therefore the "Unit of Use Barcode" wi…" at bounding box center [1314, 584] width 282 height 31
click at [1339, 645] on div "Check when the labels with 2D are released to the market to change the website …" at bounding box center [1314, 629] width 282 height 47
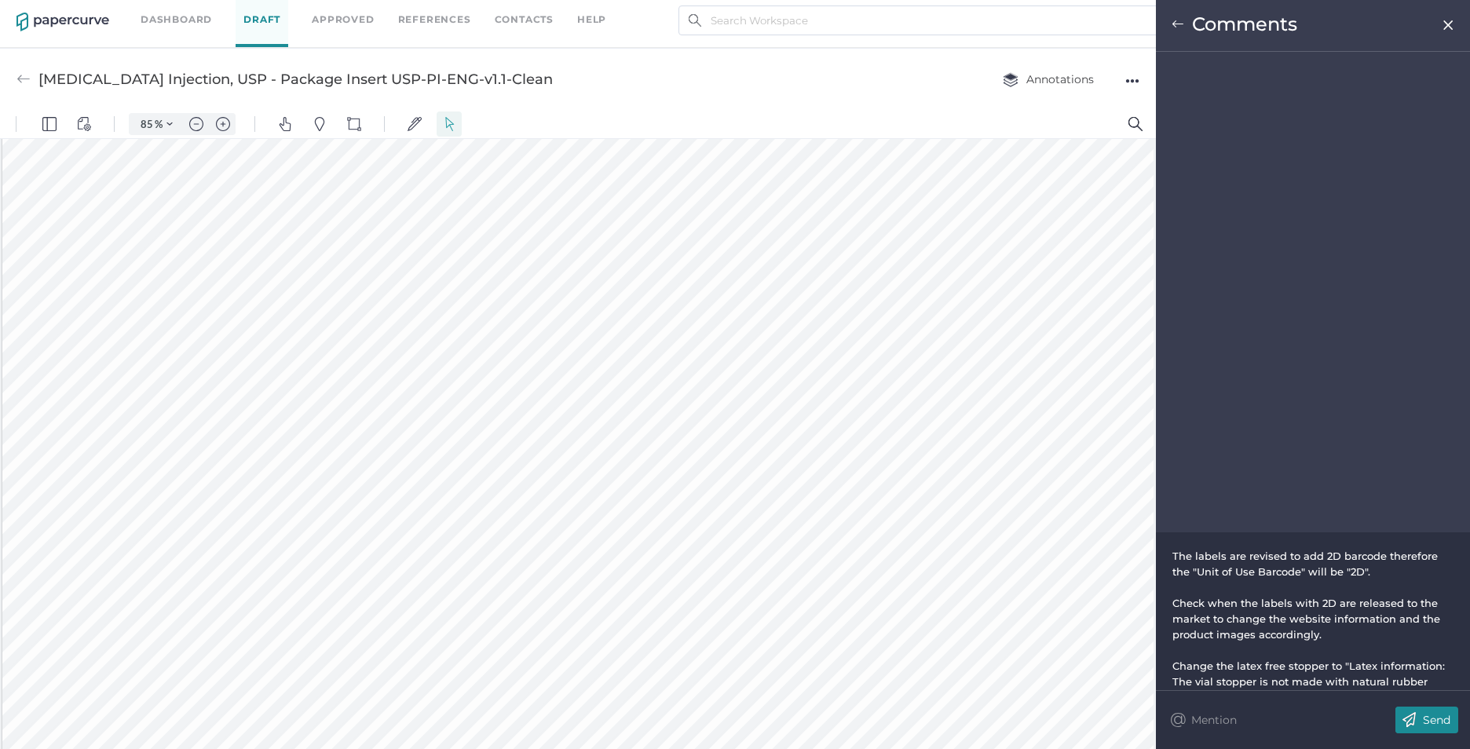
scroll to position [31, 0]
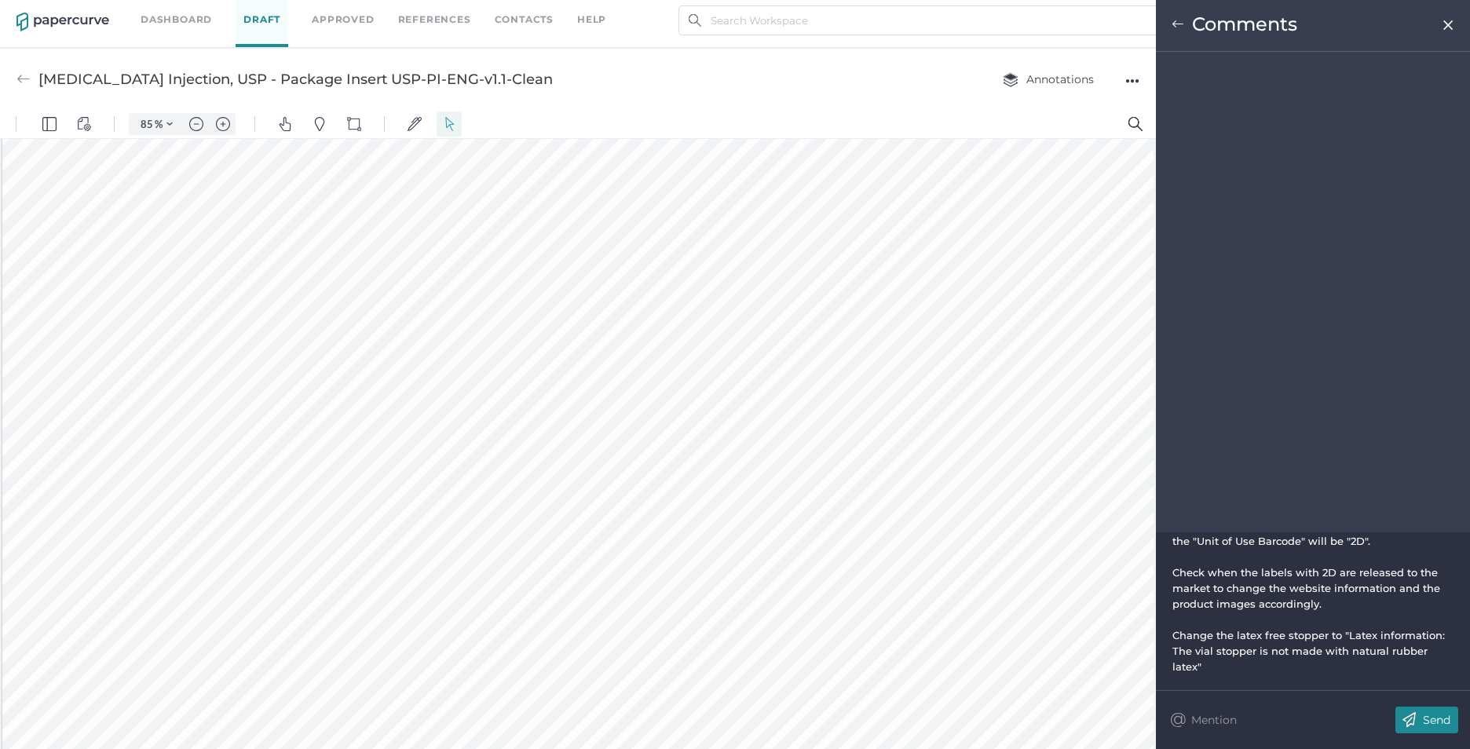
click at [1289, 654] on span "Change the latex free stopper to "Latex information: The vial stopper is not ma…" at bounding box center [1311, 651] width 276 height 44
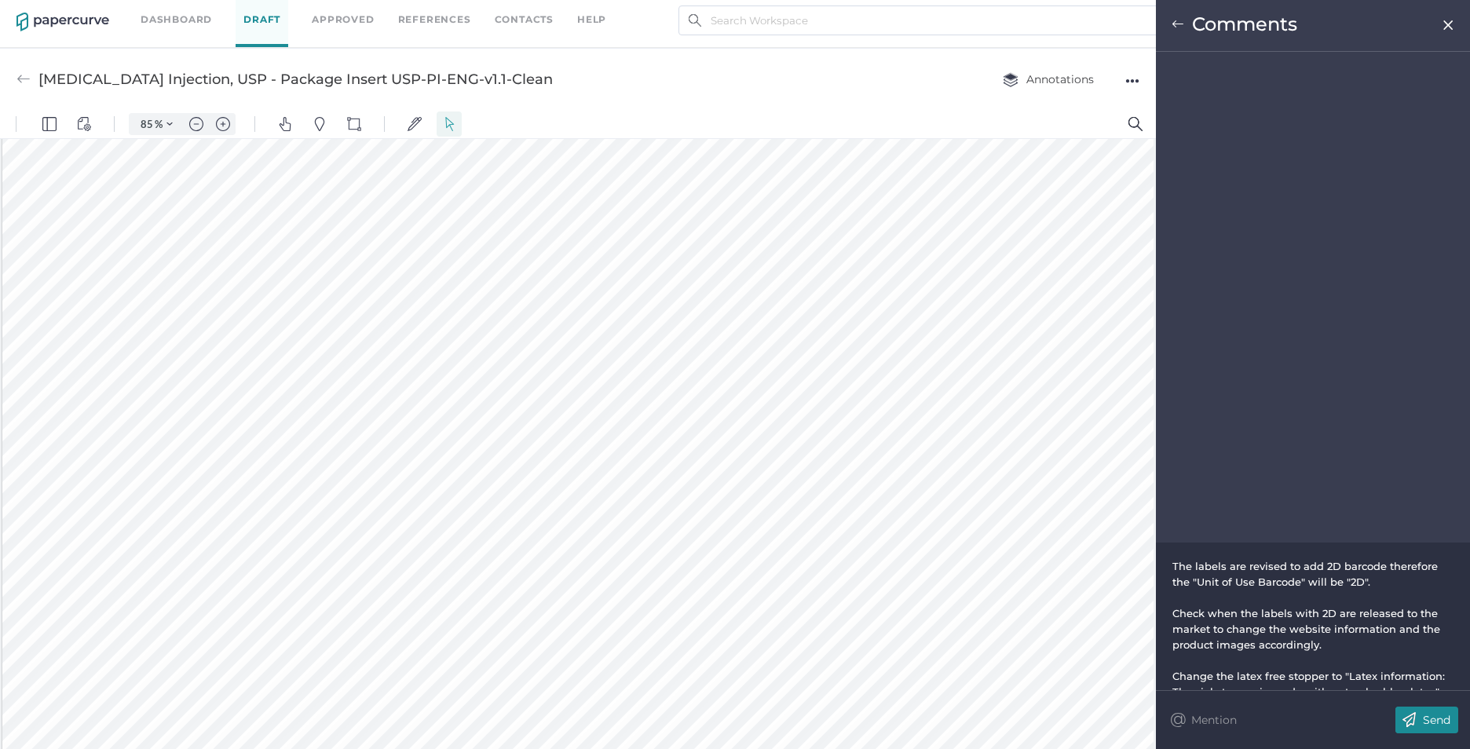
scroll to position [628, 0]
click at [1432, 718] on p "Send" at bounding box center [1436, 720] width 27 height 14
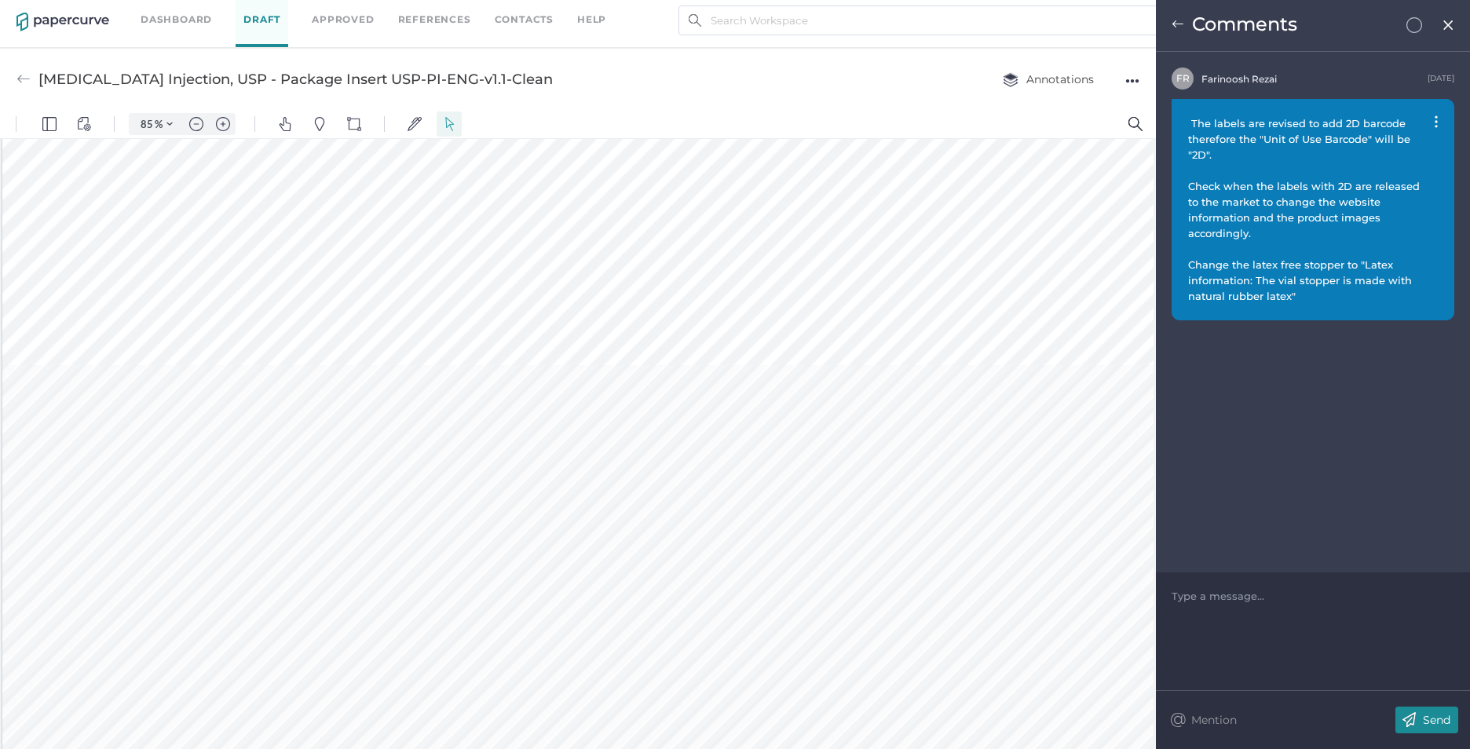
scroll to position [179, 0]
click at [1447, 27] on img at bounding box center [1448, 25] width 13 height 13
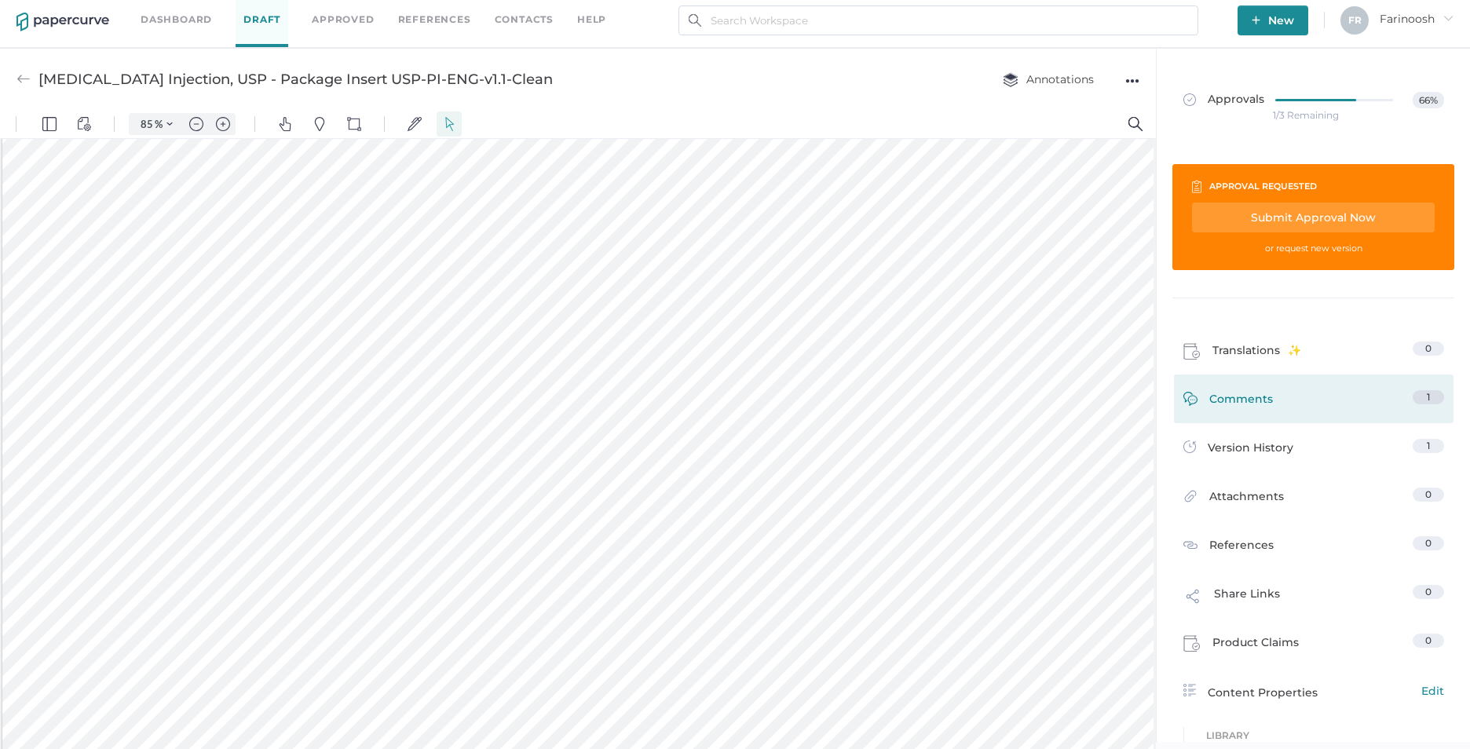
click at [1220, 398] on span "Comments" at bounding box center [1241, 402] width 64 height 24
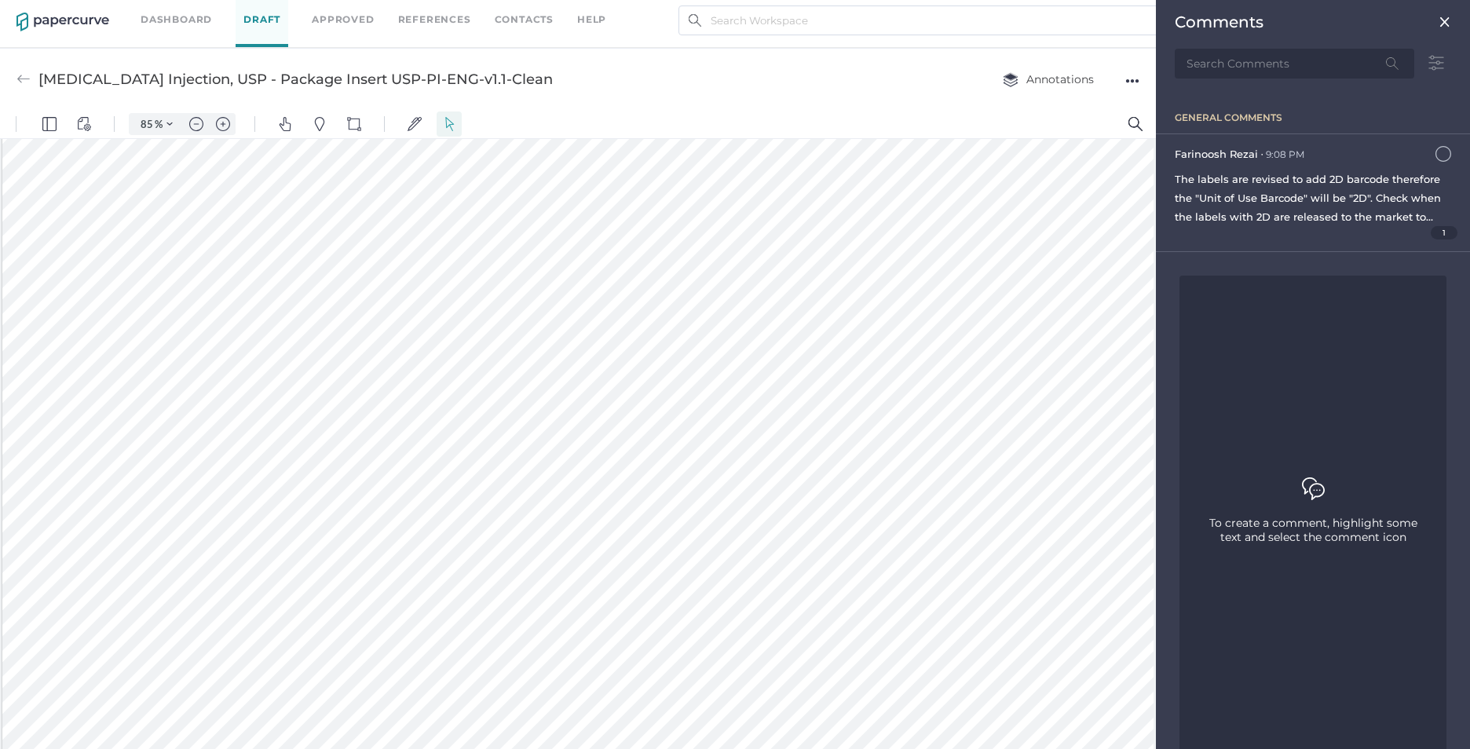
click at [1439, 20] on img at bounding box center [1445, 22] width 13 height 13
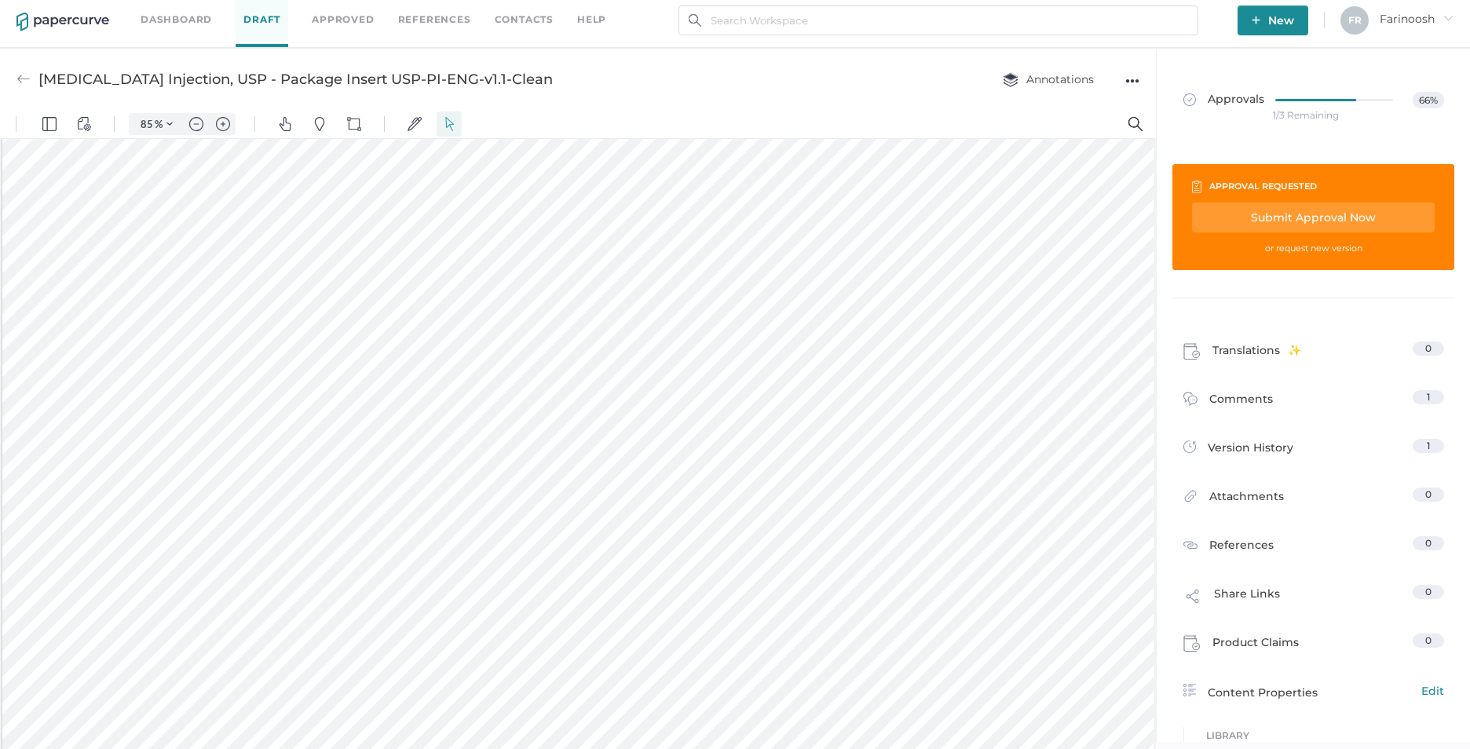
click at [1286, 221] on div "Submit Approval Now" at bounding box center [1313, 218] width 243 height 30
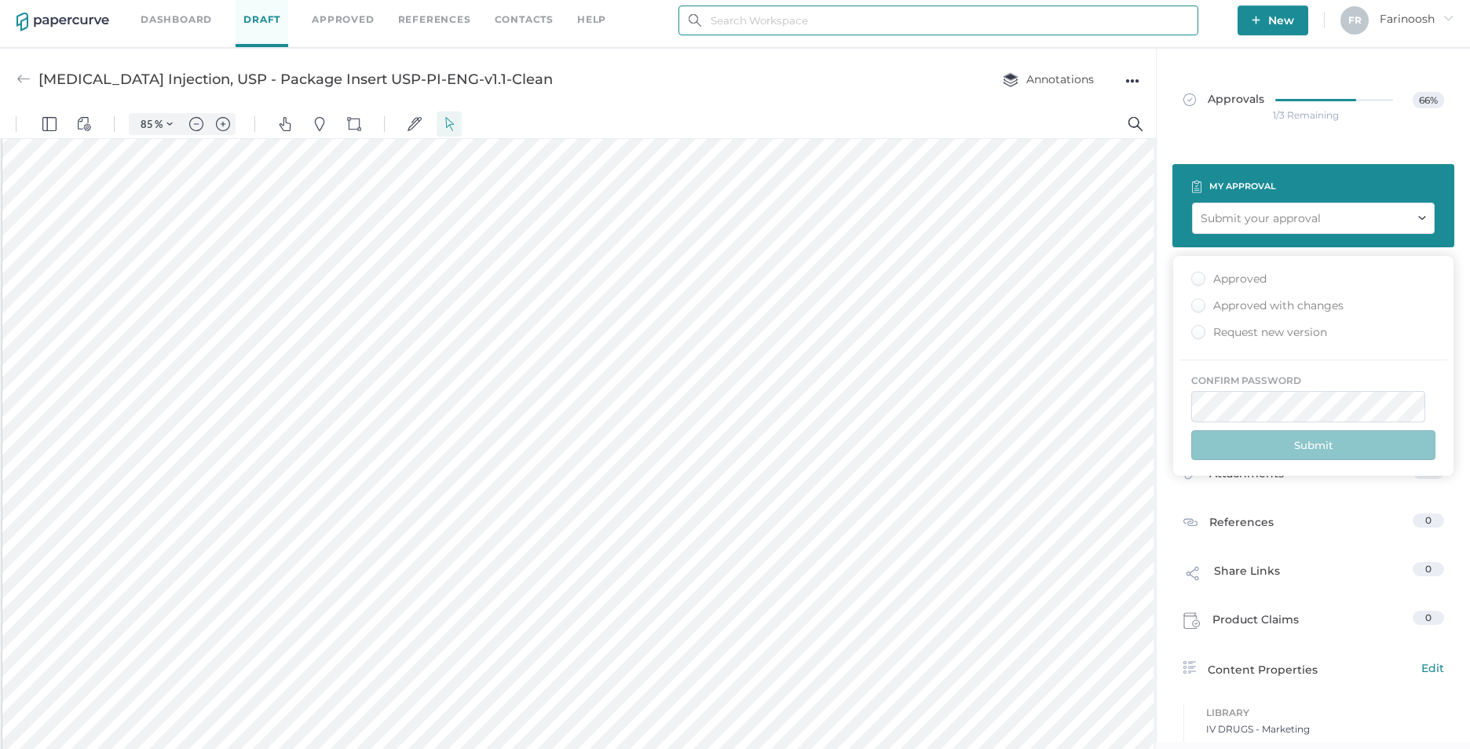
type input "[EMAIL_ADDRESS][DOMAIN_NAME]"
click at [1195, 280] on div "Approved" at bounding box center [1228, 279] width 75 height 15
click at [1195, 274] on input "Approved" at bounding box center [1195, 274] width 0 height 0
drag, startPoint x: 1325, startPoint y: 439, endPoint x: 1172, endPoint y: 459, distance: 154.5
click at [1323, 439] on button "Submit" at bounding box center [1313, 445] width 244 height 30
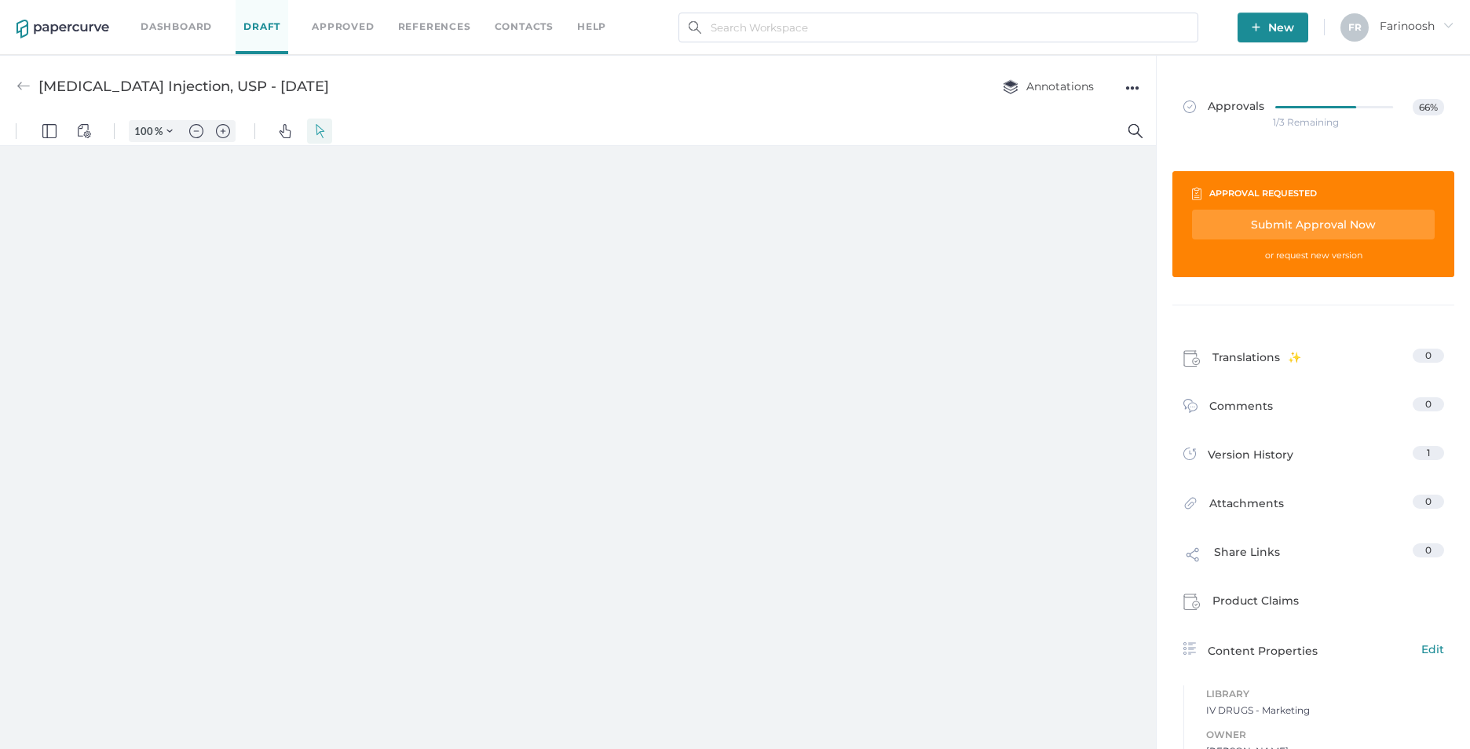
type input "85"
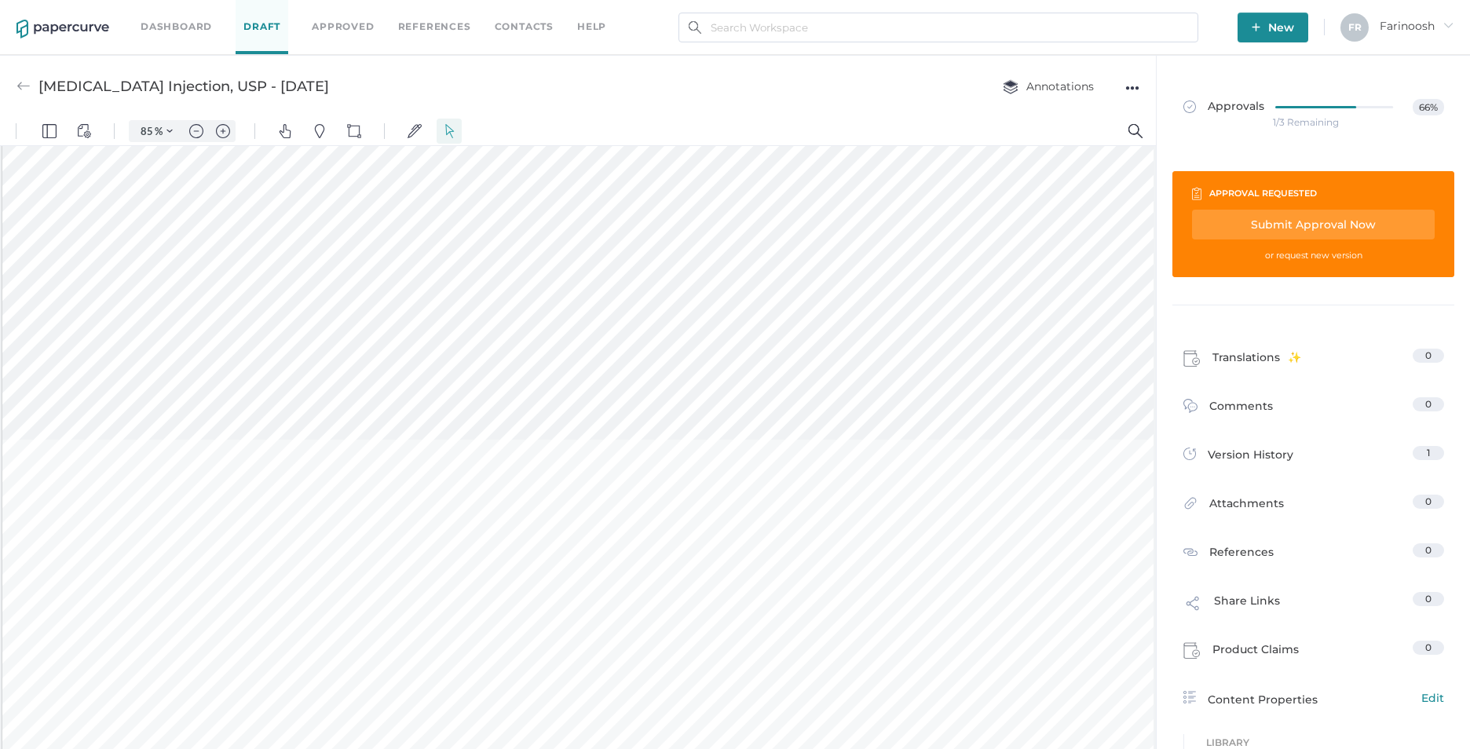
scroll to position [865, 0]
click at [1245, 401] on span "Comments" at bounding box center [1241, 409] width 64 height 24
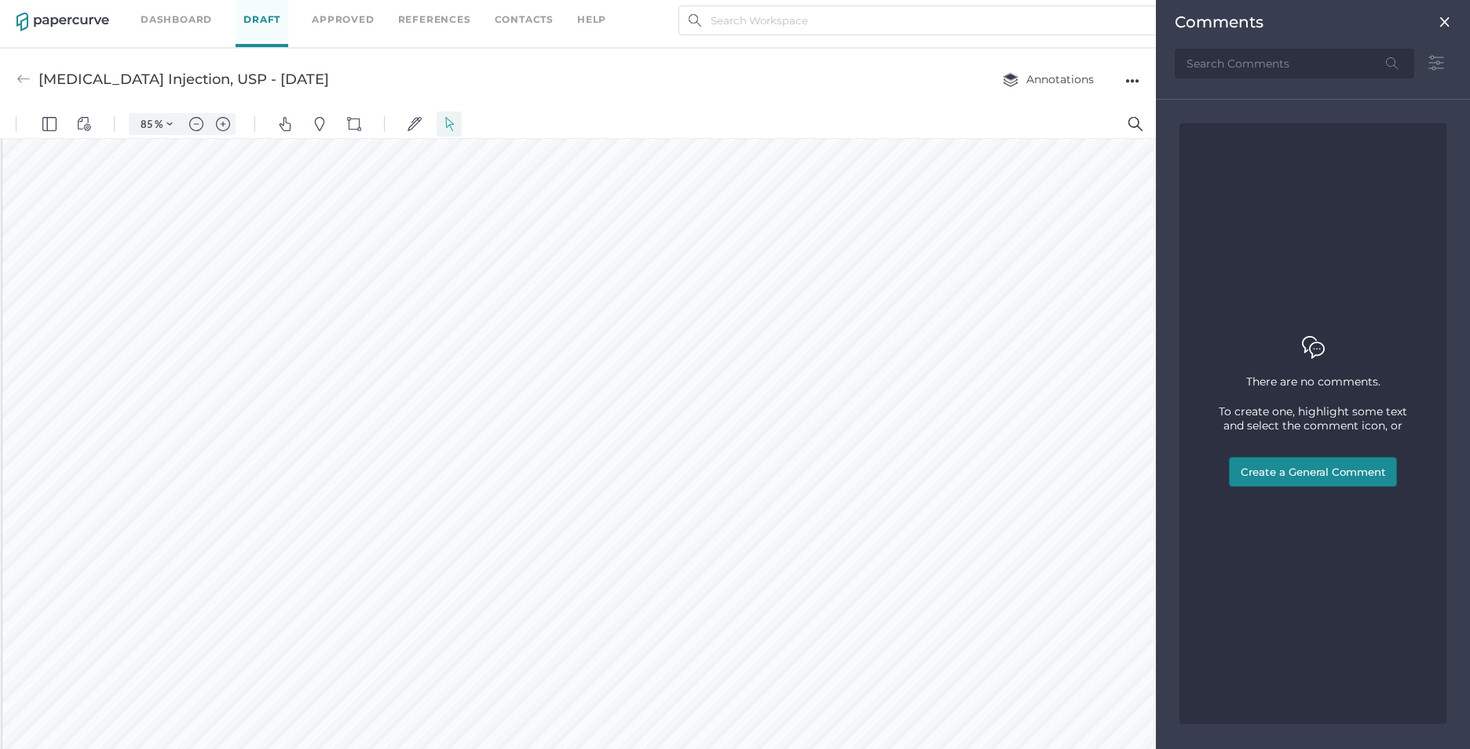
click at [1347, 470] on button "Create a General Comment" at bounding box center [1313, 472] width 168 height 30
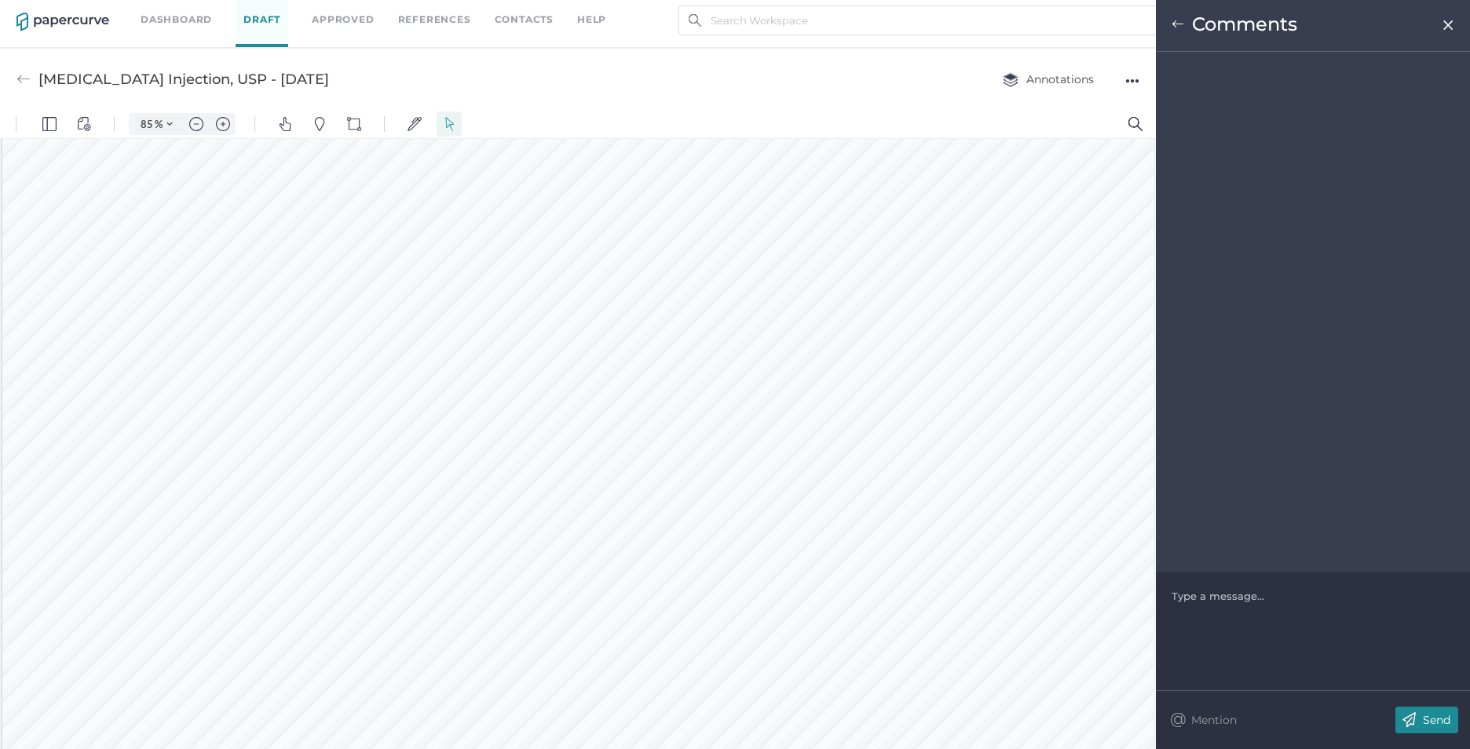
click at [1187, 601] on div at bounding box center [1314, 596] width 282 height 16
click at [880, 573] on div at bounding box center [637, 608] width 1271 height 2664
click at [1284, 606] on span "Change the latex free stopper to "Latex information: The vial stopper is not ma…" at bounding box center [1311, 612] width 276 height 44
click at [1264, 623] on div "Change the latex free stopper to "Latex information: The vial stopper is not ma…" at bounding box center [1313, 612] width 283 height 79
click at [1448, 609] on span "Change the latex free stopper to "Latex information: The vial stopper is not ma…" at bounding box center [1311, 612] width 276 height 44
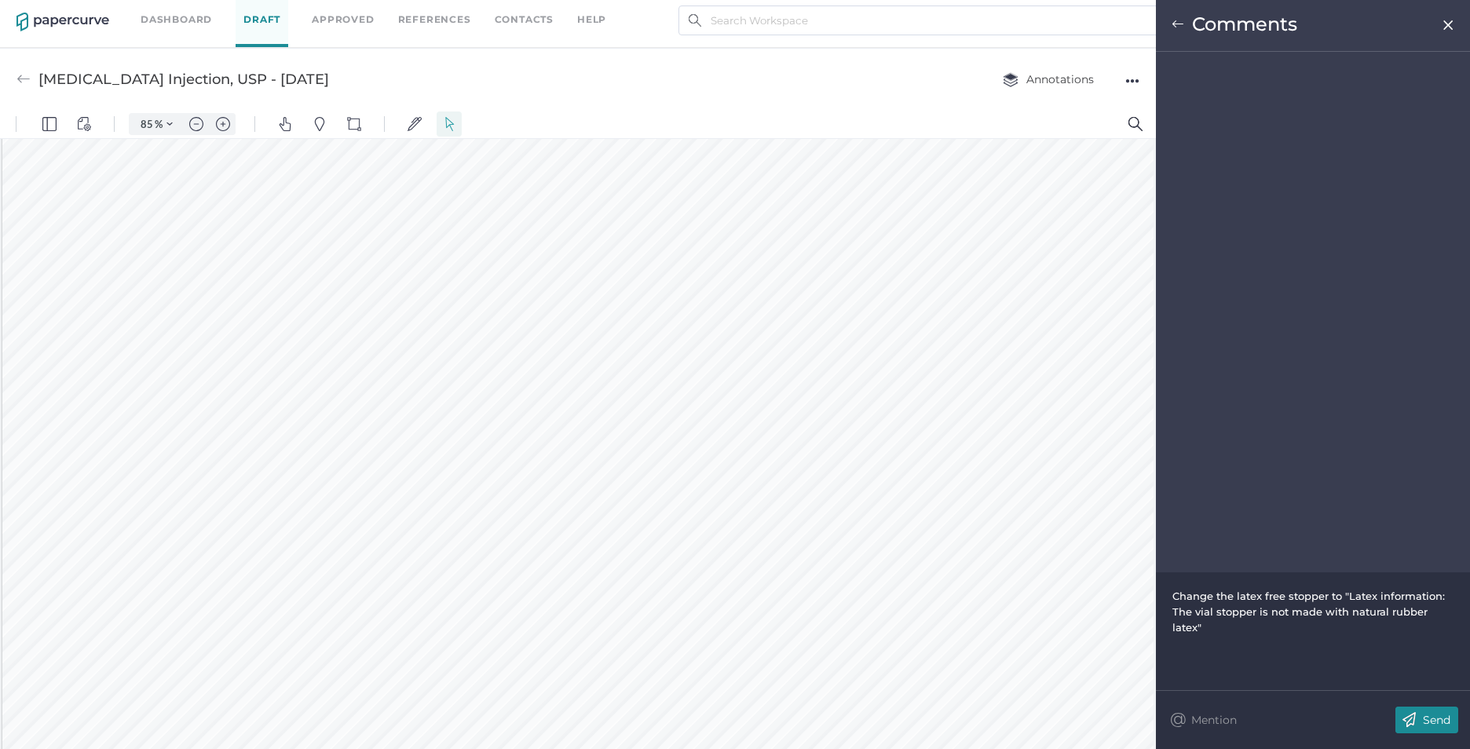
click at [1189, 651] on div at bounding box center [1314, 659] width 282 height 16
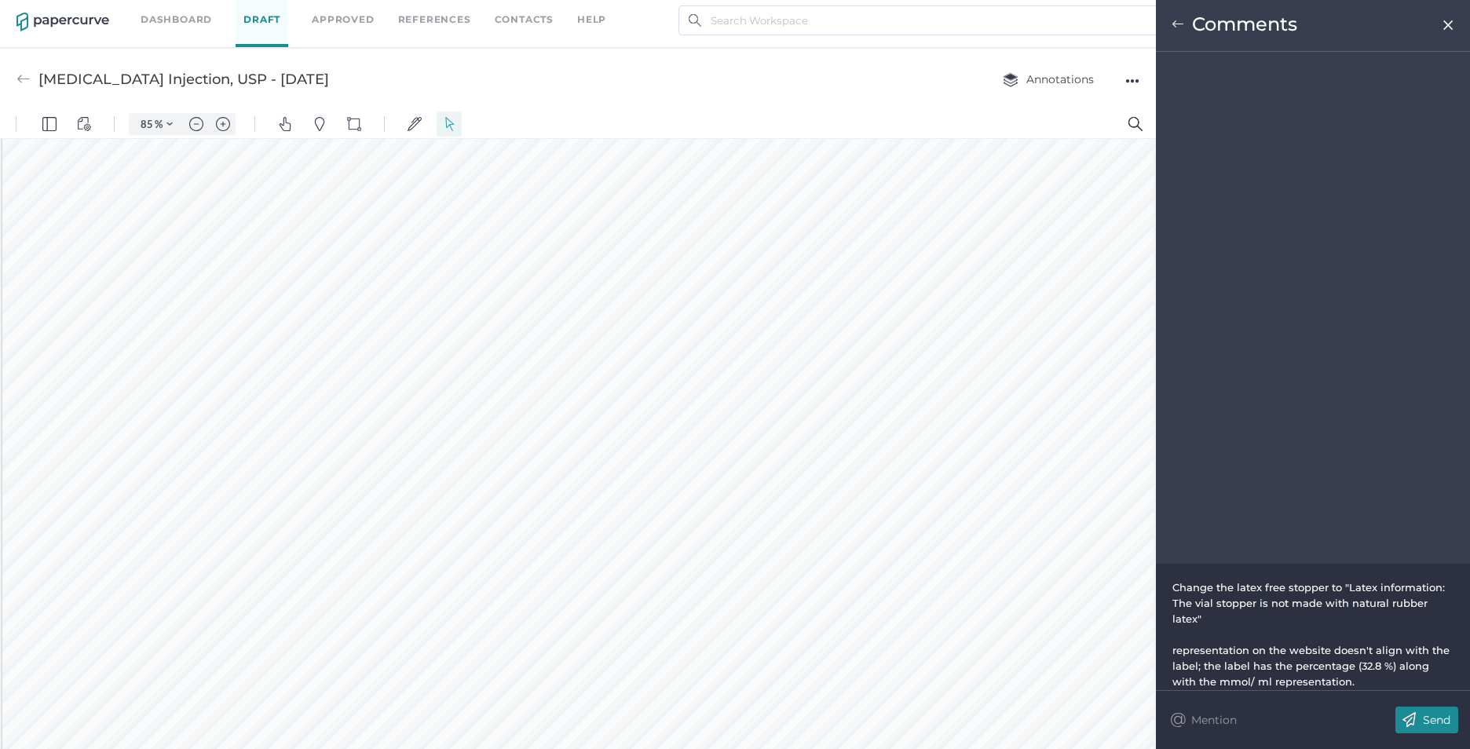
click at [1173, 647] on span "representation on the website doesn't align with the label; the label has the p…" at bounding box center [1313, 666] width 280 height 44
click at [1275, 652] on span "The representation on the website doesn't align with the label; the label has t…" at bounding box center [1314, 666] width 283 height 44
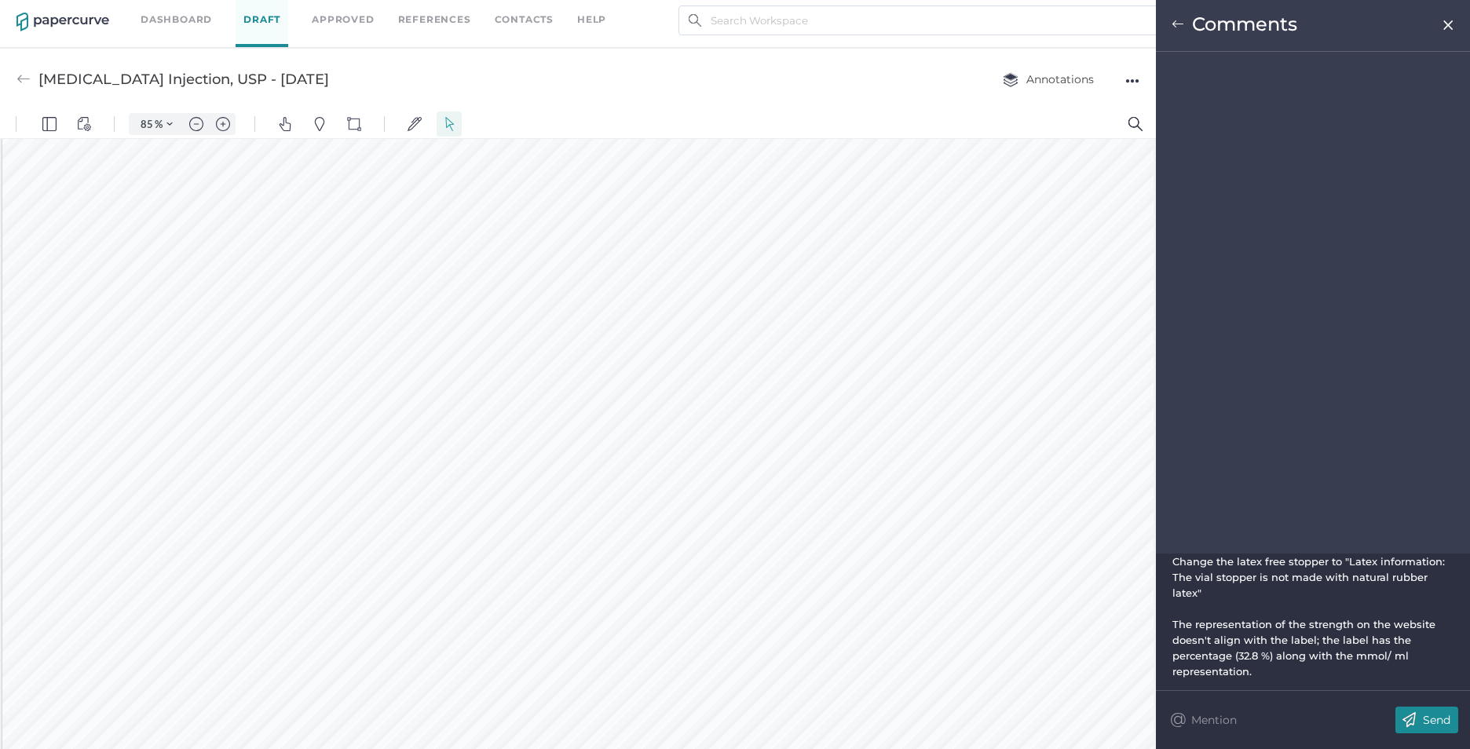
scroll to position [20, 0]
click at [1269, 664] on div "The representation of the strength on the website doesn't align with the label;…" at bounding box center [1314, 643] width 282 height 63
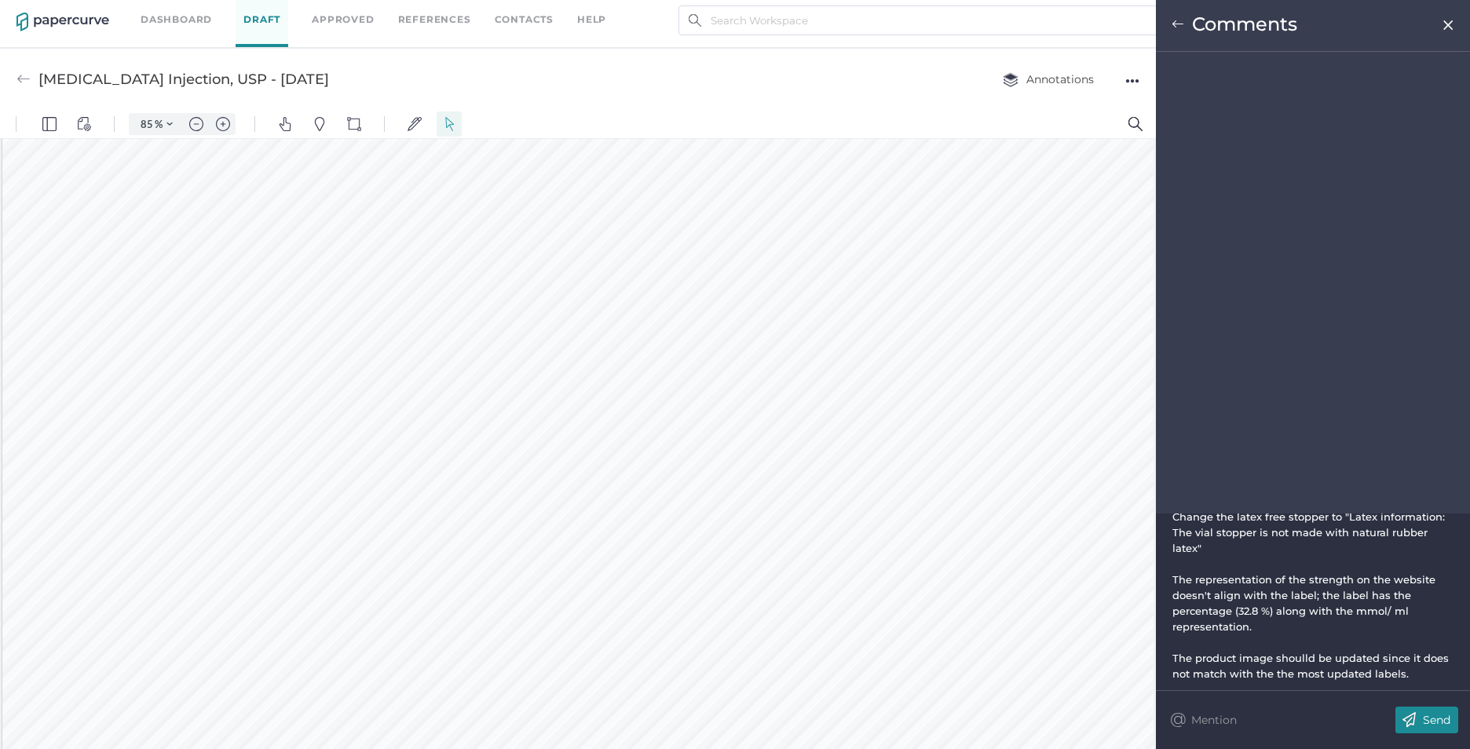
scroll to position [43, 0]
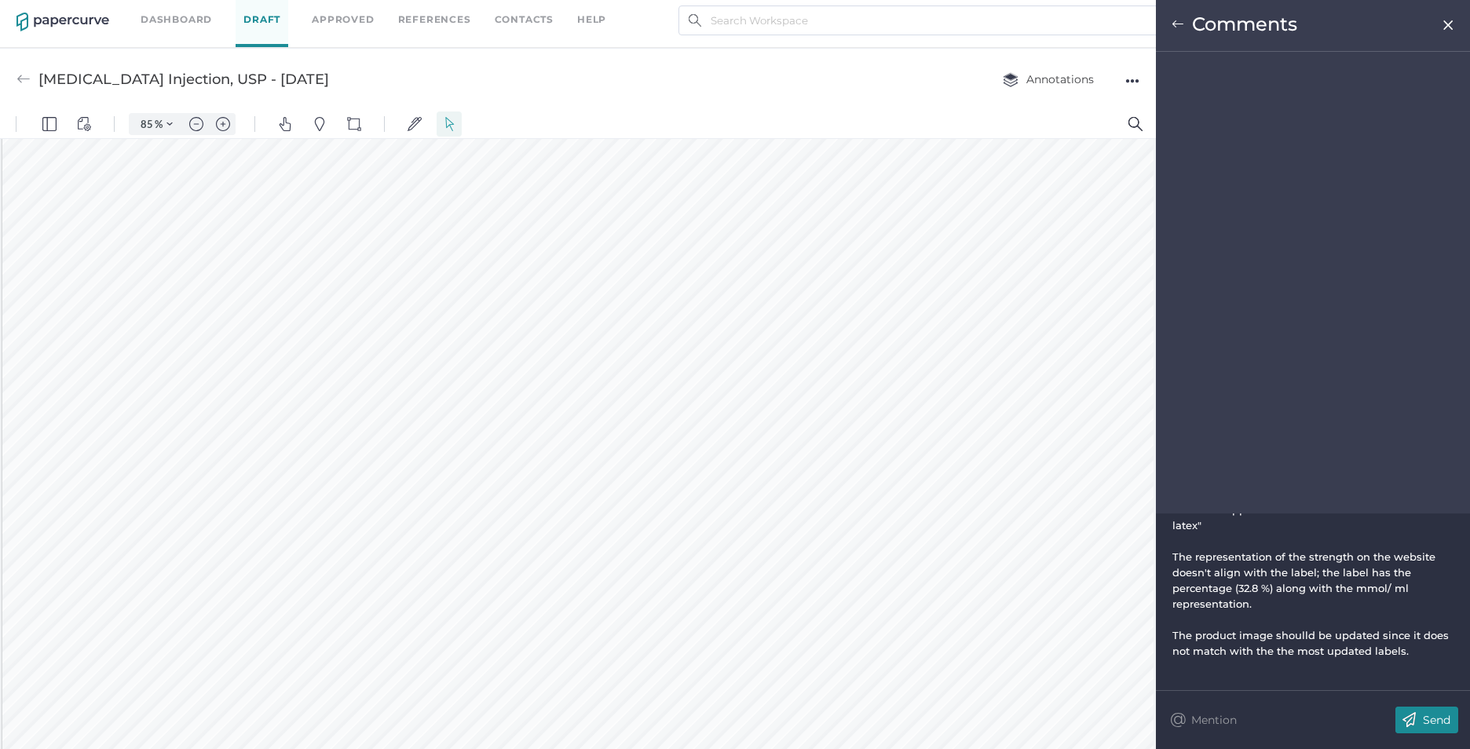
click at [1432, 721] on p "Send" at bounding box center [1436, 720] width 27 height 14
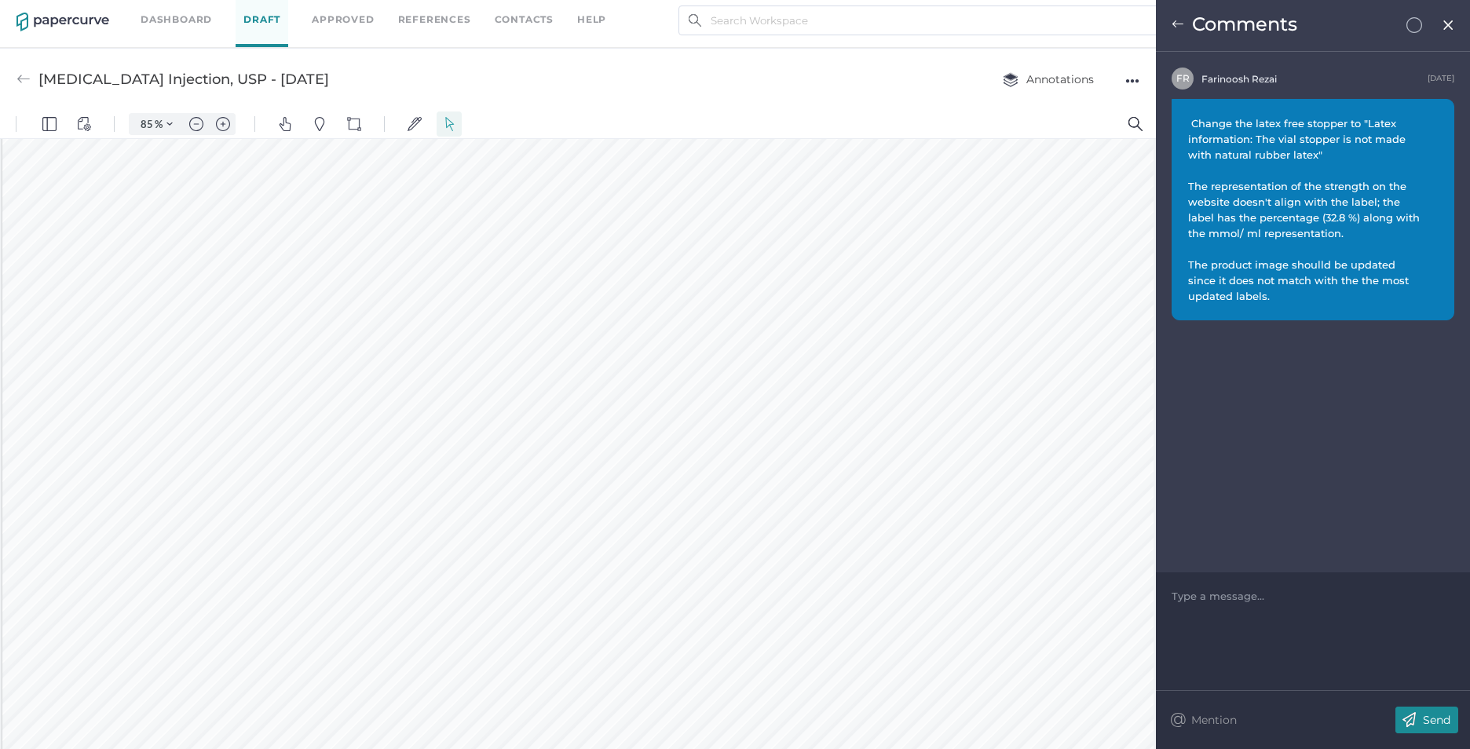
scroll to position [0, 0]
click at [1441, 117] on div "Change the latex free stopper to "Latex information: The vial stopper is not ma…" at bounding box center [1313, 209] width 283 height 221
click at [1436, 123] on img at bounding box center [1436, 121] width 3 height 13
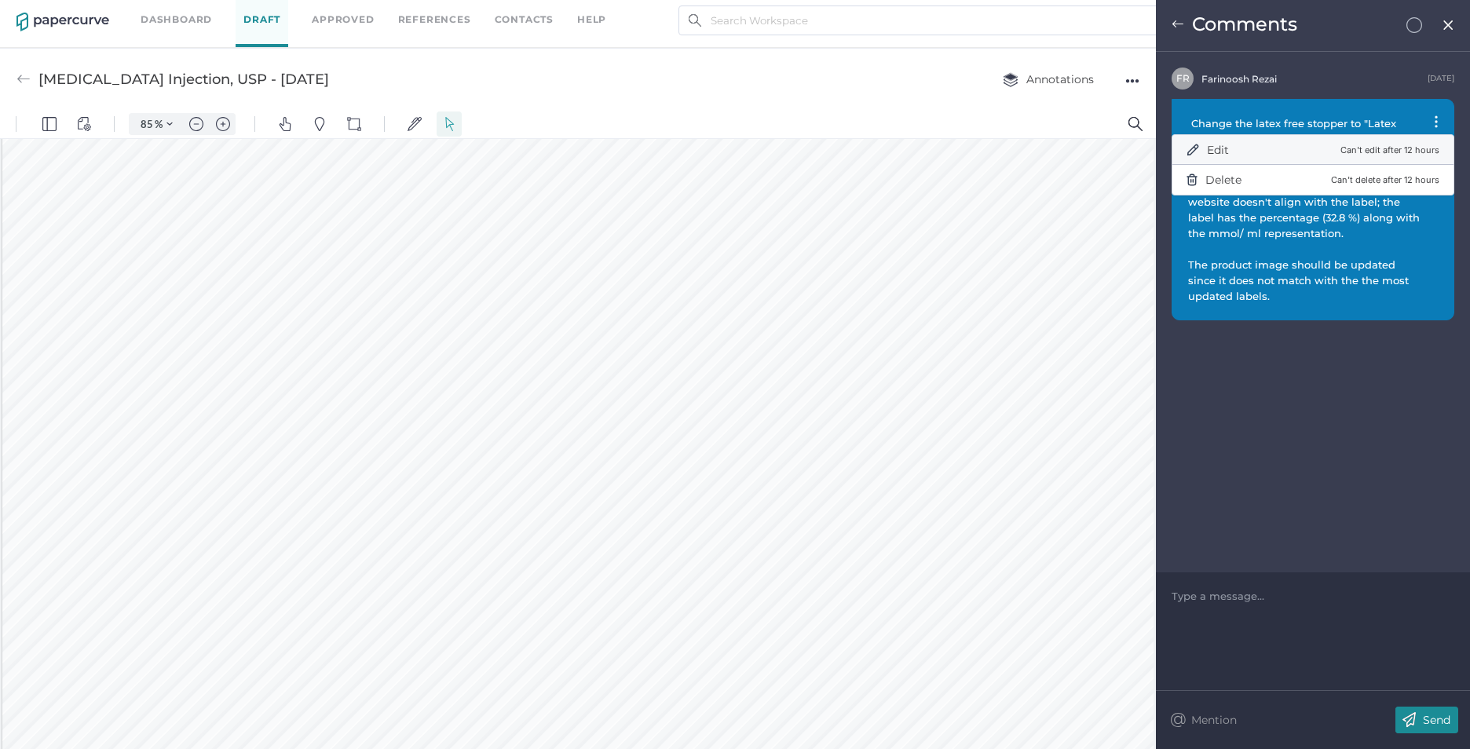
click at [1220, 147] on span "Edit" at bounding box center [1218, 150] width 22 height 14
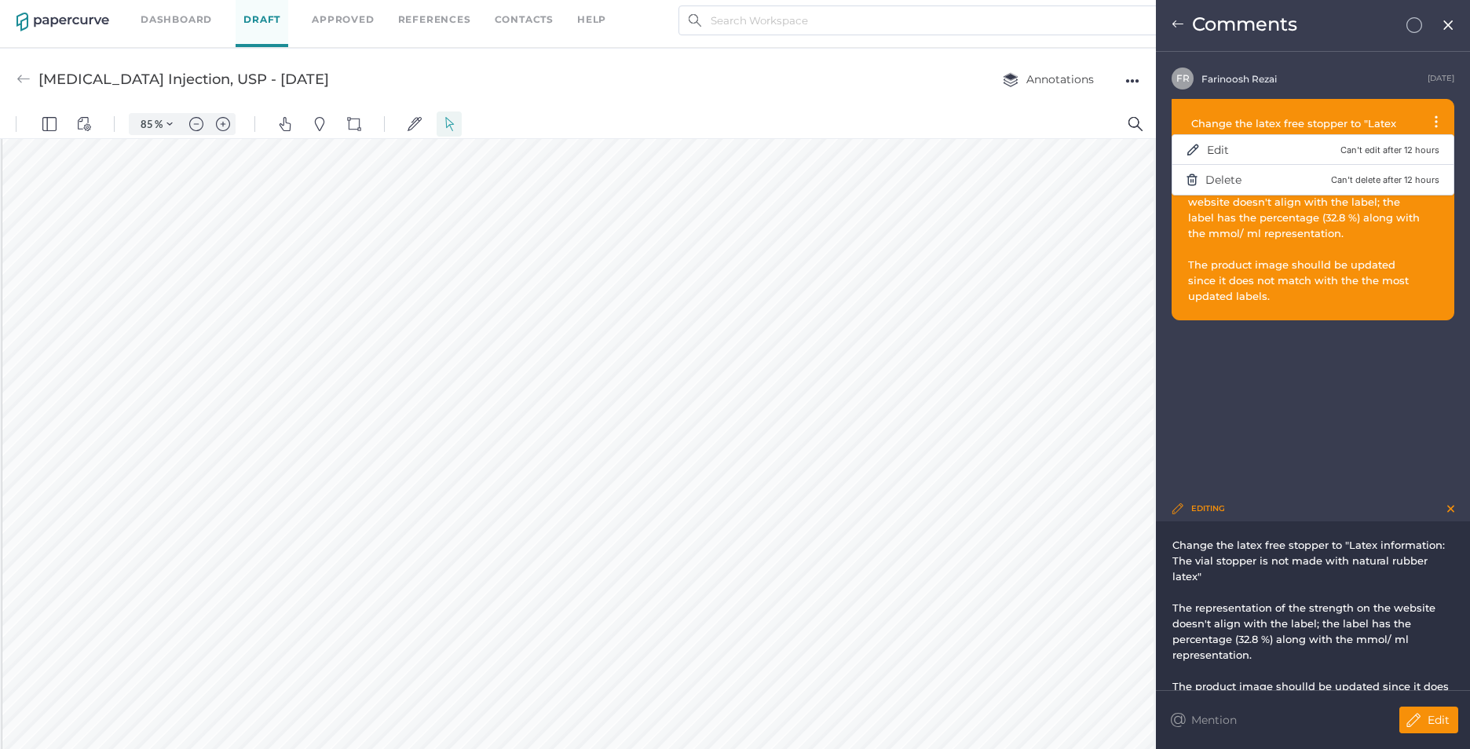
click at [1286, 267] on span "Change the latex free stopper to "Latex information: The vial stopper is not ma…" at bounding box center [1305, 209] width 235 height 185
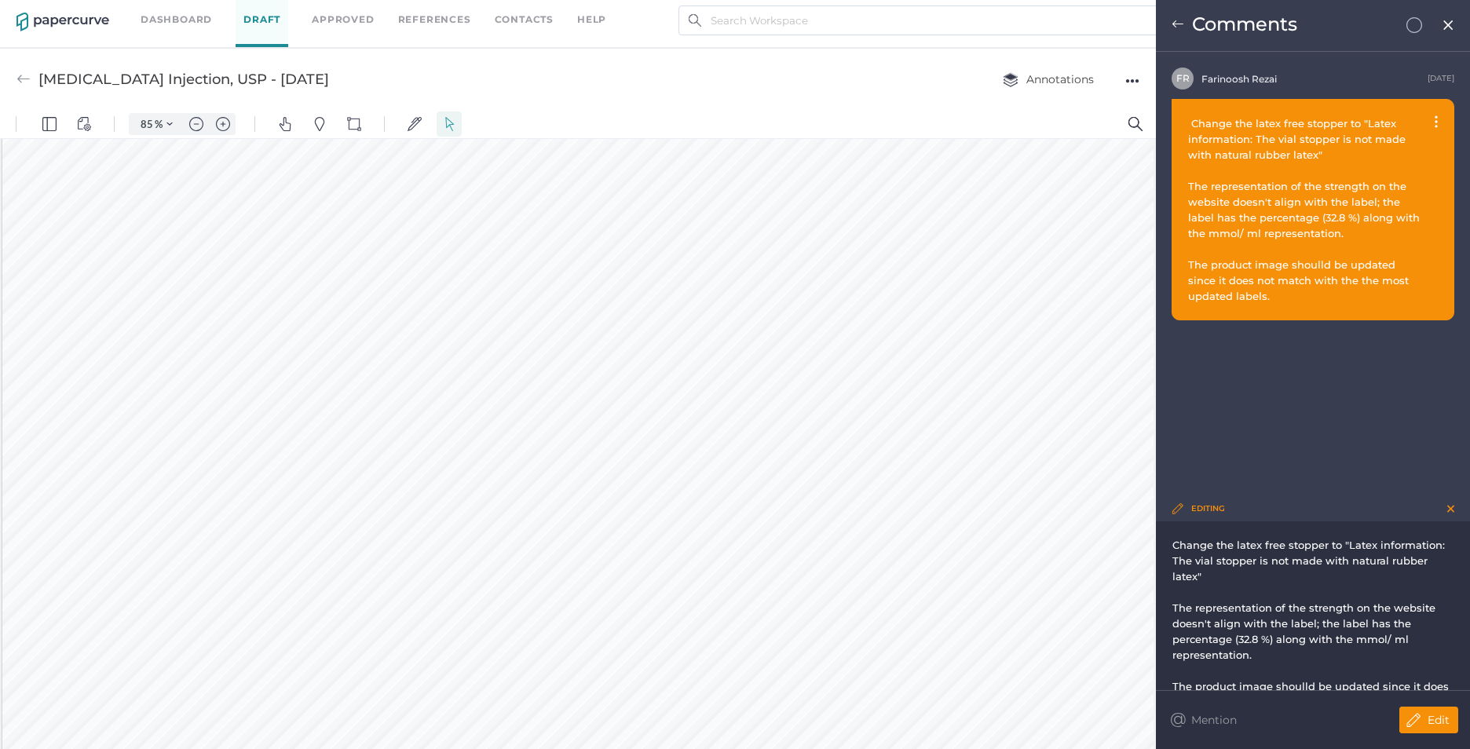
click at [1273, 686] on span "The product image shoulld be updated since it does not match with the the most …" at bounding box center [1313, 694] width 280 height 28
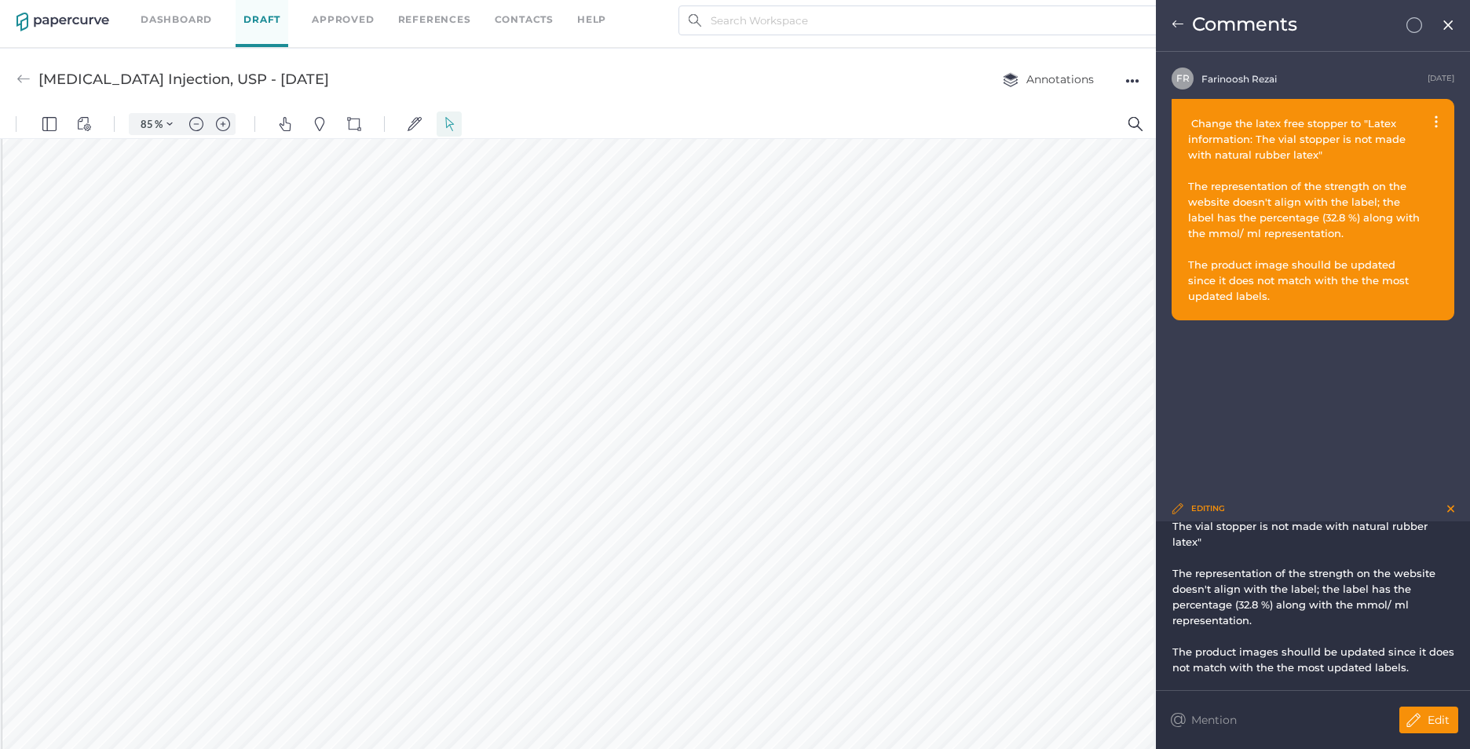
scroll to position [51, 0]
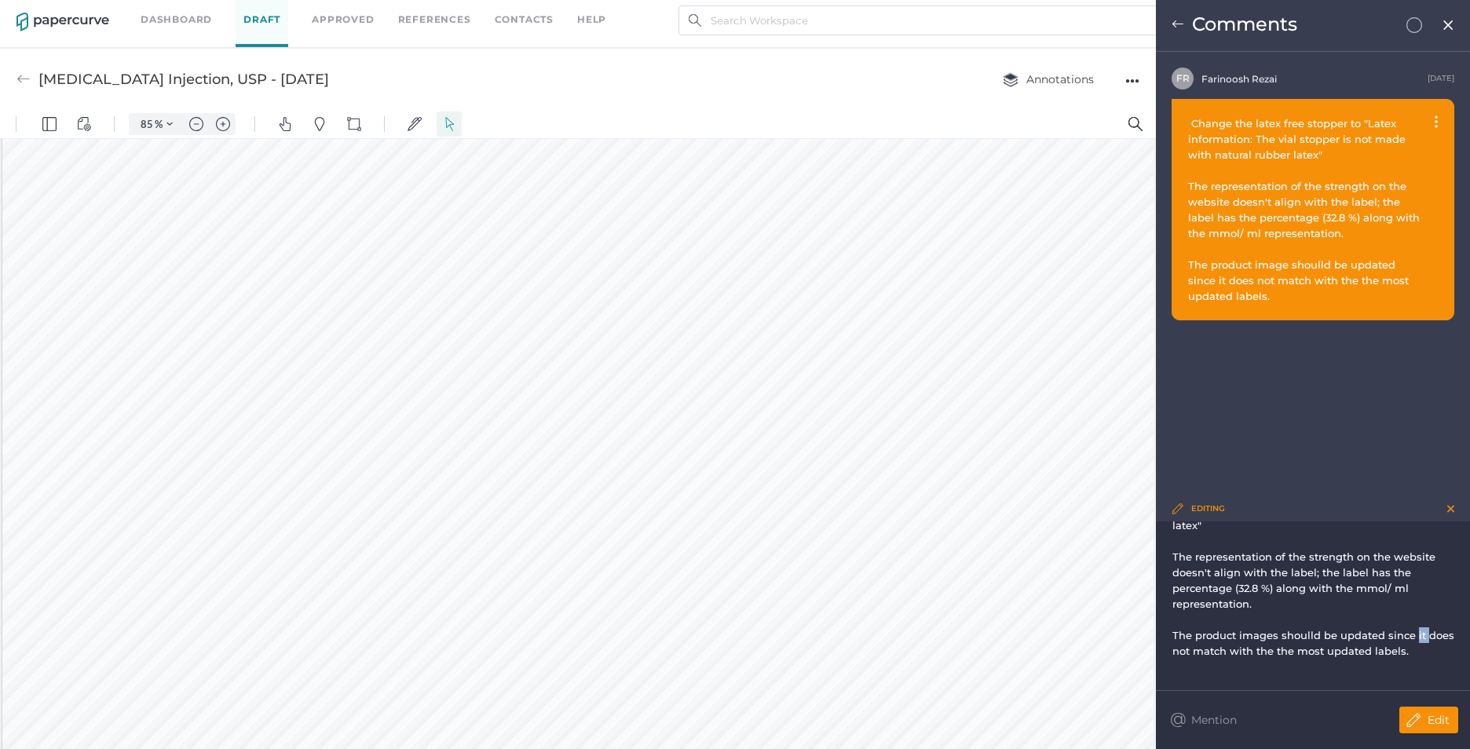
drag, startPoint x: 1425, startPoint y: 635, endPoint x: 1414, endPoint y: 635, distance: 11.8
click at [1414, 635] on div "The product images shoulld be updated since it does not match with the the most…" at bounding box center [1314, 642] width 282 height 31
click at [1195, 651] on span "The product images shoulld be updated since they does not match with the the mo…" at bounding box center [1309, 643] width 273 height 28
click at [1221, 671] on div at bounding box center [1314, 667] width 282 height 16
click at [1435, 717] on p "Edit" at bounding box center [1439, 720] width 22 height 14
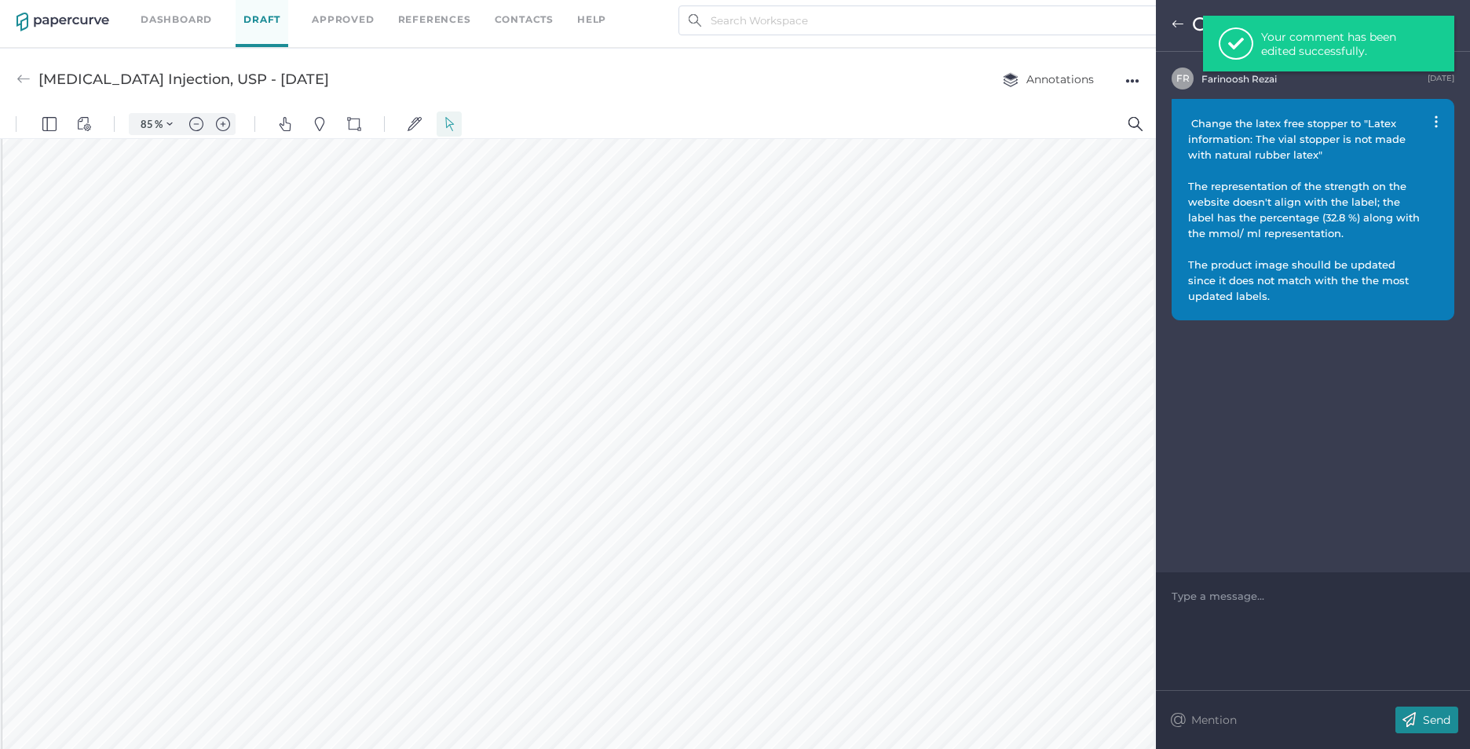
scroll to position [0, 0]
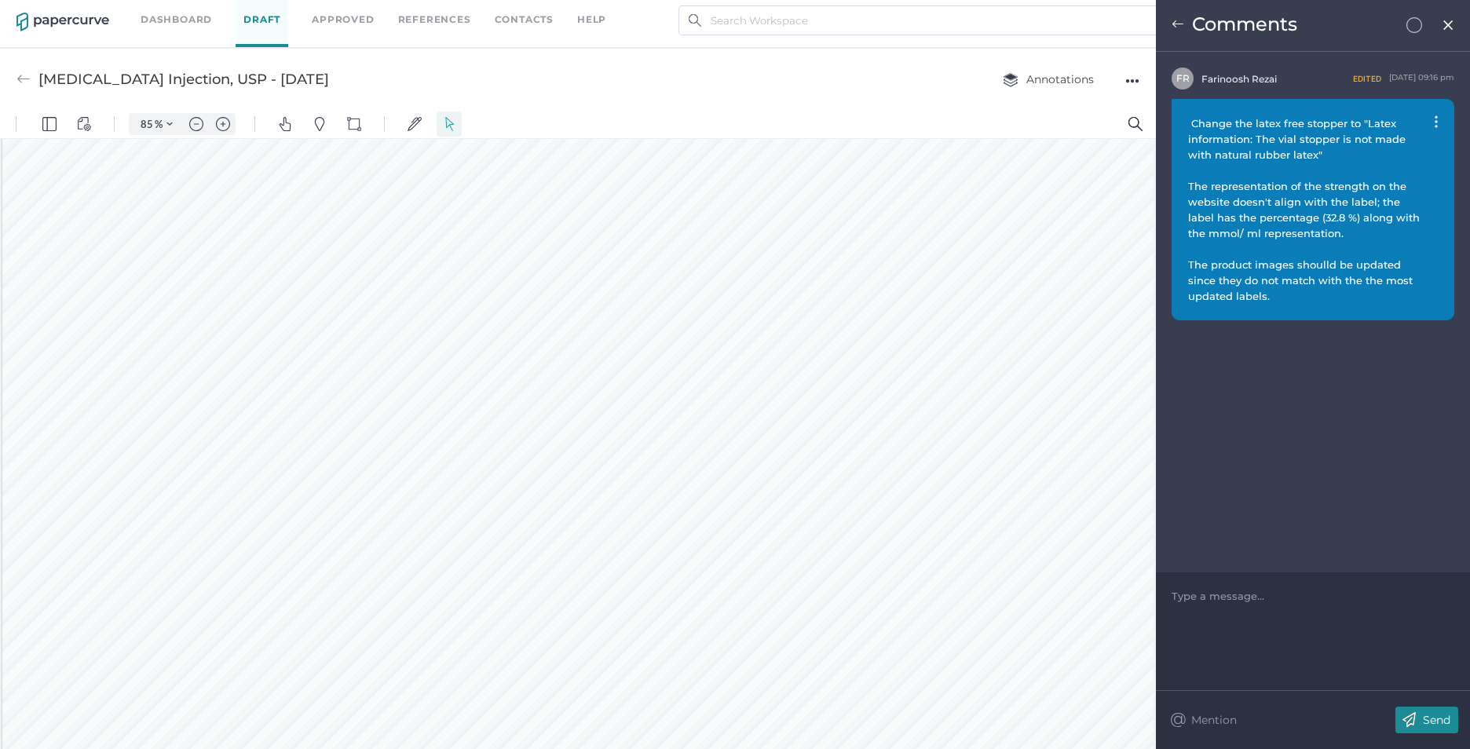
click at [1447, 22] on img at bounding box center [1448, 25] width 13 height 13
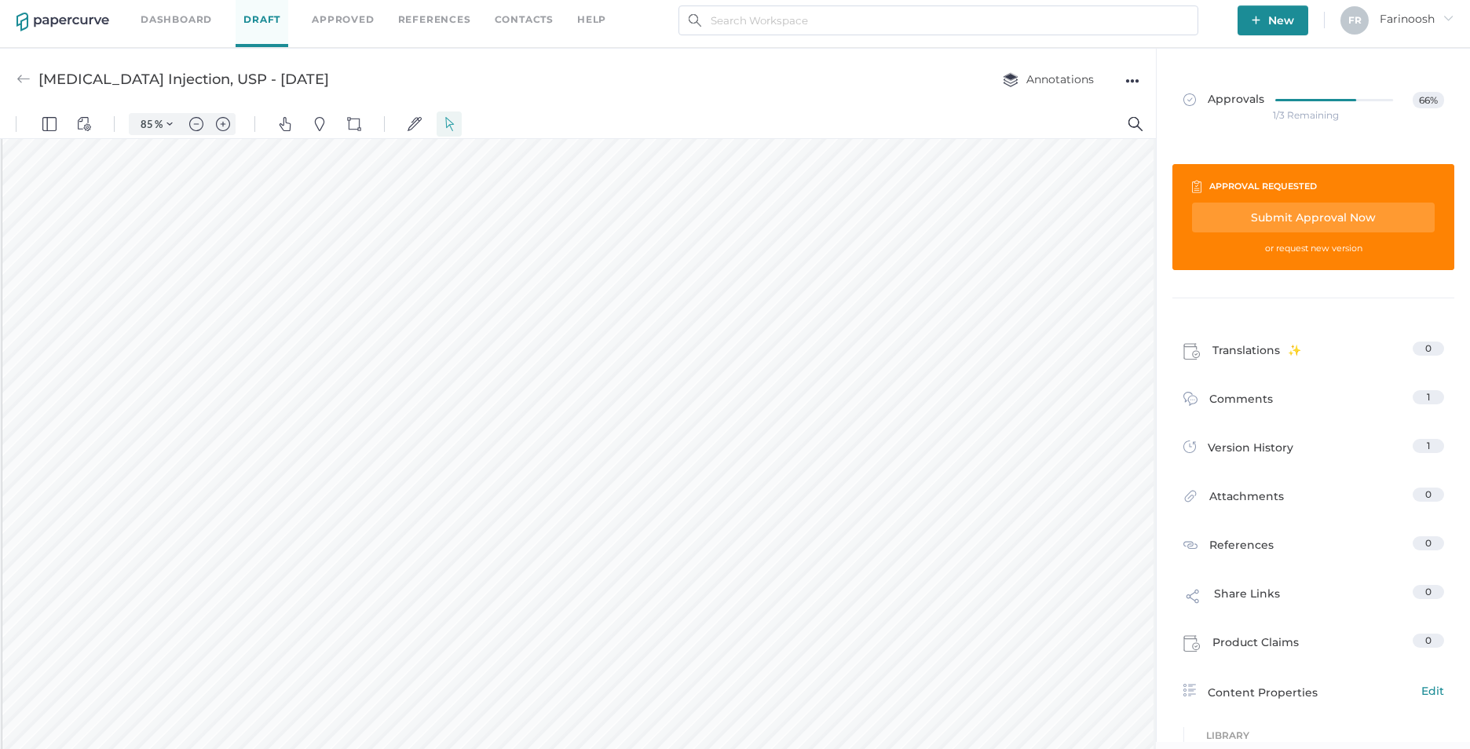
click at [1279, 217] on div "Submit Approval Now" at bounding box center [1313, 218] width 243 height 30
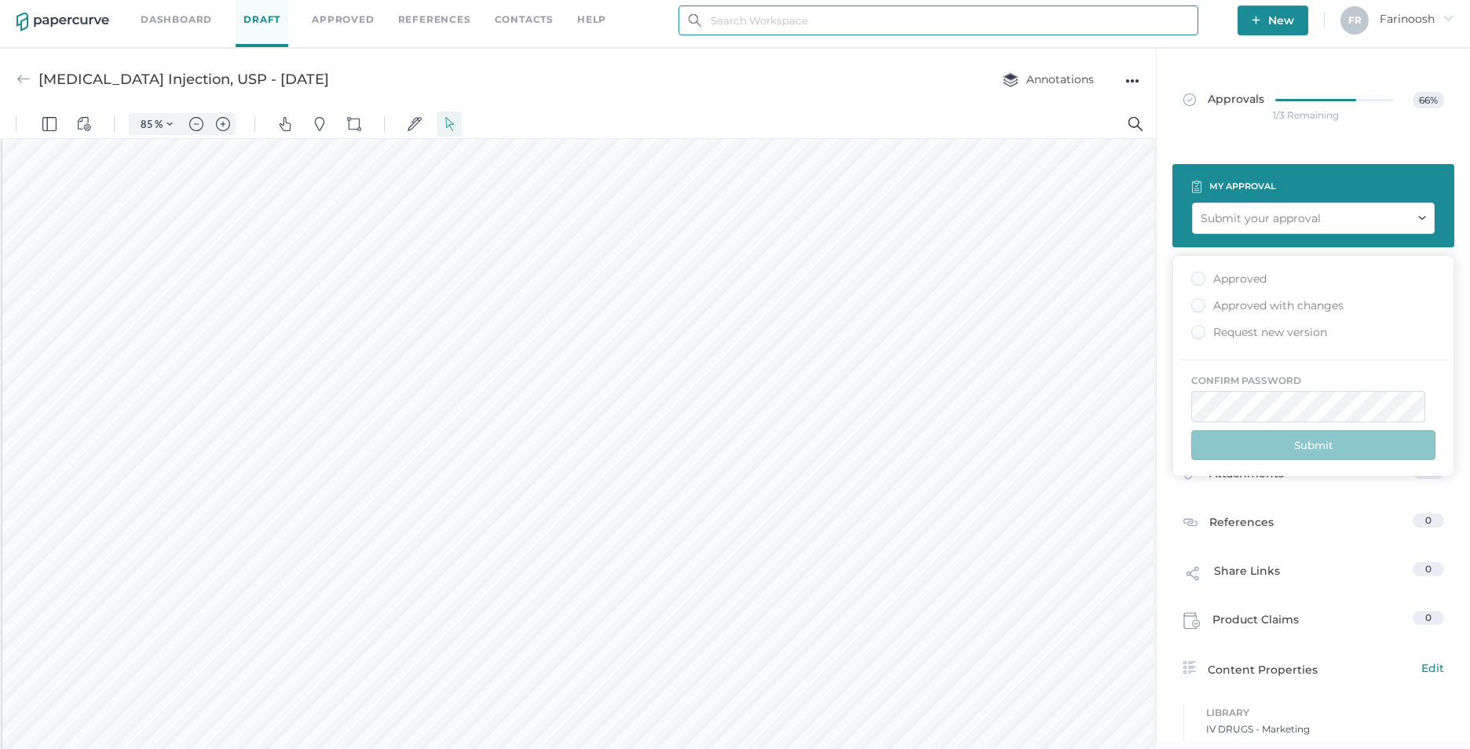
type input "[EMAIL_ADDRESS][DOMAIN_NAME]"
click at [1199, 335] on div "Request new version" at bounding box center [1259, 332] width 136 height 15
click at [1195, 327] on input "Request new version" at bounding box center [1195, 327] width 0 height 0
click at [1277, 447] on button "Submit" at bounding box center [1313, 445] width 244 height 30
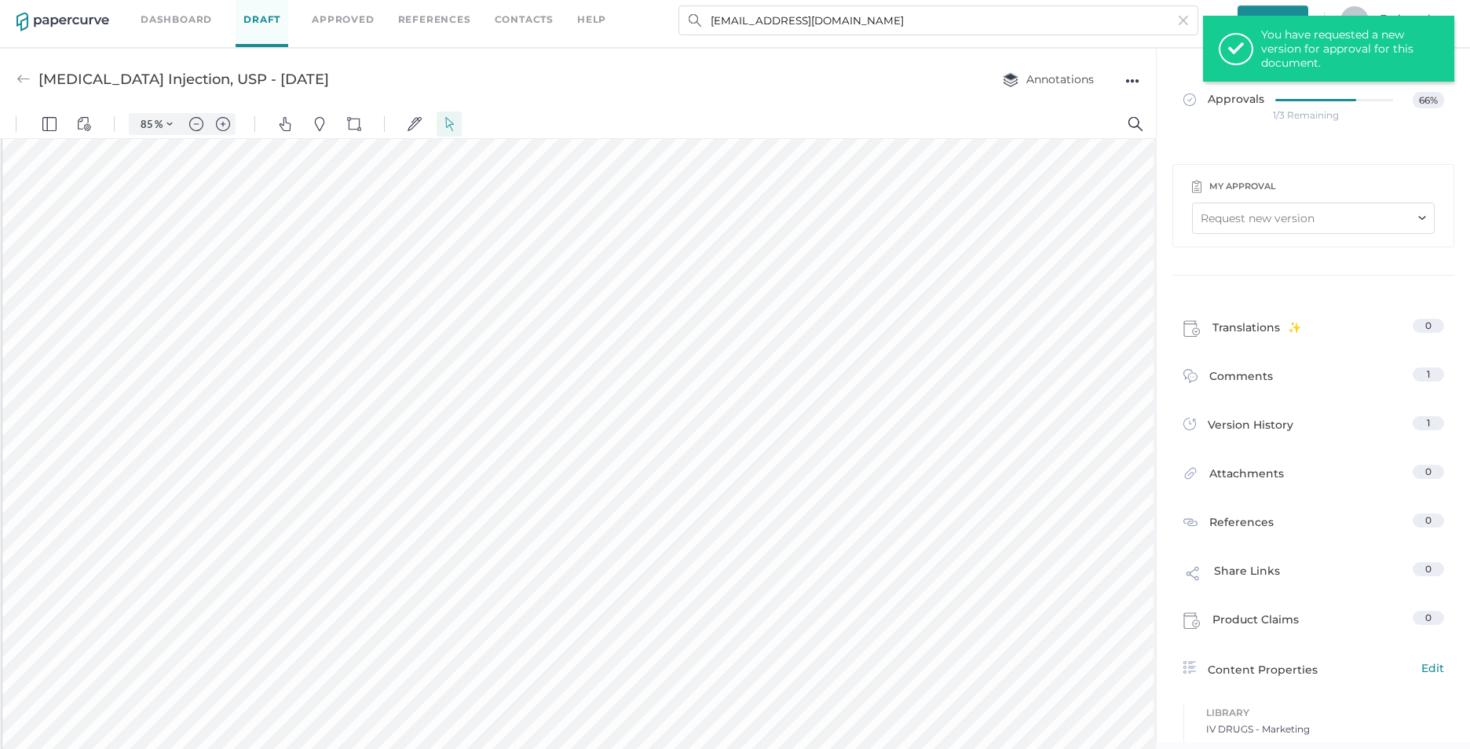
scroll to position [865, 0]
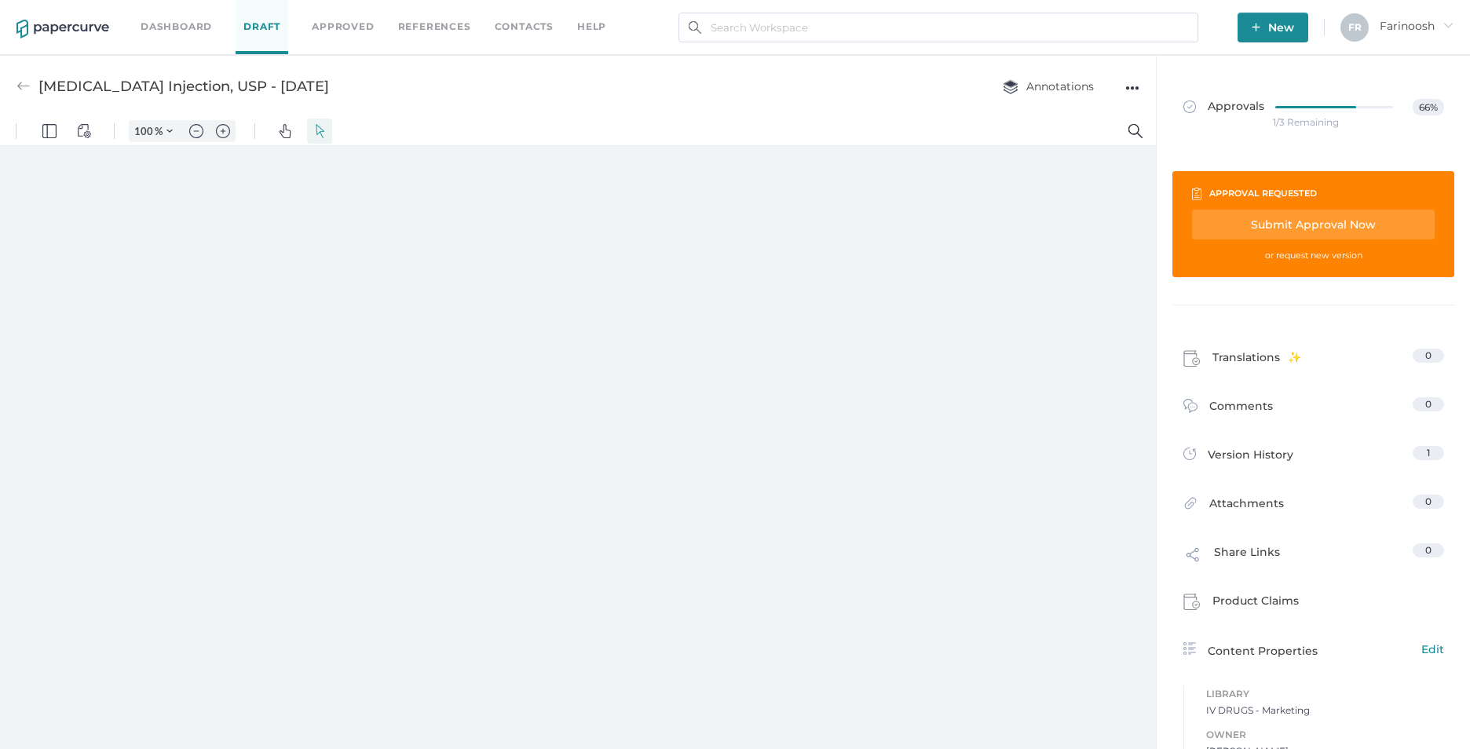
type input "85"
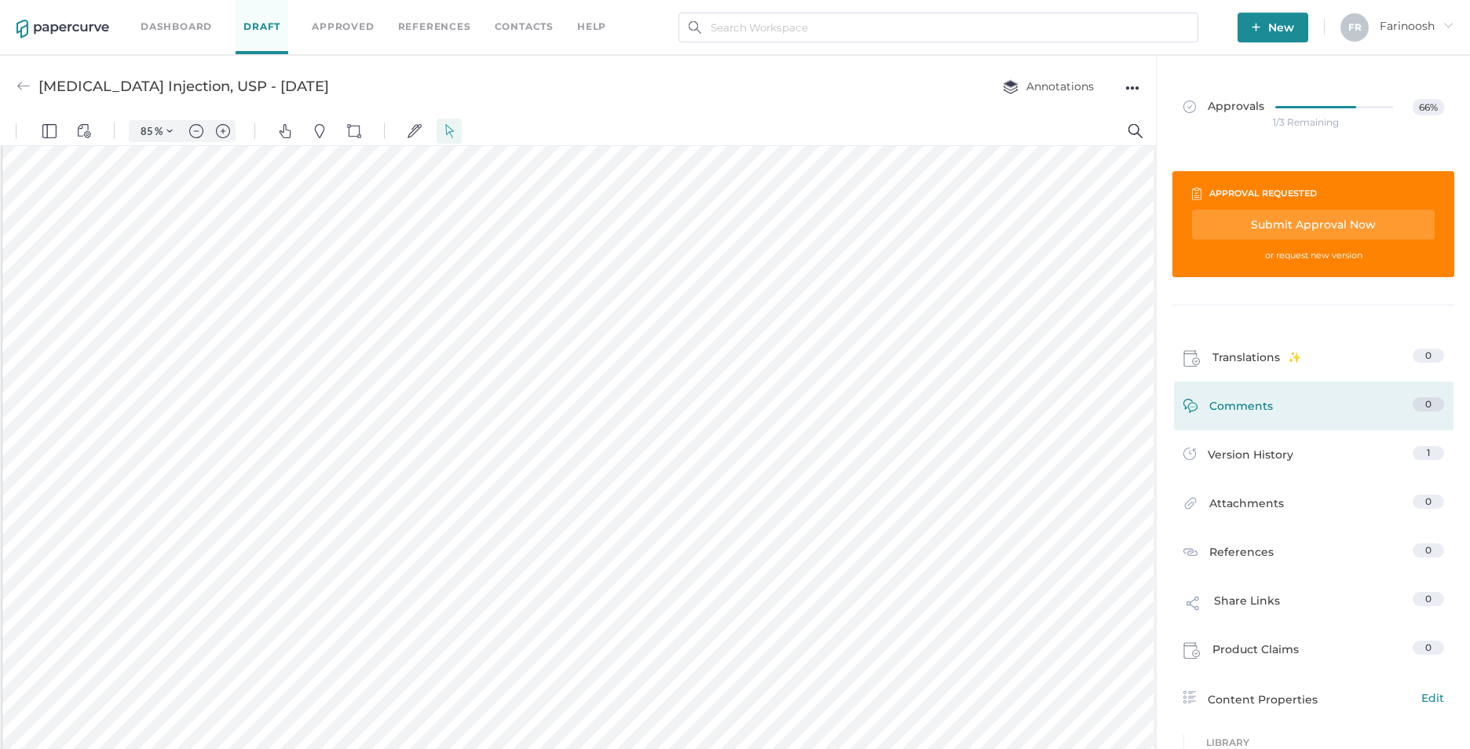
click at [1226, 412] on span "Comments" at bounding box center [1241, 409] width 64 height 24
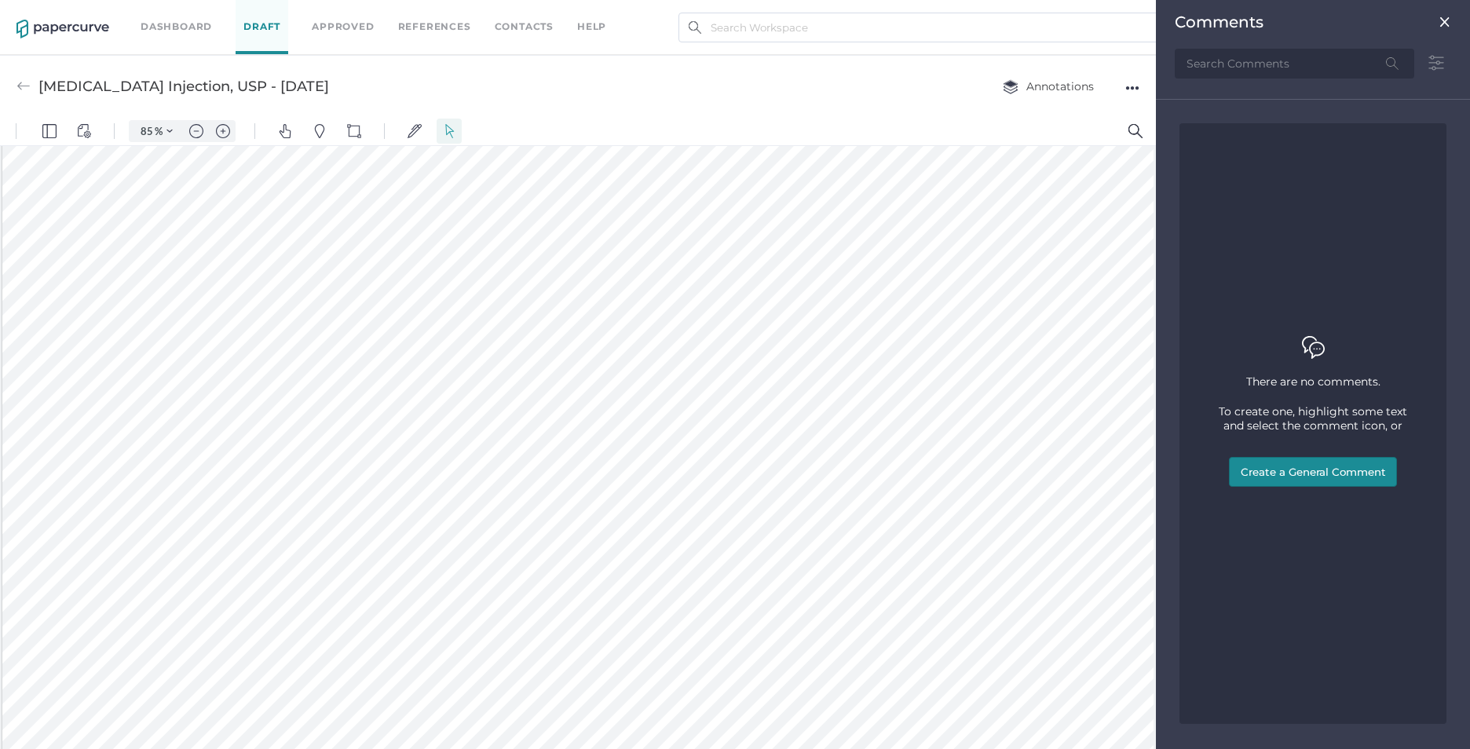
scroll to position [7, 0]
click at [1276, 465] on button "Create a General Comment" at bounding box center [1313, 472] width 168 height 30
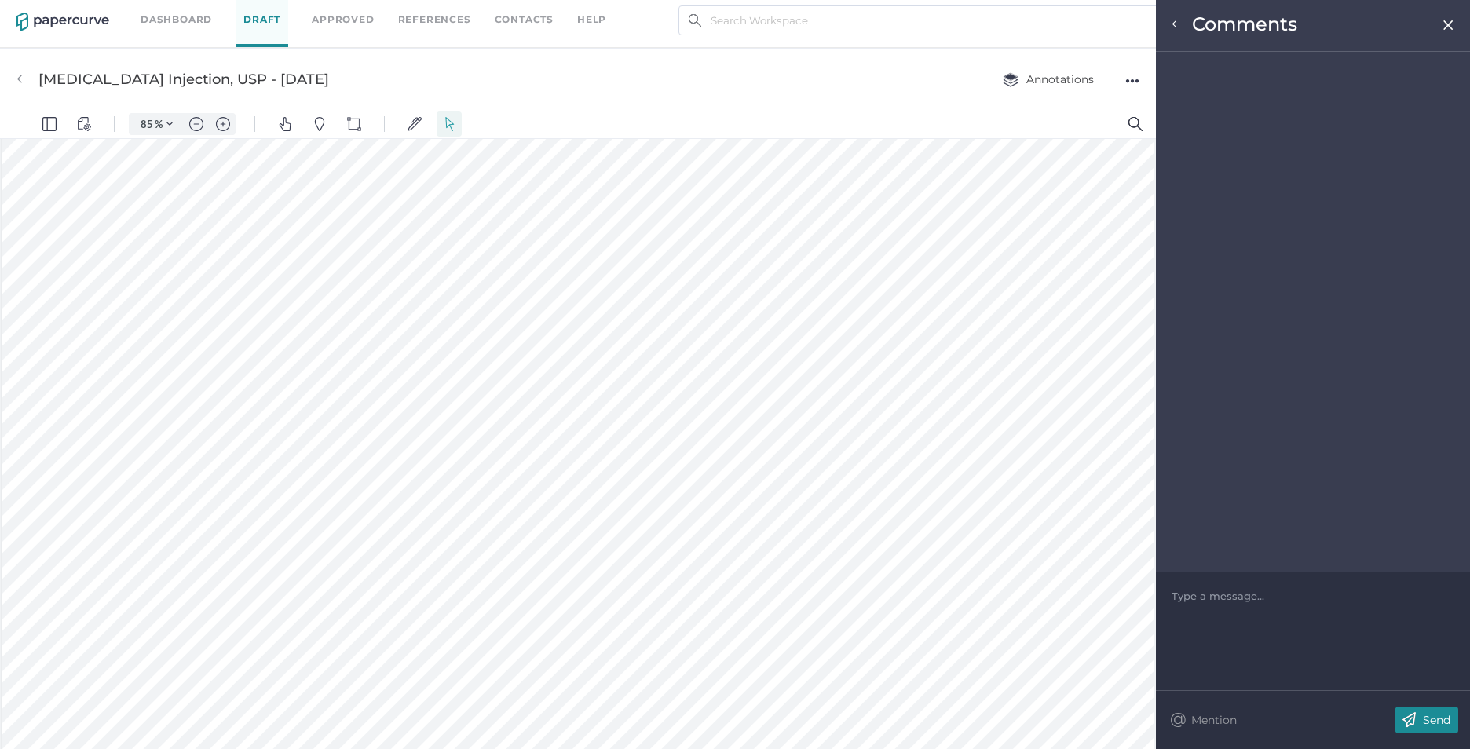
click at [1212, 600] on div at bounding box center [1314, 596] width 282 height 16
click at [1180, 596] on div at bounding box center [1314, 596] width 282 height 16
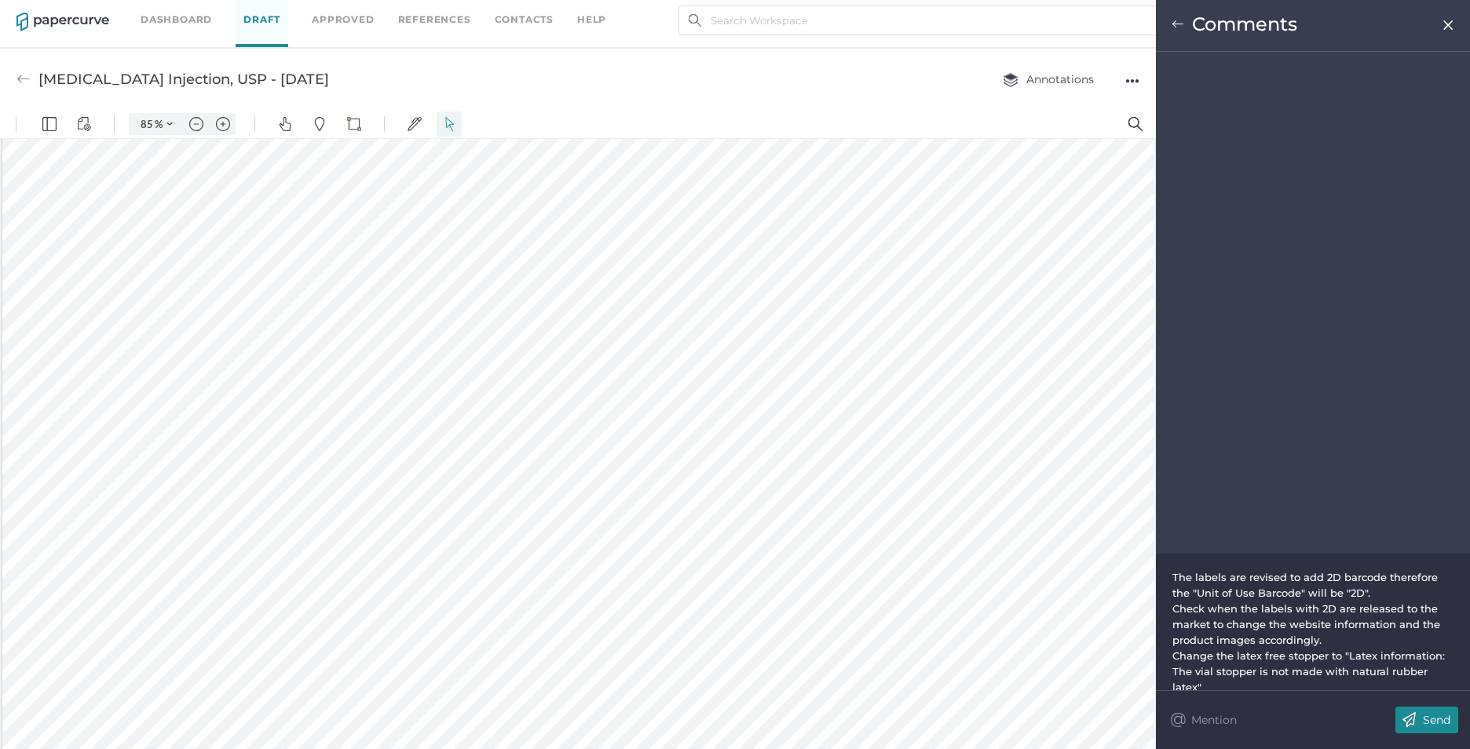
scroll to position [786, 0]
click at [1379, 594] on div "The labels are revised to add 2D barcode therefore the "Unit of Use Barcode" wi…" at bounding box center [1314, 584] width 282 height 31
click at [1335, 645] on div "Check when the labels with 2D are released to the market to change the website …" at bounding box center [1314, 629] width 282 height 47
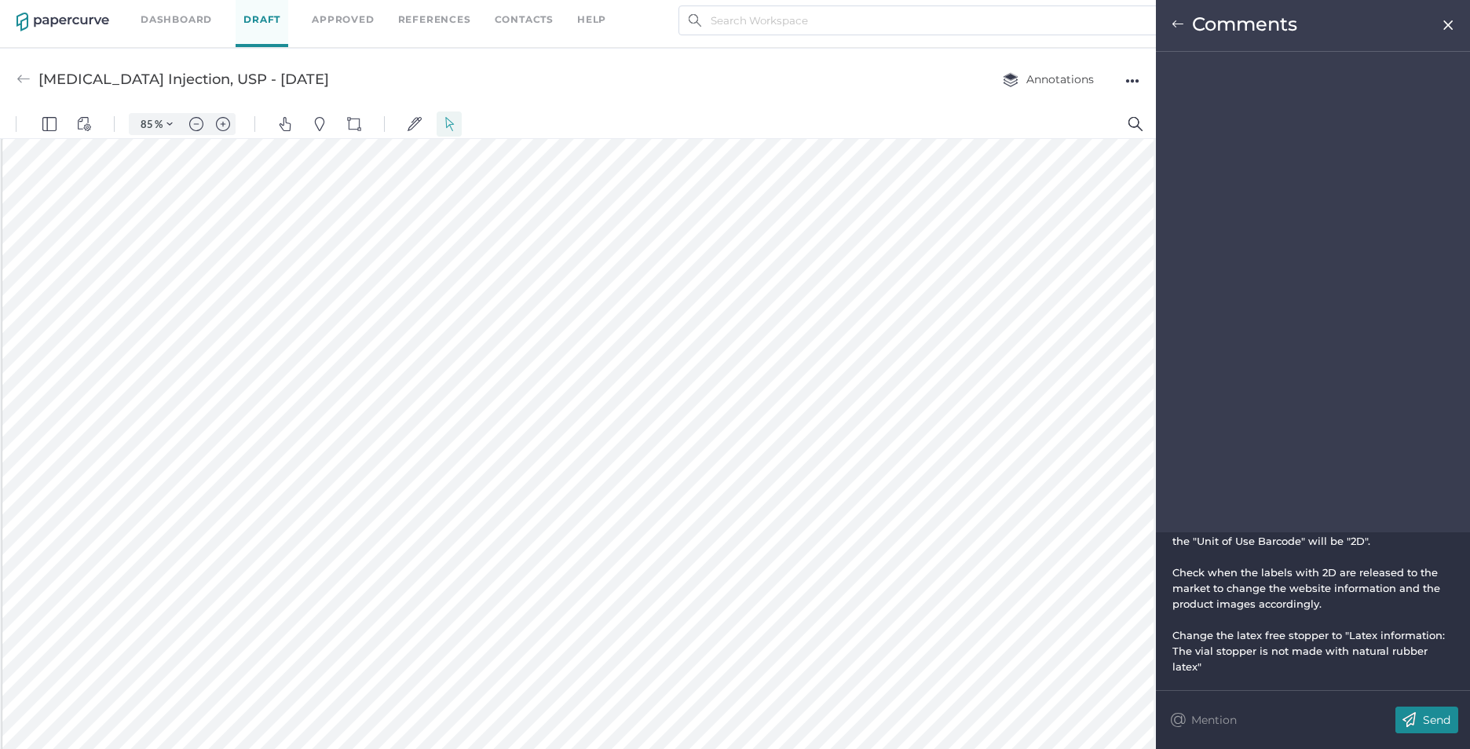
scroll to position [948, 0]
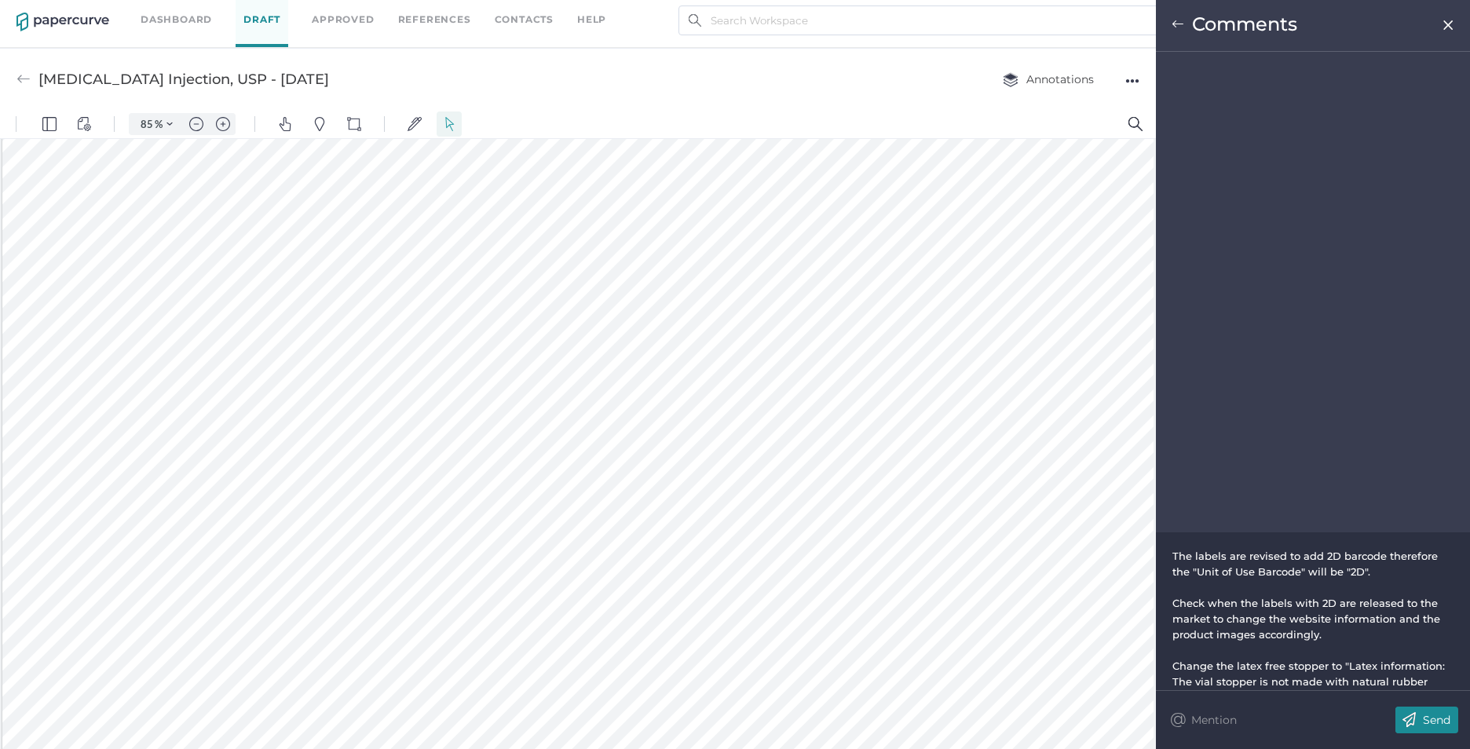
click at [1173, 554] on span "The labels are revised to add 2D barcode therefore the "Unit of Use Barcode" wi…" at bounding box center [1307, 564] width 269 height 28
click at [1180, 546] on div at bounding box center [1314, 547] width 282 height 16
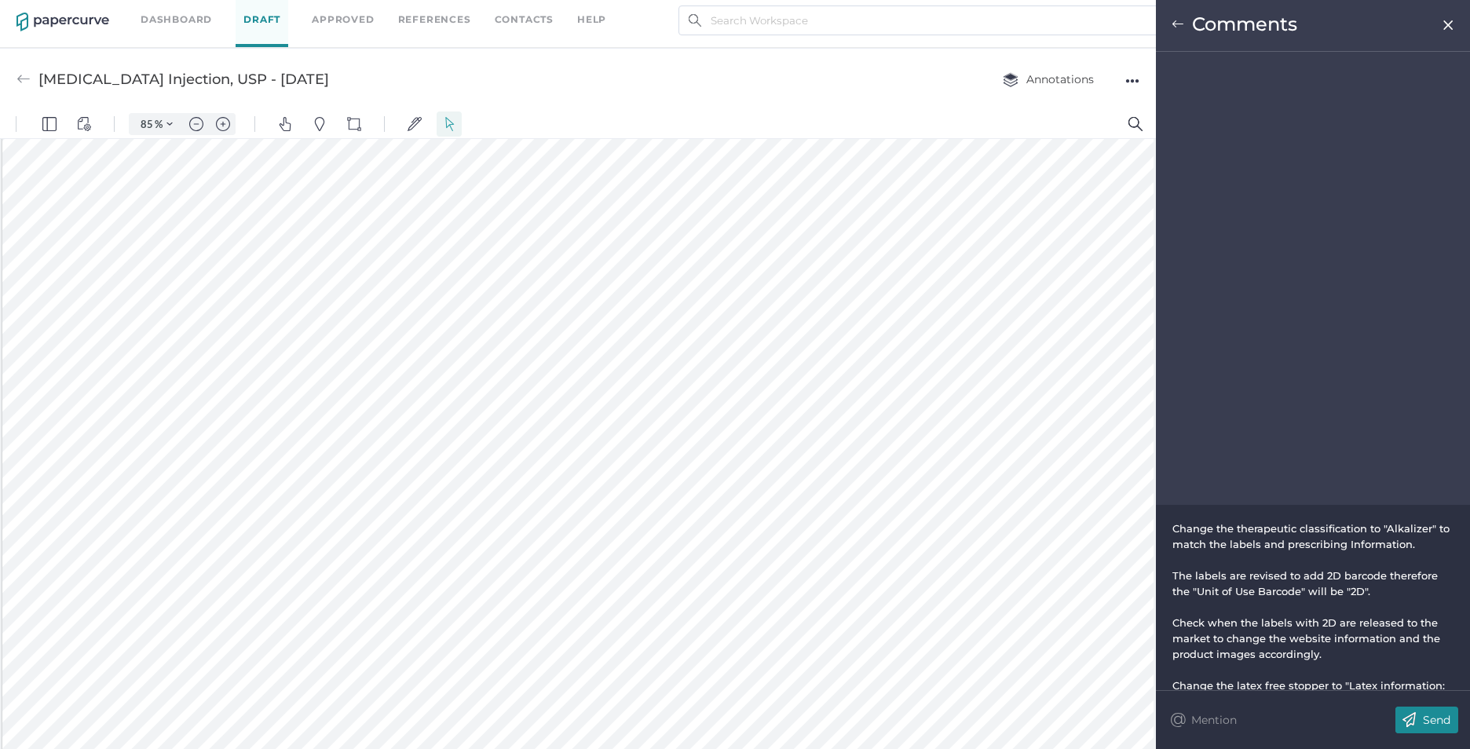
click at [1289, 545] on span "Change the therapeutic classification to "Alkalizer" to match the labels and pr…" at bounding box center [1313, 536] width 280 height 28
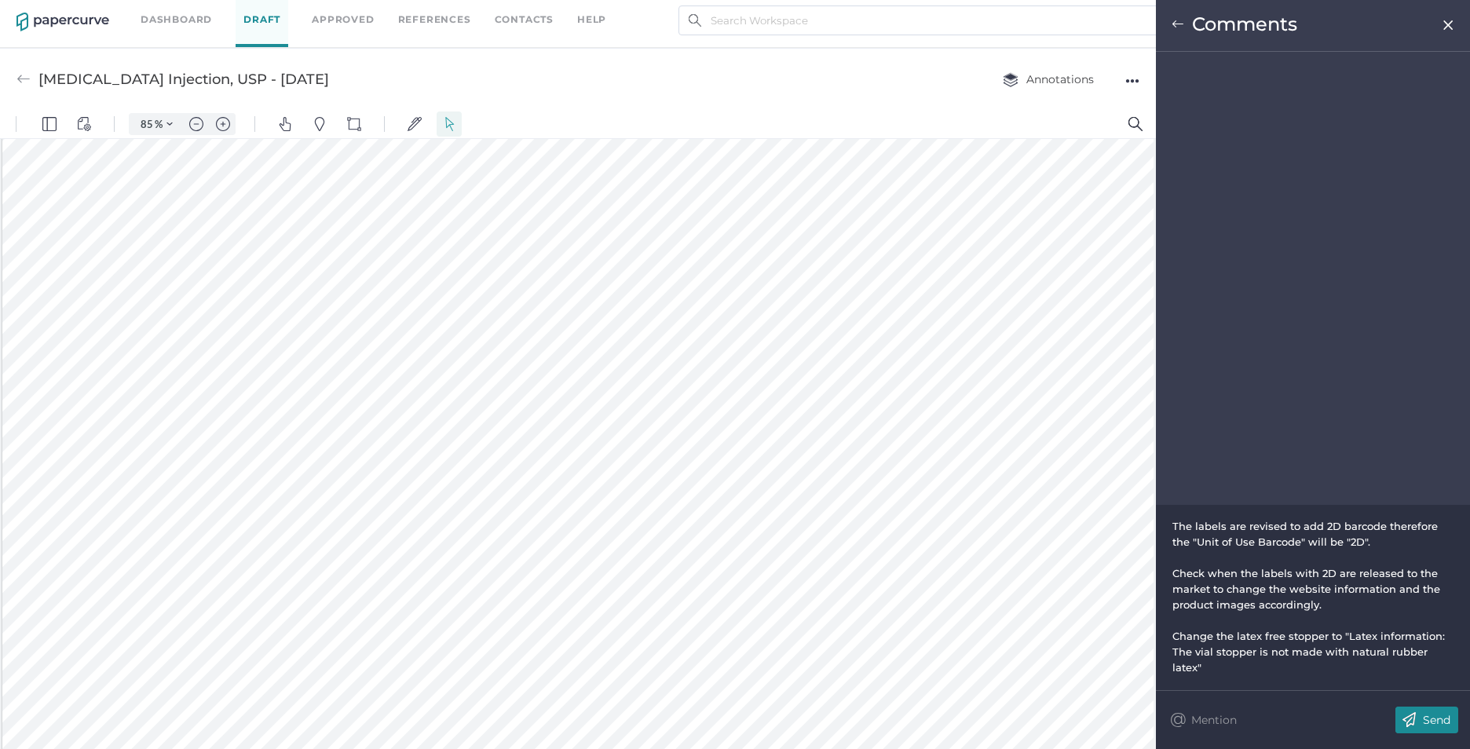
scroll to position [50, 0]
drag, startPoint x: 1255, startPoint y: 606, endPoint x: 1253, endPoint y: 591, distance: 15.0
click at [1254, 603] on span "Check when the labels with 2D are released to the market to change the website …" at bounding box center [1308, 588] width 271 height 44
click at [1271, 536] on span "The labels are revised to add 2D barcode therefore the "Unit of Use Barcode" wi…" at bounding box center [1307, 533] width 269 height 28
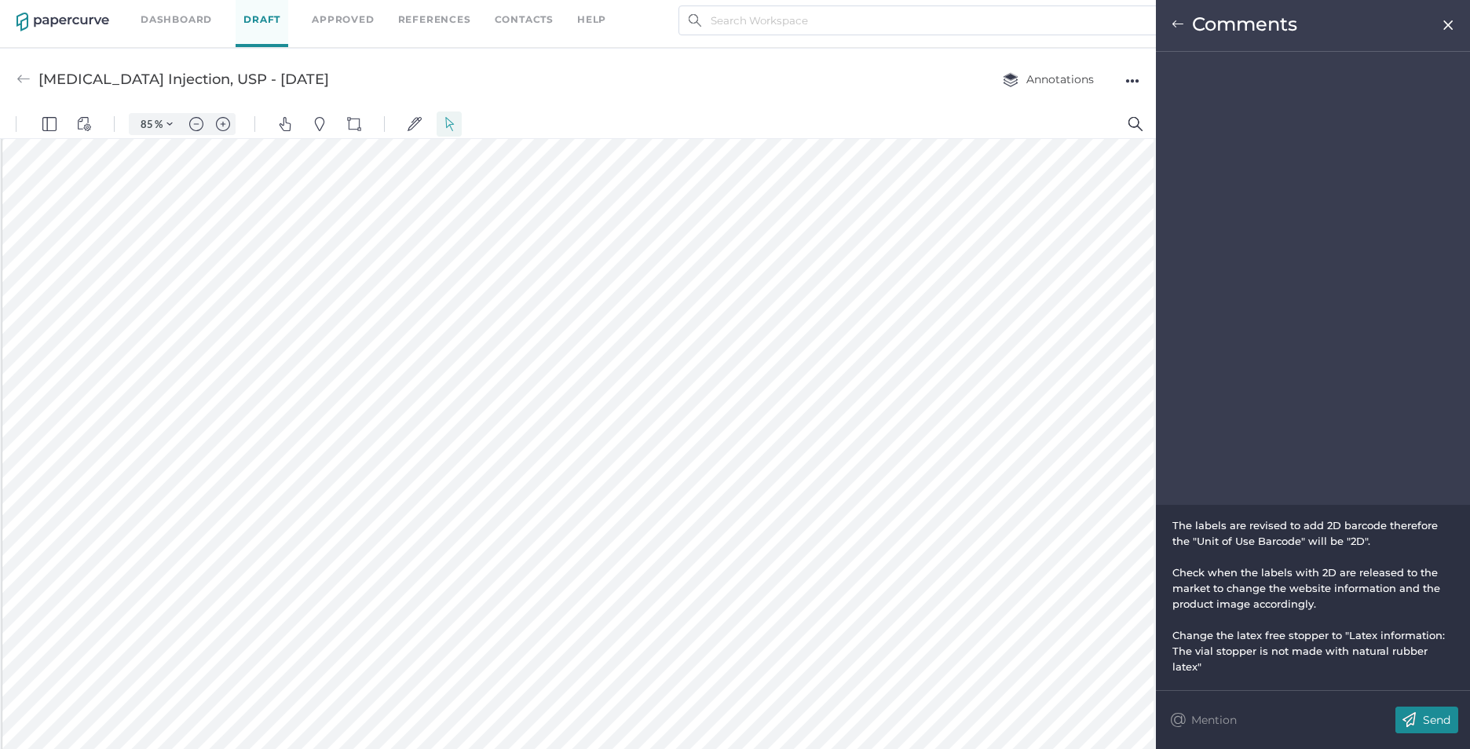
drag, startPoint x: 1436, startPoint y: 723, endPoint x: 1284, endPoint y: 628, distance: 179.6
click at [1436, 723] on p "Send" at bounding box center [1436, 720] width 27 height 14
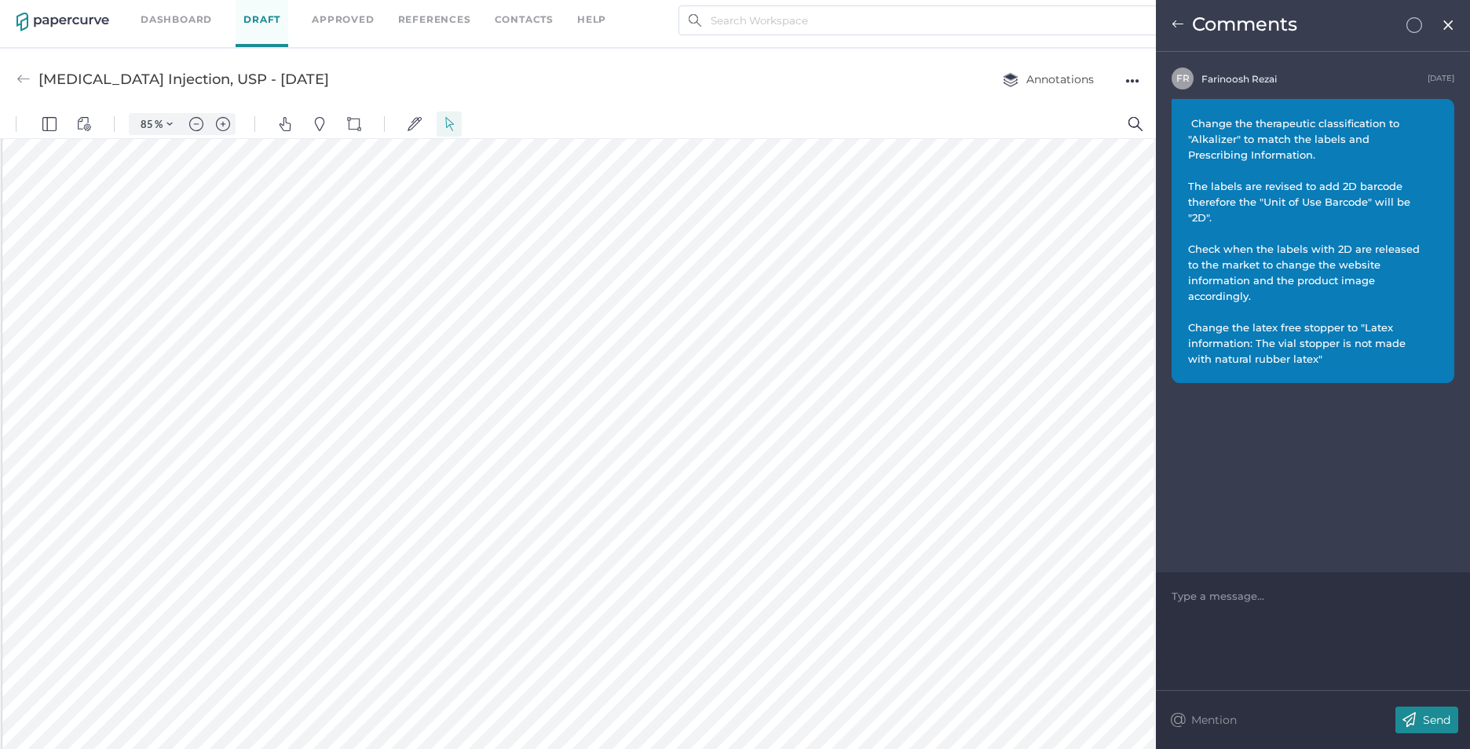
scroll to position [0, 0]
click at [1444, 23] on img at bounding box center [1448, 25] width 13 height 13
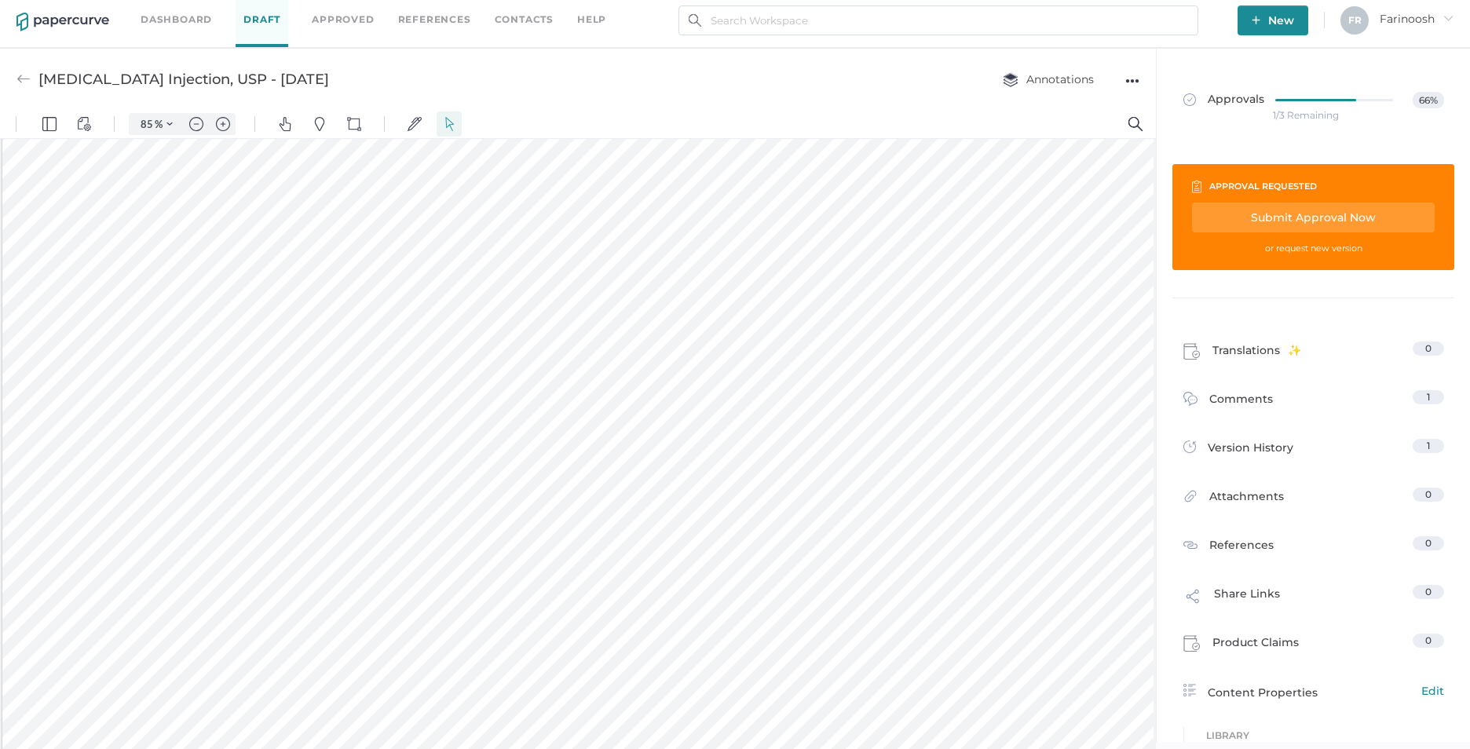
click at [1277, 212] on div "Submit Approval Now" at bounding box center [1313, 218] width 243 height 30
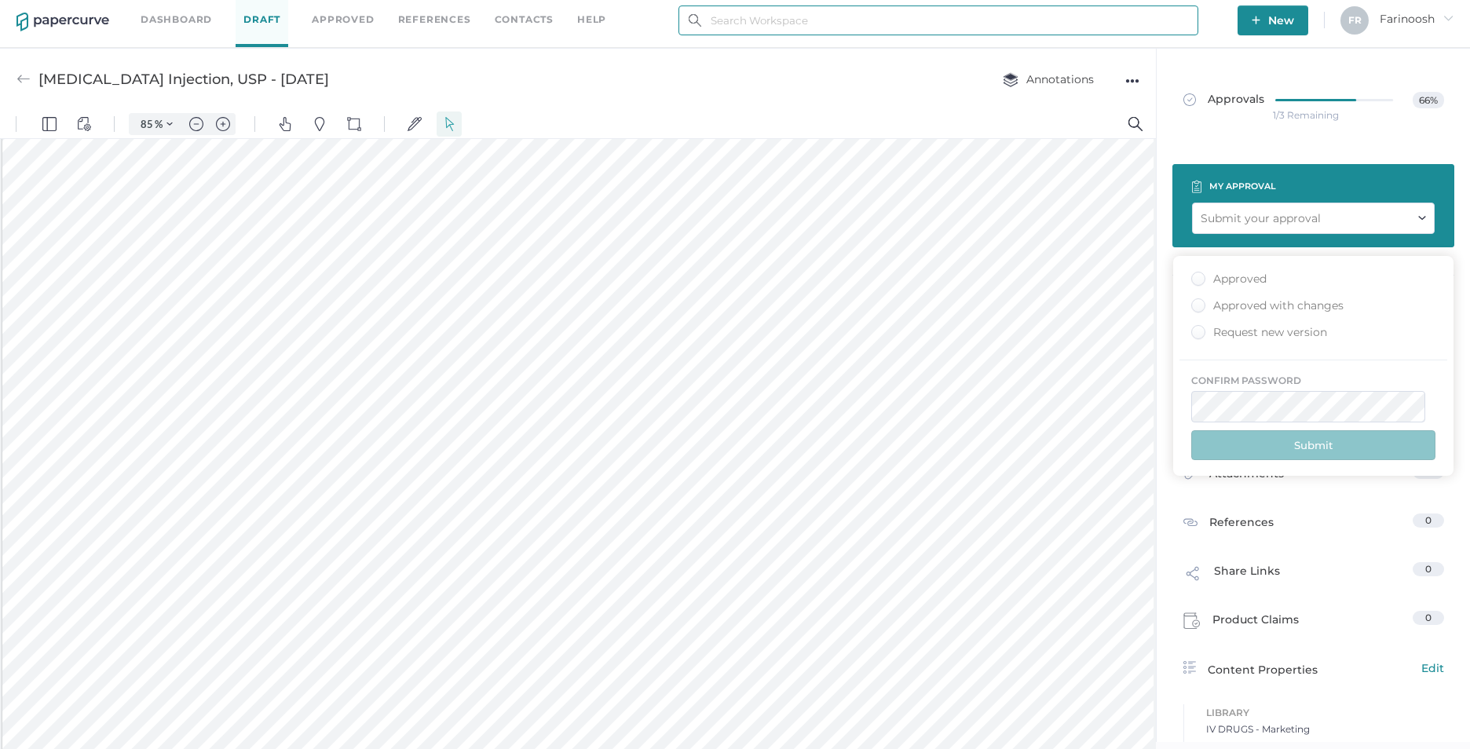
type input "farinoosh.rezai@fresenius-kabi.com"
click at [1196, 281] on div "Approved" at bounding box center [1228, 279] width 75 height 15
click at [1195, 274] on input "Approved" at bounding box center [1195, 274] width 0 height 0
click at [1200, 306] on div "Approved with changes" at bounding box center [1267, 305] width 152 height 15
click at [1195, 301] on input "Approved with changes" at bounding box center [1195, 301] width 0 height 0
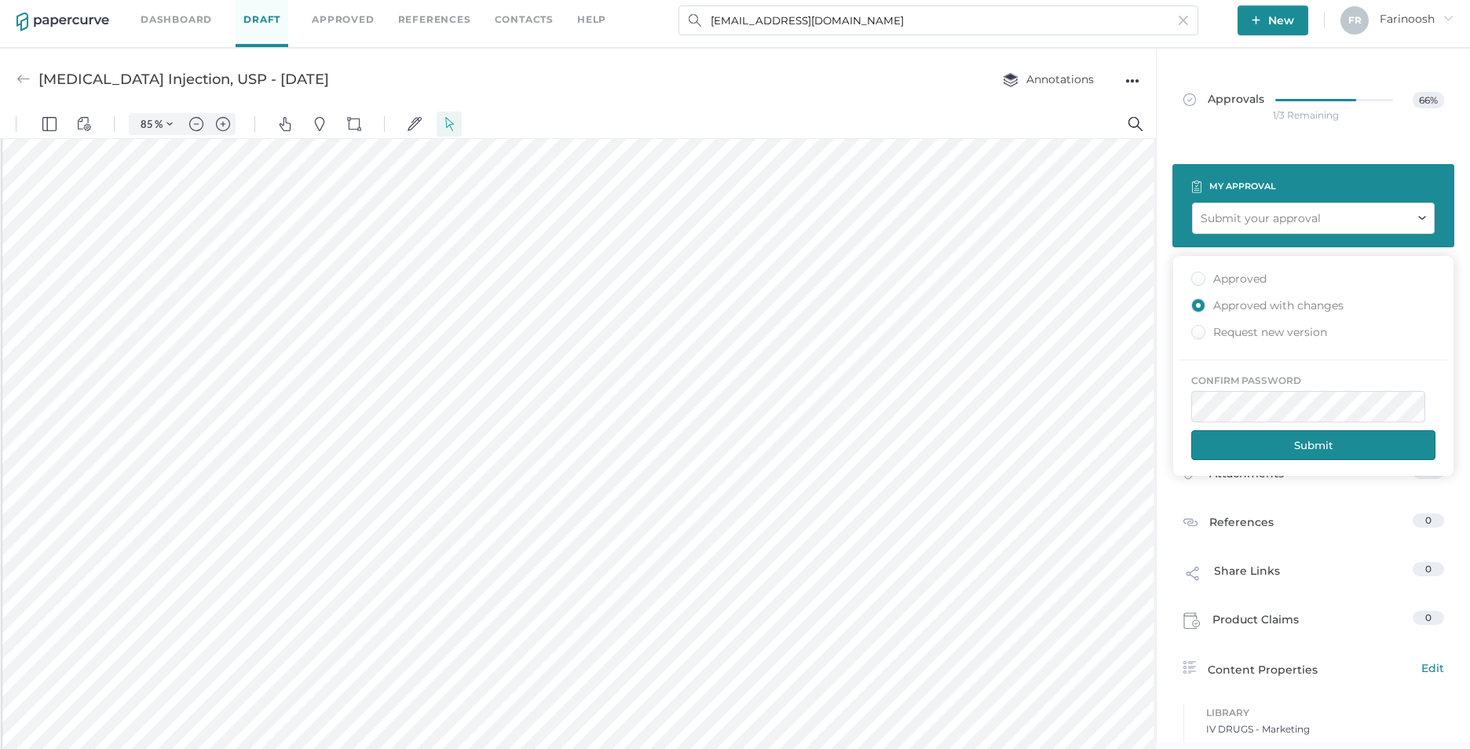
click at [1315, 446] on button "Submit" at bounding box center [1313, 445] width 244 height 30
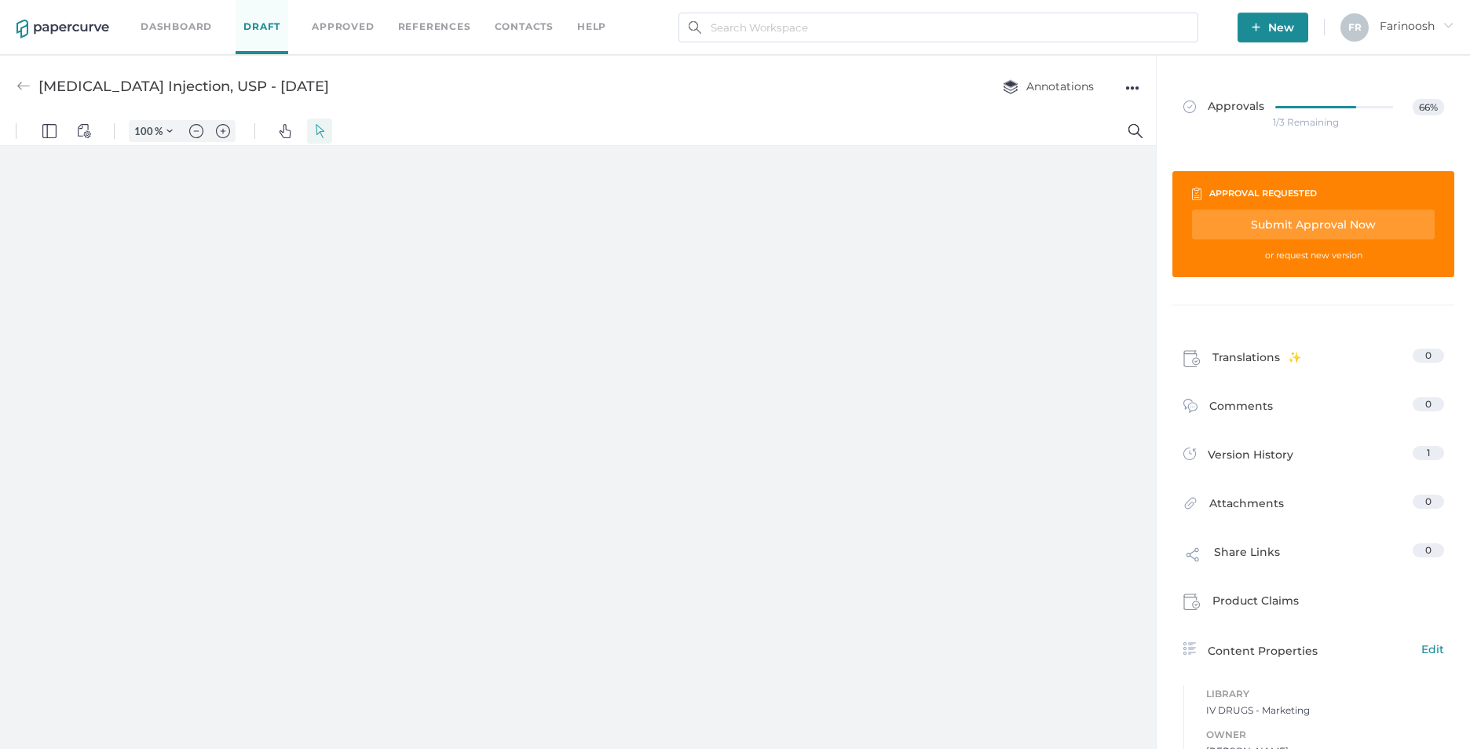
type input "85"
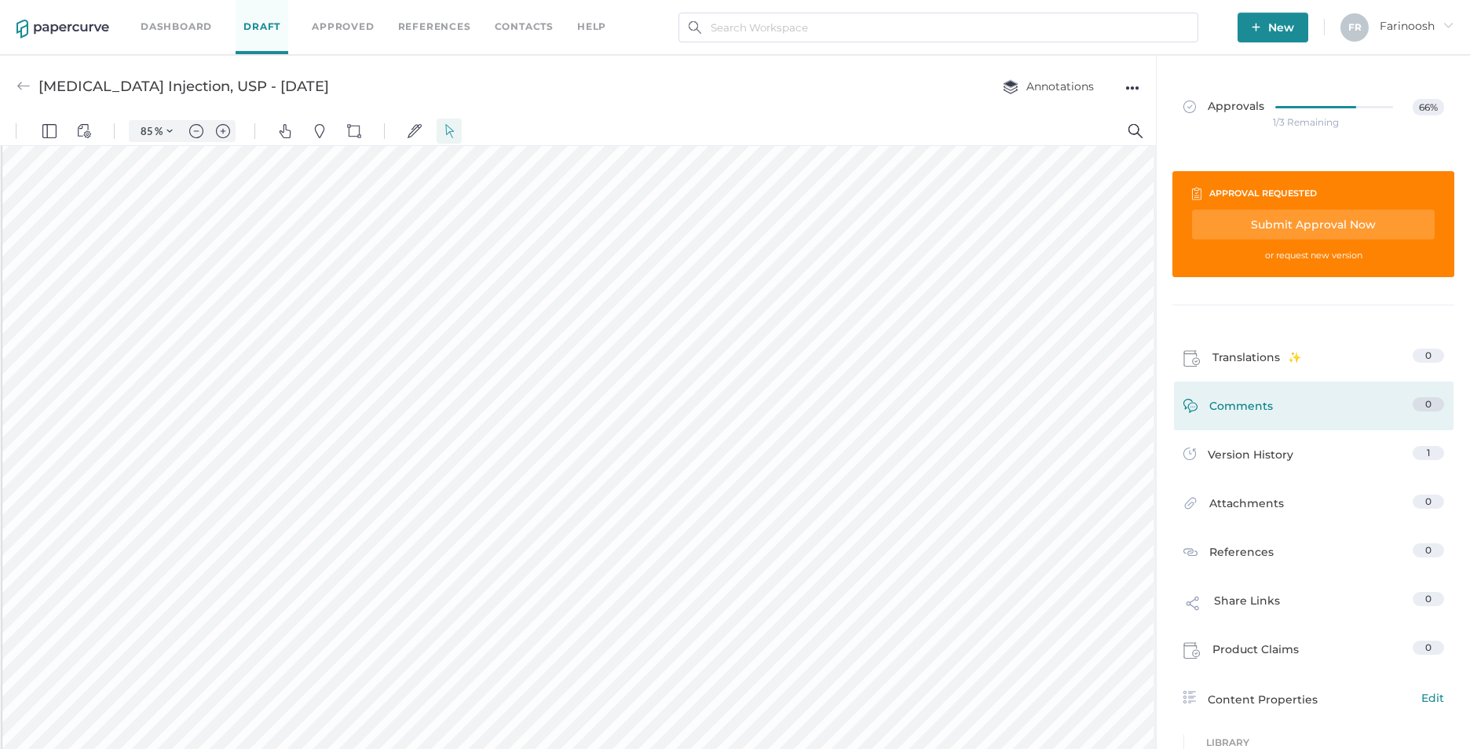
click at [1263, 402] on span "Comments" at bounding box center [1241, 409] width 64 height 24
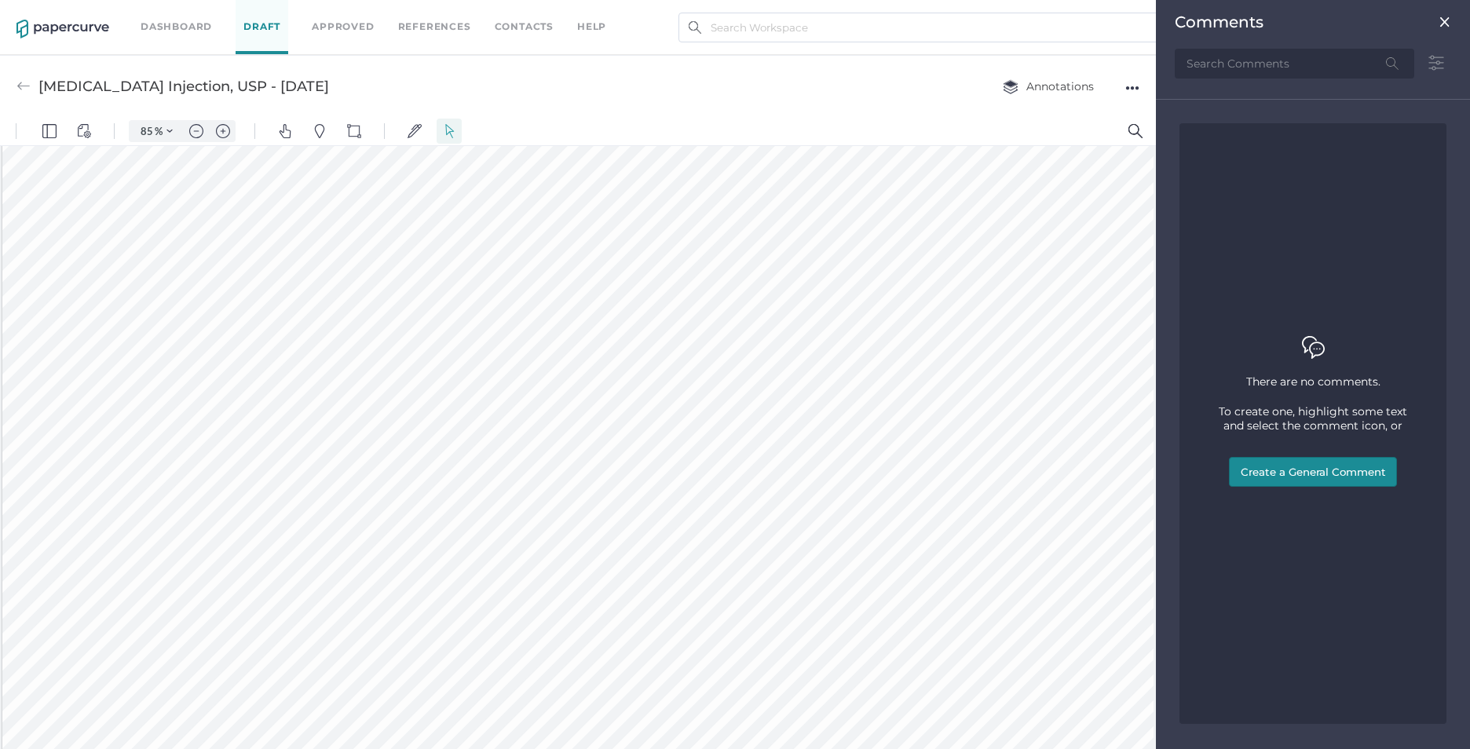
scroll to position [7, 0]
click at [1268, 470] on button "Create a General Comment" at bounding box center [1313, 472] width 168 height 30
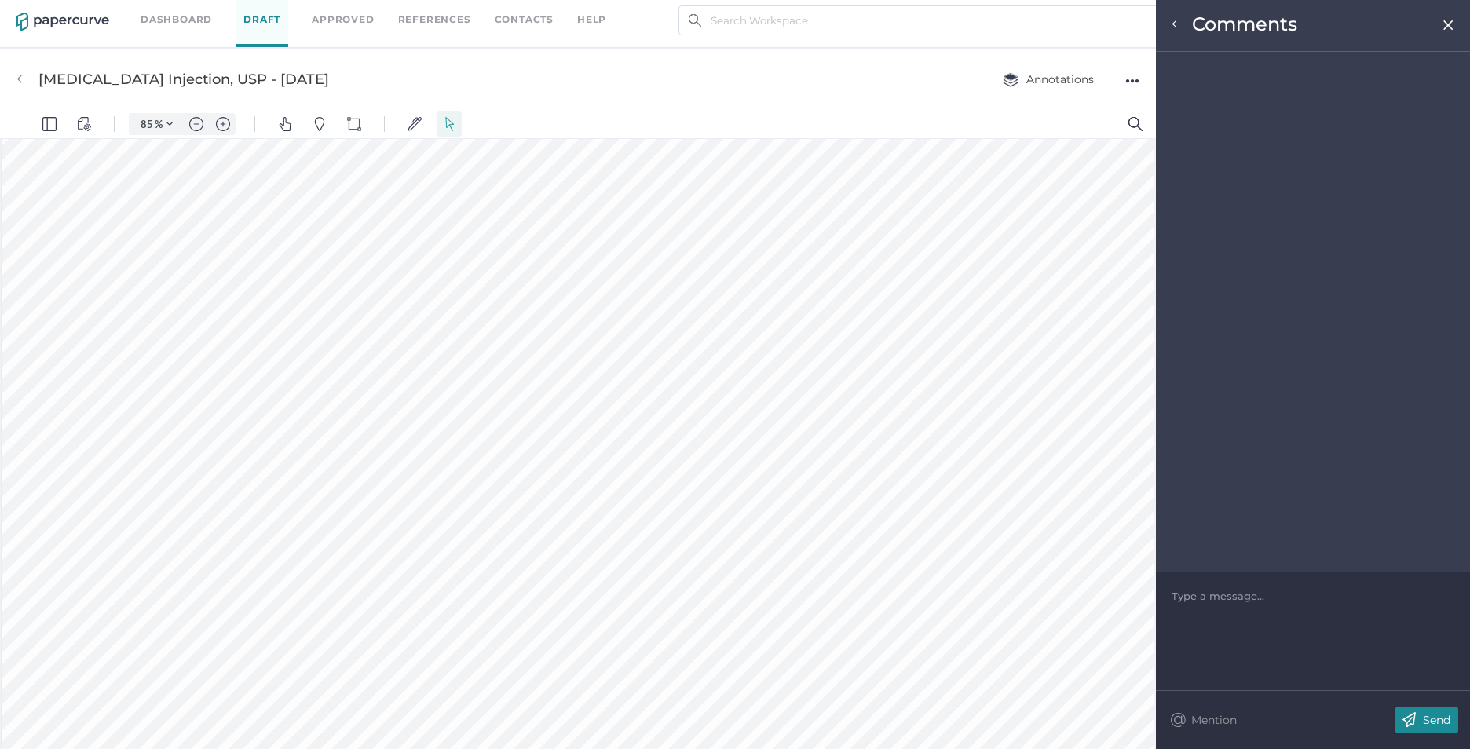
click at [1182, 599] on div at bounding box center [1314, 596] width 282 height 16
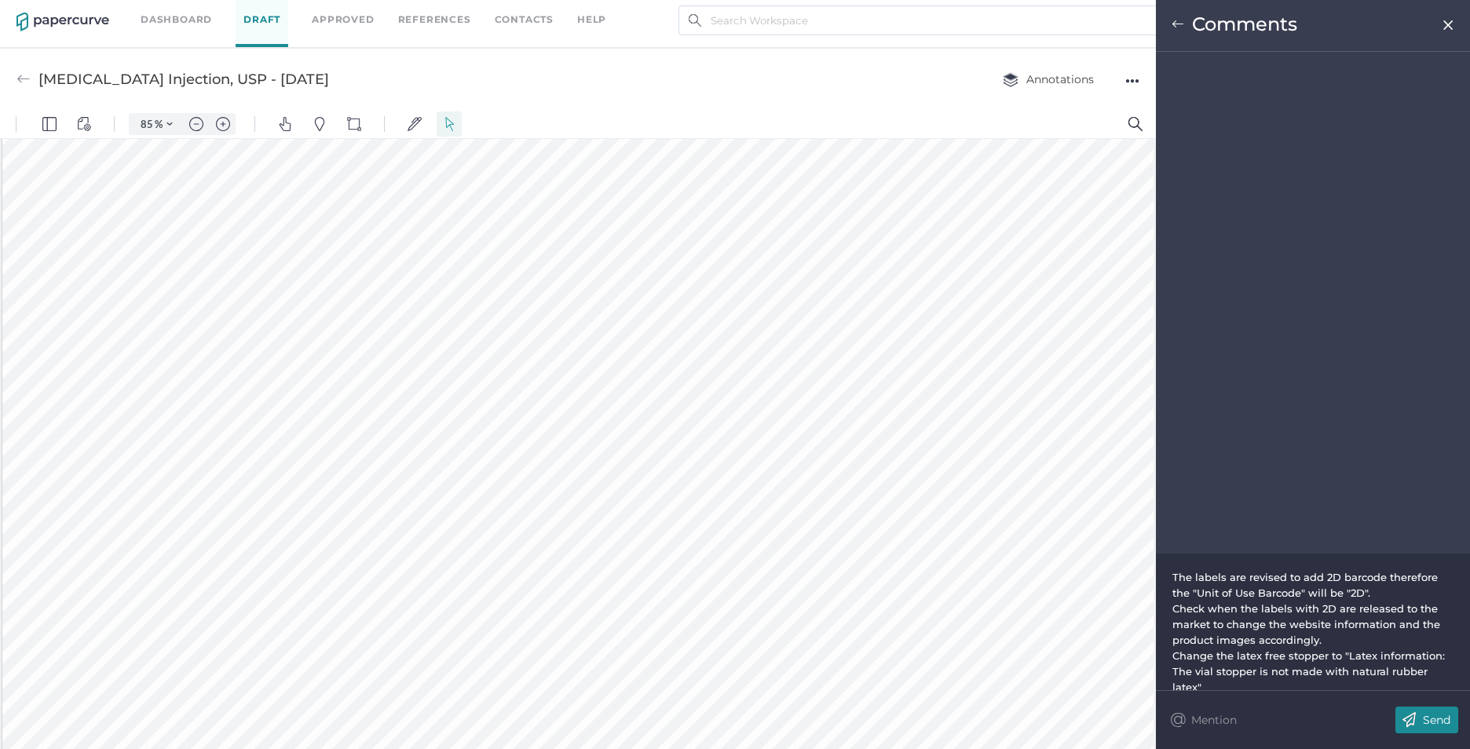
click at [1381, 595] on div "The labels are revised to add 2D barcode therefore the "Unit of Use Barcode" wi…" at bounding box center [1314, 584] width 282 height 31
drag, startPoint x: 1390, startPoint y: 649, endPoint x: 1391, endPoint y: 640, distance: 9.5
click at [1390, 647] on div "Check when the labels with 2D are released to the market to change the website …" at bounding box center [1314, 629] width 282 height 47
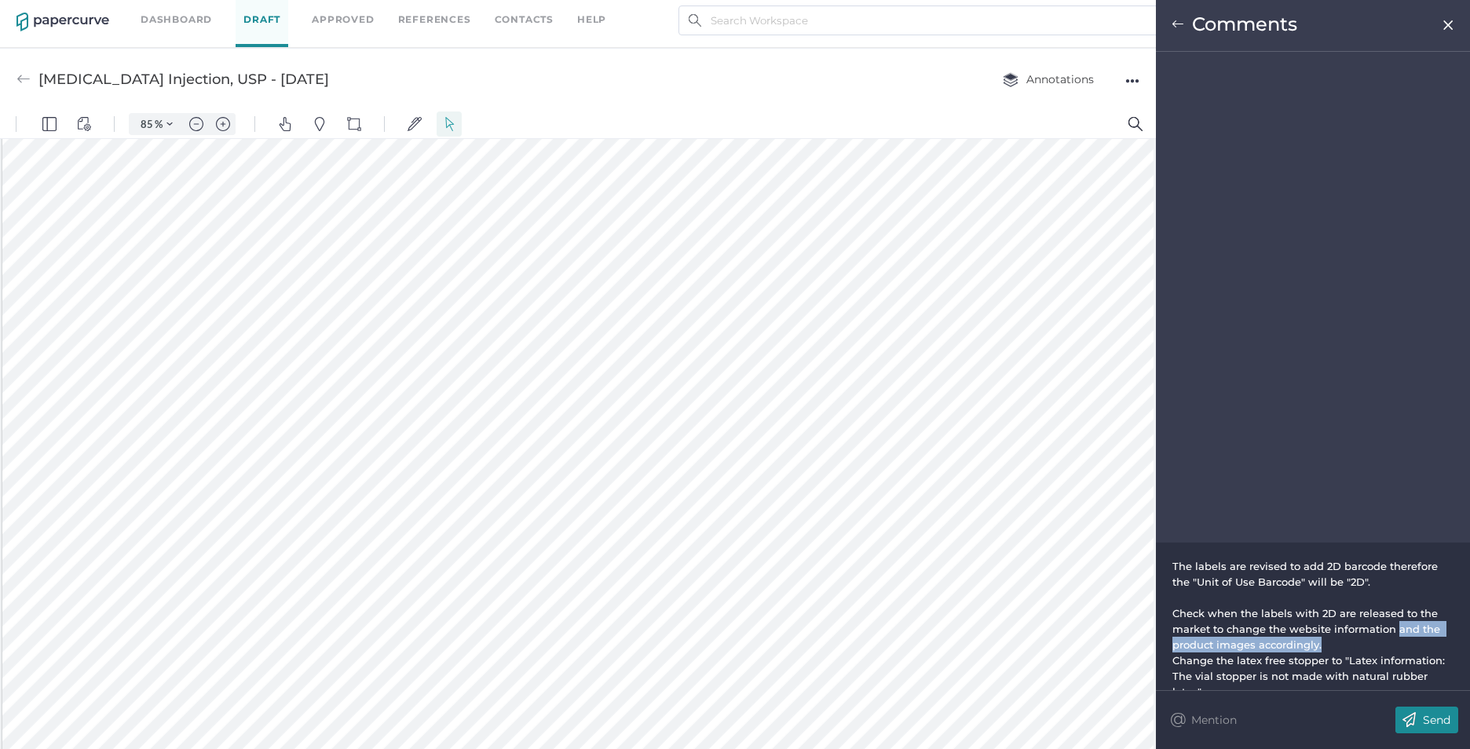
click at [1398, 638] on div "Check when the labels with 2D are released to the market to change the website …" at bounding box center [1314, 629] width 282 height 47
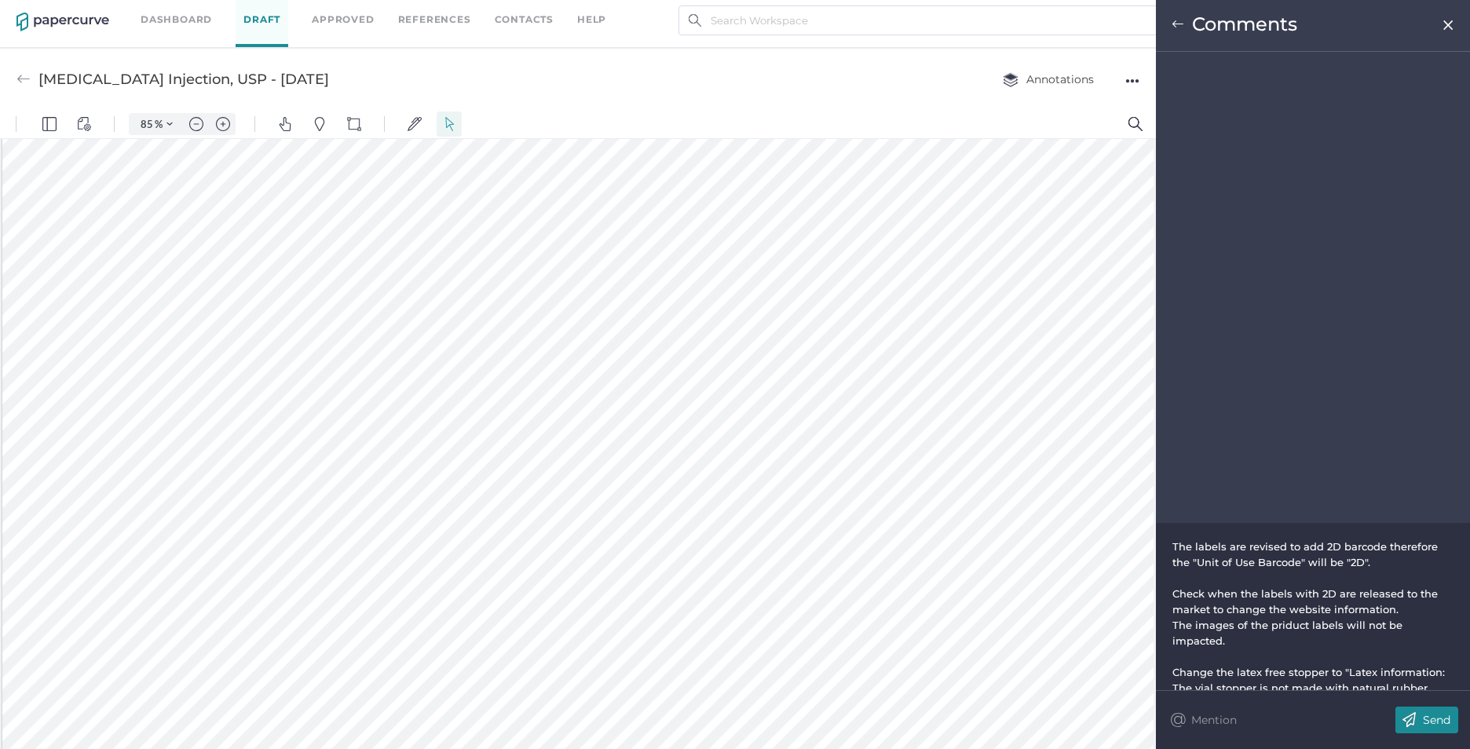
click at [1286, 625] on span "The images of the priduct labels will not be impacted." at bounding box center [1289, 633] width 233 height 28
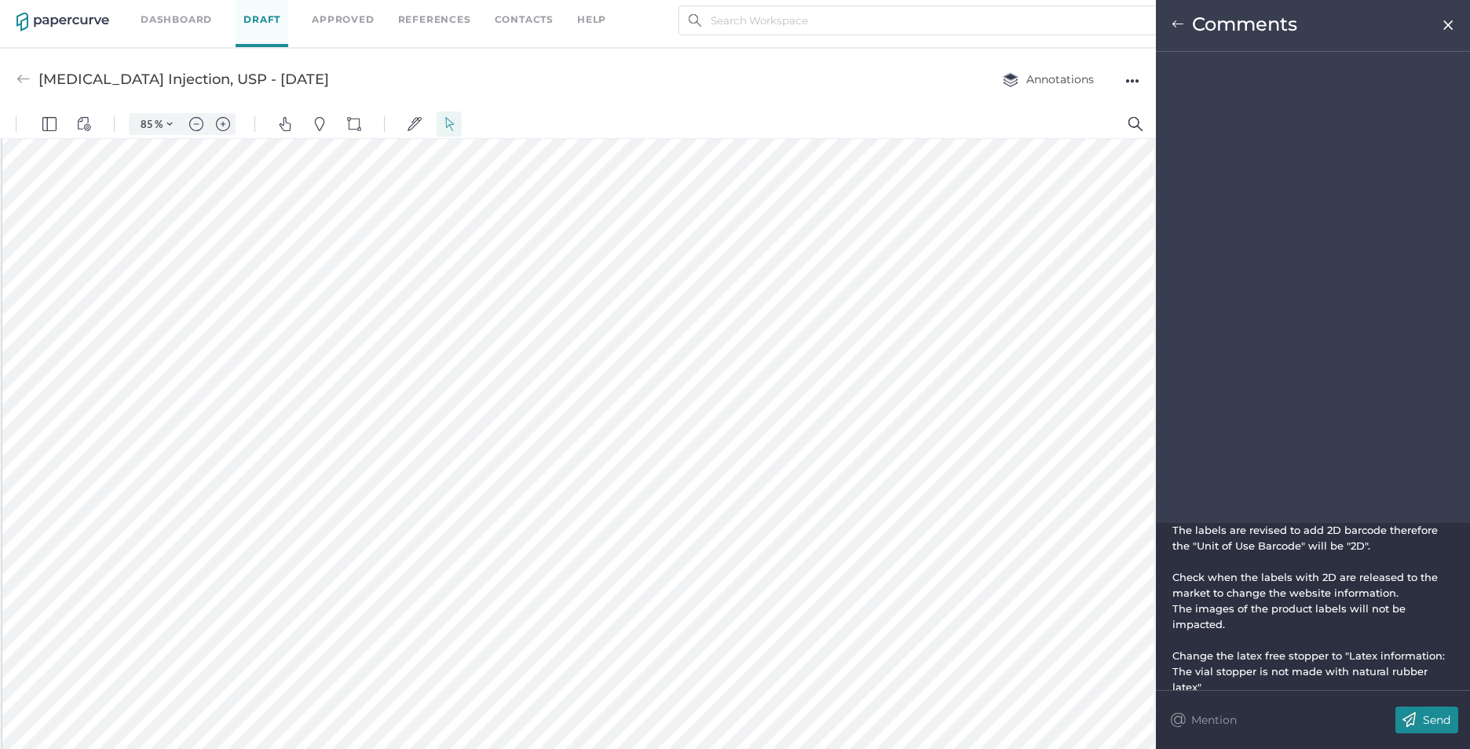
scroll to position [0, 0]
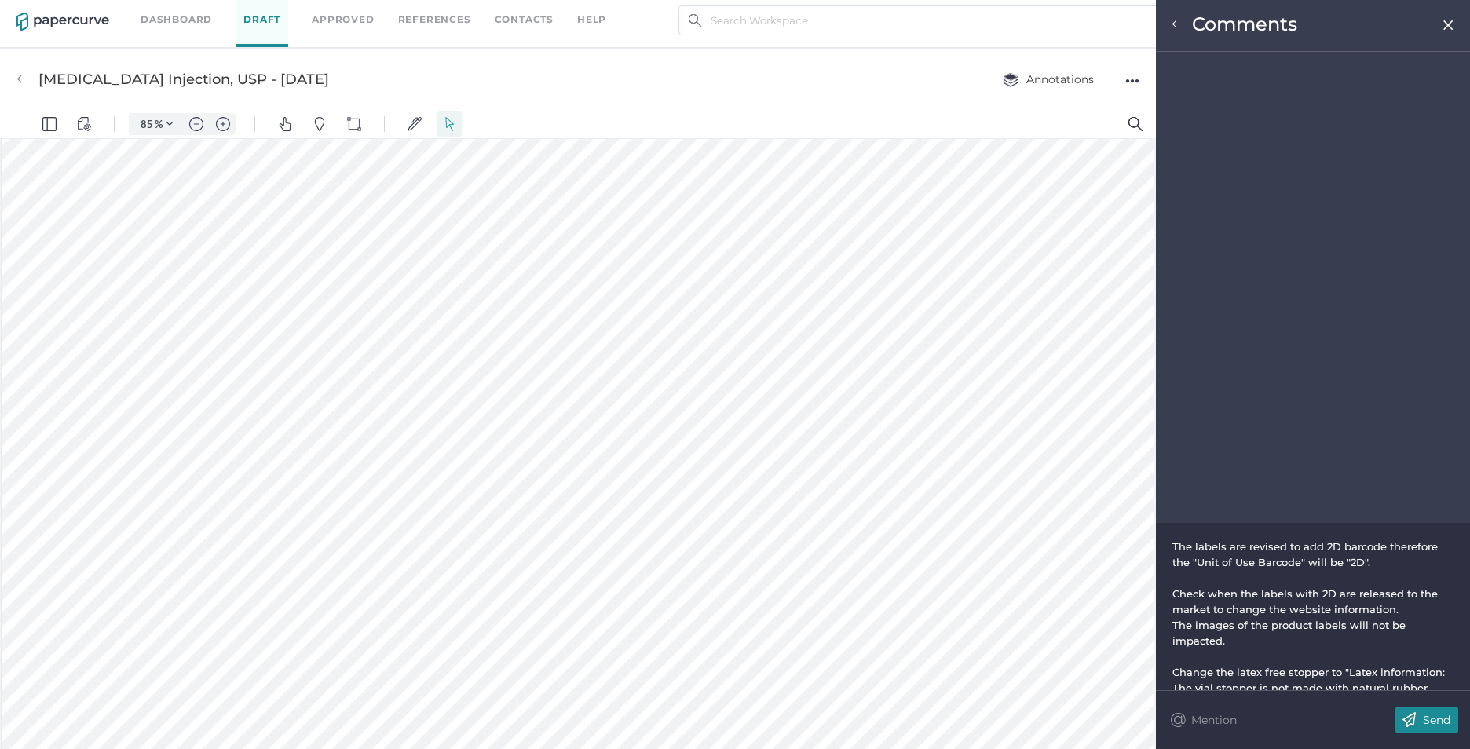
drag, startPoint x: 1433, startPoint y: 721, endPoint x: 1374, endPoint y: 692, distance: 65.7
click at [1429, 716] on p "Send" at bounding box center [1436, 720] width 27 height 14
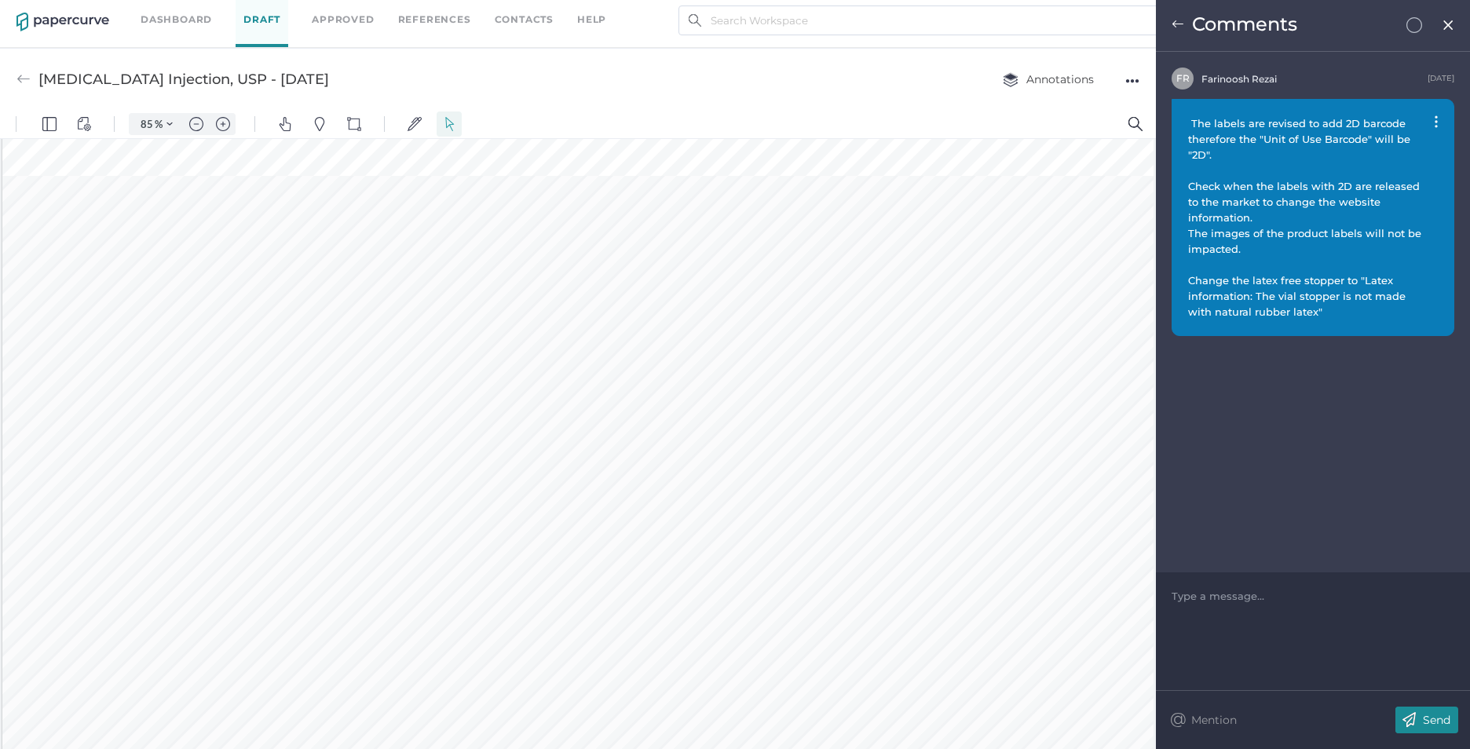
scroll to position [981, 0]
click at [1178, 24] on img at bounding box center [1178, 24] width 13 height 13
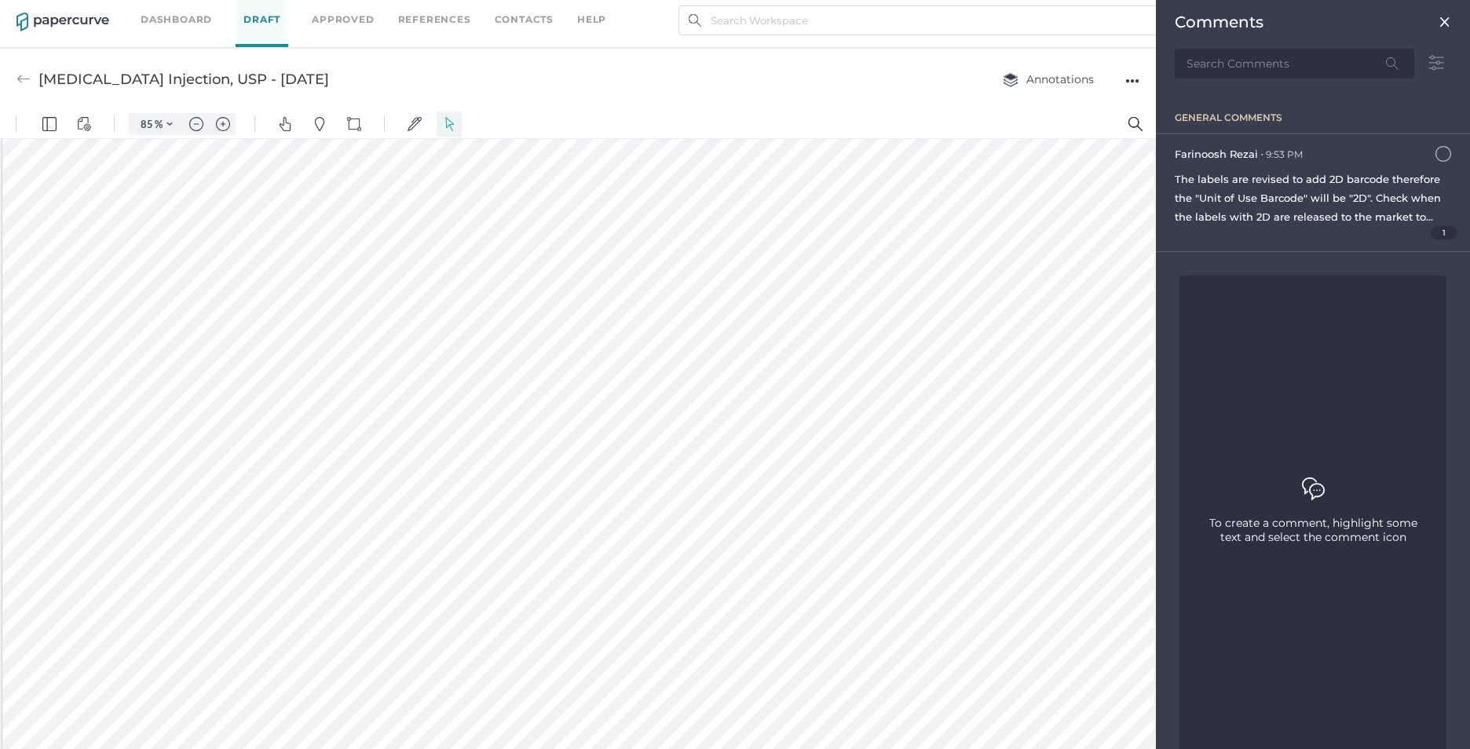
click at [1439, 22] on img at bounding box center [1445, 22] width 13 height 13
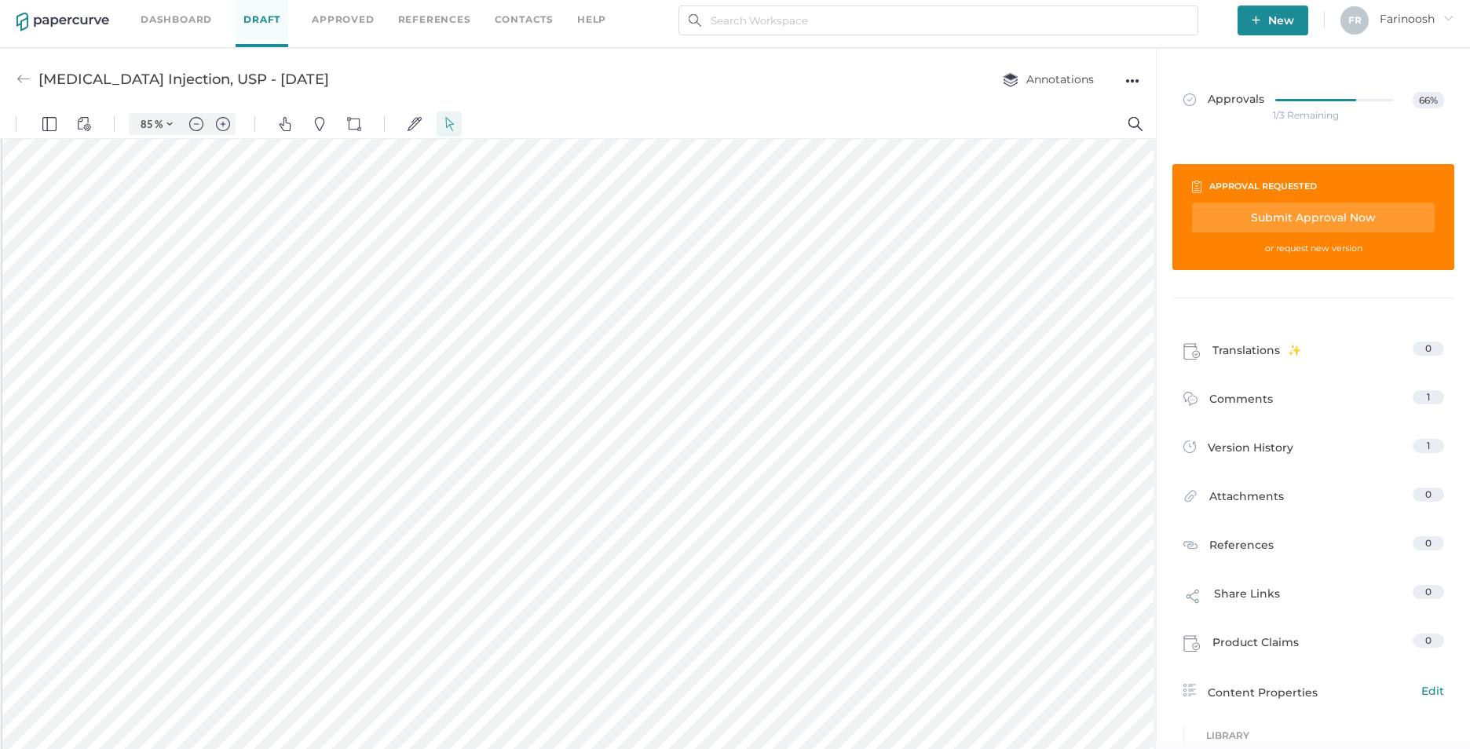
click at [1264, 212] on div "Submit Approval Now" at bounding box center [1313, 218] width 243 height 30
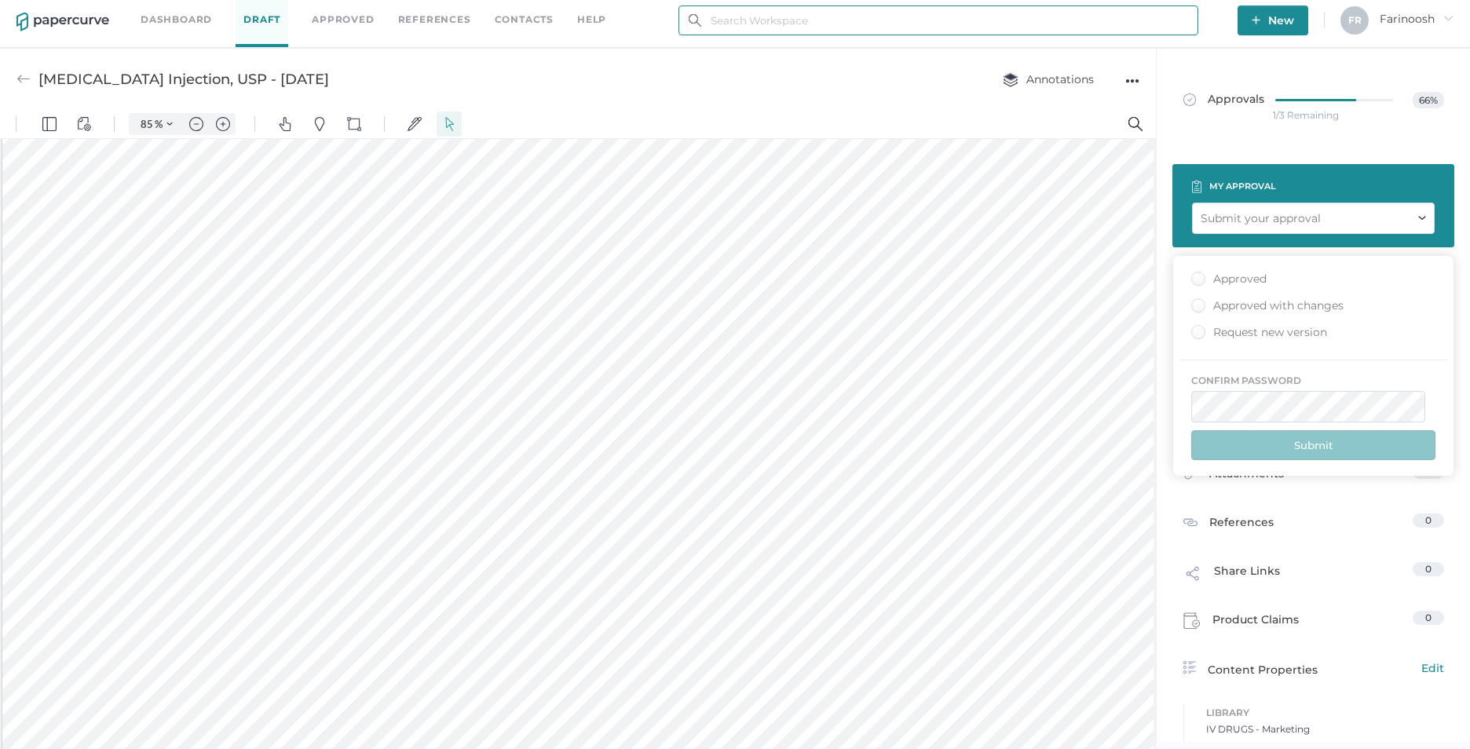
type input "[EMAIL_ADDRESS][DOMAIN_NAME]"
drag, startPoint x: 1200, startPoint y: 280, endPoint x: 1202, endPoint y: 288, distance: 9.0
click at [1200, 283] on div "Approved" at bounding box center [1228, 279] width 75 height 15
click at [1195, 274] on input "Approved" at bounding box center [1195, 274] width 0 height 0
click at [1298, 442] on button "Submit" at bounding box center [1313, 445] width 244 height 30
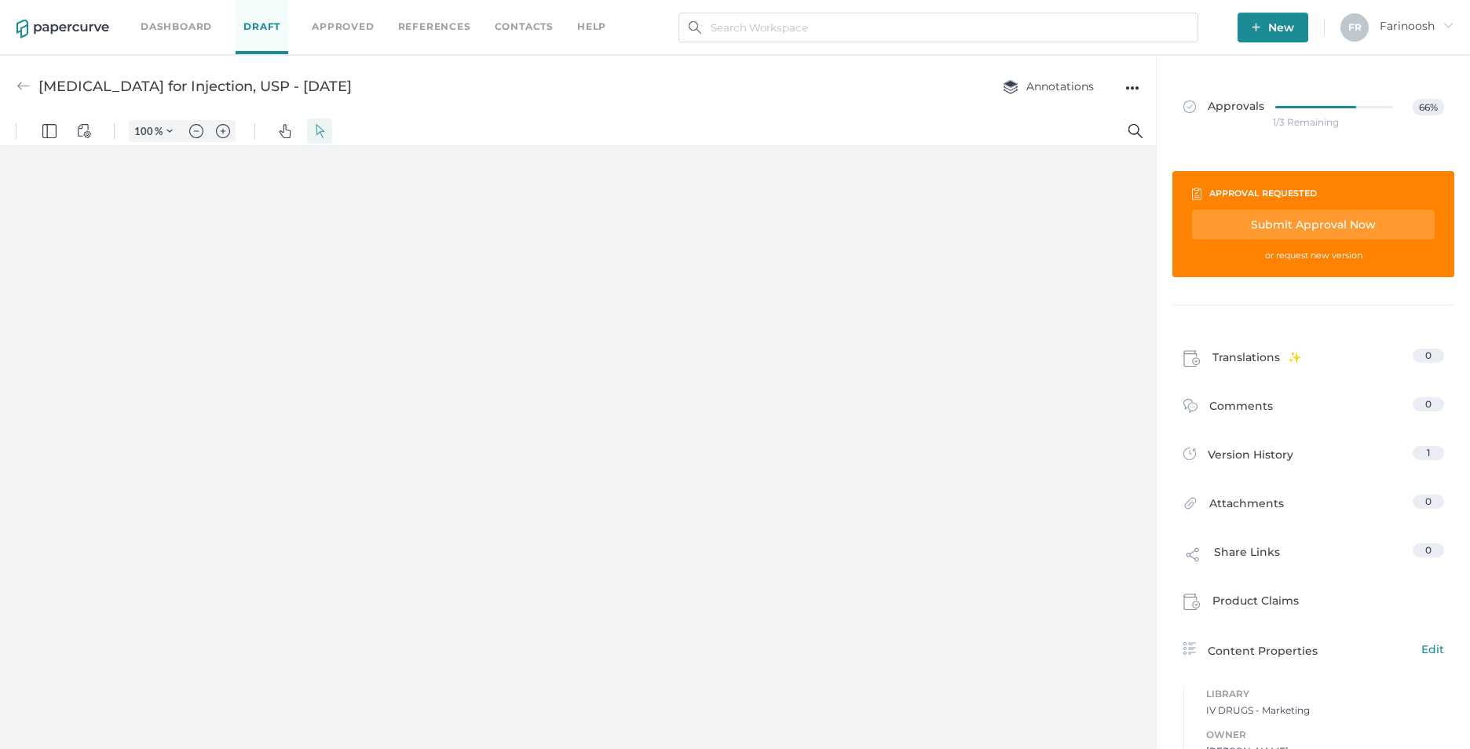
type input "85"
